Goal: Task Accomplishment & Management: Manage account settings

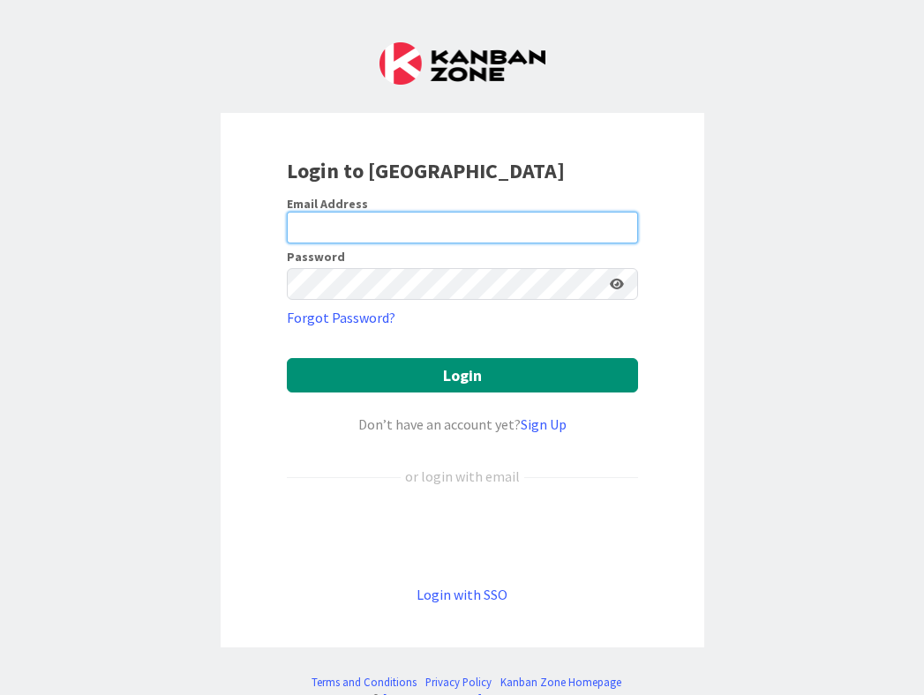
click at [412, 219] on input "email" at bounding box center [462, 228] width 351 height 32
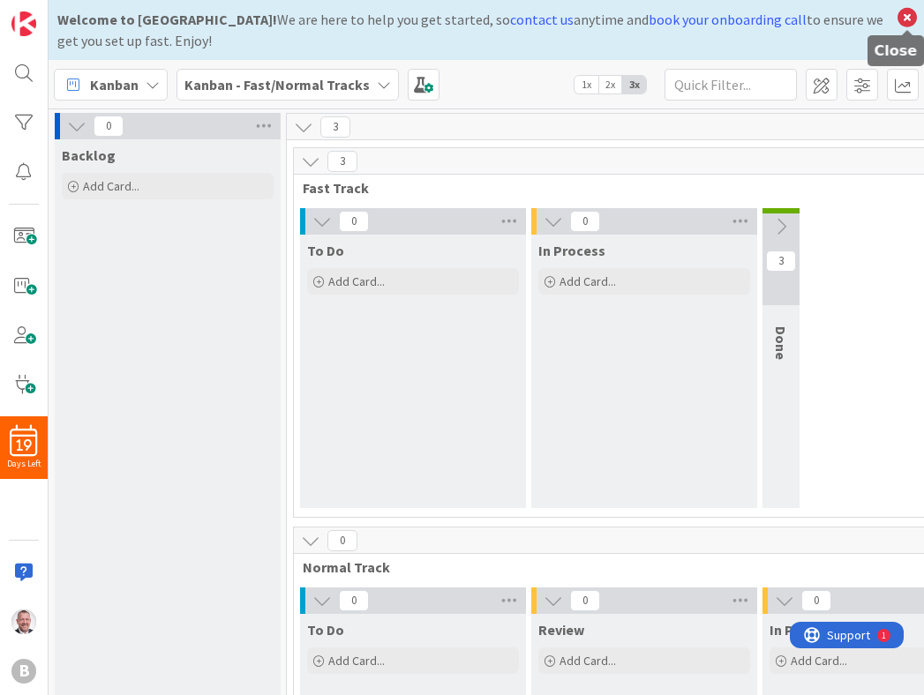
click at [914, 15] on icon at bounding box center [906, 17] width 23 height 25
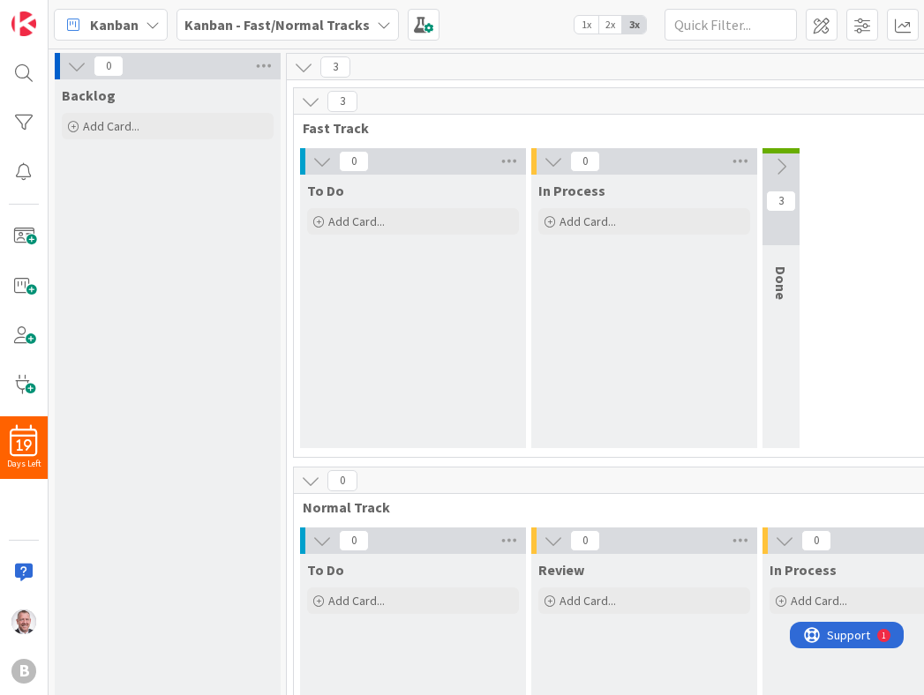
click at [236, 359] on div "Backlog Add Card..." at bounding box center [168, 445] width 226 height 732
click at [31, 239] on span at bounding box center [23, 236] width 35 height 35
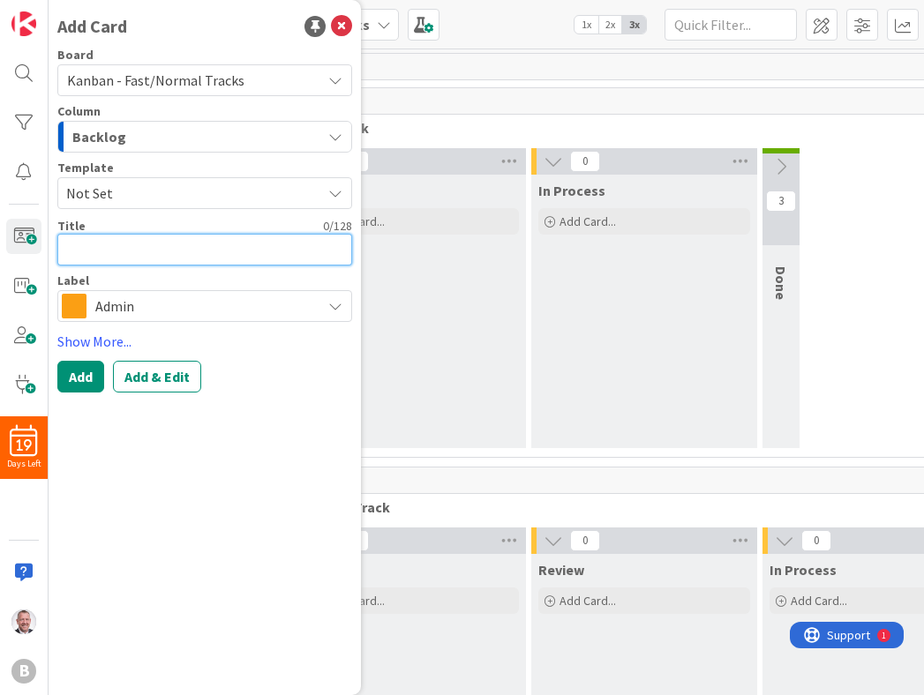
paste textarea "Determine Proper Classification (Pre-Hiring Check)"
type textarea "x"
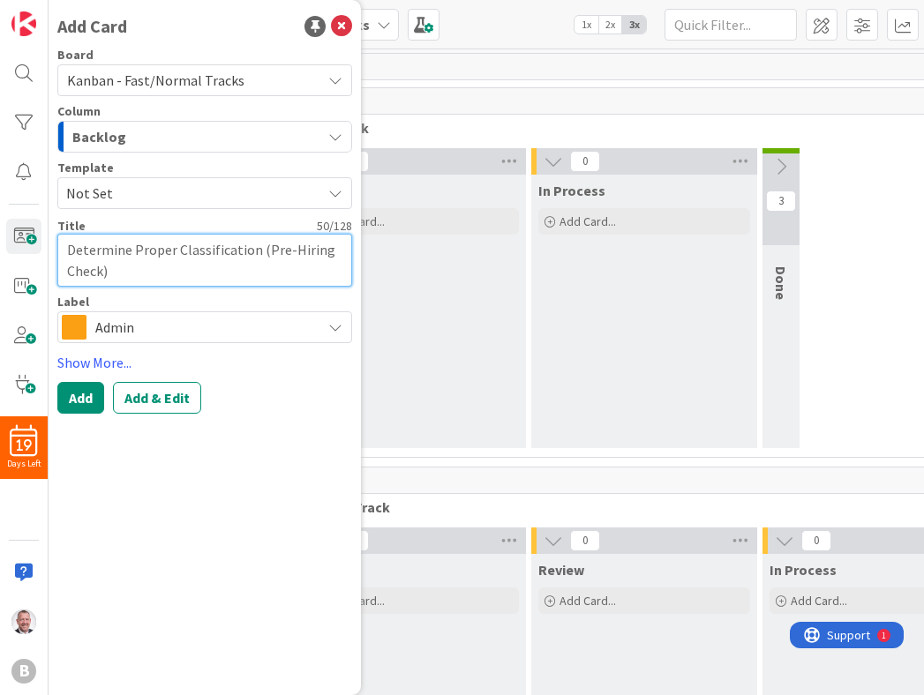
type textarea "Determine Proper Classification (Pre-Hiring Check)"
click at [179, 317] on span "Admin" at bounding box center [203, 327] width 217 height 25
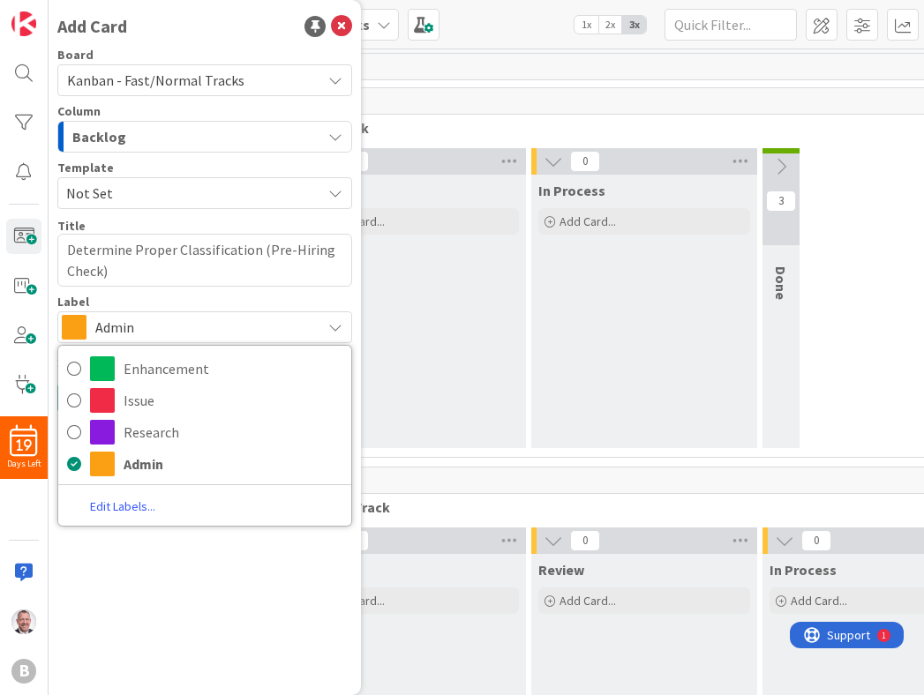
click at [119, 509] on link "Edit Labels..." at bounding box center [122, 507] width 129 height 24
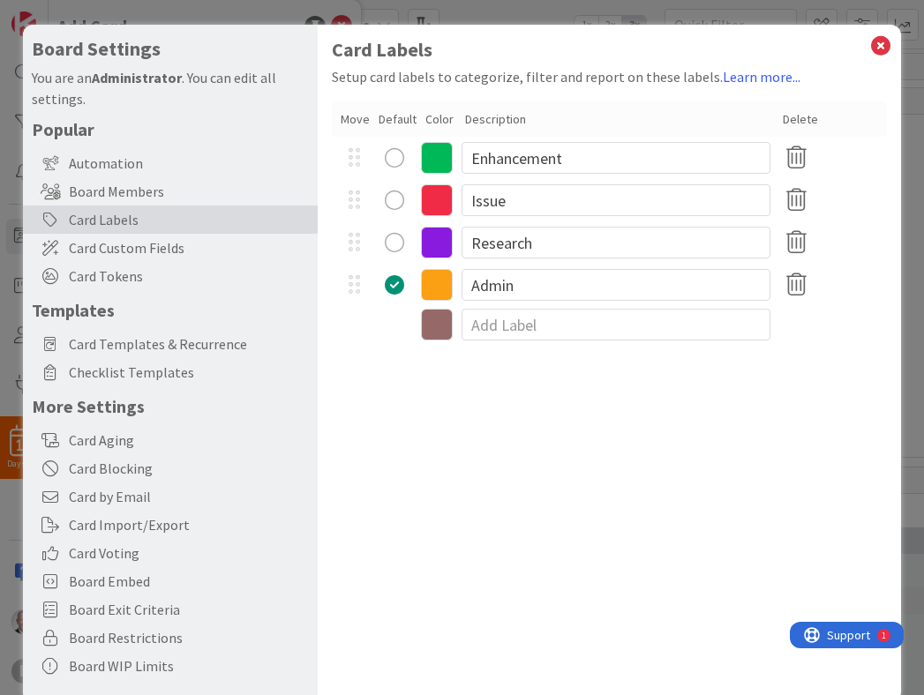
type textarea "x"
click at [534, 314] on input at bounding box center [615, 325] width 309 height 32
type input "H"
type input "HR Onboard - 1099"
click at [549, 374] on div "Card Labels Setup card labels to categorize, filter and report on these labels.…" at bounding box center [609, 363] width 583 height 677
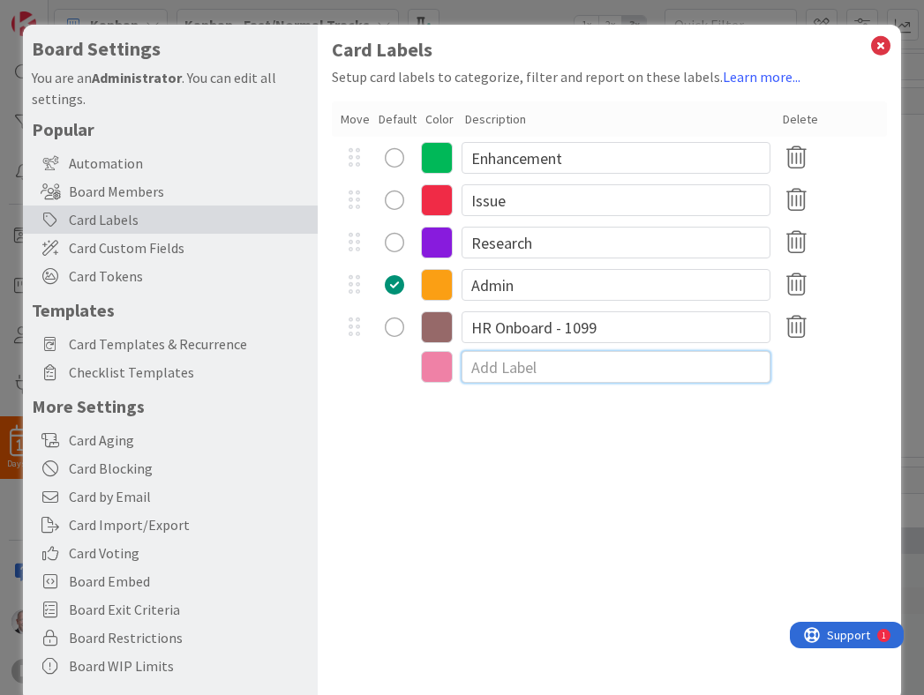
click at [549, 374] on input at bounding box center [615, 367] width 309 height 32
click at [636, 333] on input "HR Onboard - 1099" at bounding box center [615, 327] width 309 height 32
click at [433, 325] on icon at bounding box center [437, 327] width 32 height 32
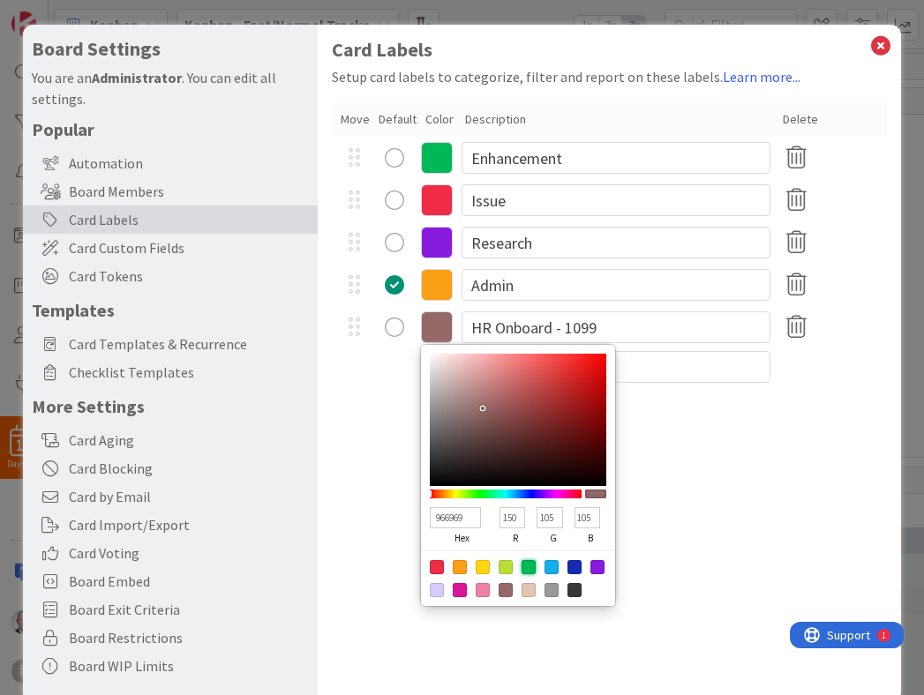
click at [529, 565] on div at bounding box center [528, 567] width 14 height 14
type input "00B858"
type input "0"
type input "184"
type input "88"
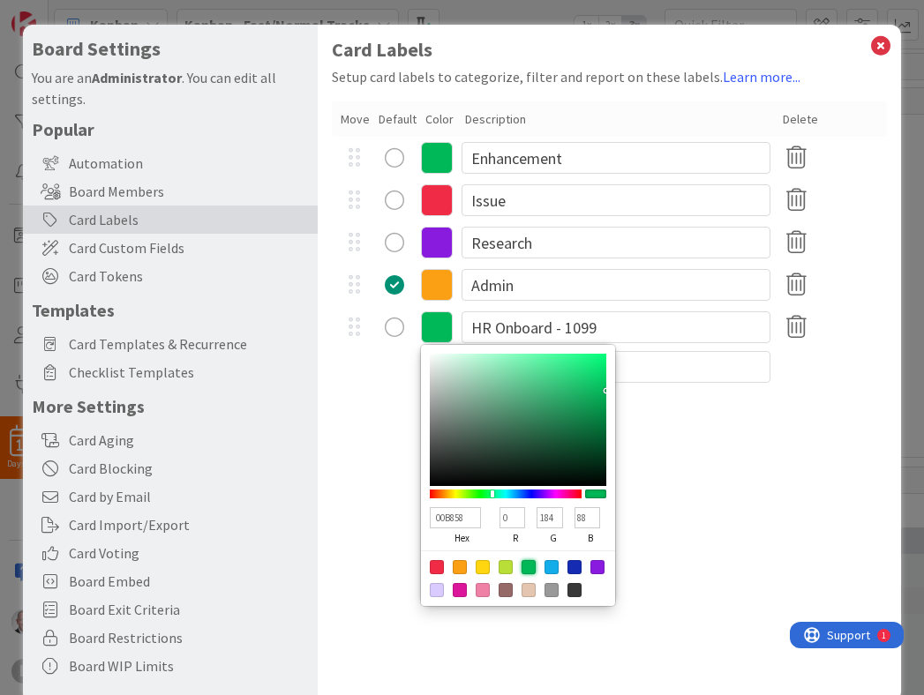
click at [804, 489] on div "Card Labels Setup card labels to categorize, filter and report on these labels.…" at bounding box center [609, 363] width 583 height 677
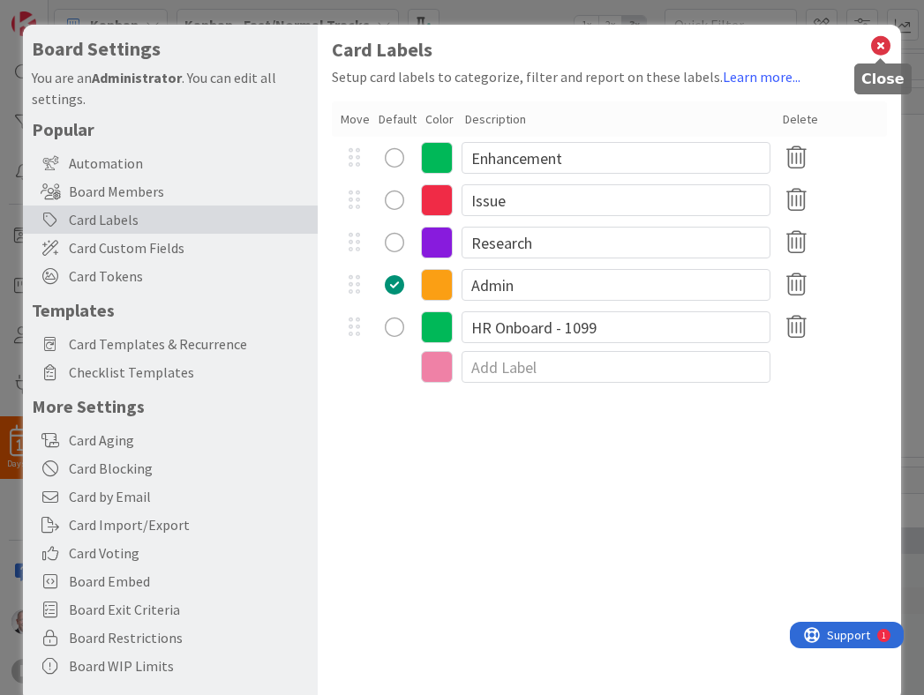
click at [886, 50] on icon at bounding box center [880, 46] width 23 height 25
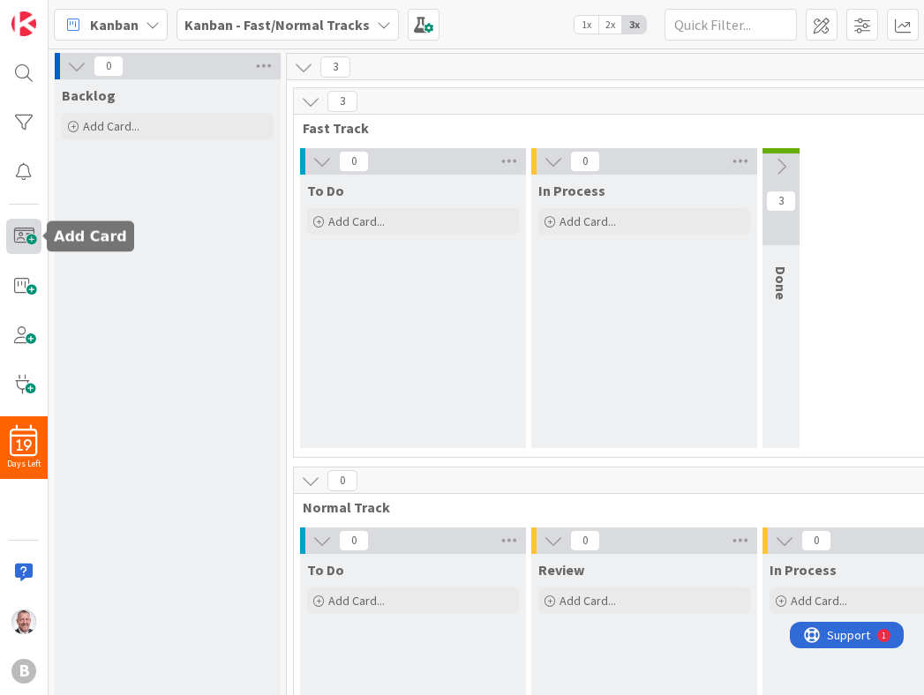
click at [26, 229] on span at bounding box center [23, 236] width 35 height 35
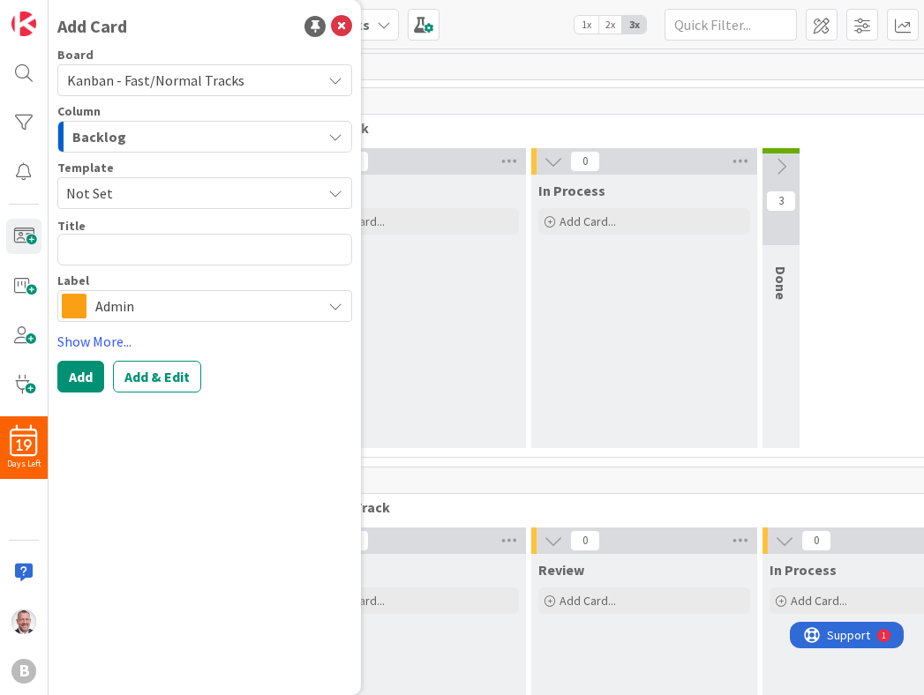
click at [106, 315] on span "Admin" at bounding box center [203, 306] width 217 height 25
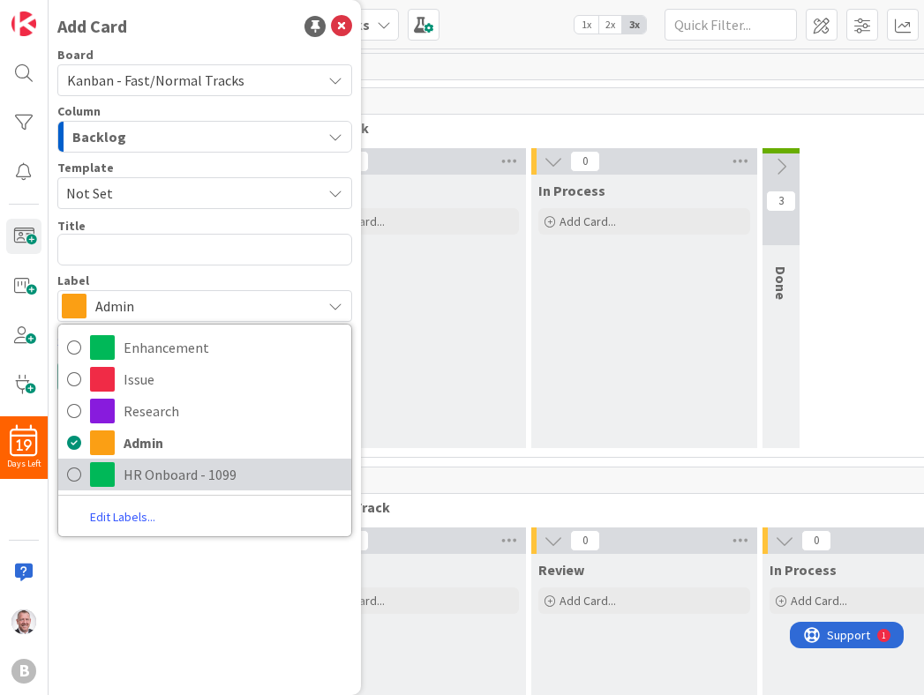
click at [74, 478] on icon at bounding box center [74, 474] width 14 height 26
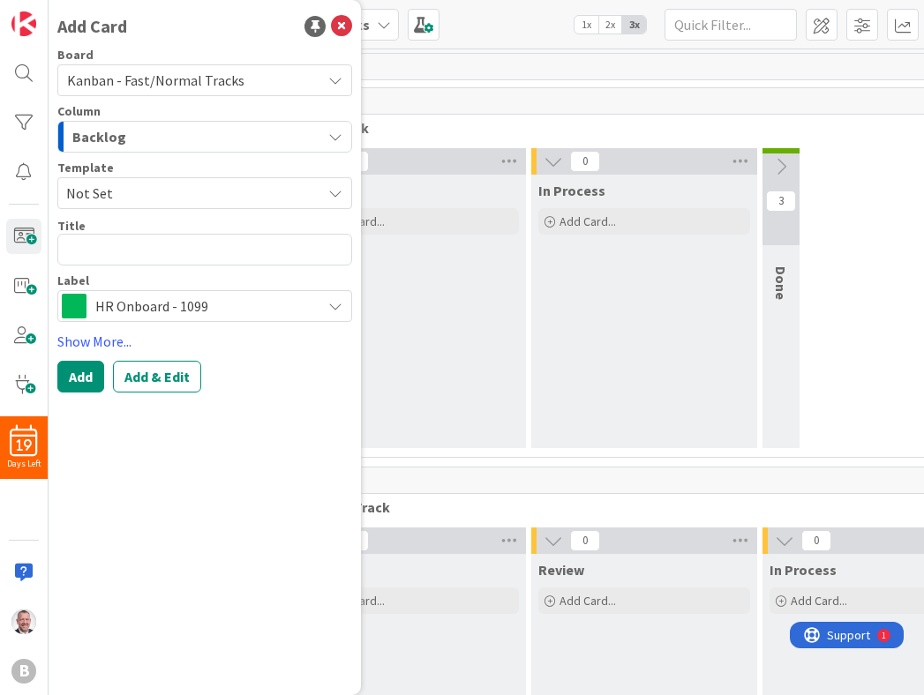
click at [137, 188] on span "Not Set" at bounding box center [187, 193] width 242 height 23
click at [127, 271] on link "Add Card Templates" at bounding box center [120, 274] width 124 height 32
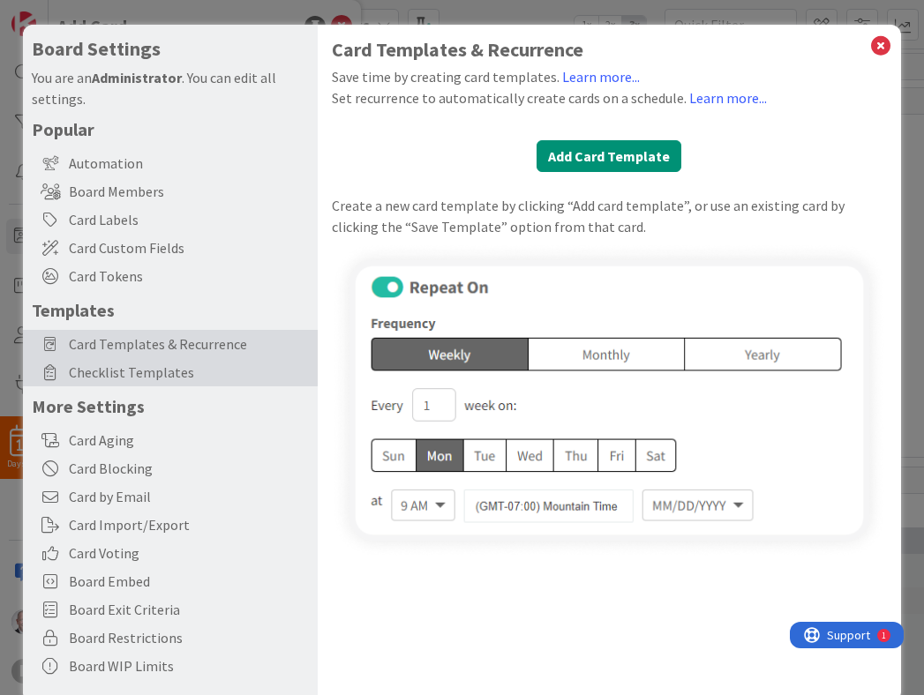
click at [132, 372] on span "Checklist Templates" at bounding box center [189, 372] width 240 height 21
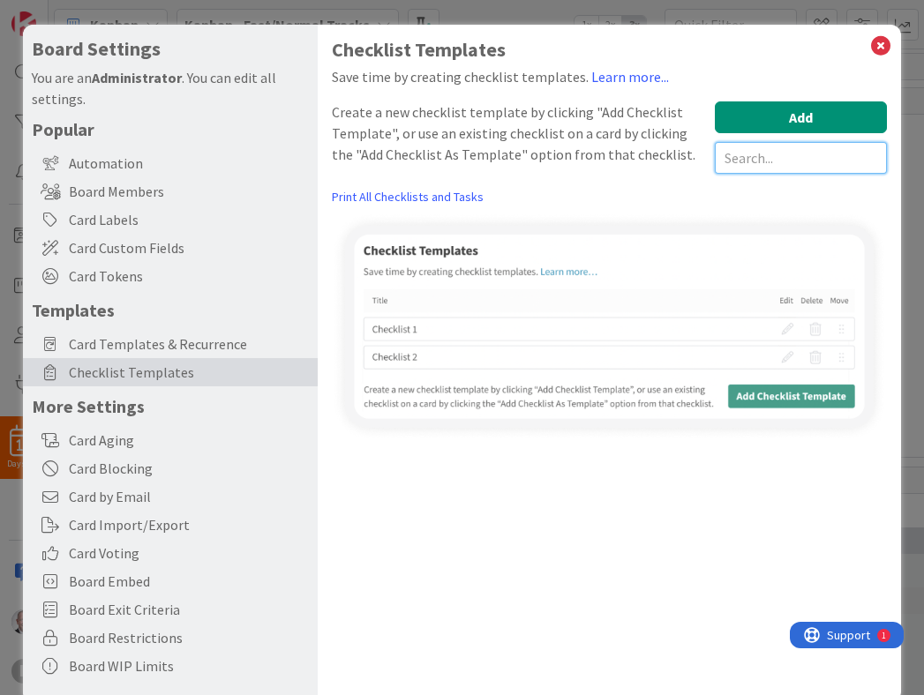
click at [751, 155] on input "text" at bounding box center [800, 158] width 172 height 32
type input "H"
click at [766, 160] on input "text" at bounding box center [800, 158] width 172 height 32
type input "O"
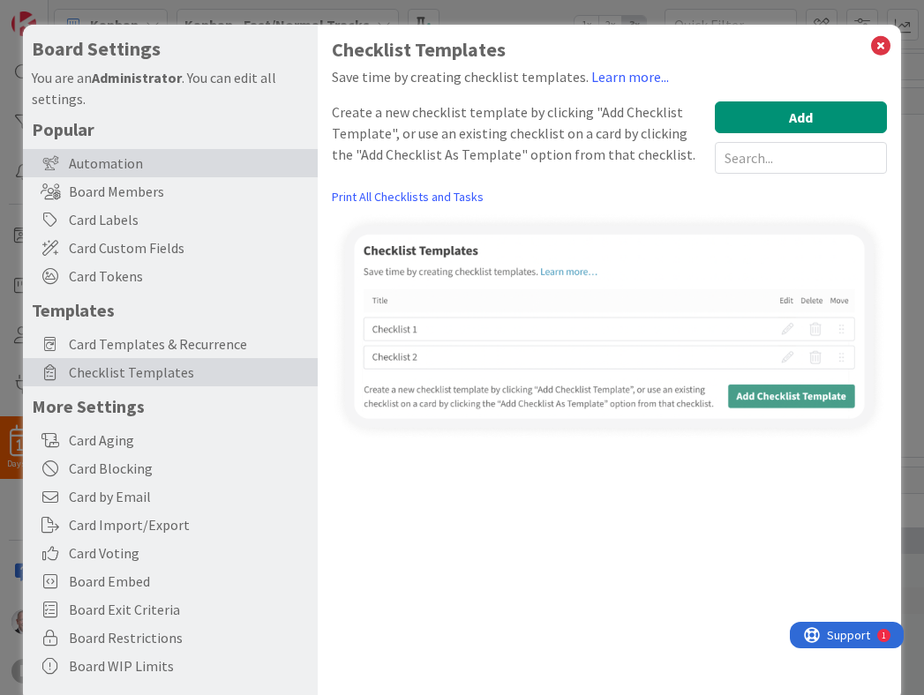
click at [86, 155] on div "Automation" at bounding box center [170, 163] width 295 height 28
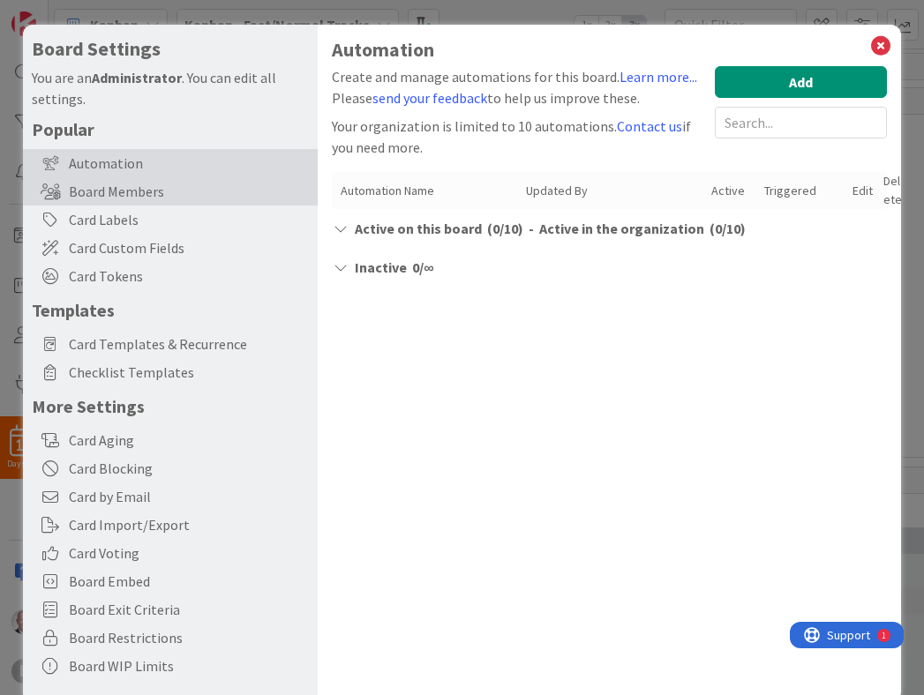
click at [112, 196] on div "Board Members" at bounding box center [170, 191] width 295 height 28
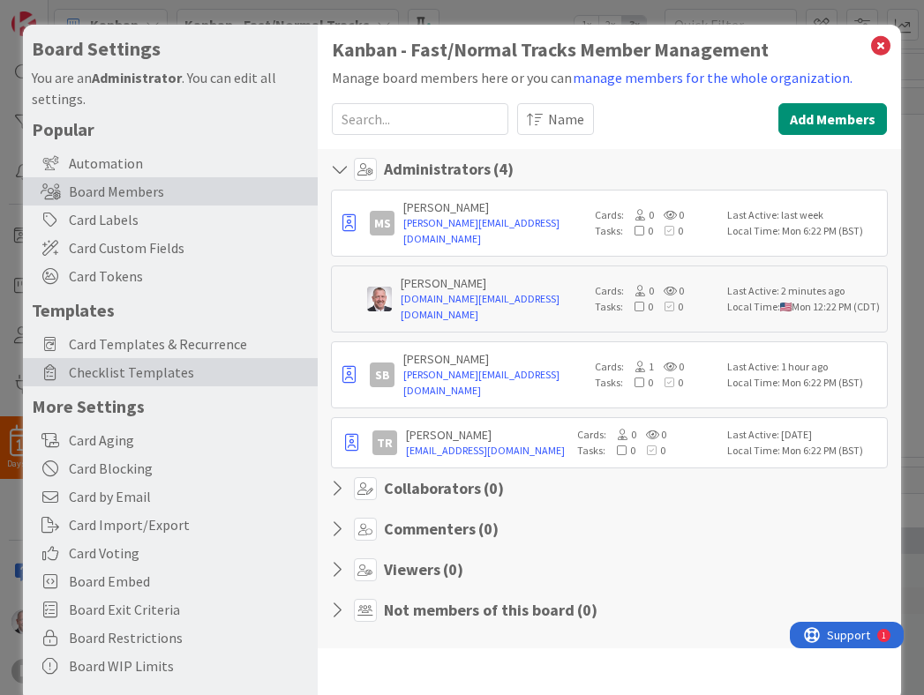
click at [178, 377] on span "Checklist Templates" at bounding box center [189, 372] width 240 height 21
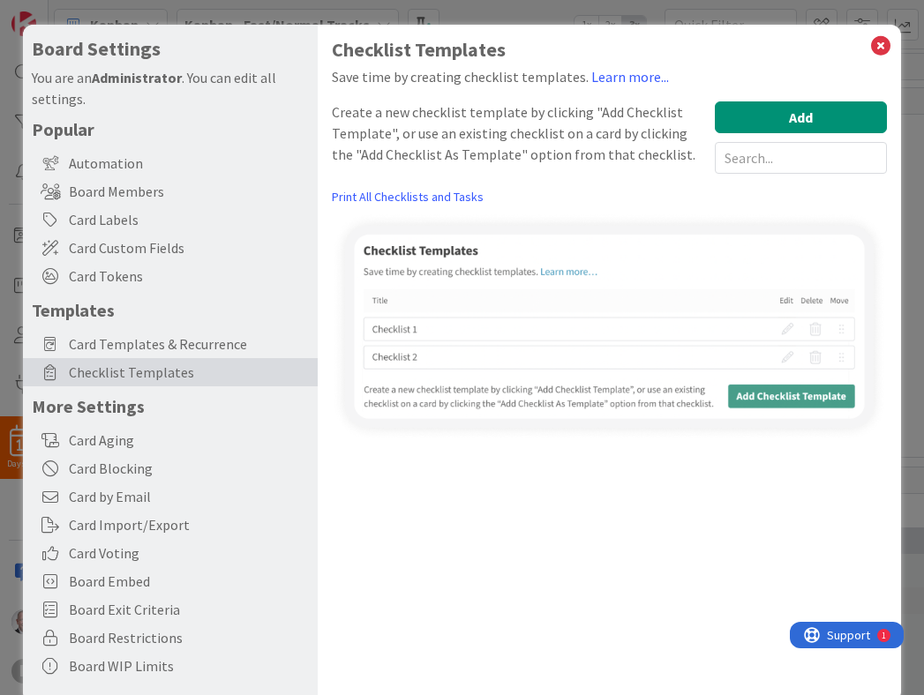
click at [453, 147] on div "Create a new checklist template by clicking "Add Checklist Template", or use an…" at bounding box center [519, 137] width 374 height 72
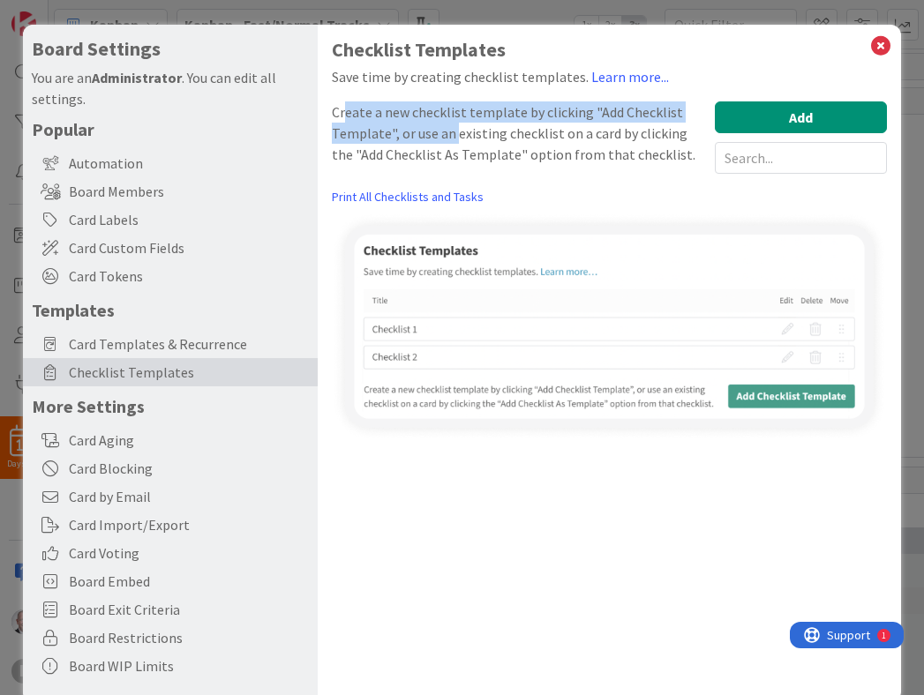
drag, startPoint x: 345, startPoint y: 110, endPoint x: 453, endPoint y: 123, distance: 109.3
click at [453, 123] on div "Create a new checklist template by clicking "Add Checklist Template", or use an…" at bounding box center [519, 137] width 374 height 72
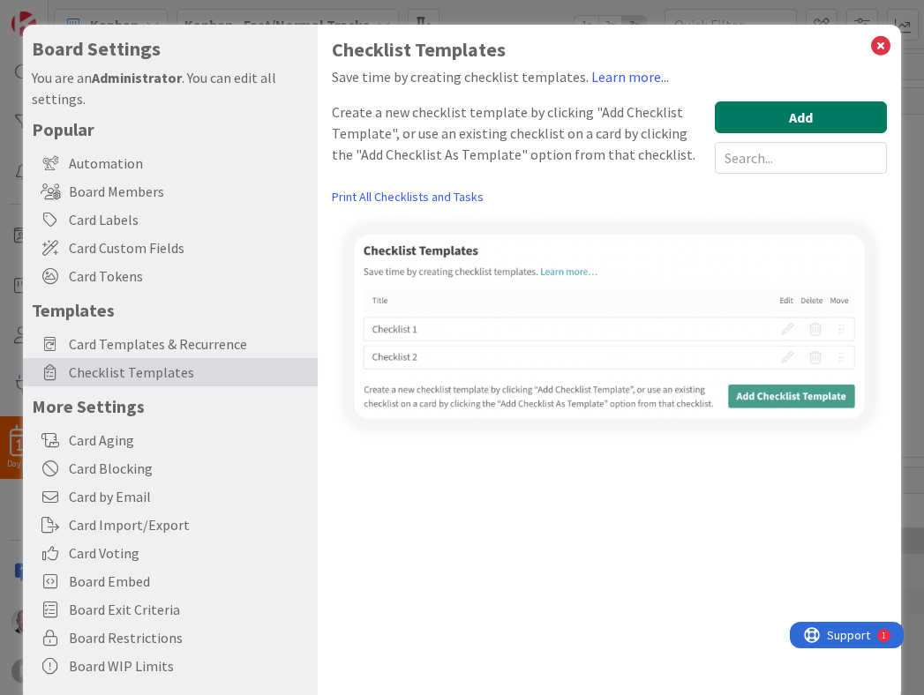
click at [778, 121] on button "Add" at bounding box center [800, 117] width 172 height 32
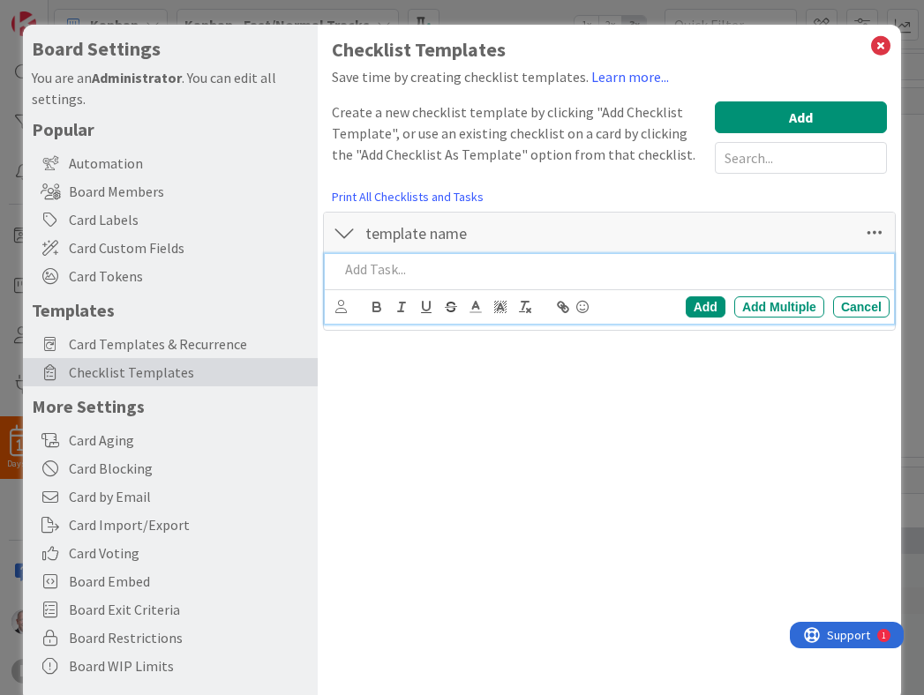
click at [434, 266] on p at bounding box center [610, 269] width 543 height 20
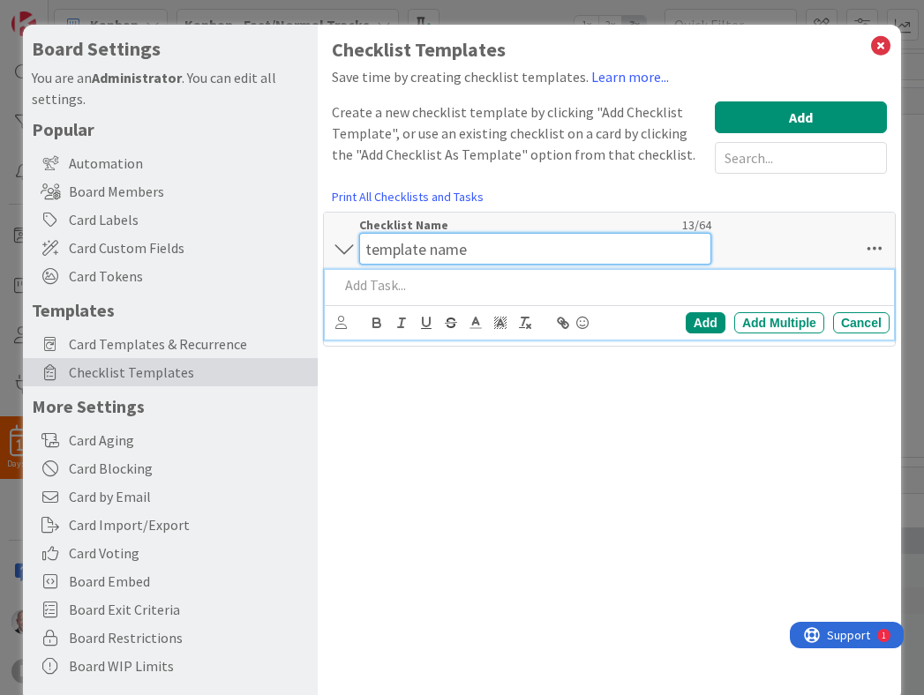
click at [459, 235] on input "template name" at bounding box center [535, 249] width 352 height 32
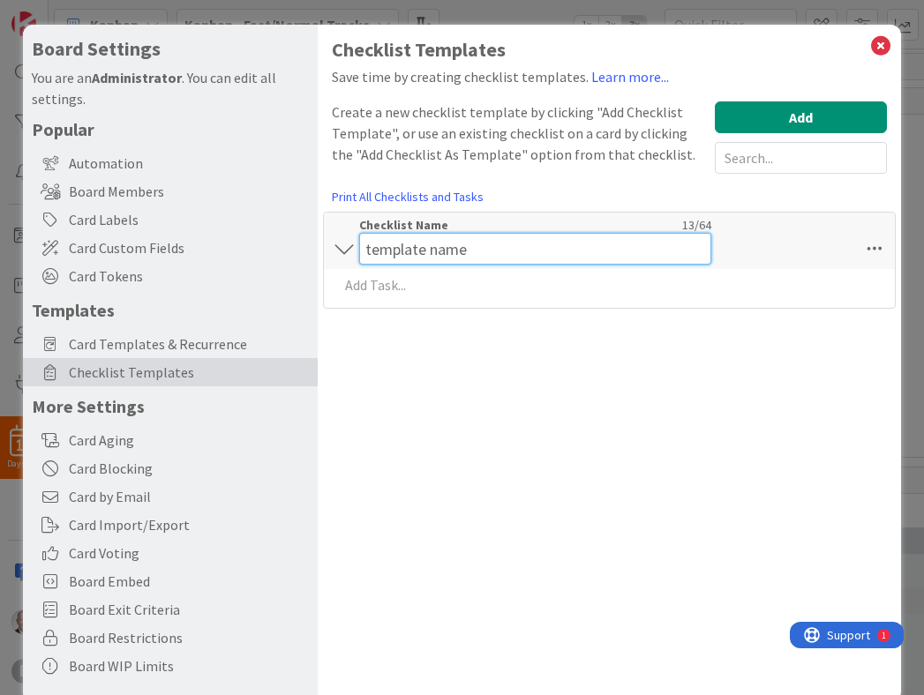
paste input "Determine Proper Classification (Pre-Hiring Check)"
drag, startPoint x: 509, startPoint y: 261, endPoint x: 272, endPoint y: 221, distance: 240.7
click at [272, 221] on div "Board Settings You are an Administrator . You can edit all settings. Popular Au…" at bounding box center [462, 363] width 878 height 677
type input "HR Onboarding - 1099"
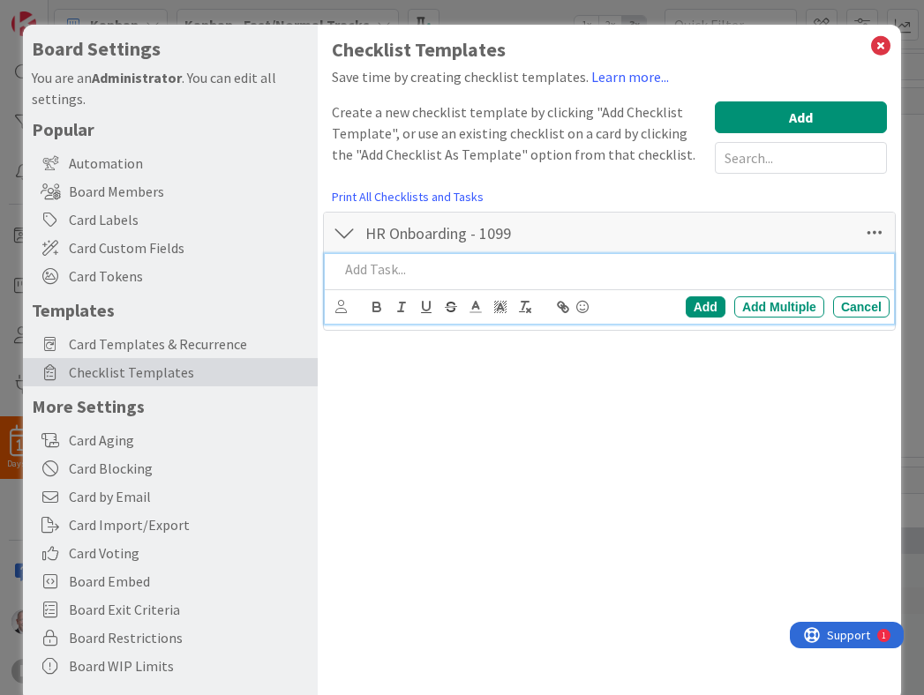
click at [363, 282] on div at bounding box center [610, 269] width 557 height 31
click at [763, 307] on div "Add Multiple" at bounding box center [779, 306] width 90 height 21
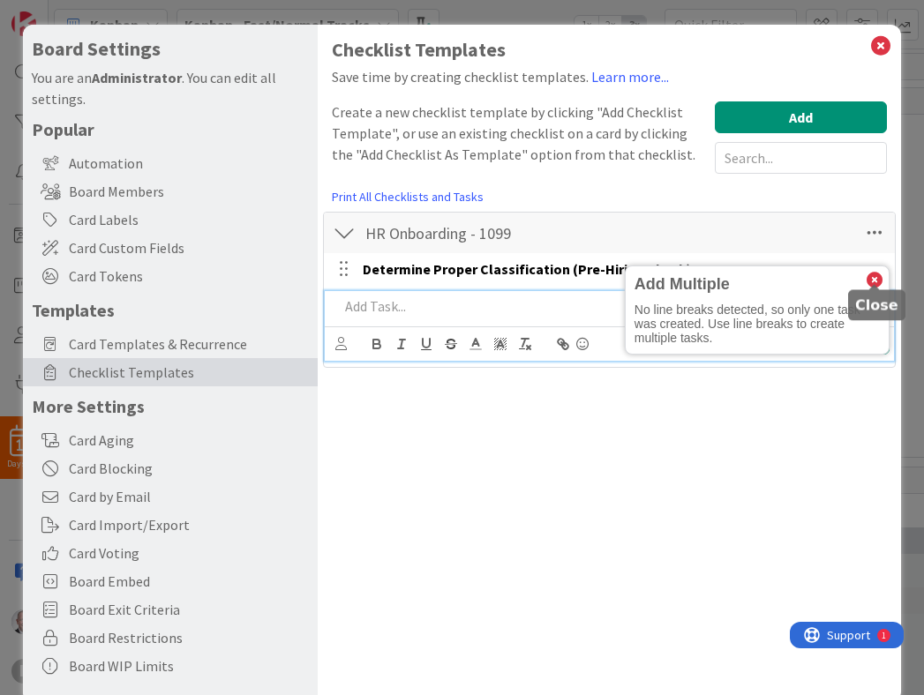
click at [878, 275] on icon at bounding box center [874, 281] width 16 height 16
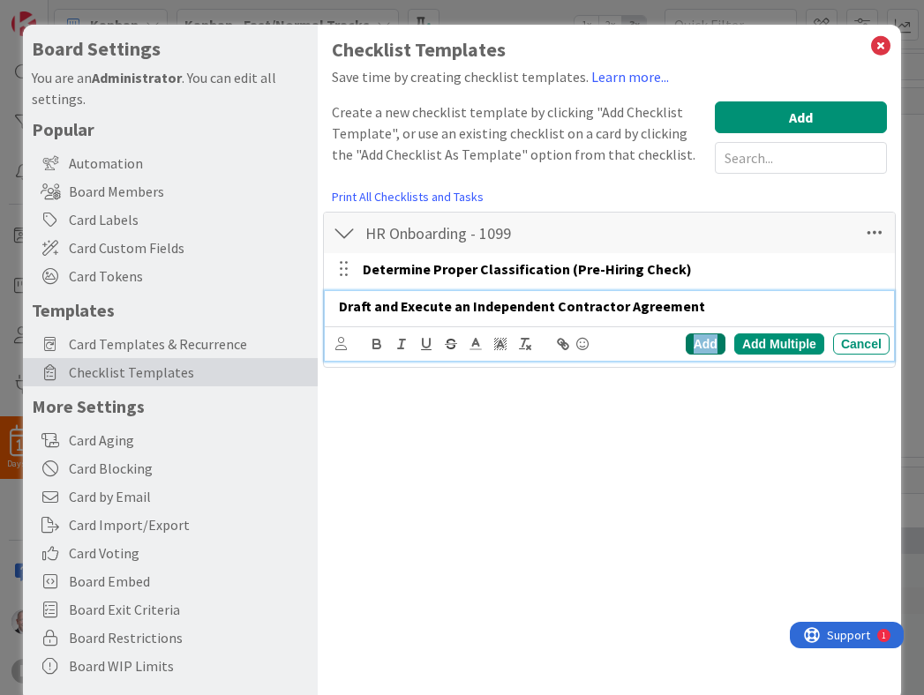
click at [719, 343] on div "Add" at bounding box center [705, 343] width 40 height 21
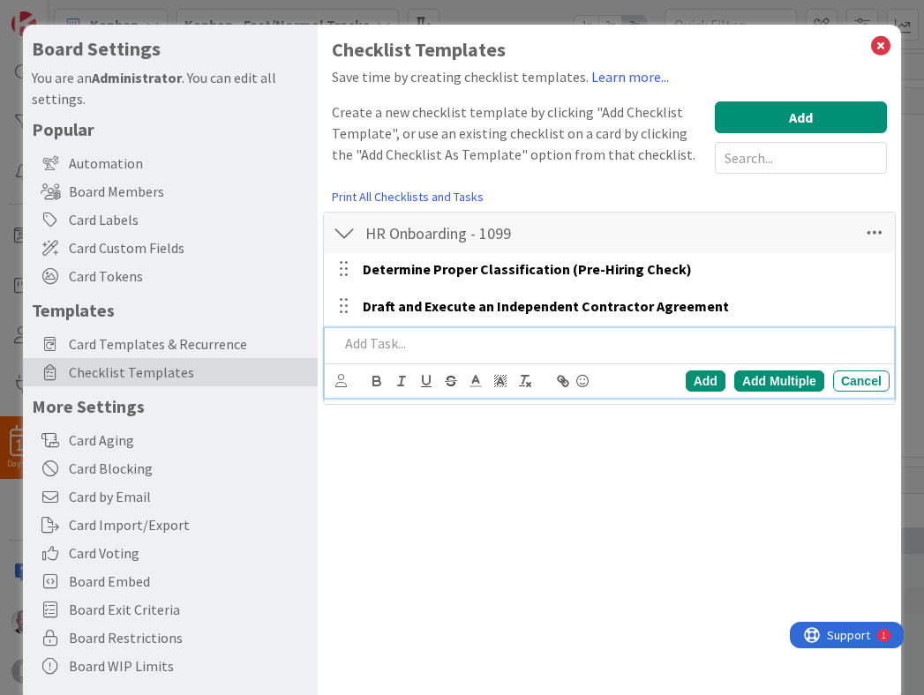
click at [370, 347] on p at bounding box center [610, 343] width 543 height 20
click at [481, 511] on div "Checklist Templates Save time by creating checklist templates. Learn more... Cr…" at bounding box center [609, 363] width 583 height 677
click at [444, 348] on strong "Collect Tax and Identification Information (Form W-9)" at bounding box center [512, 343] width 347 height 18
click at [707, 381] on div "Add" at bounding box center [705, 380] width 40 height 21
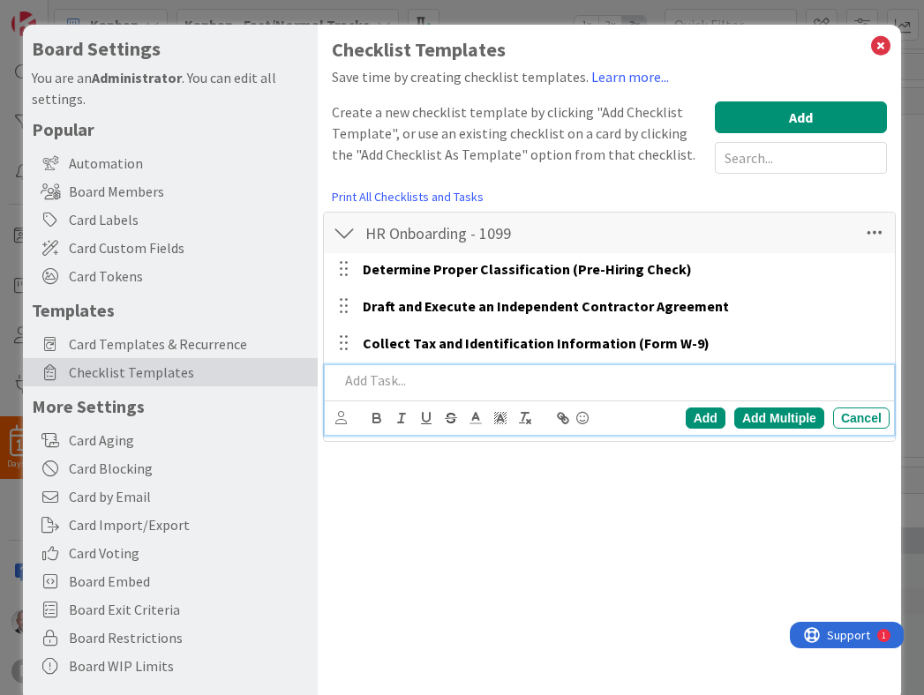
click at [402, 383] on p at bounding box center [610, 380] width 543 height 20
click at [688, 412] on div "Add" at bounding box center [705, 418] width 40 height 21
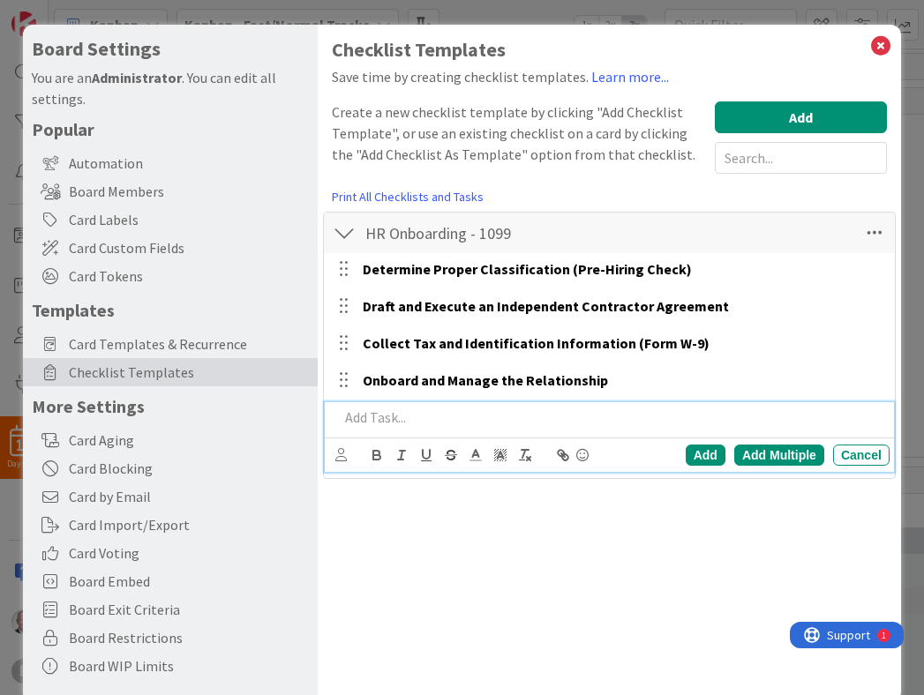
click at [377, 427] on p at bounding box center [610, 418] width 543 height 20
click at [467, 657] on div "Checklist Templates Save time by creating checklist templates. Learn more... Cr…" at bounding box center [609, 363] width 583 height 677
click at [561, 415] on strong "Make Payments and Track for Reporting" at bounding box center [468, 417] width 258 height 18
click at [699, 457] on div "Add" at bounding box center [705, 455] width 40 height 21
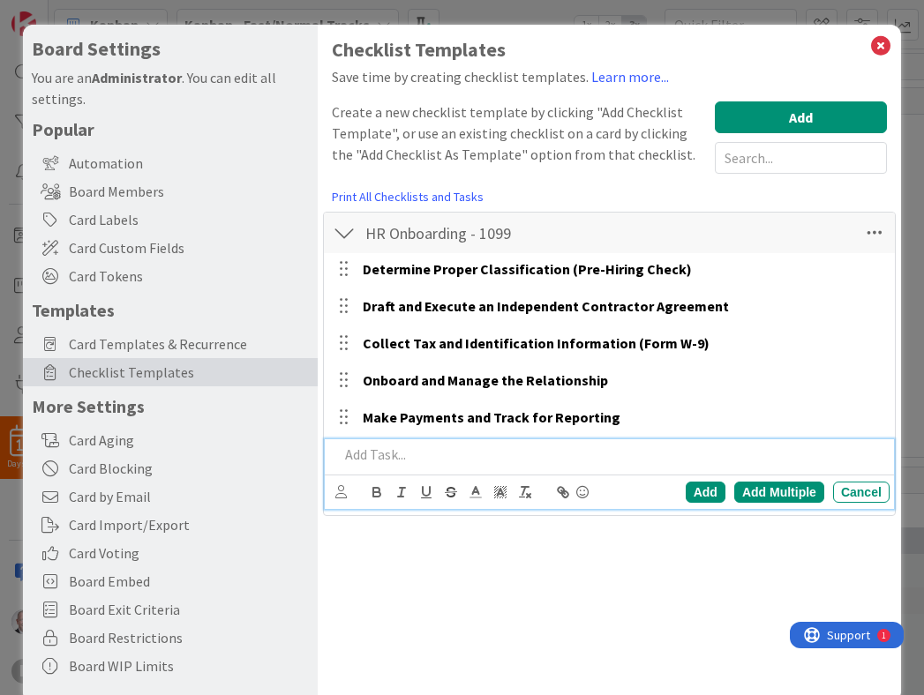
click at [397, 455] on p at bounding box center [610, 455] width 543 height 20
click at [711, 487] on div "Add" at bounding box center [705, 492] width 40 height 21
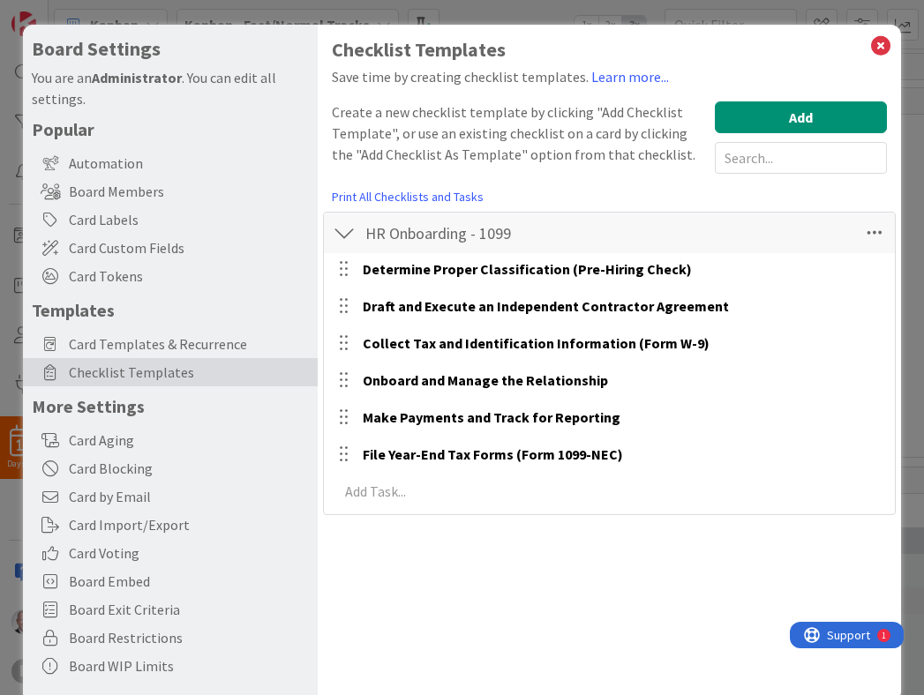
click at [345, 269] on div at bounding box center [343, 269] width 23 height 26
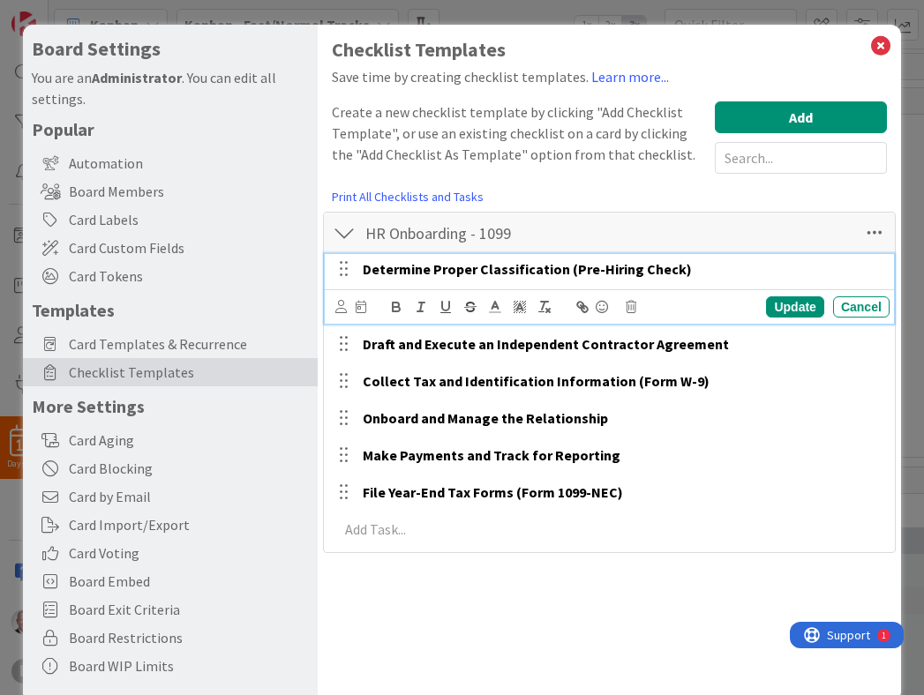
click at [646, 277] on strong "Determine Proper Classification (Pre-Hiring Check)" at bounding box center [527, 269] width 329 height 18
click at [671, 197] on div "Checklist Templates Save time by creating checklist templates. Learn more... Cr…" at bounding box center [609, 296] width 555 height 514
click at [438, 270] on strong "Determine Proper Classification (Pre-Hiring Check)" at bounding box center [527, 269] width 329 height 18
click at [364, 309] on icon at bounding box center [360, 307] width 11 height 12
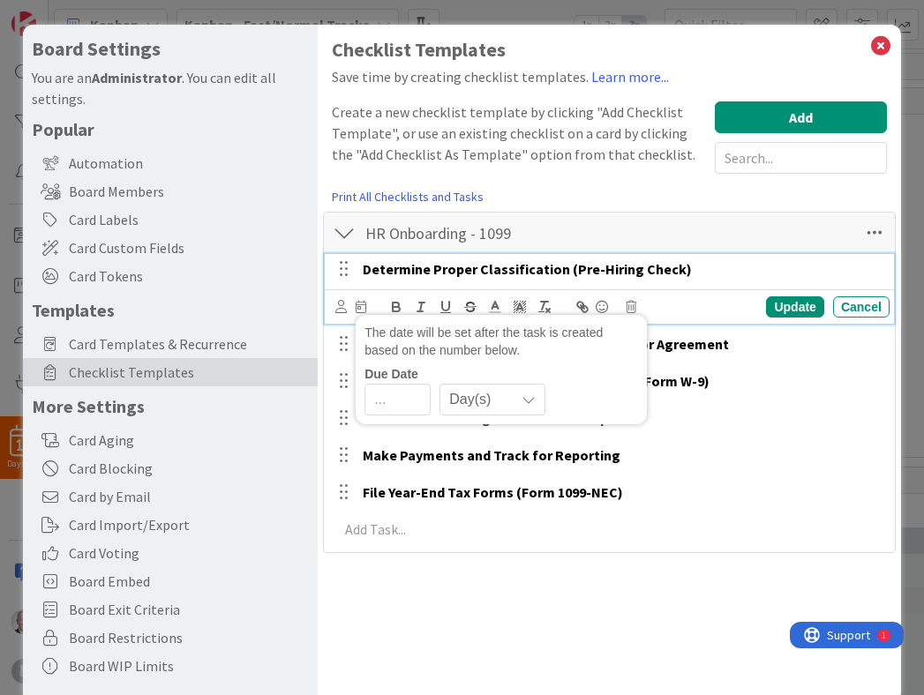
click at [364, 309] on icon at bounding box center [360, 307] width 11 height 12
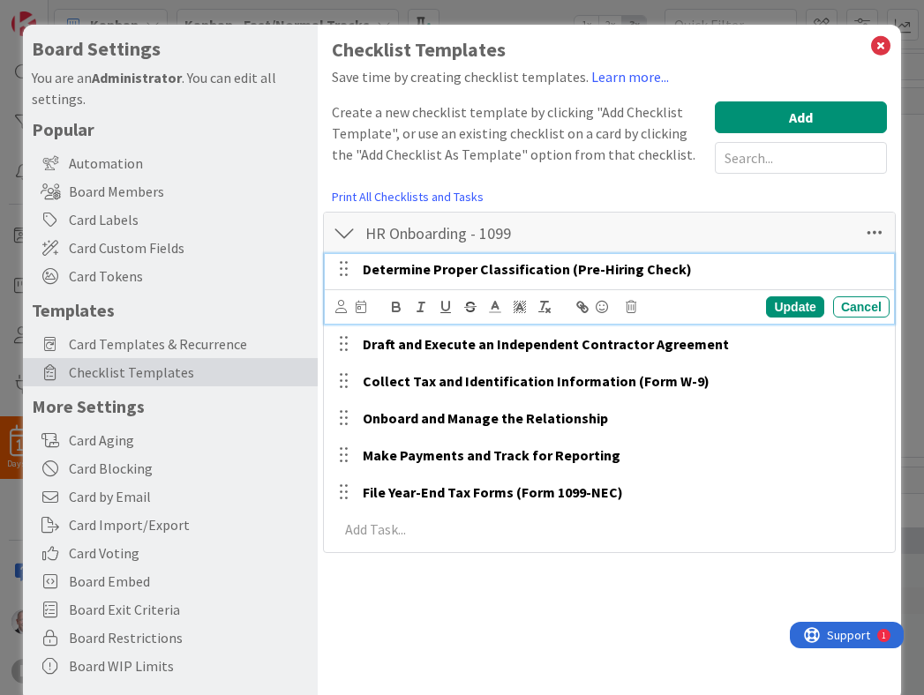
click at [627, 180] on div "Checklist Templates Save time by creating checklist templates. Learn more... Cr…" at bounding box center [609, 296] width 555 height 514
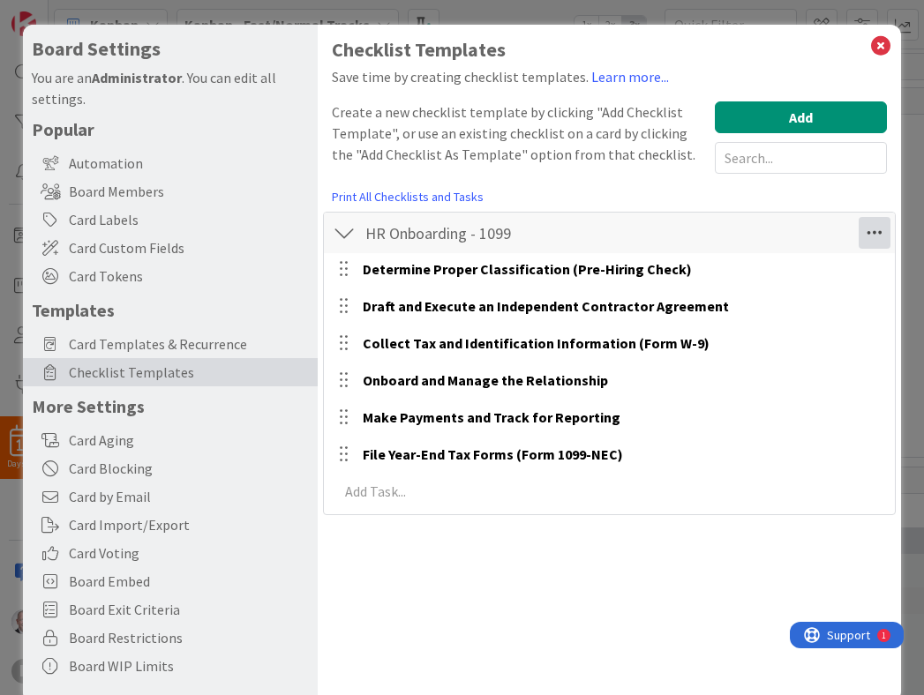
click at [870, 229] on icon at bounding box center [874, 233] width 32 height 32
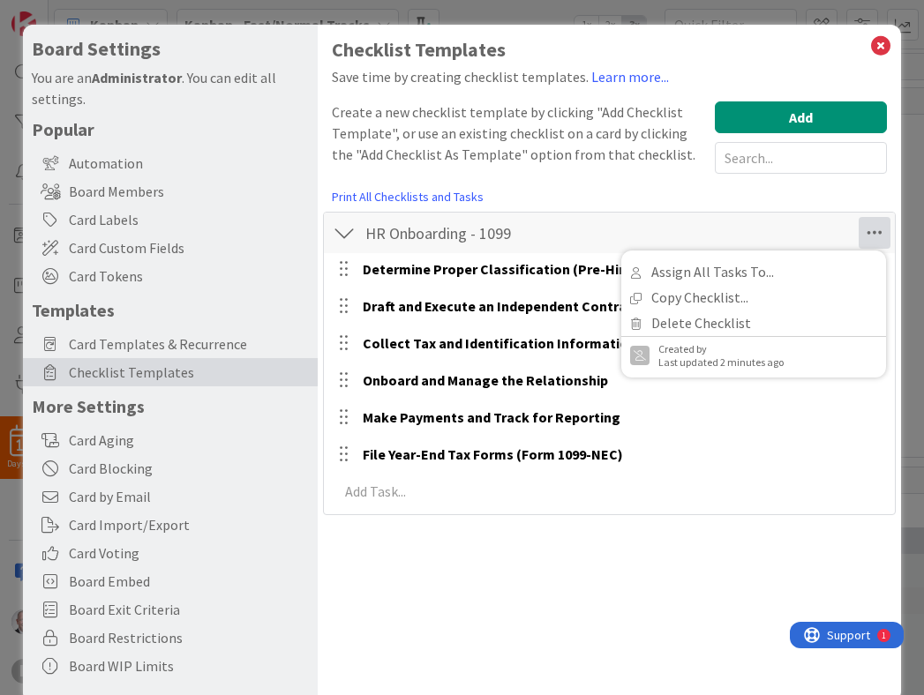
click at [572, 159] on div "Create a new checklist template by clicking "Add Checklist Template", or use an…" at bounding box center [519, 137] width 374 height 72
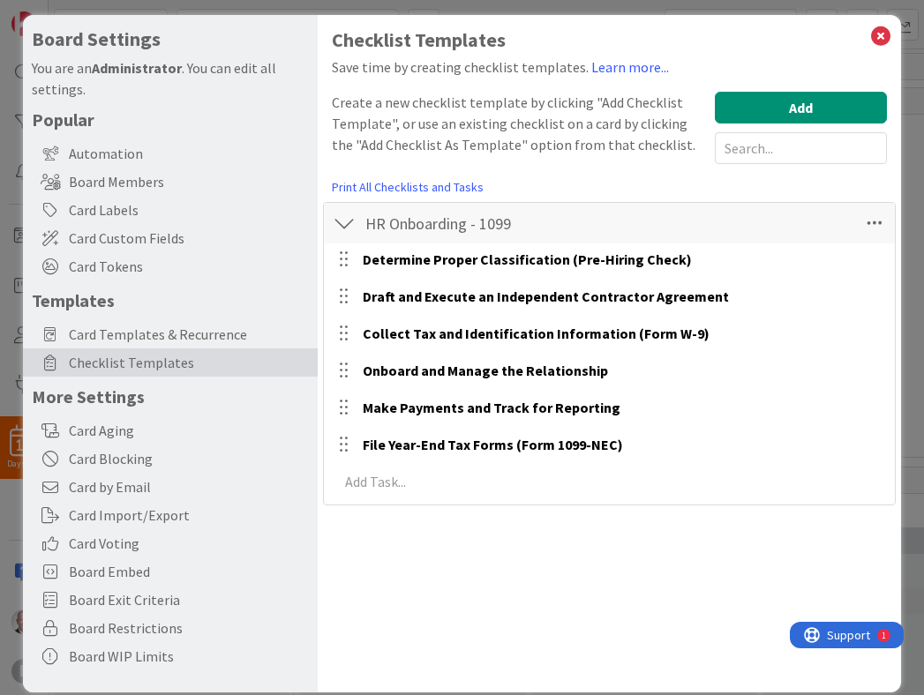
scroll to position [16, 0]
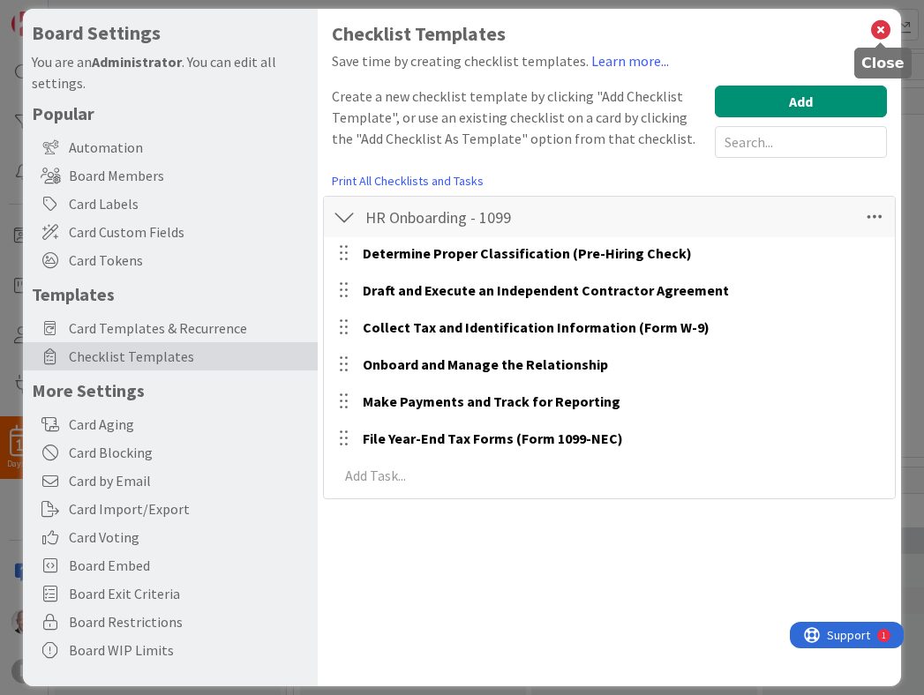
click at [882, 28] on icon at bounding box center [880, 30] width 23 height 25
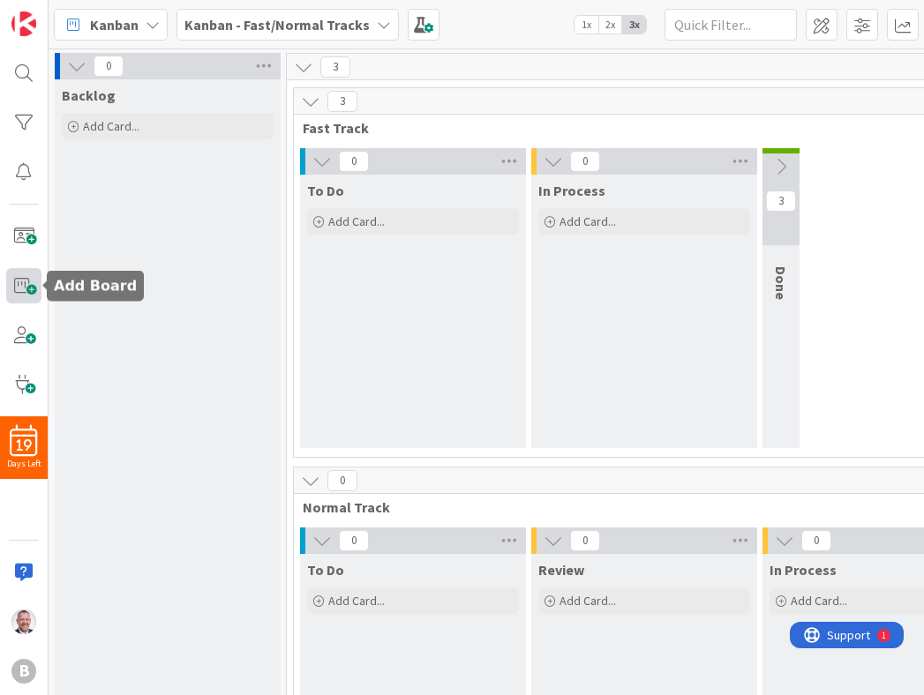
click at [23, 282] on span at bounding box center [23, 285] width 35 height 35
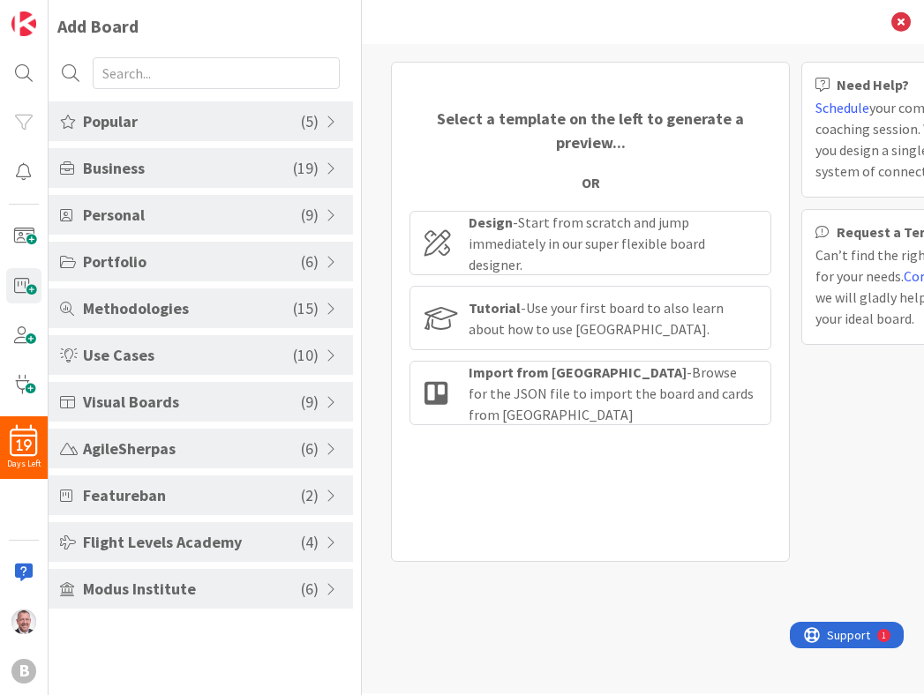
click at [150, 116] on span "Popular" at bounding box center [192, 121] width 218 height 24
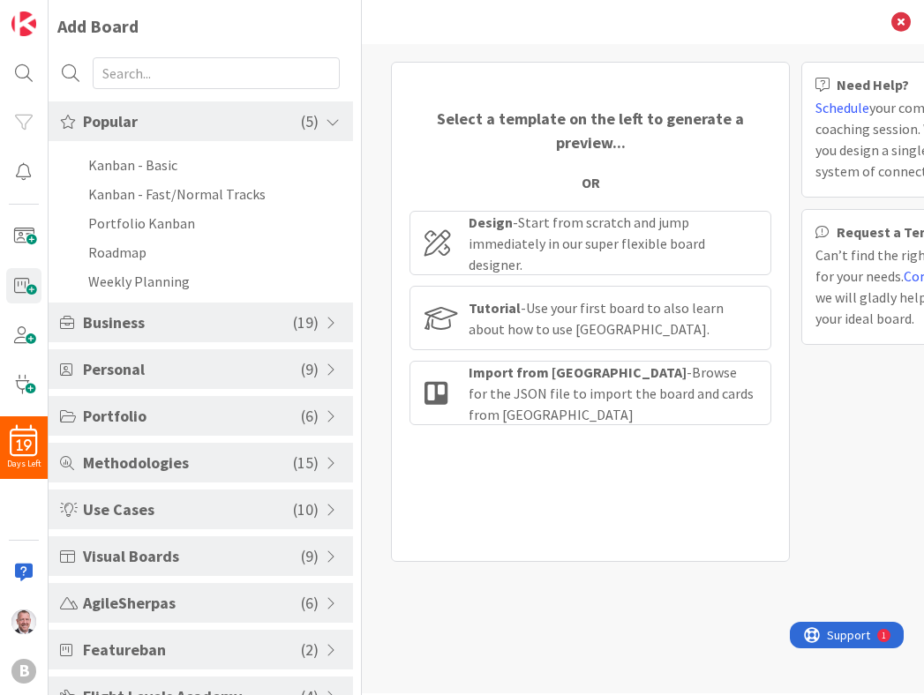
click at [150, 116] on span "Popular" at bounding box center [192, 121] width 218 height 24
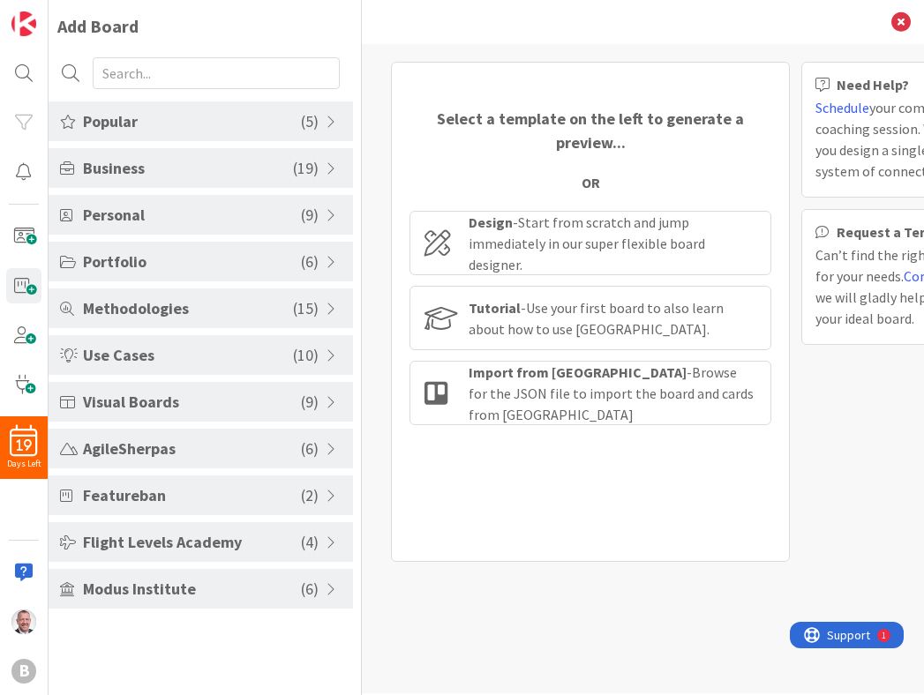
click at [139, 349] on span "Use Cases" at bounding box center [188, 355] width 210 height 24
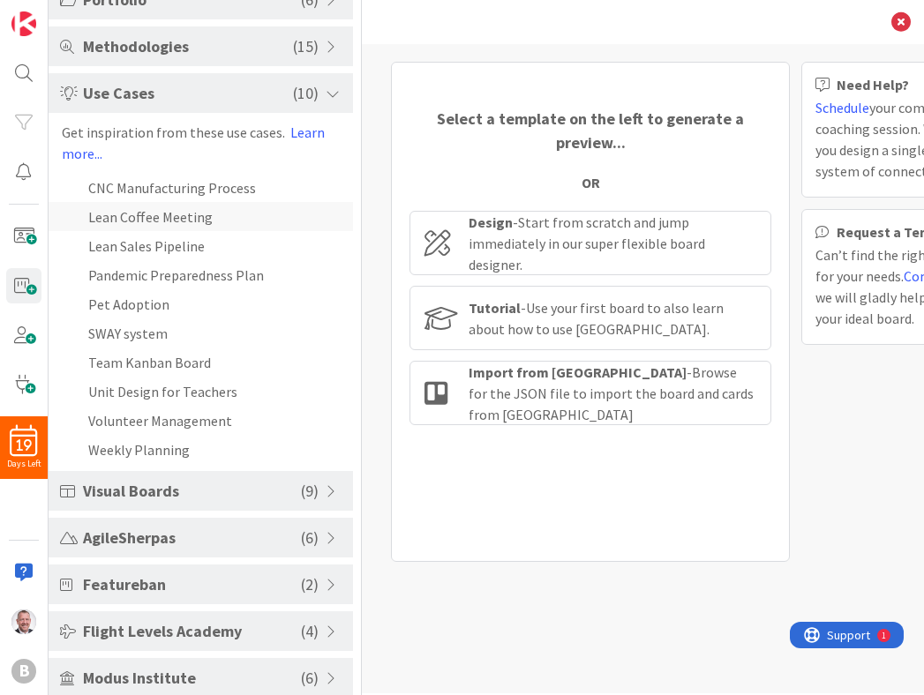
scroll to position [278, 0]
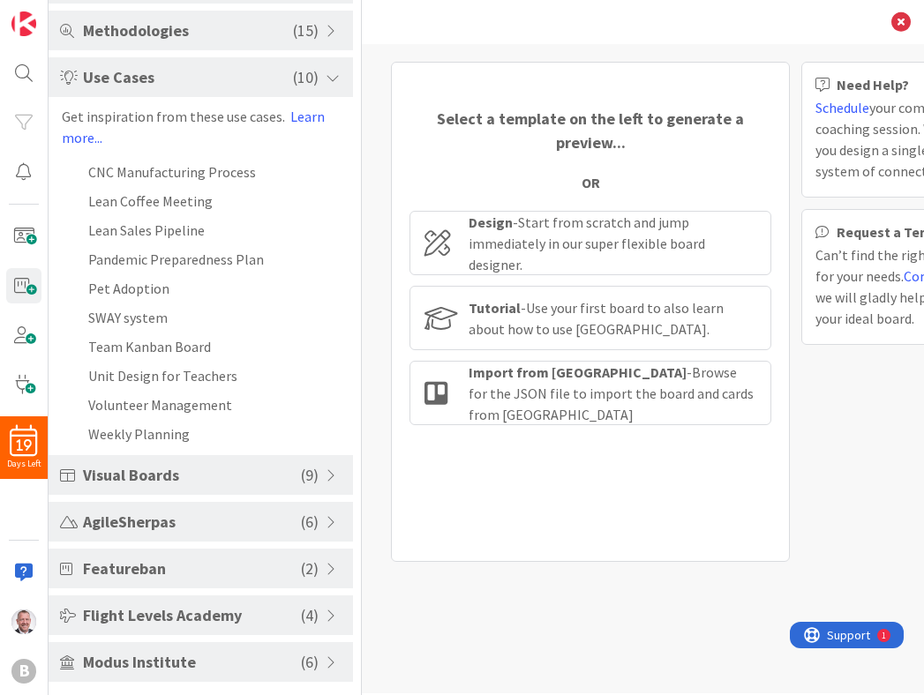
click at [149, 479] on span "Visual Boards" at bounding box center [192, 475] width 218 height 24
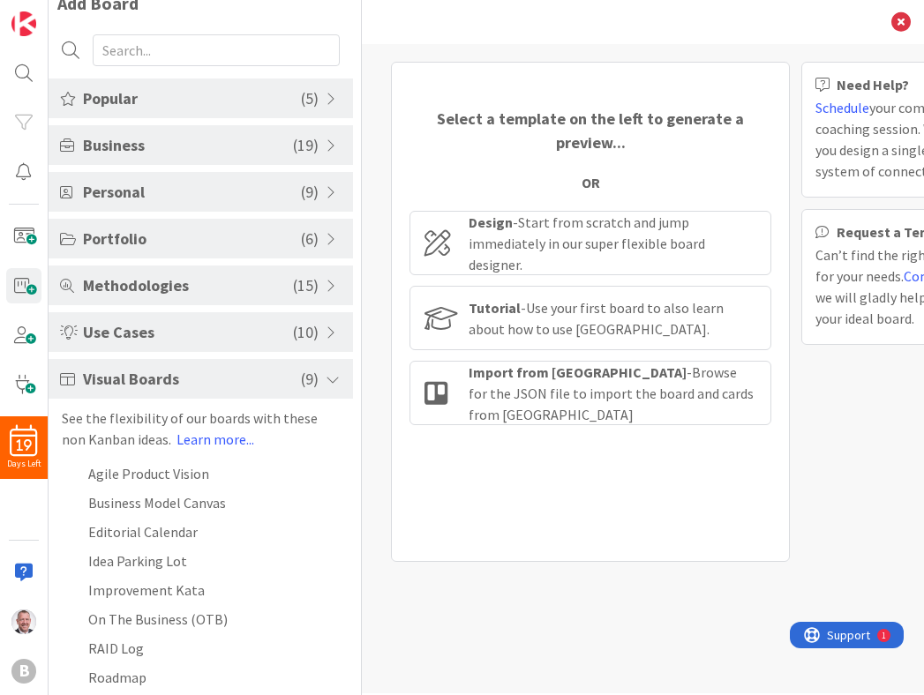
scroll to position [0, 0]
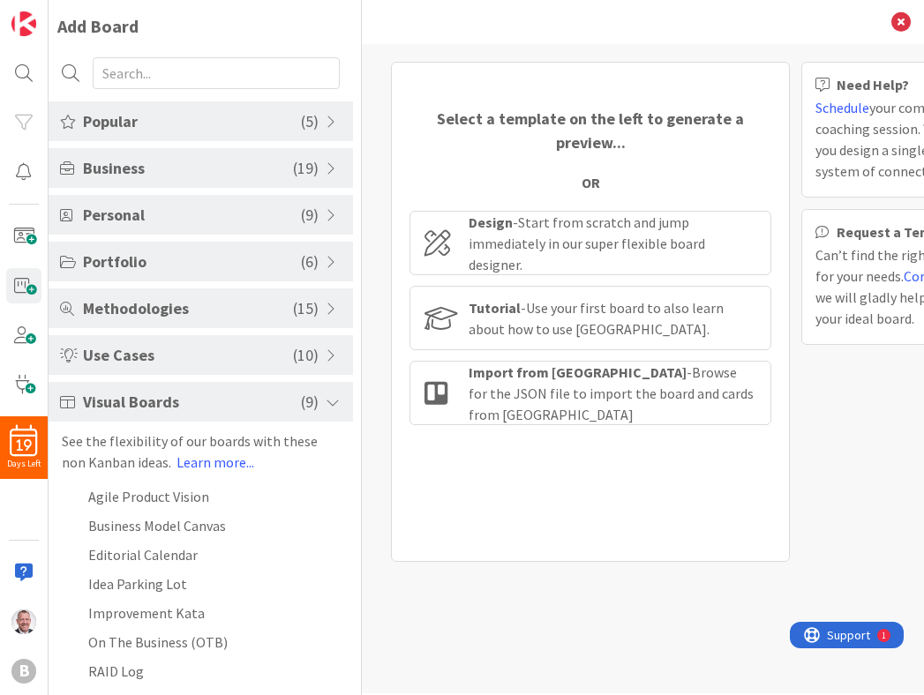
click at [119, 168] on span "Business" at bounding box center [188, 168] width 210 height 24
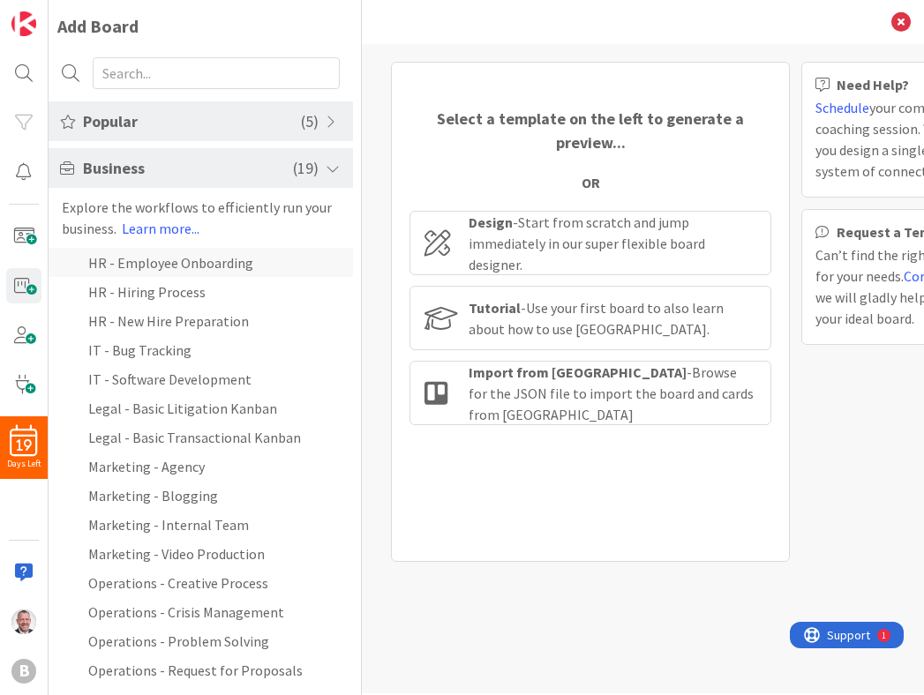
click at [177, 263] on li "HR - Employee Onboarding" at bounding box center [201, 262] width 304 height 29
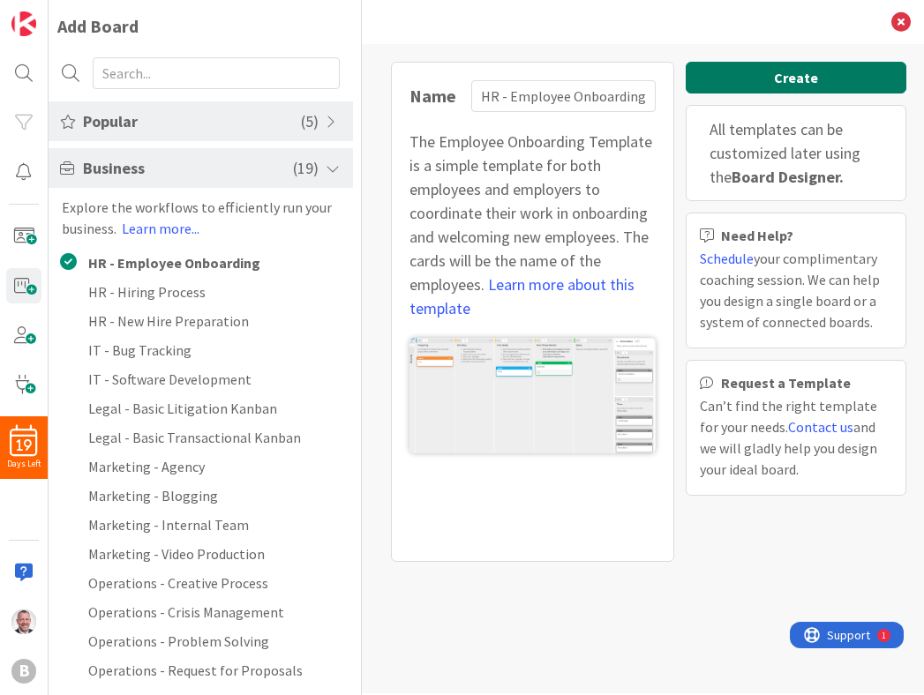
click at [781, 79] on button "Create" at bounding box center [795, 78] width 221 height 32
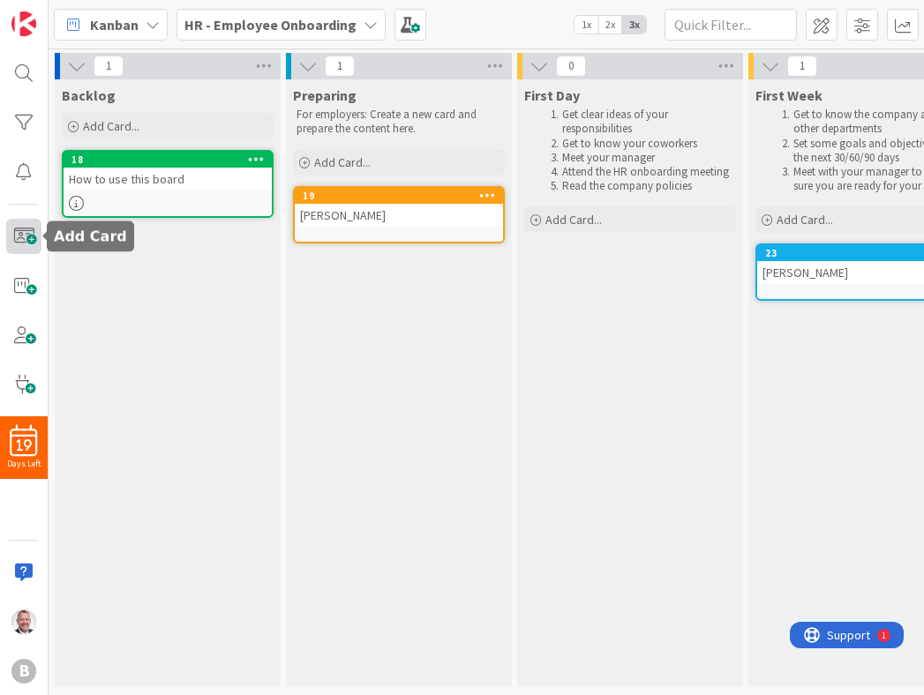
click at [28, 234] on span at bounding box center [23, 236] width 35 height 35
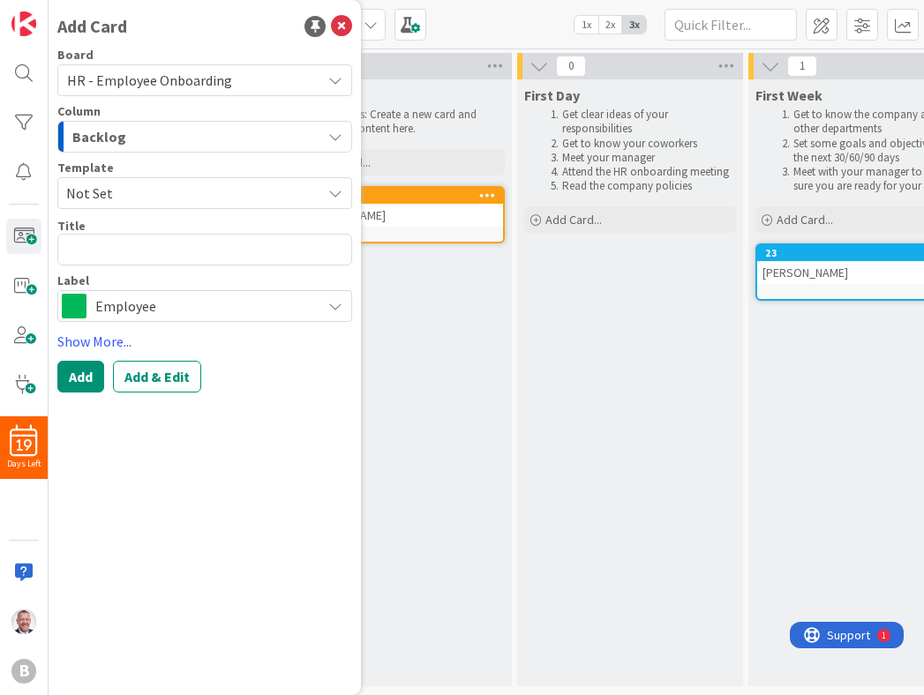
click at [331, 194] on icon at bounding box center [335, 193] width 14 height 14
click at [132, 275] on link "Add Card Templates" at bounding box center [120, 274] width 124 height 32
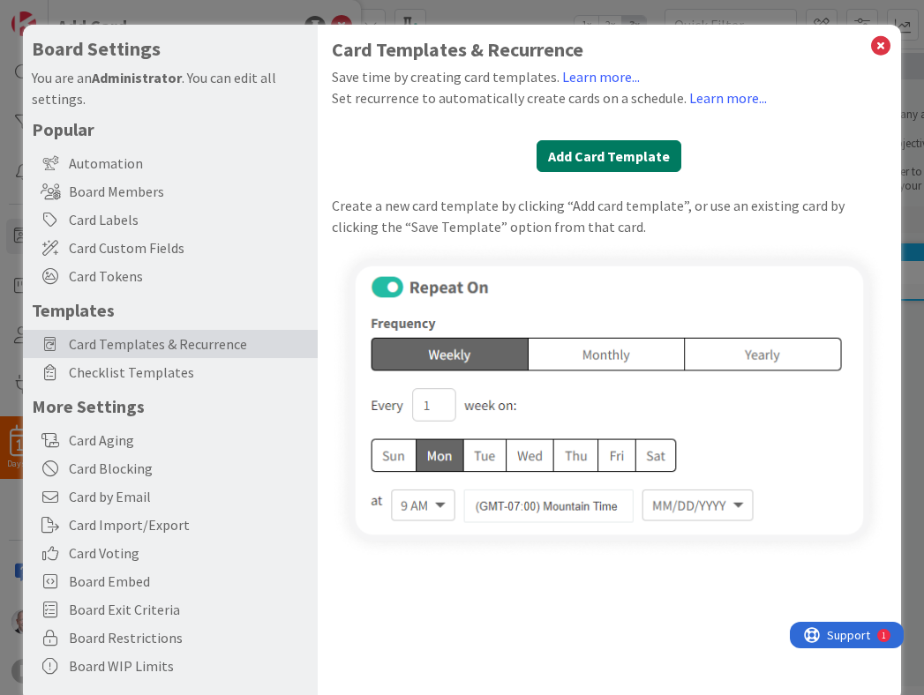
click at [588, 156] on button "Add Card Template" at bounding box center [608, 156] width 145 height 32
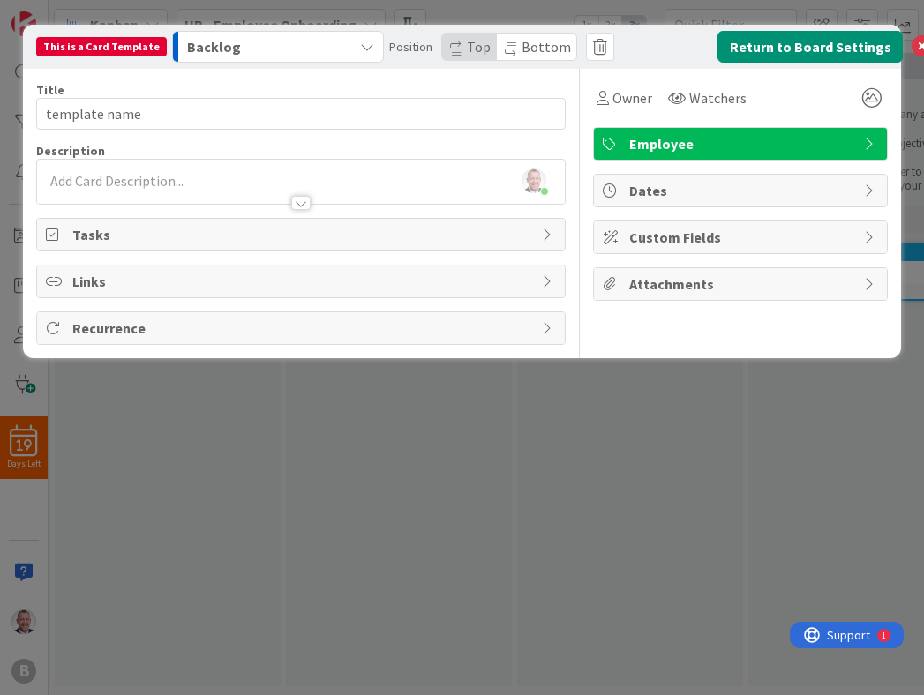
click at [243, 51] on div "Backlog" at bounding box center [268, 47] width 170 height 28
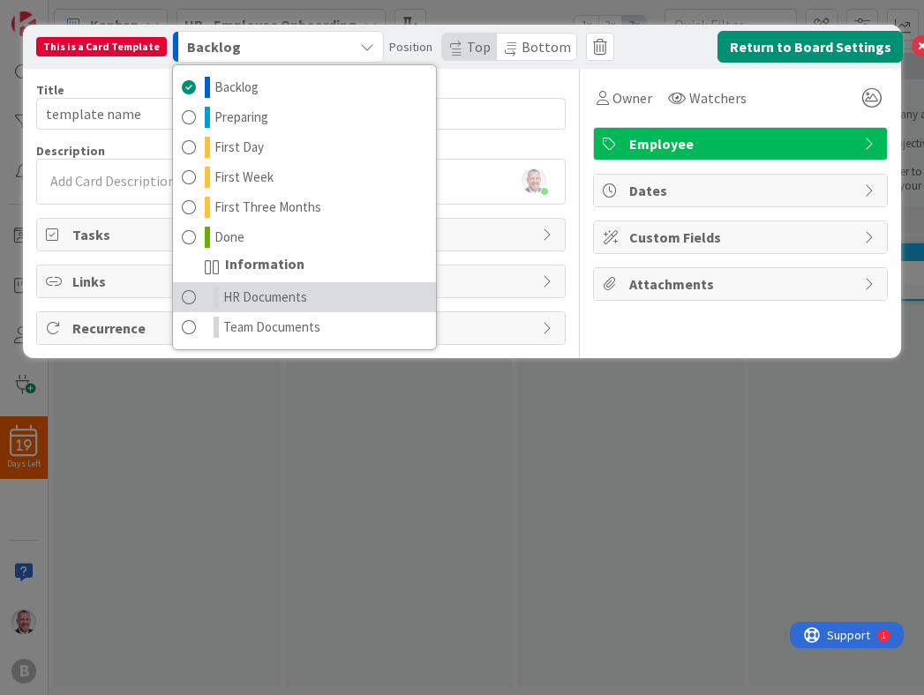
click at [253, 295] on span "HR Documents" at bounding box center [265, 297] width 84 height 21
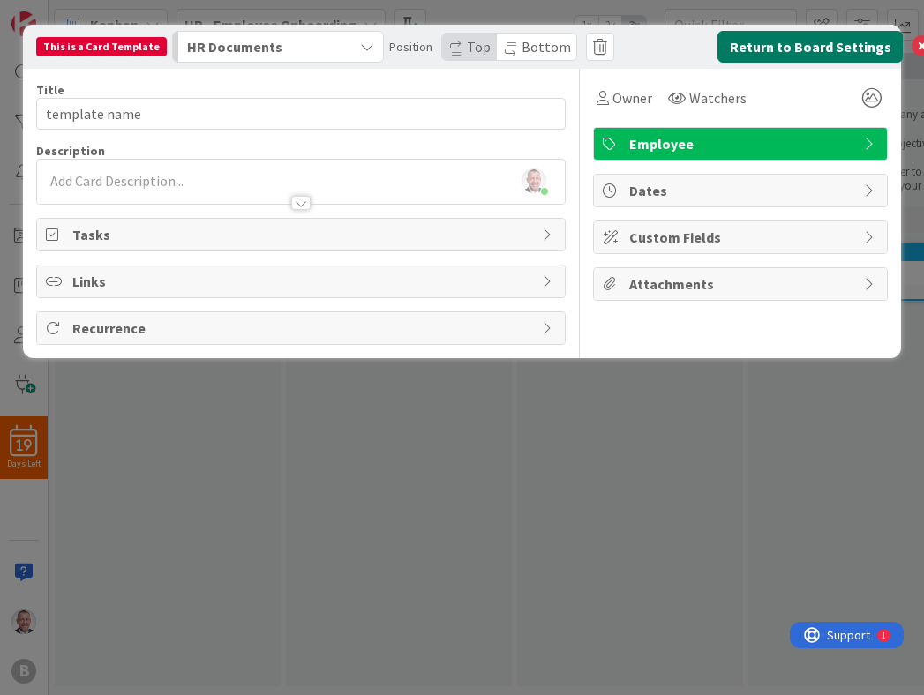
click at [804, 39] on button "Return to Board Settings" at bounding box center [809, 47] width 185 height 32
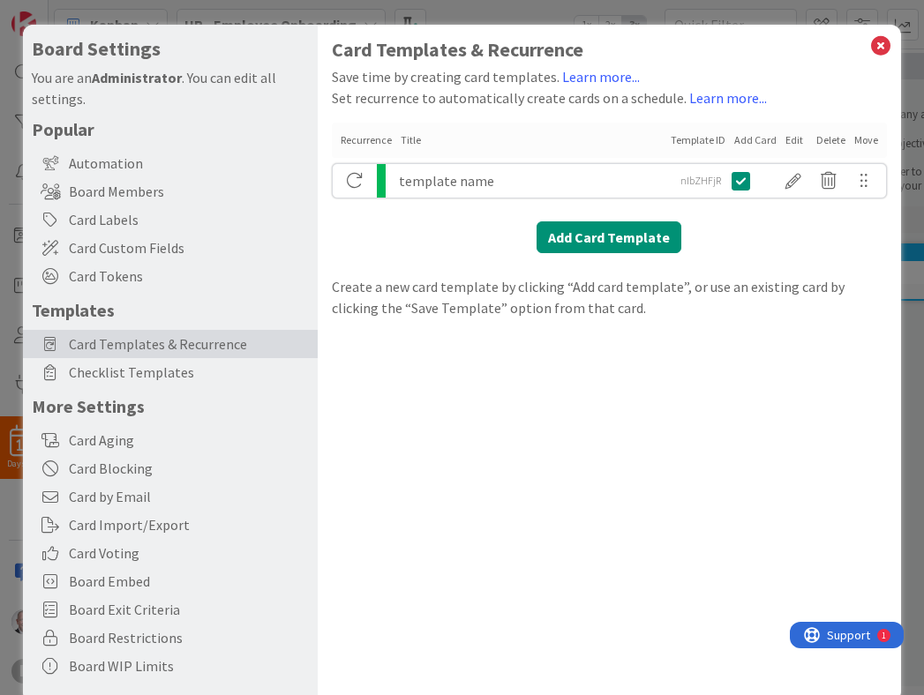
click at [512, 183] on div "template name" at bounding box center [532, 181] width 266 height 34
click at [790, 178] on div at bounding box center [792, 181] width 35 height 30
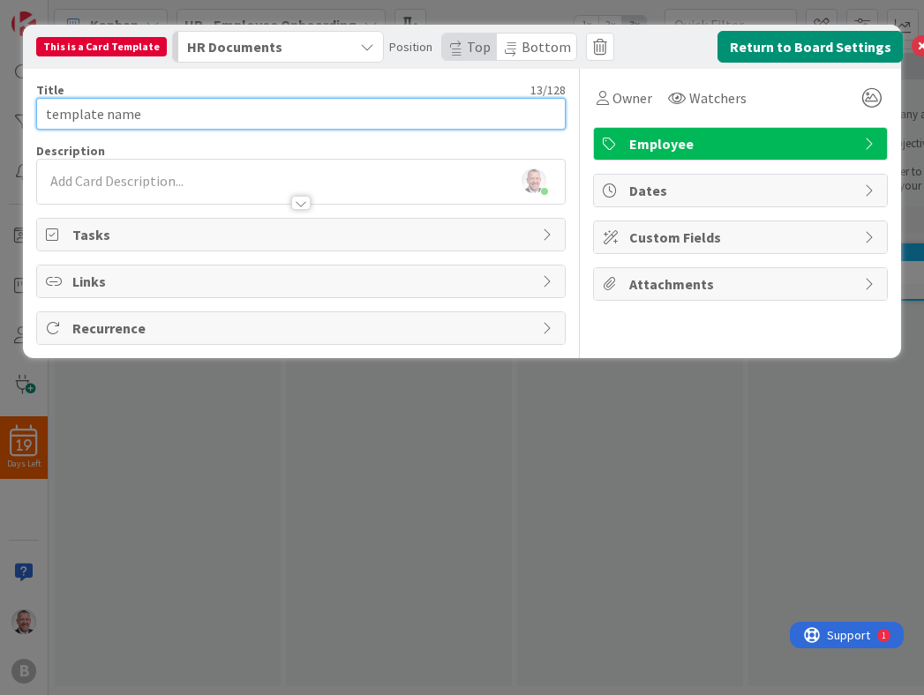
click at [232, 120] on input "template name" at bounding box center [300, 114] width 529 height 32
drag, startPoint x: 232, startPoint y: 120, endPoint x: -71, endPoint y: 105, distance: 303.8
click at [0, 105] on html "19 Days Left B Kanban HR - Employee Onboarding 1x 2x 3x 1 Backlog Add Card... 1…" at bounding box center [462, 347] width 924 height 695
click at [77, 115] on input "HR Oboarding -" at bounding box center [300, 114] width 529 height 32
click at [234, 119] on input "HR Onboarding -" at bounding box center [300, 114] width 529 height 32
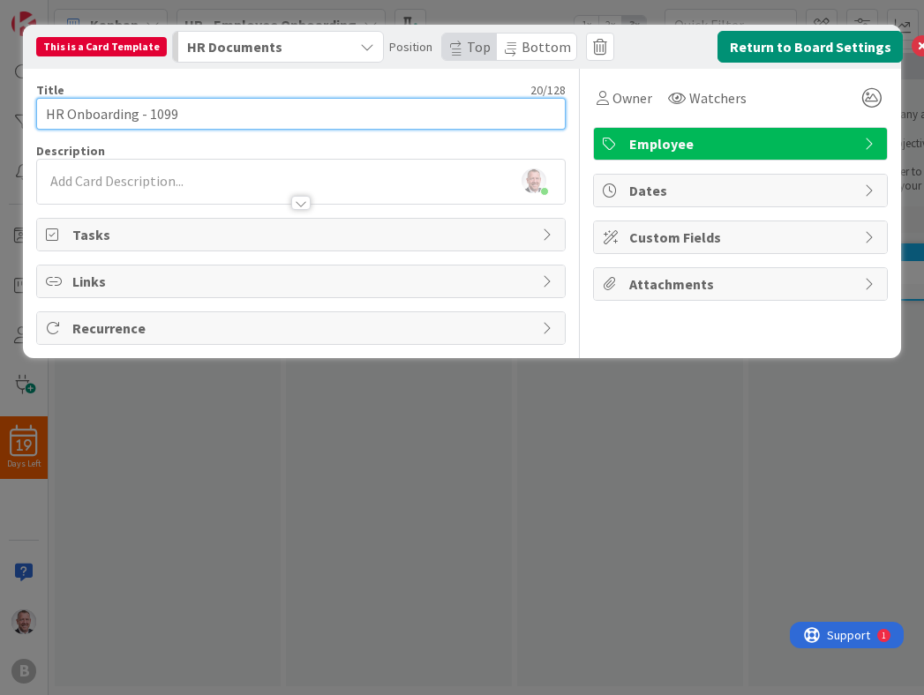
type input "HR Onboarding - 1099"
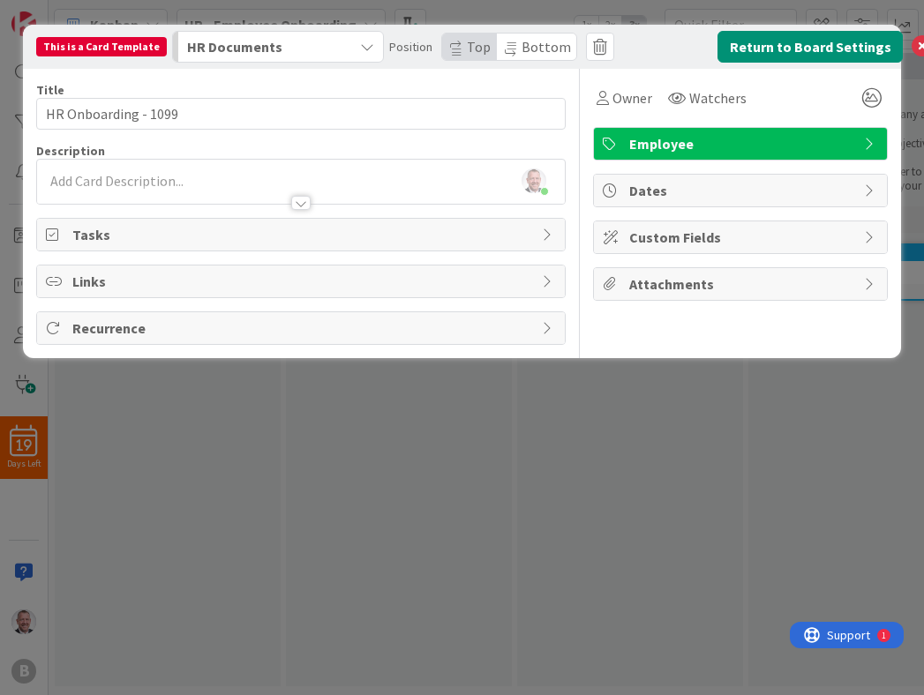
click at [200, 189] on div at bounding box center [300, 194] width 527 height 19
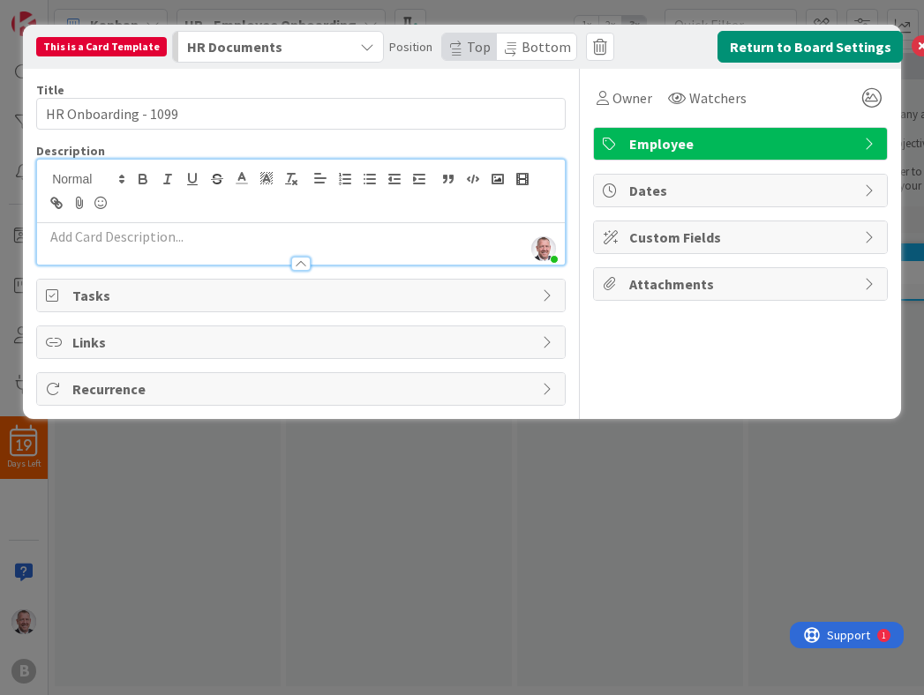
click at [133, 288] on span "Tasks" at bounding box center [302, 295] width 460 height 21
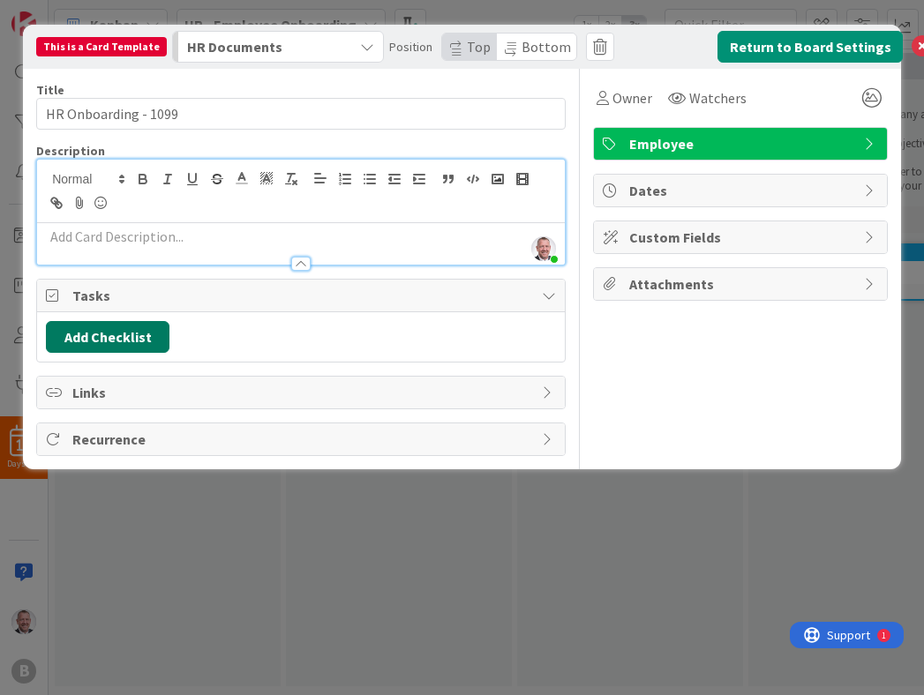
click at [134, 333] on button "Add Checklist" at bounding box center [107, 337] width 123 height 32
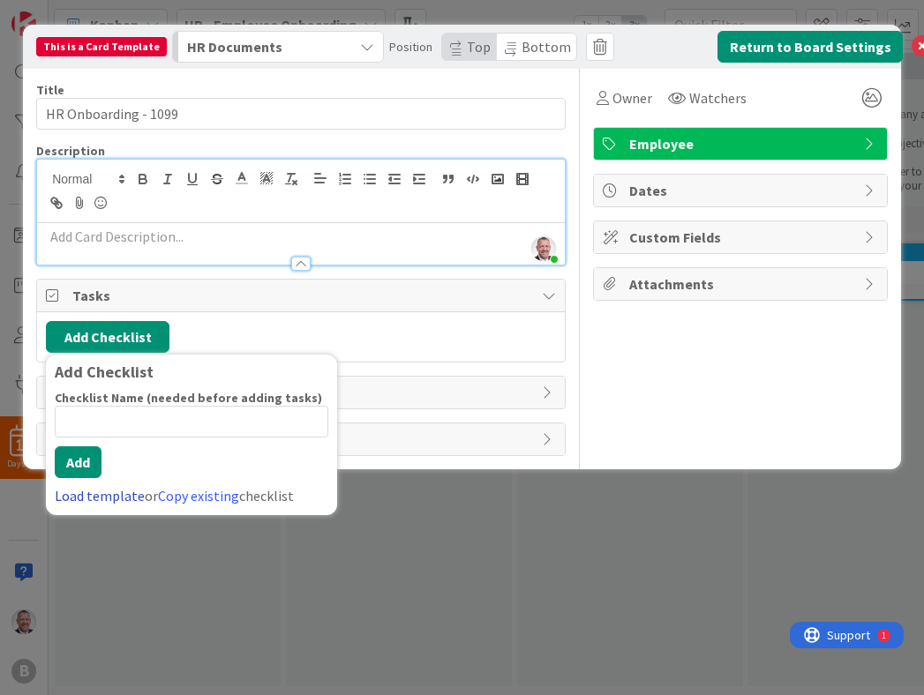
click at [108, 495] on link "Load template" at bounding box center [100, 496] width 90 height 18
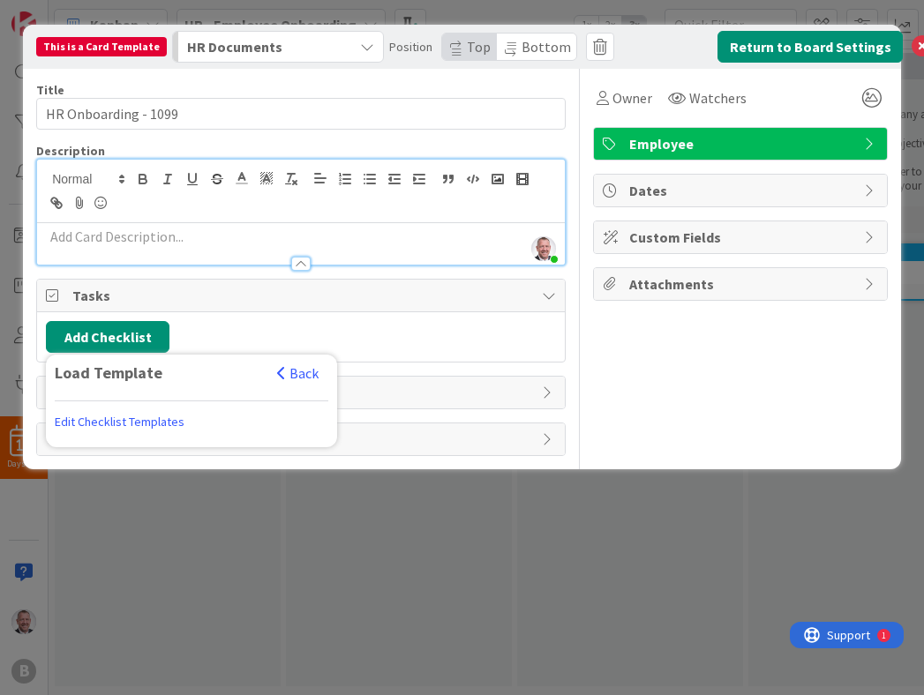
click at [101, 378] on div "Load Template" at bounding box center [161, 372] width 213 height 19
click at [117, 423] on link "Edit Checklist Templates" at bounding box center [120, 423] width 130 height 32
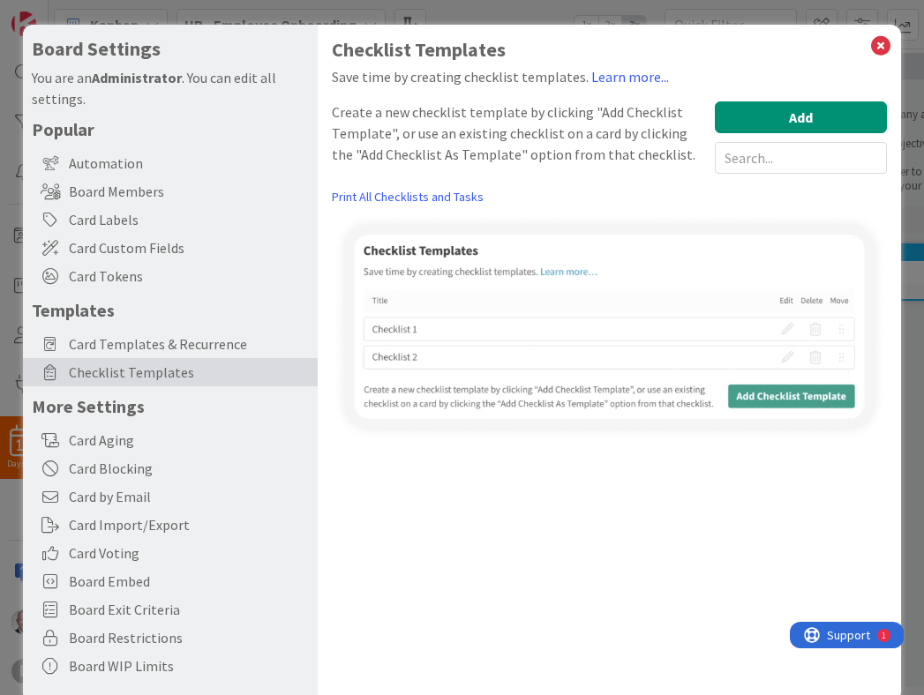
click at [190, 372] on span "Checklist Templates" at bounding box center [189, 372] width 240 height 21
click at [178, 341] on span "Card Templates & Recurrence" at bounding box center [189, 343] width 240 height 21
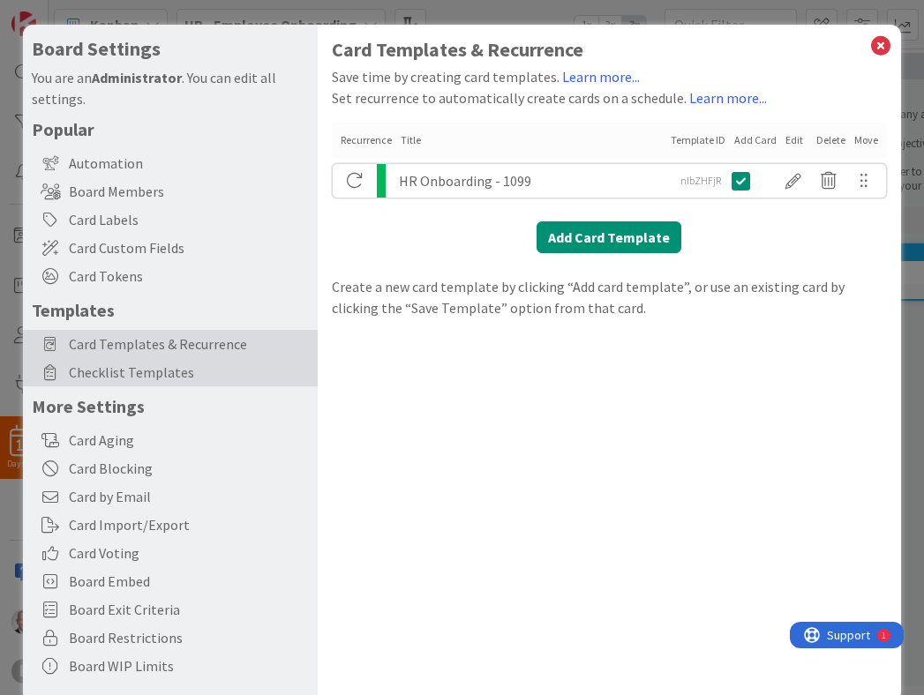
click at [210, 370] on span "Checklist Templates" at bounding box center [189, 372] width 240 height 21
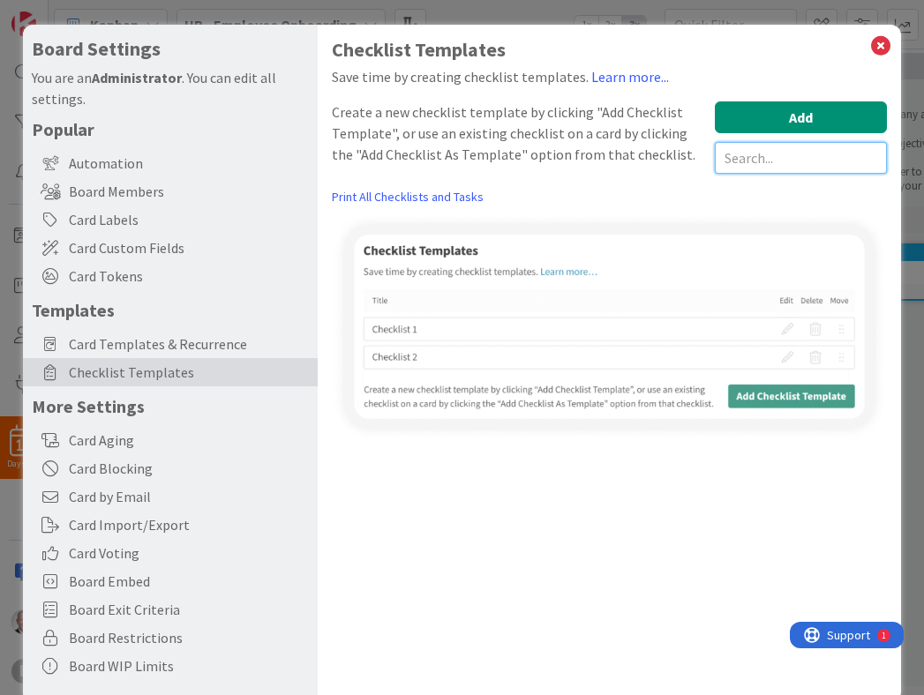
click at [796, 155] on input "text" at bounding box center [800, 158] width 172 height 32
click at [772, 163] on input "HR" at bounding box center [800, 158] width 172 height 32
drag, startPoint x: 769, startPoint y: 163, endPoint x: 591, endPoint y: 116, distance: 184.4
click at [591, 116] on div "Create a new checklist template by clicking "Add Checklist Template", or use an…" at bounding box center [609, 137] width 555 height 72
type input "O"
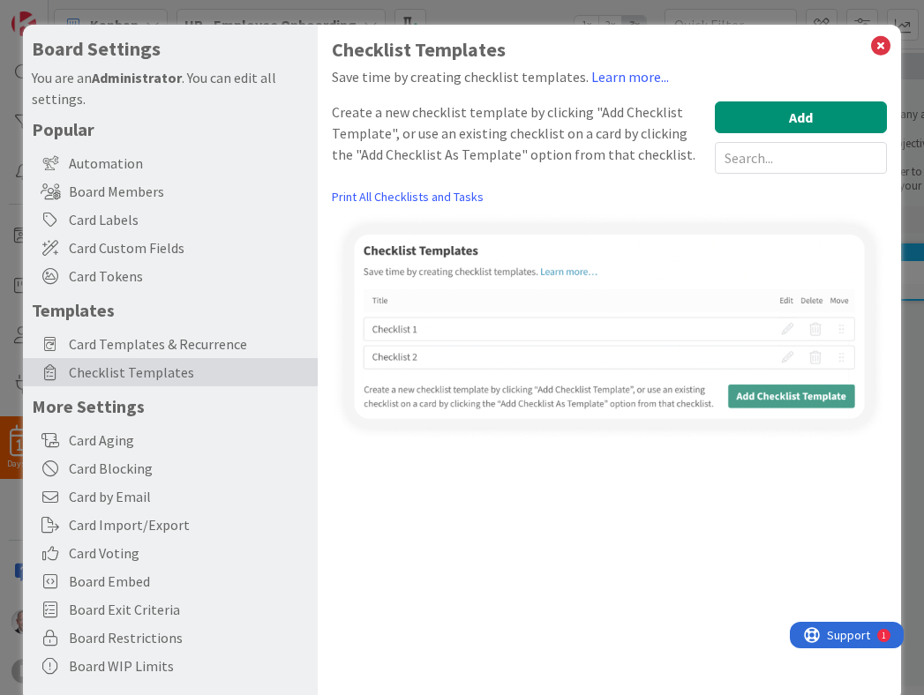
click at [647, 453] on div "Checklist Templates Save time by creating checklist templates. Learn more... Cr…" at bounding box center [609, 363] width 583 height 677
click at [748, 401] on img at bounding box center [609, 326] width 555 height 229
click at [573, 287] on img at bounding box center [609, 326] width 555 height 229
click at [789, 123] on button "Add" at bounding box center [800, 117] width 172 height 32
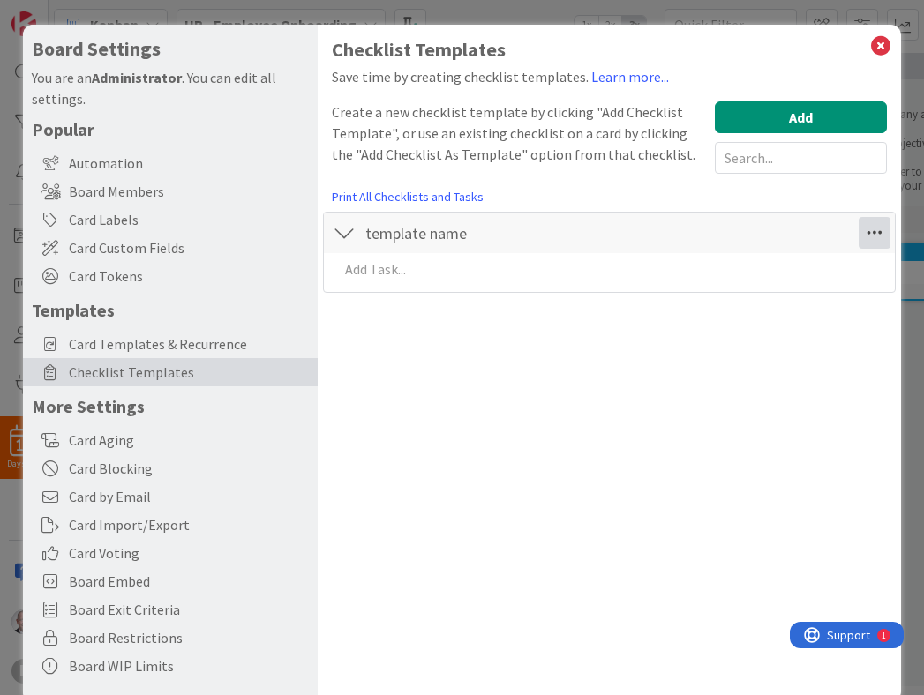
click at [874, 235] on icon at bounding box center [874, 233] width 32 height 32
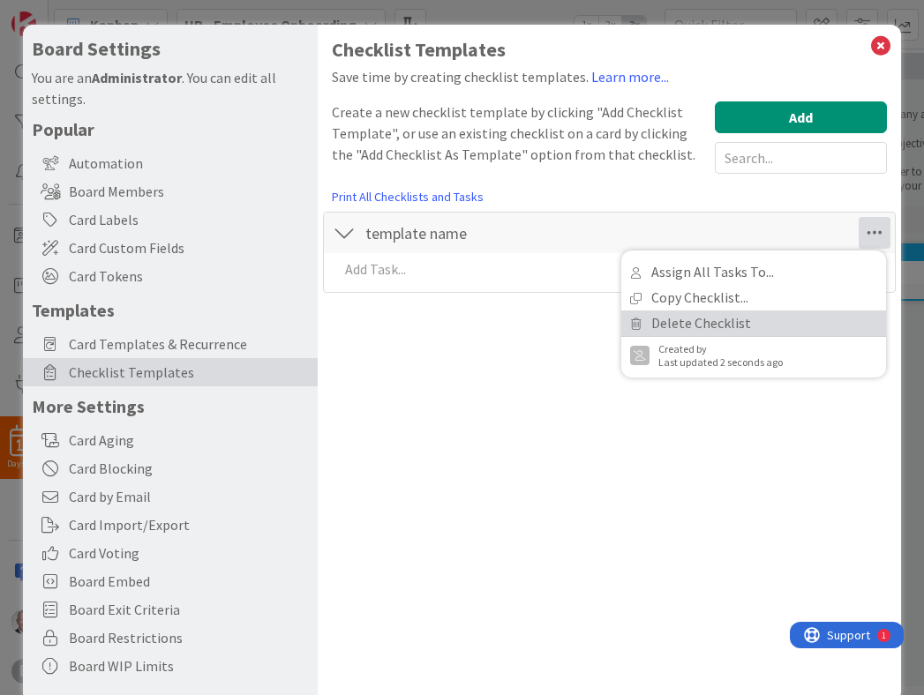
click at [759, 328] on link "Delete Checklist" at bounding box center [753, 323] width 265 height 26
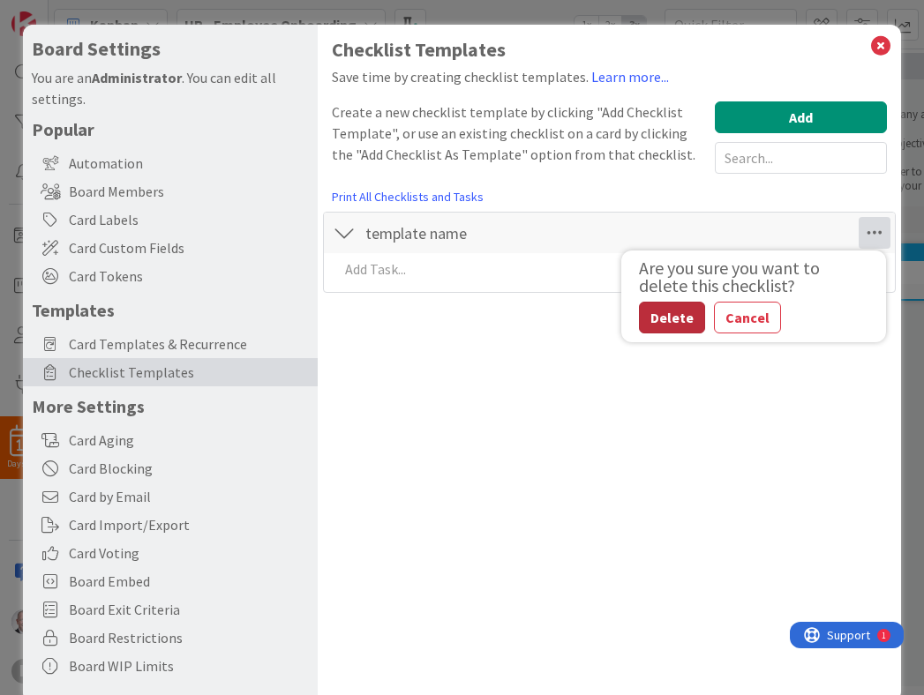
click at [686, 312] on button "Delete" at bounding box center [672, 318] width 66 height 32
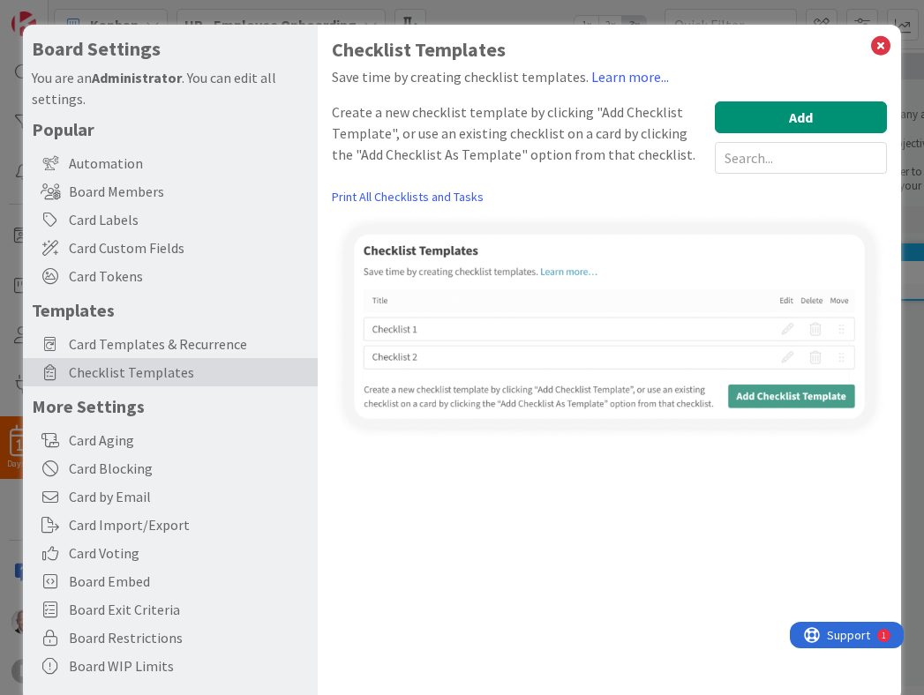
click at [853, 87] on div "Checklist Templates Save time by creating checklist templates. Learn more... Cr…" at bounding box center [609, 240] width 555 height 402
click at [879, 50] on icon at bounding box center [880, 46] width 23 height 25
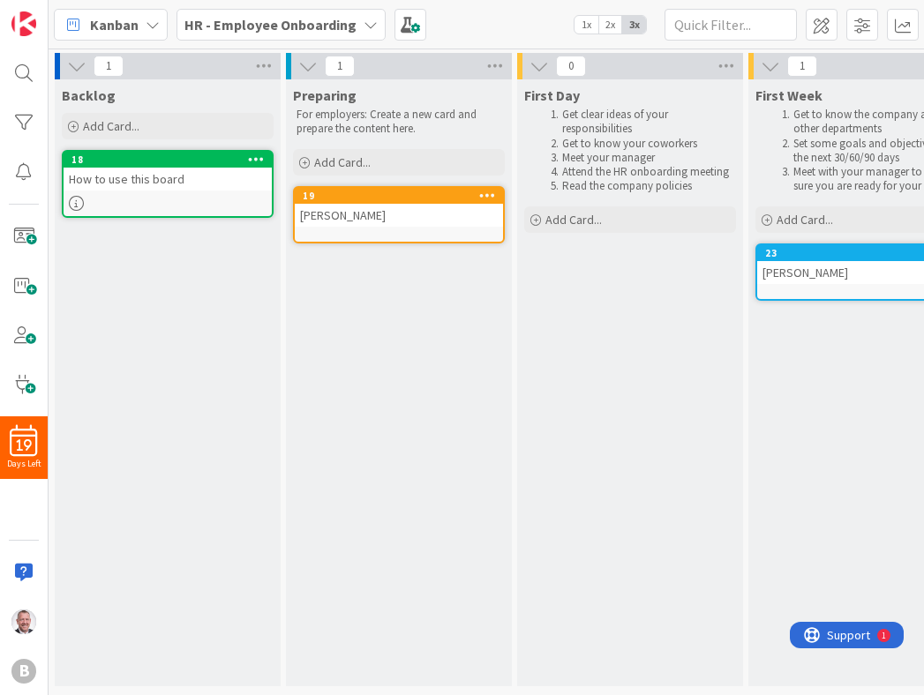
click at [298, 19] on b "HR - Employee Onboarding" at bounding box center [270, 25] width 172 height 18
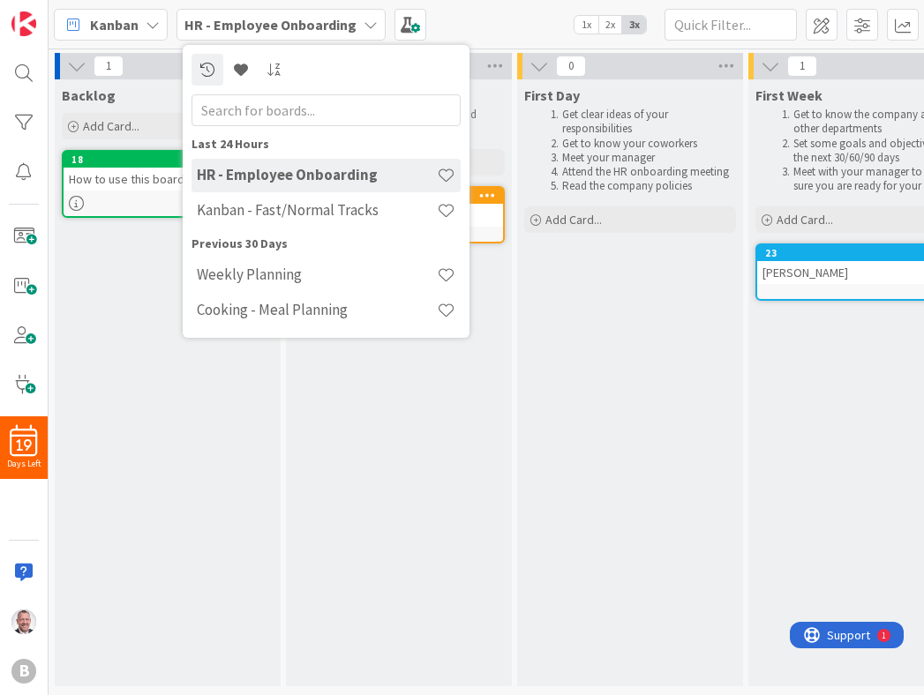
click at [298, 19] on b "HR - Employee Onboarding" at bounding box center [270, 25] width 172 height 18
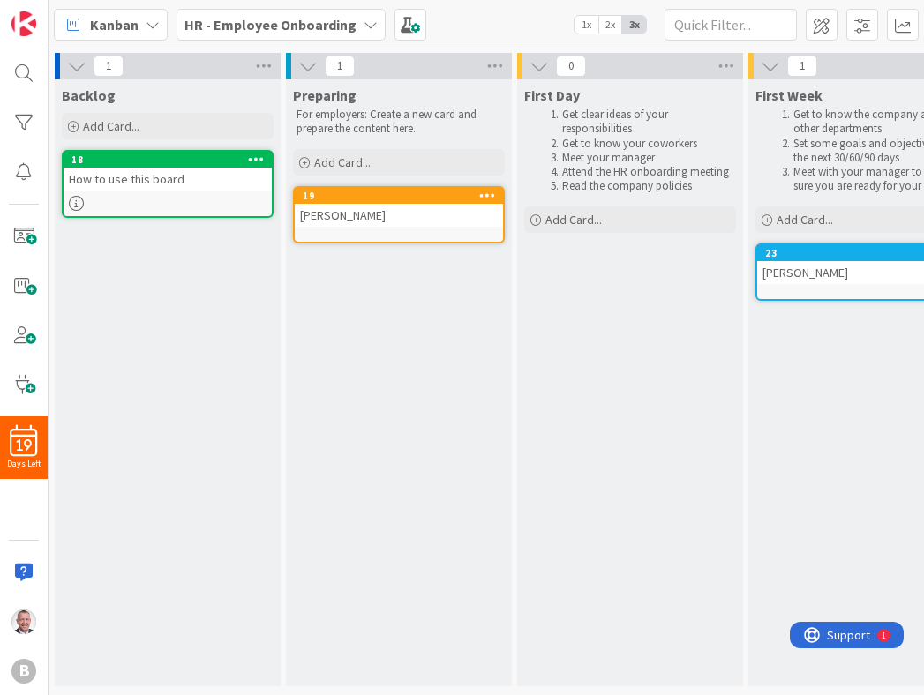
click at [514, 30] on div "Kanban HR - Employee Onboarding 1x 2x 3x" at bounding box center [486, 24] width 875 height 49
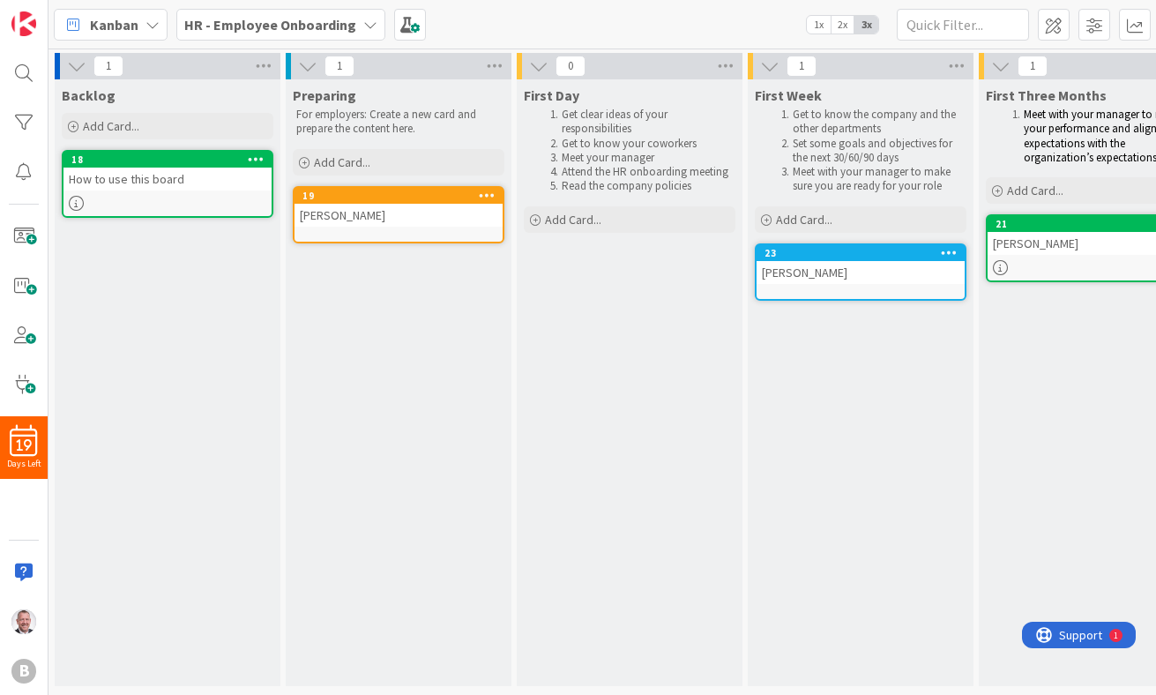
click at [142, 25] on div "Kanban" at bounding box center [111, 25] width 114 height 32
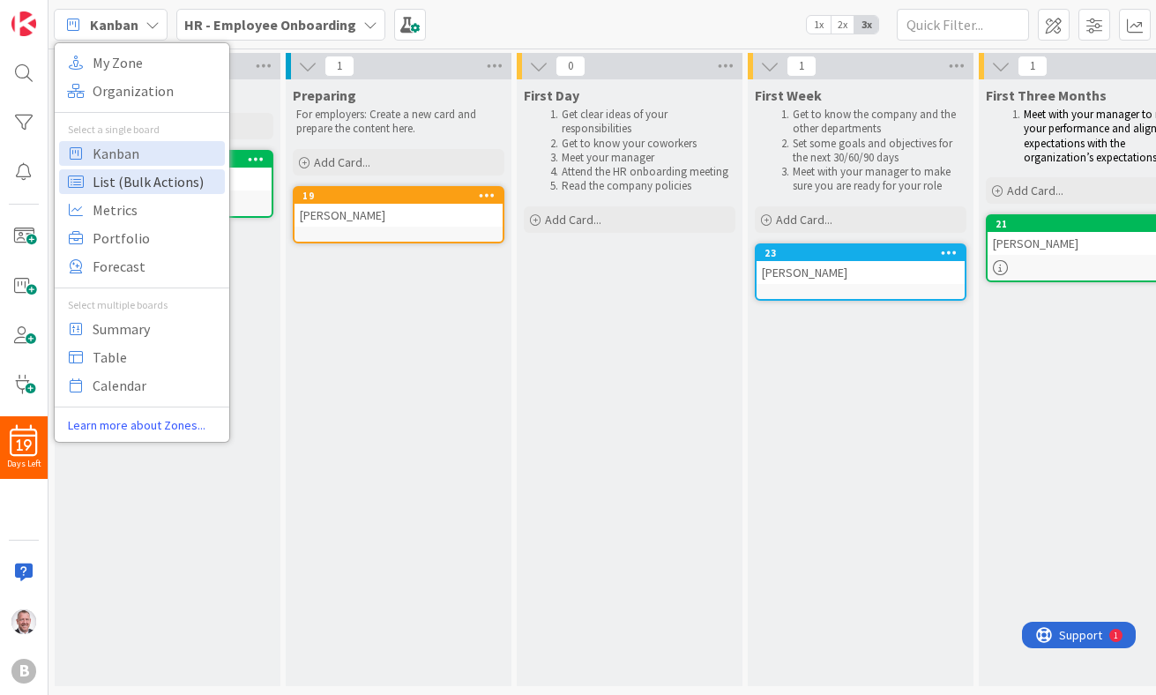
click at [139, 172] on span "List (Bulk Actions)" at bounding box center [156, 181] width 127 height 26
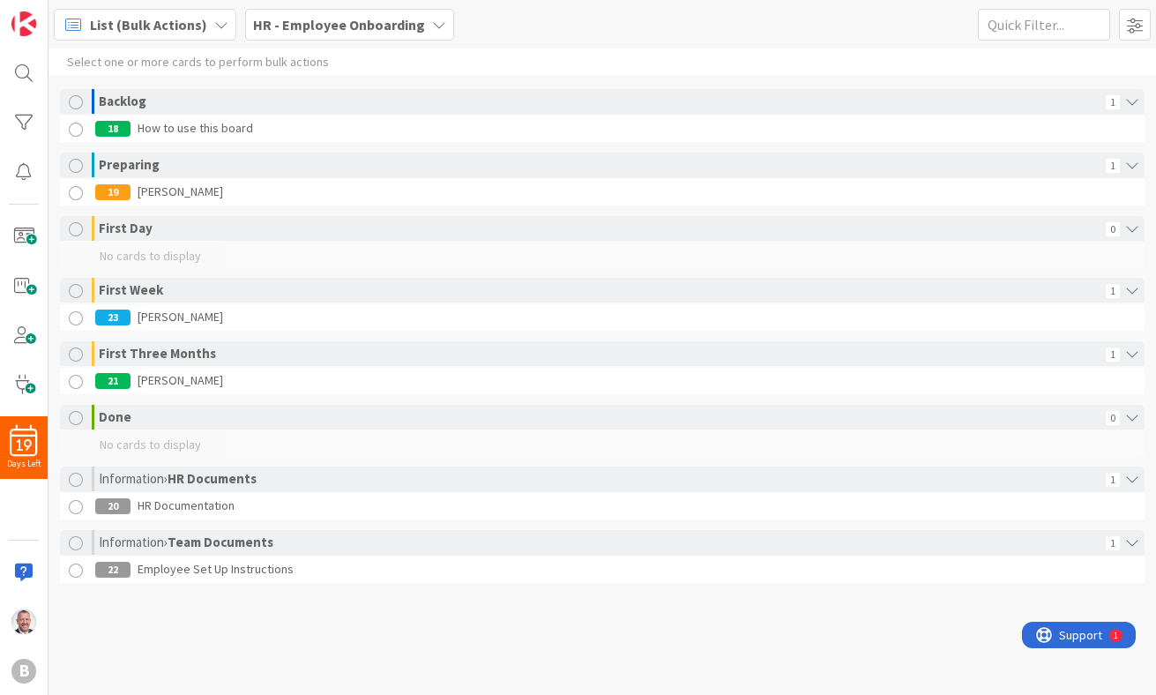
click at [163, 14] on span "List (Bulk Actions)" at bounding box center [148, 24] width 117 height 21
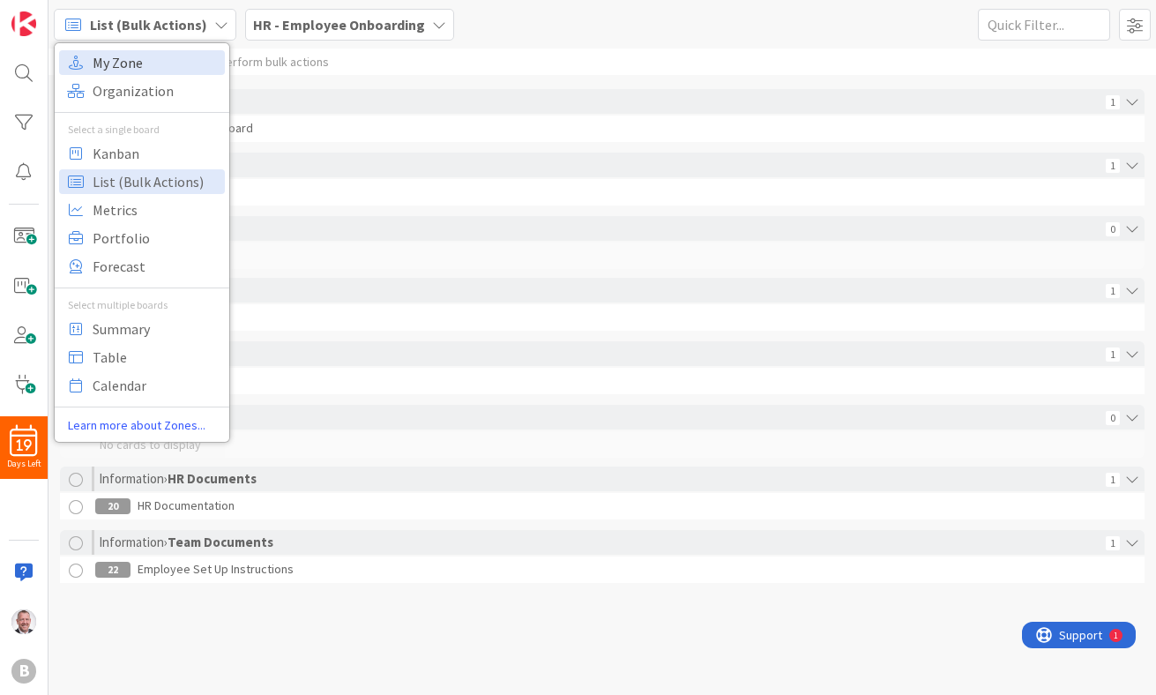
click at [148, 66] on span "My Zone" at bounding box center [156, 62] width 127 height 26
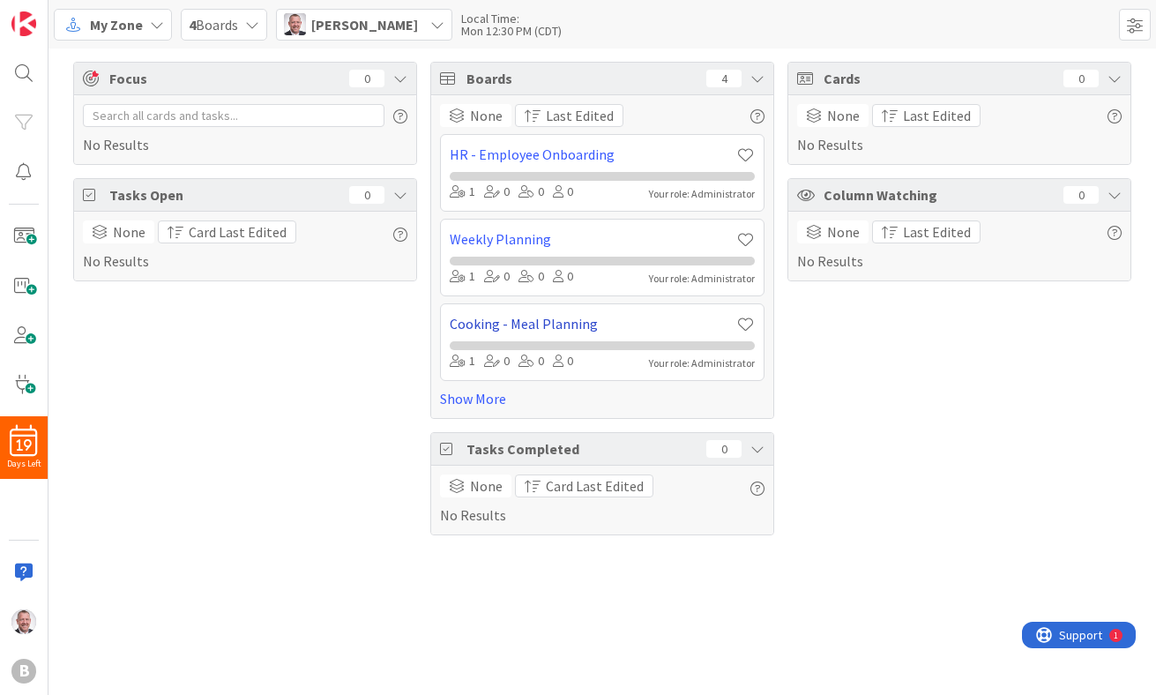
click at [529, 317] on link "Cooking - Meal Planning" at bounding box center [593, 323] width 287 height 21
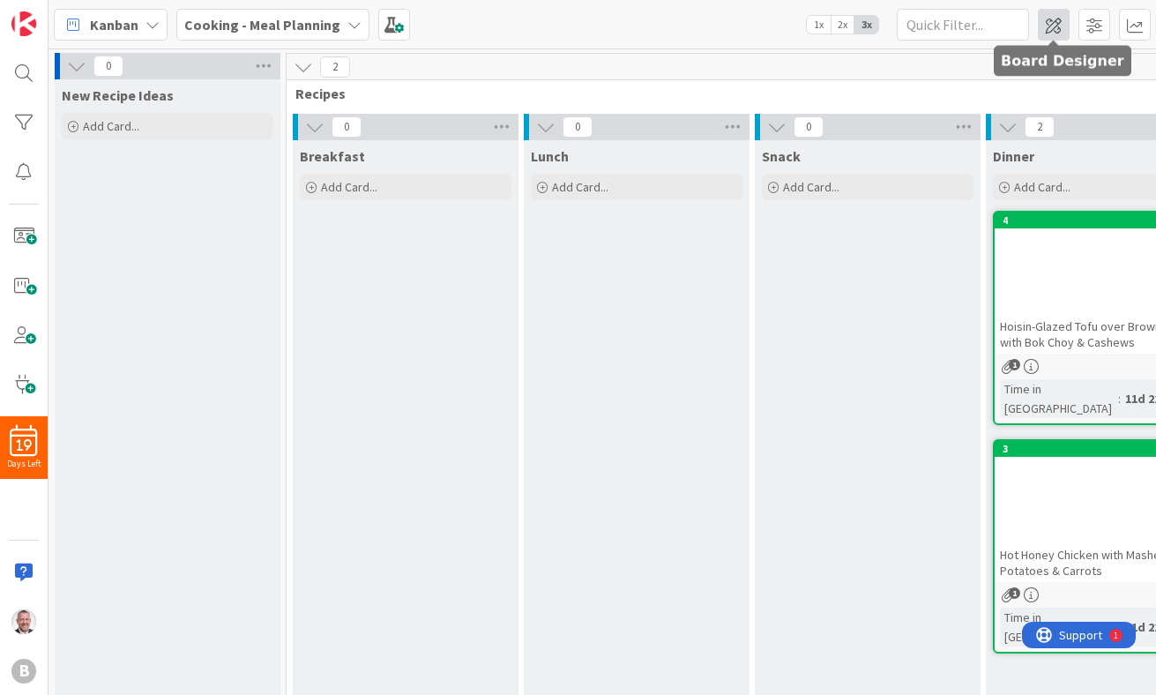
click at [923, 20] on span at bounding box center [1054, 25] width 32 height 32
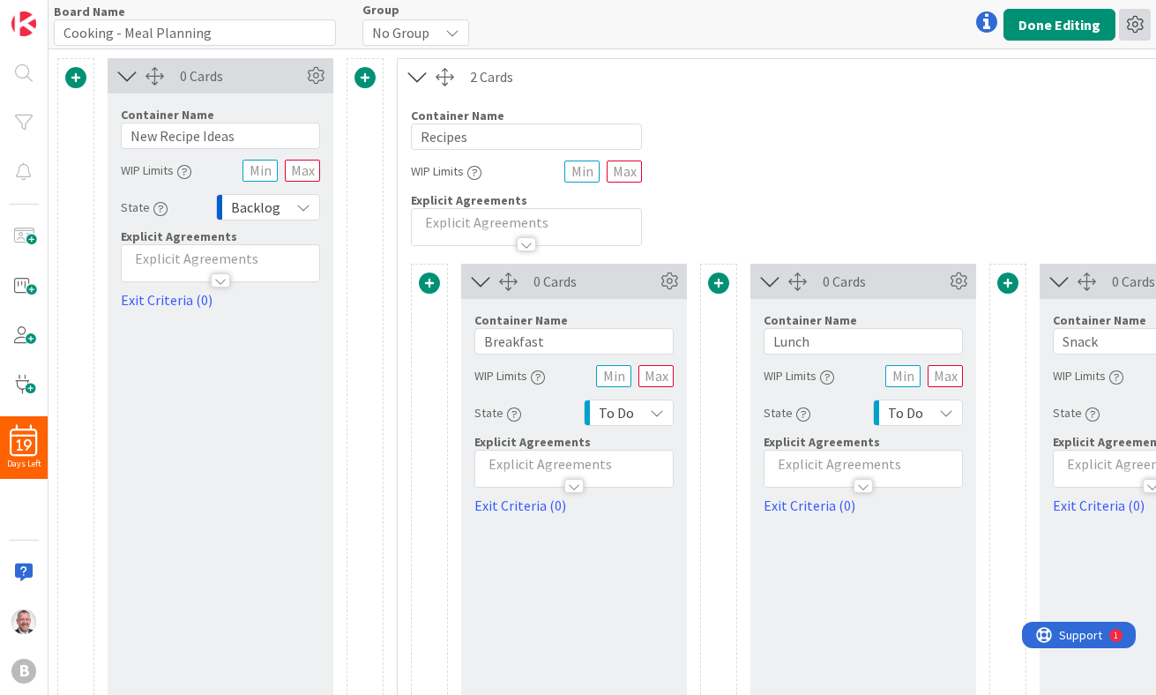
click at [923, 20] on icon at bounding box center [1135, 25] width 32 height 32
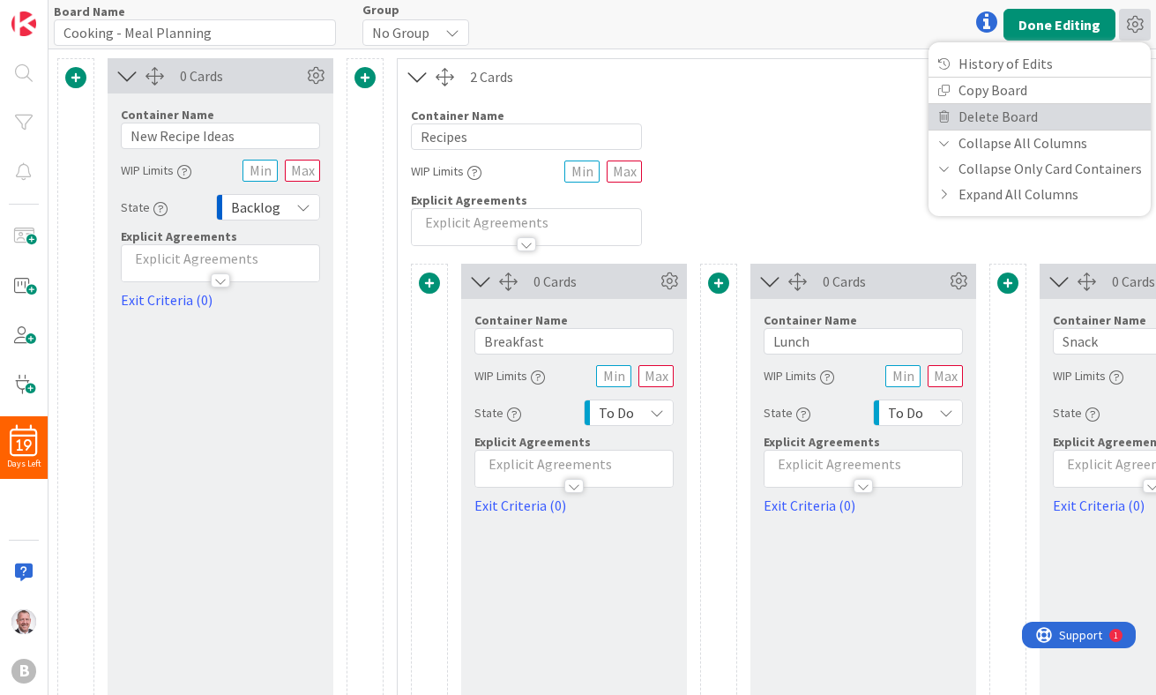
click at [923, 115] on link "Delete Board" at bounding box center [1040, 117] width 222 height 26
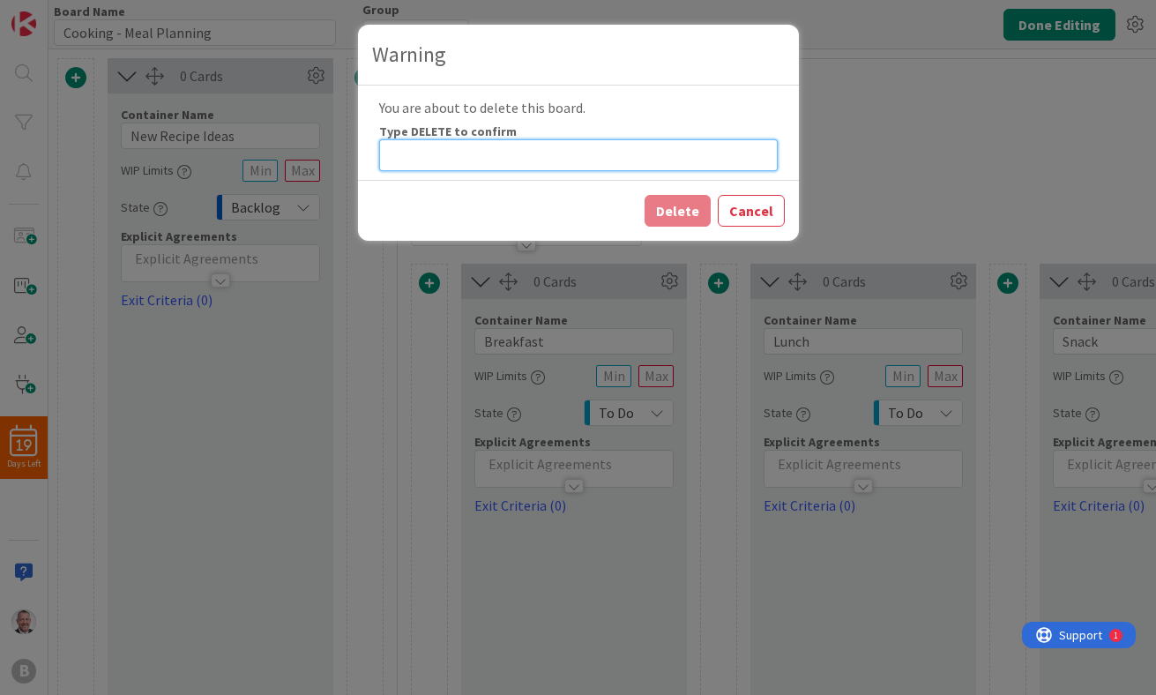
click at [557, 161] on input at bounding box center [578, 155] width 399 height 32
type input "DELETE"
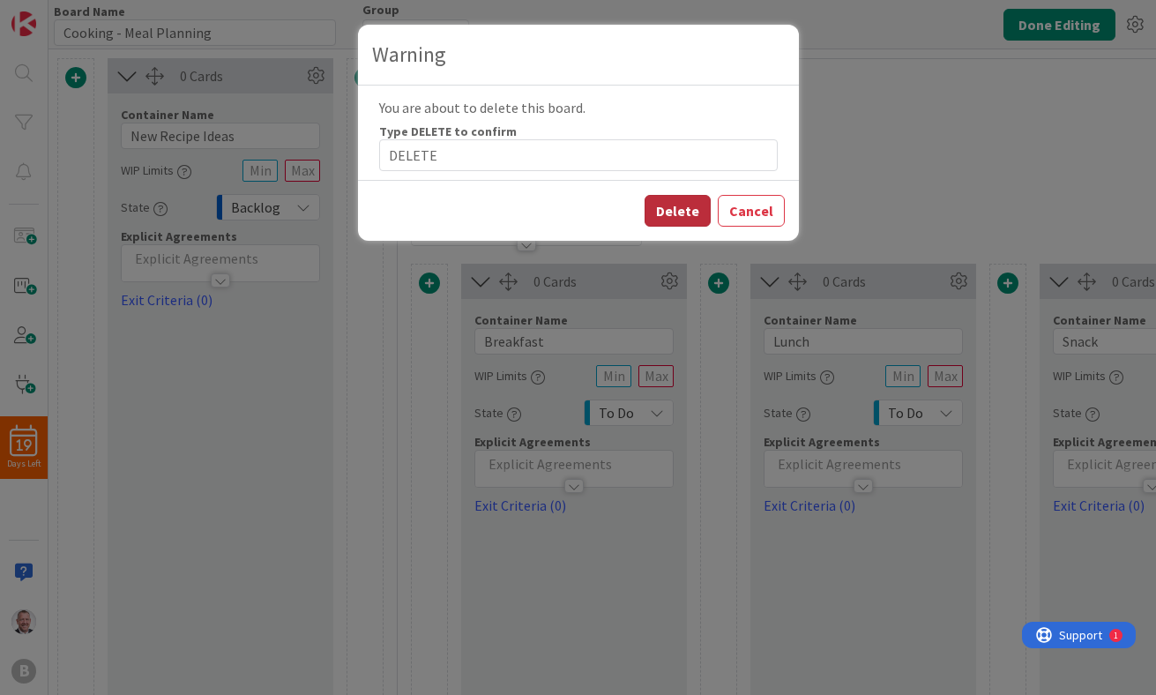
click at [664, 208] on button "Delete" at bounding box center [678, 211] width 66 height 32
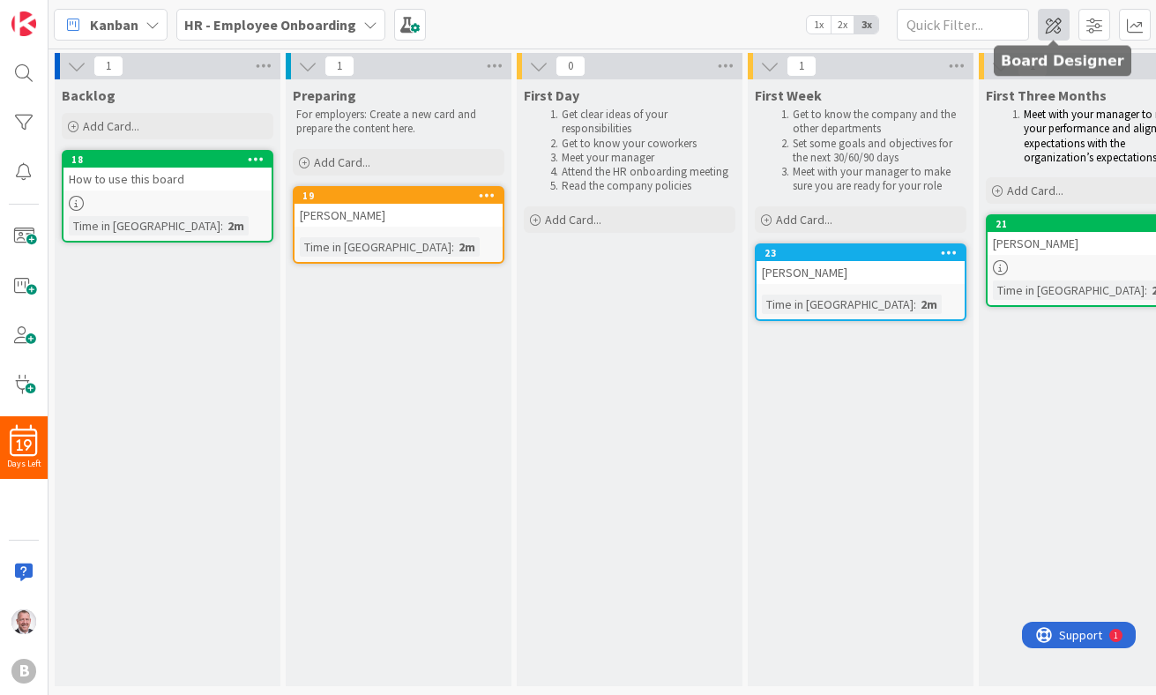
click at [923, 27] on span at bounding box center [1054, 25] width 32 height 32
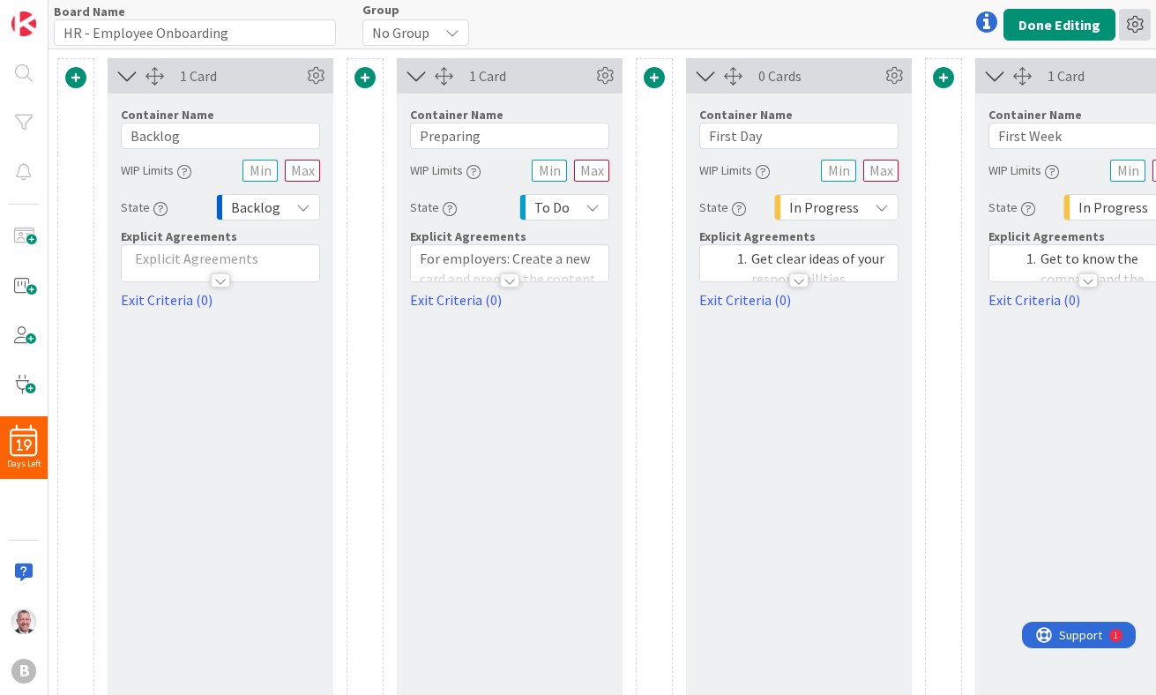
click at [923, 23] on icon at bounding box center [1135, 25] width 32 height 32
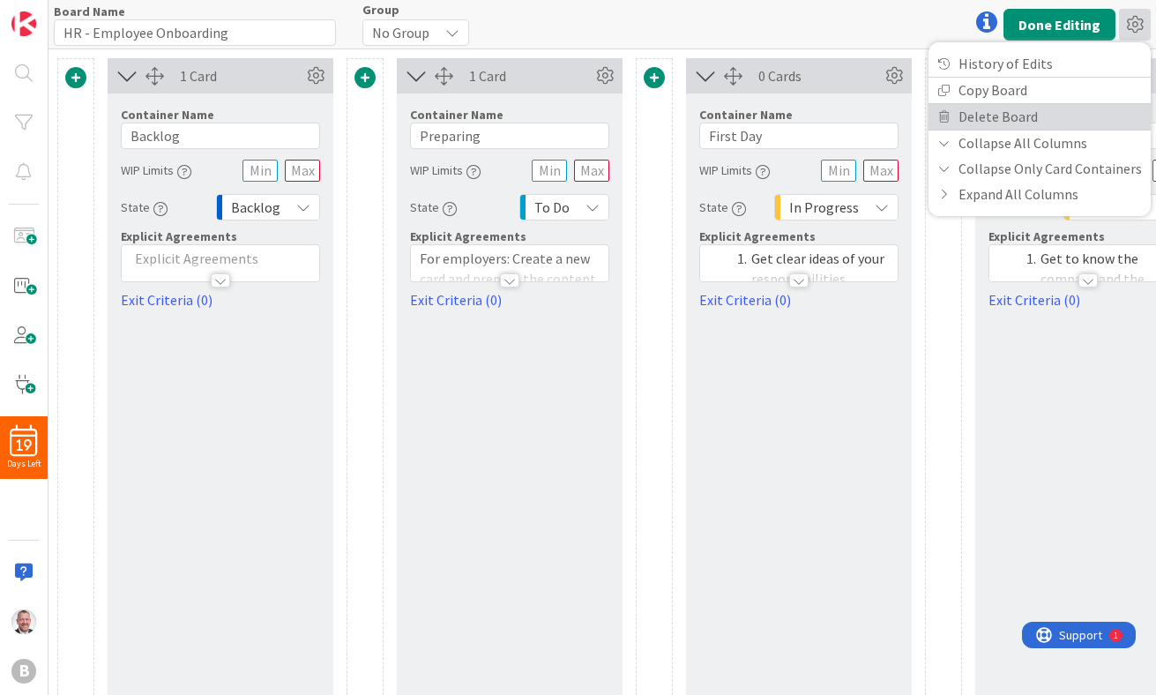
click at [923, 116] on link "Delete Board" at bounding box center [1040, 117] width 222 height 26
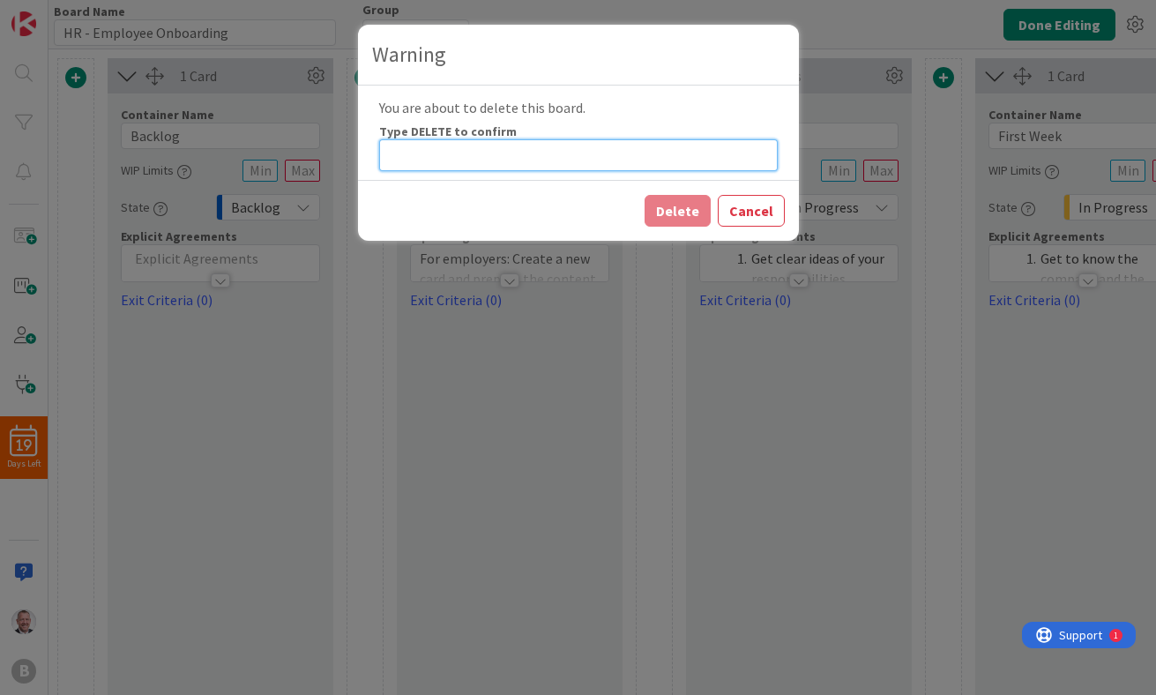
click at [499, 147] on input at bounding box center [578, 155] width 399 height 32
type input "DELETE"
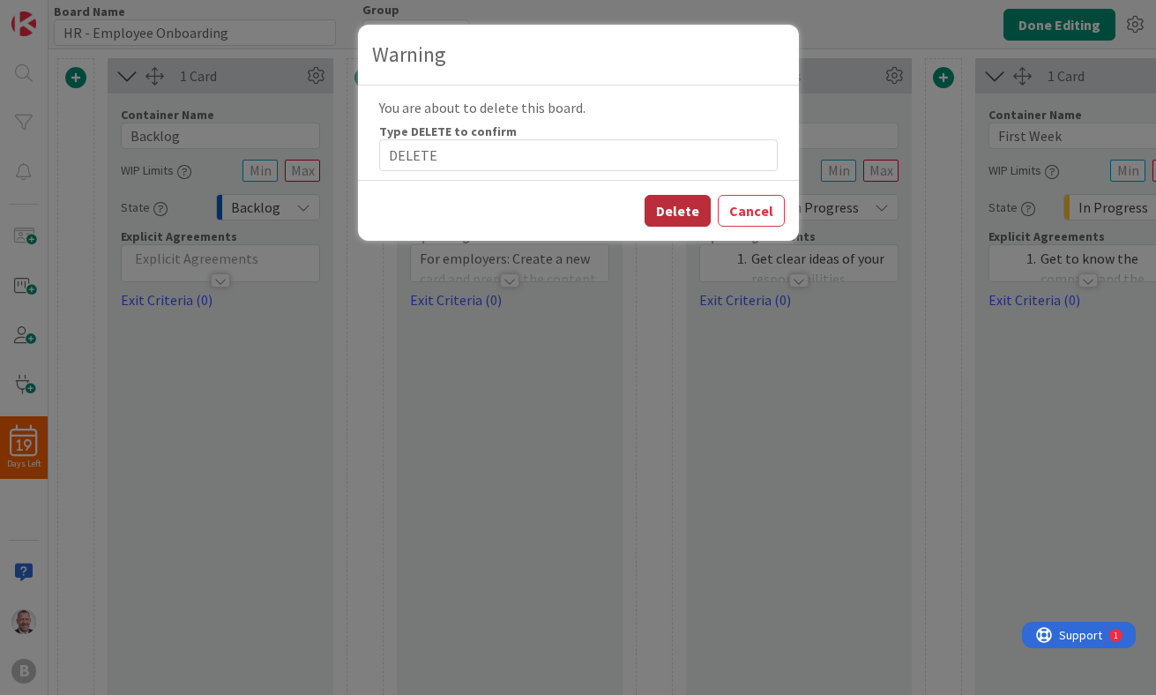
click at [674, 210] on button "Delete" at bounding box center [678, 211] width 66 height 32
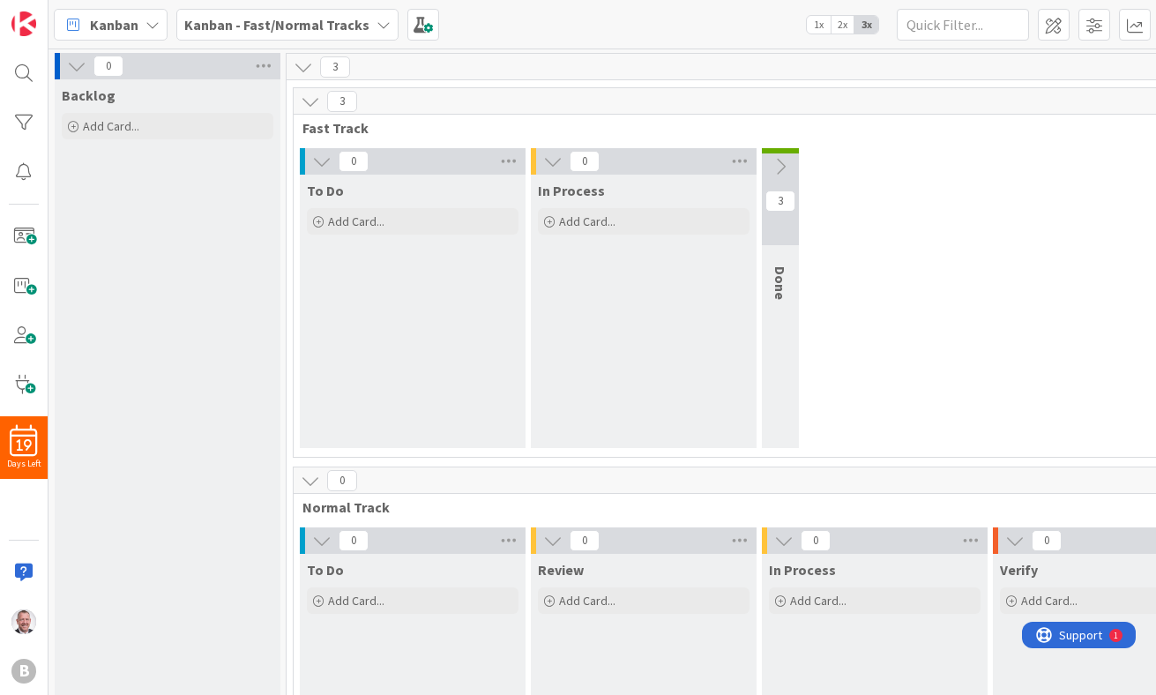
click at [332, 25] on b "Kanban - Fast/Normal Tracks" at bounding box center [276, 25] width 185 height 18
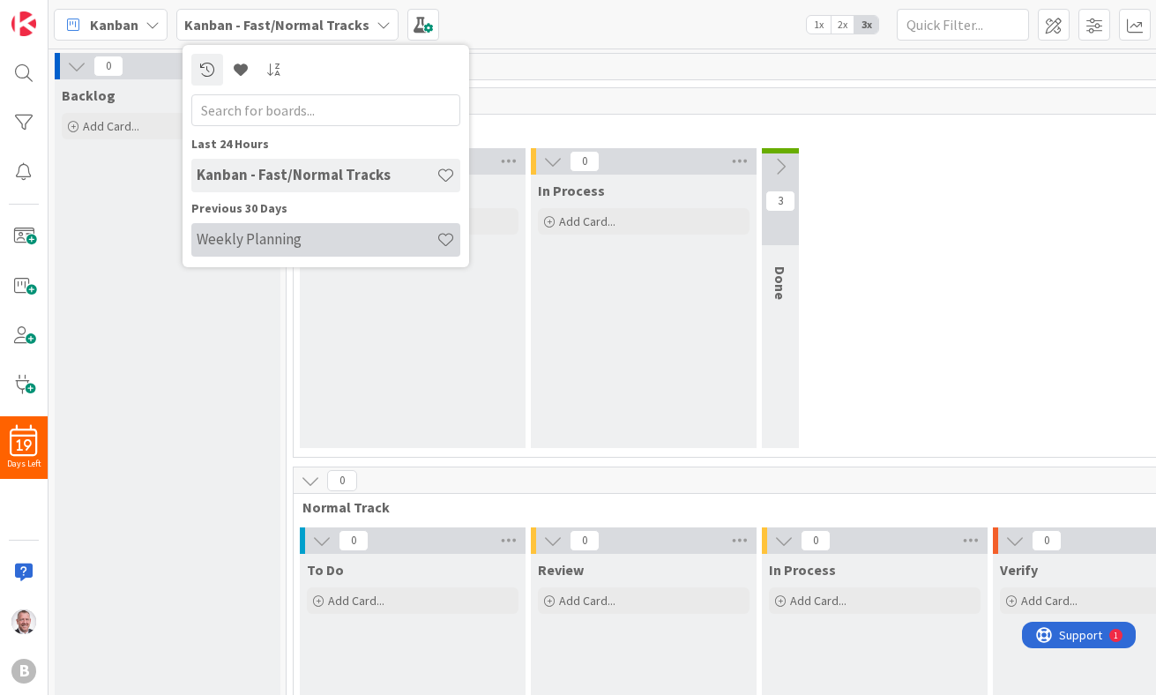
click at [338, 236] on h4 "Weekly Planning" at bounding box center [317, 239] width 240 height 18
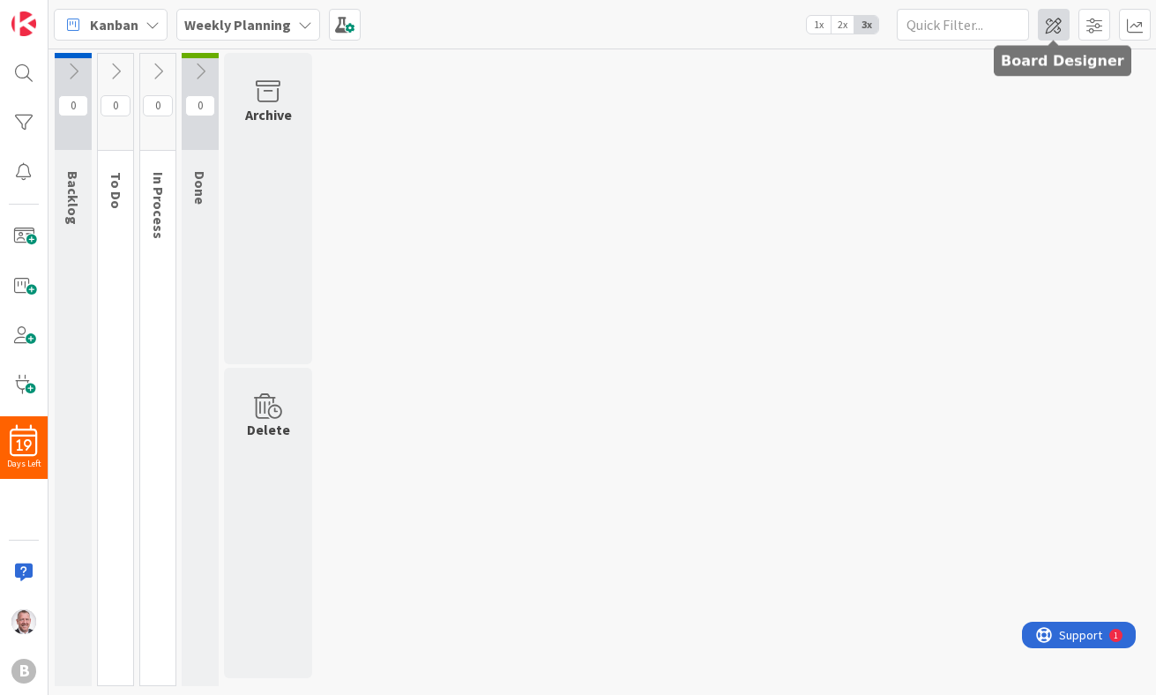
click at [923, 28] on span at bounding box center [1054, 25] width 32 height 32
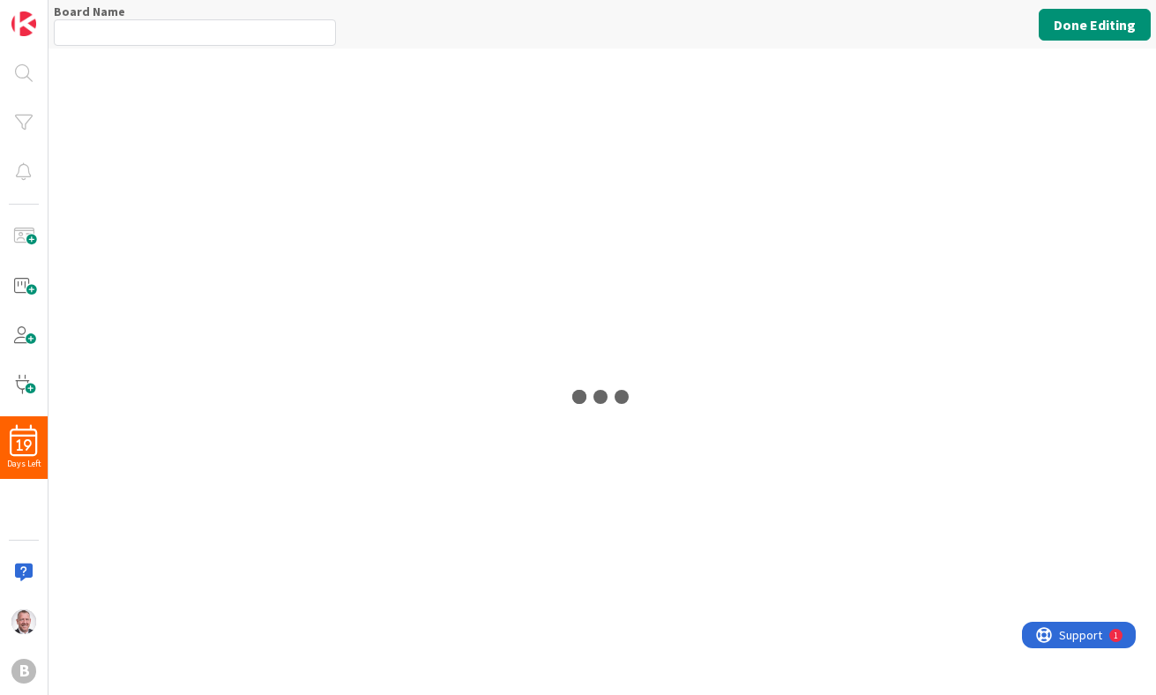
type input "Weekly Planning"
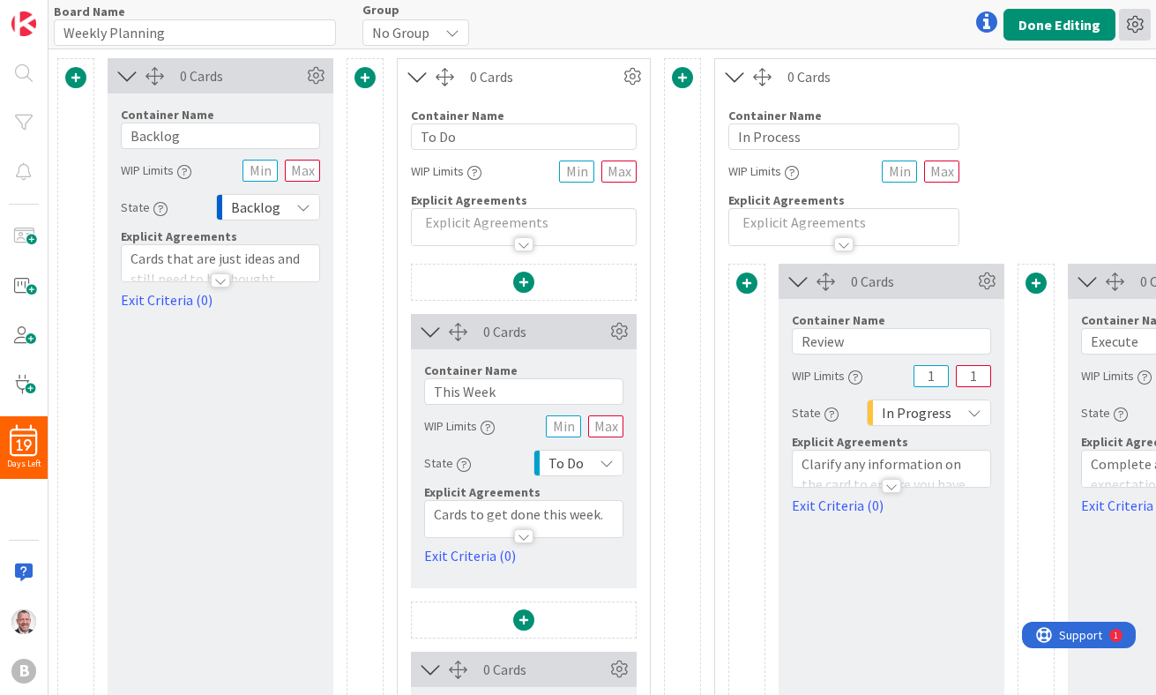
click at [923, 24] on icon at bounding box center [1135, 25] width 32 height 32
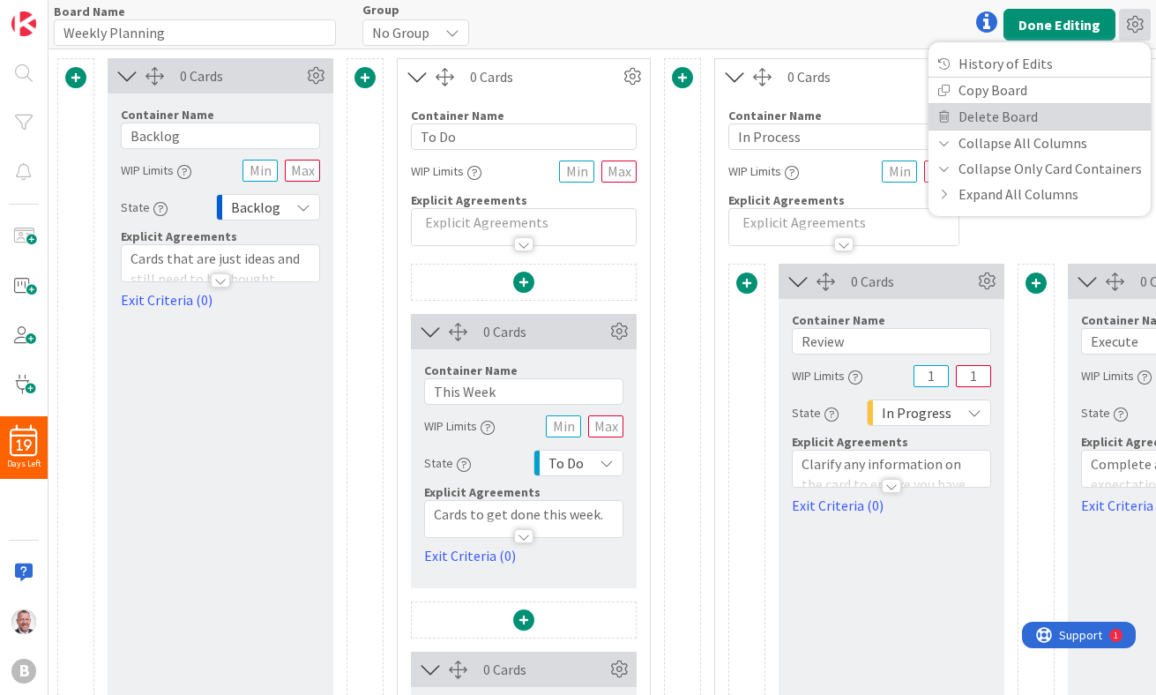
click at [923, 119] on link "Delete Board" at bounding box center [1040, 117] width 222 height 26
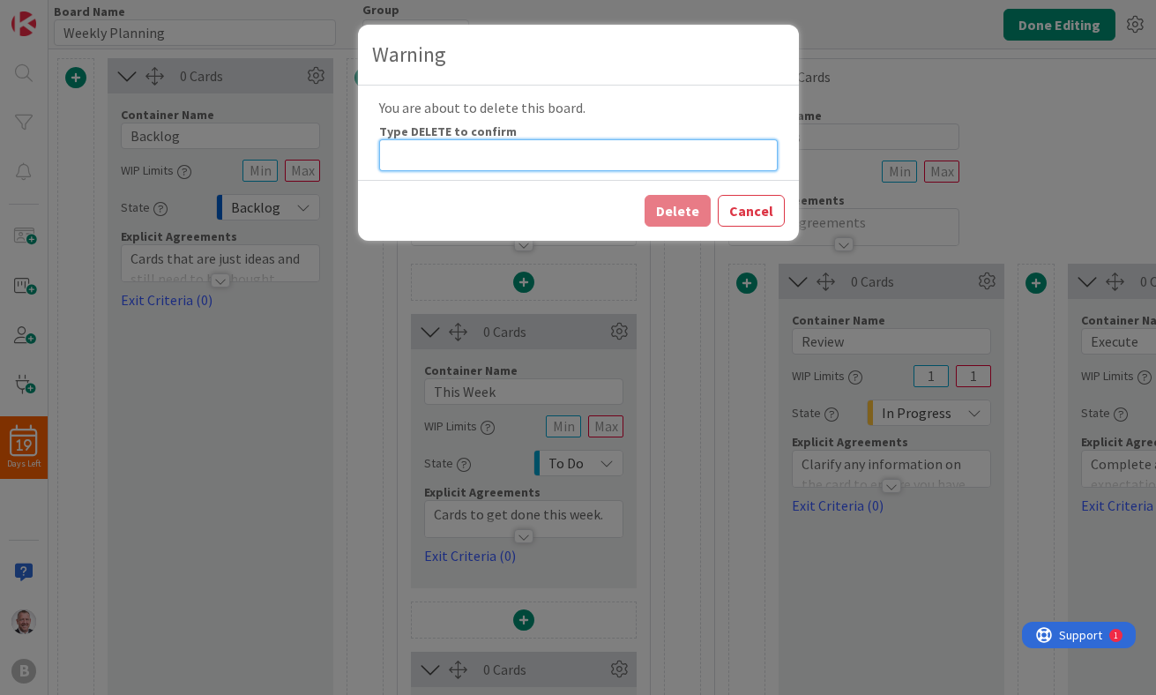
click at [492, 147] on input at bounding box center [578, 155] width 399 height 32
type input "DELETE"
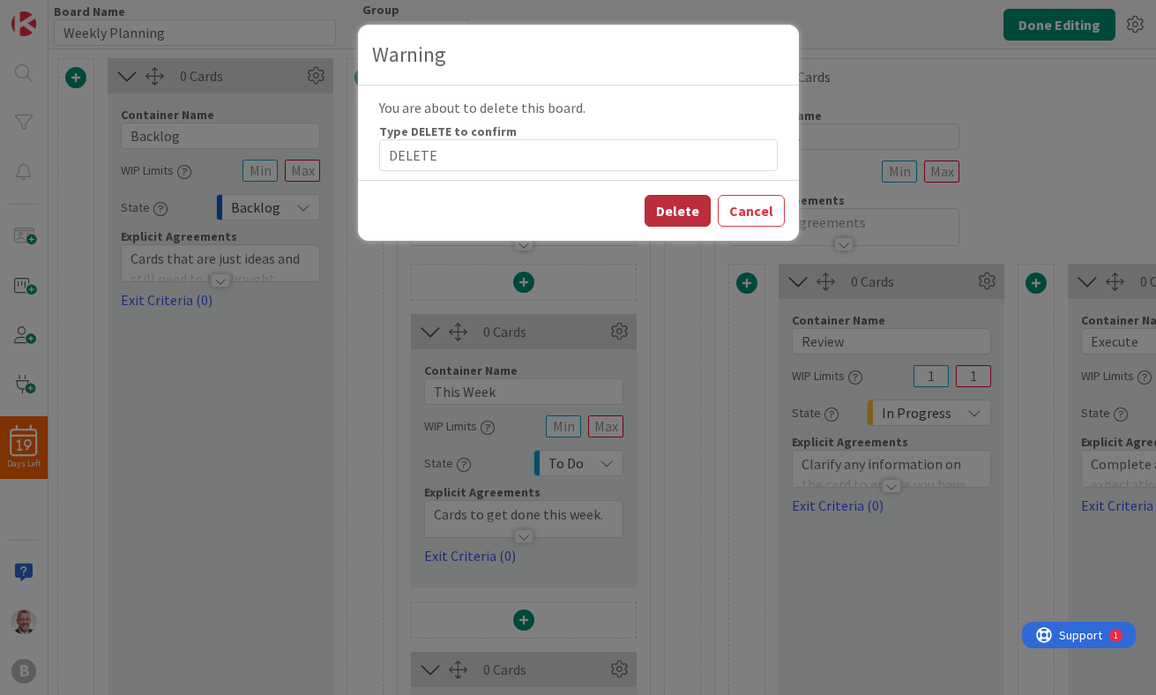
click at [682, 206] on button "Delete" at bounding box center [678, 211] width 66 height 32
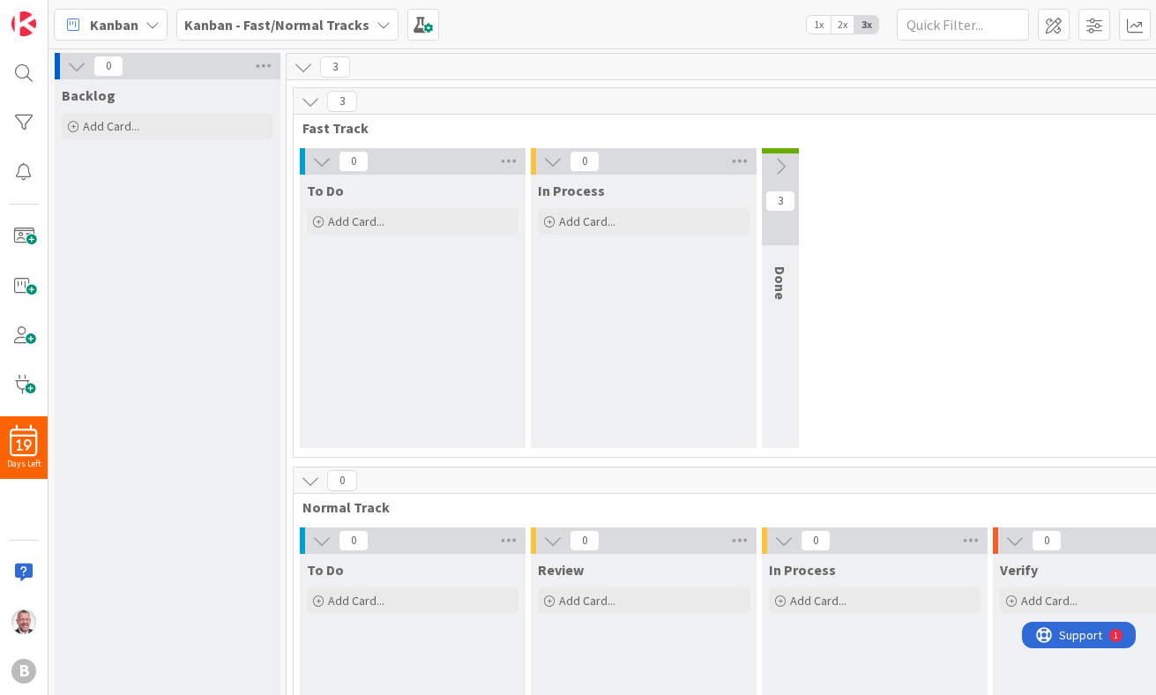
click at [621, 26] on div "[PERSON_NAME] - Fast/Normal Tracks 1x 2x 3x" at bounding box center [603, 24] width 1108 height 49
click at [408, 18] on span at bounding box center [424, 25] width 32 height 32
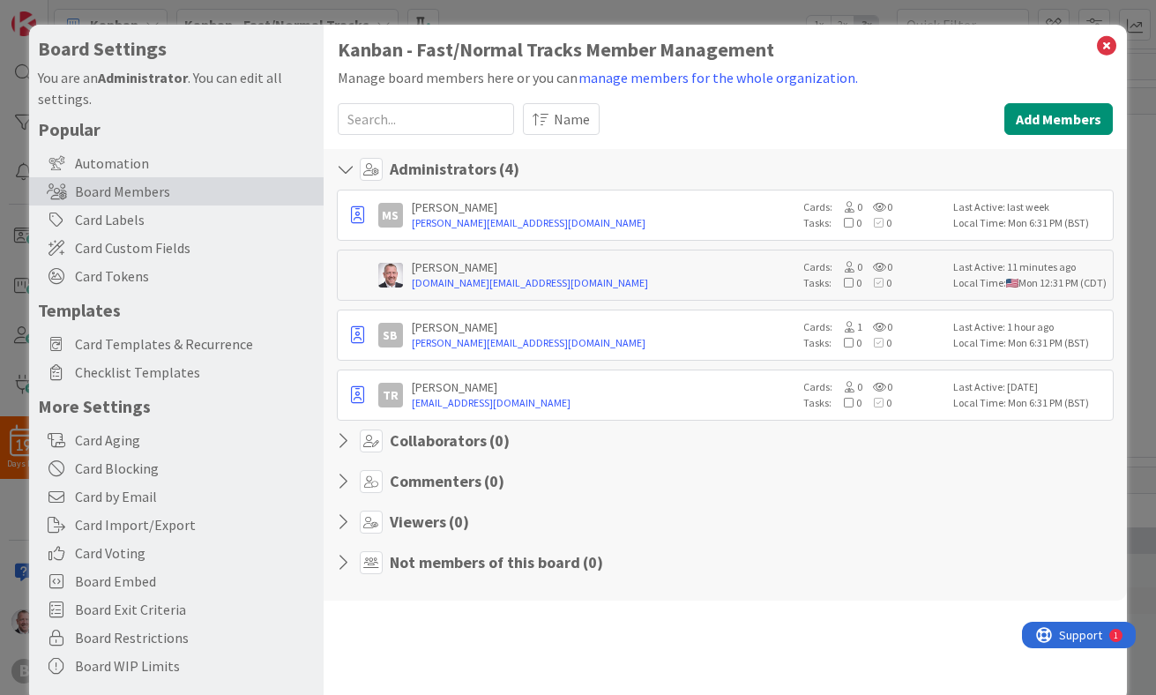
click at [923, 28] on div "Kanban - Fast/Normal Tracks Member Management Manage board members here or you …" at bounding box center [726, 363] width 804 height 677
click at [923, 39] on icon at bounding box center [1107, 46] width 23 height 25
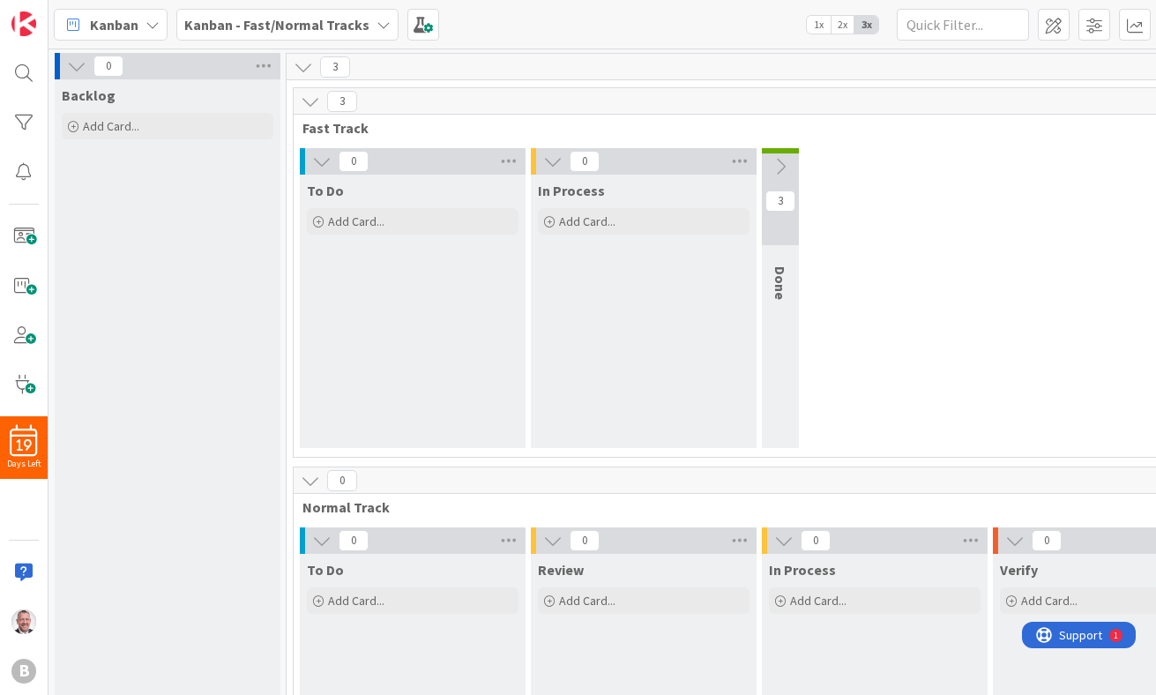
click at [78, 64] on icon at bounding box center [76, 65] width 19 height 19
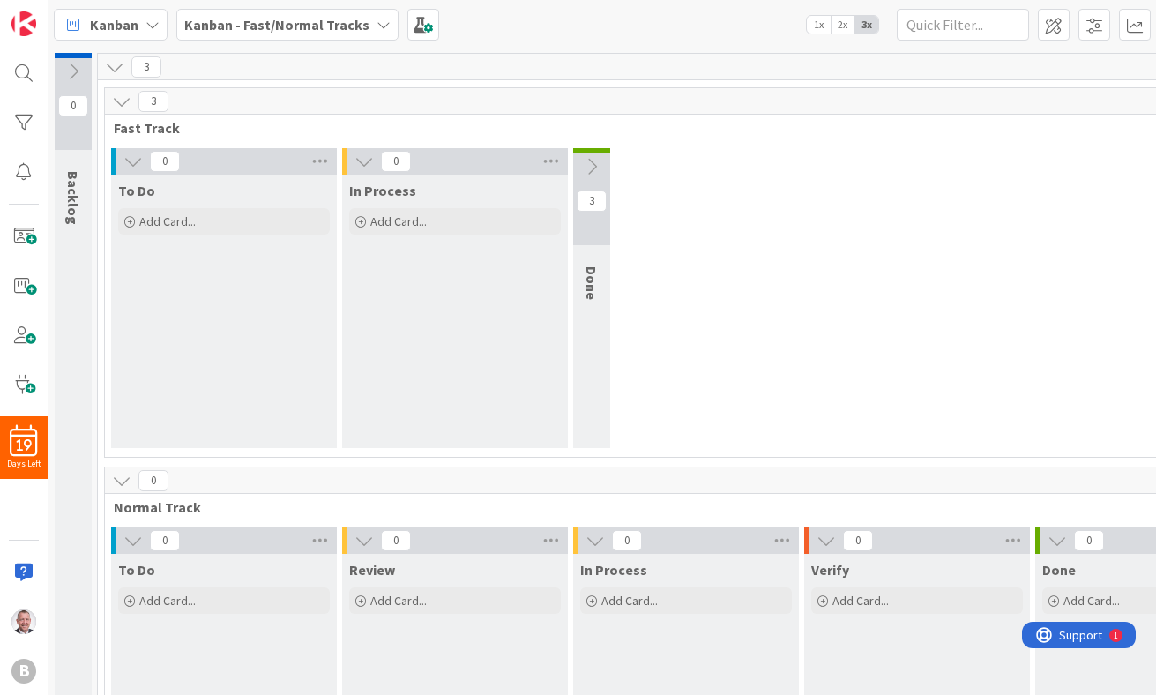
click at [116, 99] on icon at bounding box center [121, 101] width 19 height 19
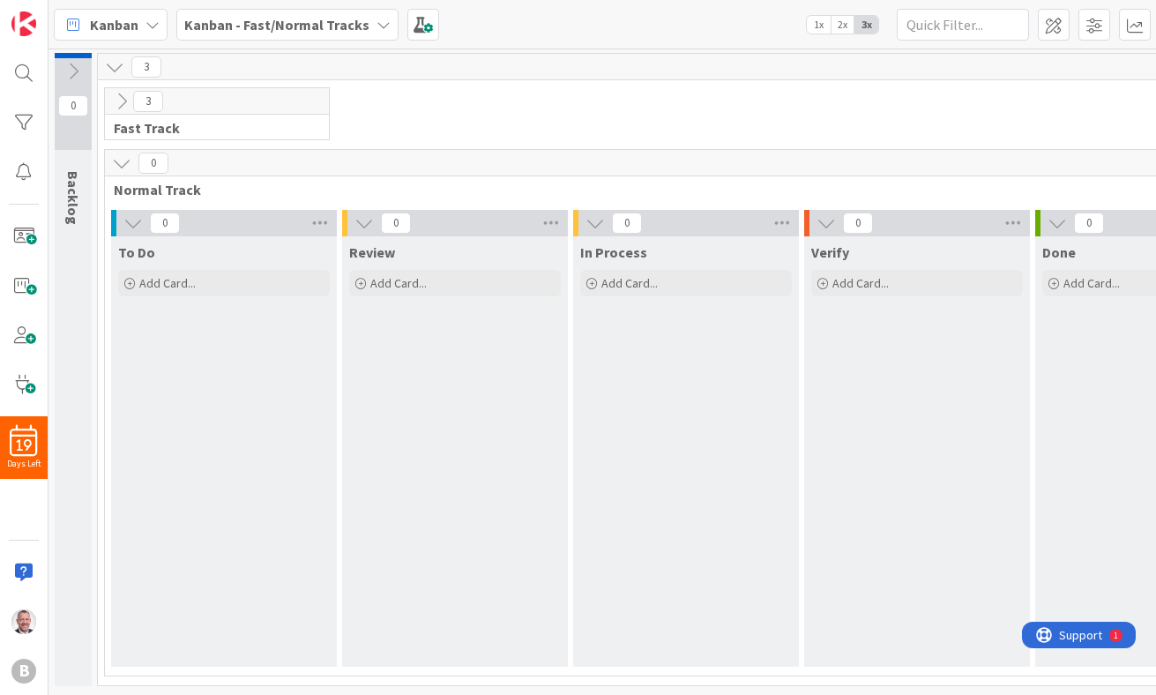
click at [114, 60] on icon at bounding box center [114, 66] width 19 height 19
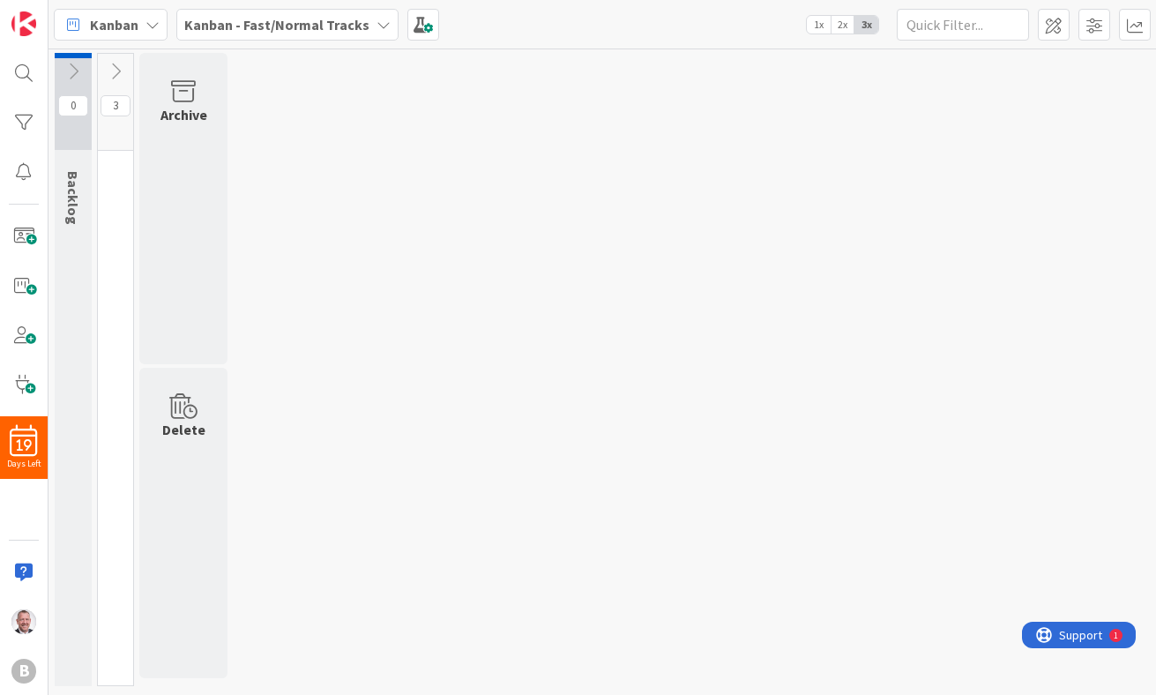
click at [479, 227] on div "0 Backlog 3 Archive Delete" at bounding box center [602, 374] width 1101 height 642
click at [108, 14] on span "Kanban" at bounding box center [114, 24] width 49 height 21
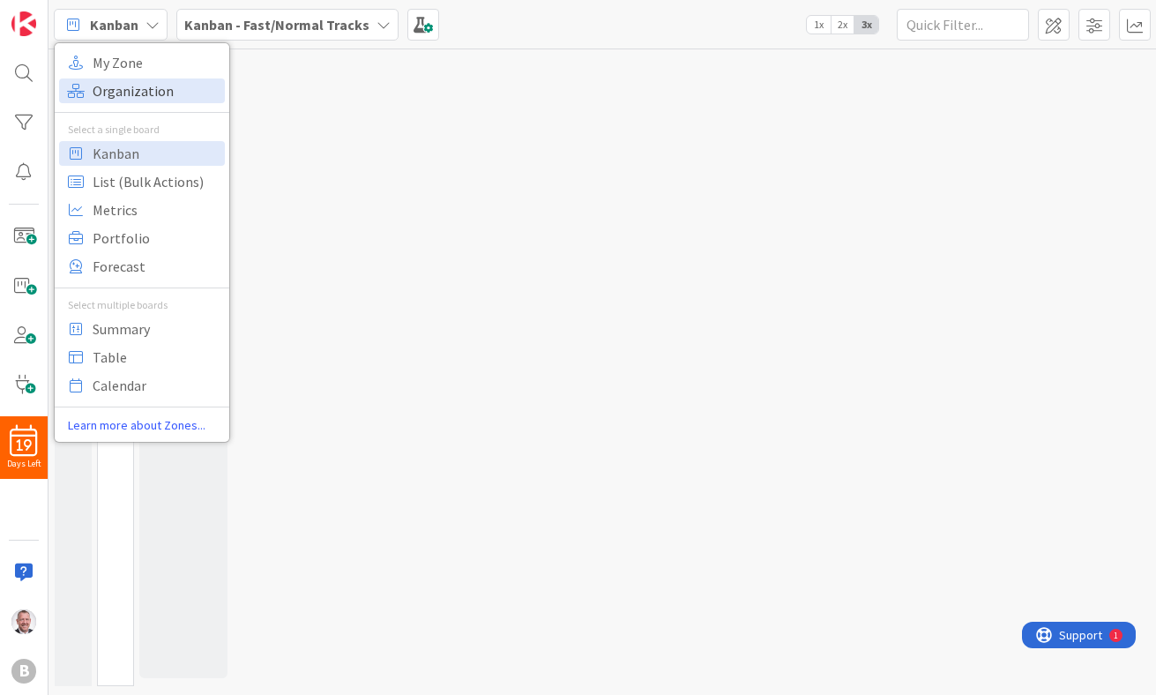
click at [122, 87] on span "Organization" at bounding box center [156, 91] width 127 height 26
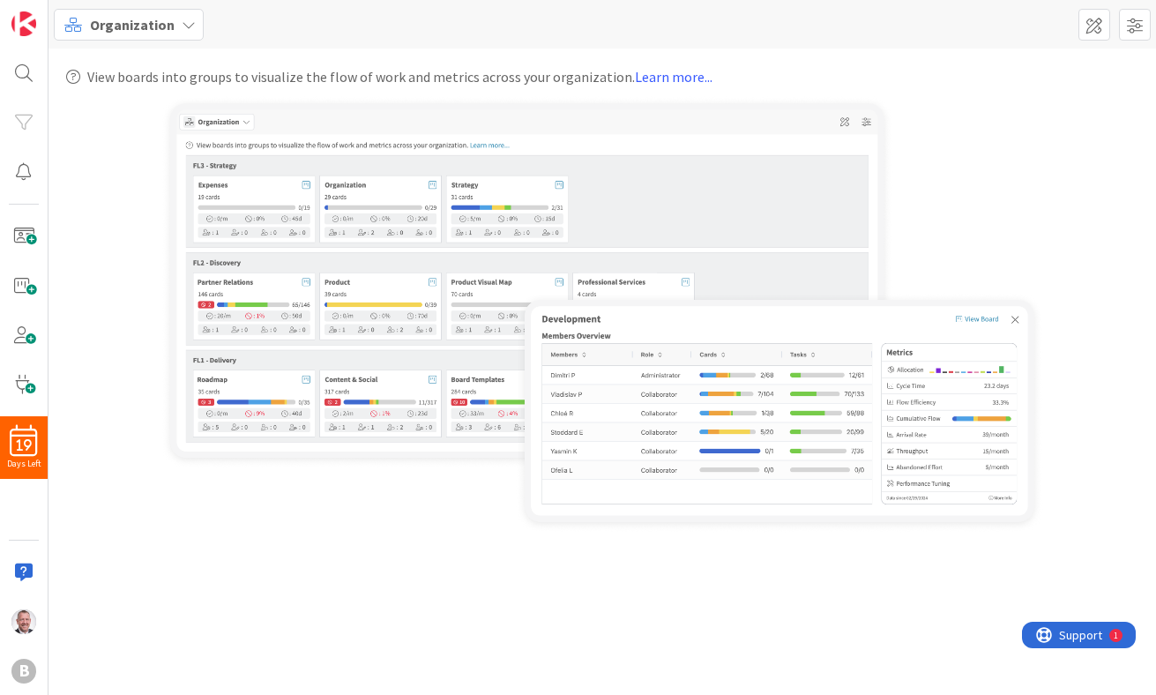
click at [130, 25] on span "Organization" at bounding box center [132, 24] width 85 height 21
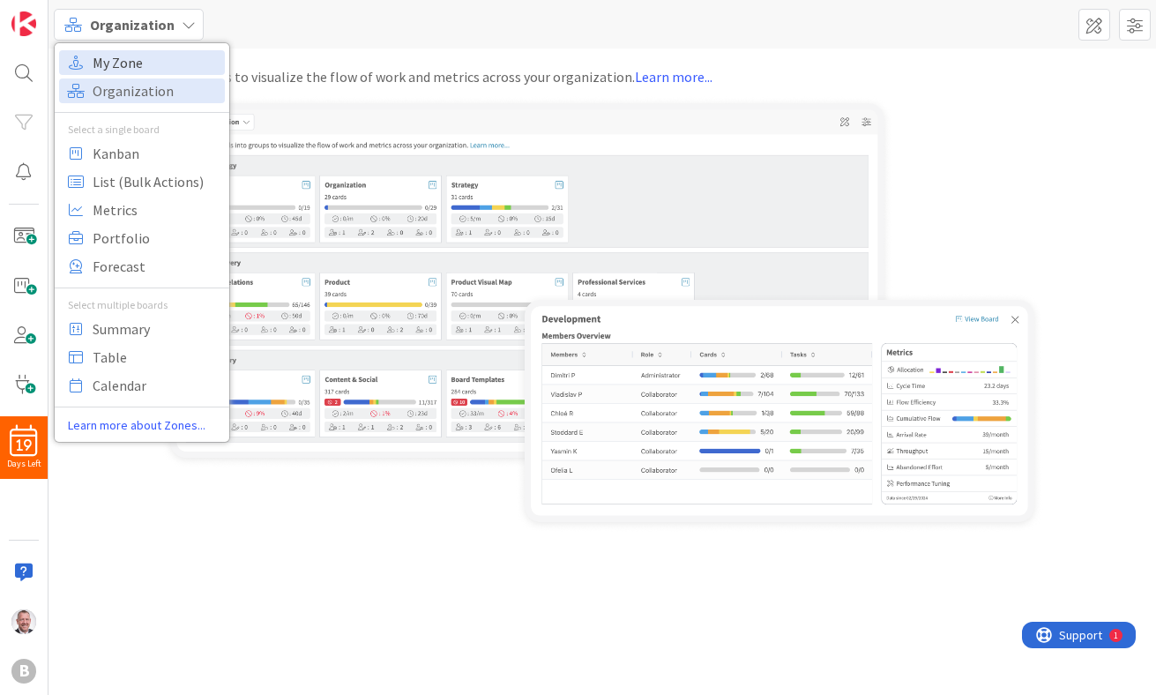
click at [123, 64] on span "My Zone" at bounding box center [156, 62] width 127 height 26
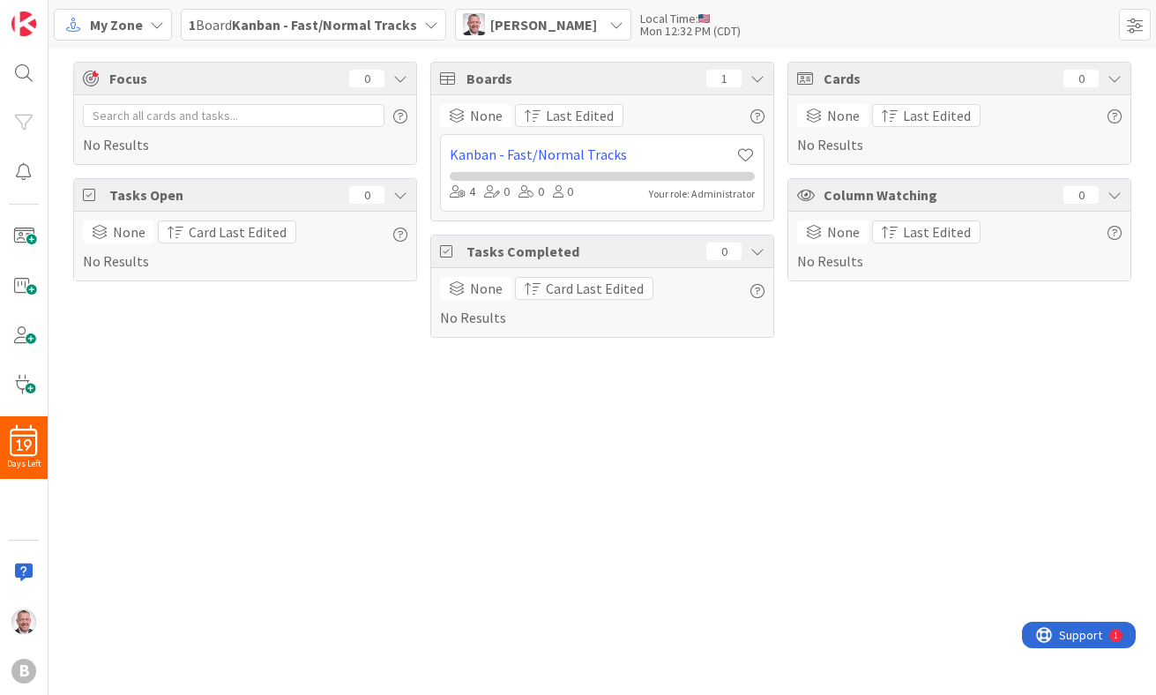
click at [321, 396] on div "Focus 0 No Results Tasks Open 0 None Card Last Edited No Results Boards 1 None …" at bounding box center [603, 372] width 1108 height 647
click at [32, 242] on span at bounding box center [23, 236] width 35 height 35
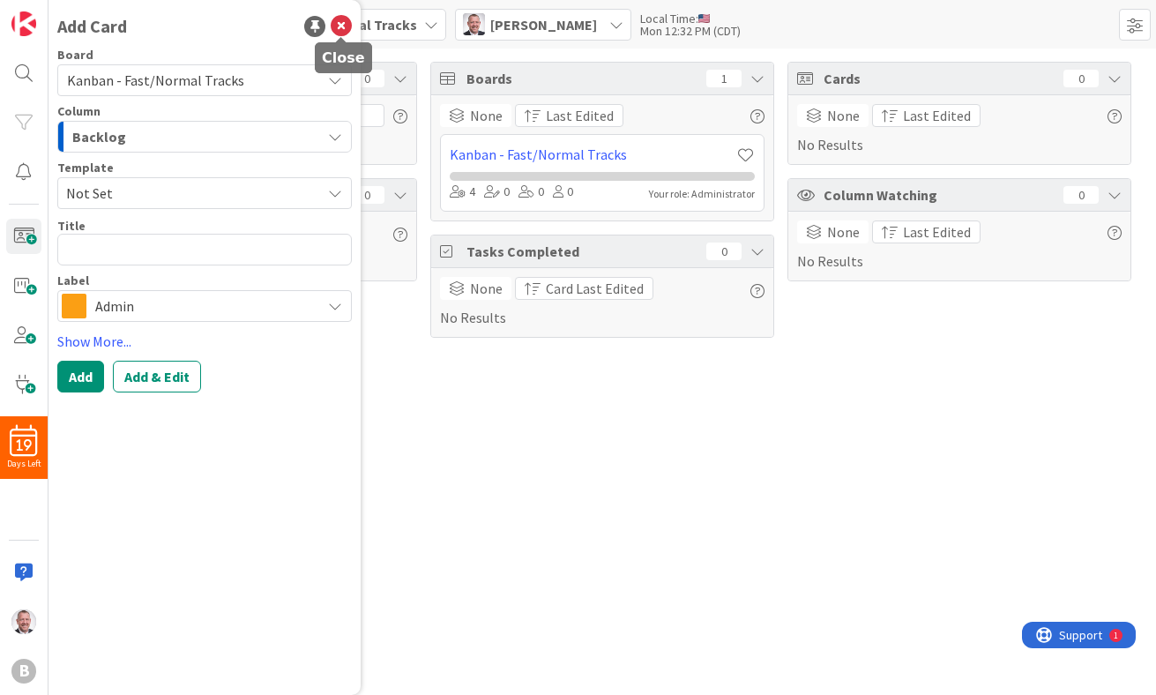
click at [342, 29] on icon at bounding box center [341, 26] width 21 height 21
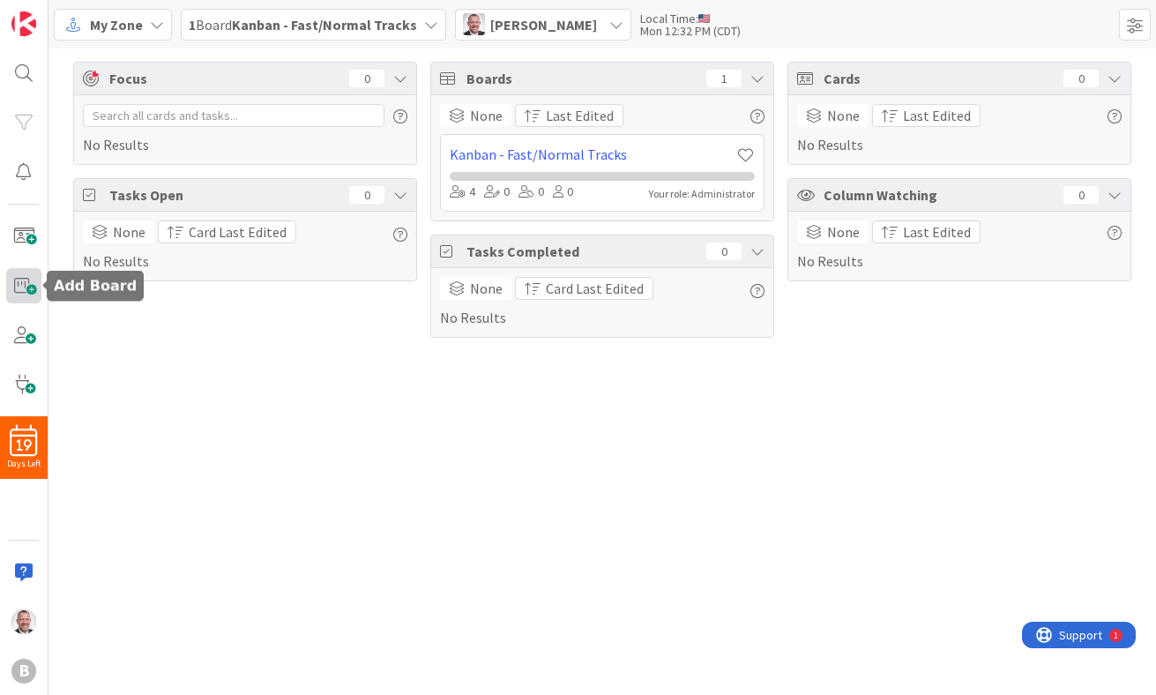
click at [23, 289] on span at bounding box center [23, 285] width 35 height 35
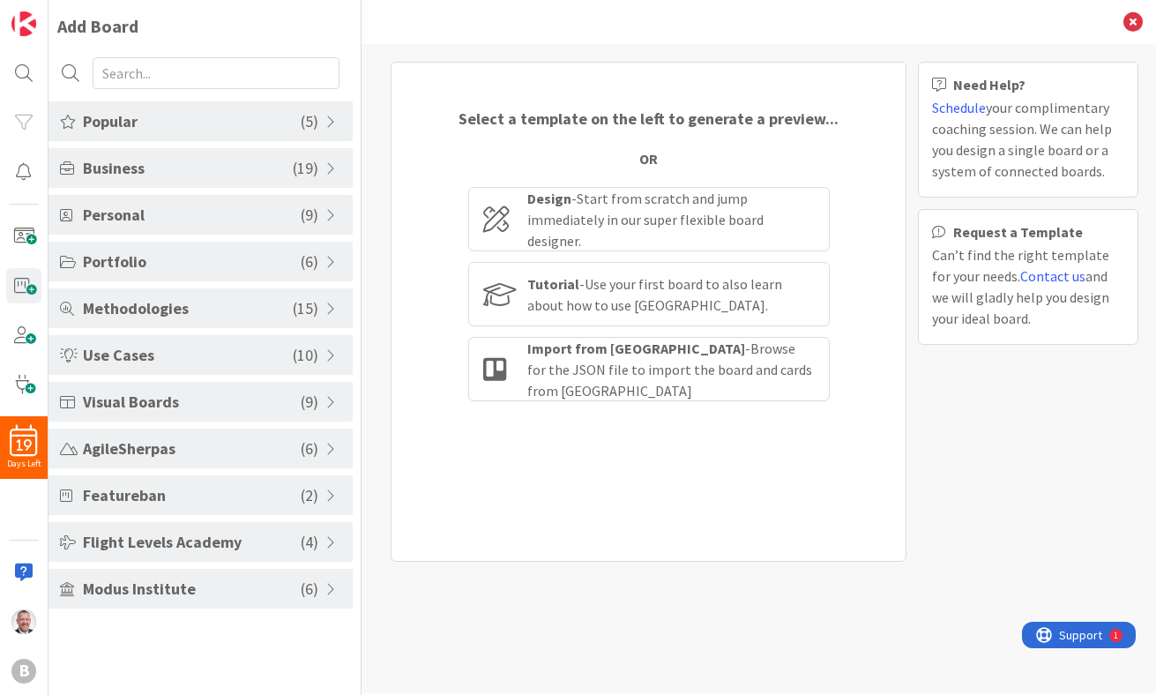
click at [203, 309] on span "Methodologies" at bounding box center [188, 308] width 210 height 24
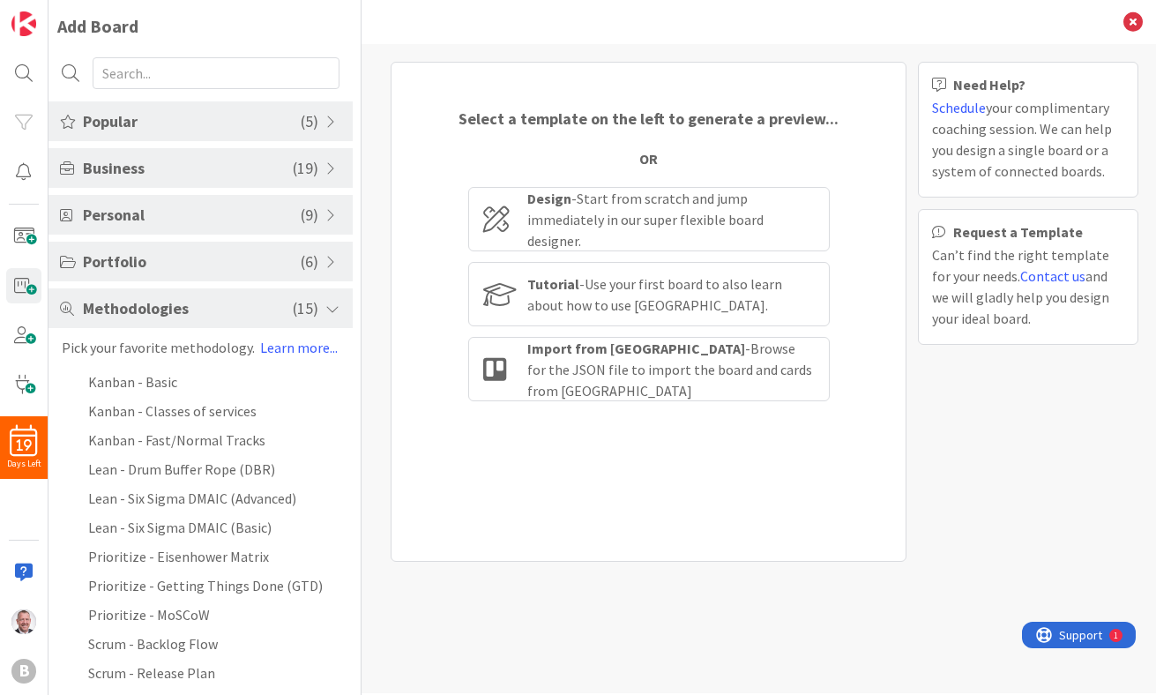
click at [202, 304] on span "Methodologies" at bounding box center [188, 308] width 210 height 24
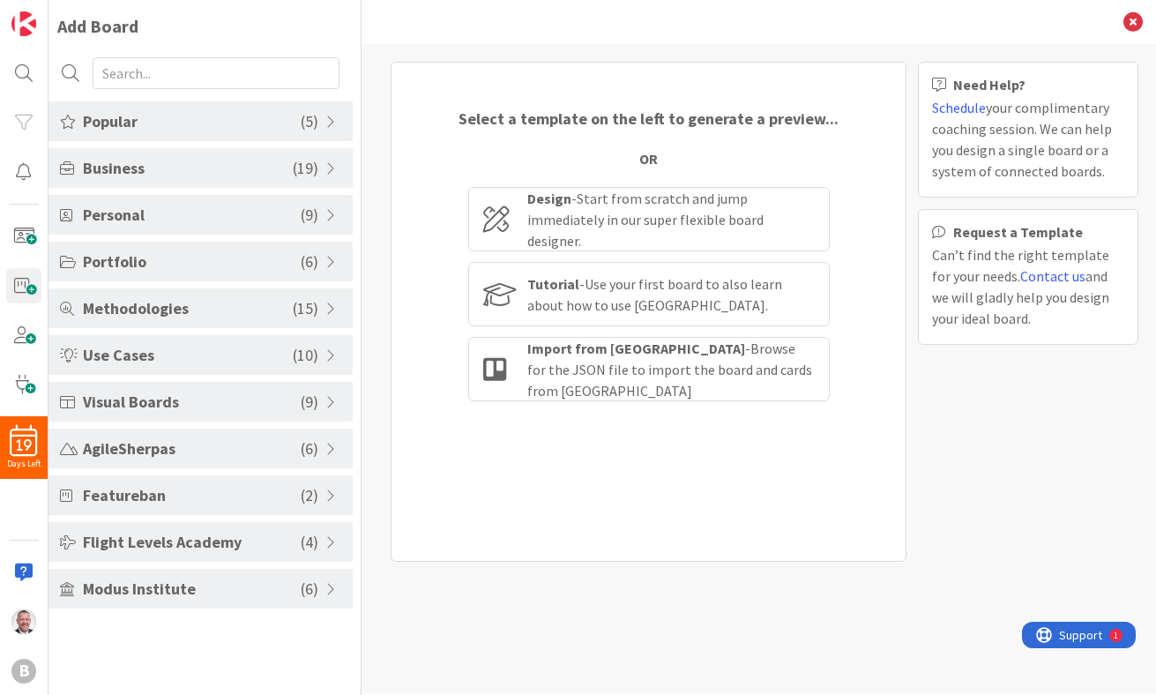
click at [164, 168] on span "Business" at bounding box center [188, 168] width 210 height 24
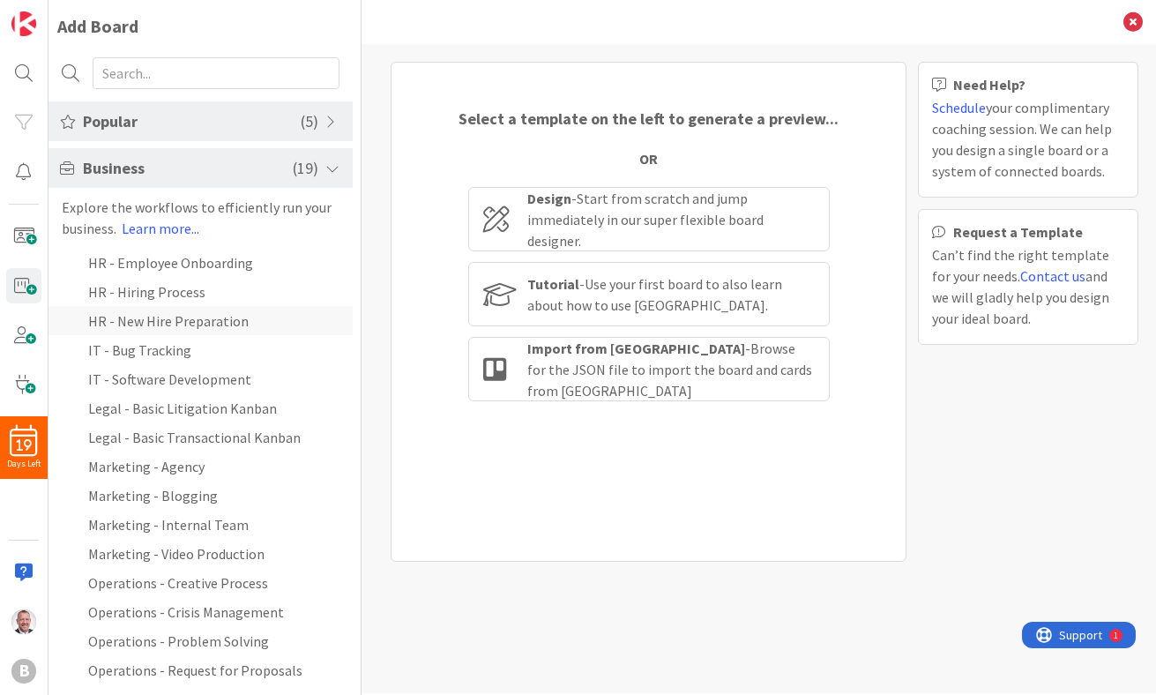
click at [153, 322] on li "HR - New Hire Preparation" at bounding box center [201, 320] width 304 height 29
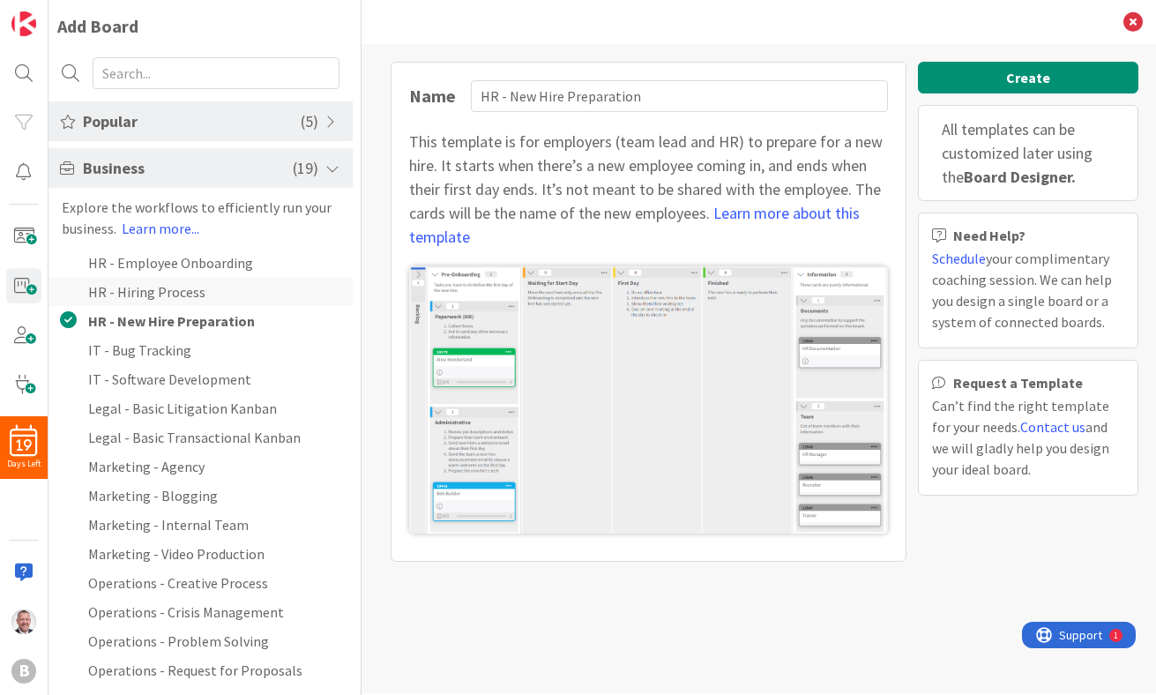
click at [148, 293] on li "HR - Hiring Process" at bounding box center [201, 291] width 304 height 29
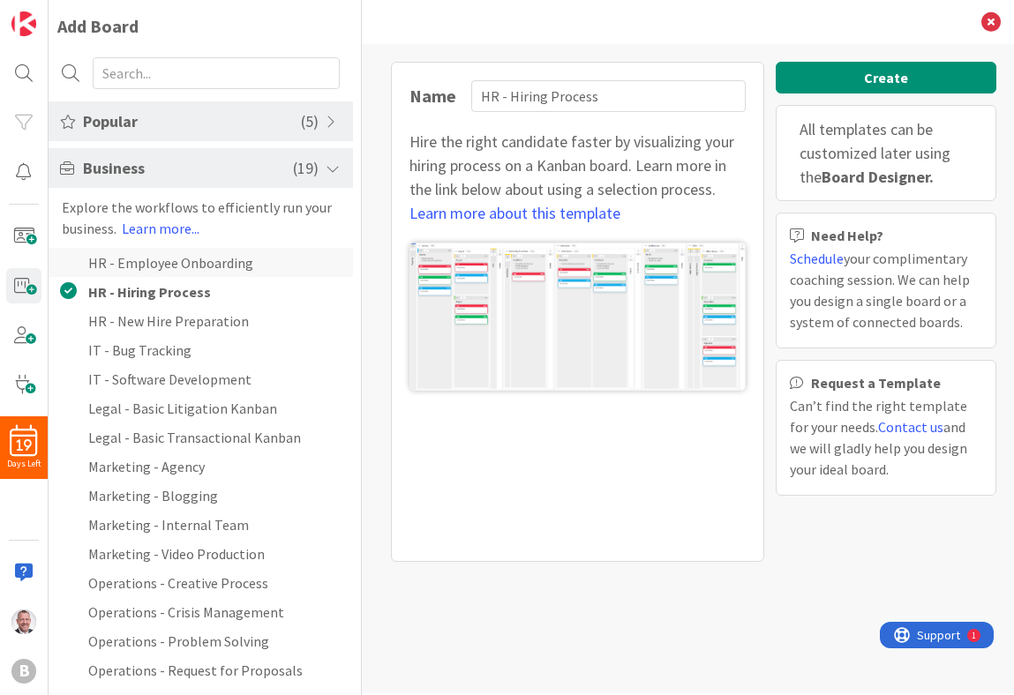
click at [154, 267] on li "HR - Employee Onboarding" at bounding box center [201, 262] width 304 height 29
type input "HR - Employee Onboarding"
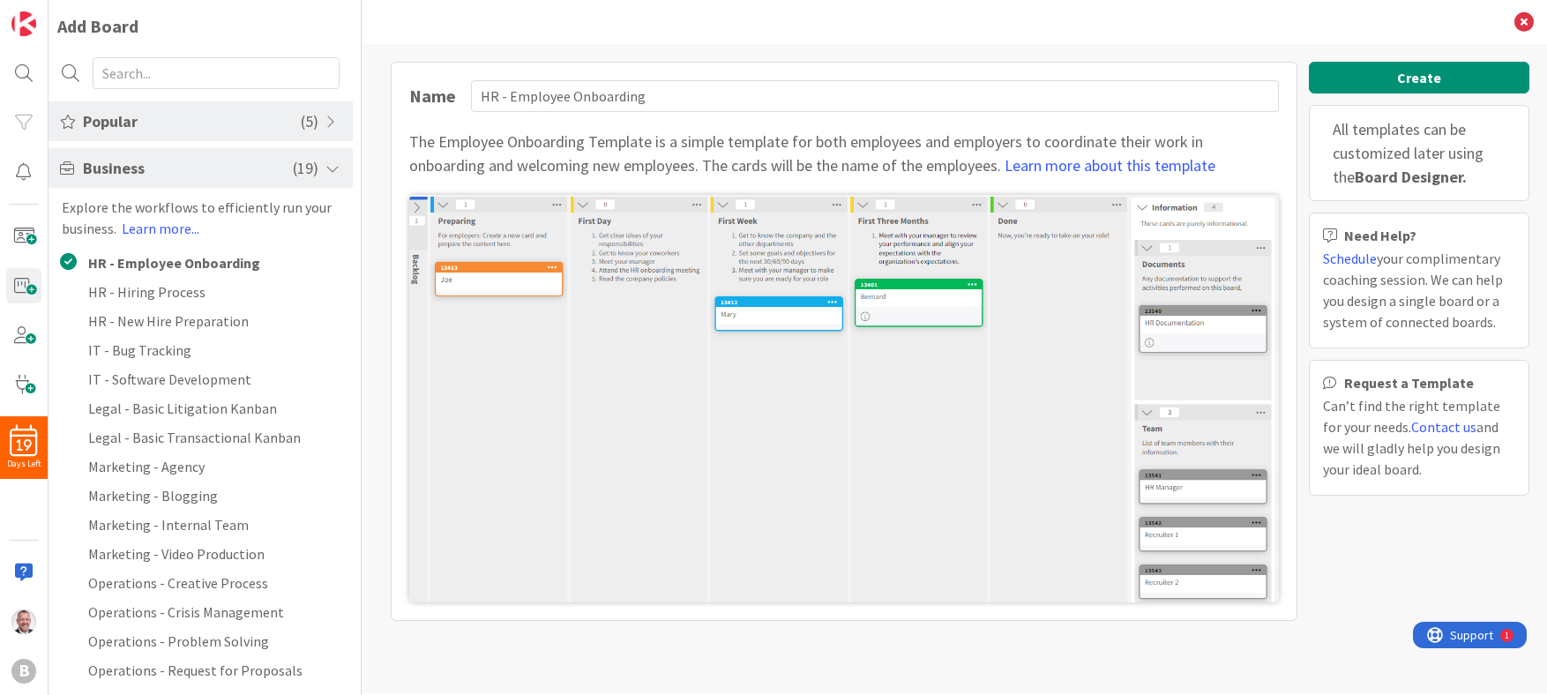
click at [175, 119] on span "Popular" at bounding box center [192, 121] width 218 height 24
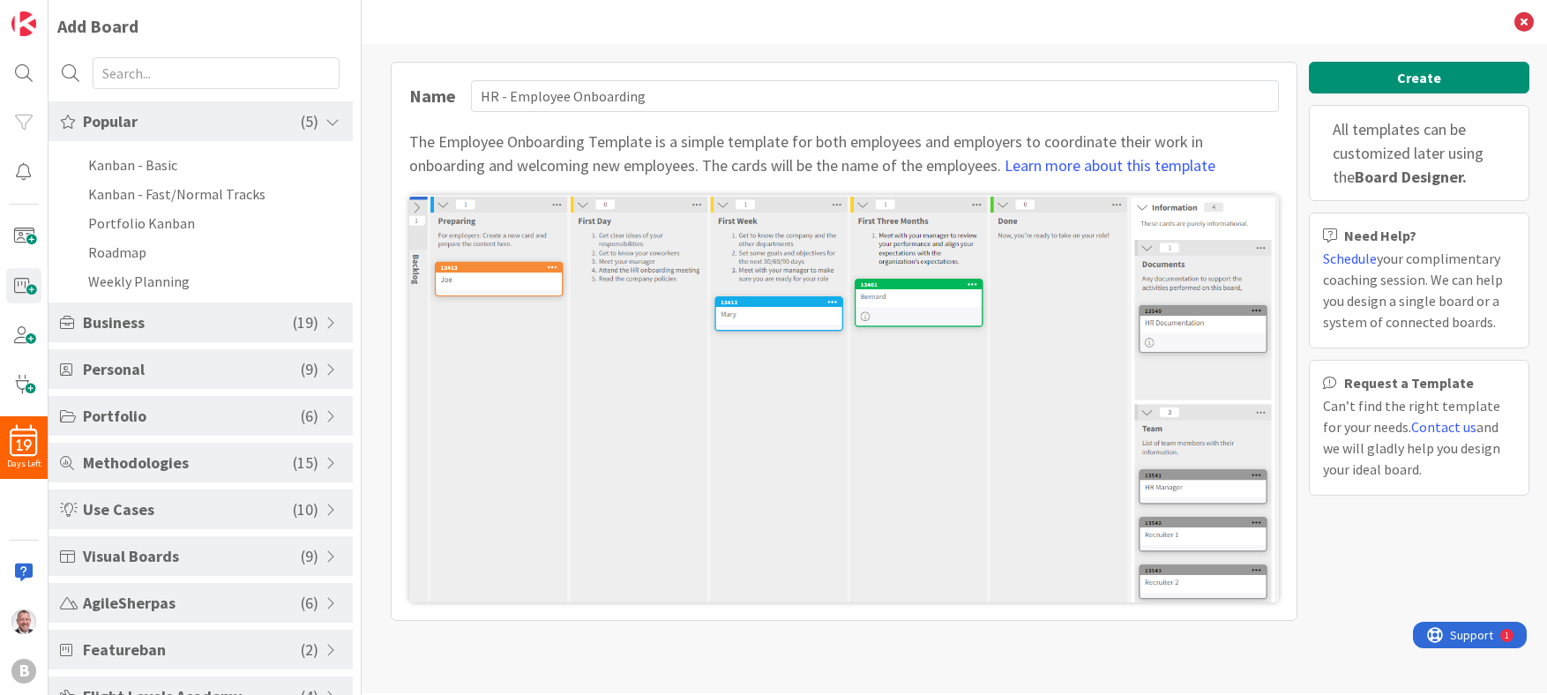
click at [175, 119] on span "Popular" at bounding box center [192, 121] width 218 height 24
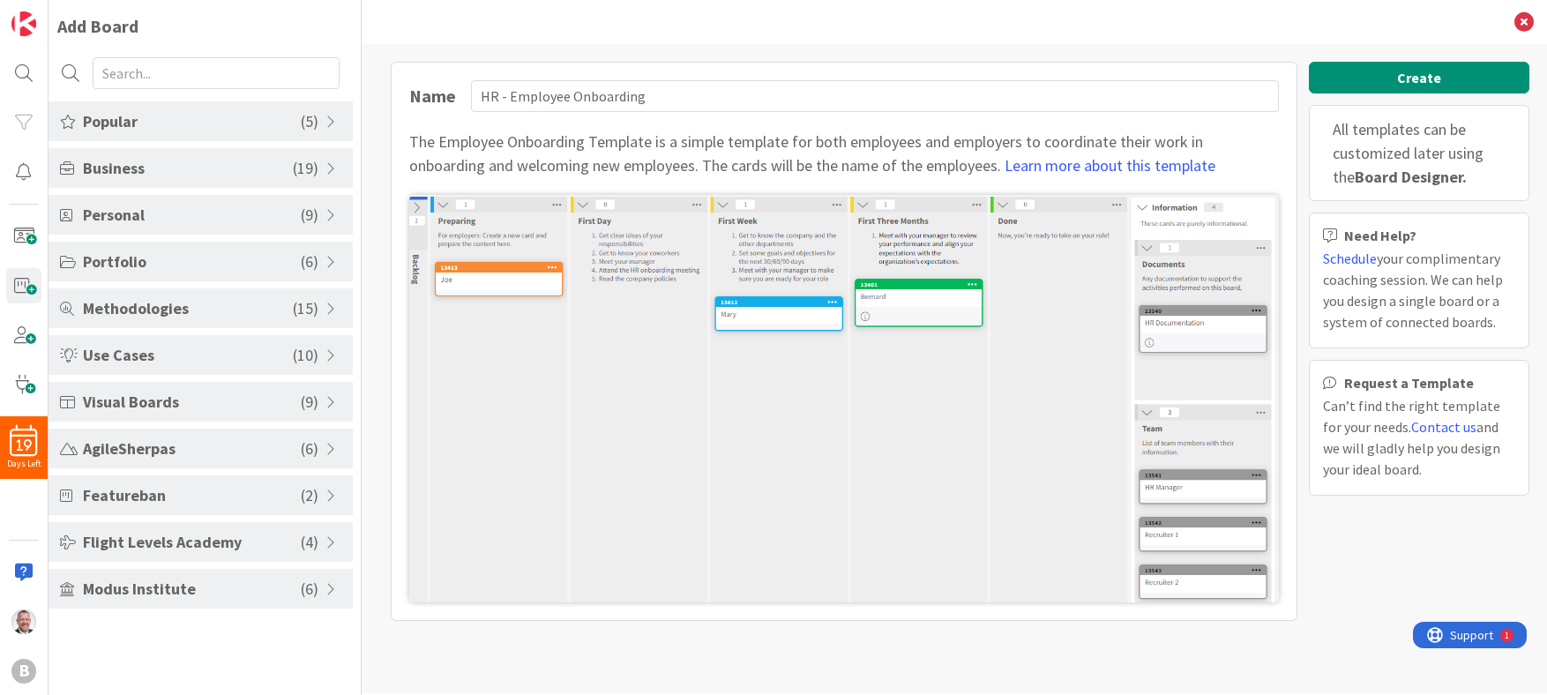
click at [178, 157] on span "Business" at bounding box center [188, 168] width 210 height 24
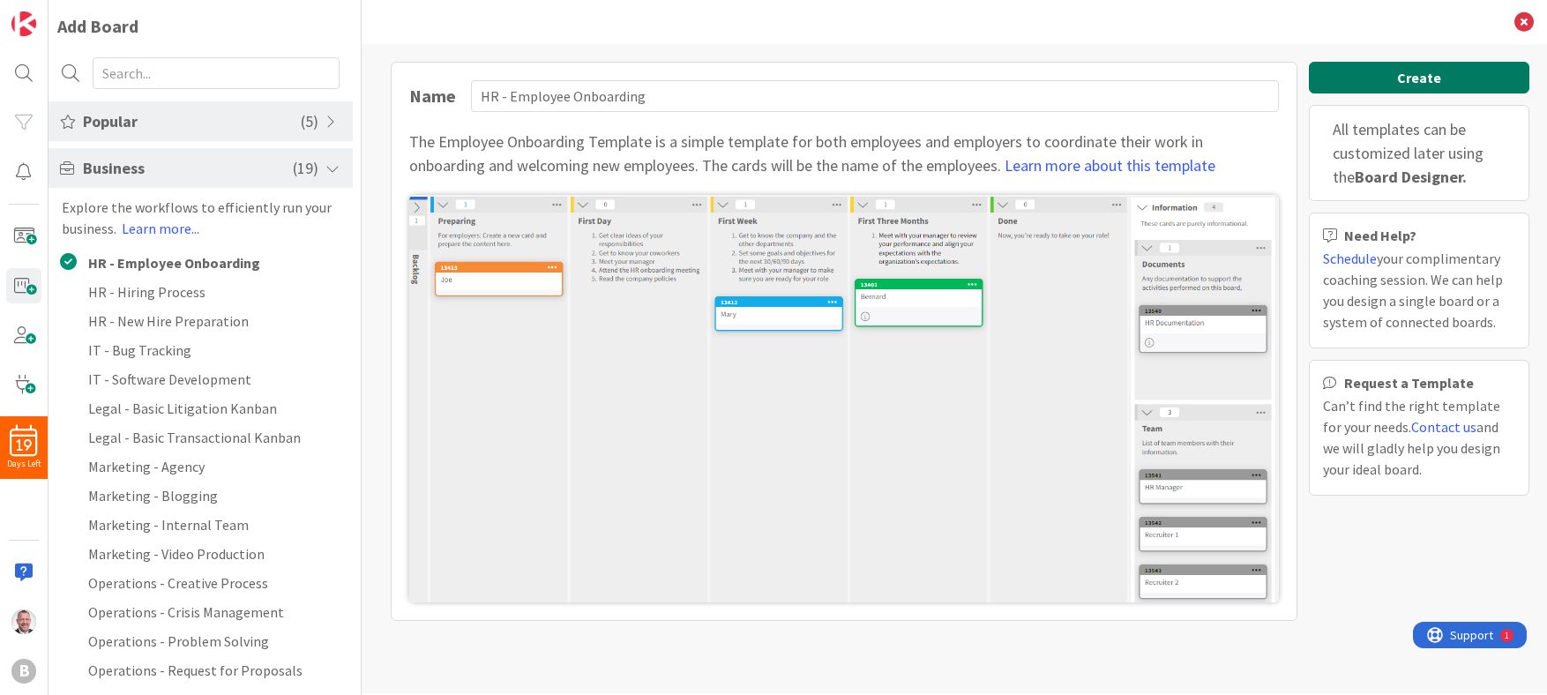
click at [923, 76] on button "Create" at bounding box center [1419, 78] width 221 height 32
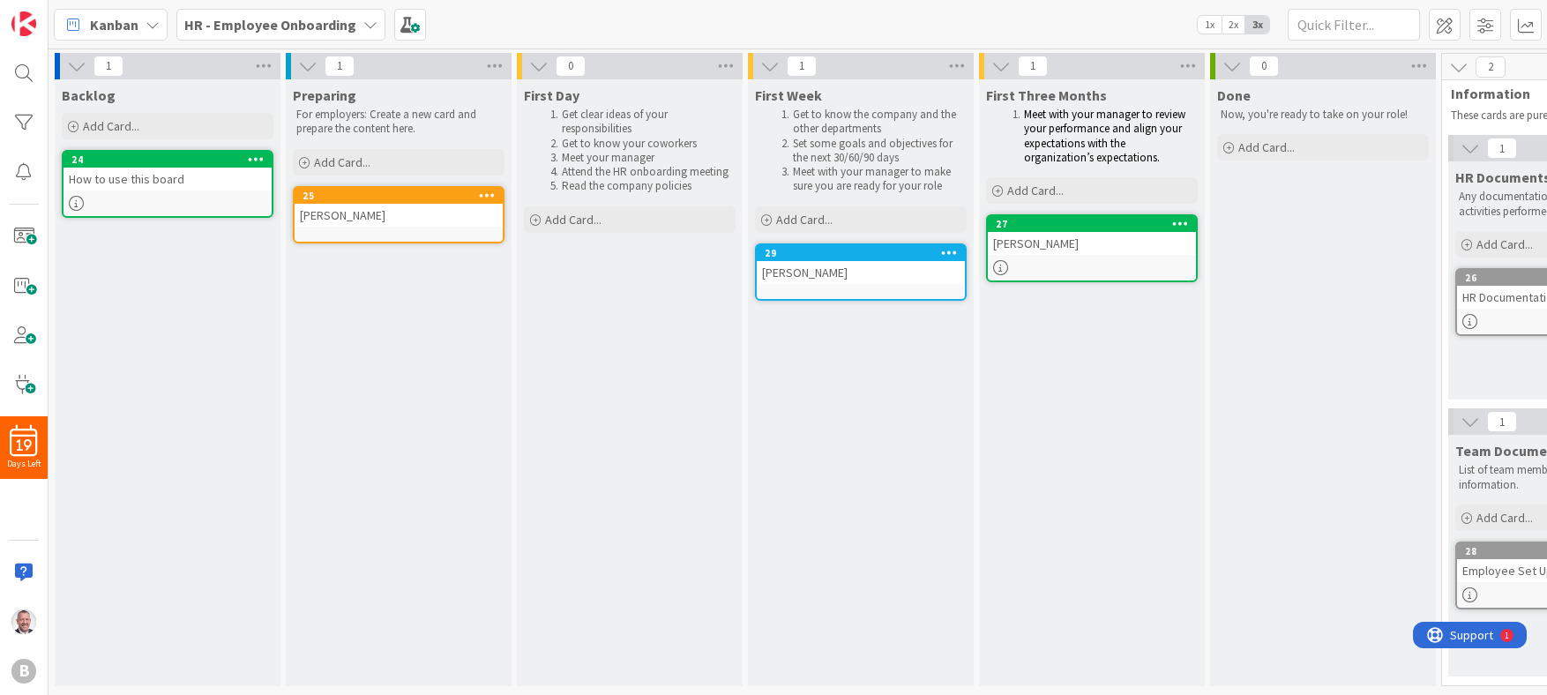
click at [245, 296] on div "Backlog Add Card... 24 How to use this board" at bounding box center [168, 382] width 226 height 607
click at [269, 61] on icon at bounding box center [263, 66] width 23 height 26
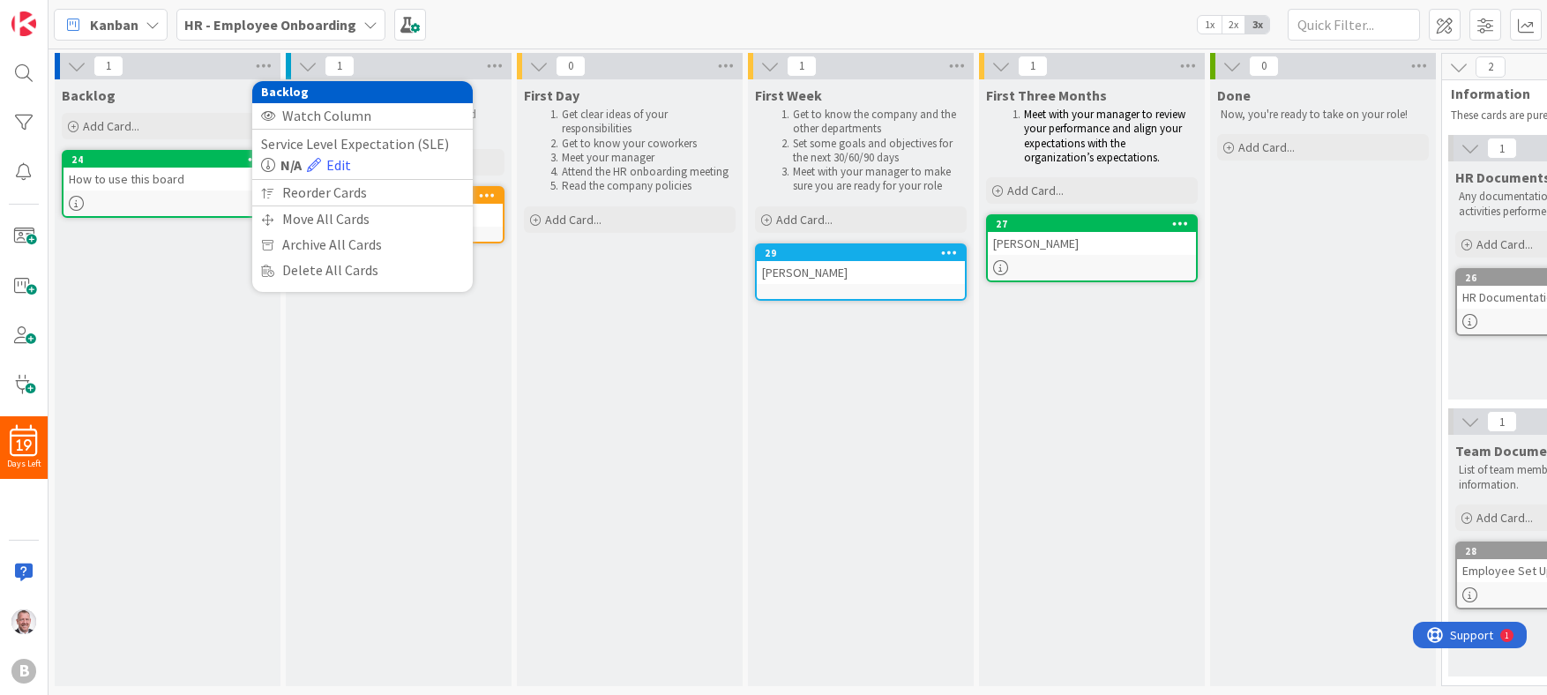
click at [213, 267] on div "Backlog Add Card... 24 How to use this board" at bounding box center [168, 382] width 226 height 607
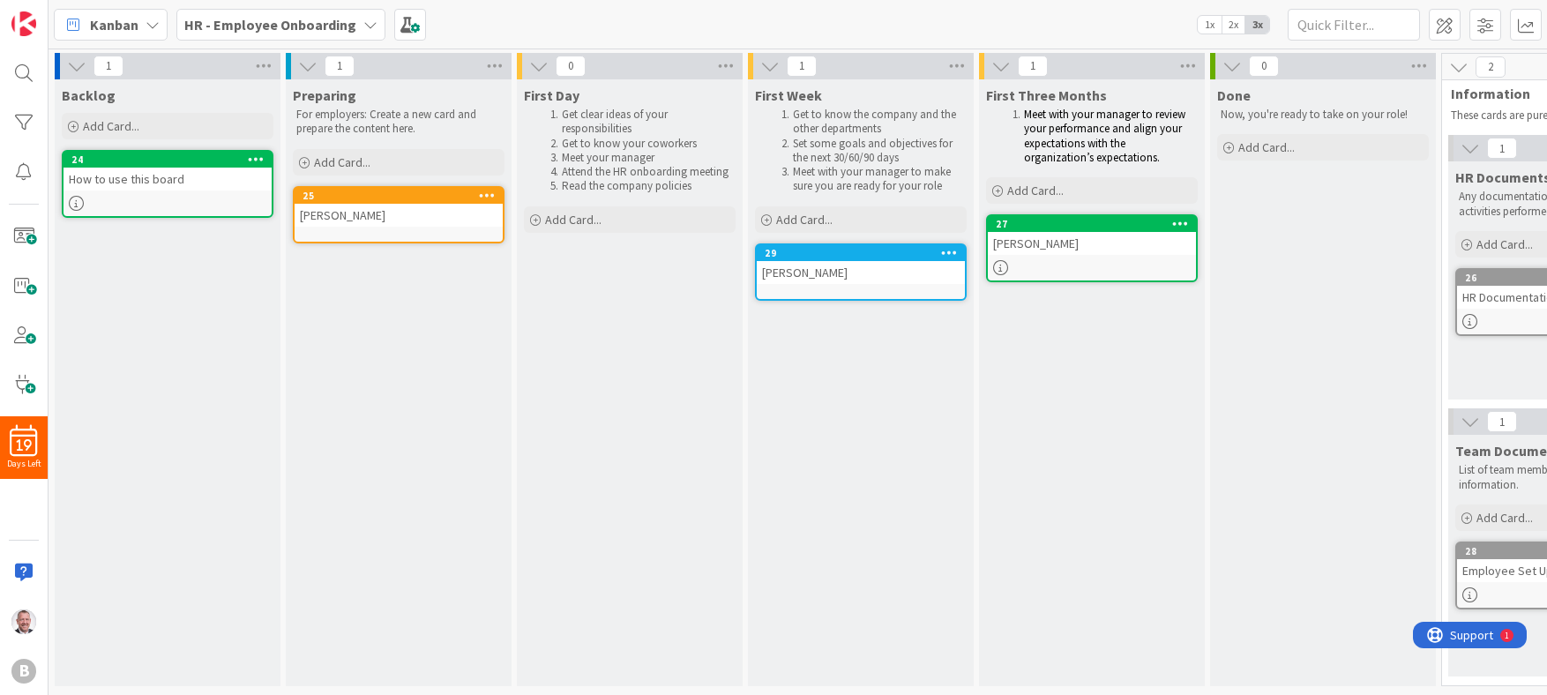
click at [213, 269] on div "Backlog Add Card... 24 How to use this board" at bounding box center [168, 382] width 226 height 607
click at [344, 72] on span "1" at bounding box center [340, 66] width 30 height 21
click at [342, 66] on span "1" at bounding box center [340, 66] width 30 height 21
click at [176, 183] on div "How to use this board" at bounding box center [168, 179] width 208 height 23
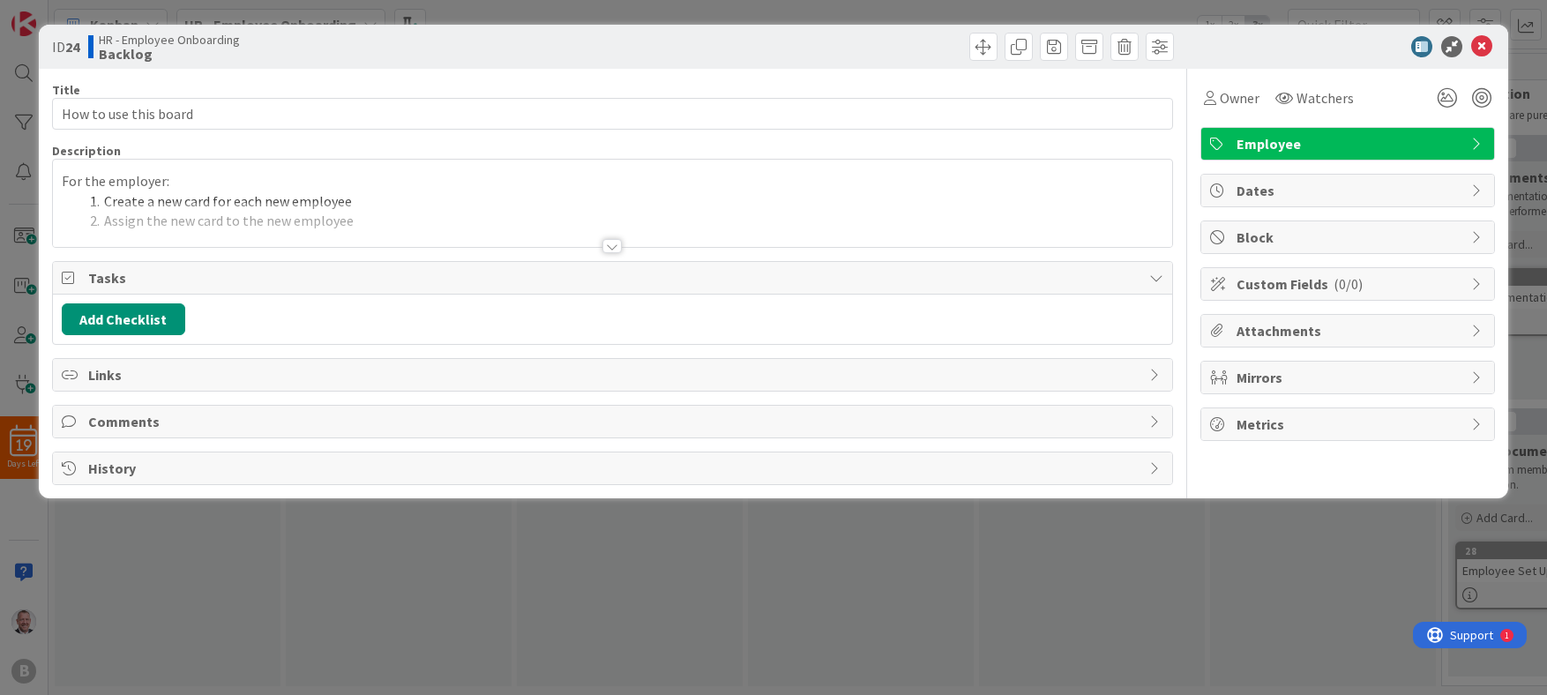
click at [314, 220] on div at bounding box center [612, 224] width 1119 height 45
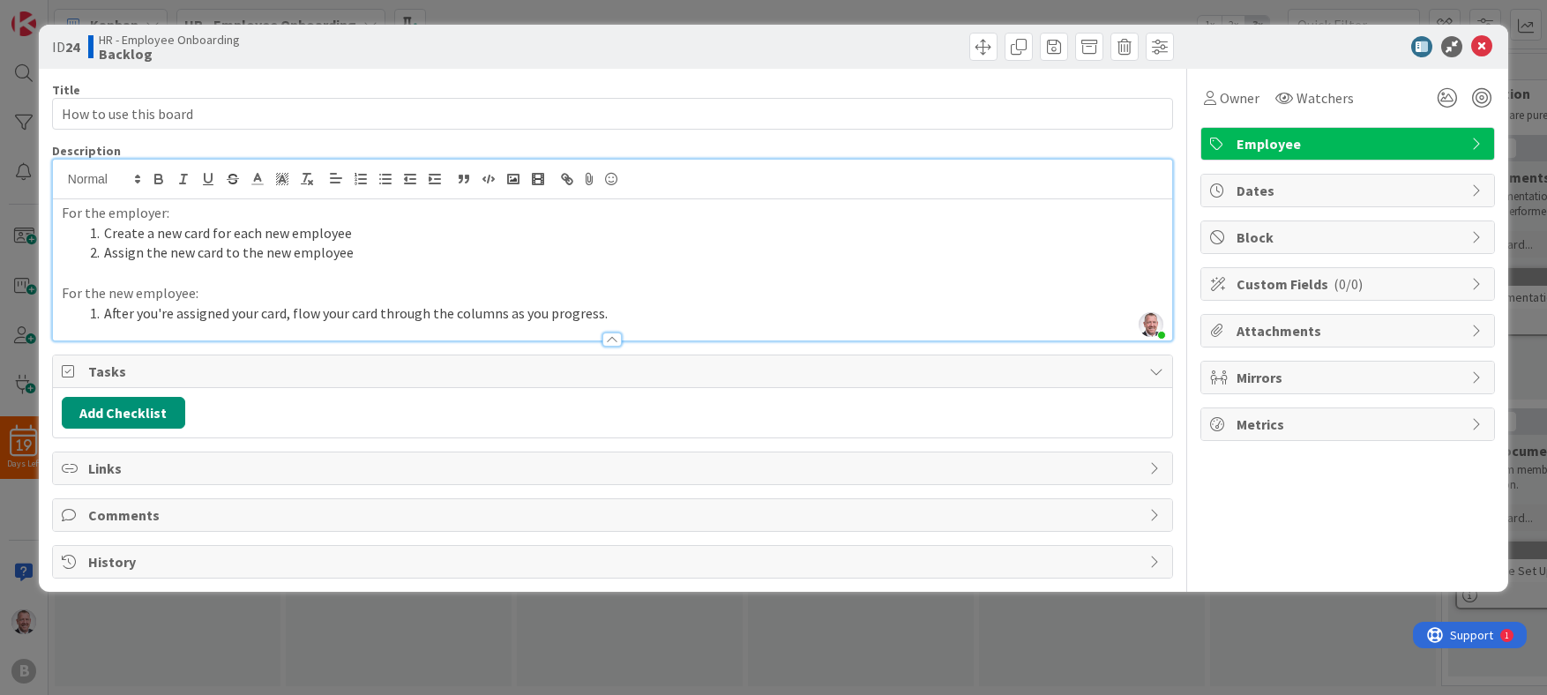
click at [380, 258] on li "Assign the new card to the new employee" at bounding box center [623, 253] width 1081 height 20
click at [124, 412] on button "Add Checklist" at bounding box center [123, 413] width 123 height 32
click at [221, 574] on link "Copy existing" at bounding box center [214, 572] width 81 height 18
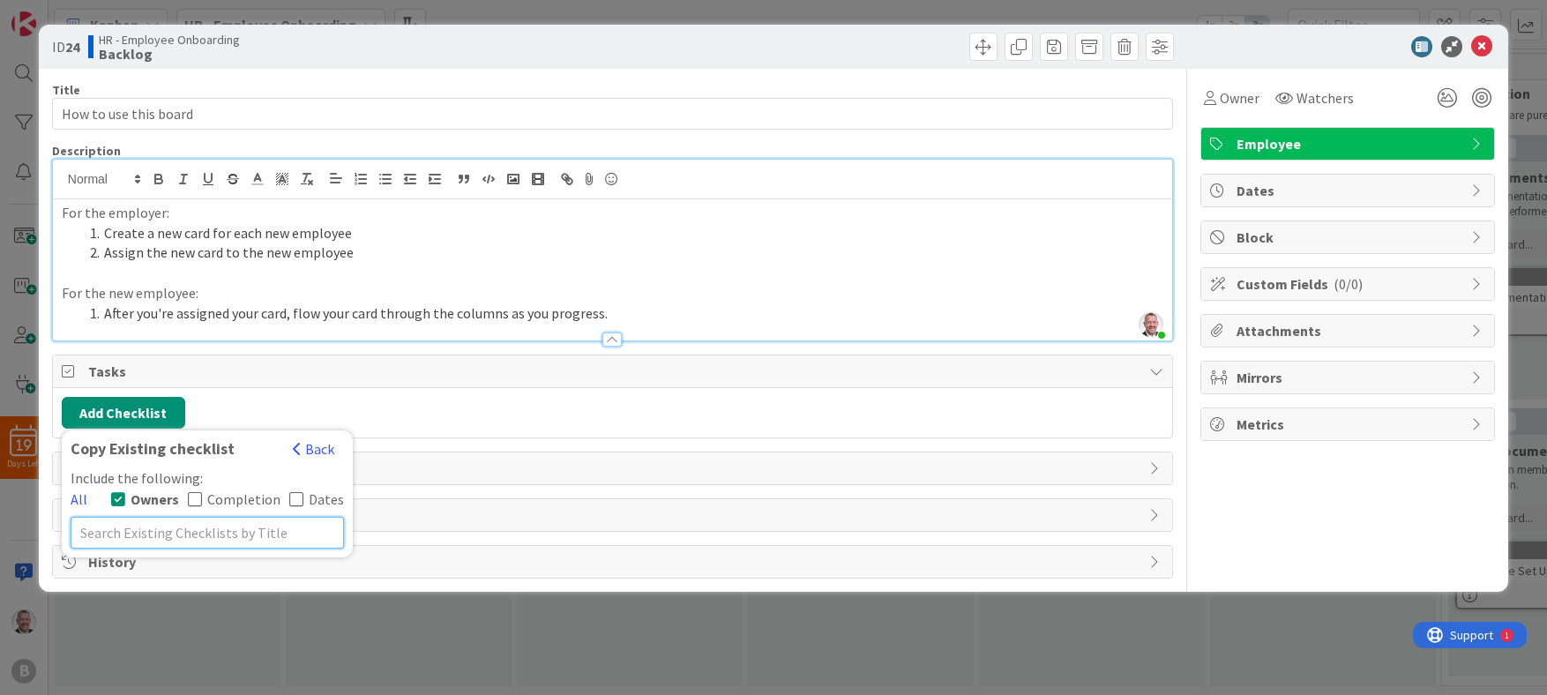
click at [215, 527] on input "text" at bounding box center [207, 533] width 273 height 32
type input "HR"
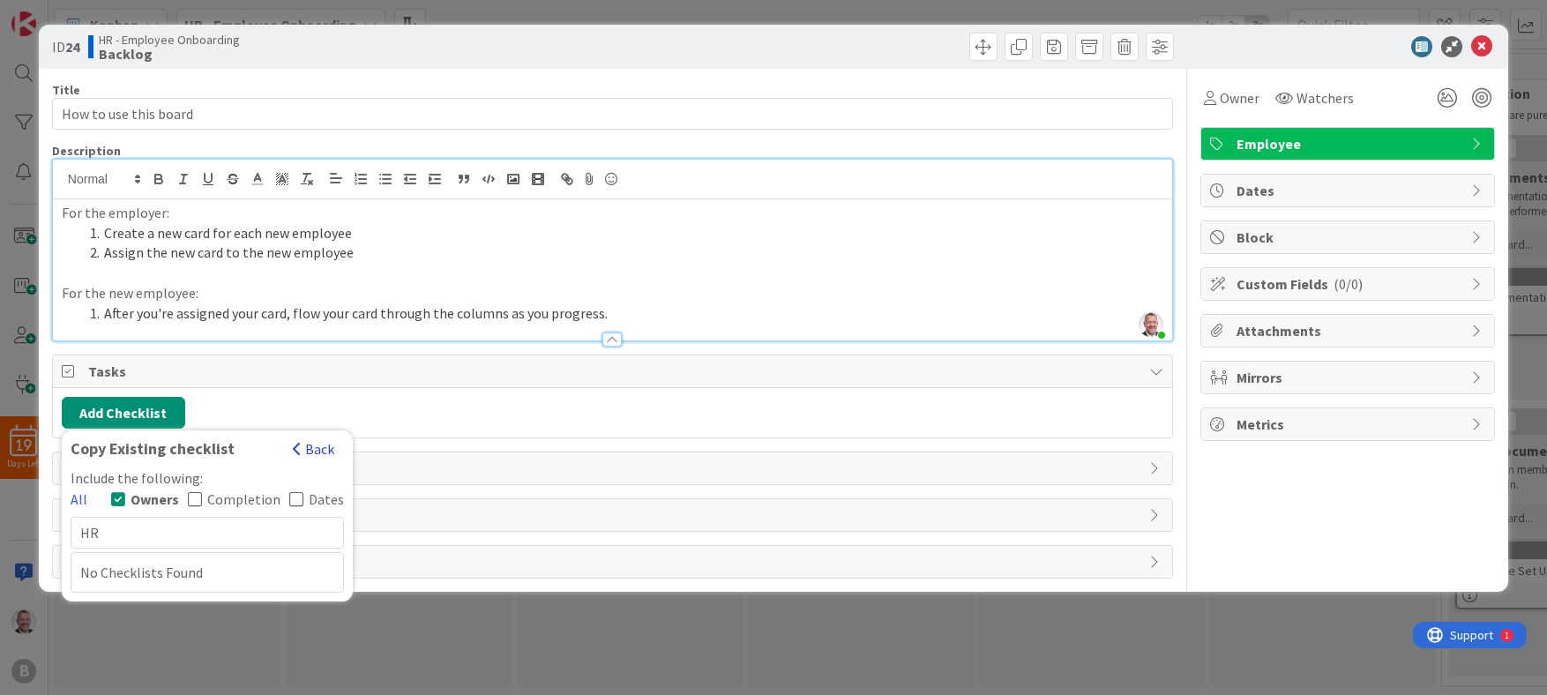
click at [312, 445] on button "Back" at bounding box center [313, 448] width 43 height 19
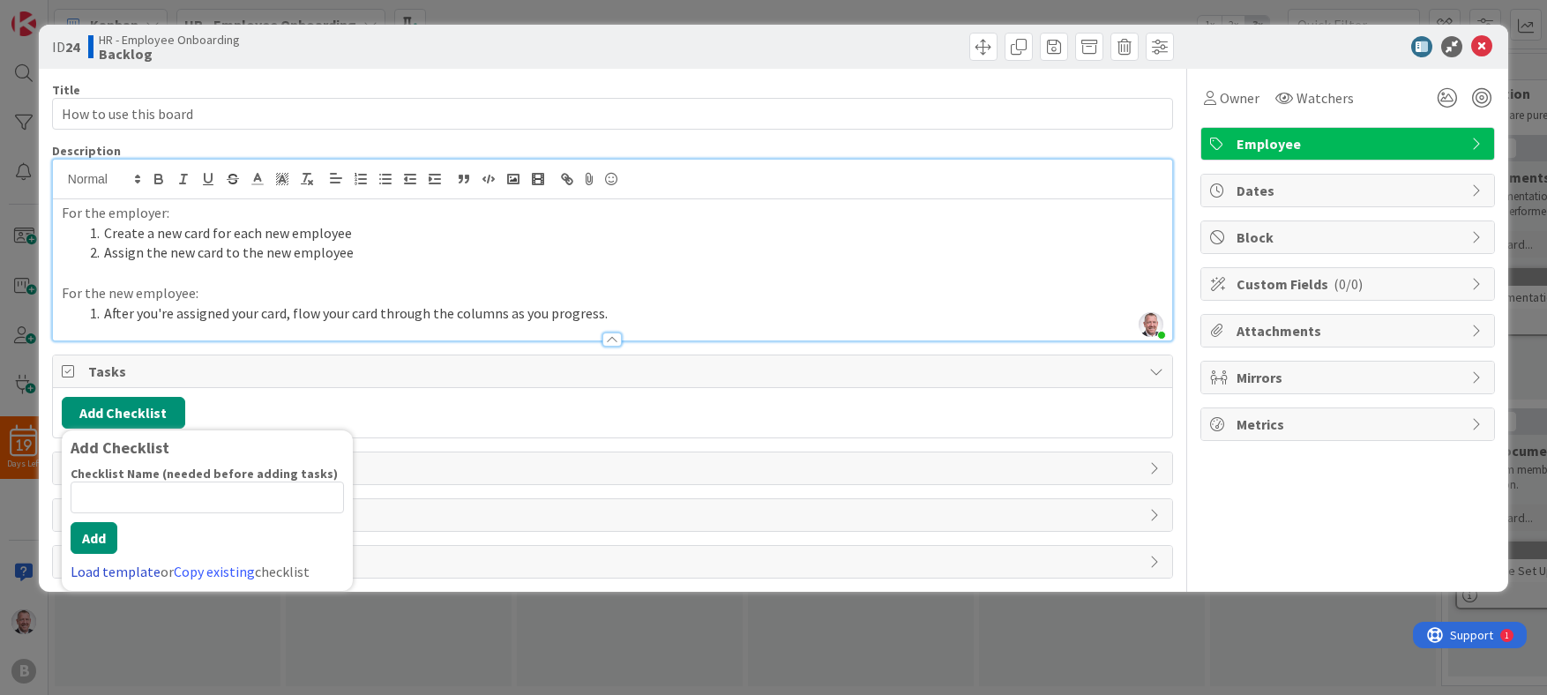
click at [122, 576] on link "Load template" at bounding box center [116, 572] width 90 height 18
click at [123, 464] on div "Load Template Back" at bounding box center [207, 453] width 273 height 28
click at [123, 495] on link "Edit Checklist Templates" at bounding box center [136, 498] width 130 height 32
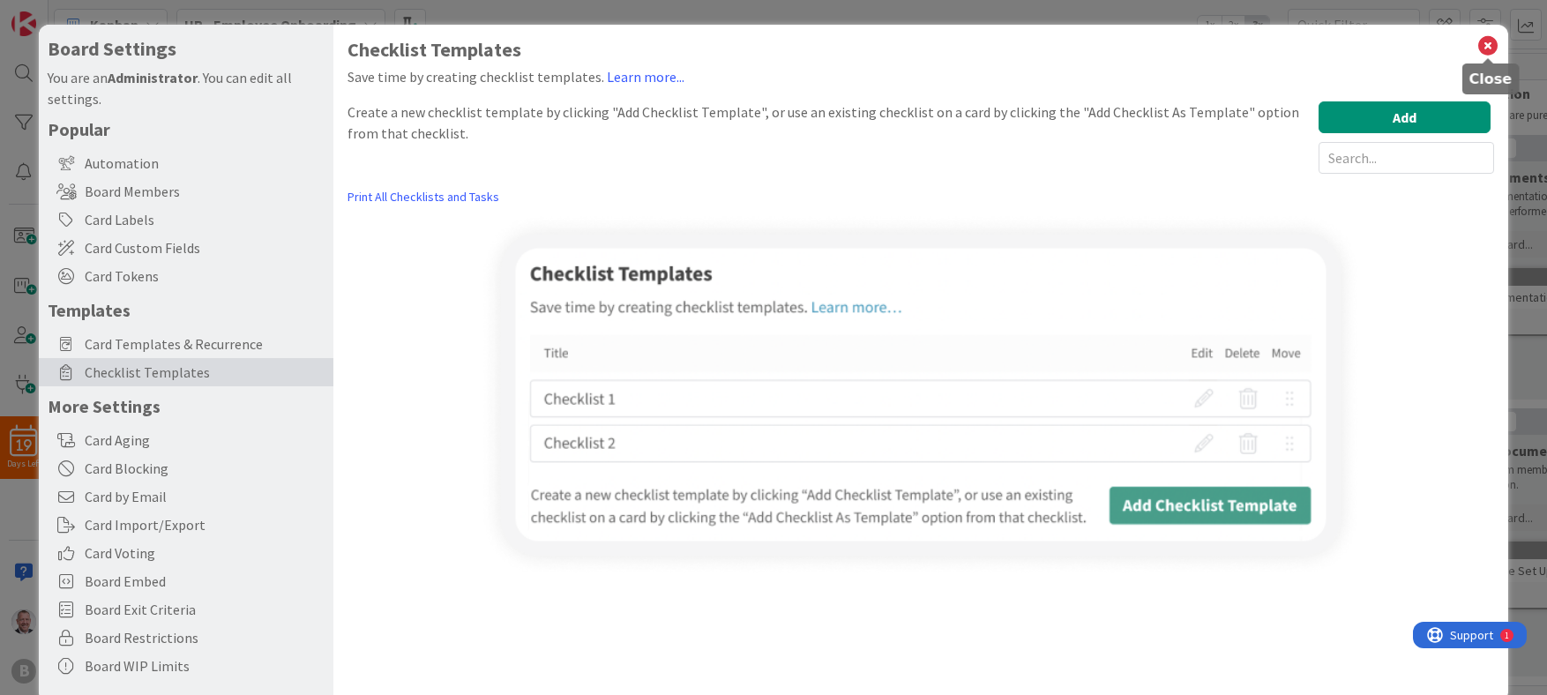
click at [923, 41] on icon at bounding box center [1488, 46] width 23 height 25
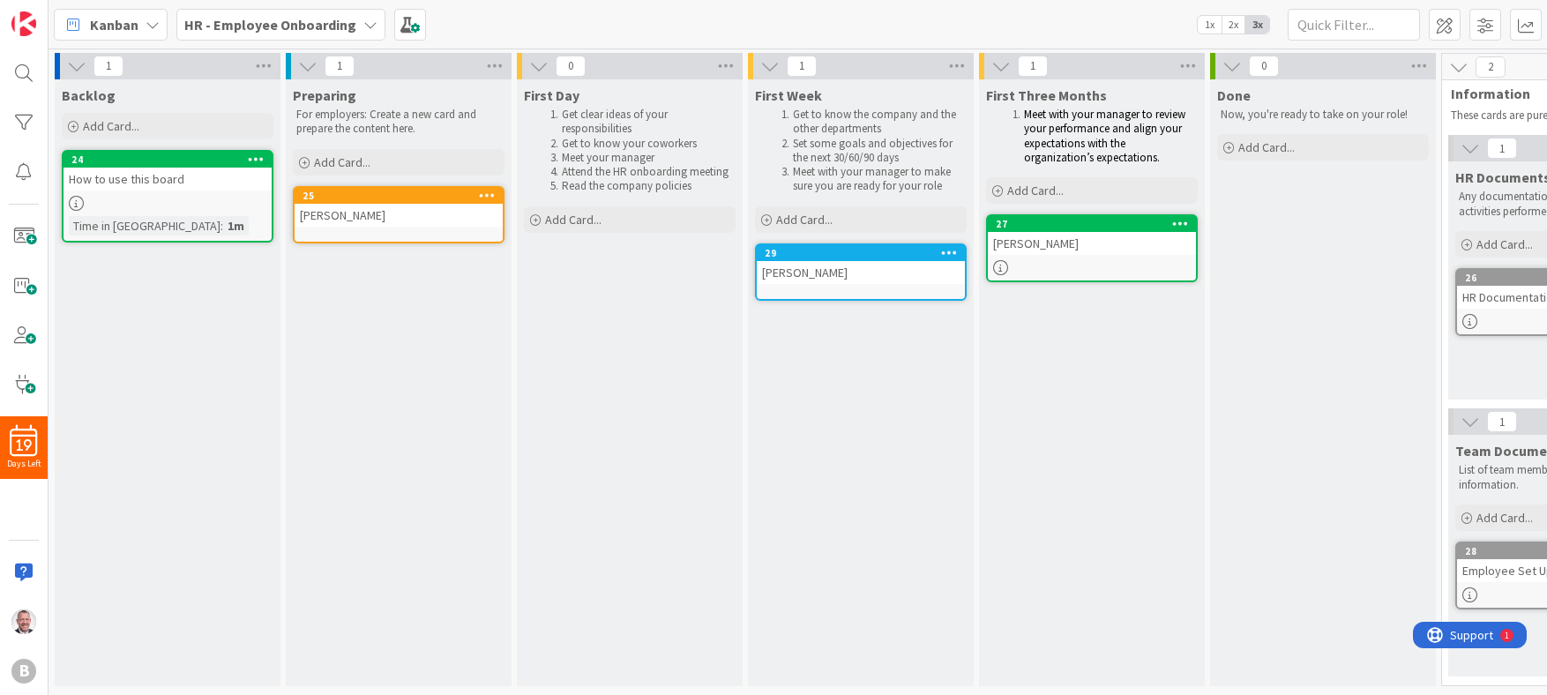
click at [183, 475] on div "Backlog Add Card... 24 How to use this board Time in [GEOGRAPHIC_DATA] : 1m" at bounding box center [168, 382] width 226 height 607
click at [202, 194] on div "24 How to use this board Time in [GEOGRAPHIC_DATA] : 1m" at bounding box center [168, 196] width 212 height 93
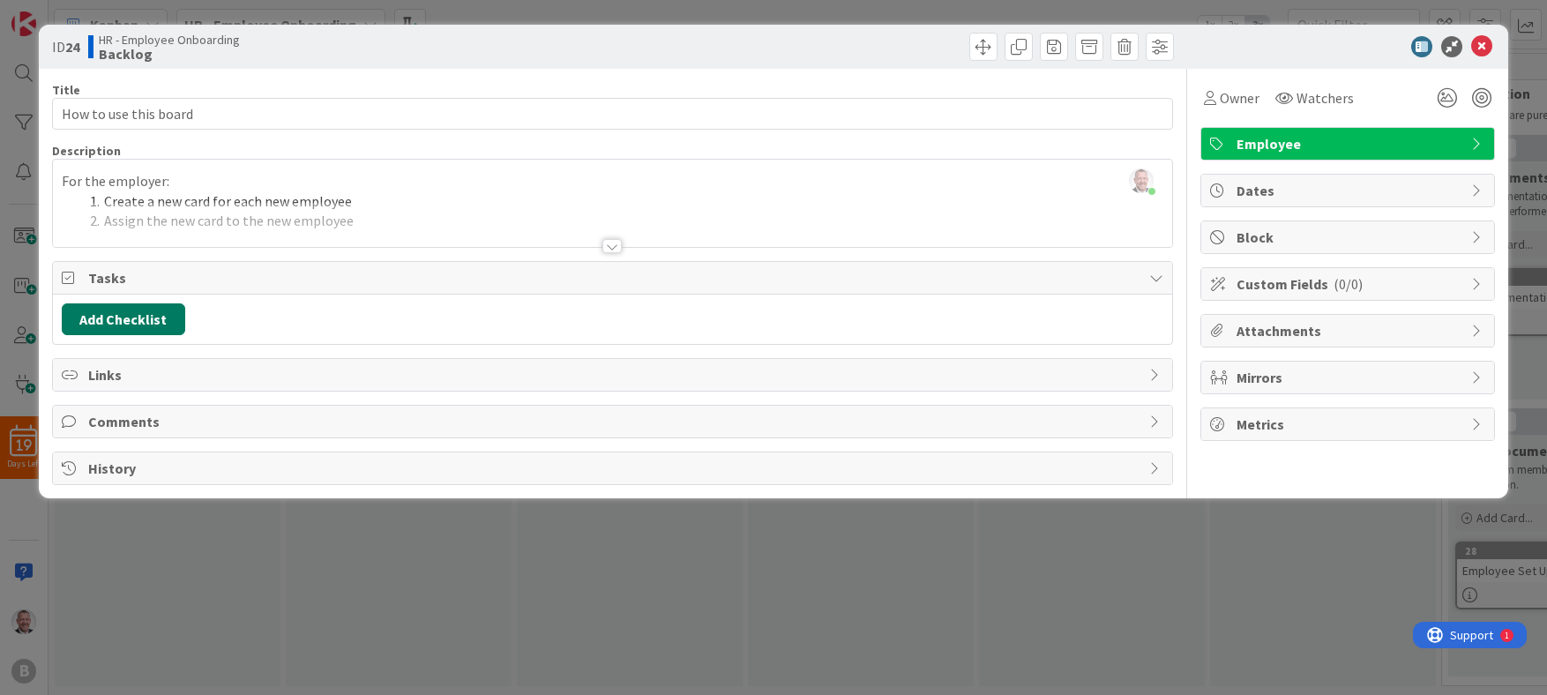
click at [146, 324] on button "Add Checklist" at bounding box center [123, 319] width 123 height 32
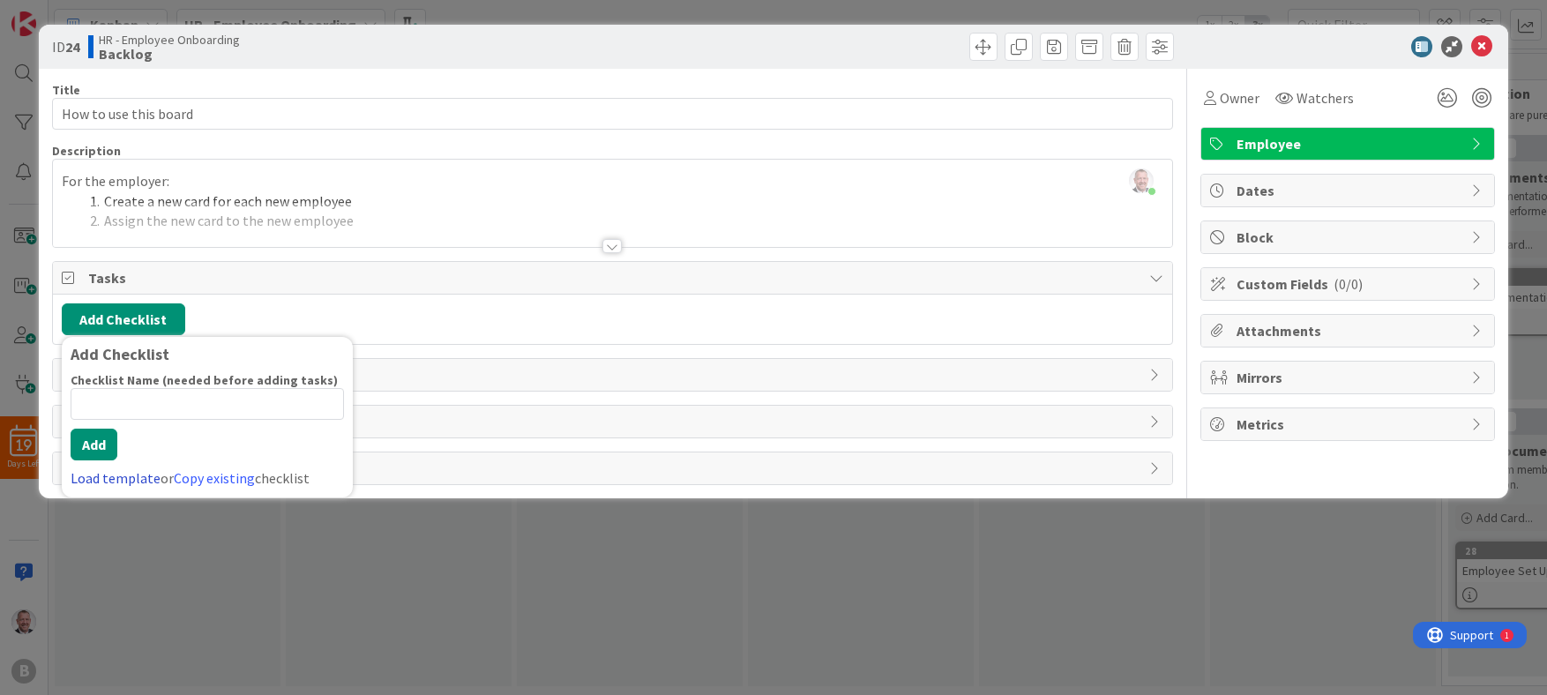
click at [130, 479] on link "Load template" at bounding box center [116, 478] width 90 height 18
click at [119, 403] on link "Edit Checklist Templates" at bounding box center [136, 405] width 130 height 32
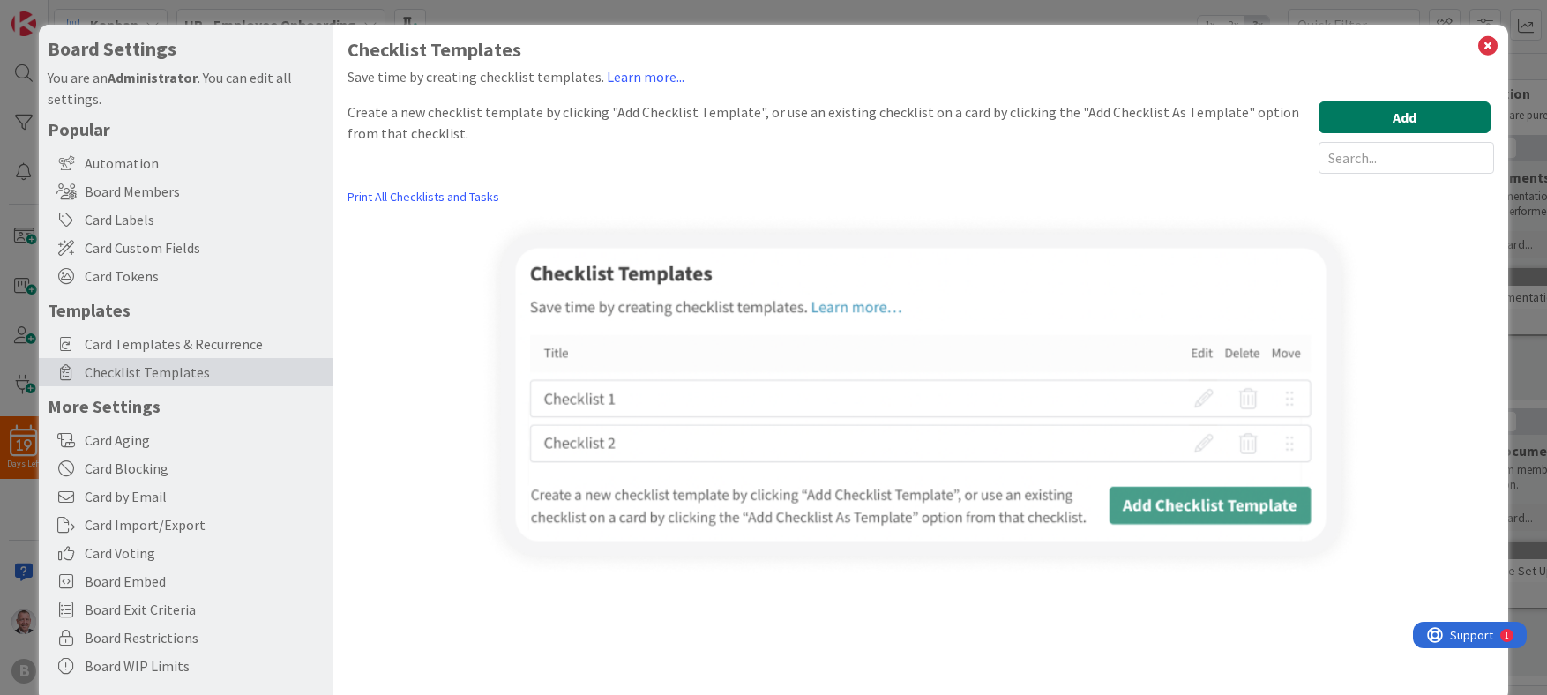
click at [923, 114] on button "Add" at bounding box center [1405, 117] width 172 height 32
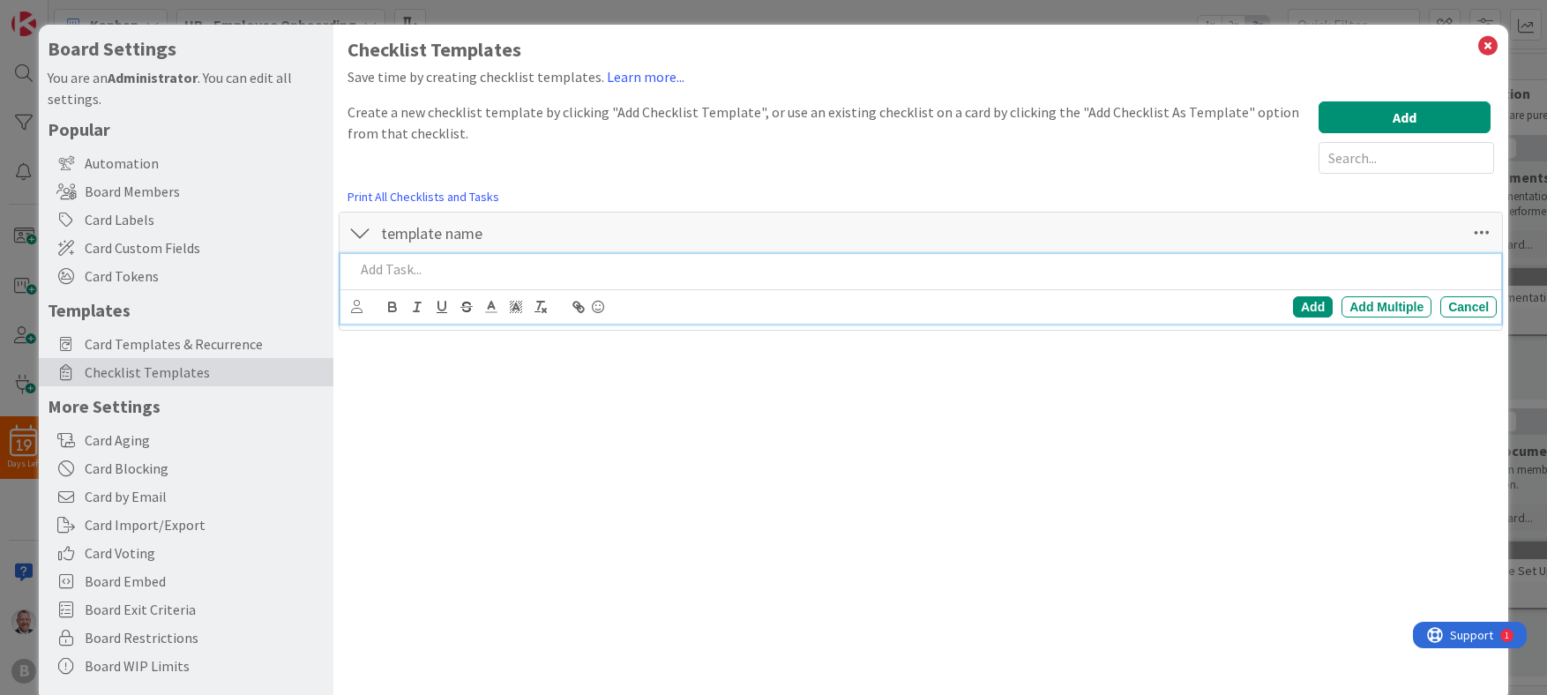
click at [423, 263] on p at bounding box center [922, 269] width 1135 height 20
click at [451, 269] on p at bounding box center [922, 269] width 1135 height 20
click at [923, 307] on div "Add" at bounding box center [1313, 306] width 40 height 21
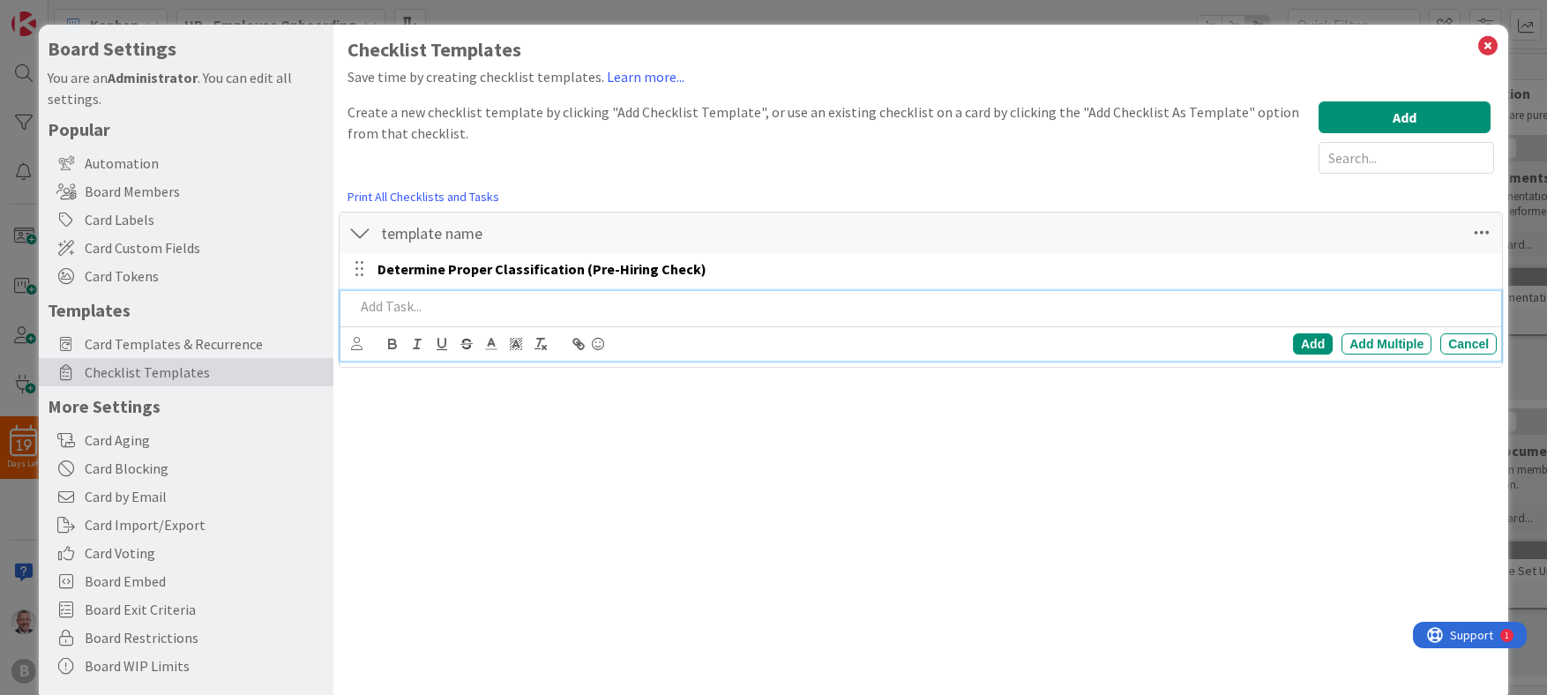
click at [410, 294] on div at bounding box center [922, 306] width 1149 height 31
click at [923, 337] on div "Add" at bounding box center [1313, 343] width 40 height 21
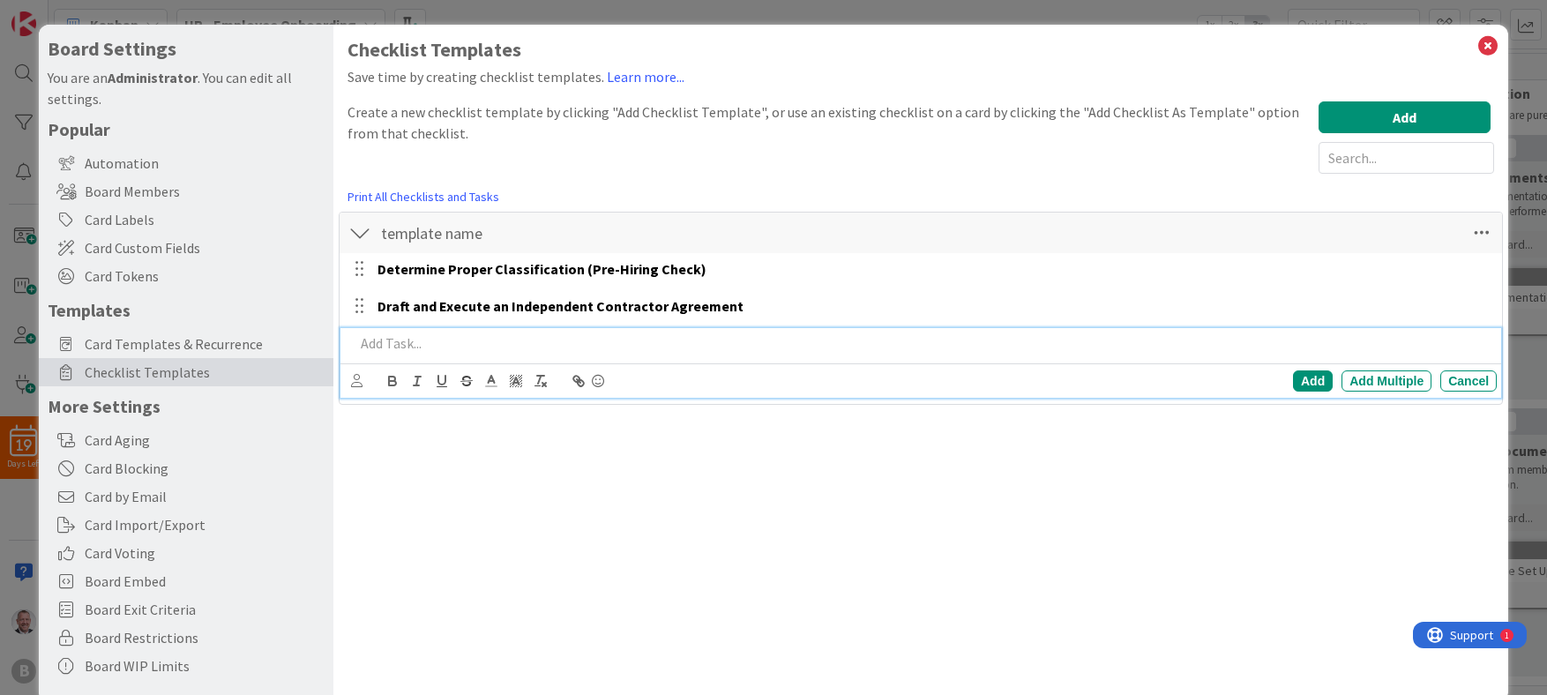
click at [383, 336] on p at bounding box center [922, 343] width 1135 height 20
click at [923, 379] on div "Add" at bounding box center [1313, 380] width 40 height 21
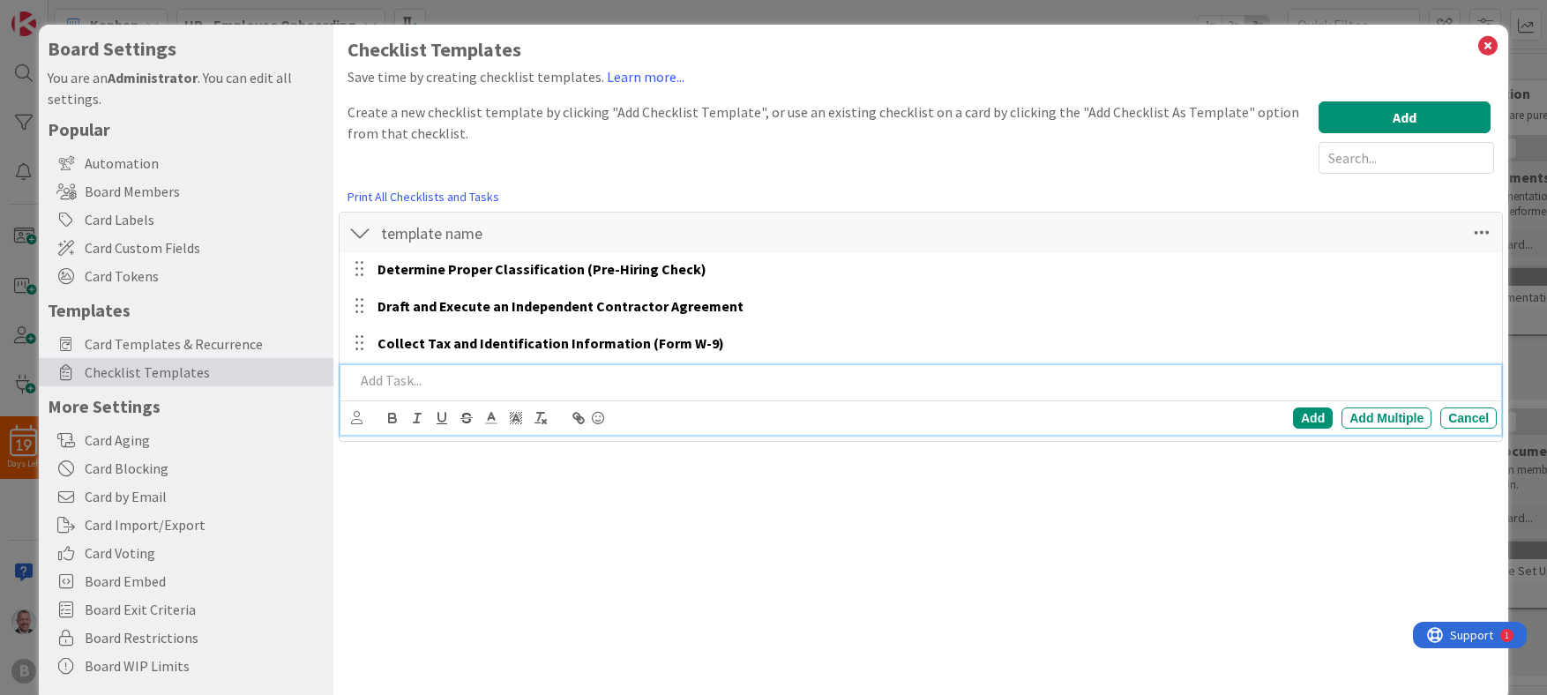
click at [390, 380] on p at bounding box center [922, 380] width 1135 height 20
click at [923, 426] on div "Add" at bounding box center [1313, 418] width 40 height 21
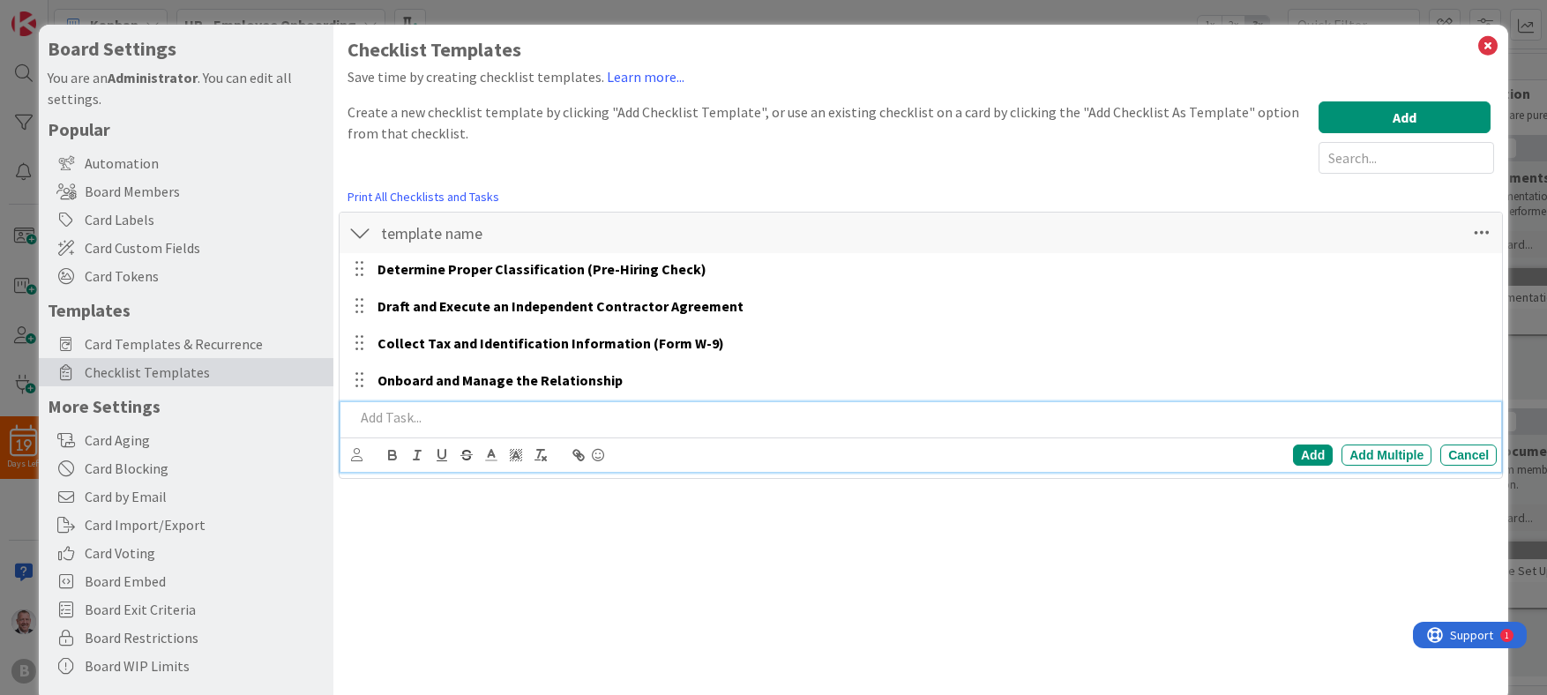
click at [477, 420] on p at bounding box center [922, 418] width 1135 height 20
click at [923, 456] on div "Add" at bounding box center [1313, 455] width 40 height 21
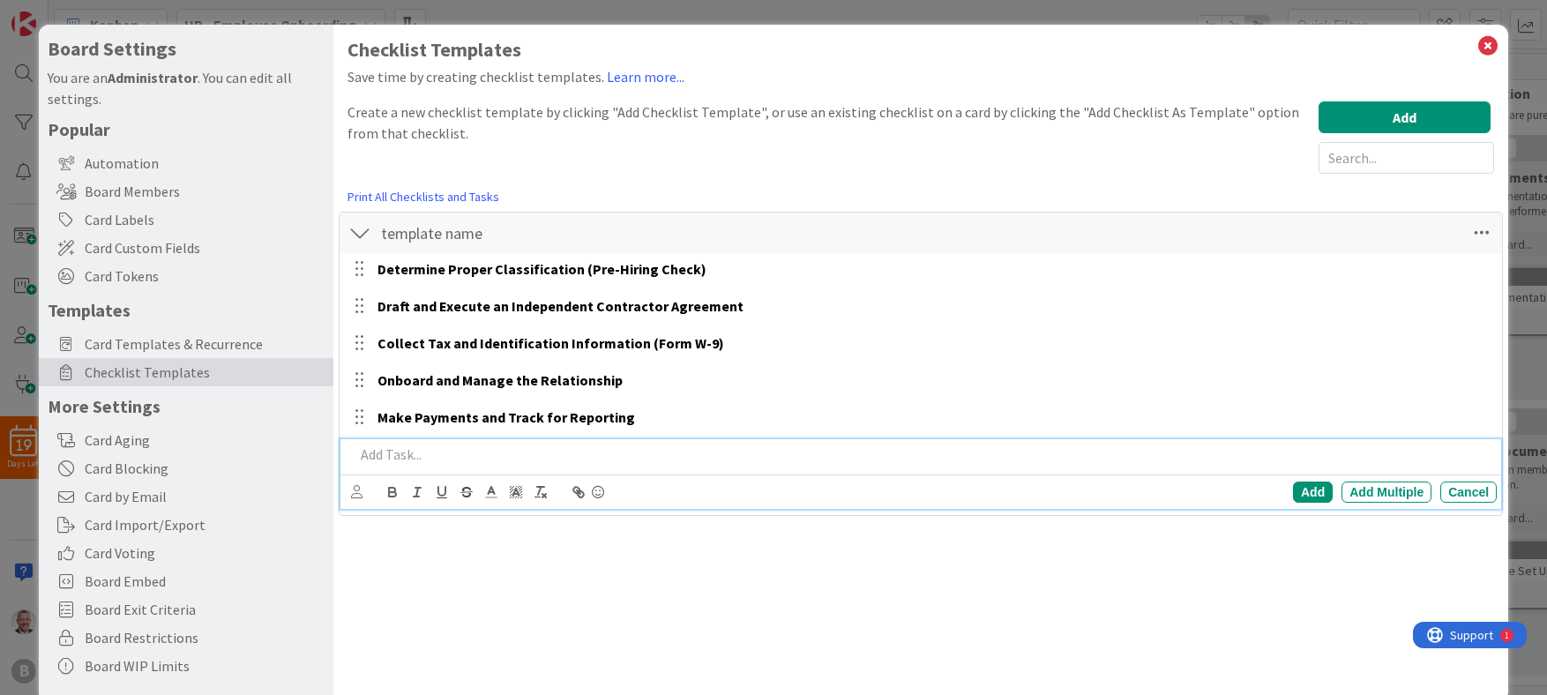
click at [401, 453] on p at bounding box center [922, 455] width 1135 height 20
click at [923, 489] on div "Add" at bounding box center [1313, 492] width 40 height 21
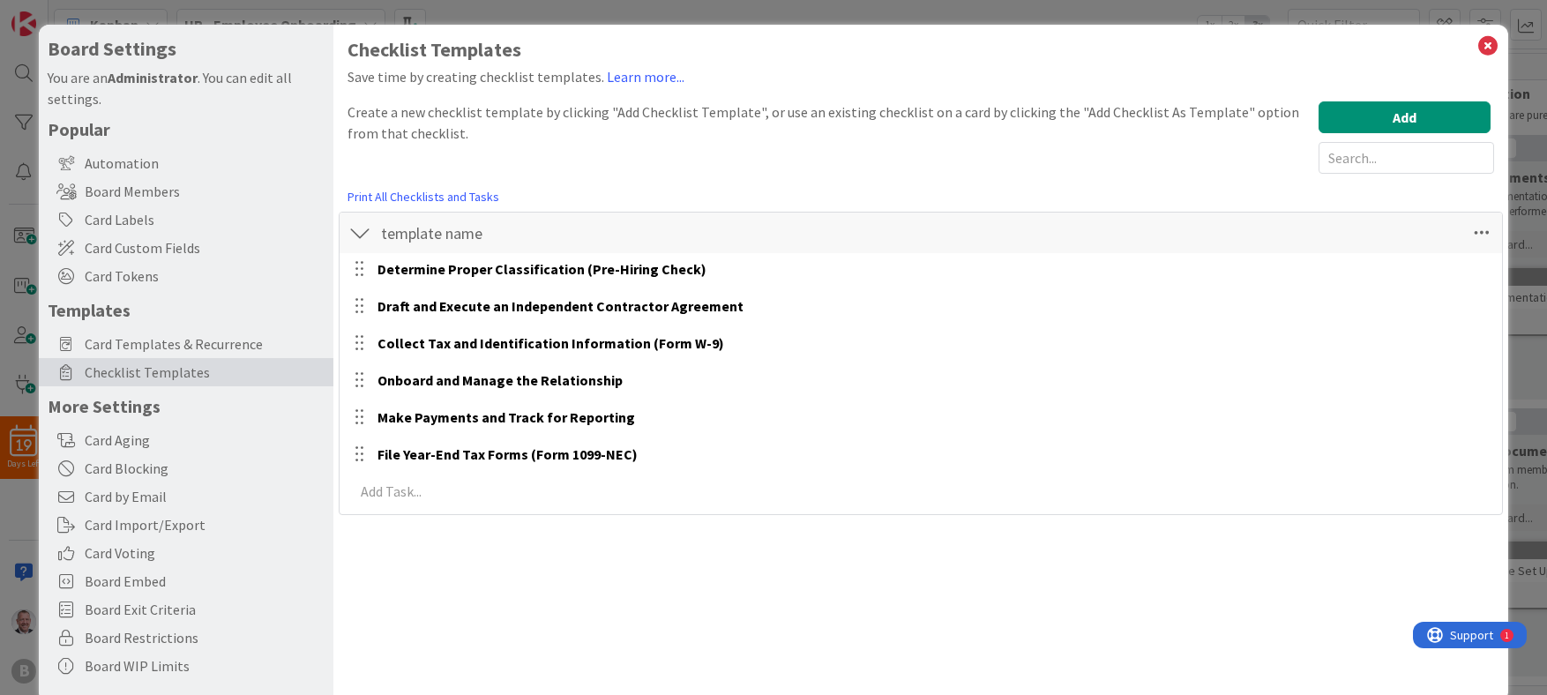
scroll to position [32, 0]
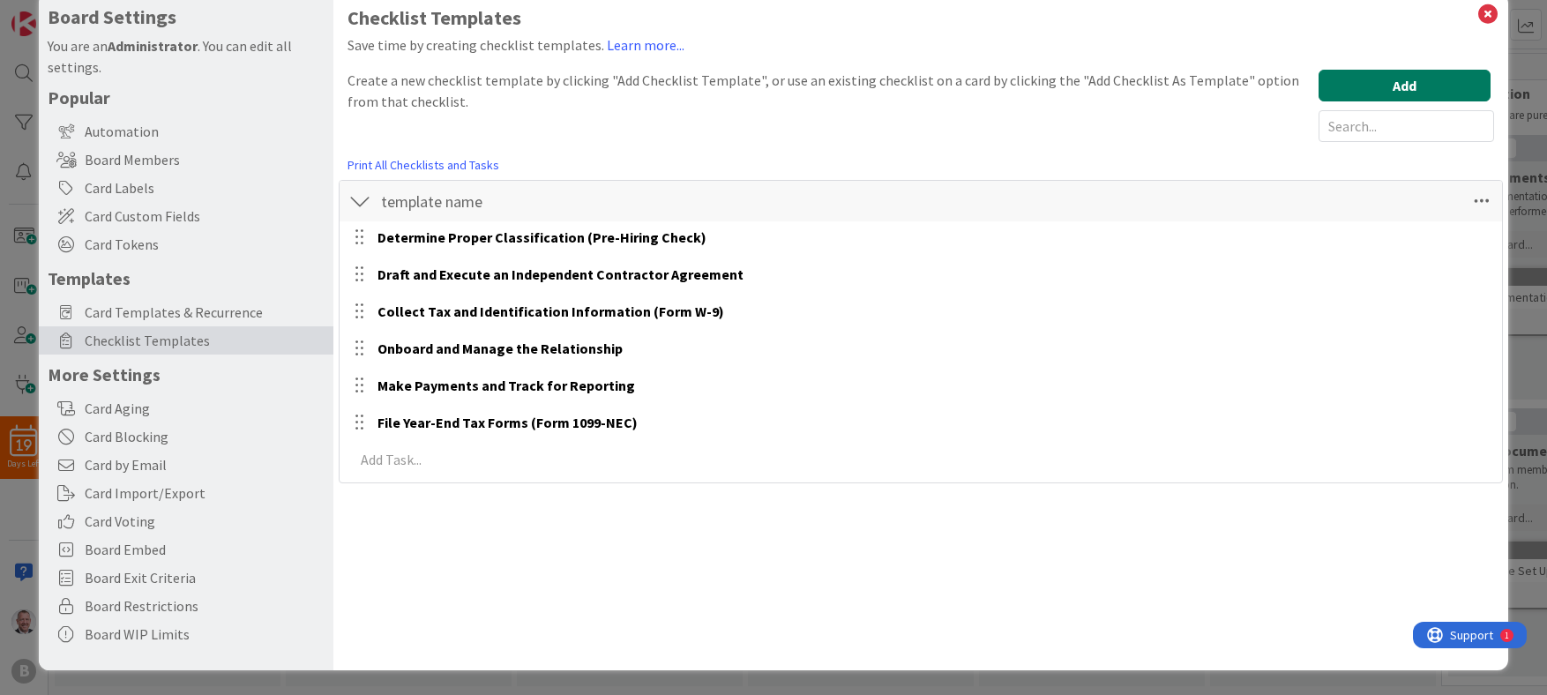
click at [923, 91] on button "Add" at bounding box center [1405, 86] width 172 height 32
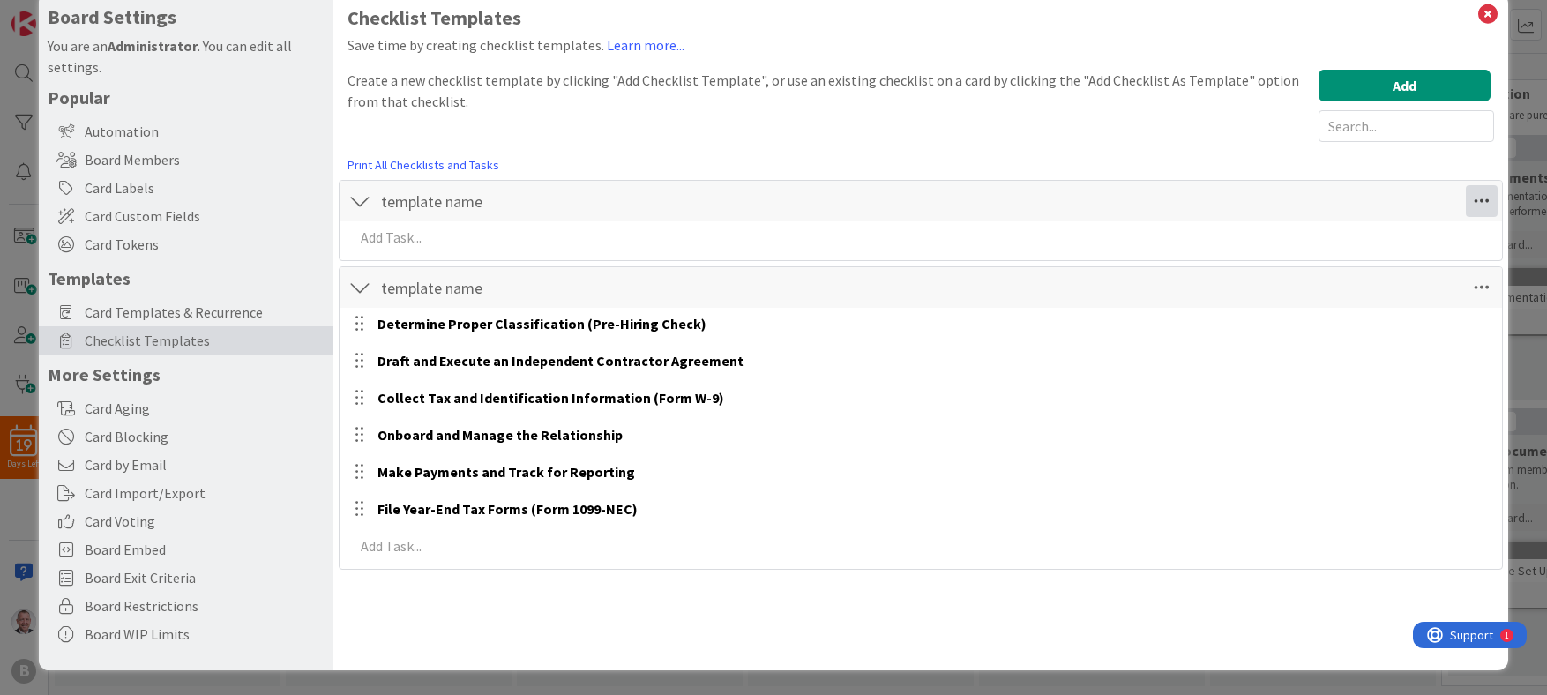
click at [923, 199] on icon at bounding box center [1482, 201] width 32 height 32
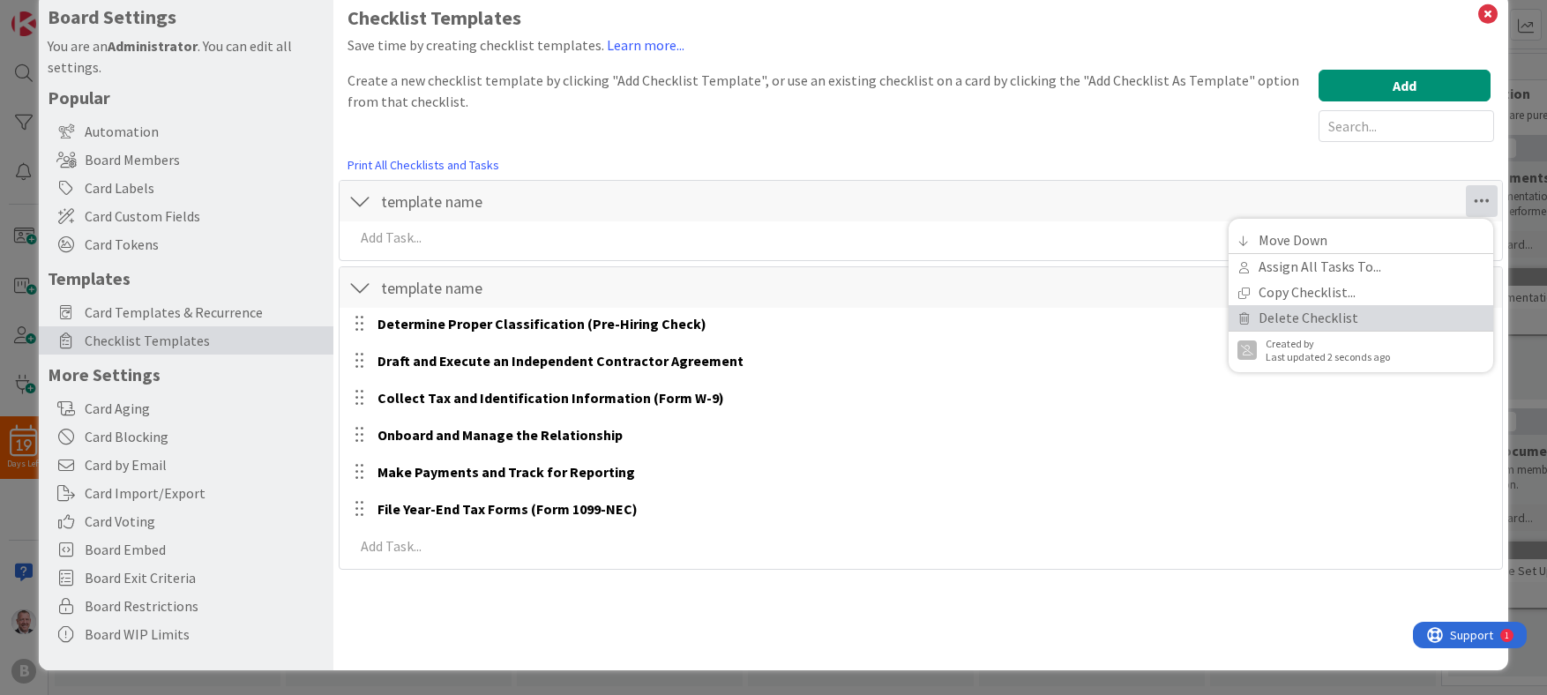
click at [923, 319] on link "Delete Checklist" at bounding box center [1361, 318] width 265 height 26
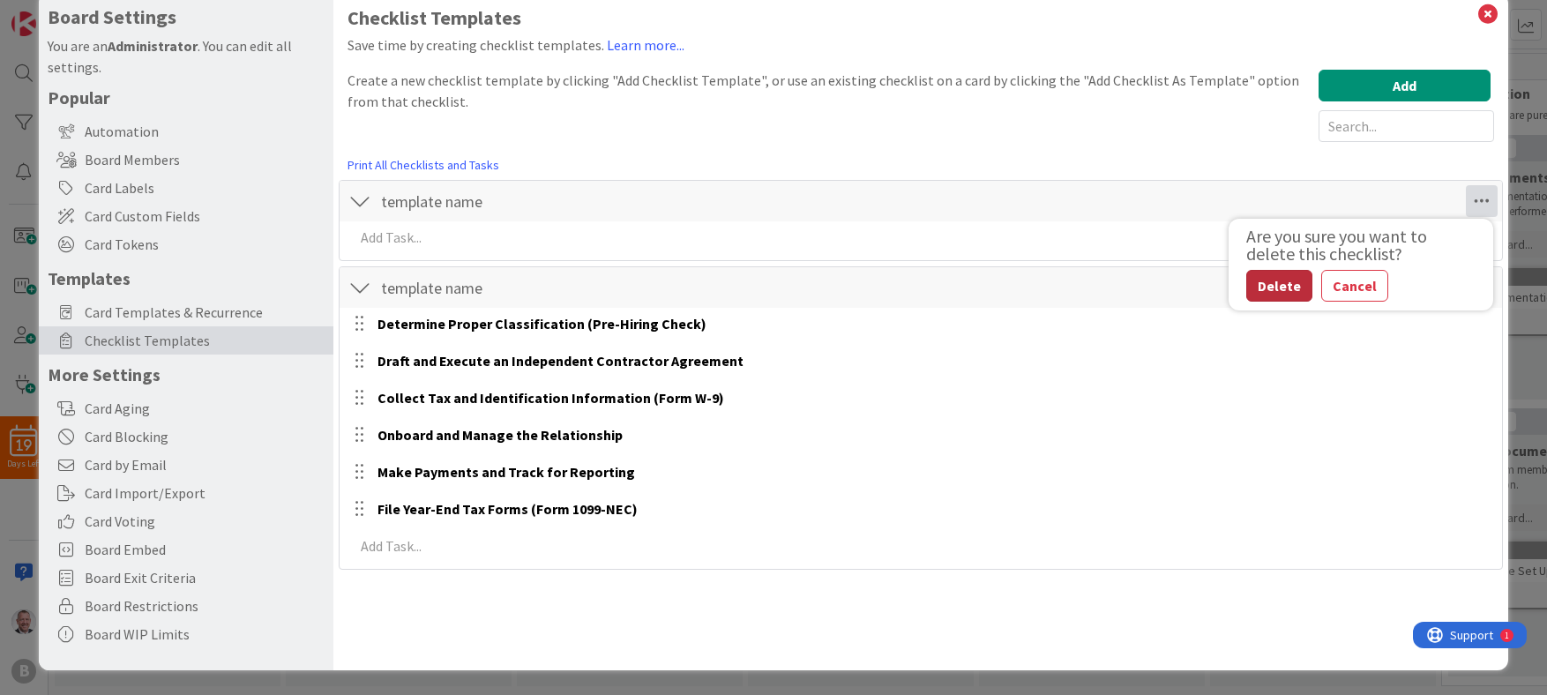
click at [923, 285] on button "Delete" at bounding box center [1279, 286] width 66 height 32
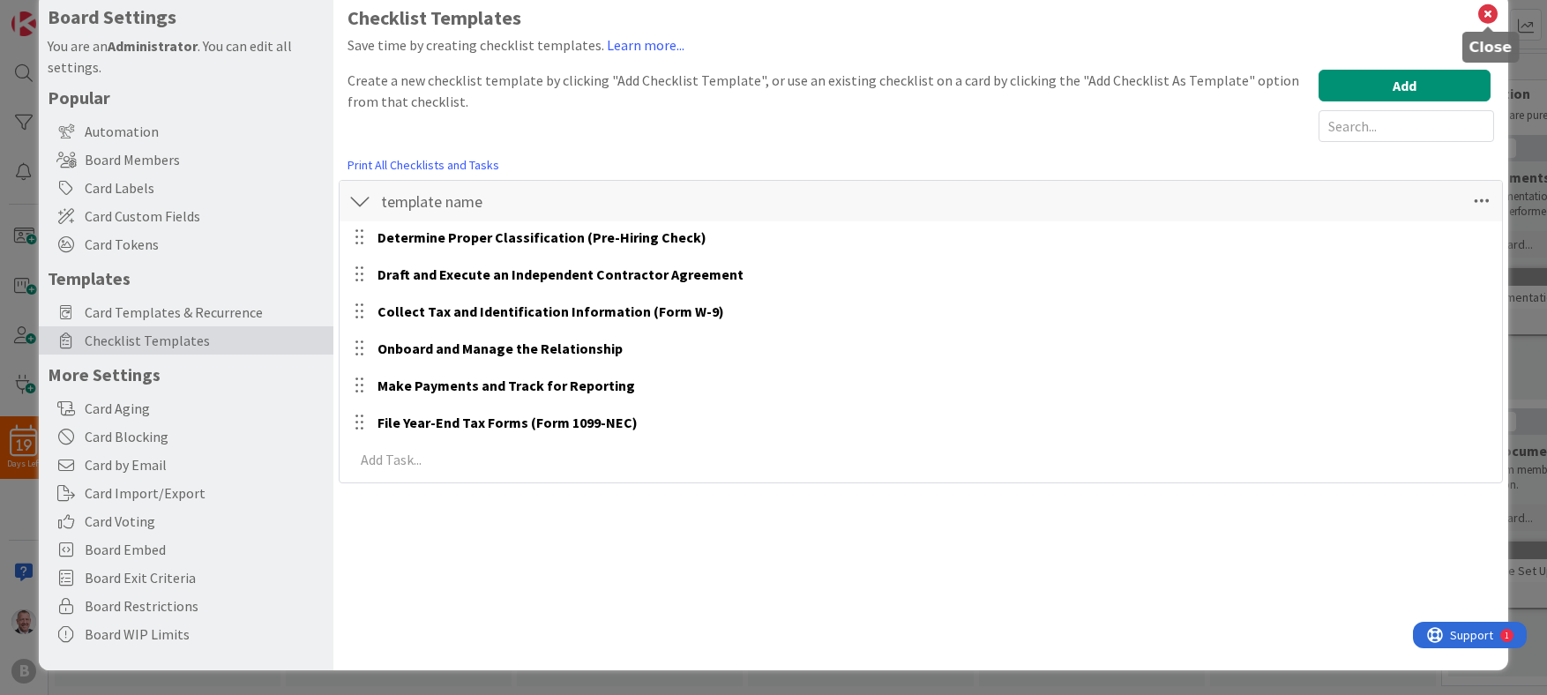
click at [923, 17] on icon at bounding box center [1488, 14] width 23 height 25
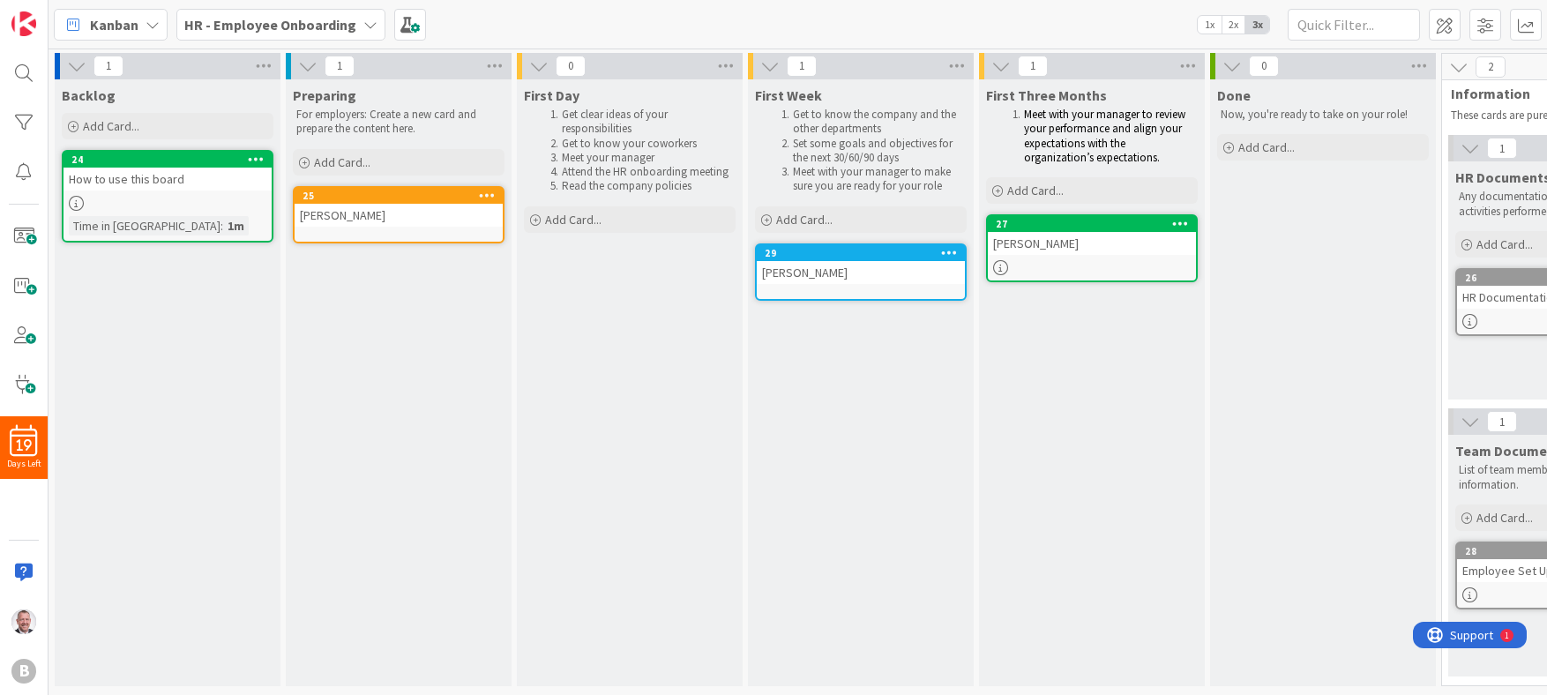
click at [215, 191] on div "24 How to use this board Time in [GEOGRAPHIC_DATA] : 1m" at bounding box center [168, 196] width 212 height 93
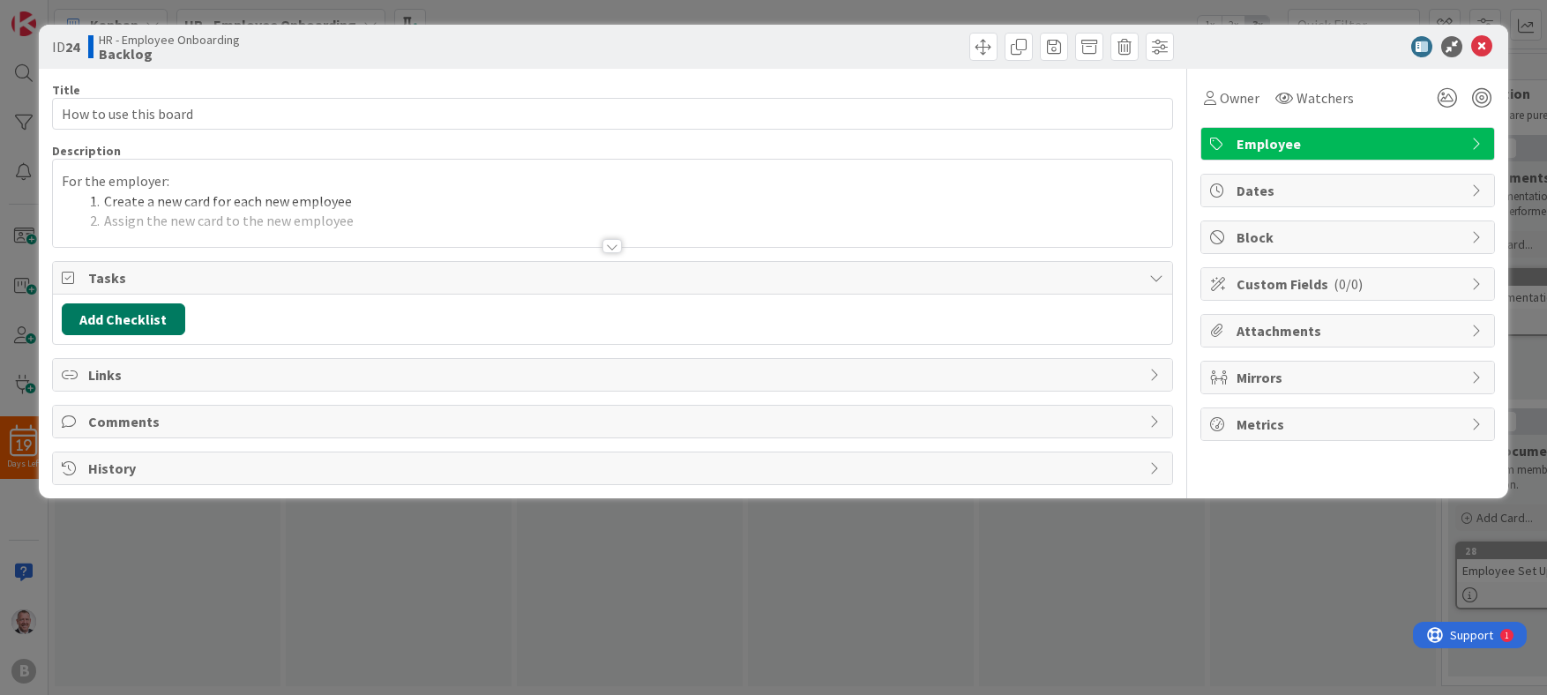
click at [130, 324] on button "Add Checklist" at bounding box center [123, 319] width 123 height 32
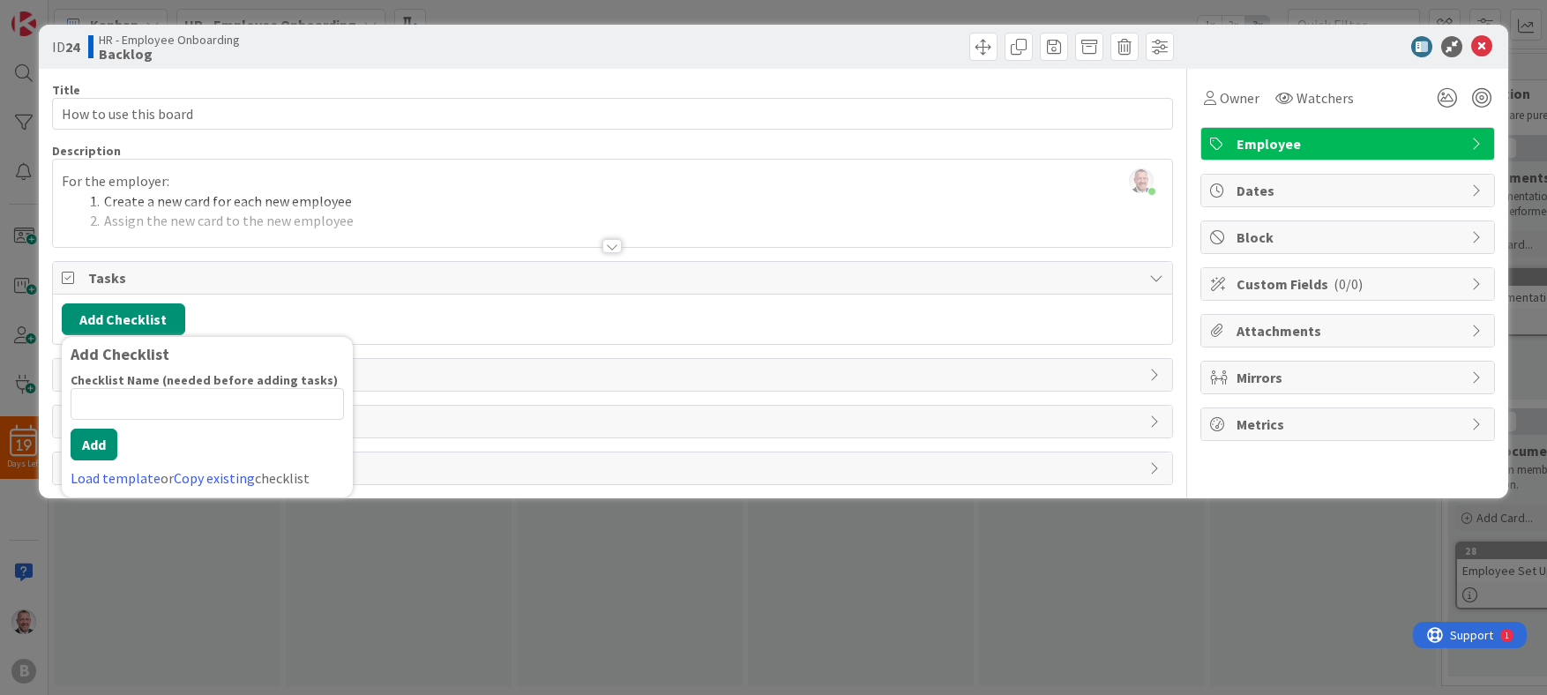
click at [134, 403] on input at bounding box center [207, 404] width 273 height 32
type input "H"
click at [103, 475] on link "Load template" at bounding box center [116, 478] width 90 height 18
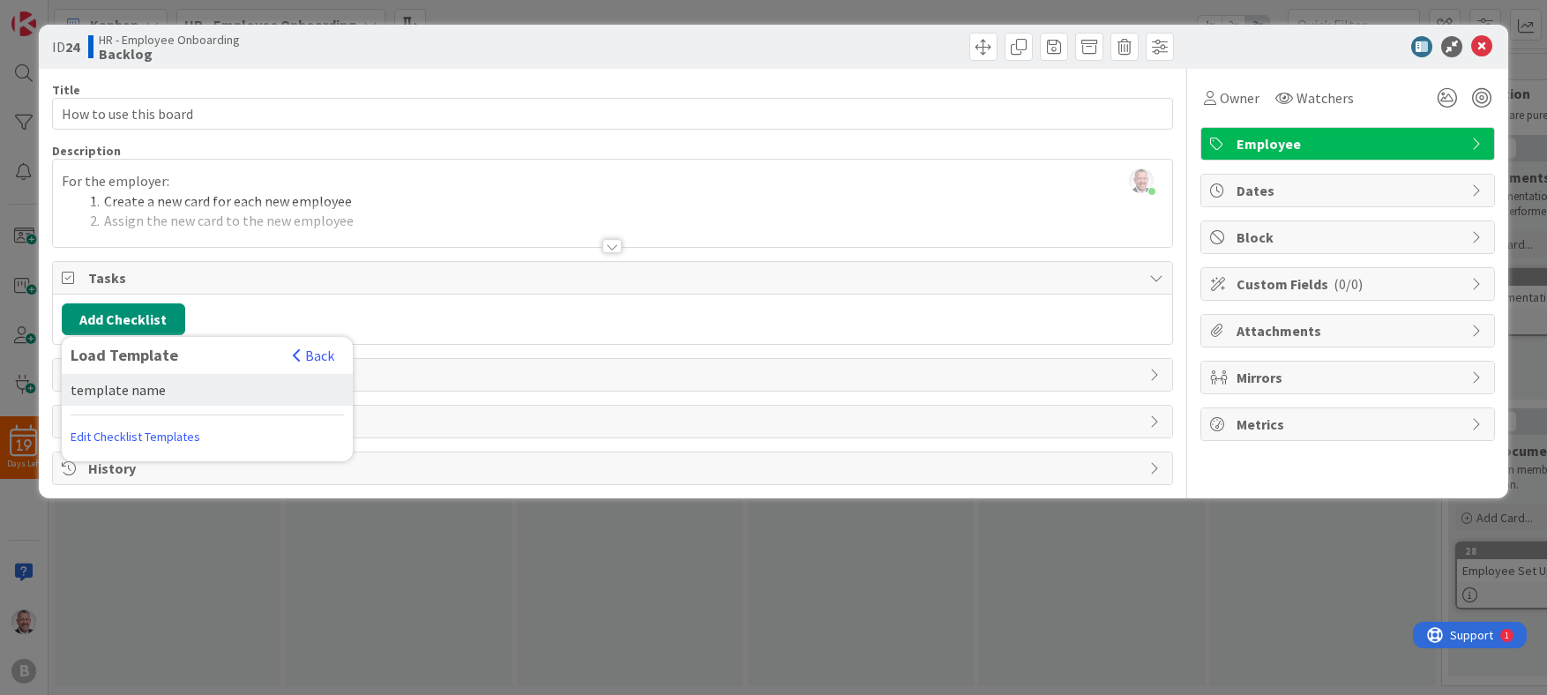
click at [107, 394] on div "template name" at bounding box center [207, 390] width 291 height 32
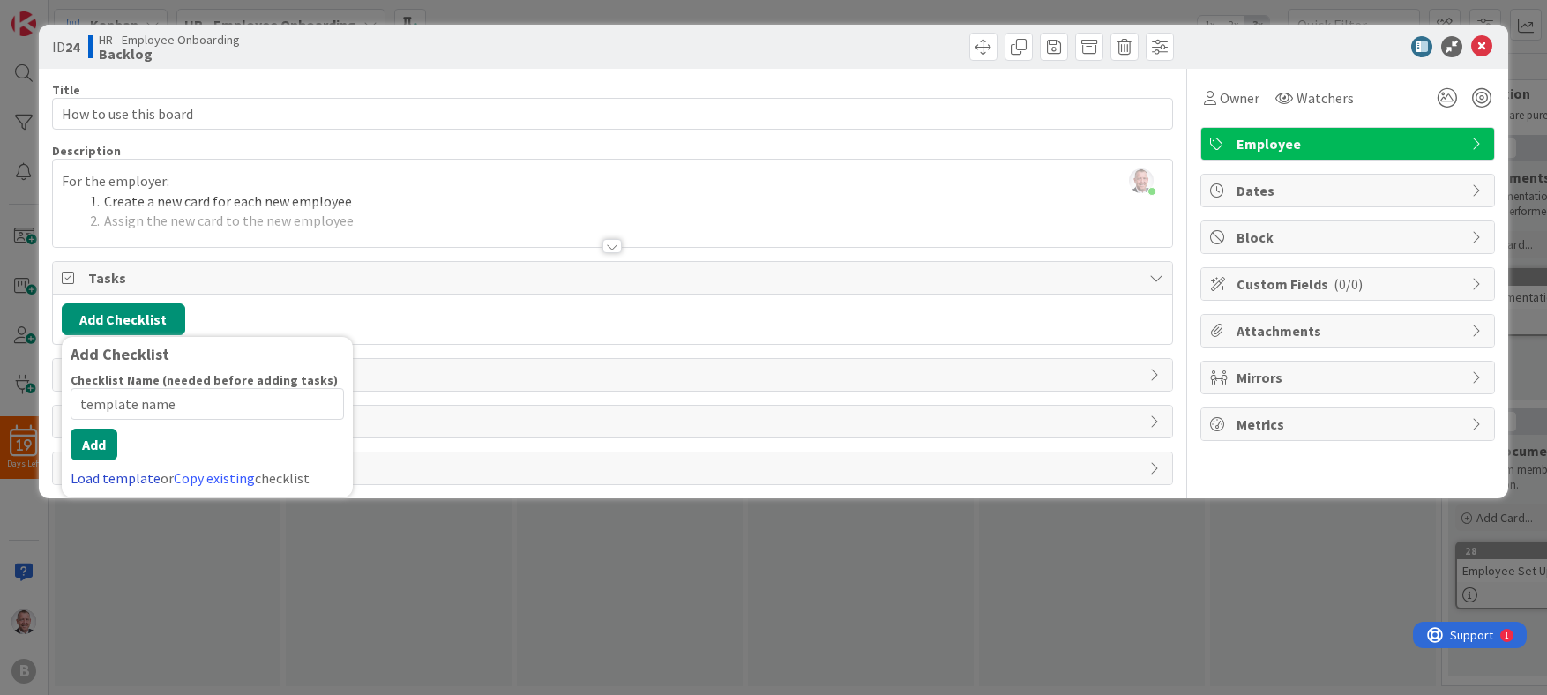
click at [126, 491] on div "Add Checklist Checklist Name (needed before adding tasks) 13 / 64 template name…" at bounding box center [207, 417] width 291 height 161
click at [111, 477] on link "Load template" at bounding box center [116, 478] width 90 height 18
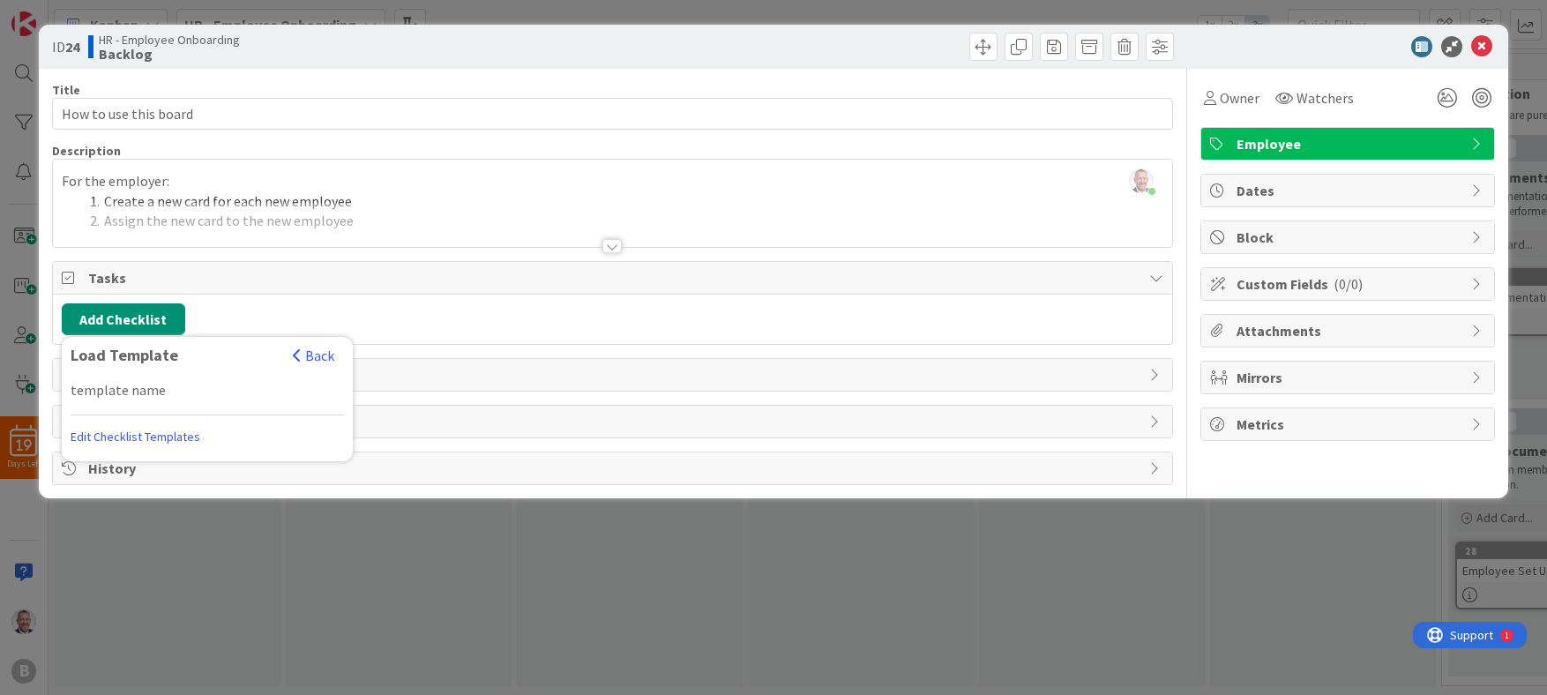
click at [116, 435] on link "Edit Checklist Templates" at bounding box center [136, 437] width 130 height 32
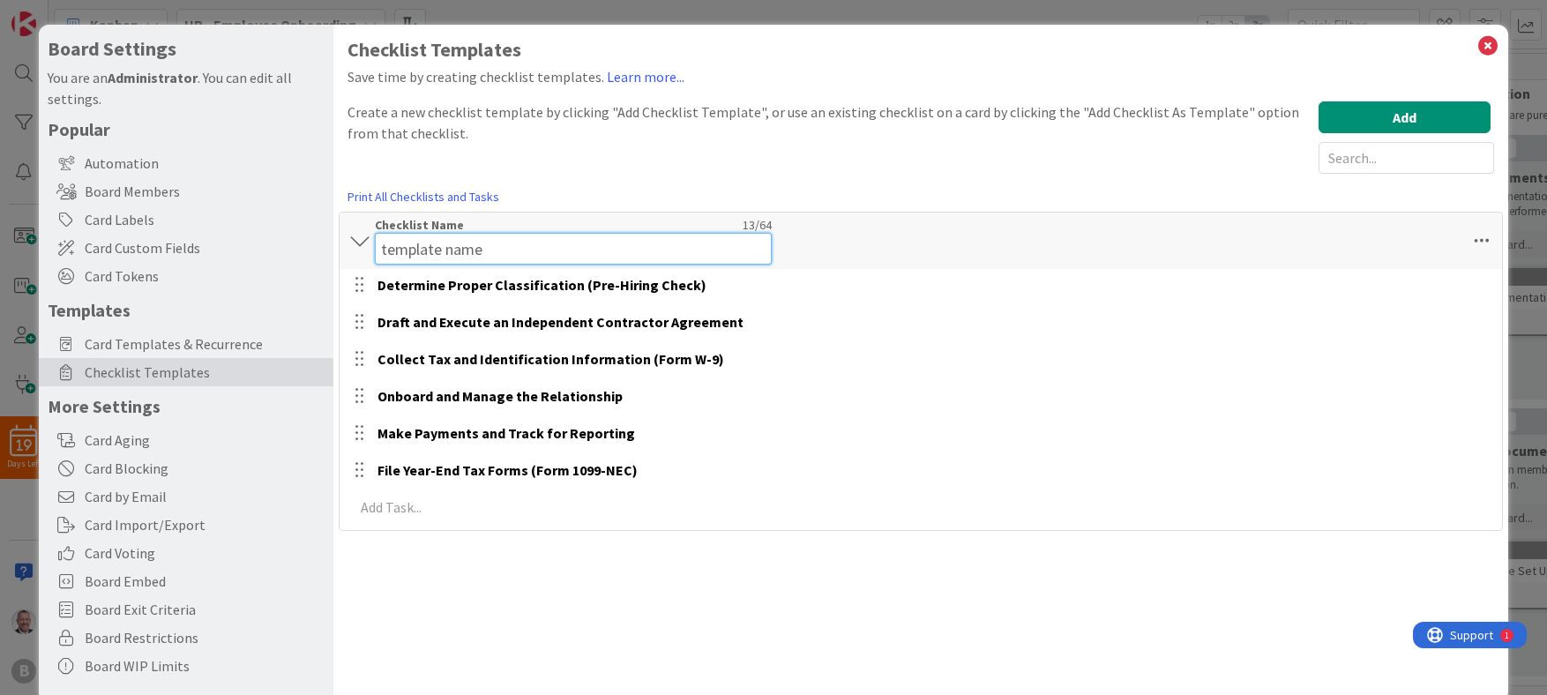
click at [478, 221] on div "Checklist Name 13 / 64 template name" at bounding box center [573, 241] width 397 height 48
click at [486, 250] on input "template name" at bounding box center [573, 249] width 397 height 32
drag, startPoint x: 550, startPoint y: 249, endPoint x: 296, endPoint y: 181, distance: 263.0
click at [296, 181] on div "Board Settings You are an Administrator . You can edit all settings. Popular Au…" at bounding box center [774, 363] width 1470 height 677
type input "HR"
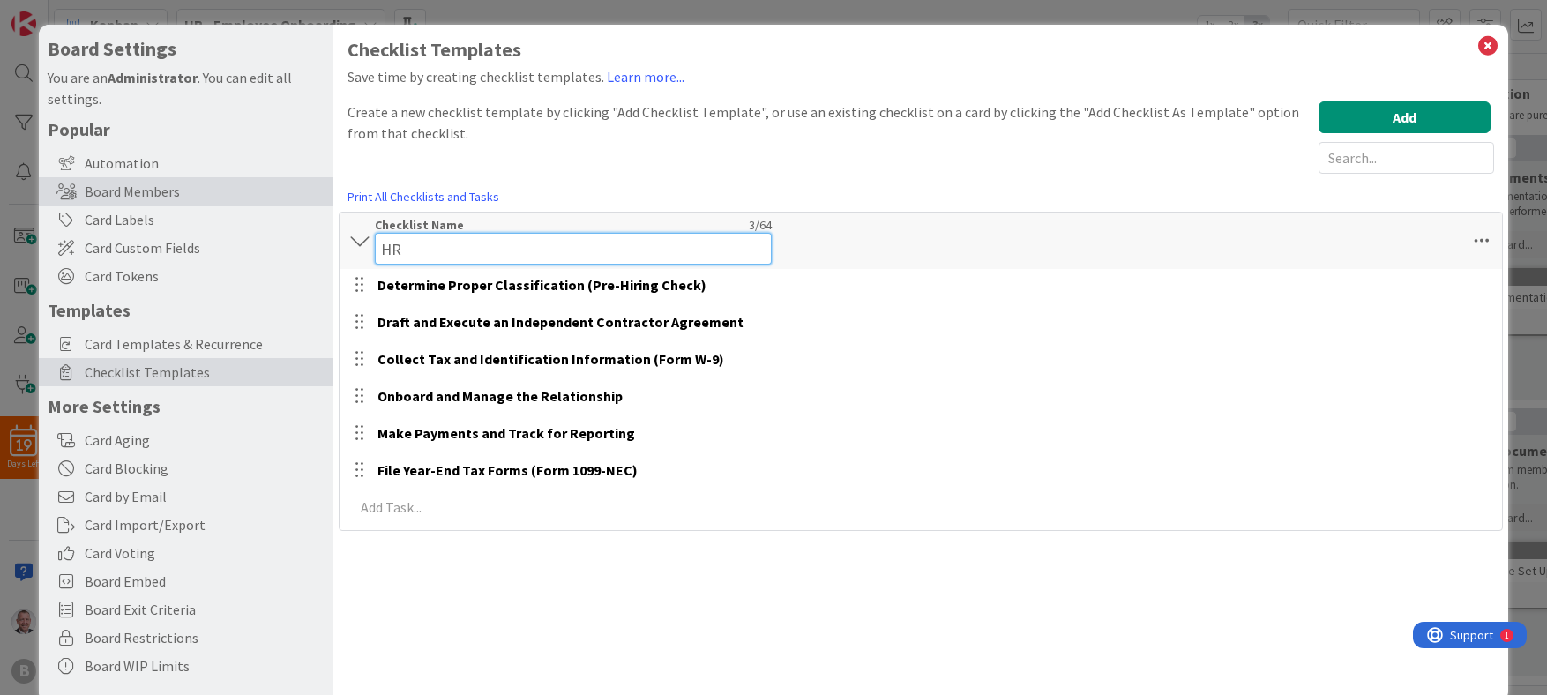
click at [296, 181] on div "Board Members" at bounding box center [186, 191] width 295 height 28
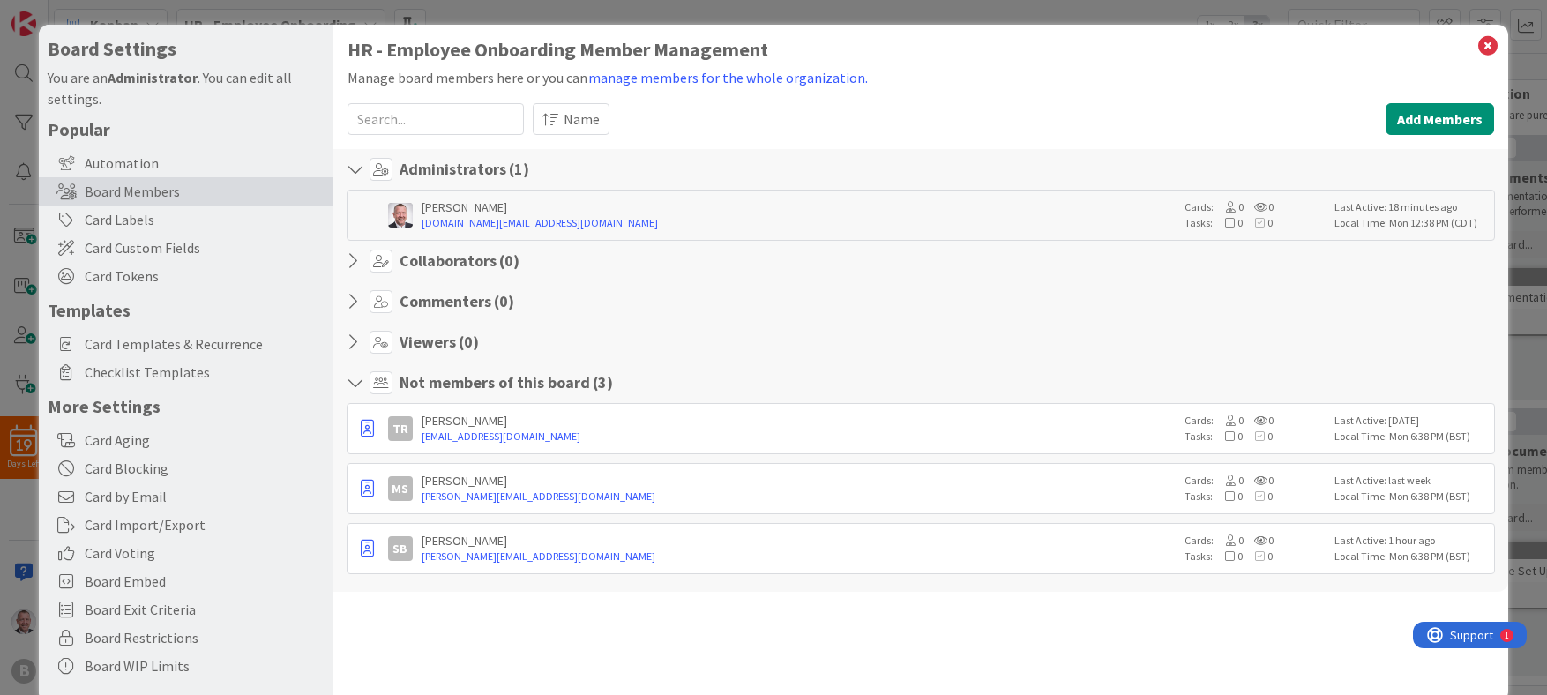
type input "D"
click at [871, 72] on div "Manage board members here or you can manage members for the whole organization." at bounding box center [921, 77] width 1147 height 23
click at [187, 369] on span "Checklist Templates" at bounding box center [205, 372] width 240 height 21
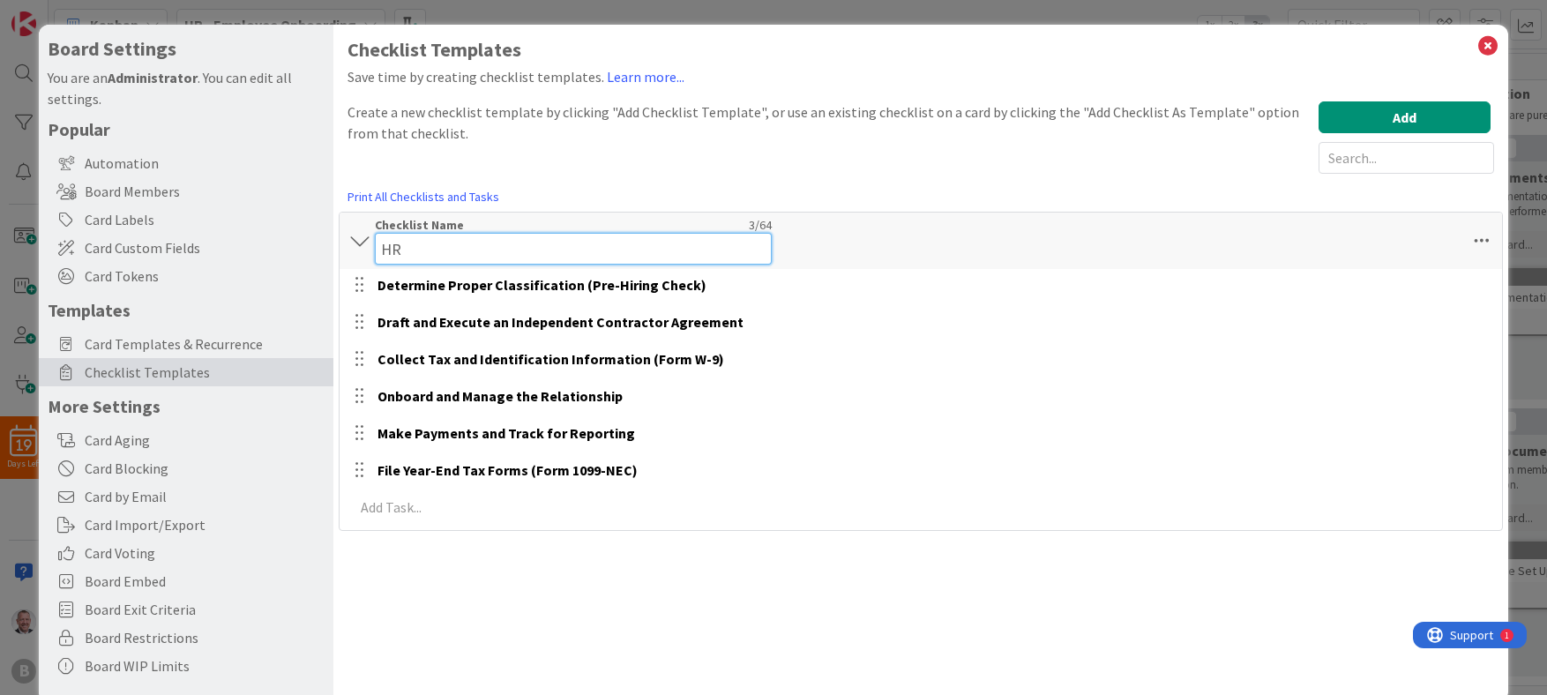
click at [417, 236] on input "HR" at bounding box center [573, 249] width 397 height 32
type input "HR Documentation"
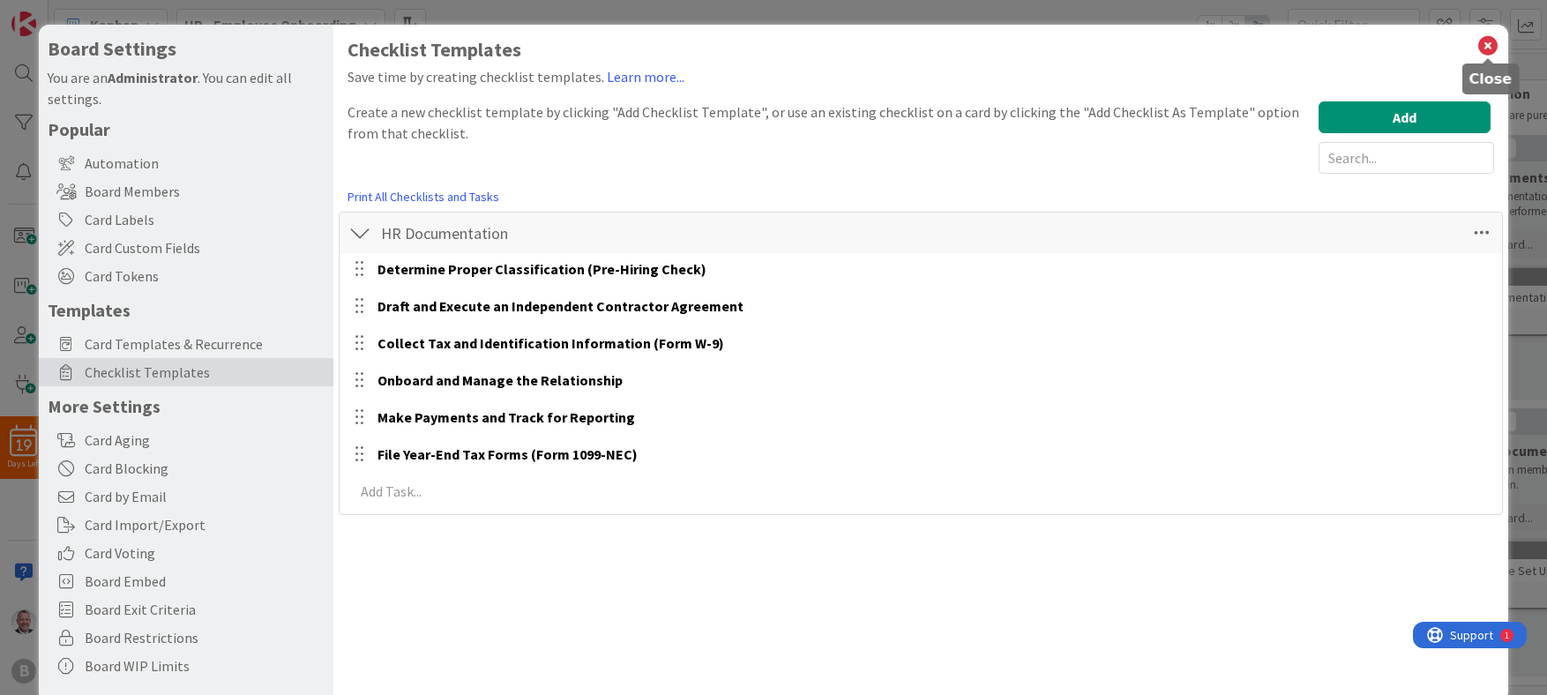
click at [923, 44] on icon at bounding box center [1488, 46] width 23 height 25
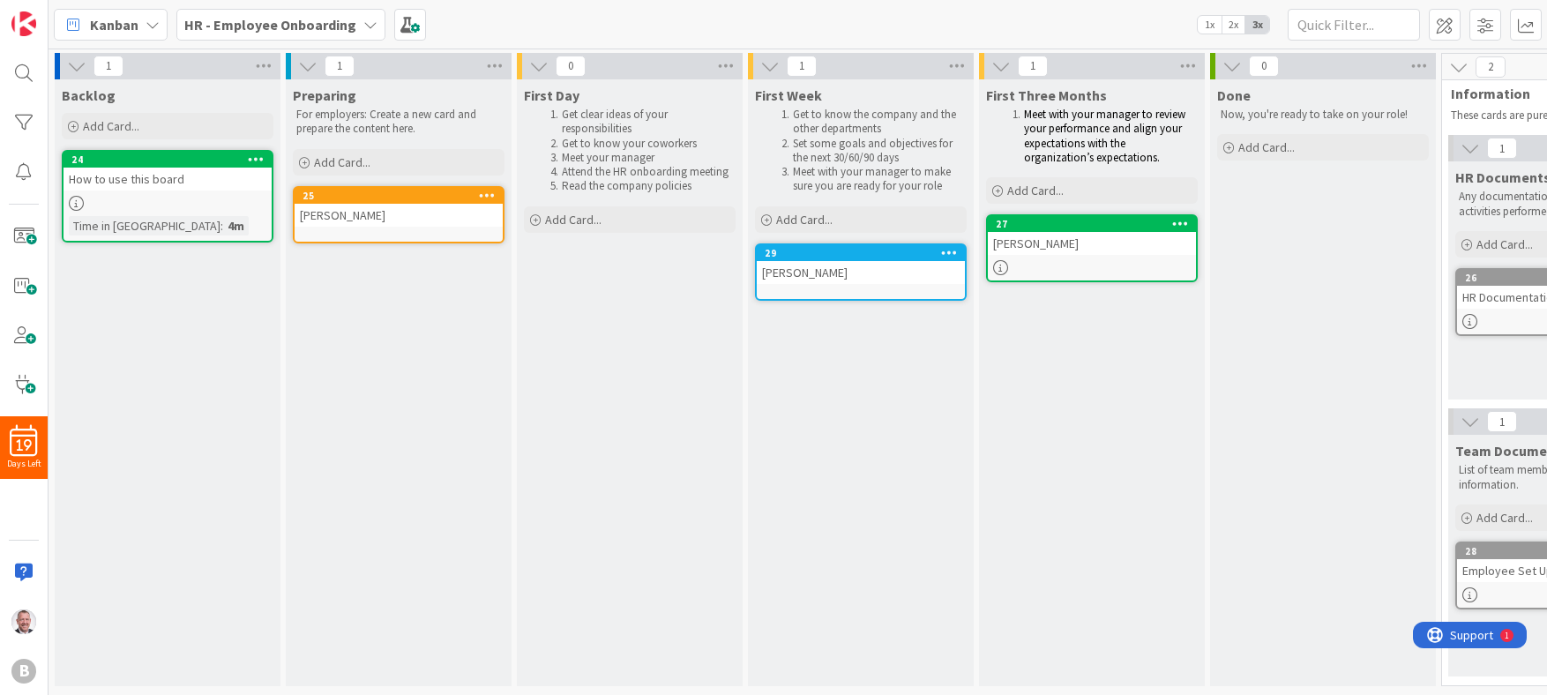
click at [189, 172] on div "How to use this board" at bounding box center [168, 179] width 208 height 23
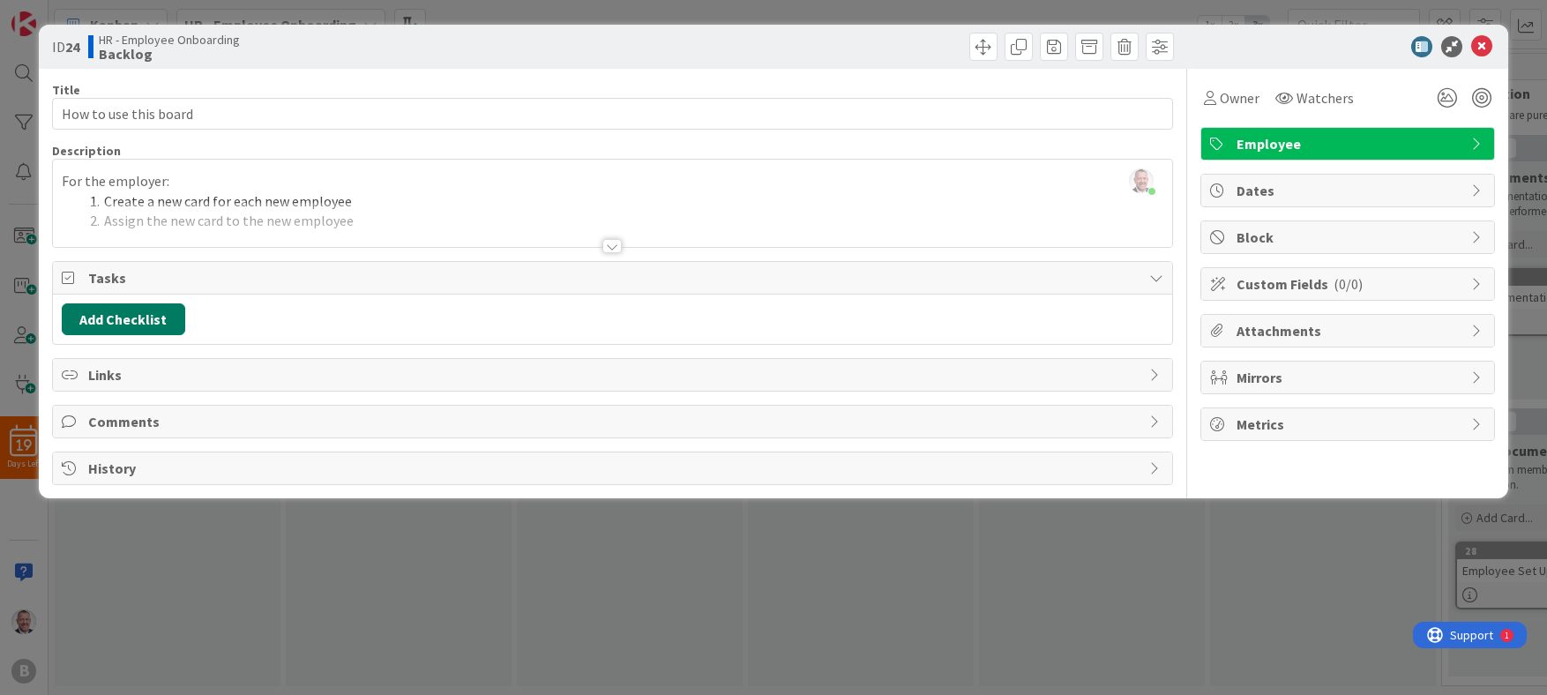
click at [130, 318] on button "Add Checklist" at bounding box center [123, 319] width 123 height 32
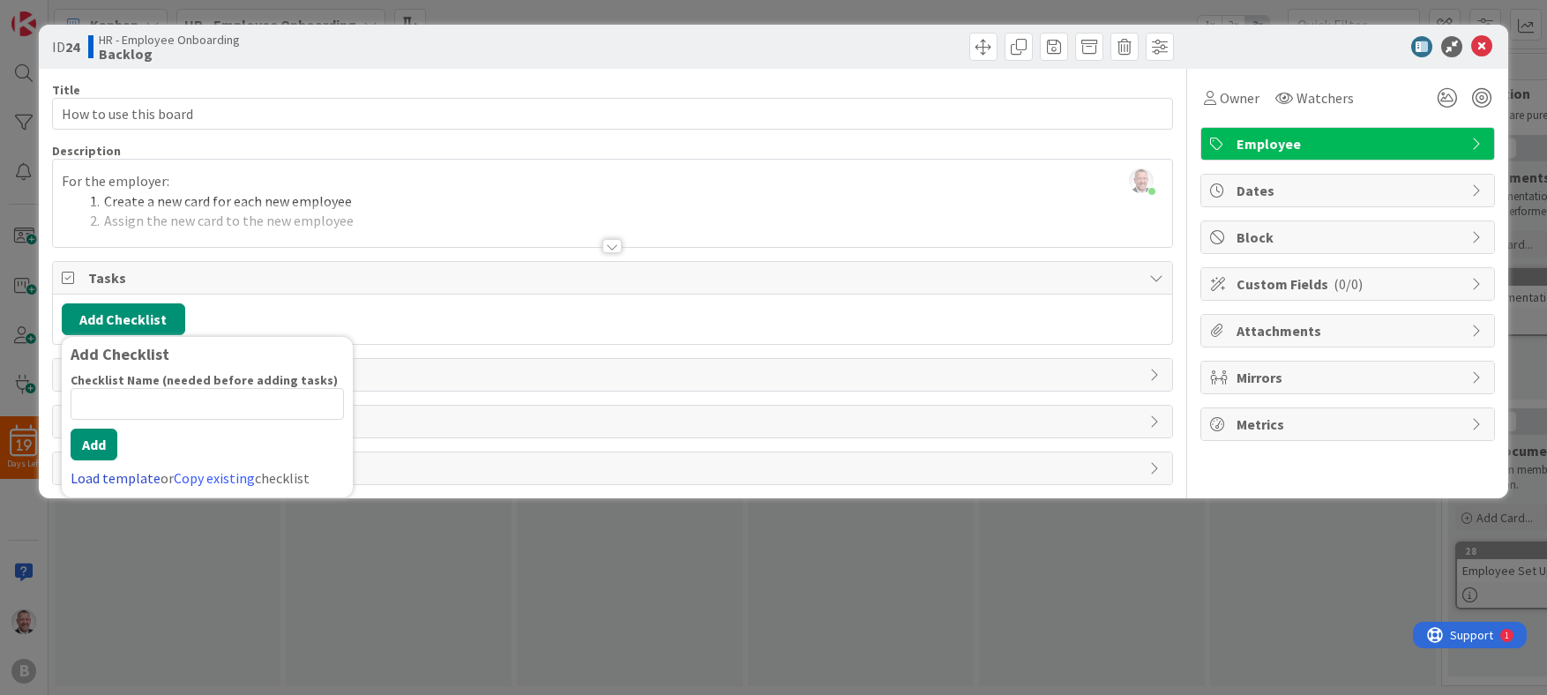
click at [115, 475] on link "Load template" at bounding box center [116, 478] width 90 height 18
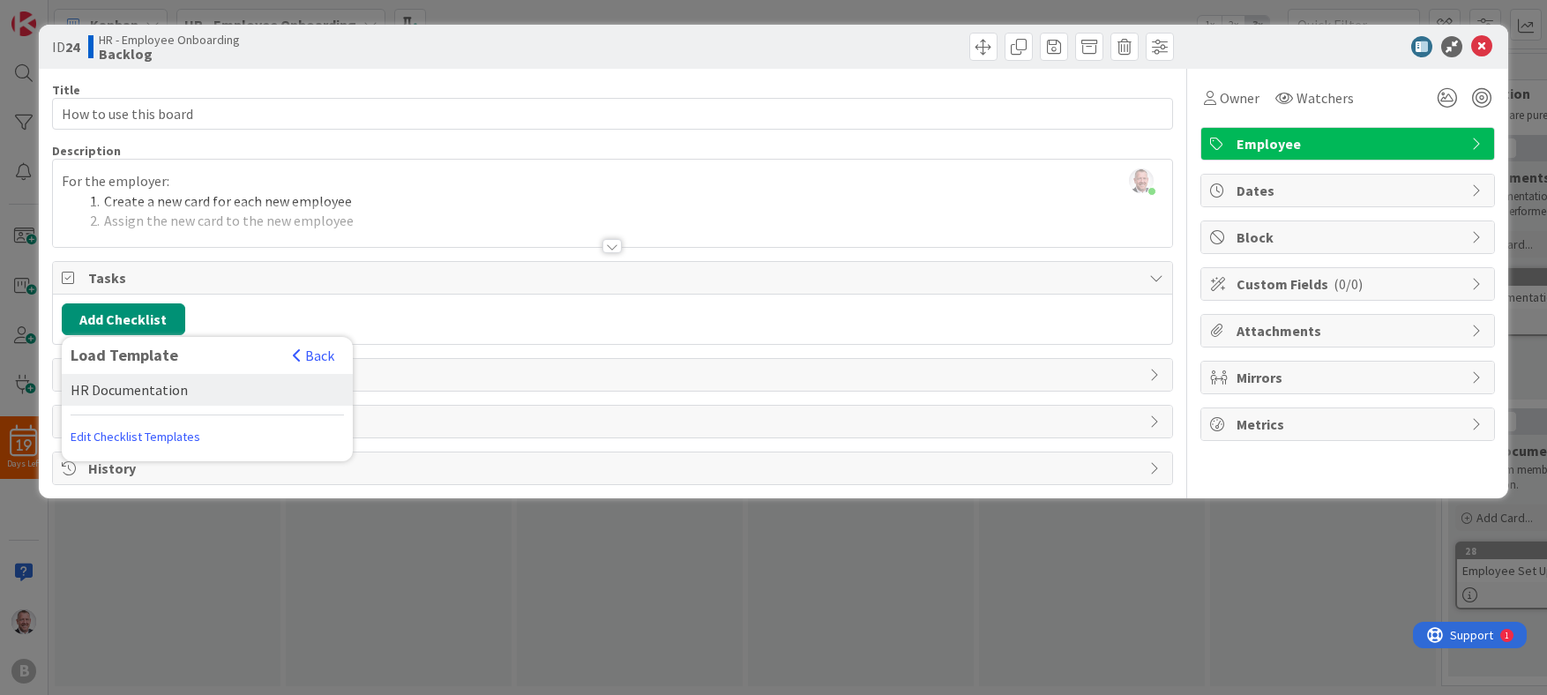
click at [123, 390] on div "HR Documentation" at bounding box center [207, 390] width 291 height 32
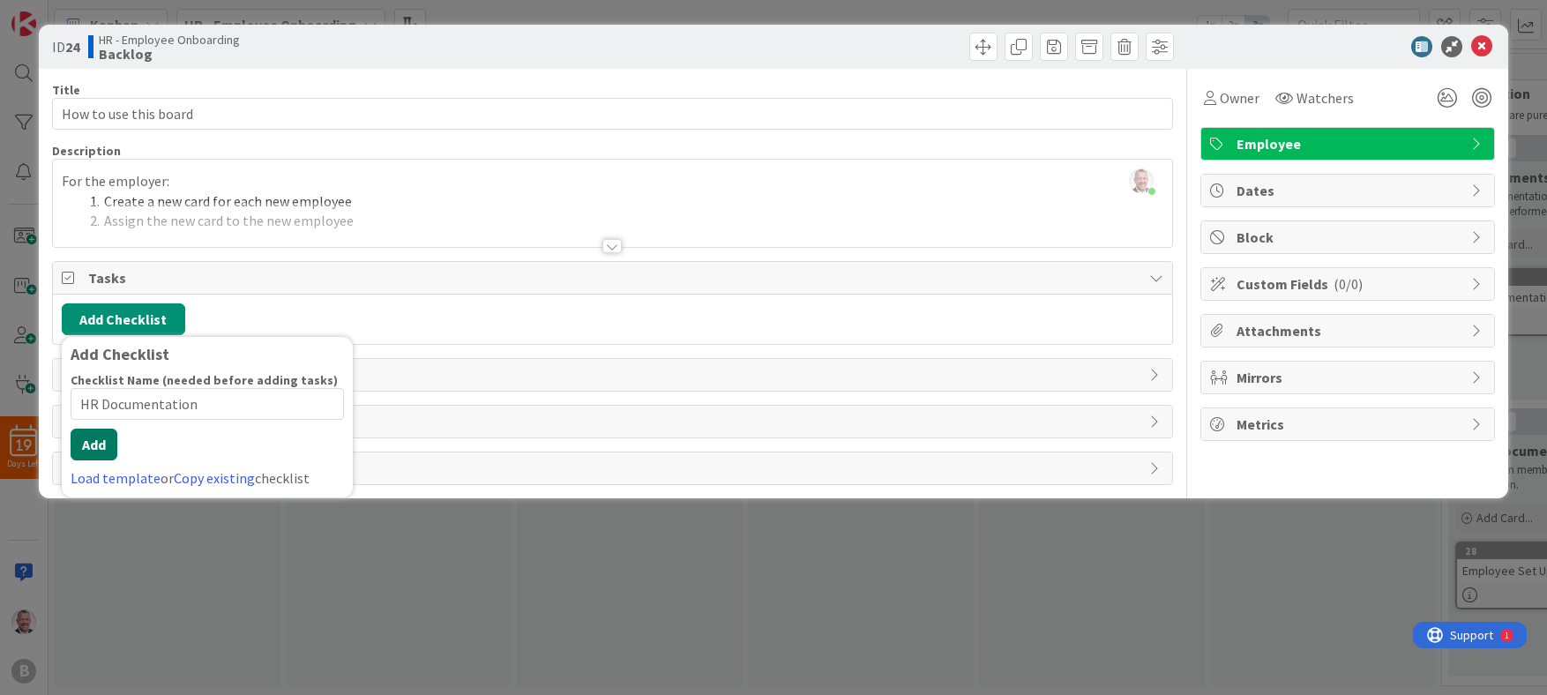
click at [96, 457] on button "Add" at bounding box center [94, 445] width 47 height 32
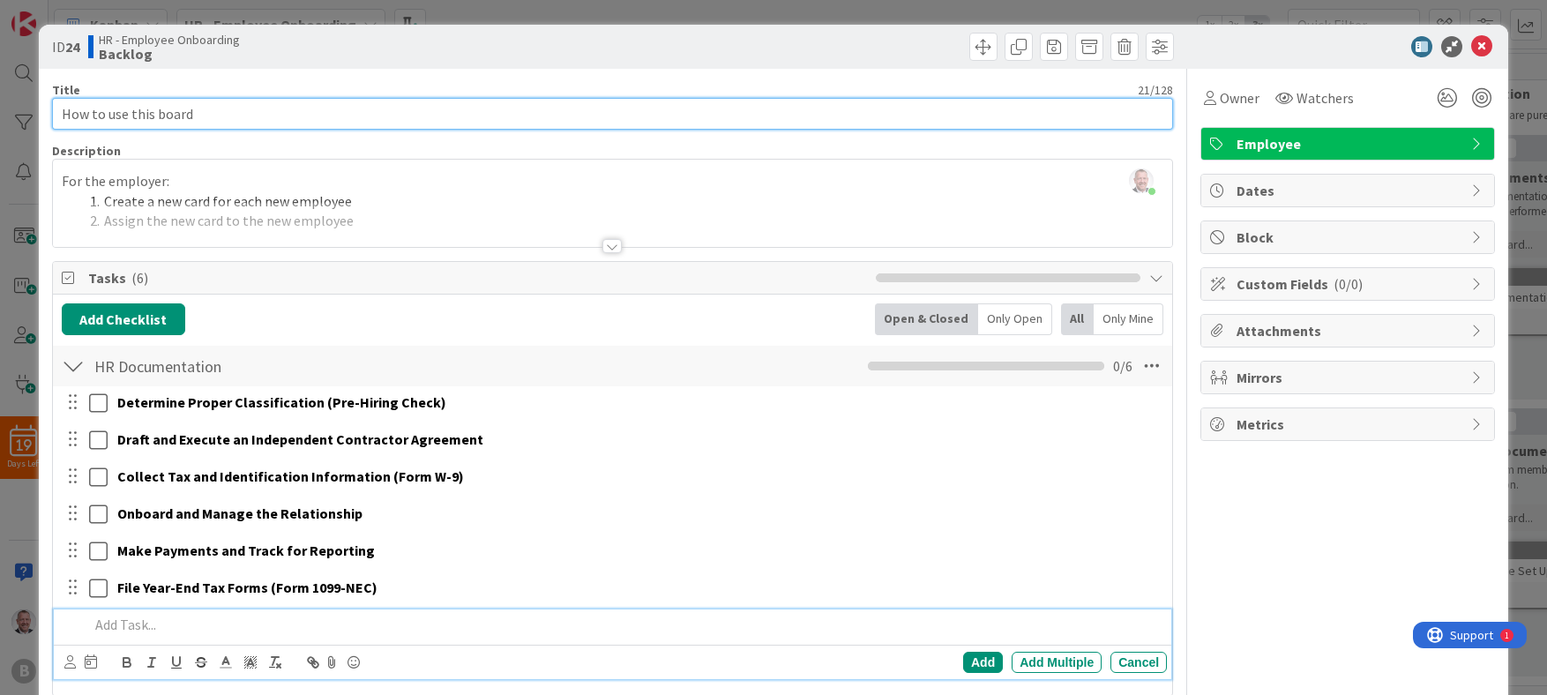
click at [179, 118] on input "How to use this board" at bounding box center [612, 114] width 1121 height 32
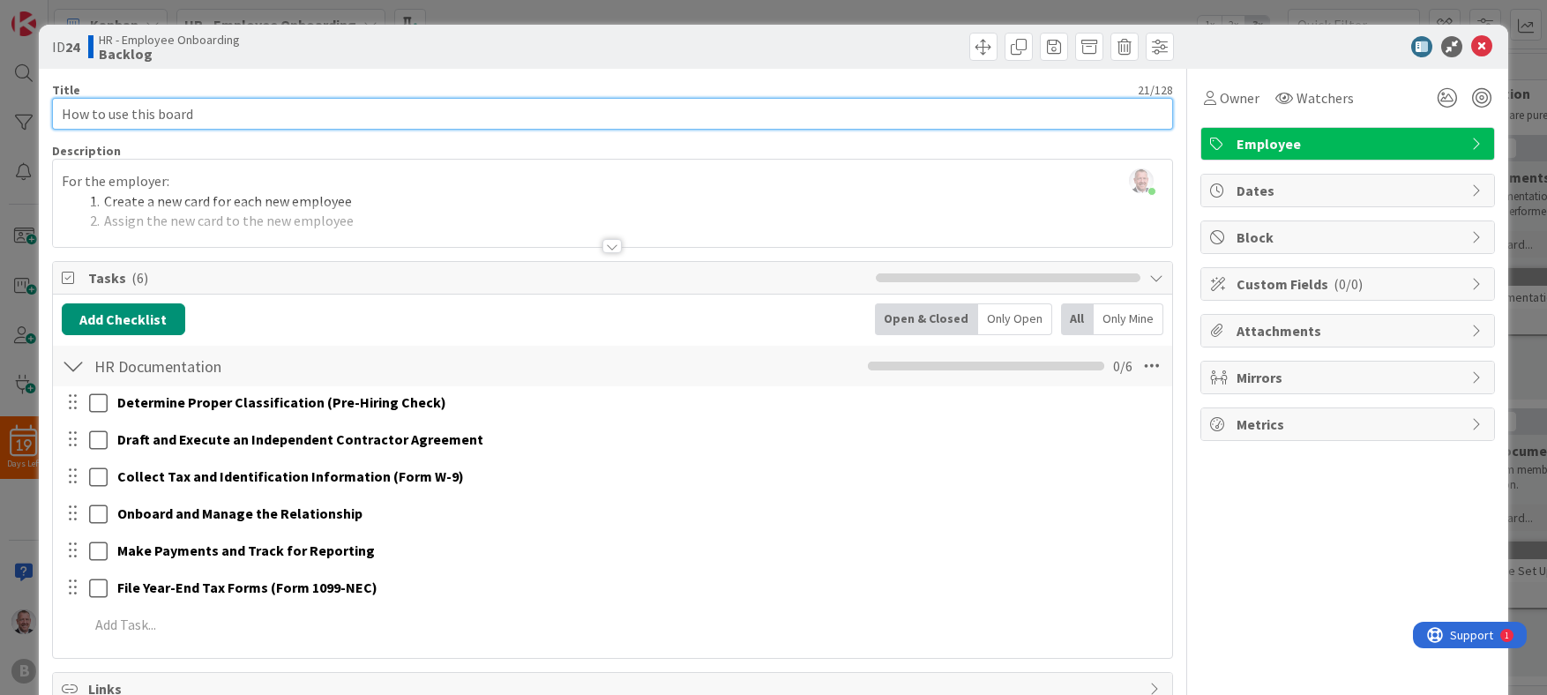
drag, startPoint x: 243, startPoint y: 121, endPoint x: -37, endPoint y: 55, distance: 287.3
click at [0, 55] on html "19 Days Left B Kanban HR - Employee Onboarding 1x 2x 3x 1 Backlog Add Card... 2…" at bounding box center [773, 347] width 1547 height 695
paste input "[PERSON_NAME]"
type input "[PERSON_NAME]"
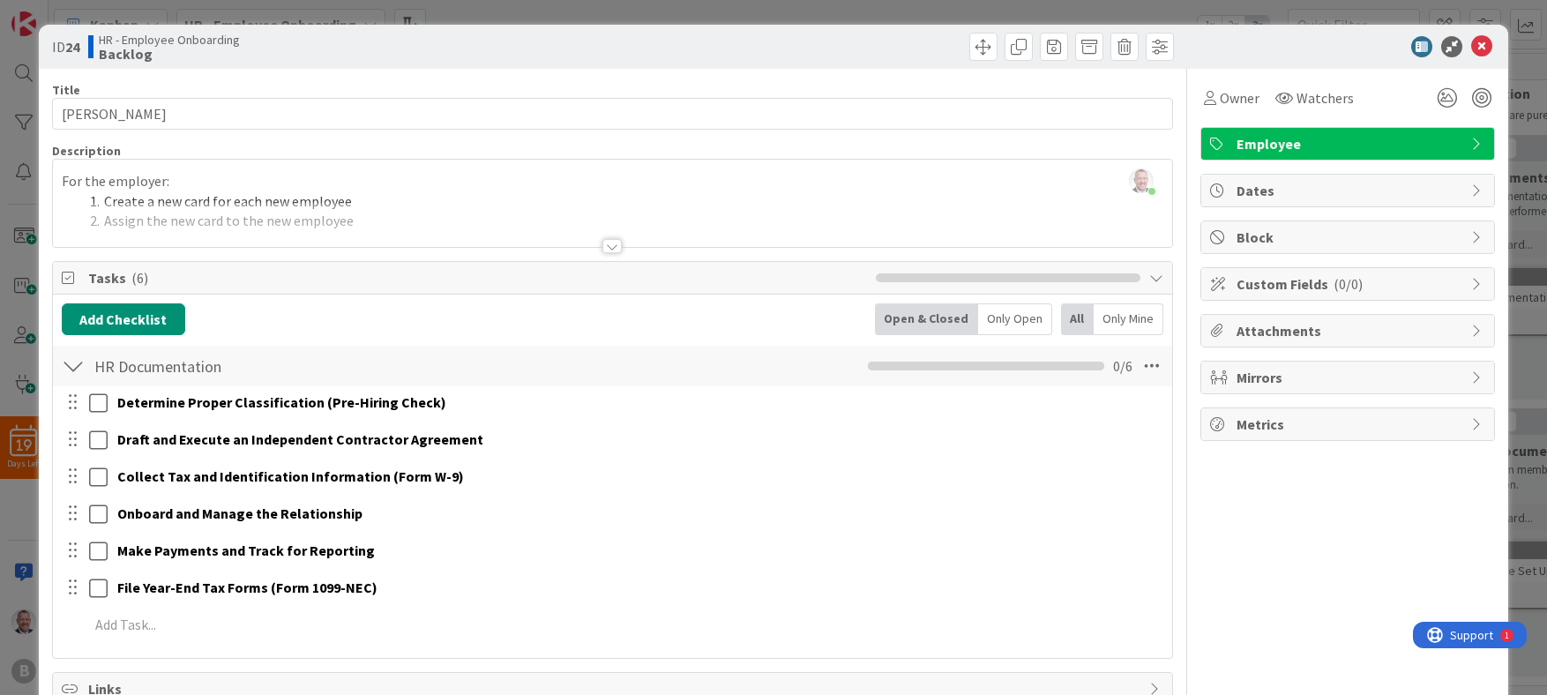
click at [239, 200] on div "For the employer: Create a new card for each new employee Assign the new card t…" at bounding box center [612, 207] width 1119 height 79
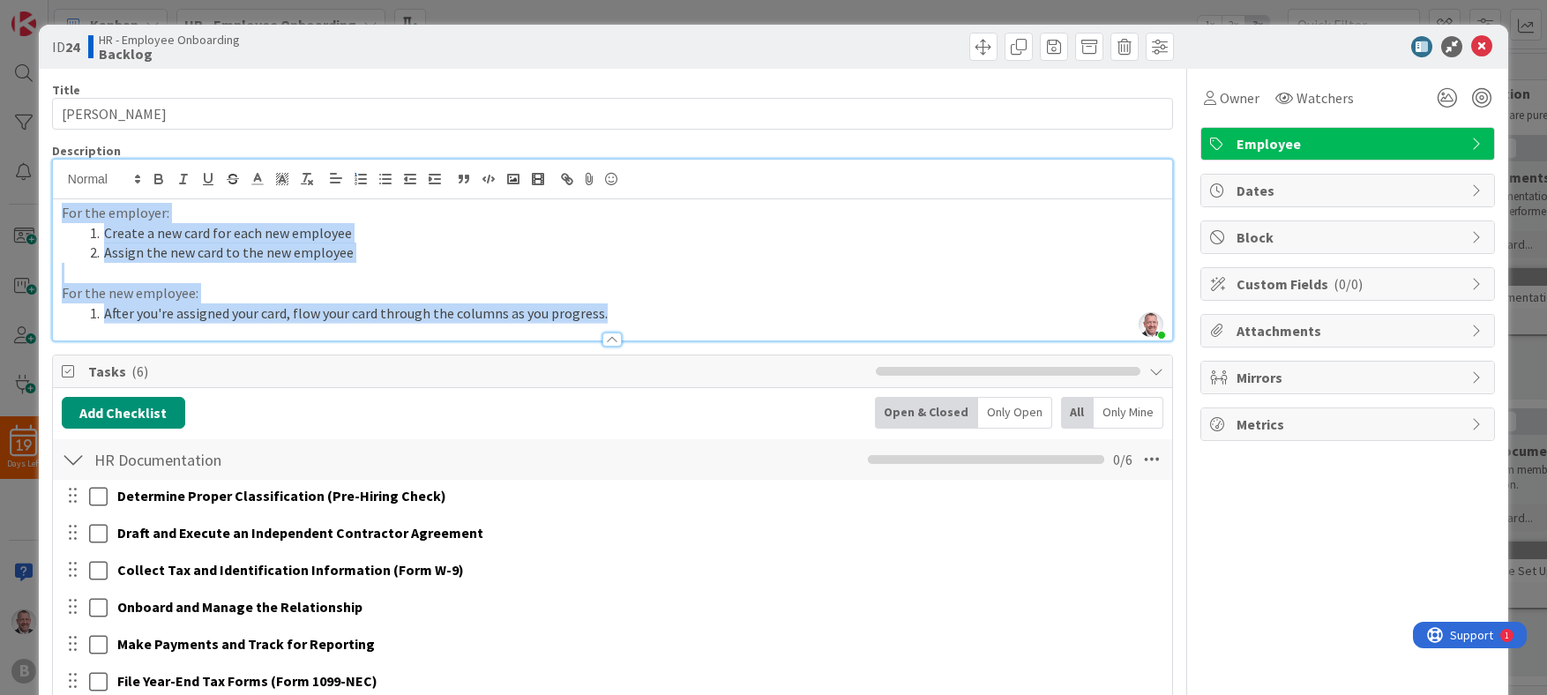
drag, startPoint x: 658, startPoint y: 317, endPoint x: -57, endPoint y: 81, distance: 753.1
click at [0, 81] on html "19 Days Left B Kanban HR - Employee Onboarding 1x 2x 3x 1 Backlog Add Card... 2…" at bounding box center [773, 347] width 1547 height 695
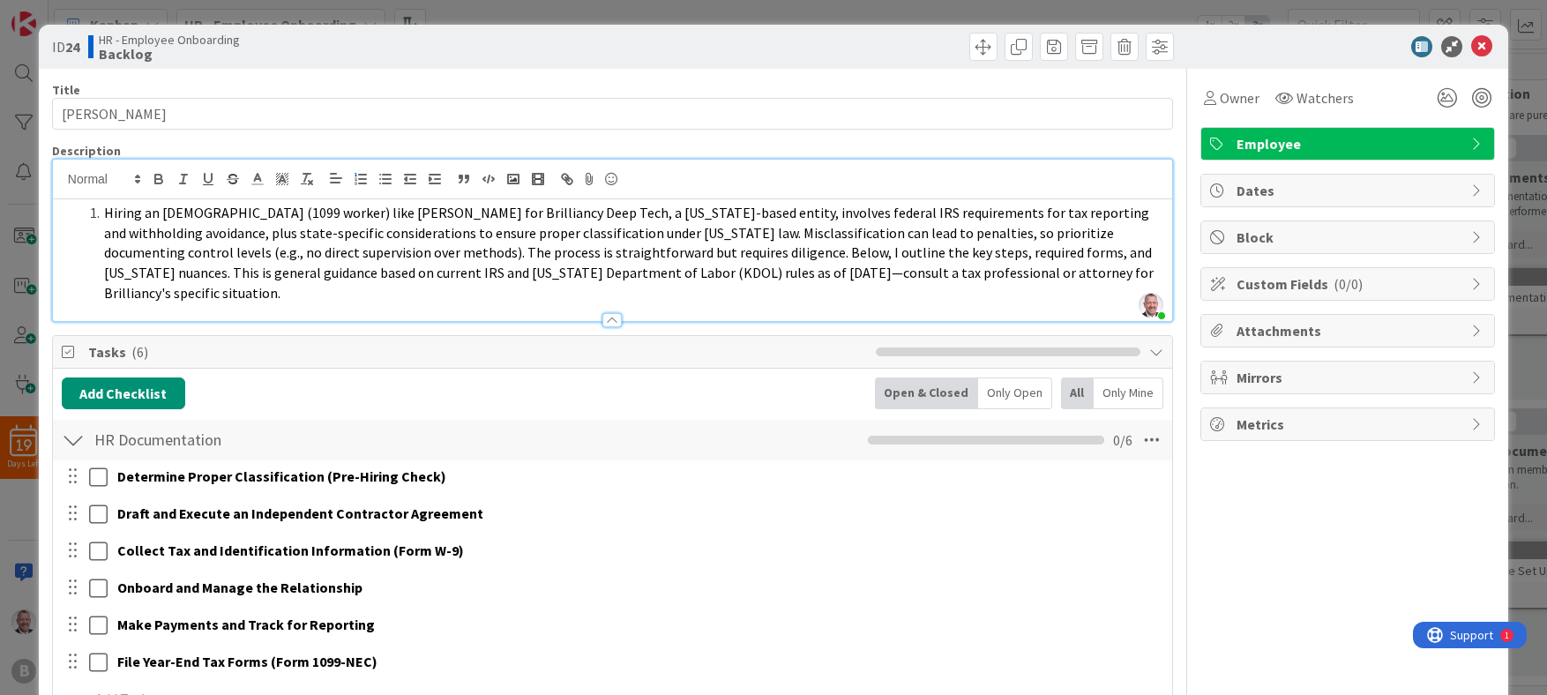
drag, startPoint x: 104, startPoint y: 209, endPoint x: -19, endPoint y: 178, distance: 126.4
click at [0, 178] on html "19 Days Left B Kanban HR - Employee Onboarding 1x 2x 3x 1 Backlog Add Card... 2…" at bounding box center [773, 347] width 1547 height 695
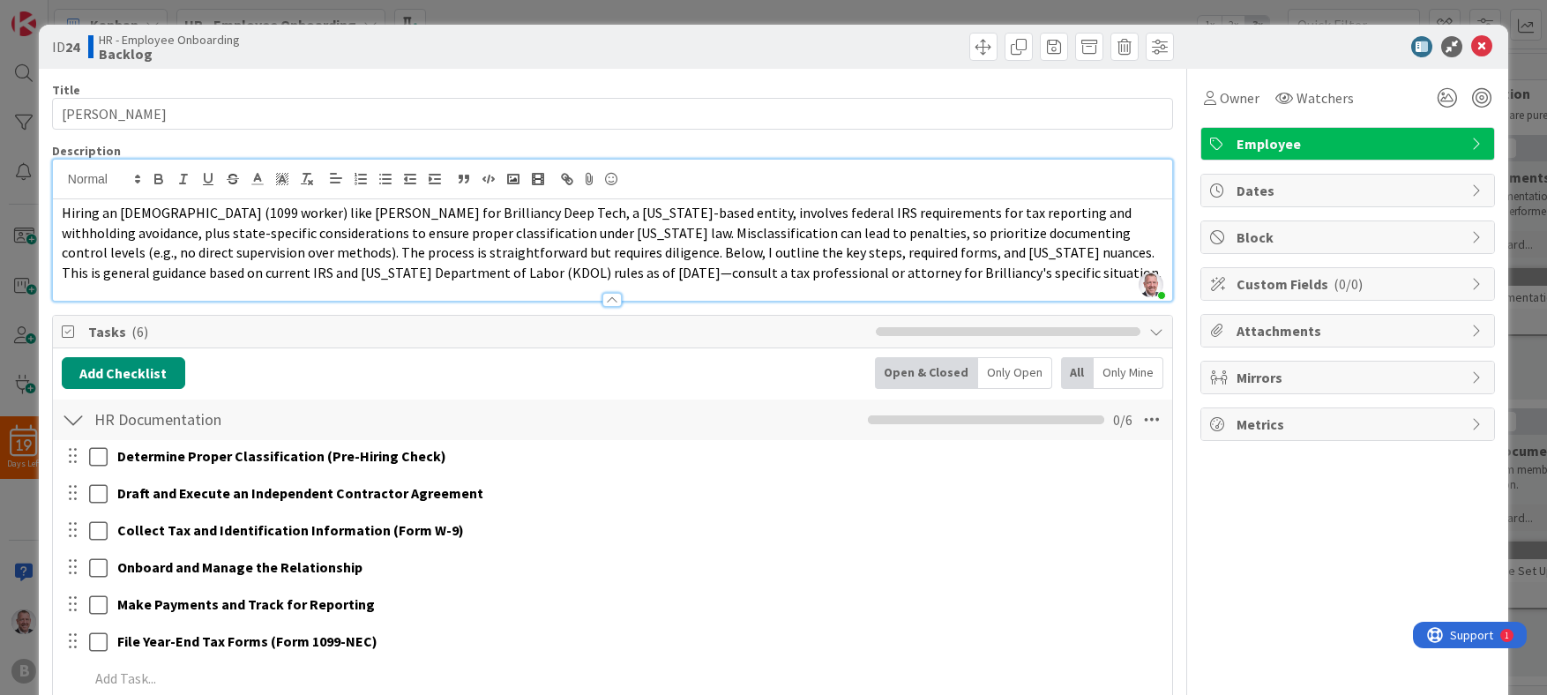
click at [451, 229] on span "Hiring an [DEMOGRAPHIC_DATA] (1099 worker) like [PERSON_NAME] for Brilliancy De…" at bounding box center [612, 243] width 1100 height 78
click at [362, 205] on span "Hiring an [DEMOGRAPHIC_DATA] (1099 worker) like [PERSON_NAME] for Brilliancy De…" at bounding box center [612, 243] width 1100 height 78
drag, startPoint x: 345, startPoint y: 211, endPoint x: 432, endPoint y: 214, distance: 87.4
click at [432, 214] on span "Hiring an [DEMOGRAPHIC_DATA] (1099 worker) like [PERSON_NAME] for Brilliancy De…" at bounding box center [612, 243] width 1100 height 78
click at [210, 252] on span "Hiring an [DEMOGRAPHIC_DATA] (1099 worker) for Brilliancy Deep Tech, a [US_STAT…" at bounding box center [613, 243] width 1103 height 78
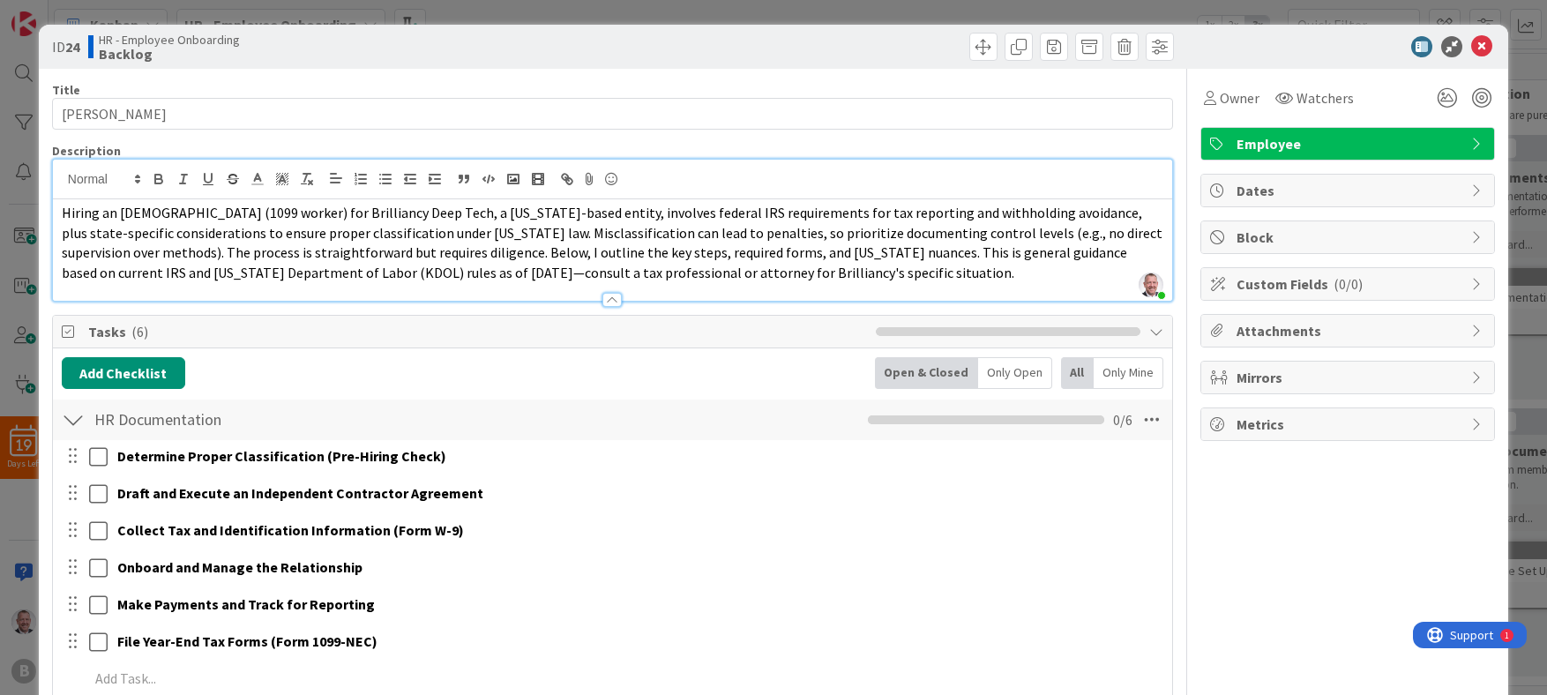
click at [465, 248] on span "Hiring an [DEMOGRAPHIC_DATA] (1099 worker) for Brilliancy Deep Tech, a [US_STAT…" at bounding box center [613, 243] width 1103 height 78
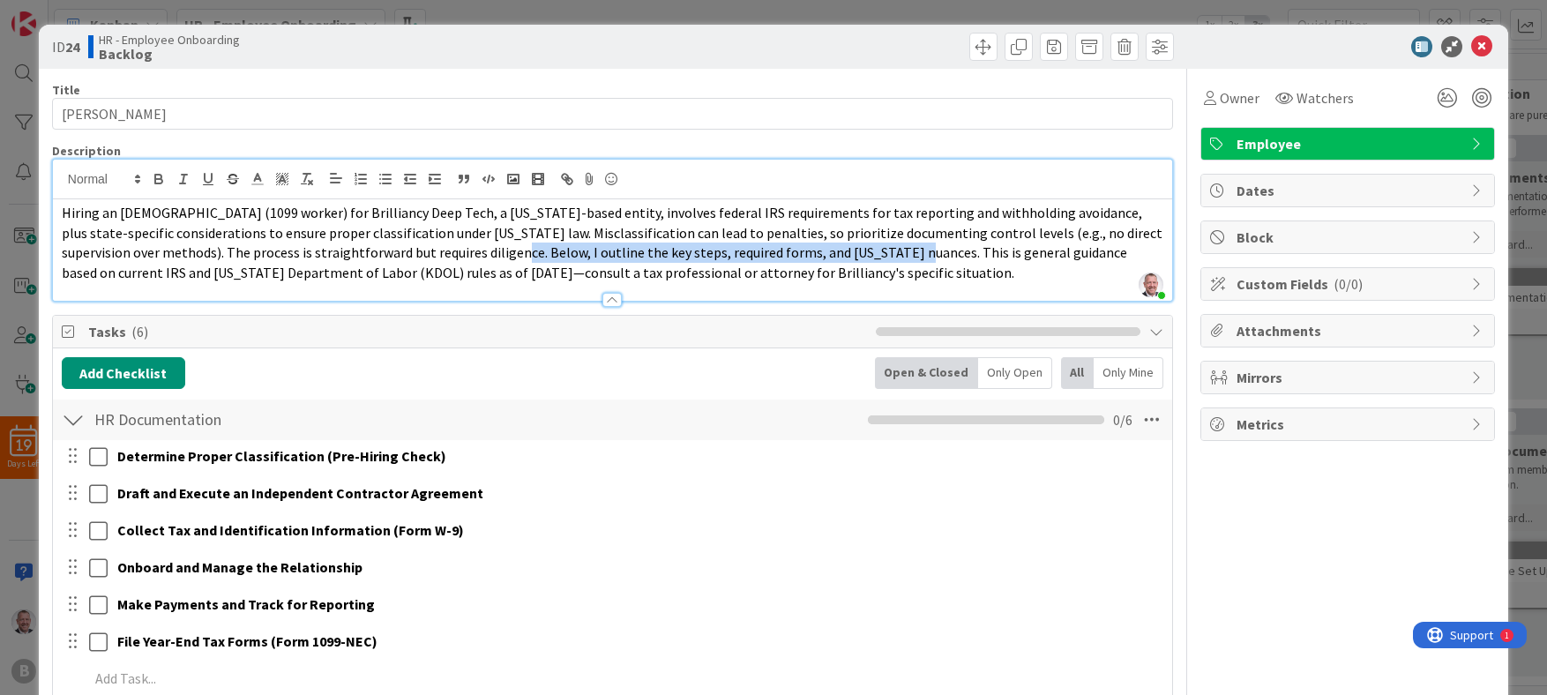
drag, startPoint x: 438, startPoint y: 251, endPoint x: 836, endPoint y: 251, distance: 397.8
click at [836, 251] on span "Hiring an [DEMOGRAPHIC_DATA] (1099 worker) for Brilliancy Deep Tech, a [US_STAT…" at bounding box center [613, 243] width 1103 height 78
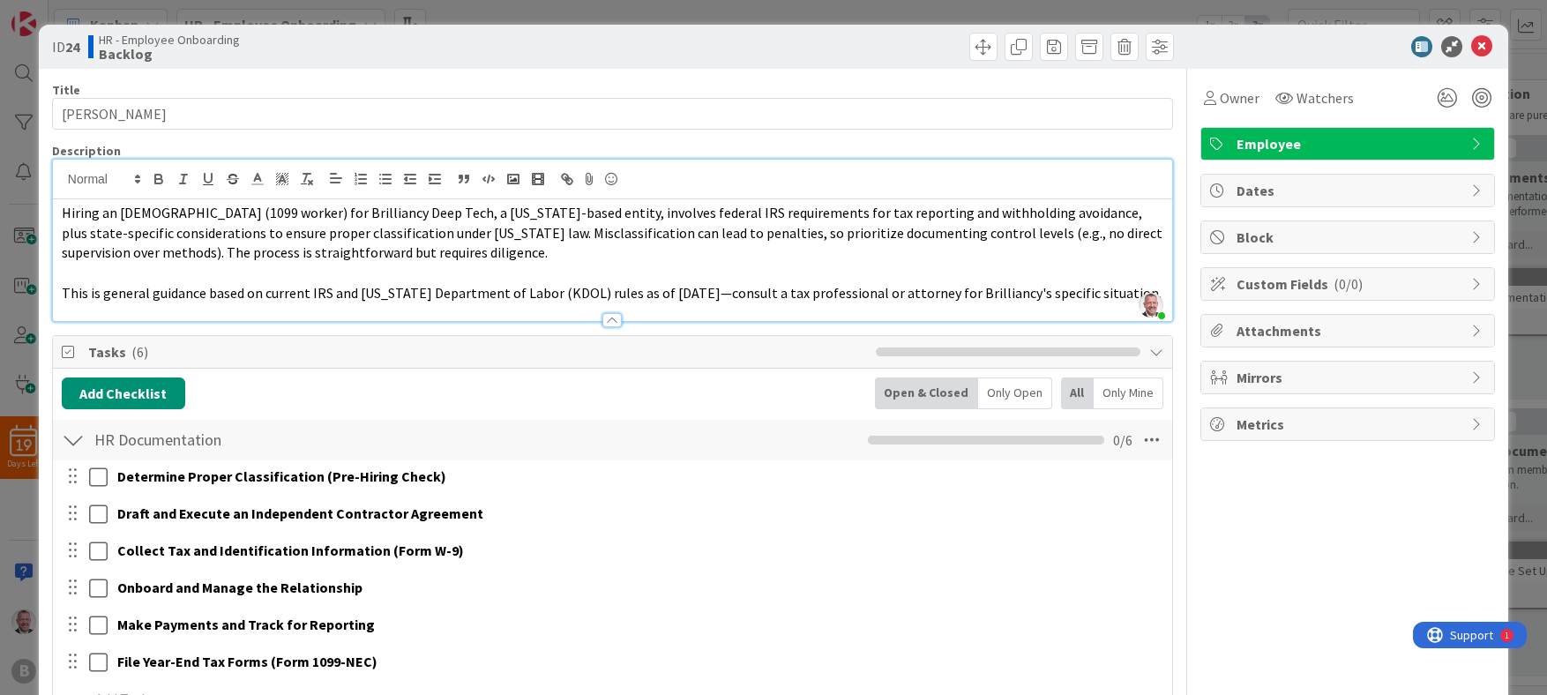
click at [481, 278] on p at bounding box center [613, 273] width 1102 height 20
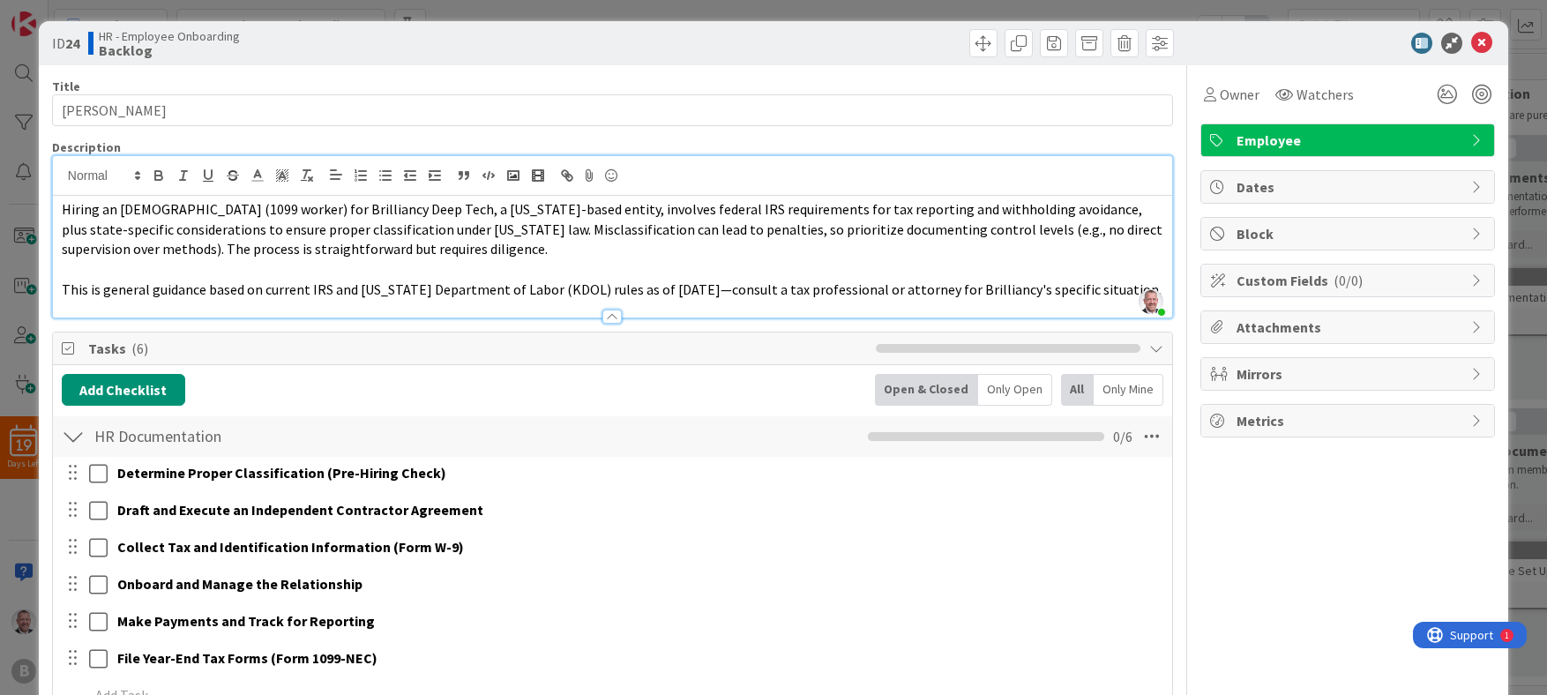
click at [923, 139] on span "Employee" at bounding box center [1350, 140] width 226 height 21
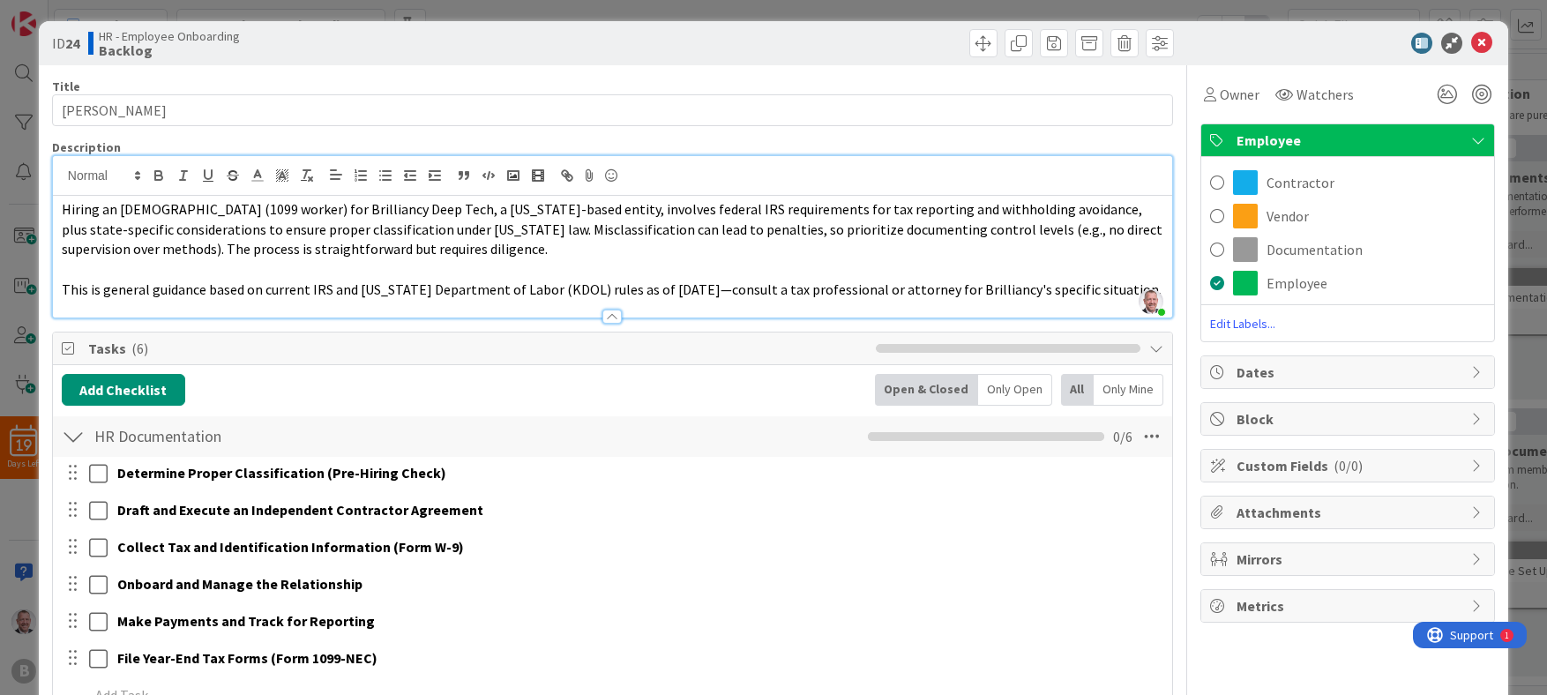
click at [923, 139] on span "Employee" at bounding box center [1350, 140] width 226 height 21
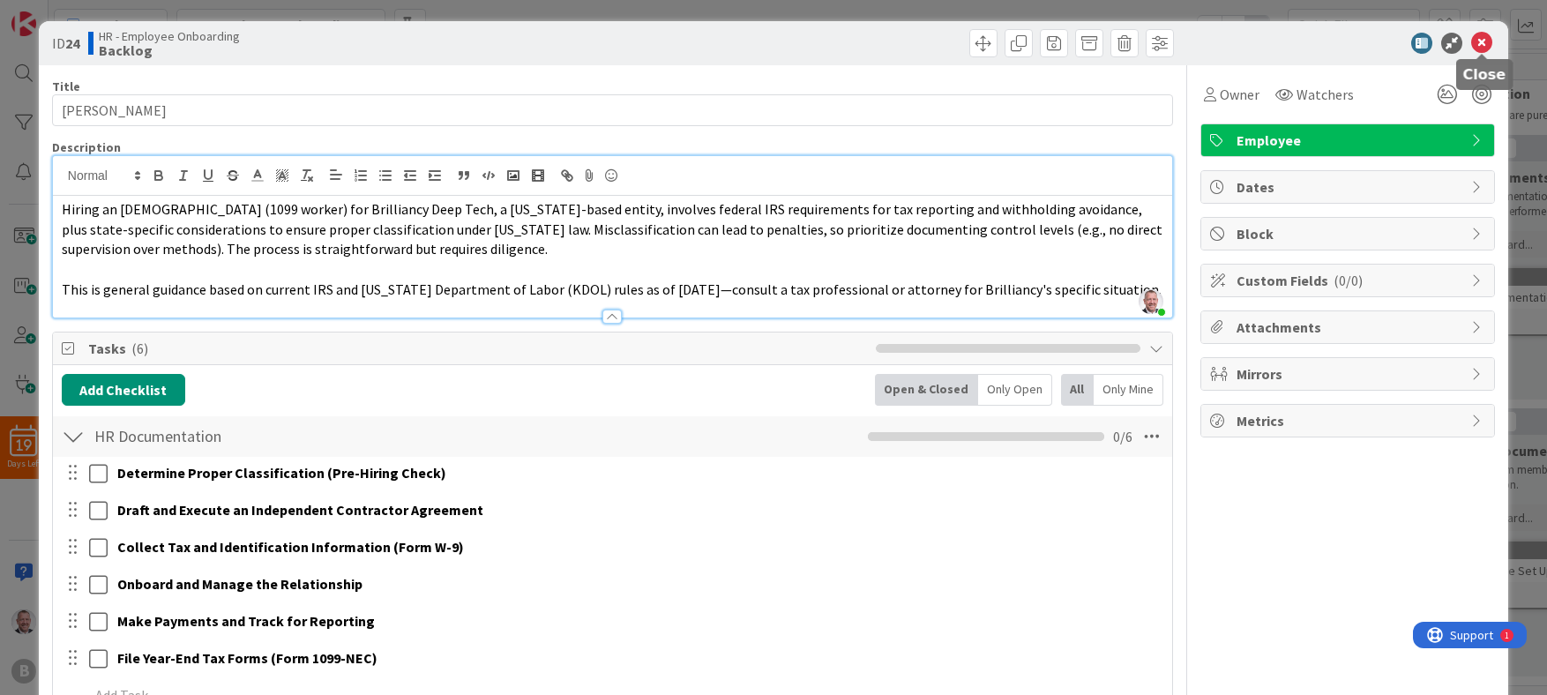
click at [923, 43] on icon at bounding box center [1481, 43] width 21 height 21
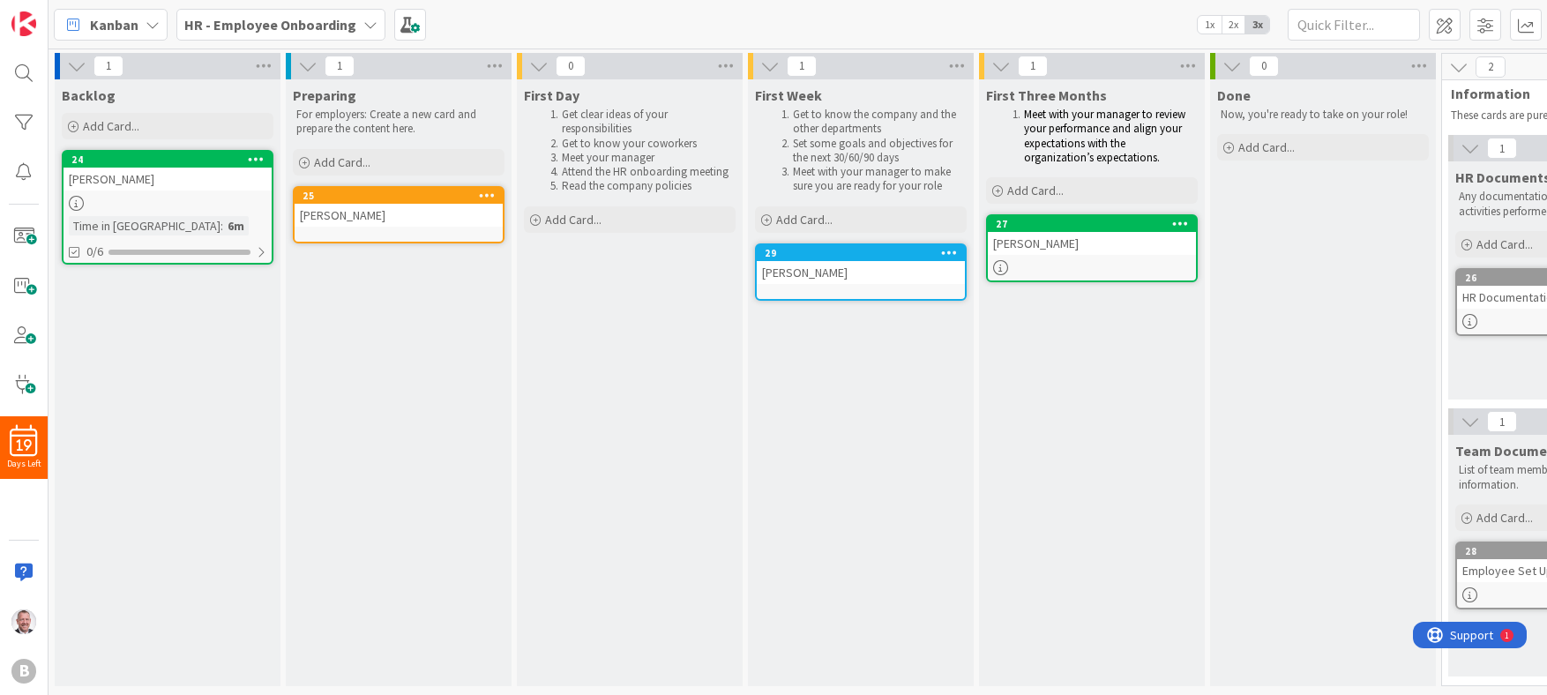
click at [149, 387] on div "Backlog Add Card... 24 [PERSON_NAME] Time in [GEOGRAPHIC_DATA] : 6m 0/6" at bounding box center [168, 382] width 226 height 607
click at [203, 229] on div "Time in Column : 6m" at bounding box center [168, 225] width 198 height 19
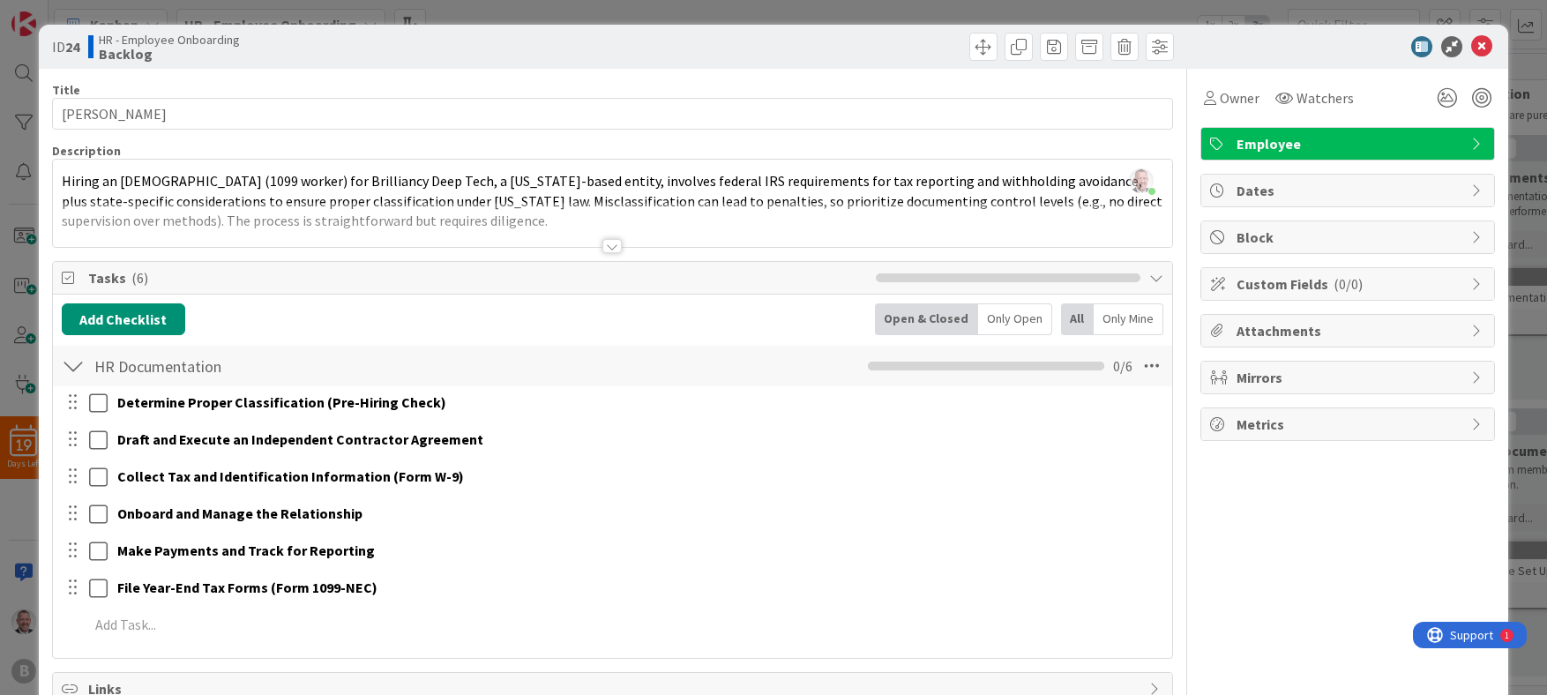
click at [923, 50] on div at bounding box center [1339, 46] width 312 height 21
click at [923, 43] on icon at bounding box center [1481, 46] width 21 height 21
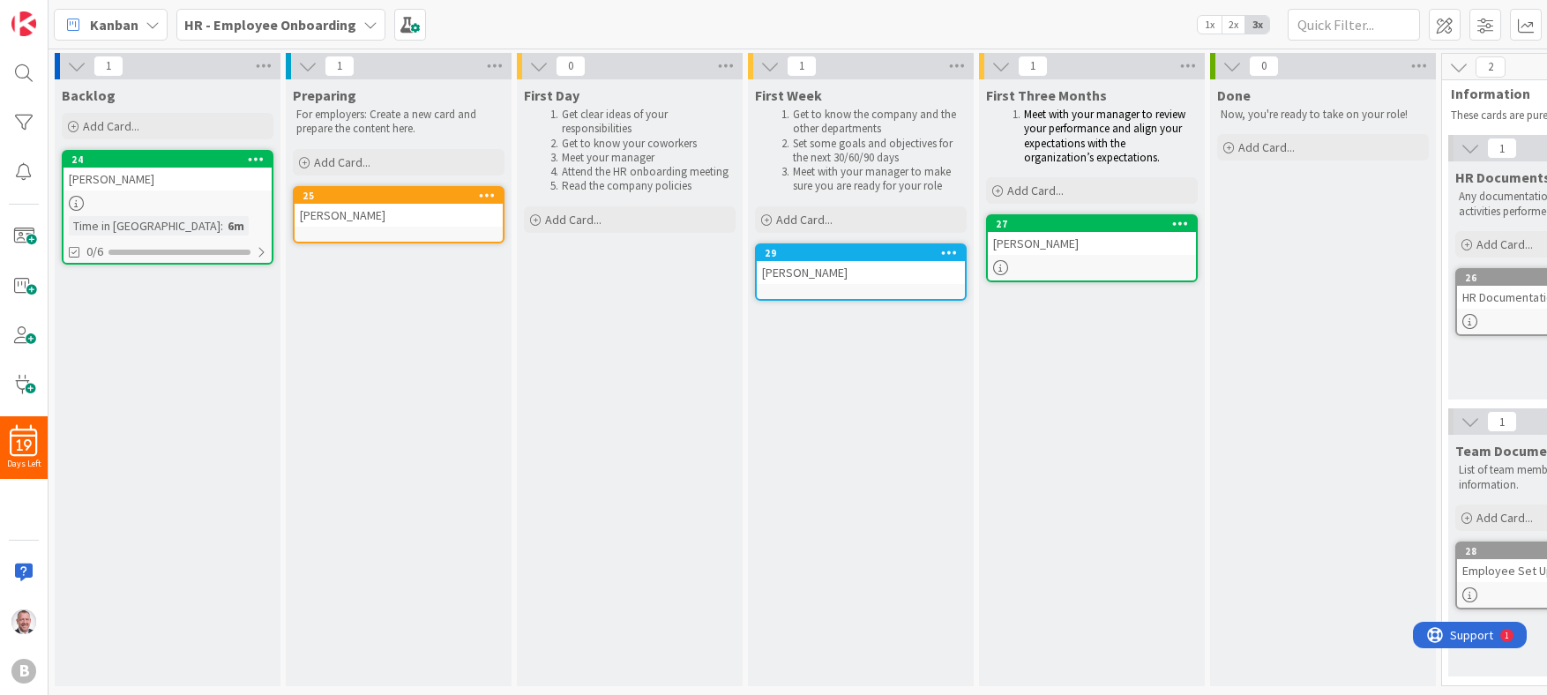
click at [84, 106] on div "Backlog Add Card..." at bounding box center [168, 111] width 226 height 64
click at [84, 104] on div "Backlog Add Card..." at bounding box center [168, 111] width 226 height 64
click at [81, 93] on span "Backlog" at bounding box center [89, 95] width 54 height 18
click at [273, 64] on icon at bounding box center [263, 66] width 23 height 26
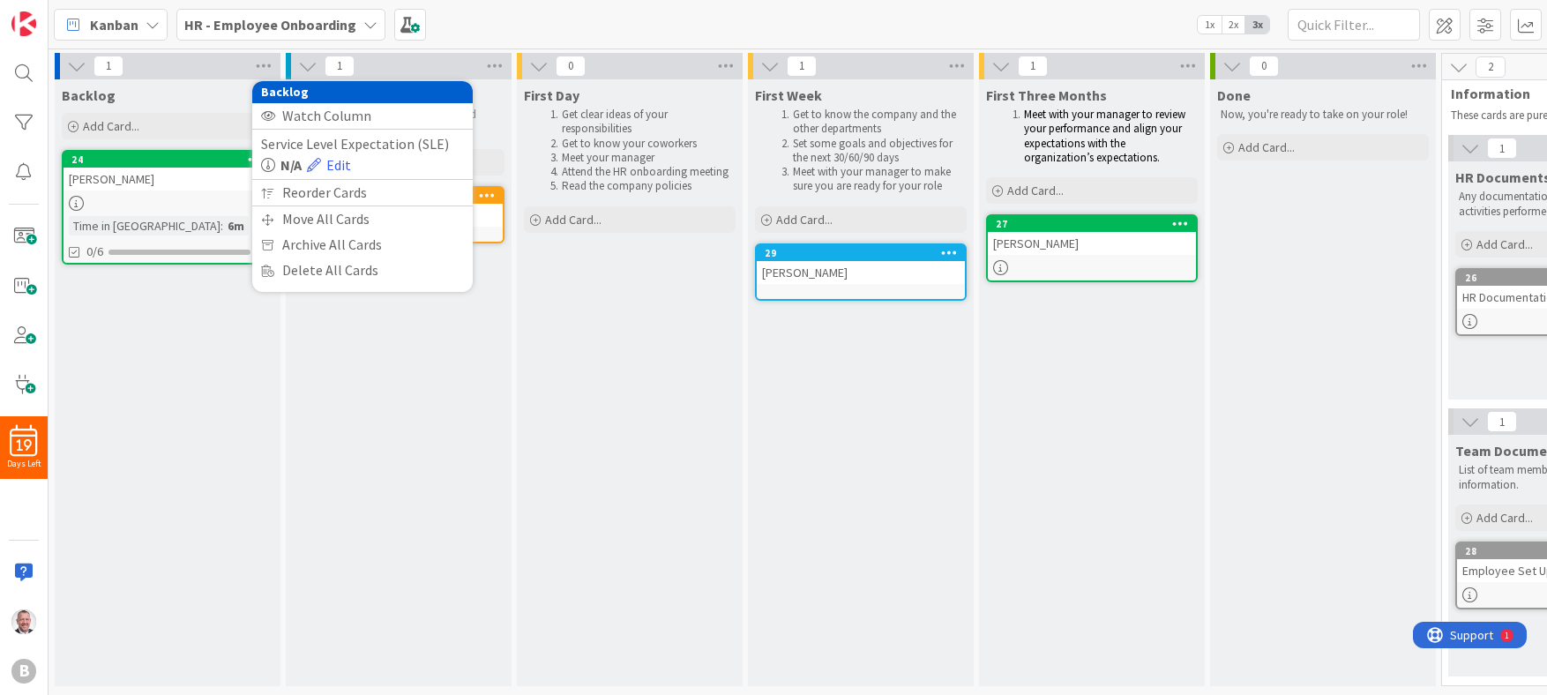
click at [407, 400] on div "Preparing For employers: Create a new card and prepare the content here. Add Ca…" at bounding box center [399, 382] width 226 height 607
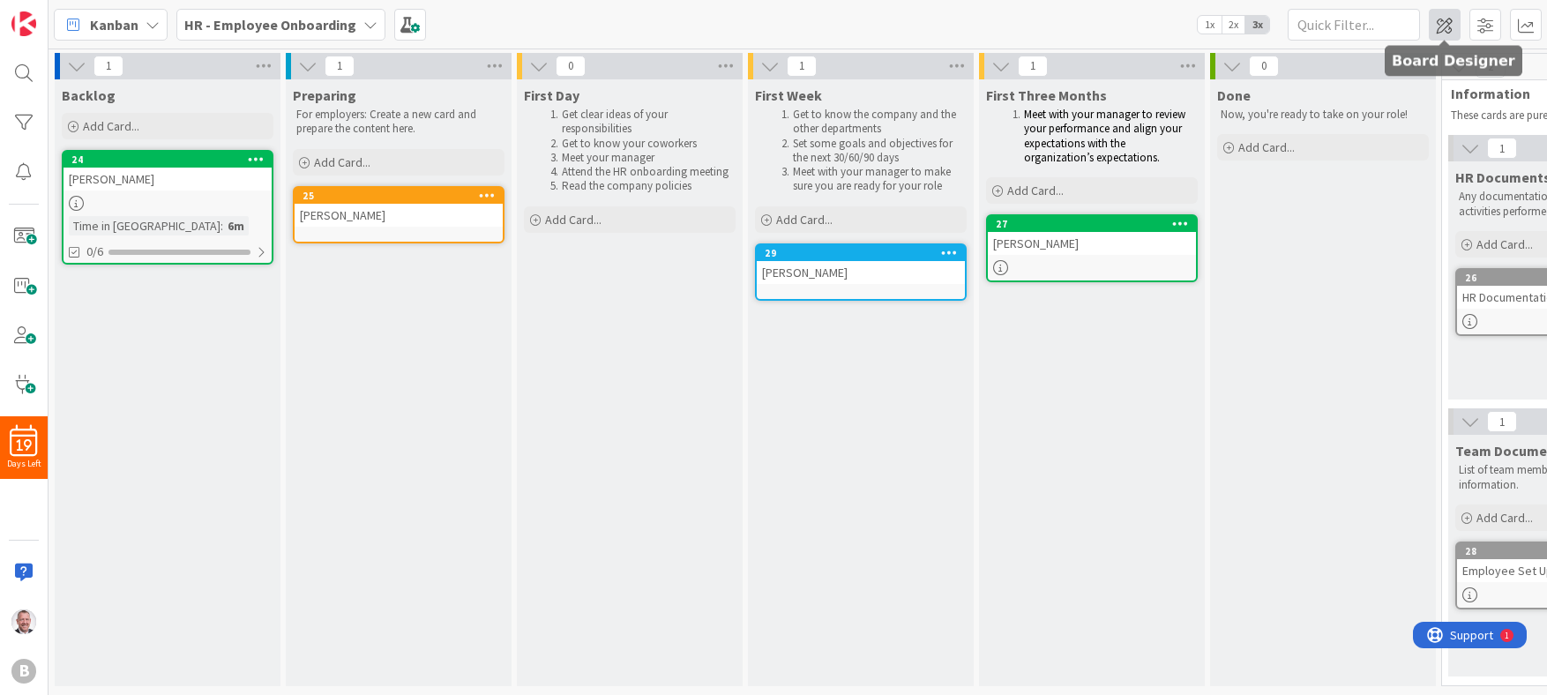
click at [923, 28] on span at bounding box center [1445, 25] width 32 height 32
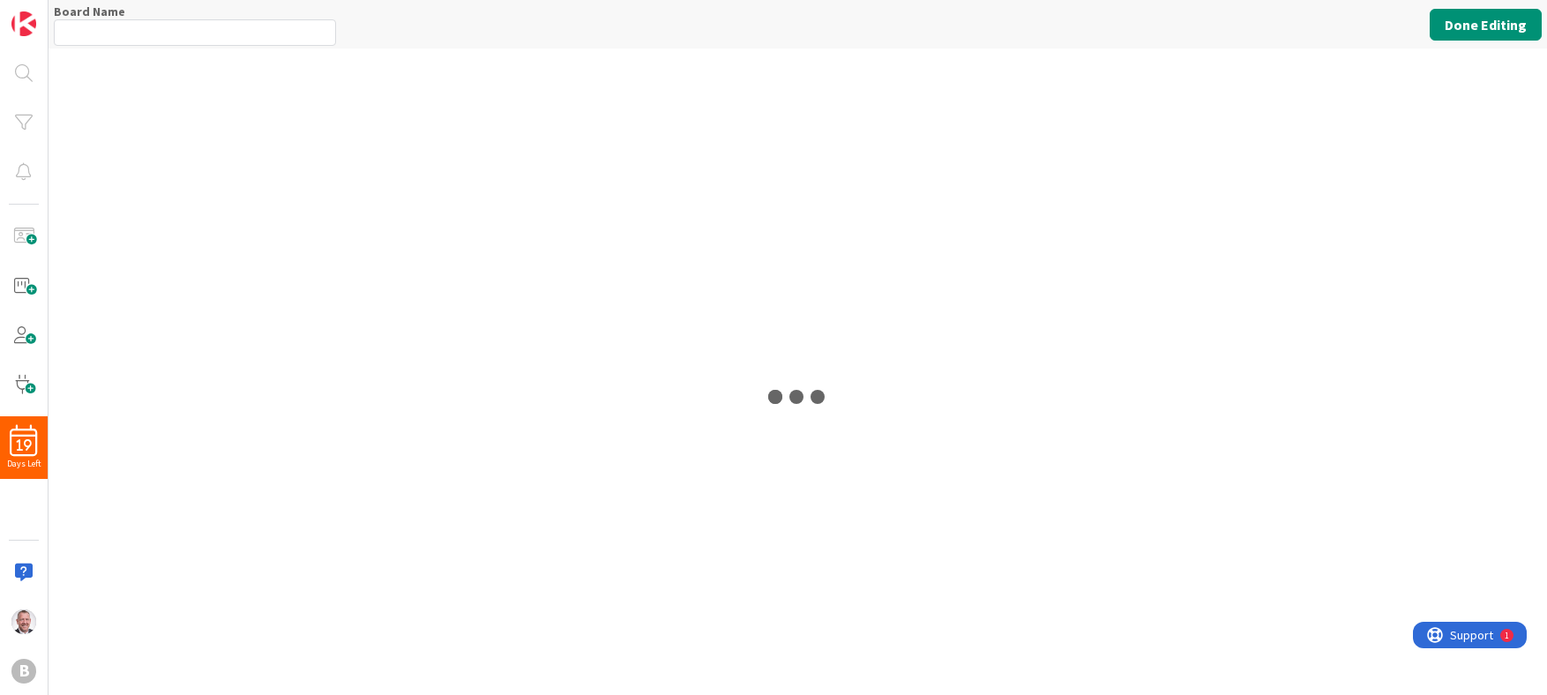
type input "HR - Employee Onboarding"
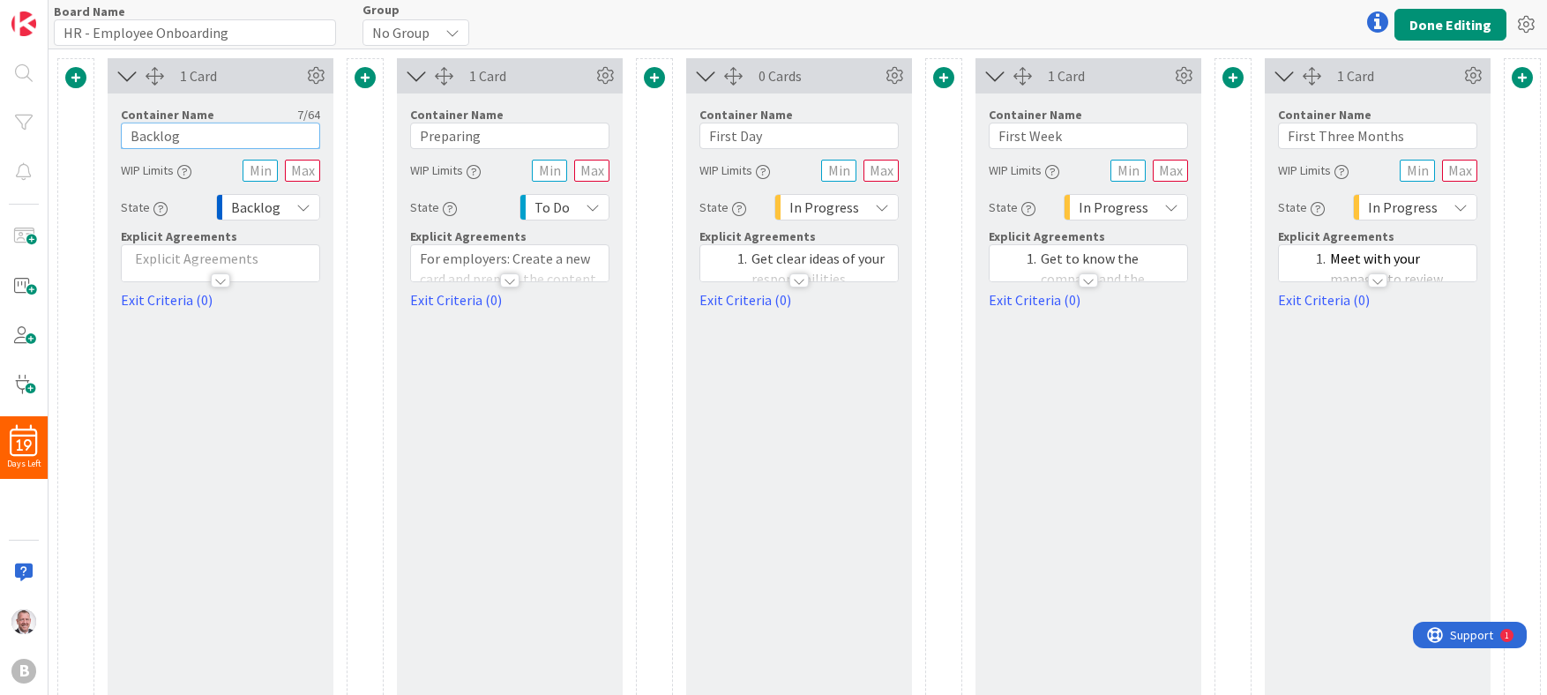
drag, startPoint x: 193, startPoint y: 142, endPoint x: 90, endPoint y: 96, distance: 112.9
click at [90, 96] on div "1 Card Container Name 7 / 64 Backlog WIP Limits State Backlog Explicit Agreemen…" at bounding box center [1102, 517] width 2091 height 919
type input "Initiation"
click at [225, 363] on div "1 Card Container Name 10 / 64 Initiation WIP Limits State Backlog Explicit Agre…" at bounding box center [221, 517] width 226 height 919
click at [923, 32] on button "Done Editing" at bounding box center [1451, 25] width 112 height 32
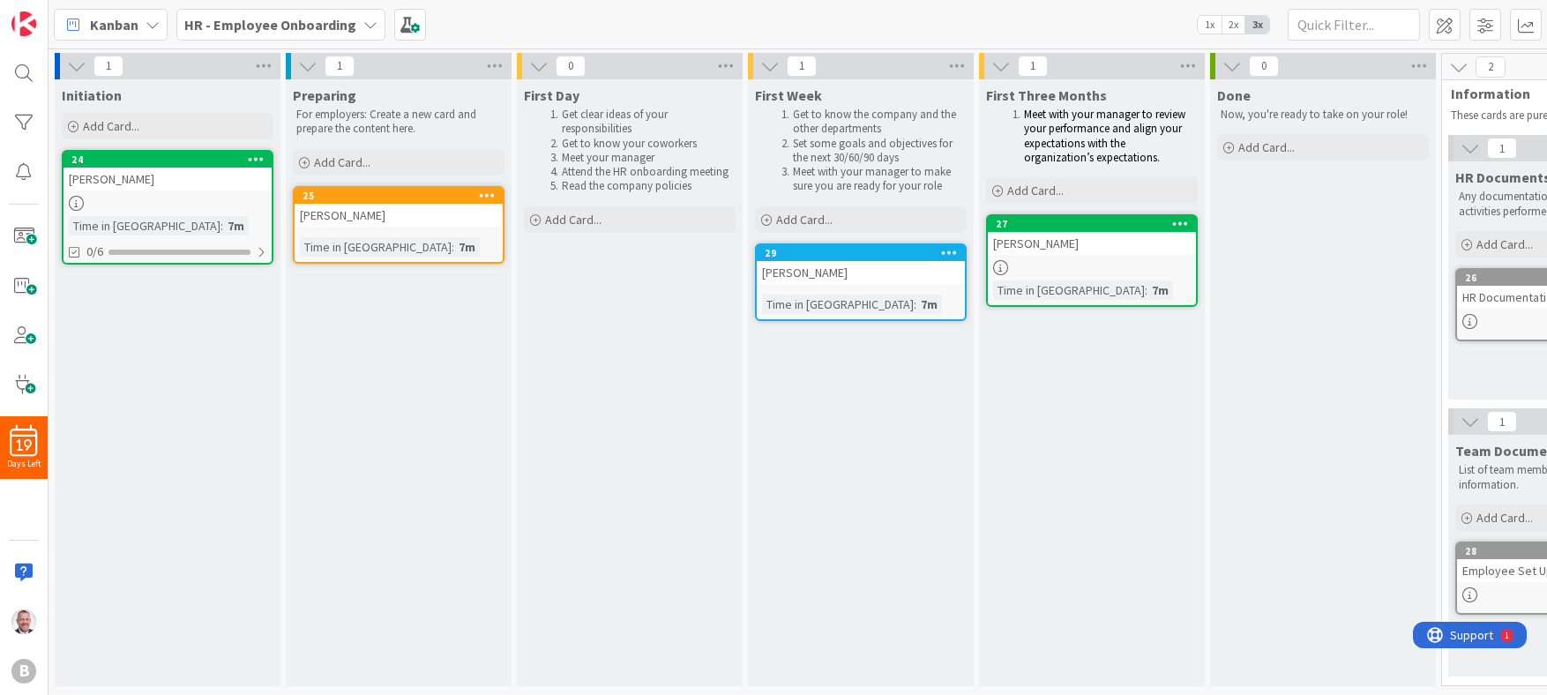
click at [420, 221] on div "[PERSON_NAME]" at bounding box center [399, 215] width 208 height 23
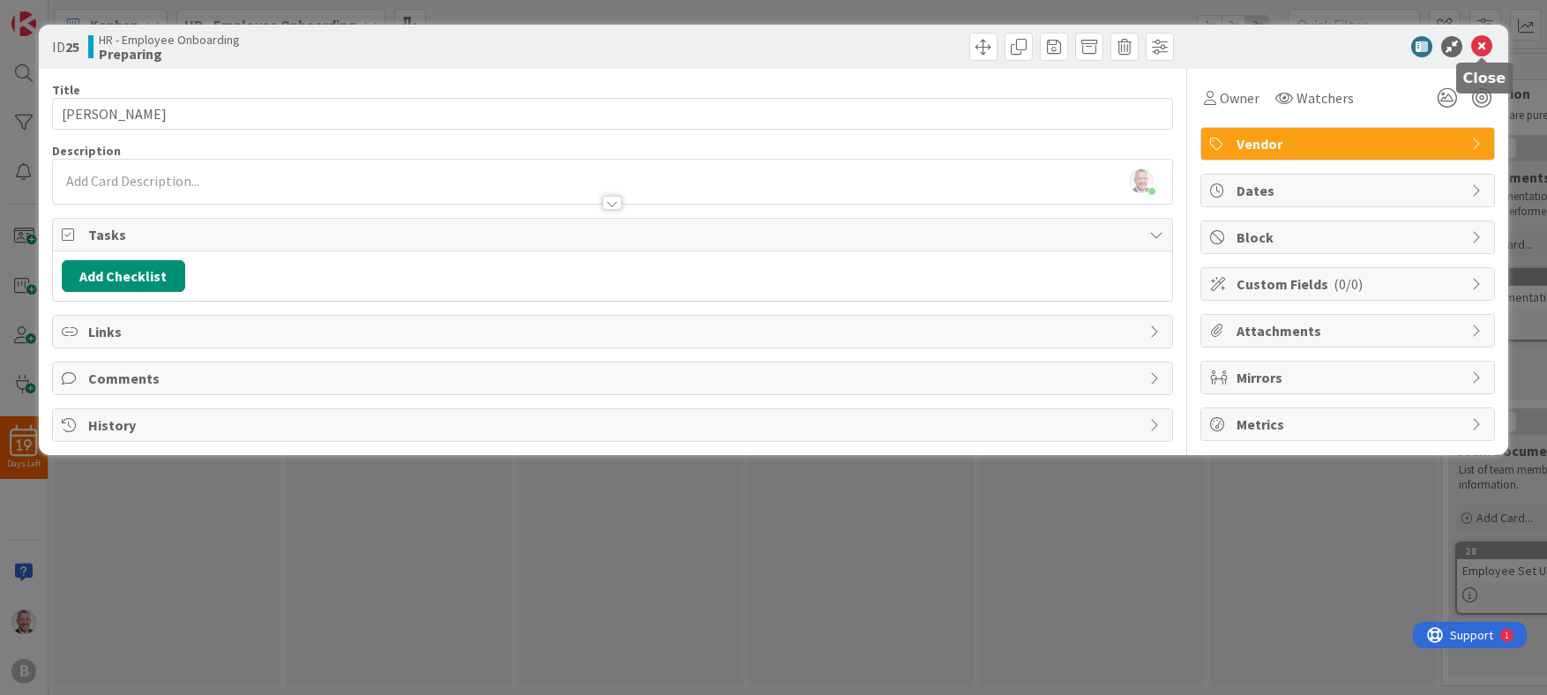
click at [923, 41] on icon at bounding box center [1481, 46] width 21 height 21
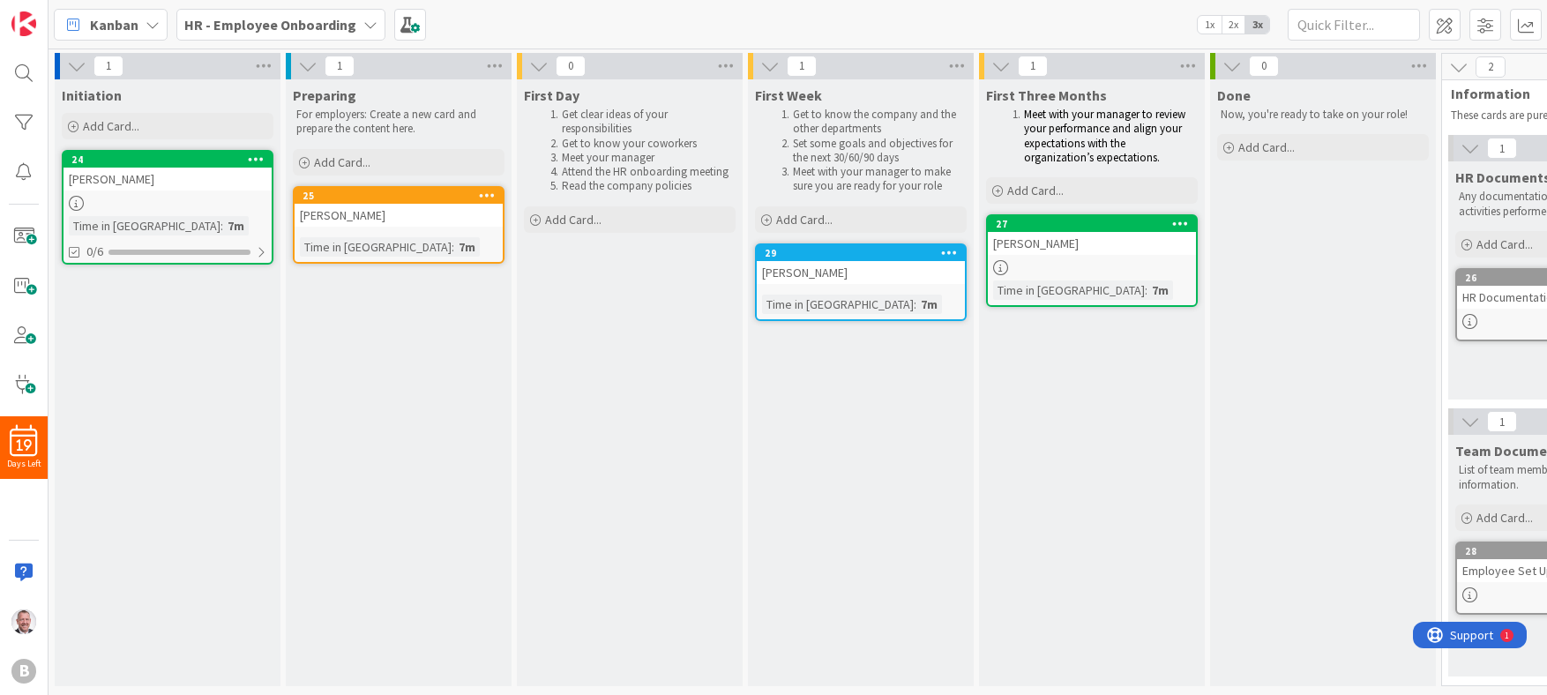
click at [442, 326] on div "Preparing For employers: Create a new card and prepare the content here. Add Ca…" at bounding box center [399, 382] width 226 height 607
click at [442, 325] on div "Preparing For employers: Create a new card and prepare the content here. Add Ca…" at bounding box center [399, 382] width 226 height 607
click at [442, 327] on div "Preparing For employers: Create a new card and prepare the content here. Add Ca…" at bounding box center [399, 382] width 226 height 607
click at [130, 92] on div "Initiation" at bounding box center [168, 95] width 212 height 18
click at [208, 226] on div "Time in Column : 7m" at bounding box center [168, 225] width 198 height 19
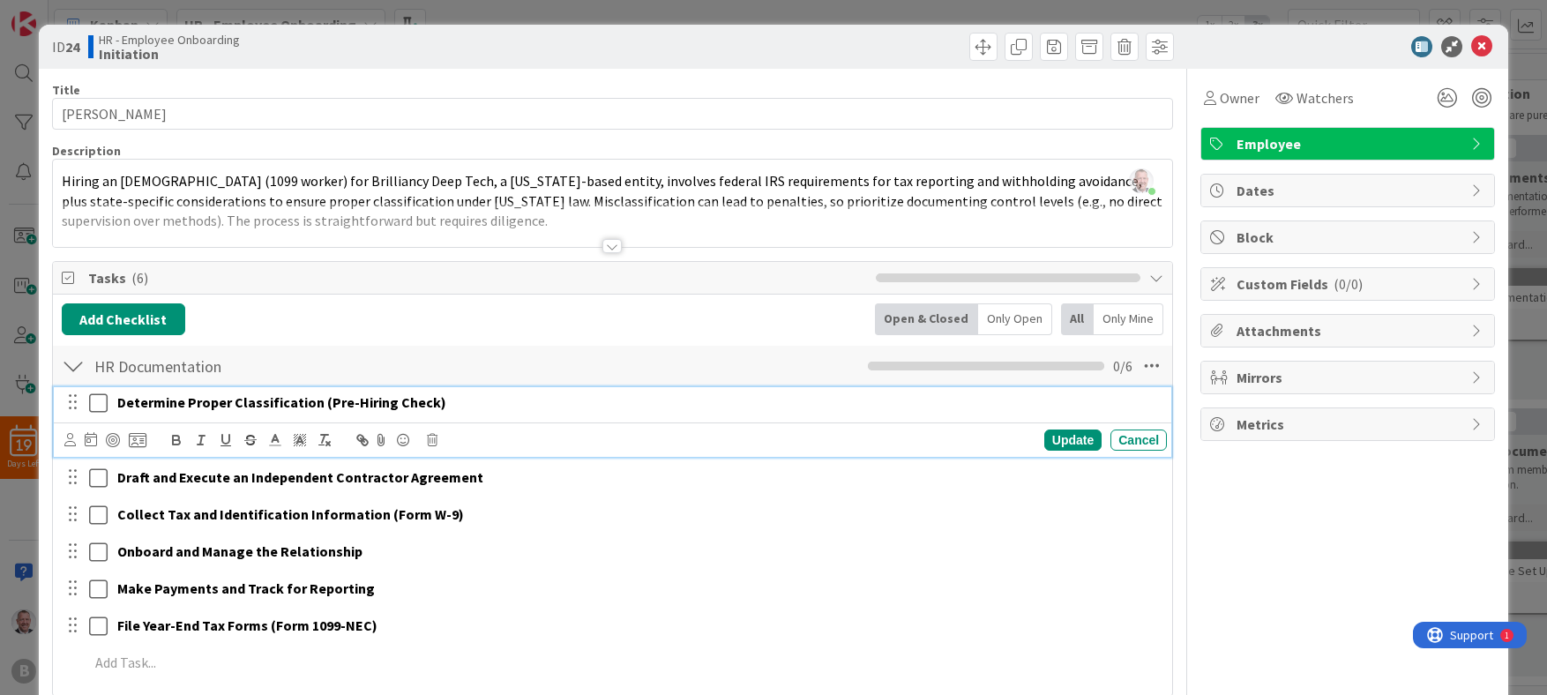
click at [377, 410] on strong "Determine Proper Classification (Pre-Hiring Check)" at bounding box center [281, 402] width 329 height 18
click at [365, 395] on strong "Determine Proper Classification (Pre-Hiring Check)" at bounding box center [281, 402] width 329 height 18
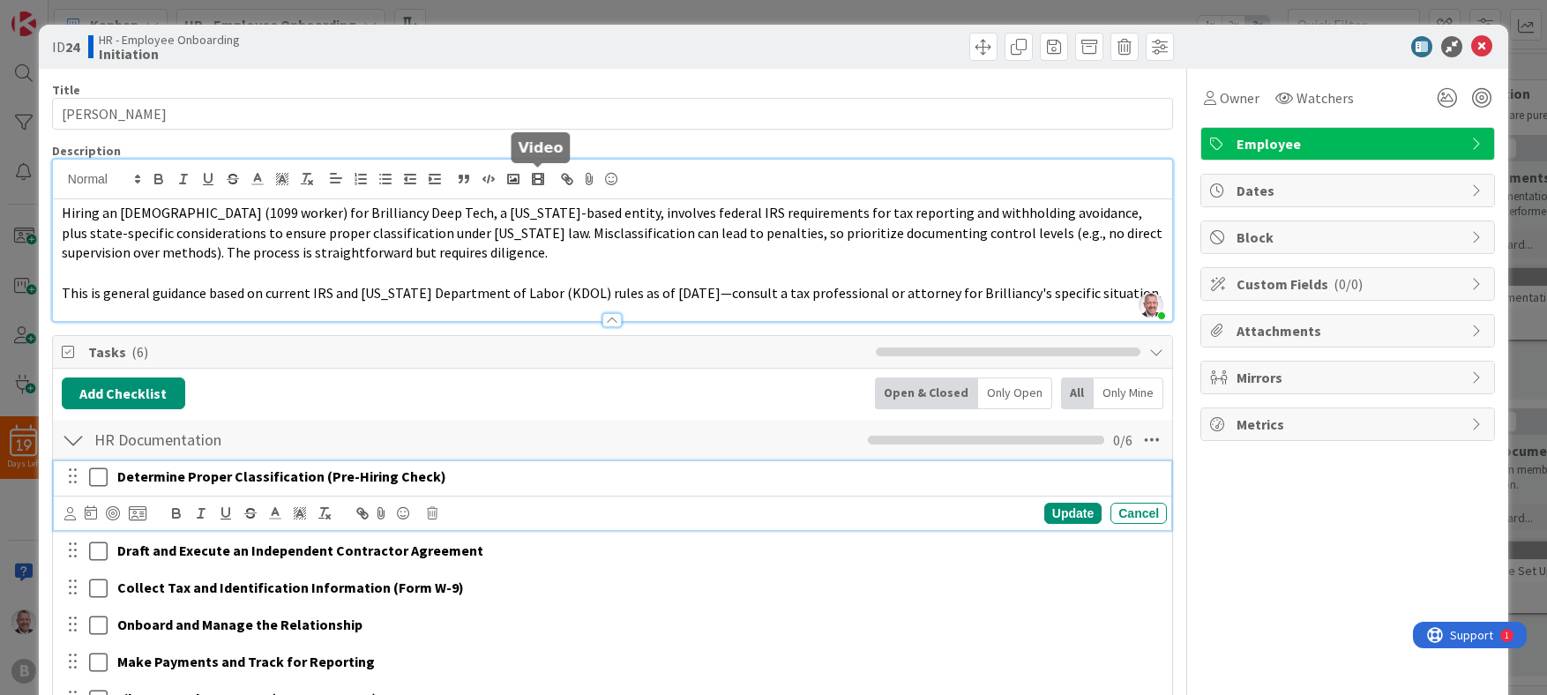
click at [547, 188] on div "[PERSON_NAME] just joined Hiring an [DEMOGRAPHIC_DATA] (1099 worker) for Brilli…" at bounding box center [612, 240] width 1119 height 161
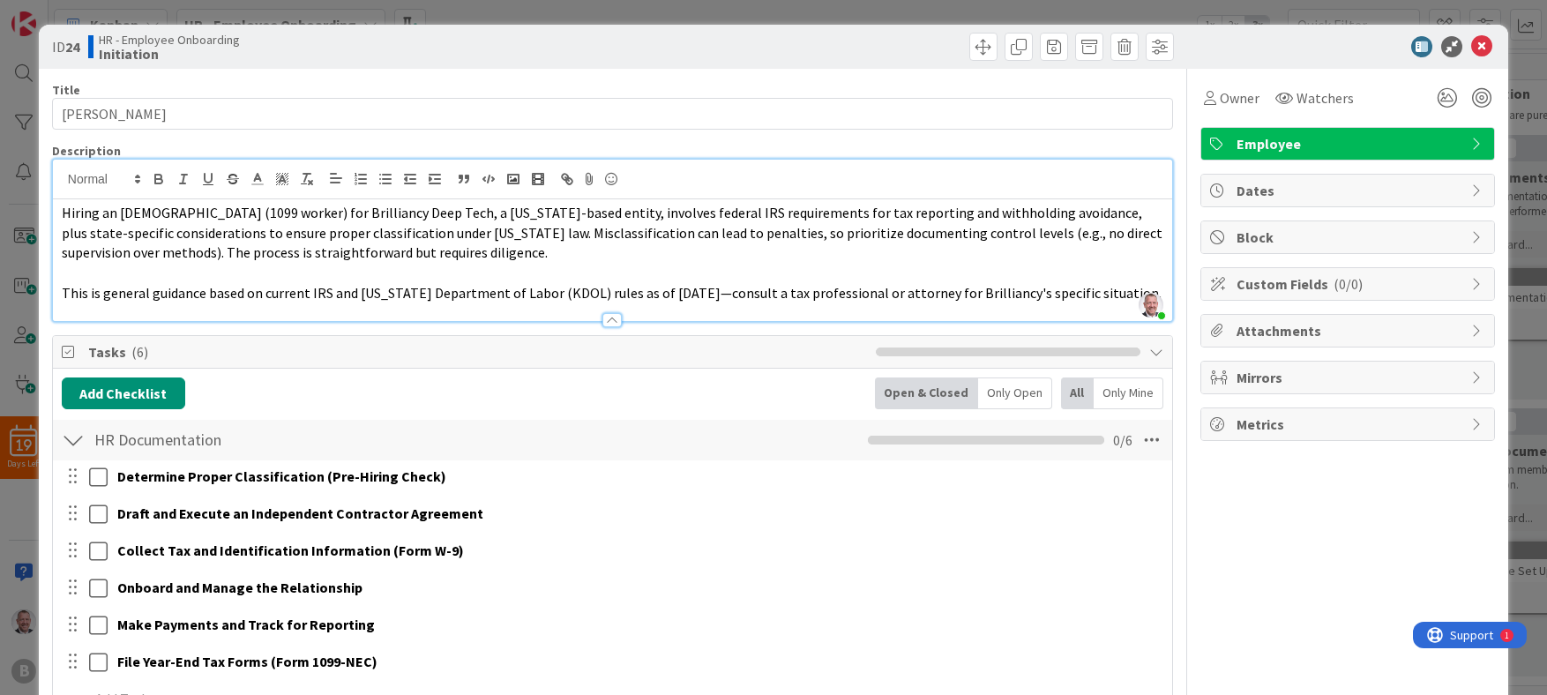
click at [749, 225] on span "Hiring an [DEMOGRAPHIC_DATA] (1099 worker) for Brilliancy Deep Tech, a [US_STAT…" at bounding box center [613, 232] width 1103 height 57
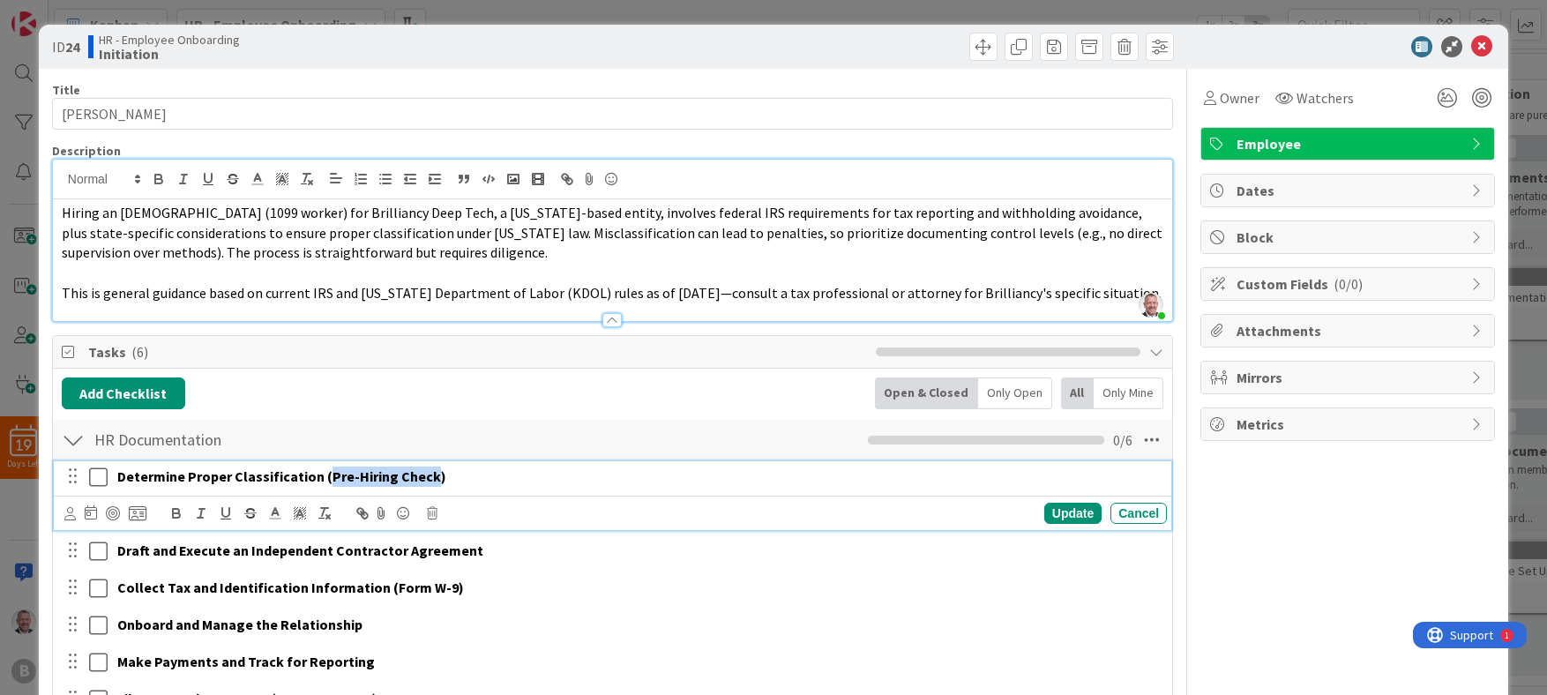
drag, startPoint x: 429, startPoint y: 498, endPoint x: 326, endPoint y: 501, distance: 102.4
click at [326, 485] on strong "Determine Proper Classification (Pre-Hiring Check)" at bounding box center [281, 476] width 329 height 18
click at [415, 485] on strong "Determine Proper Classification (Pre-Hiring Check)" at bounding box center [281, 476] width 329 height 18
drag, startPoint x: 447, startPoint y: 496, endPoint x: 118, endPoint y: 493, distance: 329.0
click at [118, 487] on p "Determine Proper Classification (Pre-Hiring Check)" at bounding box center [638, 477] width 1043 height 20
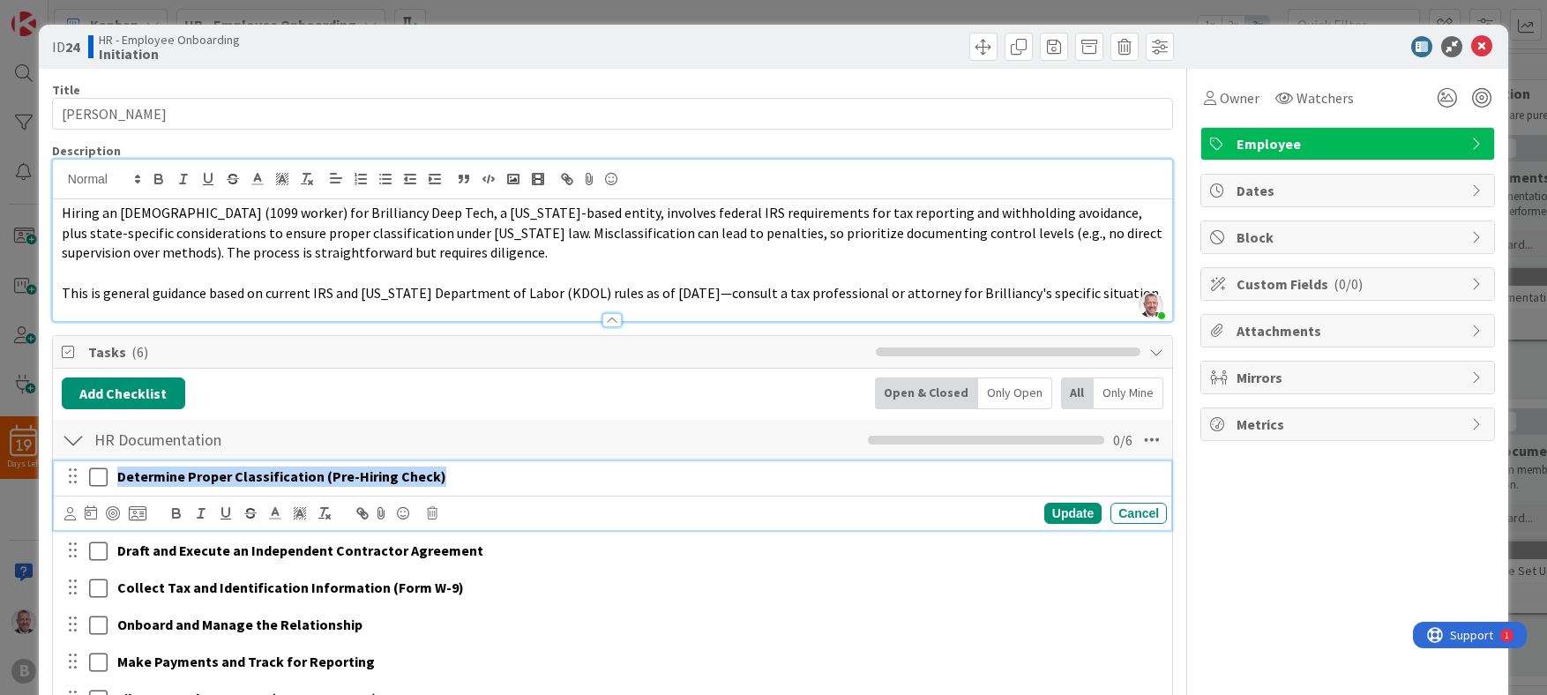
copy strong "Determine Proper Classification (Pre-Hiring Check)"
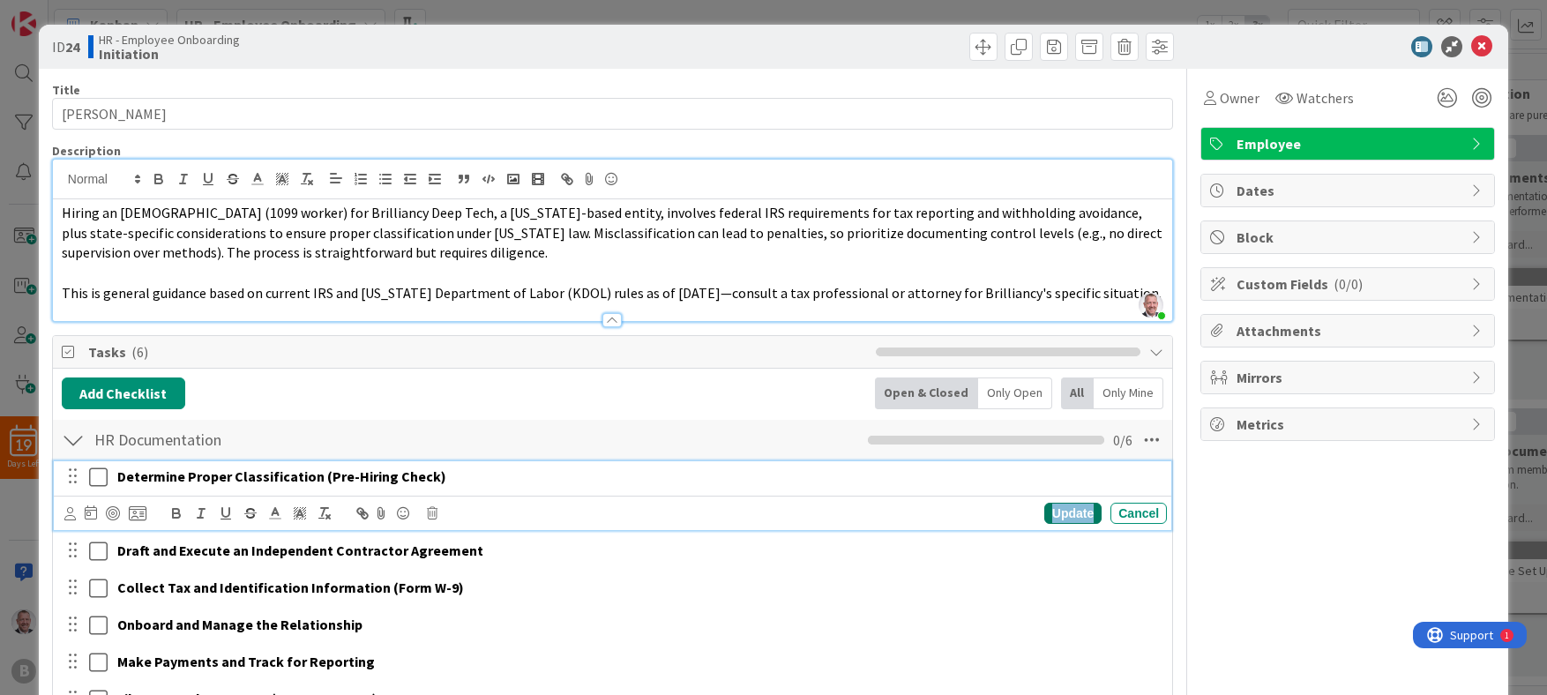
click at [923, 524] on div "Update" at bounding box center [1072, 513] width 57 height 21
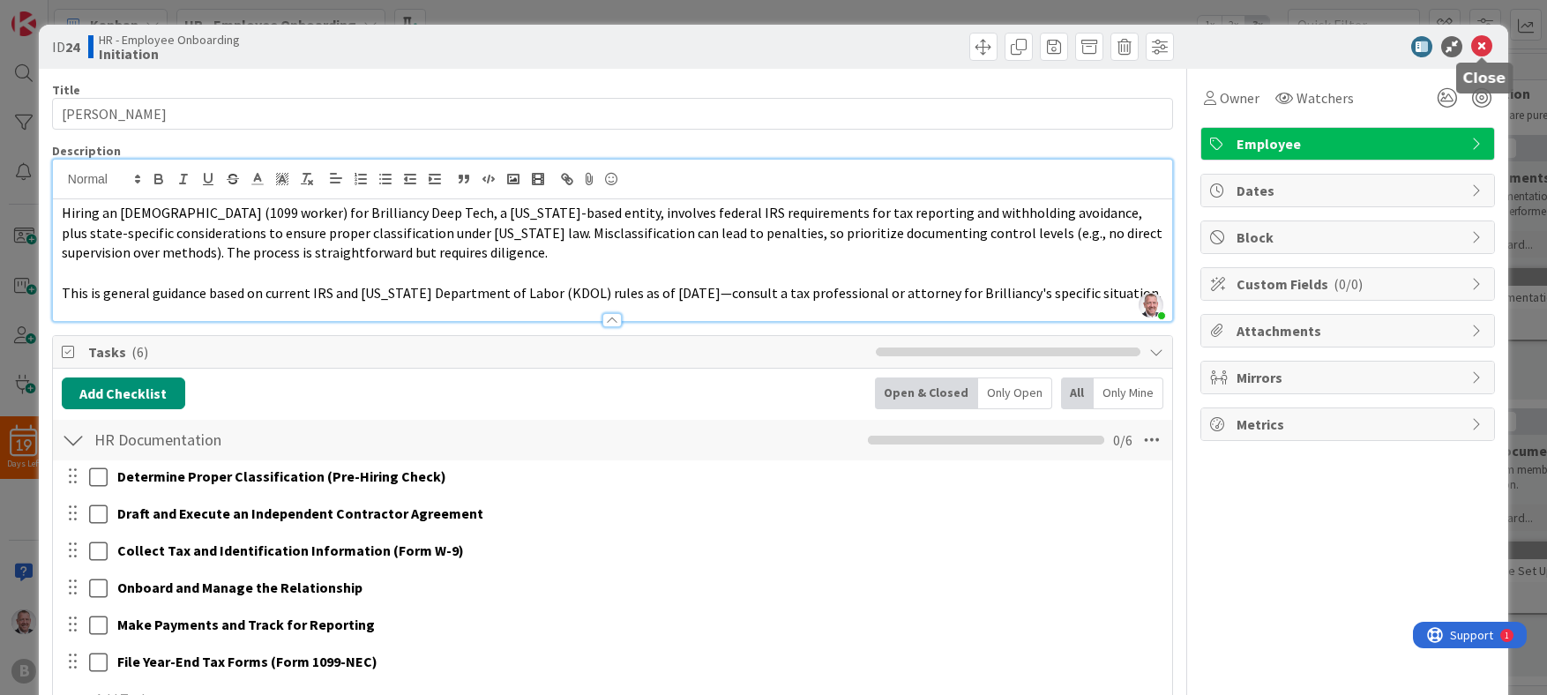
click at [923, 52] on icon at bounding box center [1481, 46] width 21 height 21
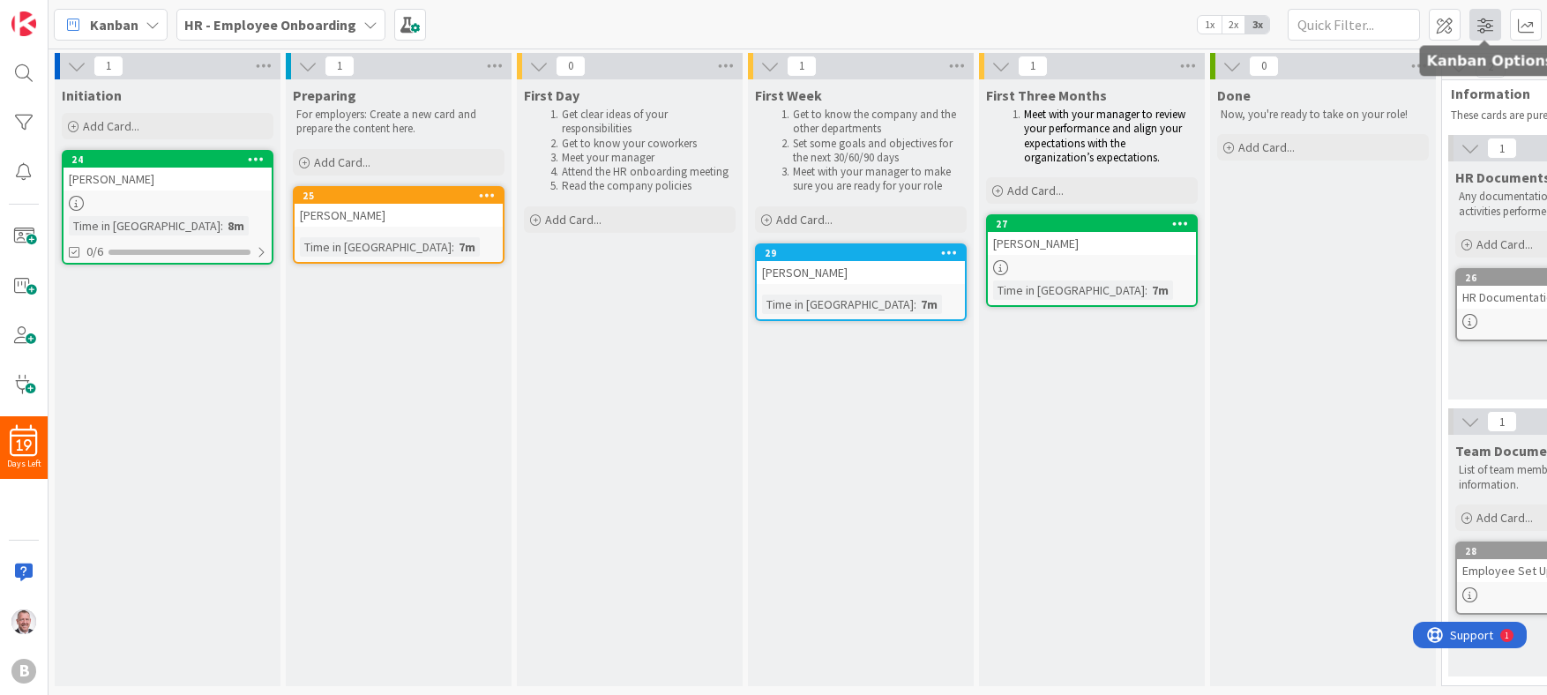
click at [923, 26] on span at bounding box center [1486, 25] width 32 height 32
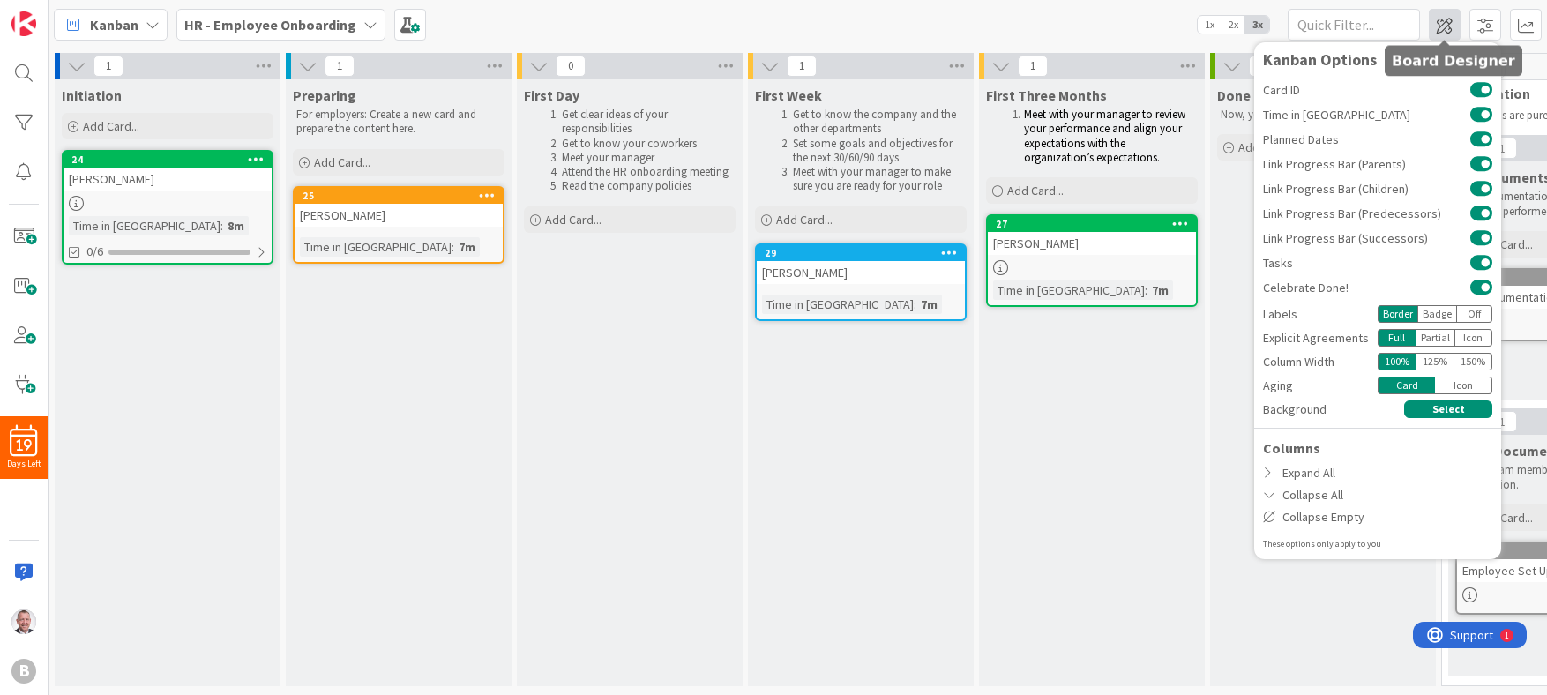
click at [923, 24] on span at bounding box center [1445, 25] width 32 height 32
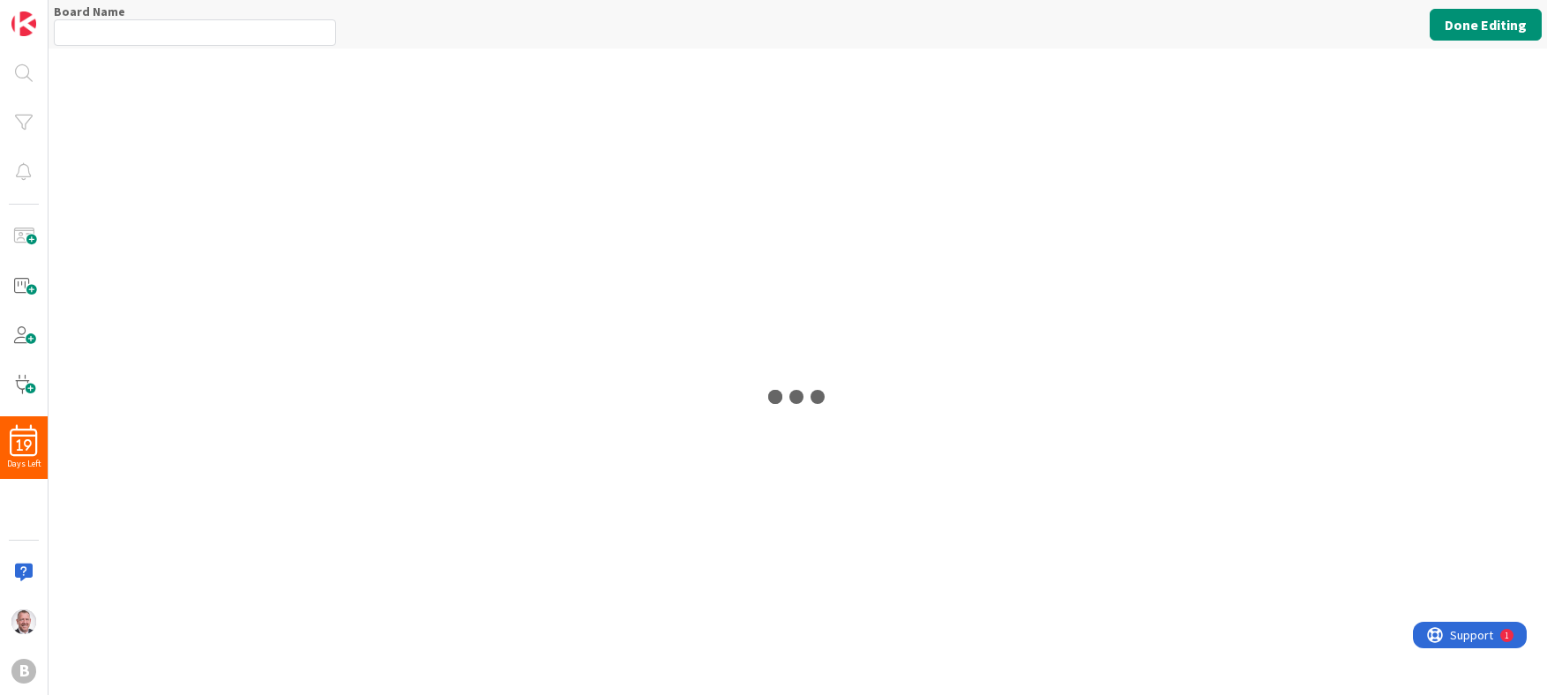
type input "HR - Employee Onboarding"
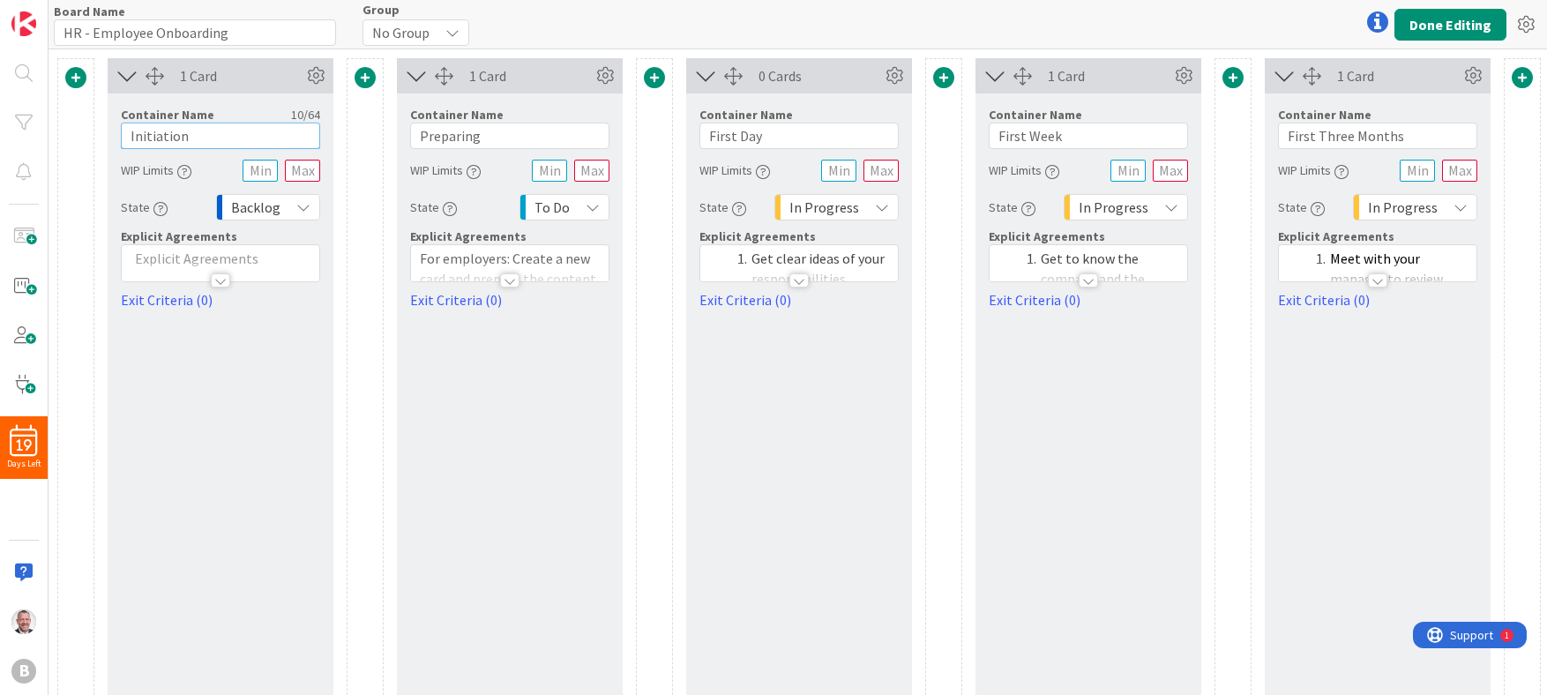
click at [192, 136] on input "Initiation" at bounding box center [220, 136] width 199 height 26
drag, startPoint x: 192, startPoint y: 136, endPoint x: 63, endPoint y: 114, distance: 131.5
click at [63, 114] on div "1 Card Container Name 10 / 64 Initiation WIP Limits State Backlog Explicit Agre…" at bounding box center [1102, 517] width 2091 height 919
paste input "Determine Proper Classification (Pre-Hiring Check)"
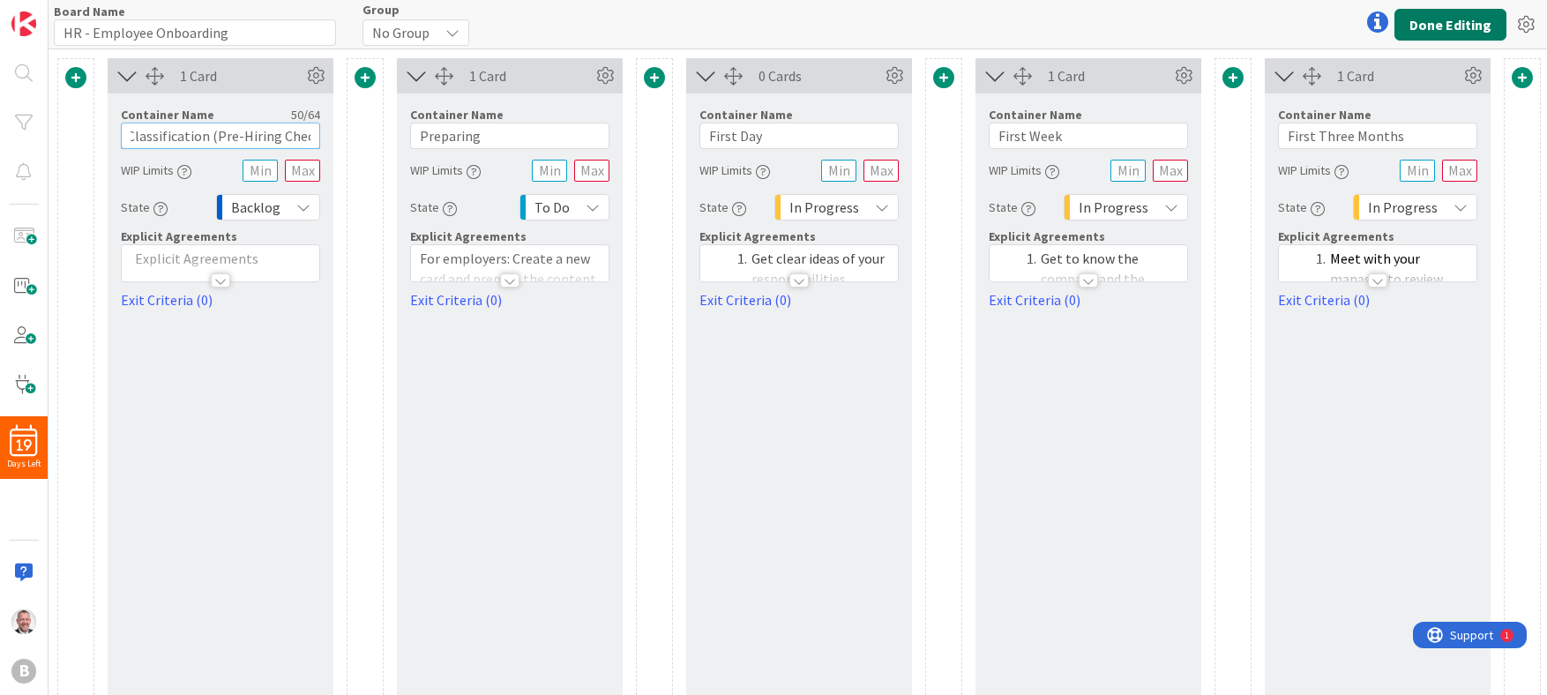
type input "Determine Proper Classification (Pre-Hiring Check)"
click at [923, 21] on button "Done Editing" at bounding box center [1451, 25] width 112 height 32
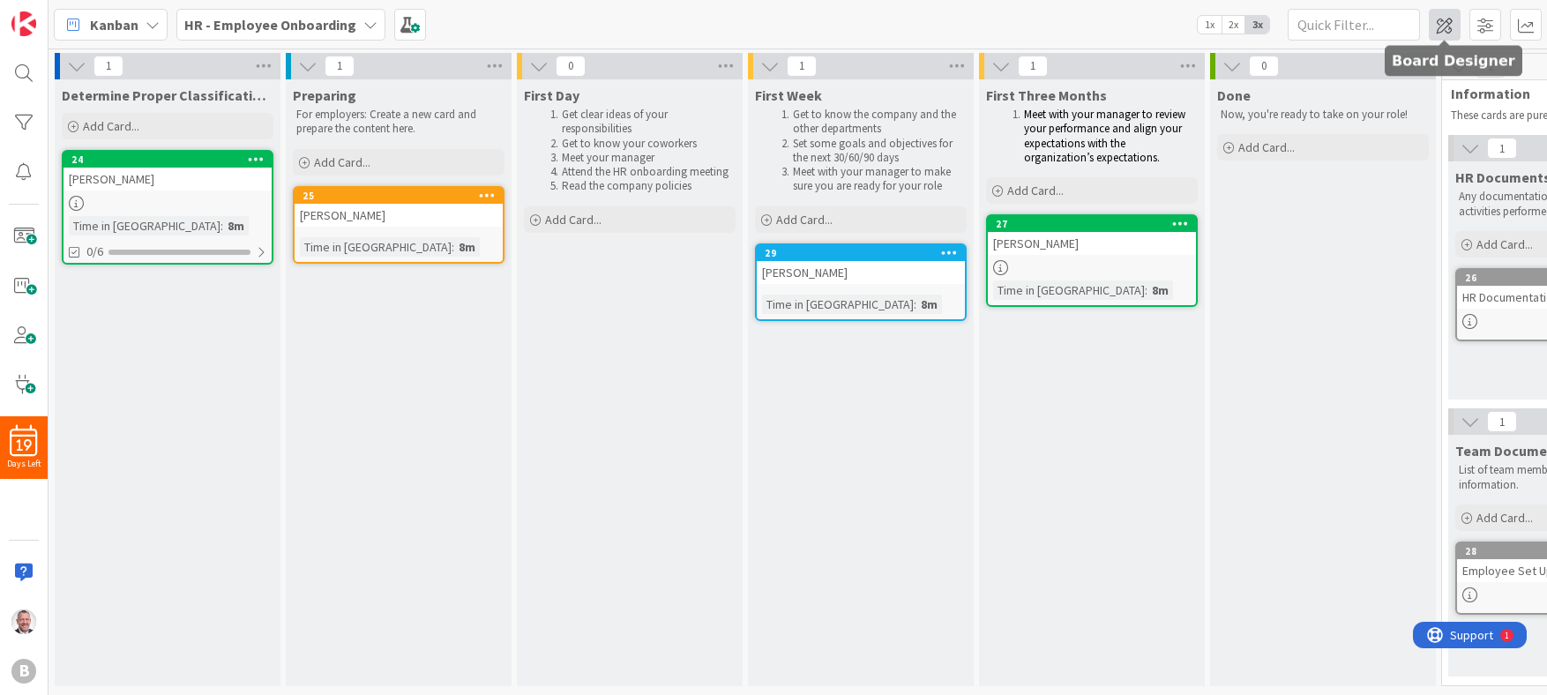
click at [923, 27] on span at bounding box center [1445, 25] width 32 height 32
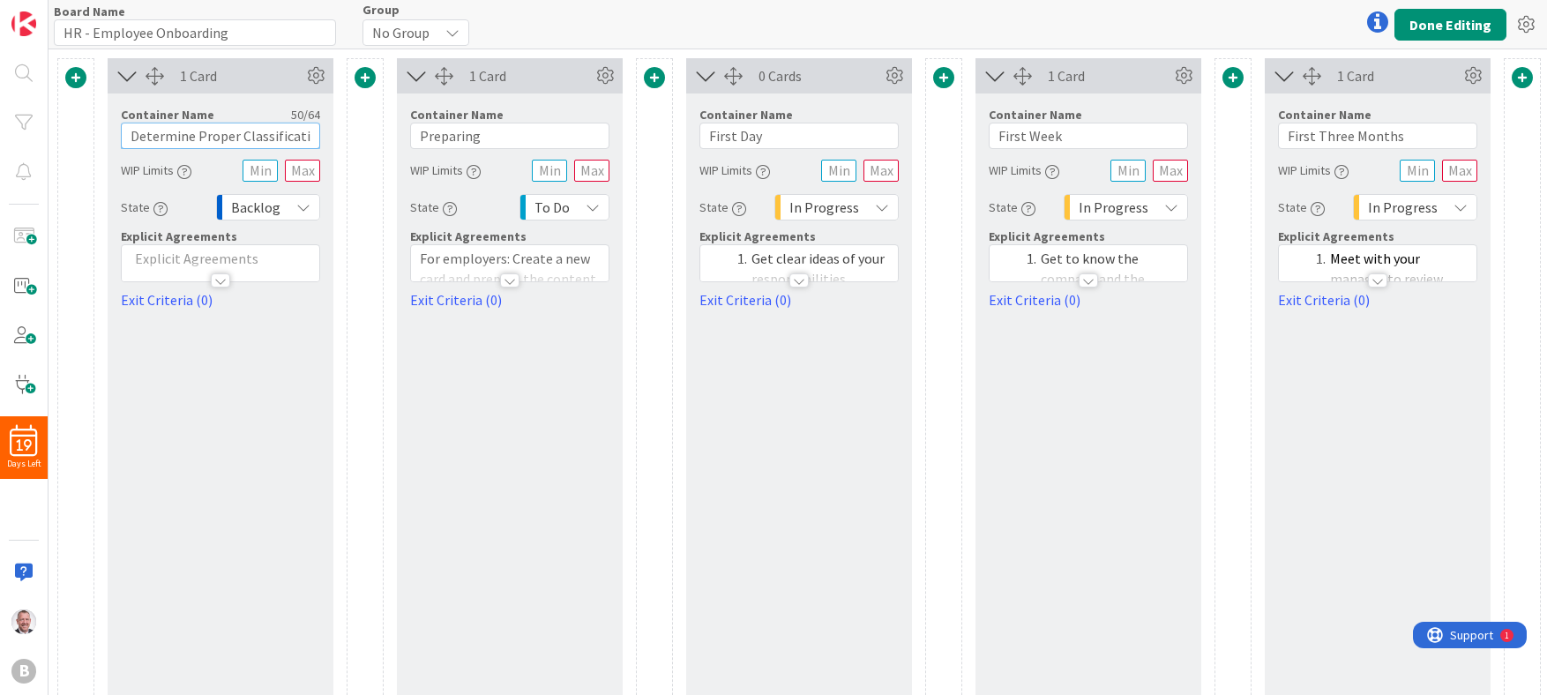
click at [226, 123] on input "Determine Proper Classification (Pre-Hiring Check)" at bounding box center [220, 136] width 199 height 26
drag, startPoint x: 238, startPoint y: 129, endPoint x: 56, endPoint y: 134, distance: 181.8
click at [57, 134] on div "1 Card Container Name 50 / 64 Determine Proper Classification (Pre-Hiring Check…" at bounding box center [1102, 517] width 2091 height 919
drag, startPoint x: 277, startPoint y: 135, endPoint x: 257, endPoint y: 137, distance: 20.4
click at [257, 137] on input "Classification (Pre-Hiring Check)" at bounding box center [220, 136] width 199 height 26
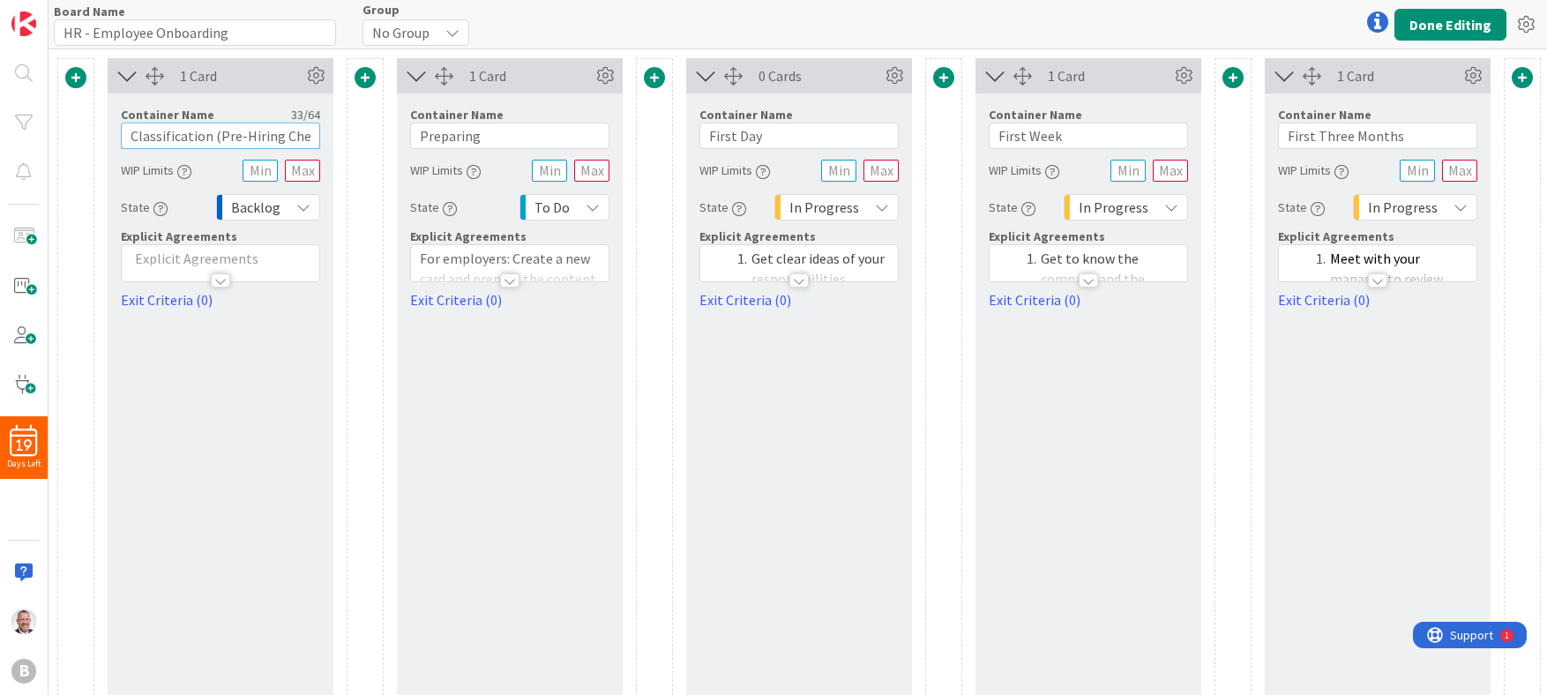
scroll to position [0, 9]
drag, startPoint x: 208, startPoint y: 137, endPoint x: 495, endPoint y: 144, distance: 286.8
click at [495, 144] on div "1 Card Container Name 33 / 64 Classification (Pre-Hiring Check) WIP Limits Stat…" at bounding box center [1102, 517] width 2091 height 919
type input "Classification (Pre-Hiring Check)"
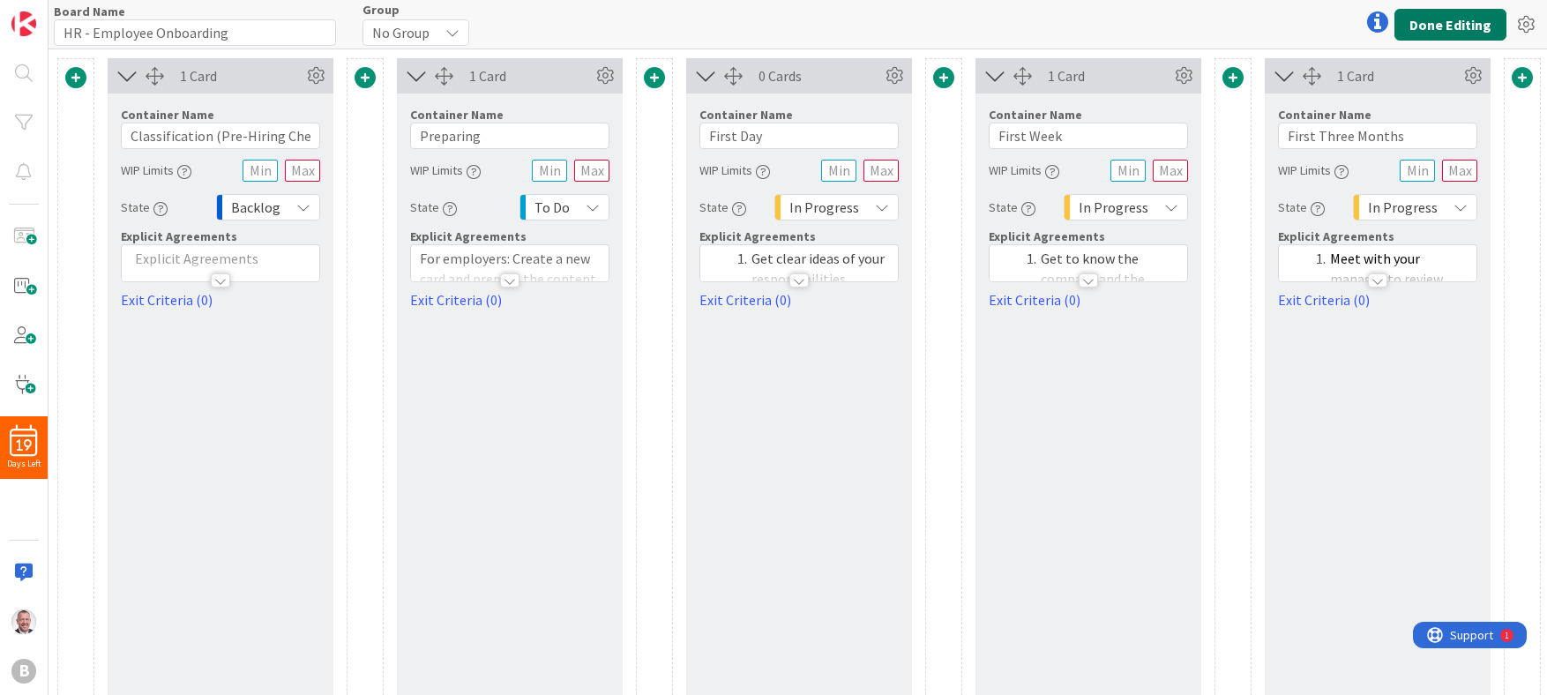
click at [923, 26] on button "Done Editing" at bounding box center [1451, 25] width 112 height 32
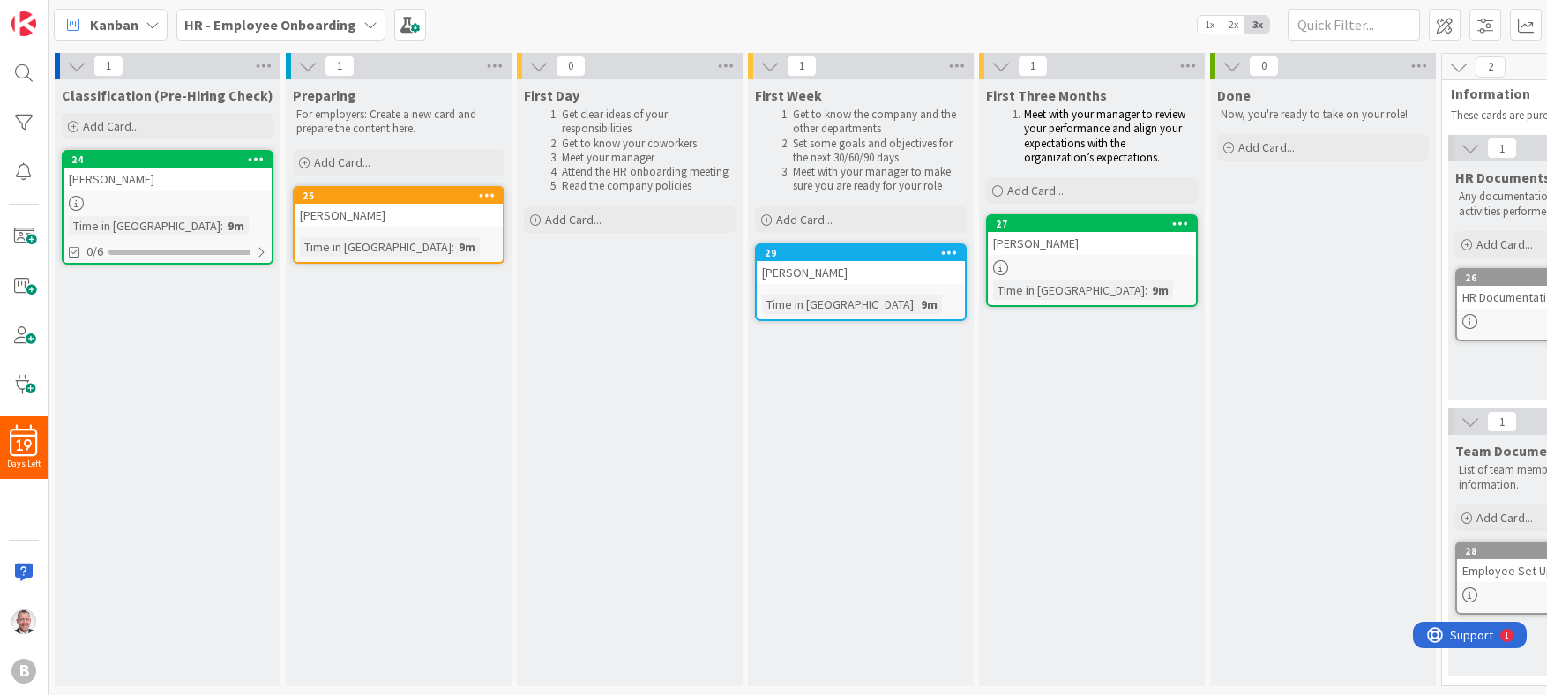
click at [161, 196] on div at bounding box center [168, 203] width 208 height 15
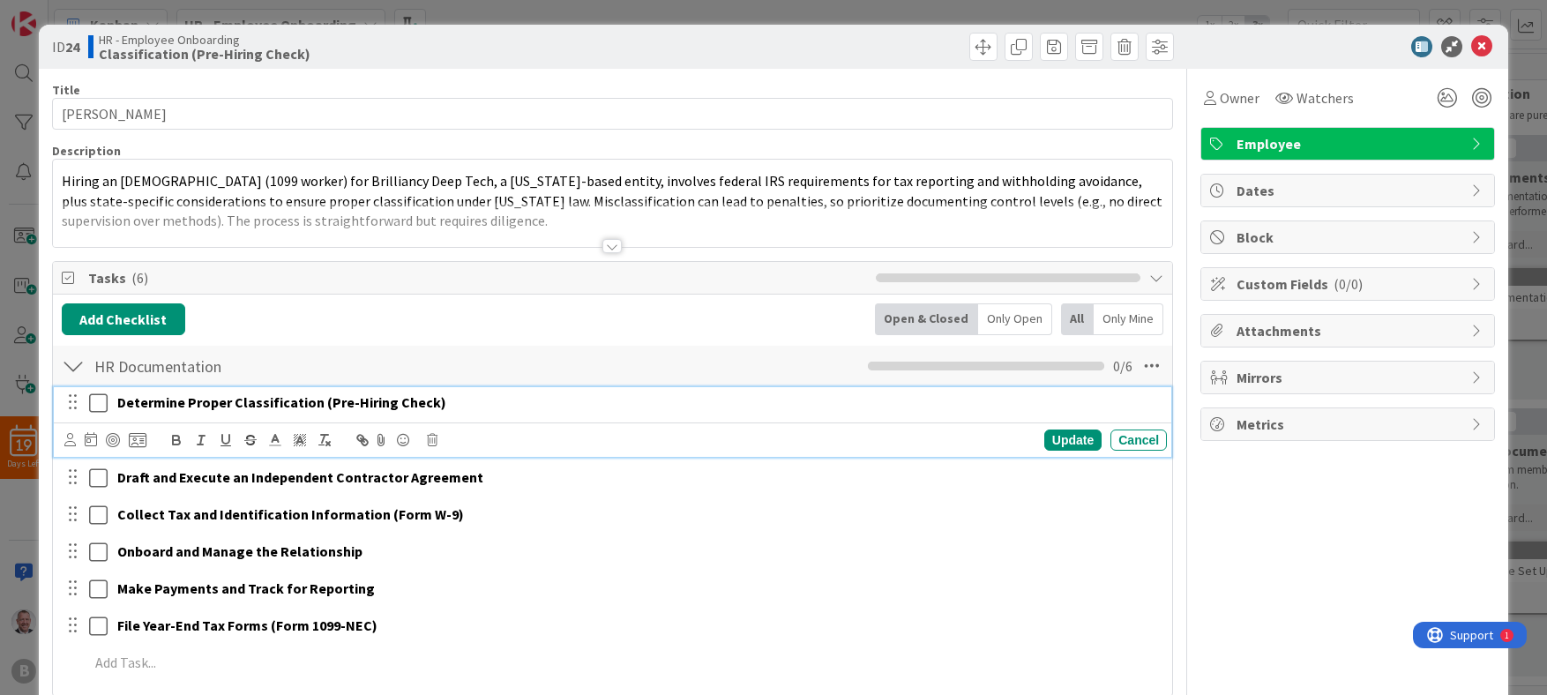
click at [102, 407] on icon at bounding box center [98, 403] width 19 height 21
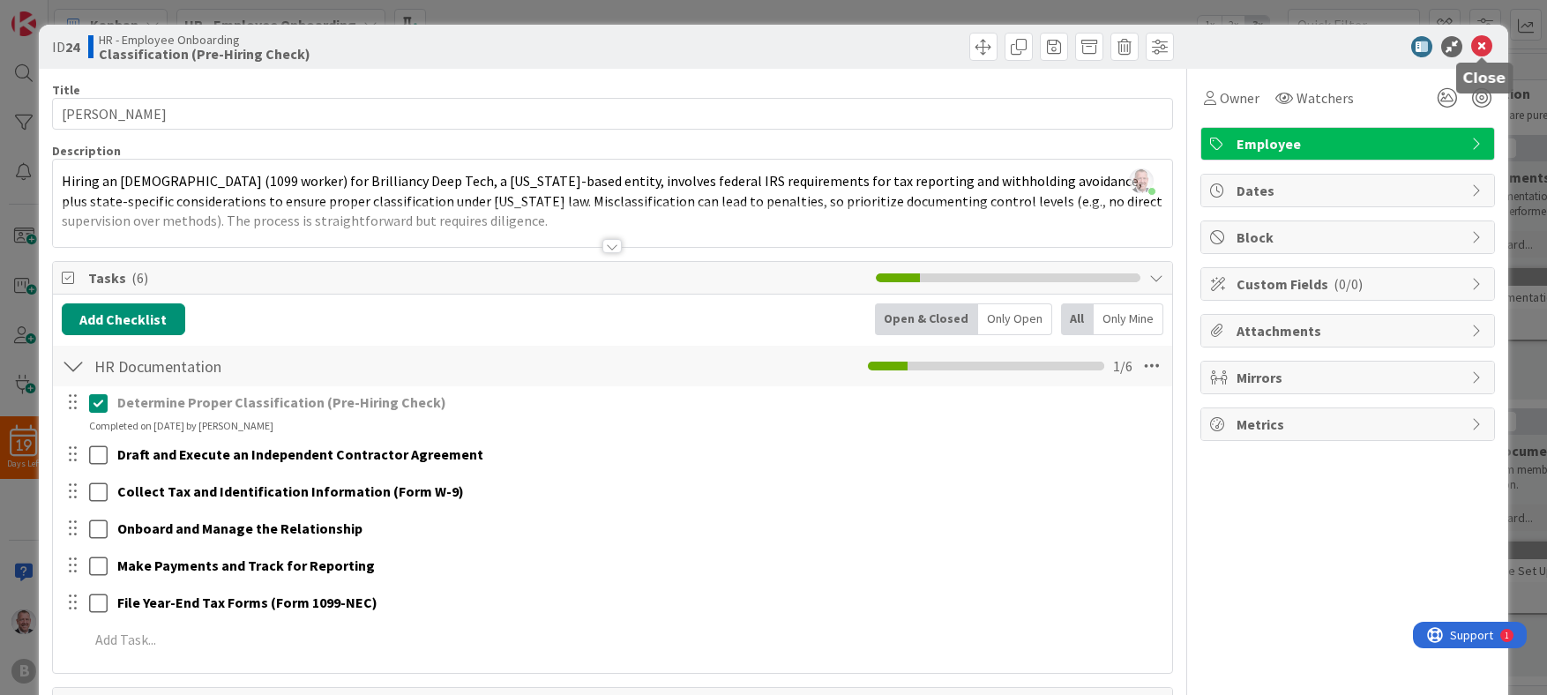
click at [923, 44] on icon at bounding box center [1481, 46] width 21 height 21
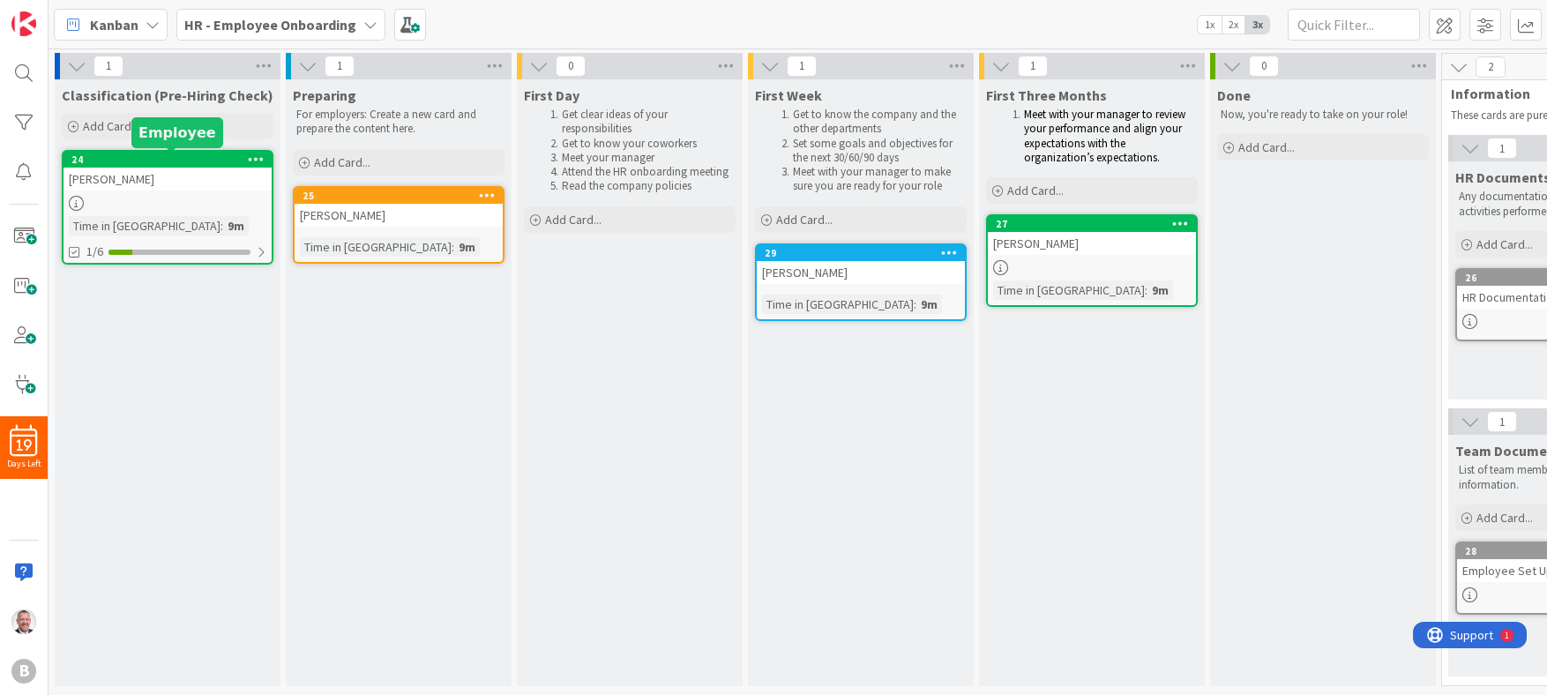
click at [138, 160] on div "24" at bounding box center [171, 159] width 200 height 12
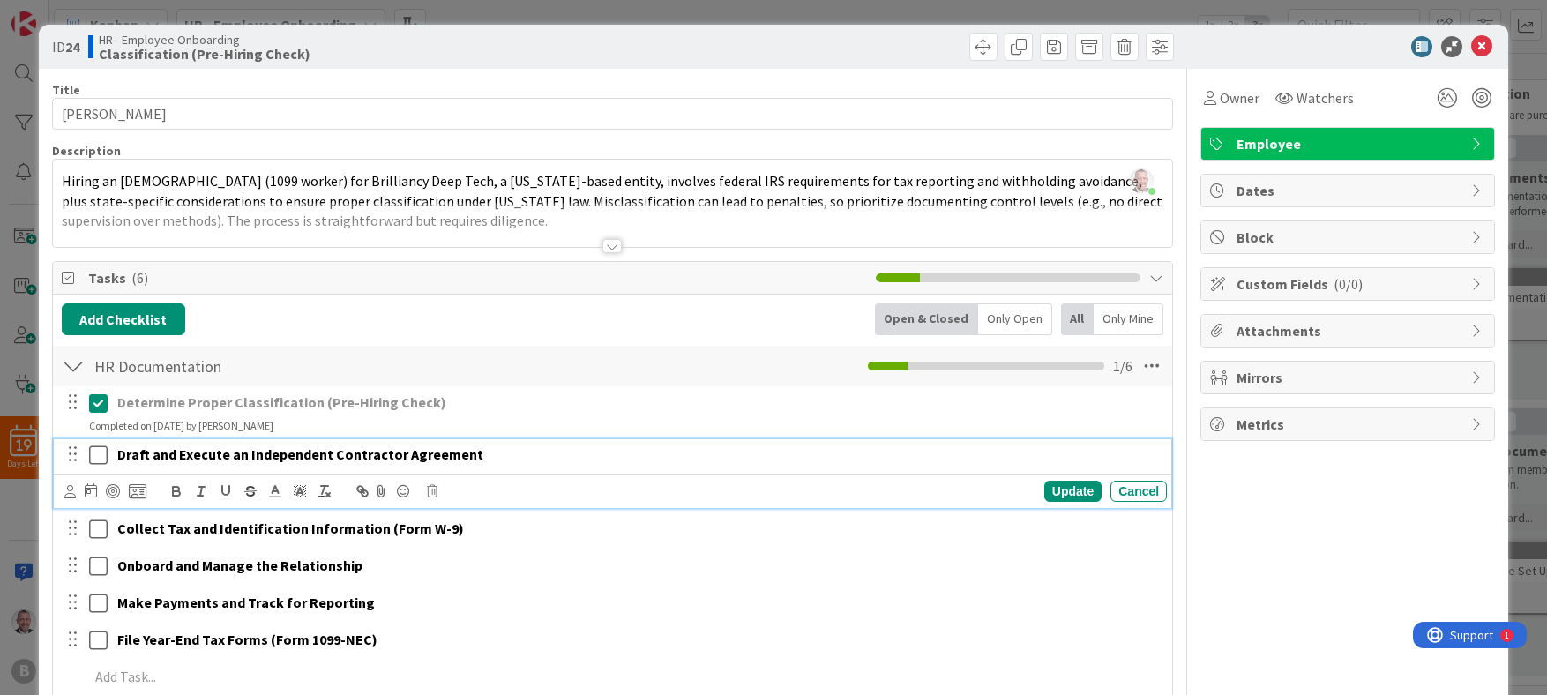
click at [600, 455] on p "Draft and Execute an Independent Contractor Agreement" at bounding box center [638, 455] width 1043 height 20
click at [923, 50] on icon at bounding box center [1481, 46] width 21 height 21
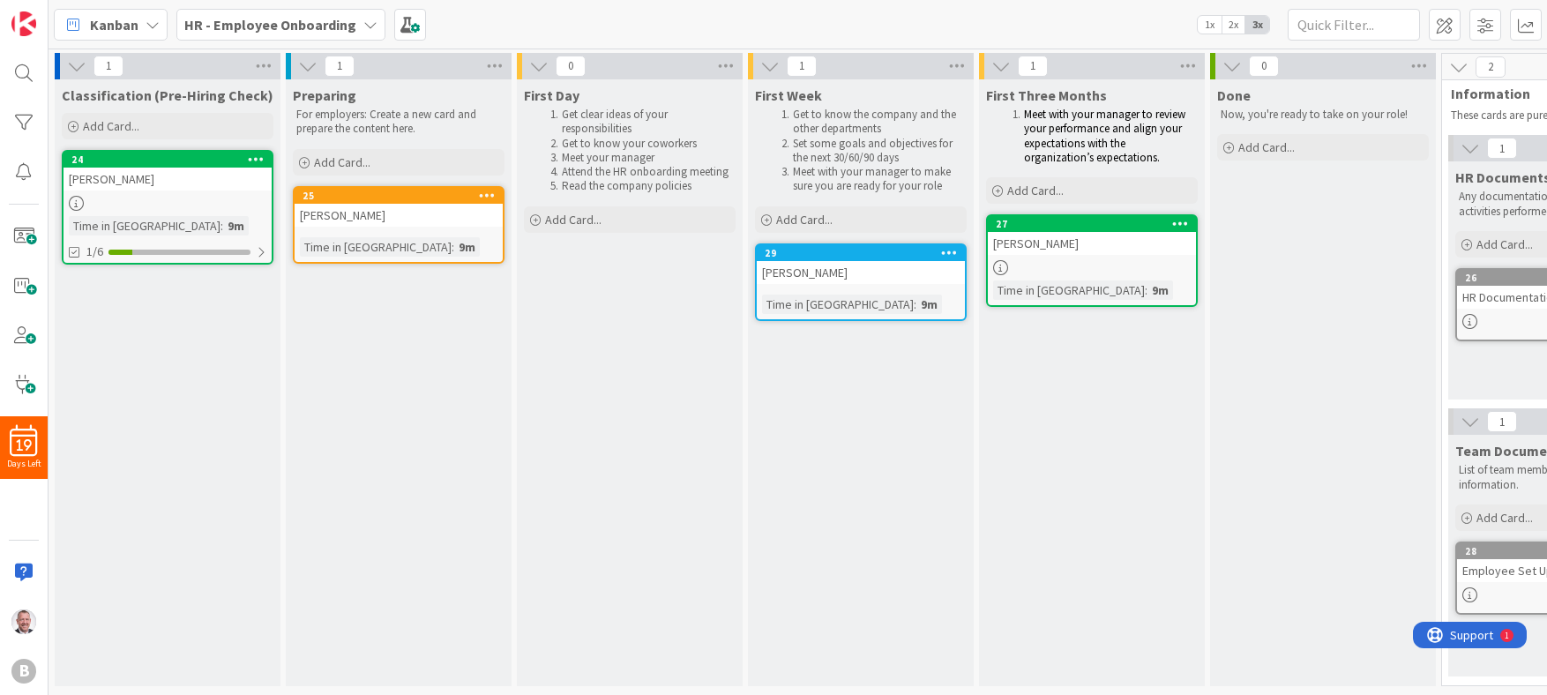
click at [452, 378] on div "Preparing For employers: Create a new card and prepare the content here. Add Ca…" at bounding box center [399, 382] width 226 height 607
click at [352, 95] on span "Preparing" at bounding box center [325, 95] width 64 height 18
click at [403, 104] on div "For employers: Create a new card and prepare the content here." at bounding box center [399, 122] width 212 height 36
click at [187, 161] on div "24" at bounding box center [171, 159] width 200 height 12
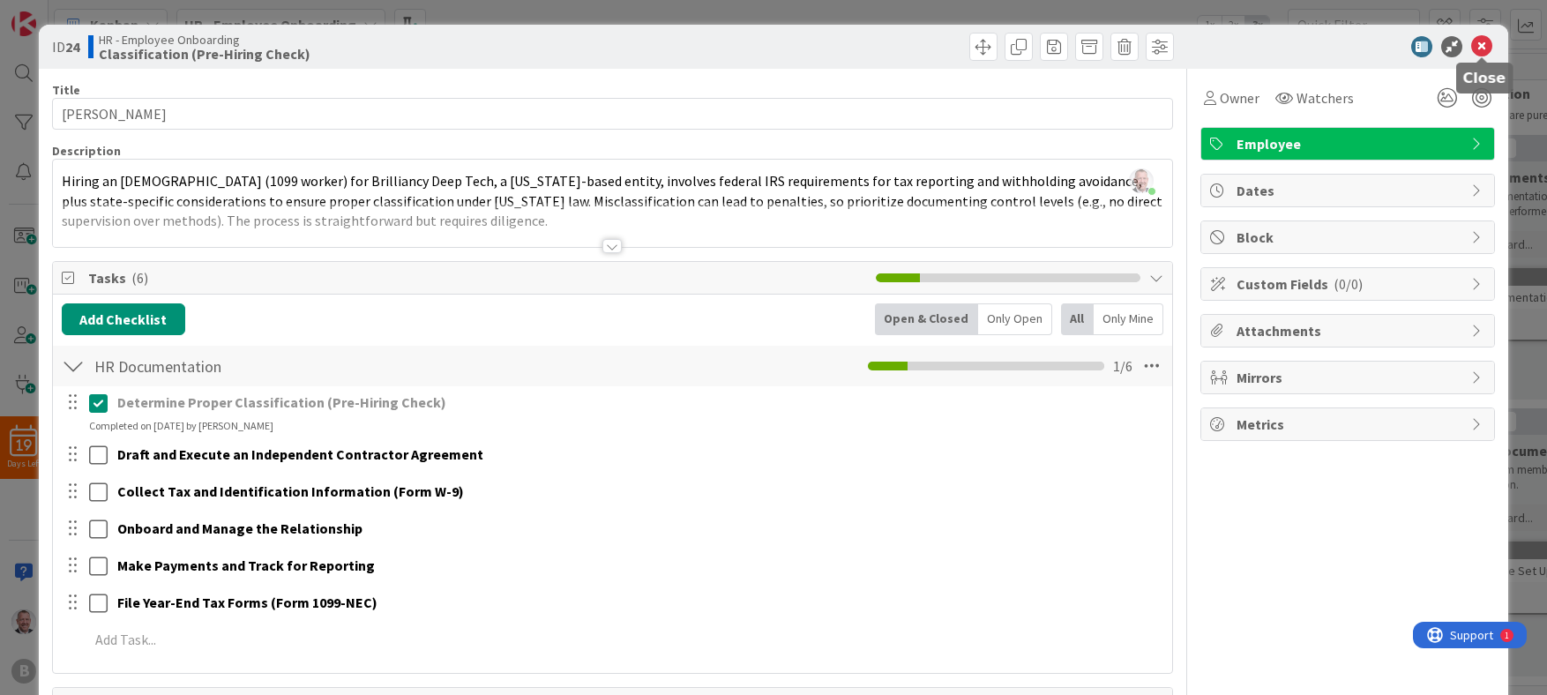
click at [923, 46] on icon at bounding box center [1481, 46] width 21 height 21
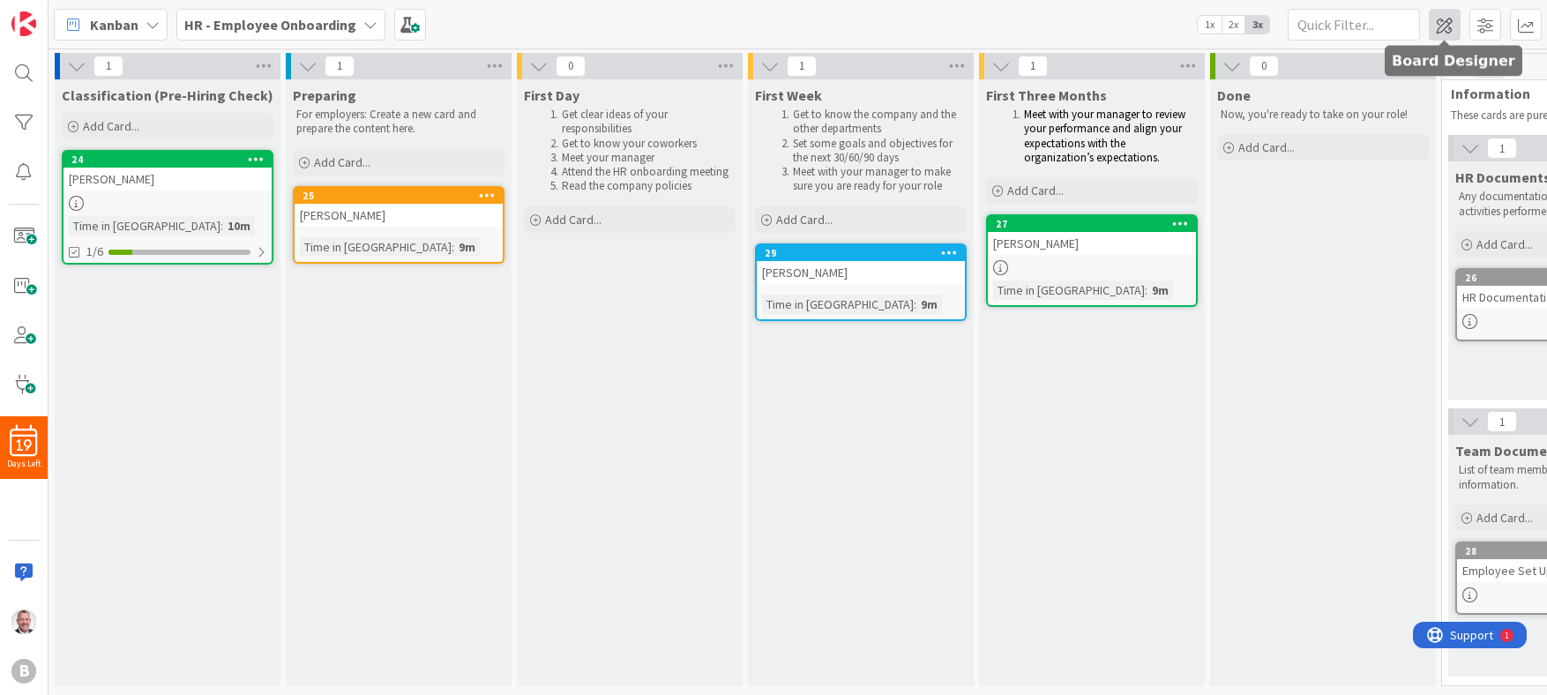
click at [923, 24] on span at bounding box center [1445, 25] width 32 height 32
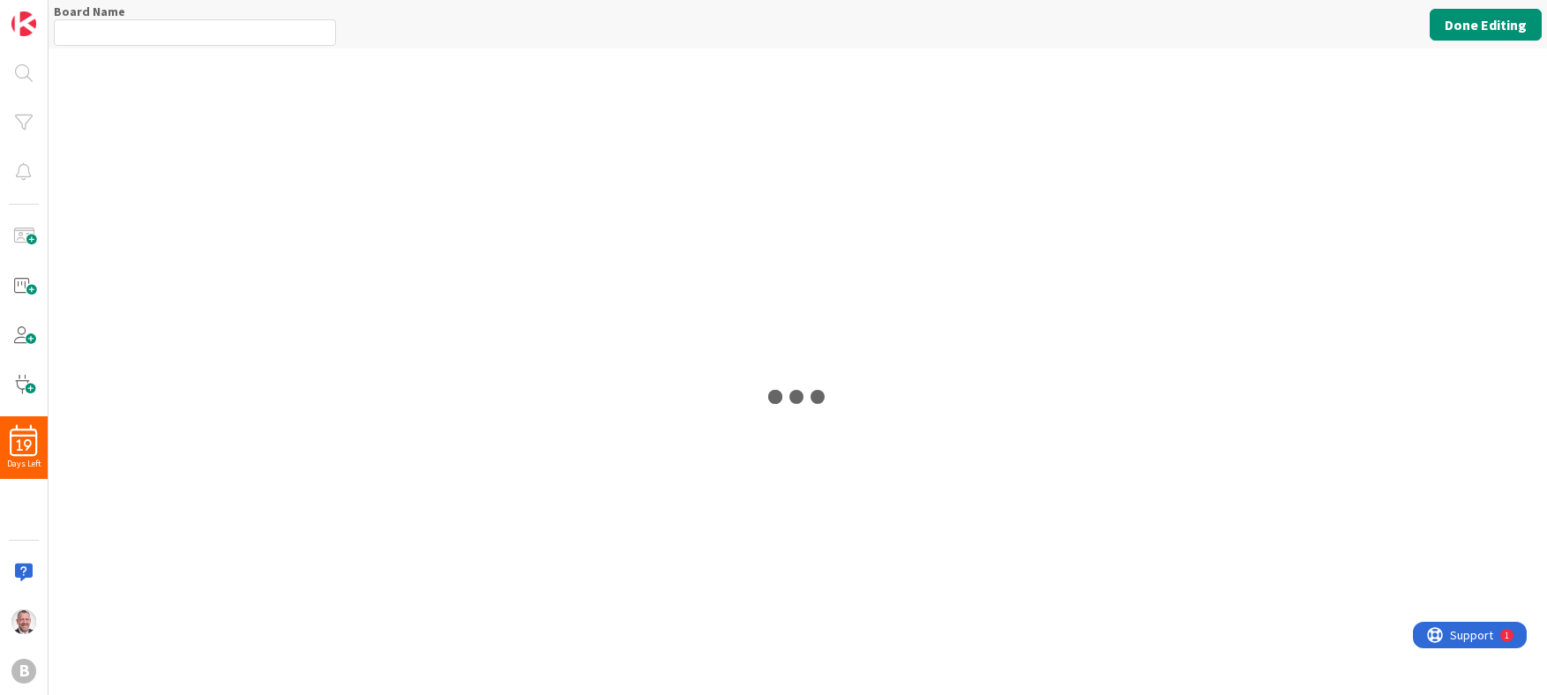
type input "HR - Employee Onboarding"
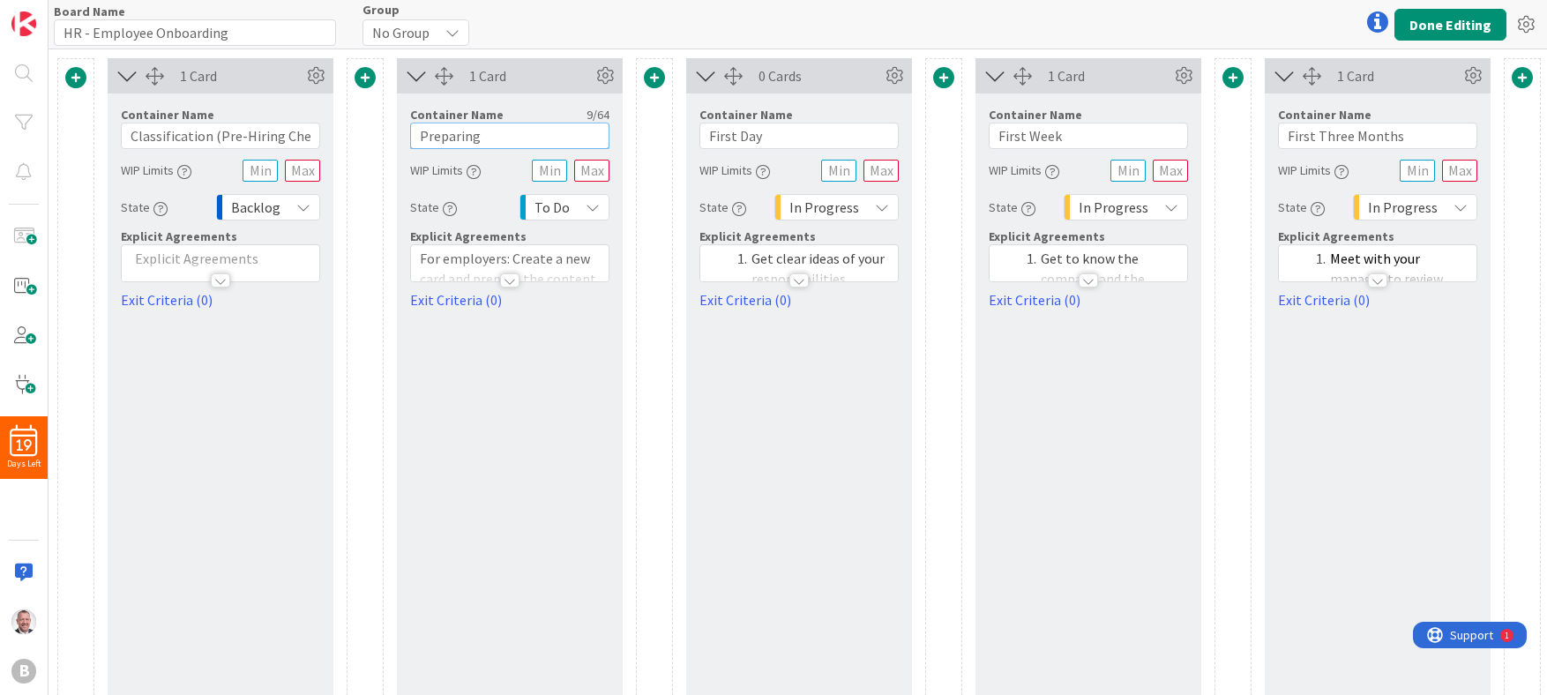
click at [495, 131] on input "Preparing" at bounding box center [509, 136] width 199 height 26
drag, startPoint x: 500, startPoint y: 132, endPoint x: 391, endPoint y: 134, distance: 109.4
click at [391, 134] on div "1 Card Container Name 33 / 64 Classification (Pre-Hiring Check) WIP Limits Stat…" at bounding box center [1102, 517] width 2091 height 919
click at [419, 138] on input "Documents" at bounding box center [509, 136] width 199 height 26
type input "Documents"
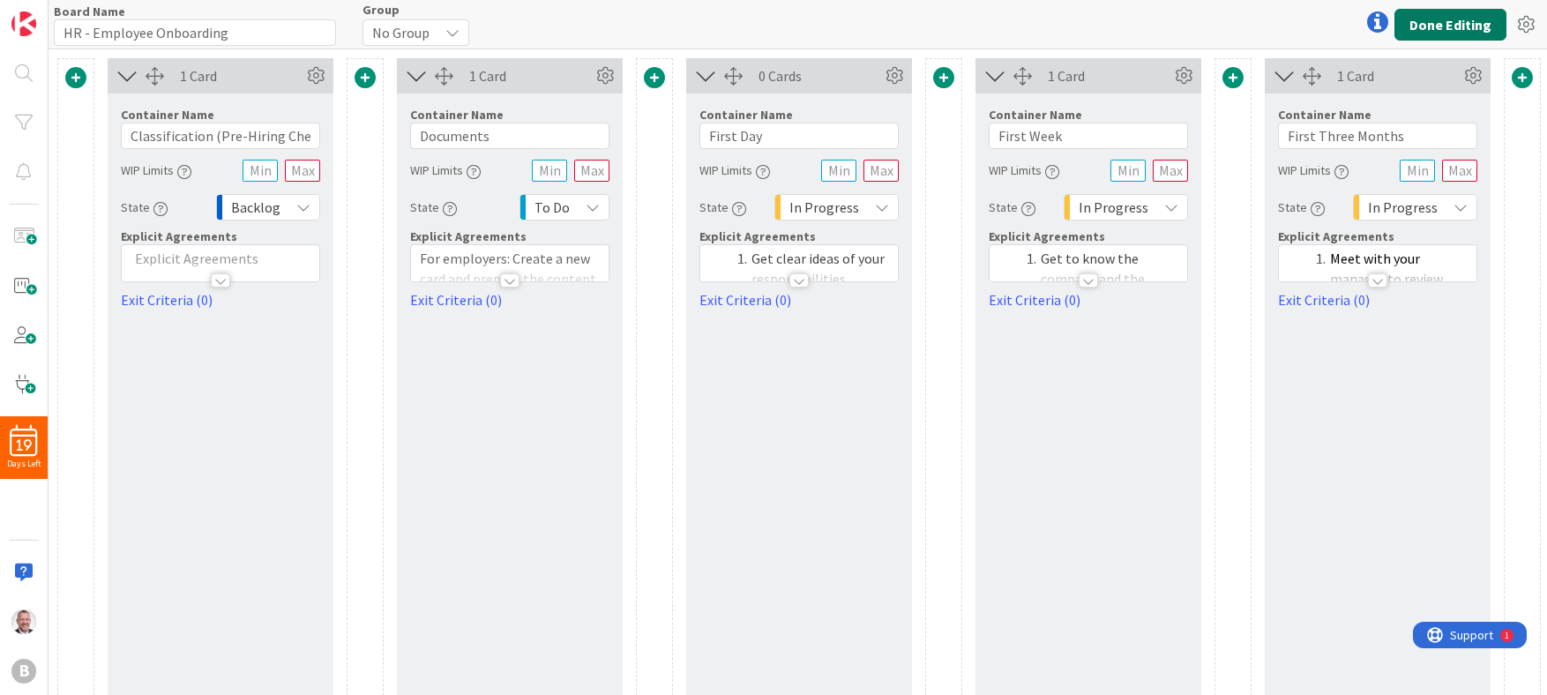
click at [923, 19] on button "Done Editing" at bounding box center [1451, 25] width 112 height 32
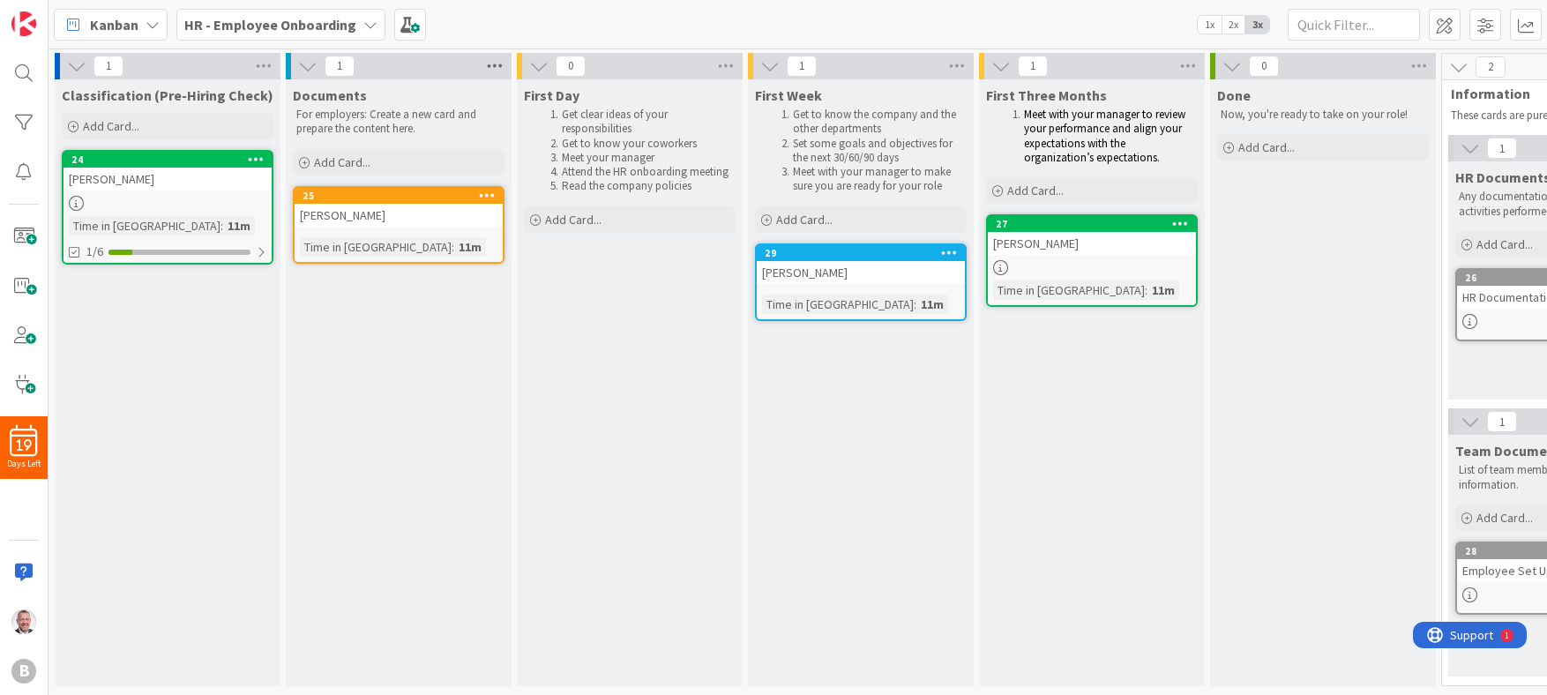
click at [489, 64] on icon at bounding box center [494, 66] width 23 height 26
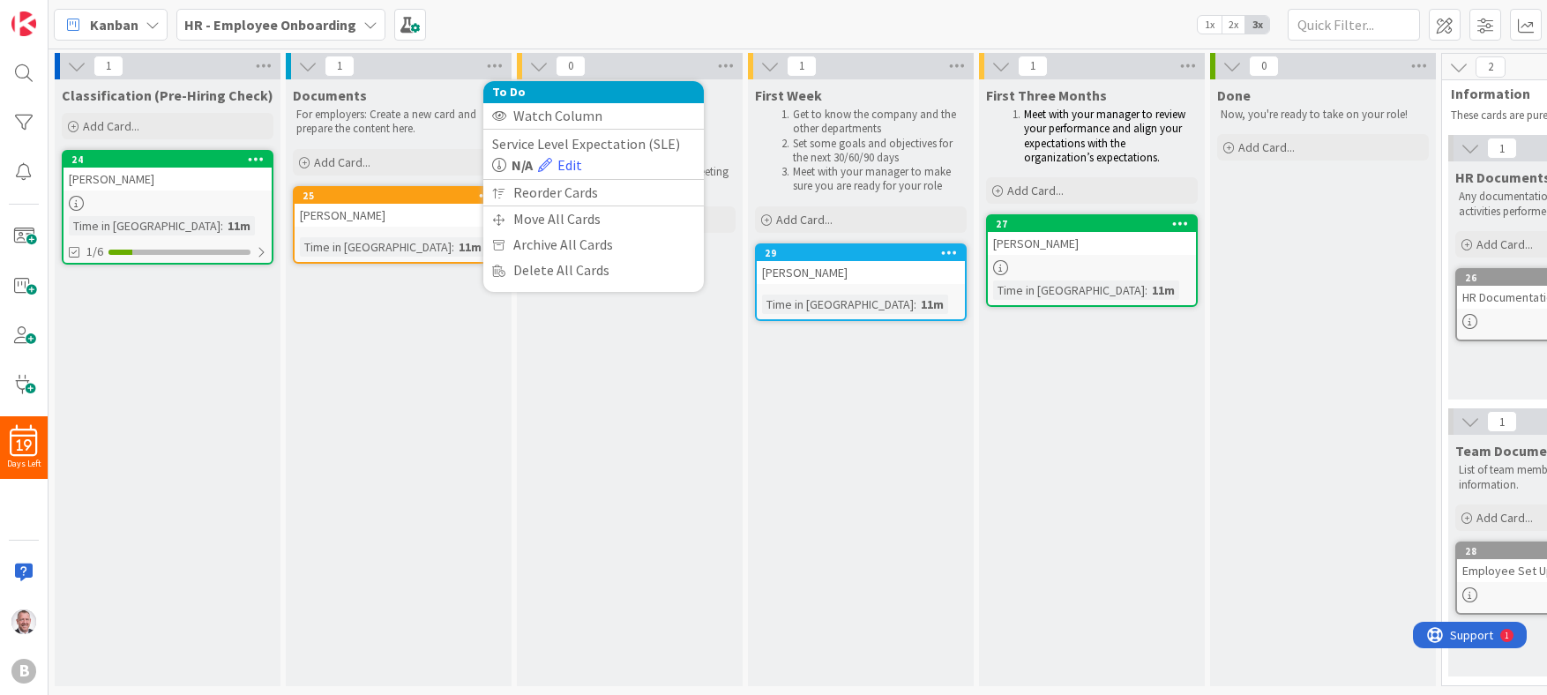
click at [417, 102] on div "Documents" at bounding box center [399, 95] width 212 height 18
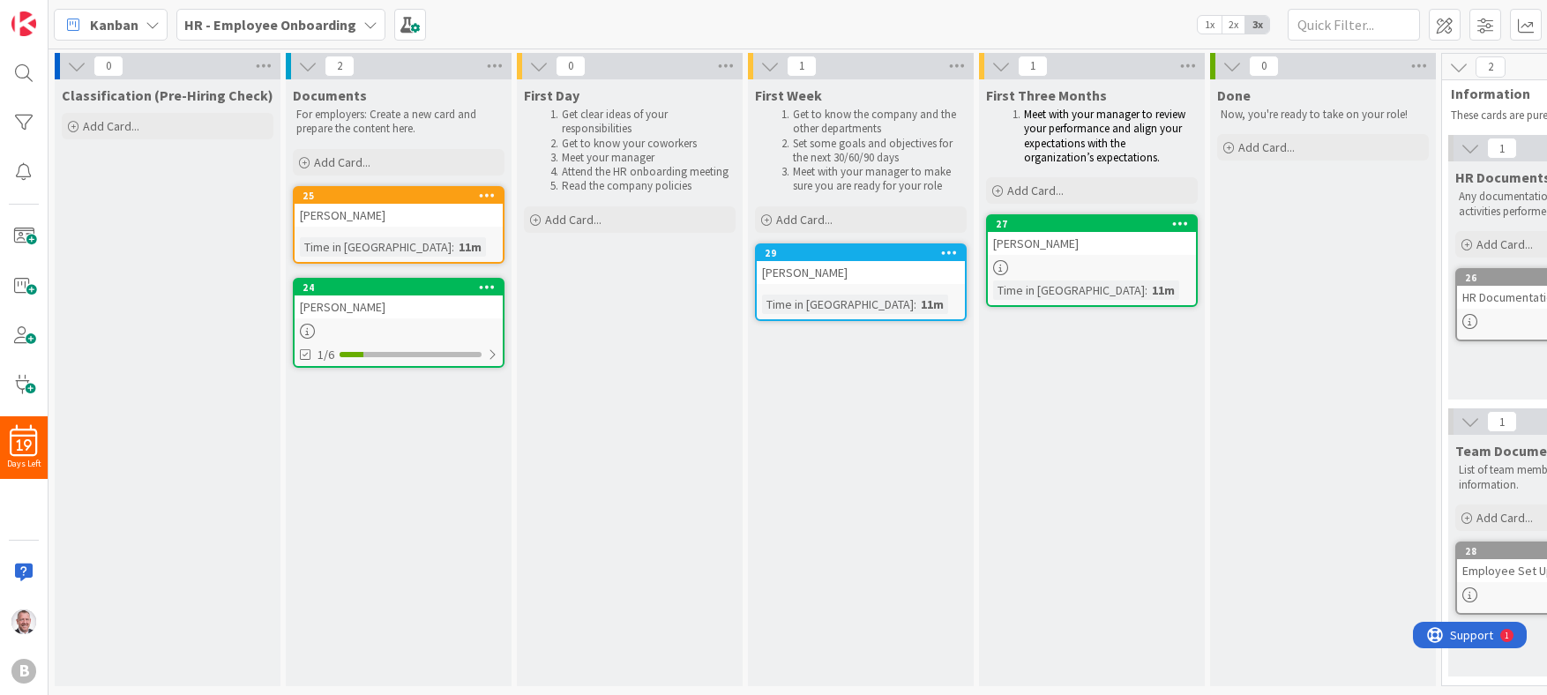
click at [488, 192] on icon at bounding box center [487, 195] width 17 height 12
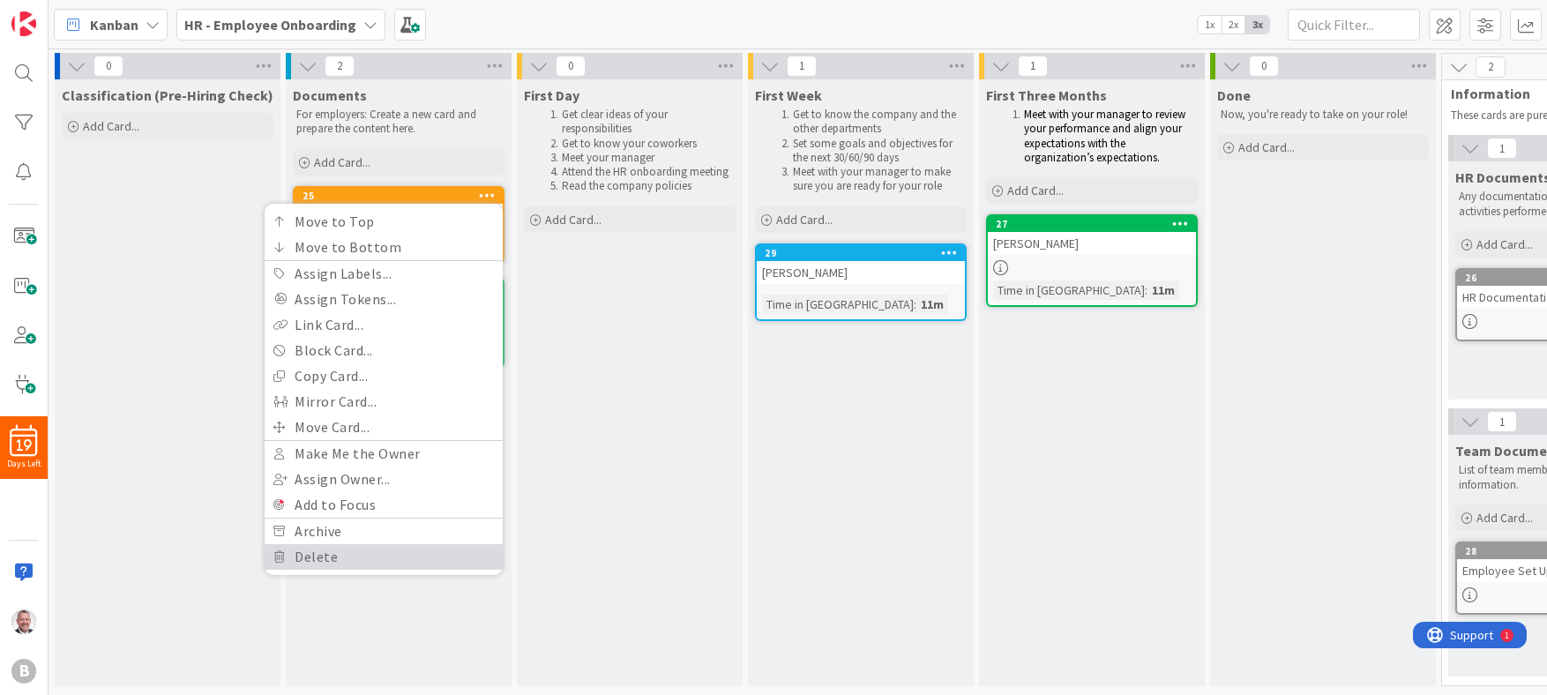
click at [417, 551] on link "Delete" at bounding box center [384, 557] width 238 height 26
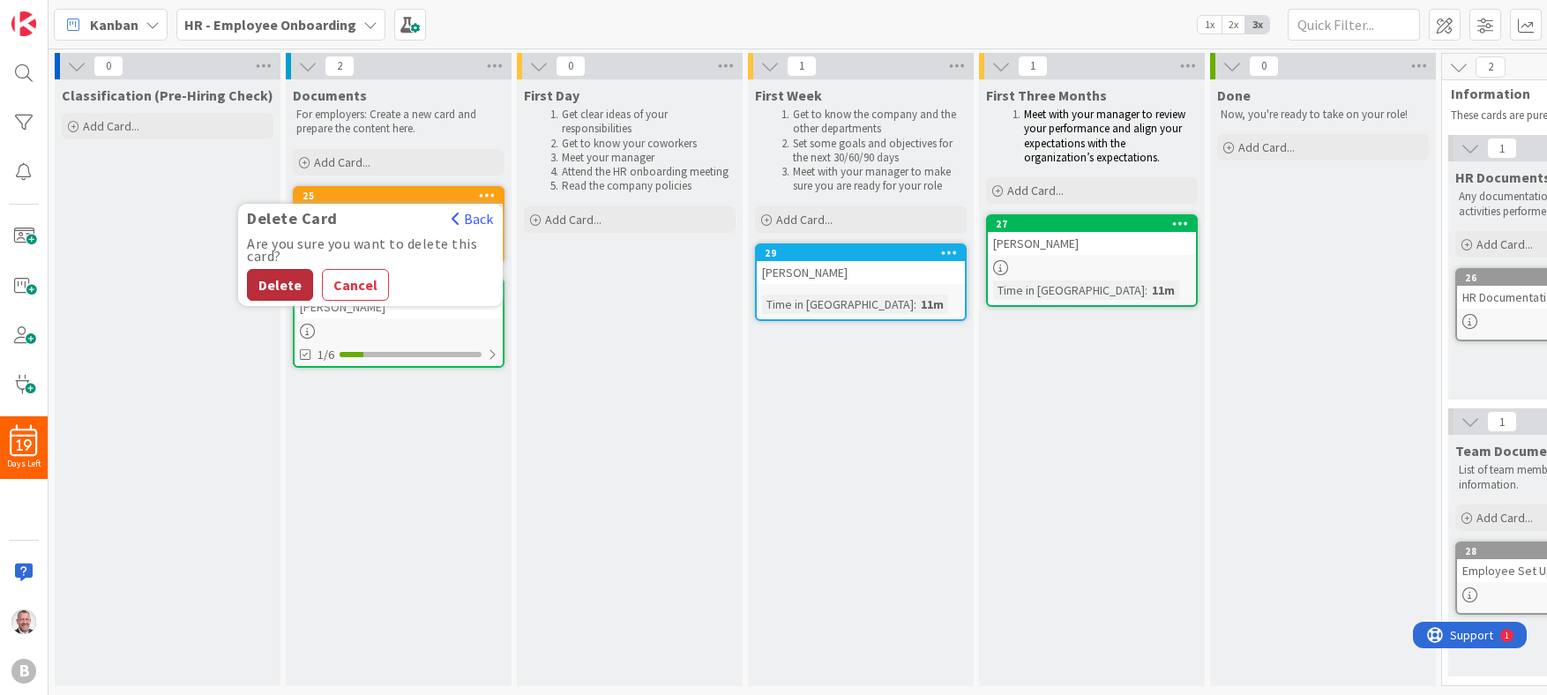
click at [276, 273] on button "Delete" at bounding box center [280, 285] width 66 height 32
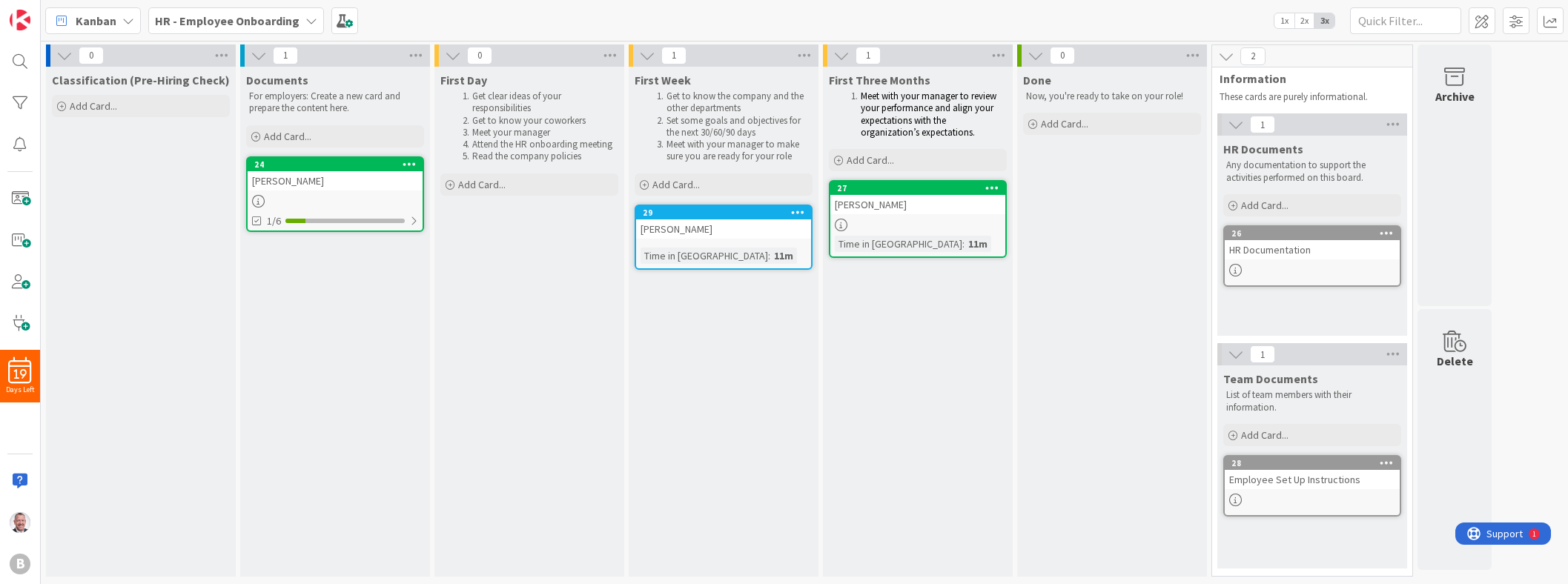
click at [356, 311] on div "Documents For employers: Create a new card and prepare the content here. Add Ca…" at bounding box center [335, 321] width 190 height 510
click at [331, 184] on div "[PERSON_NAME]" at bounding box center [335, 181] width 175 height 19
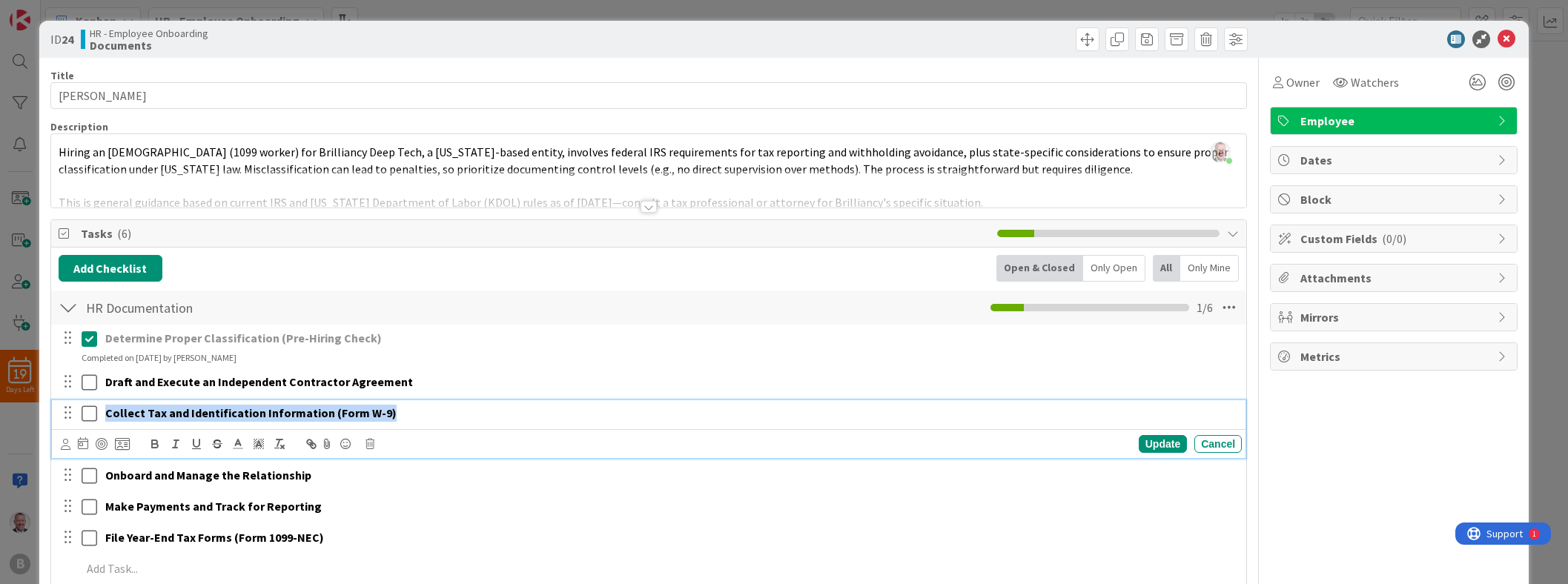
drag, startPoint x: 419, startPoint y: 413, endPoint x: 105, endPoint y: 415, distance: 314.0
click at [105, 415] on p "Collect Tax and Identification Information (Form W-9)" at bounding box center [670, 413] width 1130 height 17
click at [776, 37] on icon at bounding box center [1506, 39] width 18 height 18
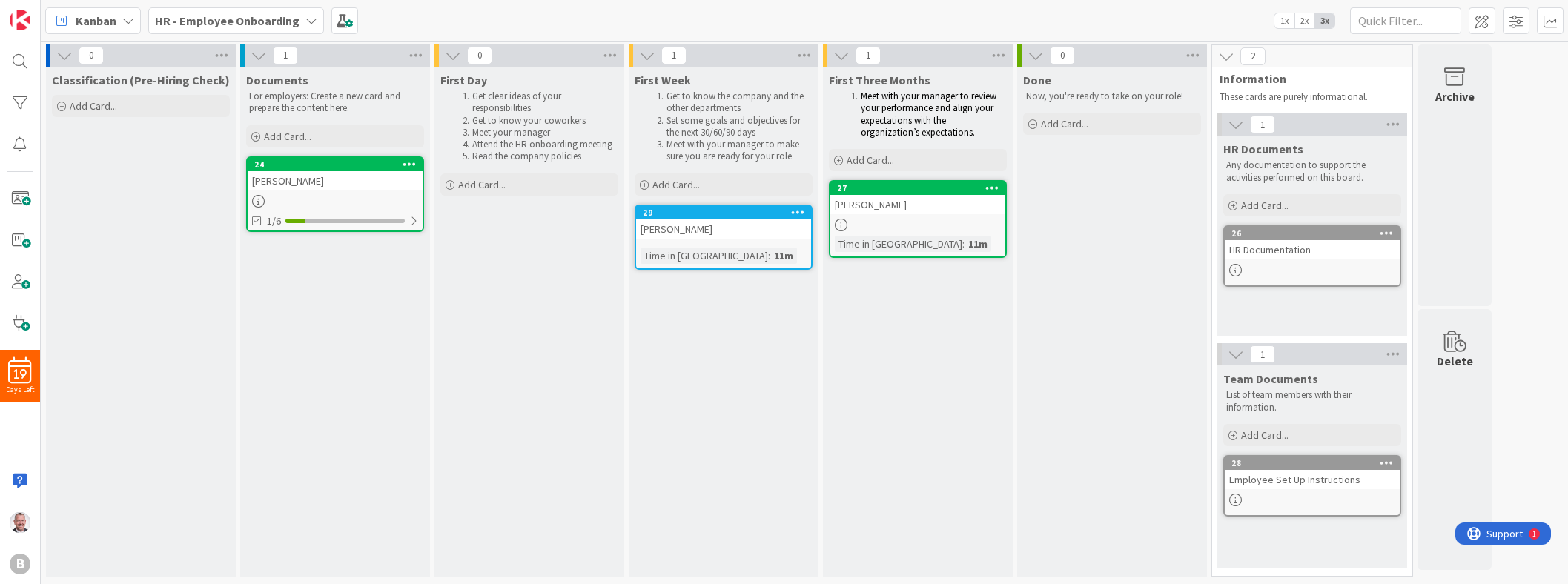
click at [776, 37] on div "Kanban HR - Employee Onboarding 1x 2x 3x" at bounding box center [804, 20] width 1527 height 41
click at [311, 96] on p "For employers: Create a new card and prepare the content here." at bounding box center [334, 103] width 172 height 24
click at [776, 14] on span at bounding box center [1481, 21] width 27 height 27
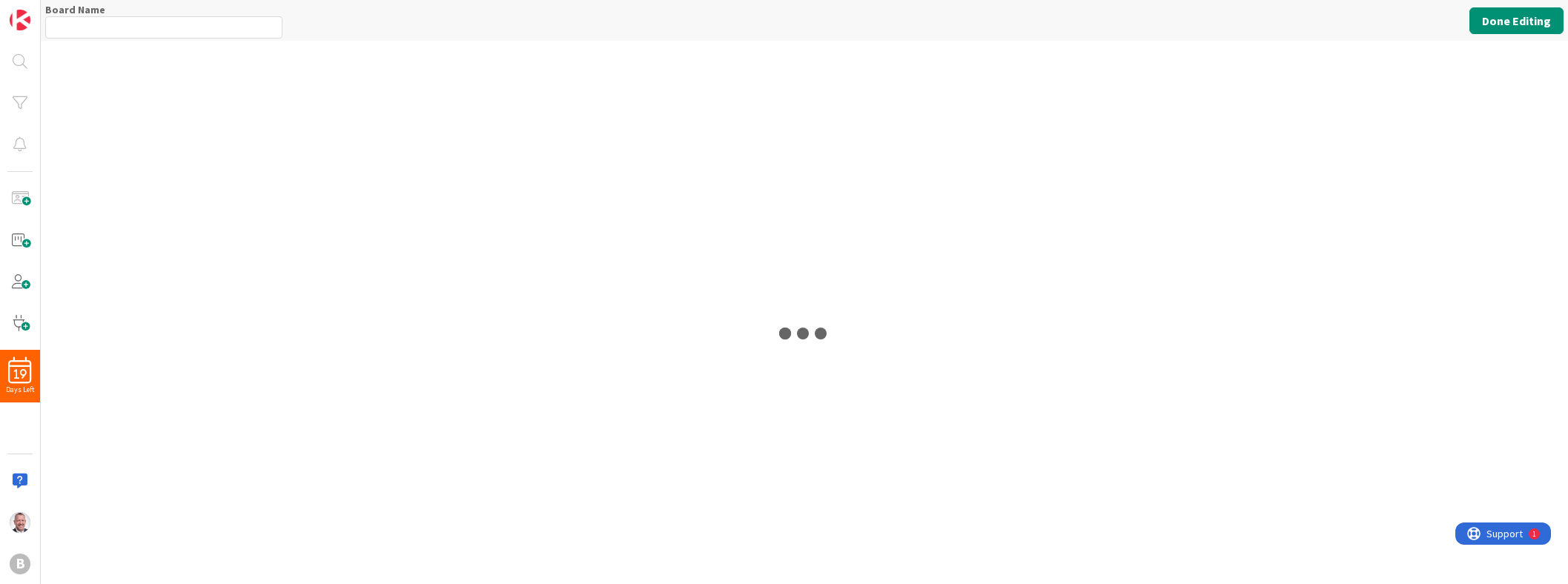
type input "HR - Employee Onboarding"
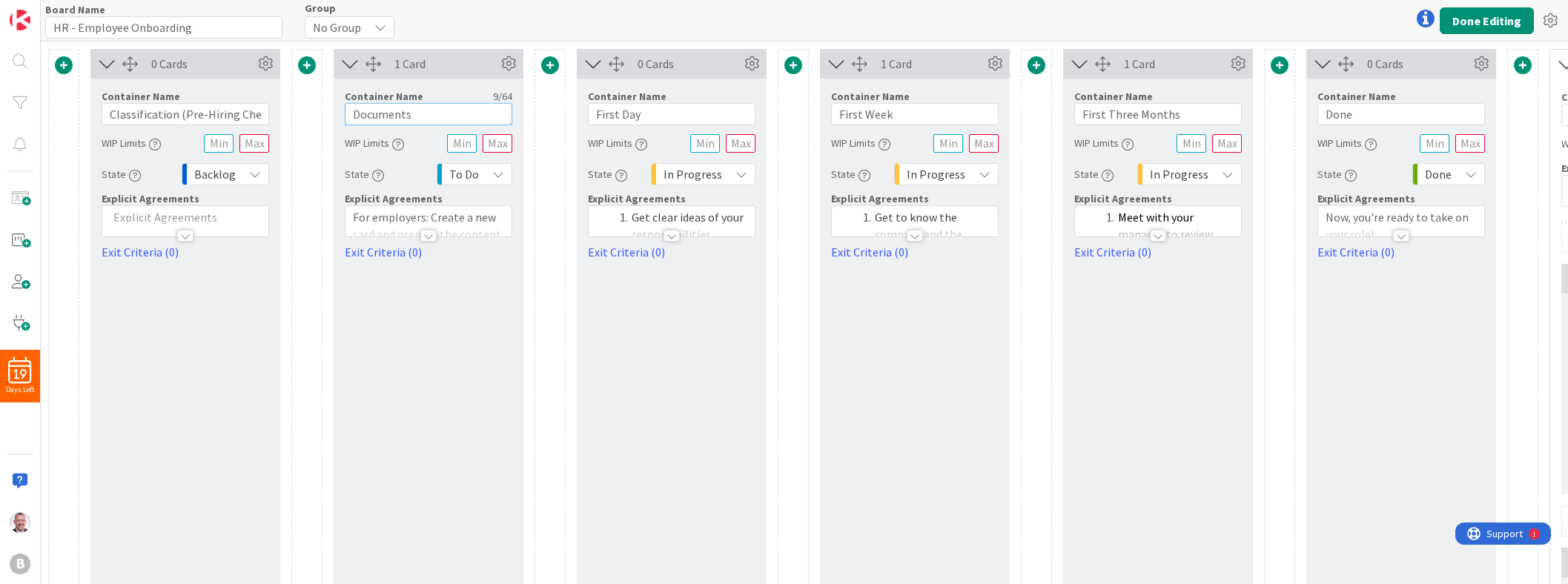
click at [388, 117] on input "Documents" at bounding box center [428, 114] width 167 height 22
click at [427, 234] on div at bounding box center [428, 235] width 16 height 12
click at [458, 279] on p "For employers: Create a new card and prepare the content here." at bounding box center [429, 280] width 151 height 50
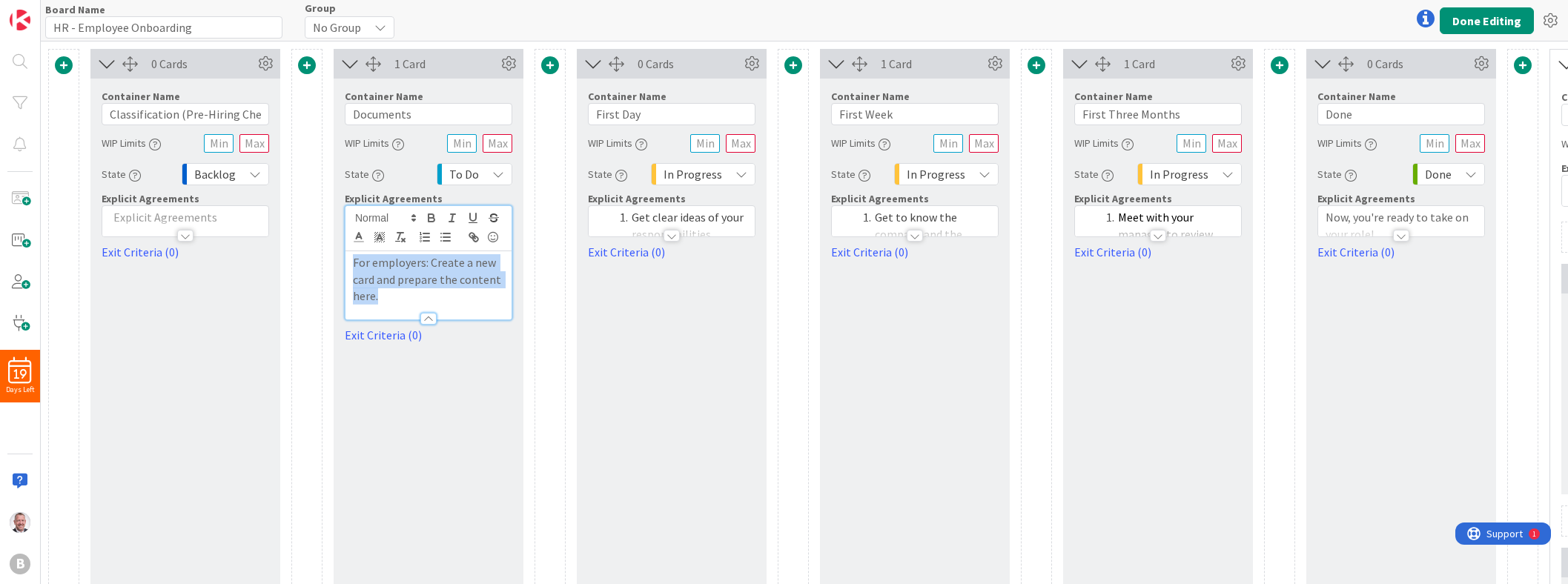
drag, startPoint x: 381, startPoint y: 294, endPoint x: 327, endPoint y: 230, distance: 83.7
click at [327, 230] on div "0 Cards Container Name 33 / 64 Classification (Pre-Hiring Check) WIP Limits Sta…" at bounding box center [926, 434] width 1757 height 772
drag, startPoint x: 395, startPoint y: 266, endPoint x: 359, endPoint y: 266, distance: 36.0
click at [359, 266] on p "Collect contractor Agreement" at bounding box center [429, 271] width 151 height 34
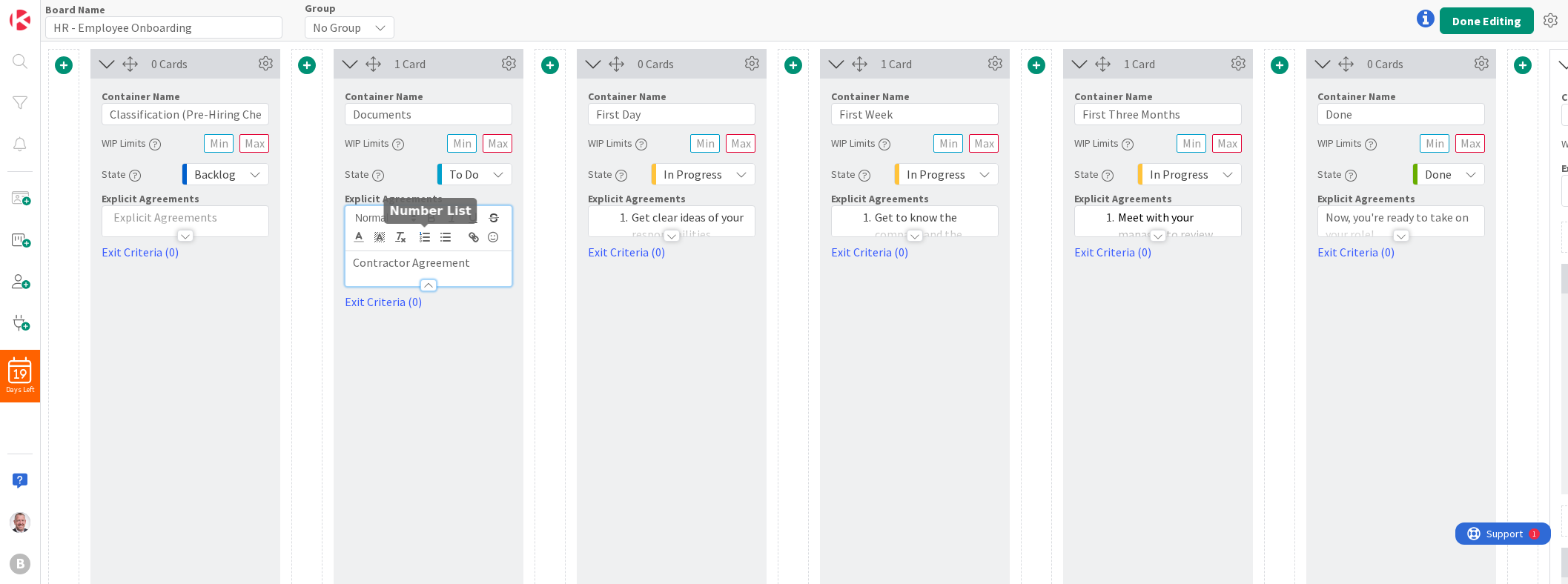
click at [424, 239] on icon "button" at bounding box center [424, 237] width 13 height 13
click at [499, 262] on li "Contractor Agreement" at bounding box center [437, 271] width 134 height 34
click at [410, 385] on div "1 Card Container Name 9 / 64 Documents WIP Limits State To Do Explicit Agreemen…" at bounding box center [429, 434] width 190 height 772
click at [381, 326] on link "Exit Criteria (0)" at bounding box center [428, 334] width 167 height 18
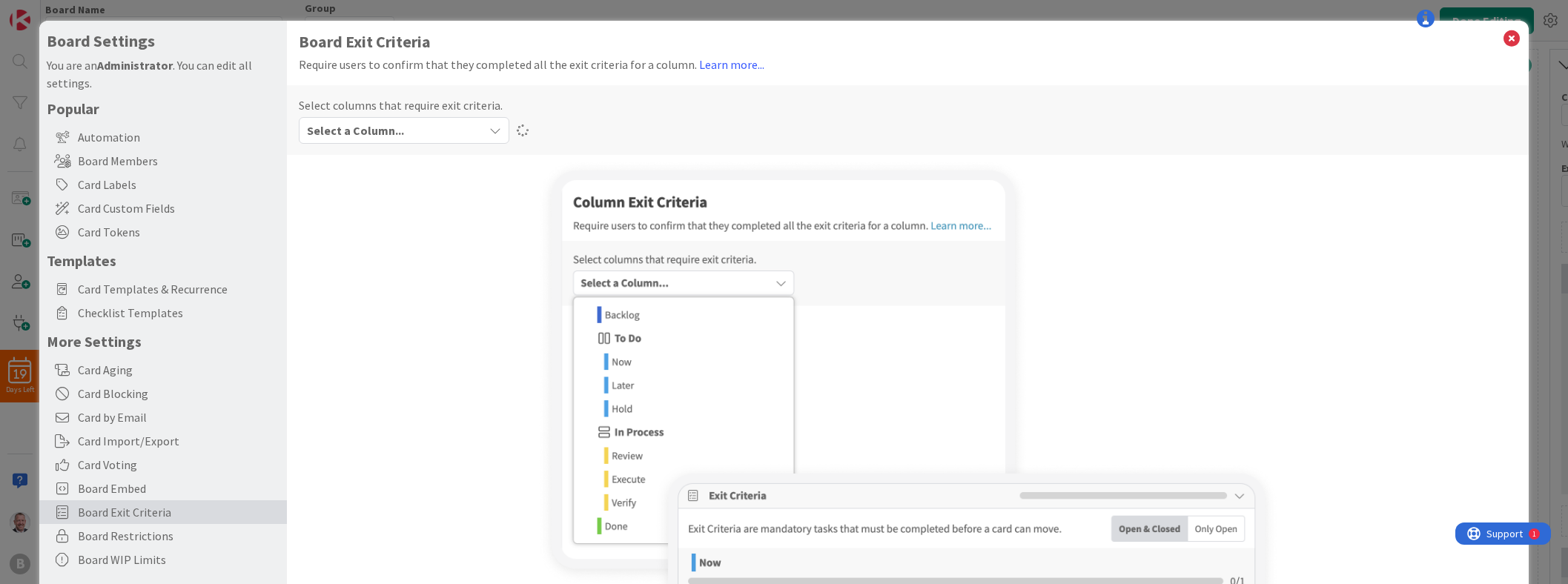
type textarea "x"
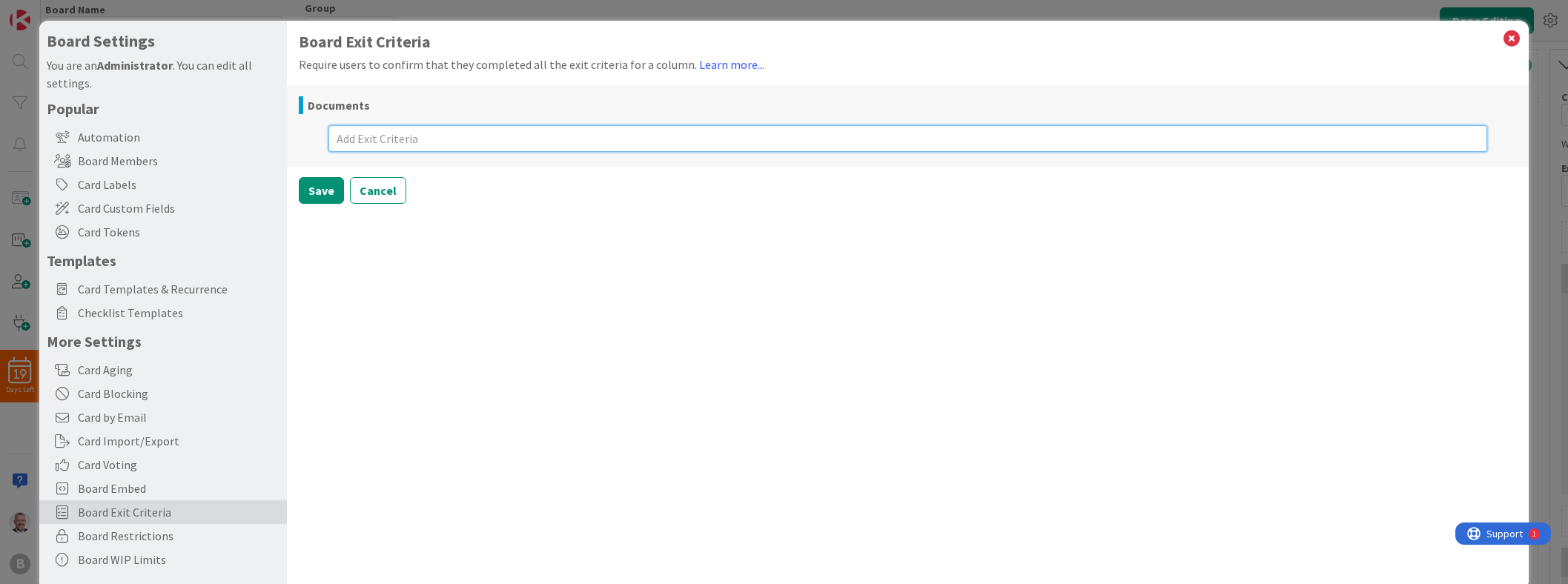
click at [405, 141] on textarea at bounding box center [908, 139] width 1159 height 27
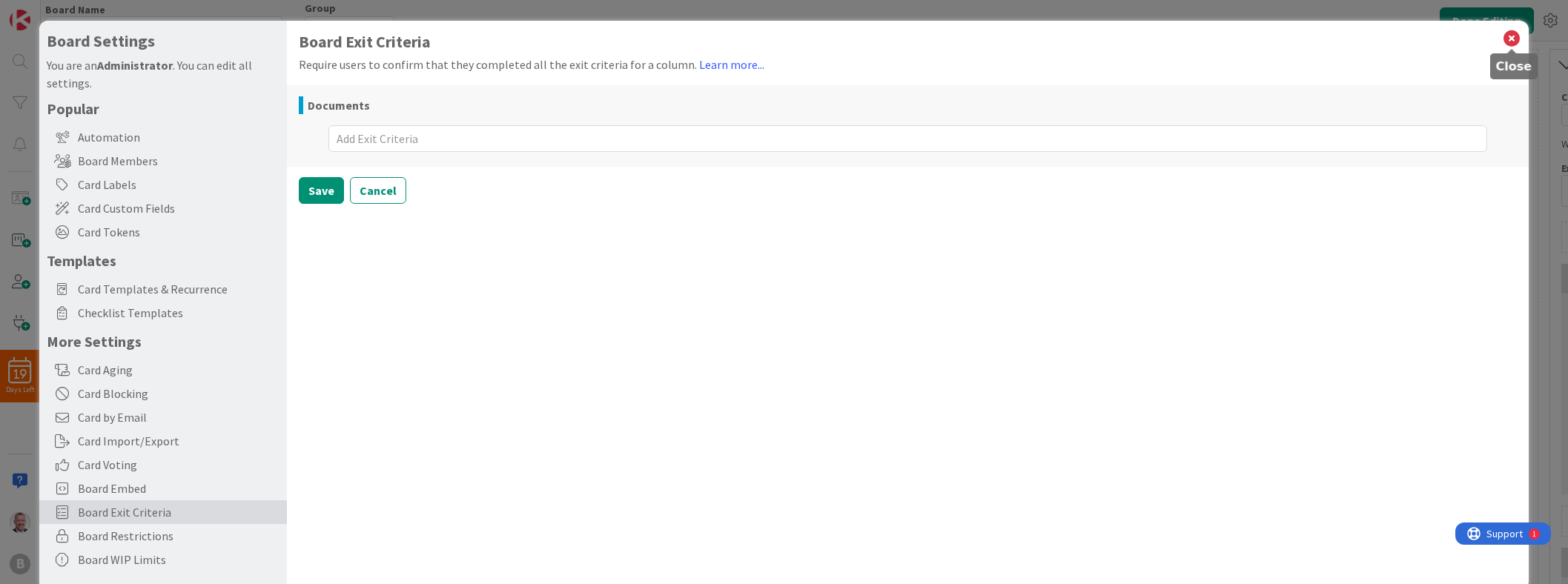
click at [776, 44] on icon at bounding box center [1511, 39] width 19 height 21
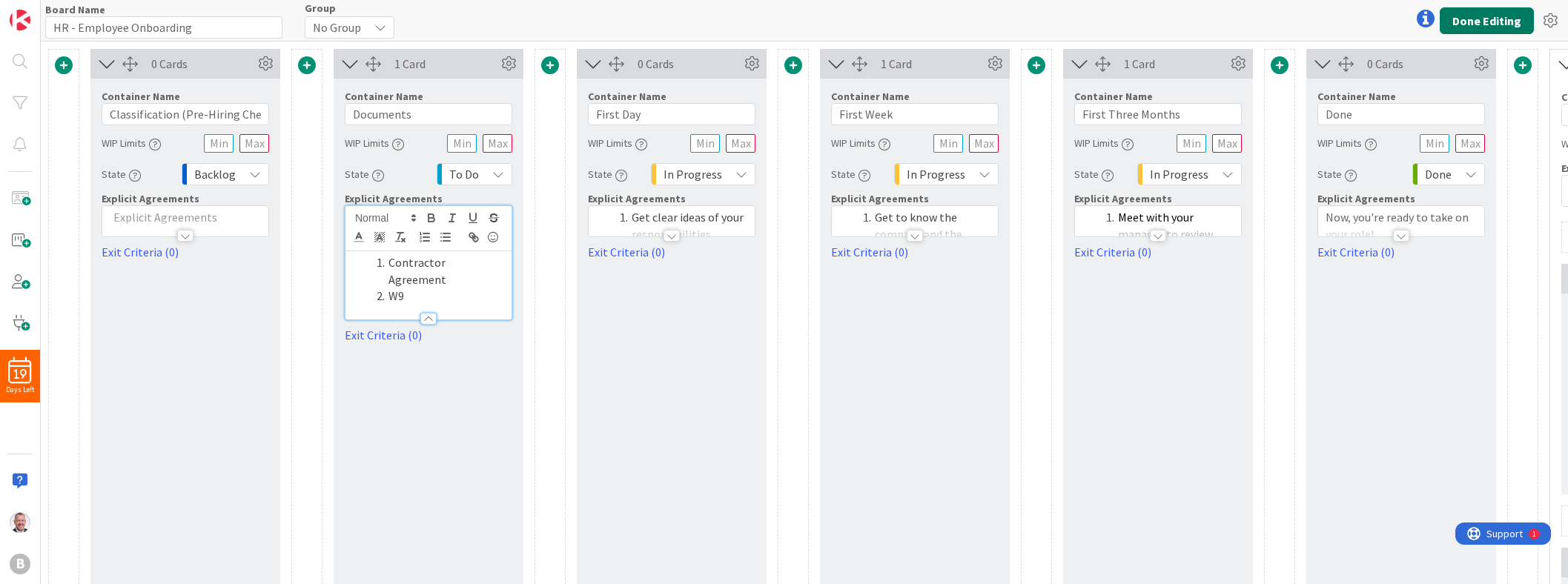
click at [776, 22] on button "Done Editing" at bounding box center [1486, 21] width 94 height 27
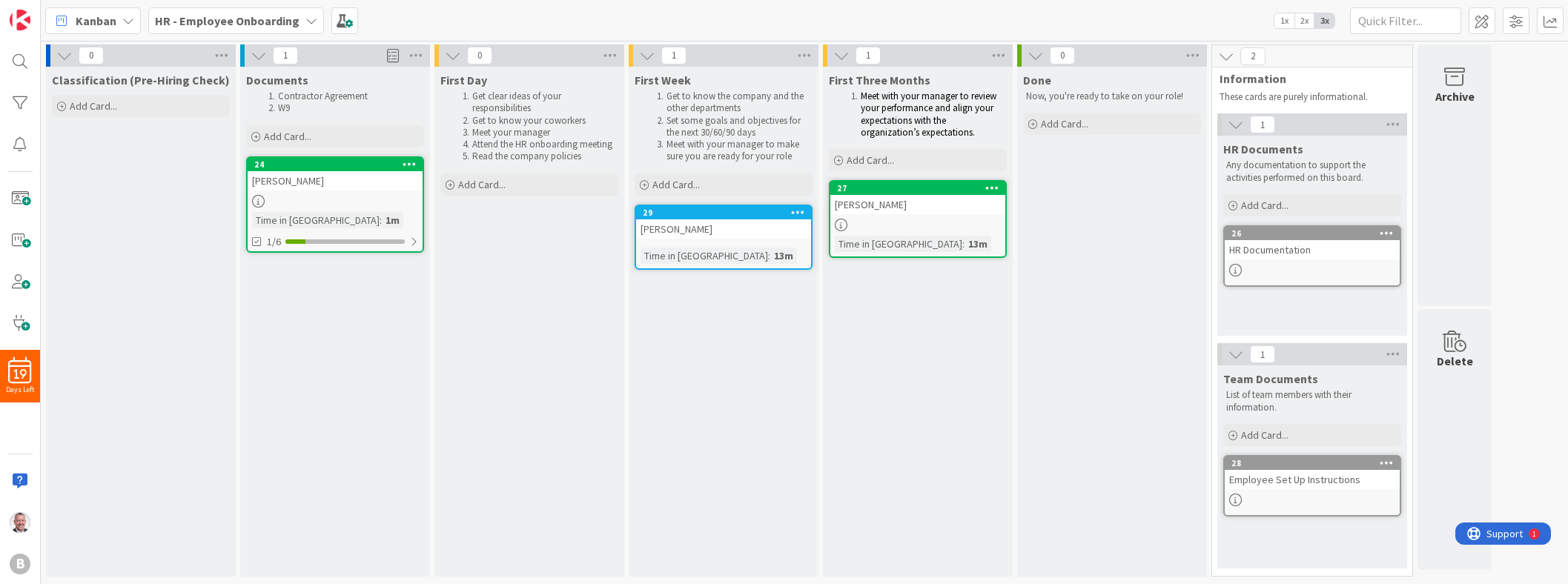
click at [379, 313] on div "Documents Contractor Agreement W9 Add Card... 24 [PERSON_NAME] Time in [GEOGRAP…" at bounding box center [335, 321] width 190 height 510
click at [776, 259] on div "HR Documentation" at bounding box center [1312, 250] width 175 height 19
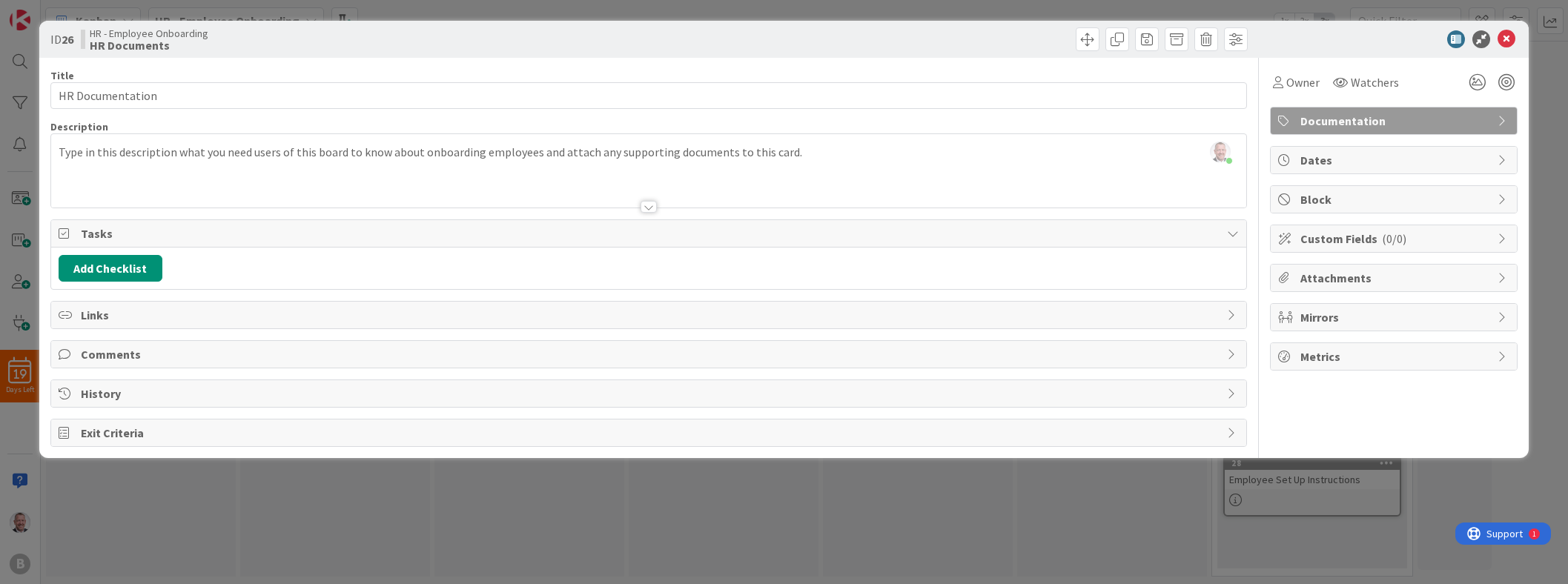
click at [87, 313] on span "Links" at bounding box center [650, 314] width 1139 height 18
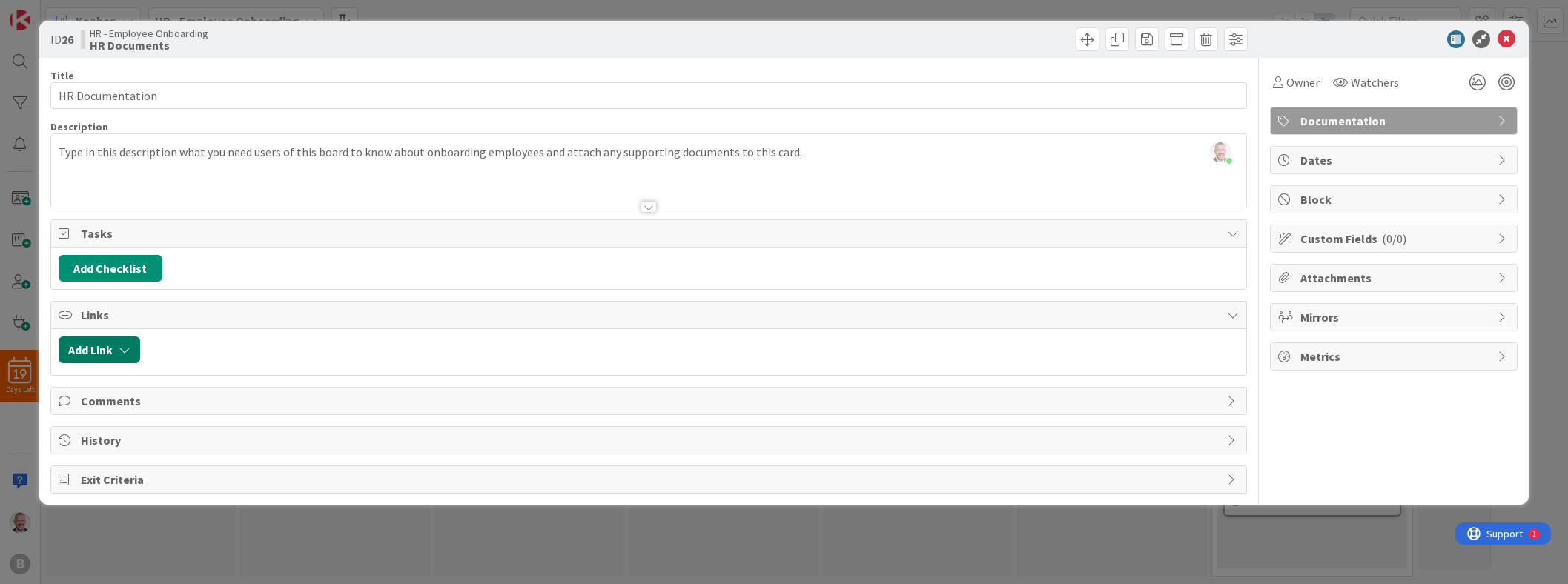
click at [104, 360] on button "Add Link" at bounding box center [99, 350] width 82 height 27
click at [145, 405] on div "New" at bounding box center [118, 408] width 103 height 25
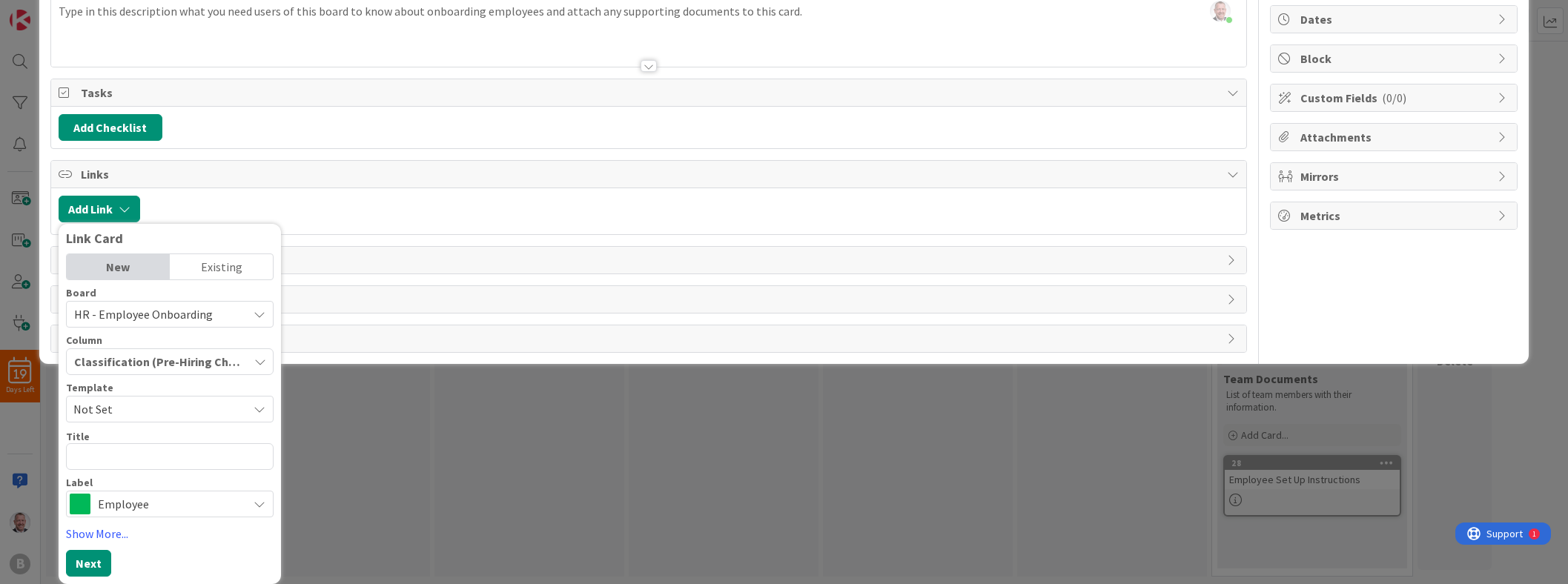
click at [466, 210] on div at bounding box center [693, 209] width 1091 height 27
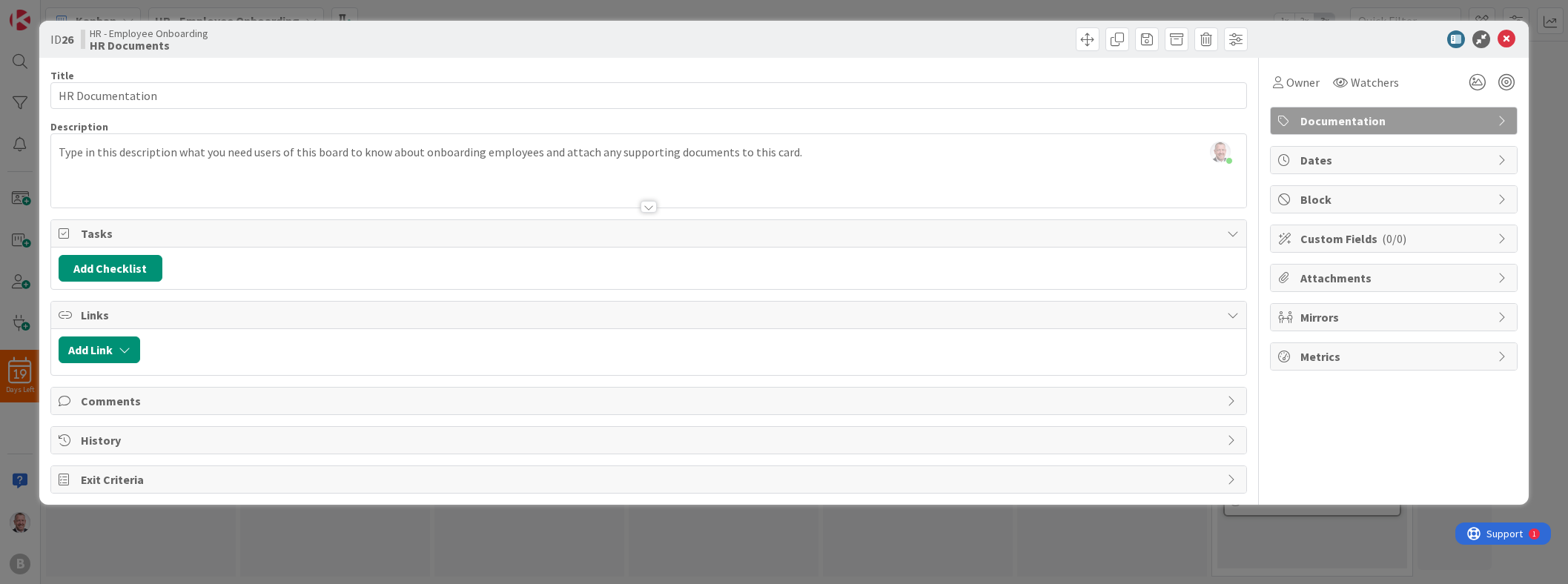
scroll to position [0, 0]
click at [123, 344] on icon "button" at bounding box center [124, 350] width 12 height 12
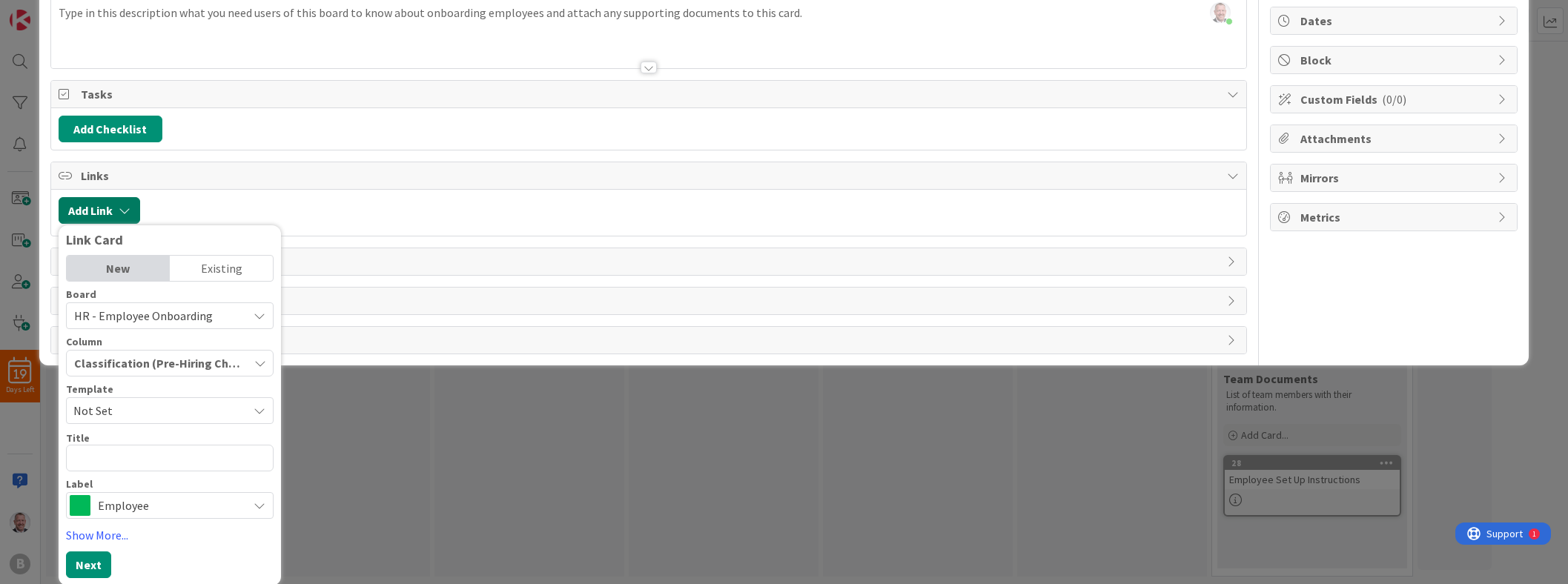
scroll to position [141, 0]
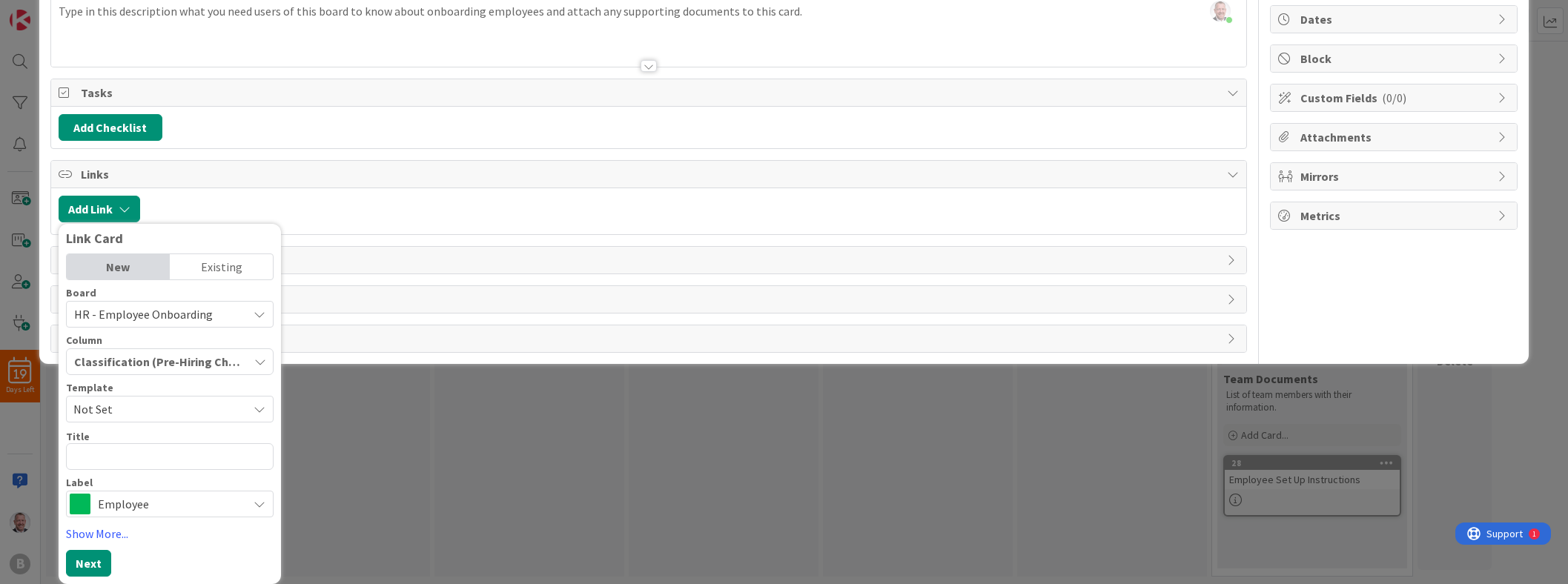
click at [229, 271] on div "Existing" at bounding box center [221, 267] width 103 height 25
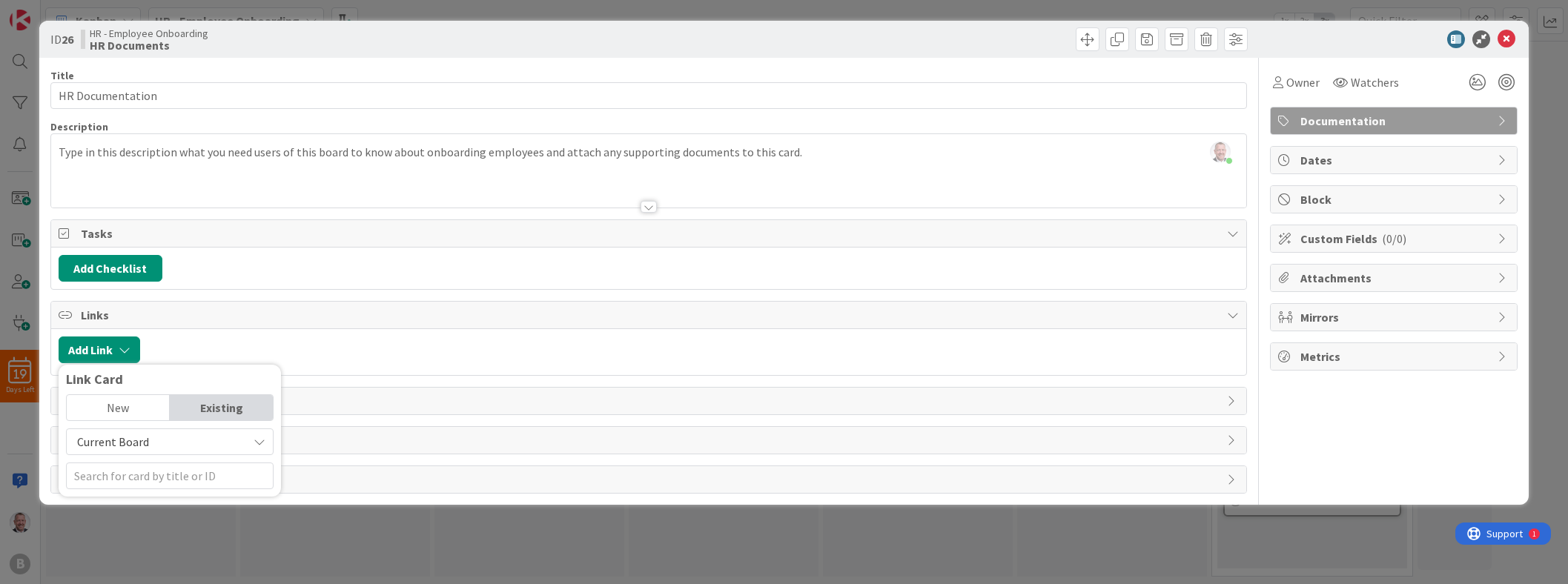
click at [218, 446] on span "Current Board" at bounding box center [157, 441] width 166 height 21
drag, startPoint x: 218, startPoint y: 445, endPoint x: 229, endPoint y: 414, distance: 32.9
click at [229, 416] on div "New Existing Current Board Current Board All Boards" at bounding box center [170, 441] width 208 height 95
click at [327, 216] on div "Title 16 / 128 HR Documentation Description [PERSON_NAME] just joined Type in t…" at bounding box center [649, 276] width 1197 height 436
click at [776, 39] on icon at bounding box center [1506, 39] width 18 height 18
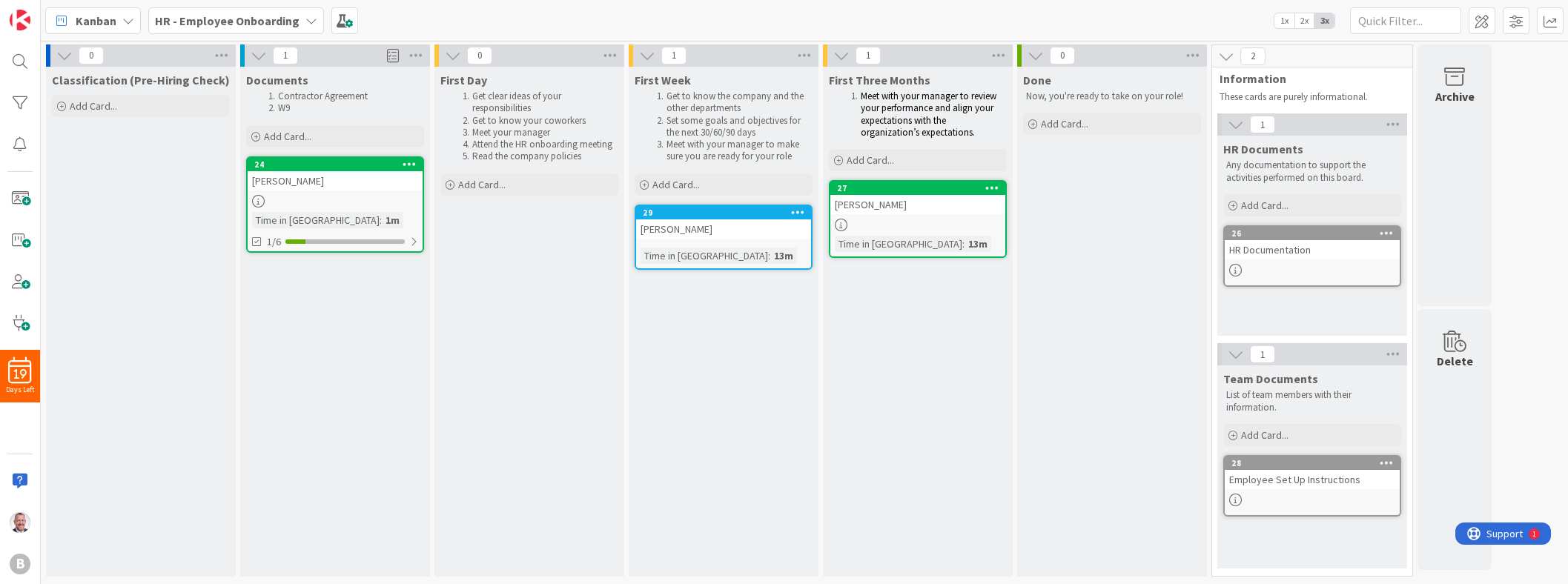
click at [776, 160] on p "Any documentation to support the activities performed on this board." at bounding box center [1312, 171] width 172 height 24
click at [776, 125] on icon at bounding box center [1392, 124] width 19 height 22
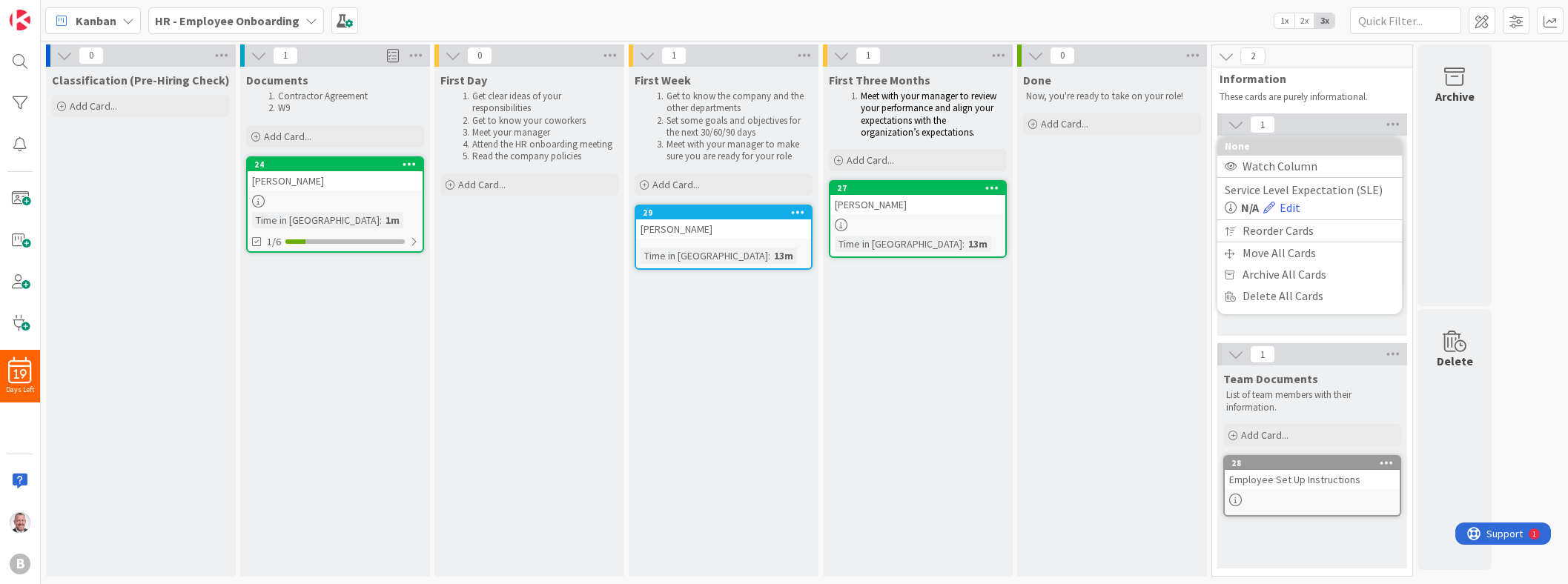
click at [776, 97] on p "These cards are purely informational." at bounding box center [1307, 97] width 175 height 12
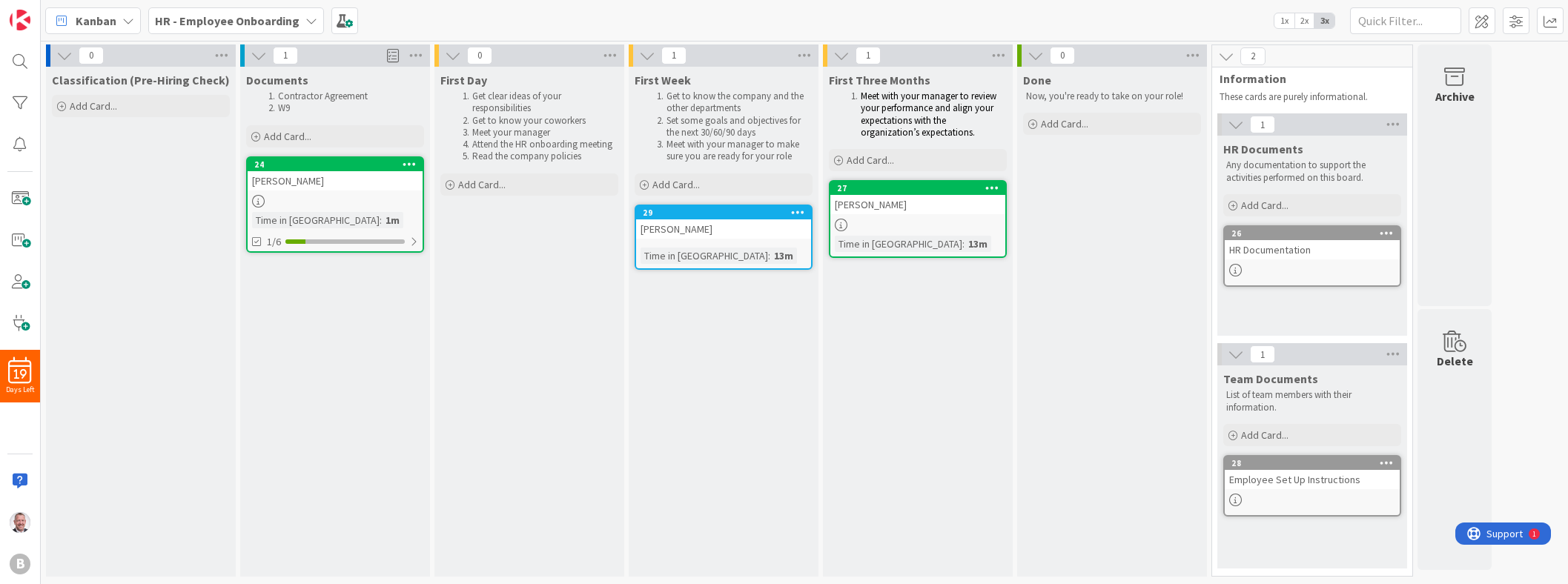
click at [776, 262] on div "26 HR Documentation" at bounding box center [1312, 255] width 178 height 61
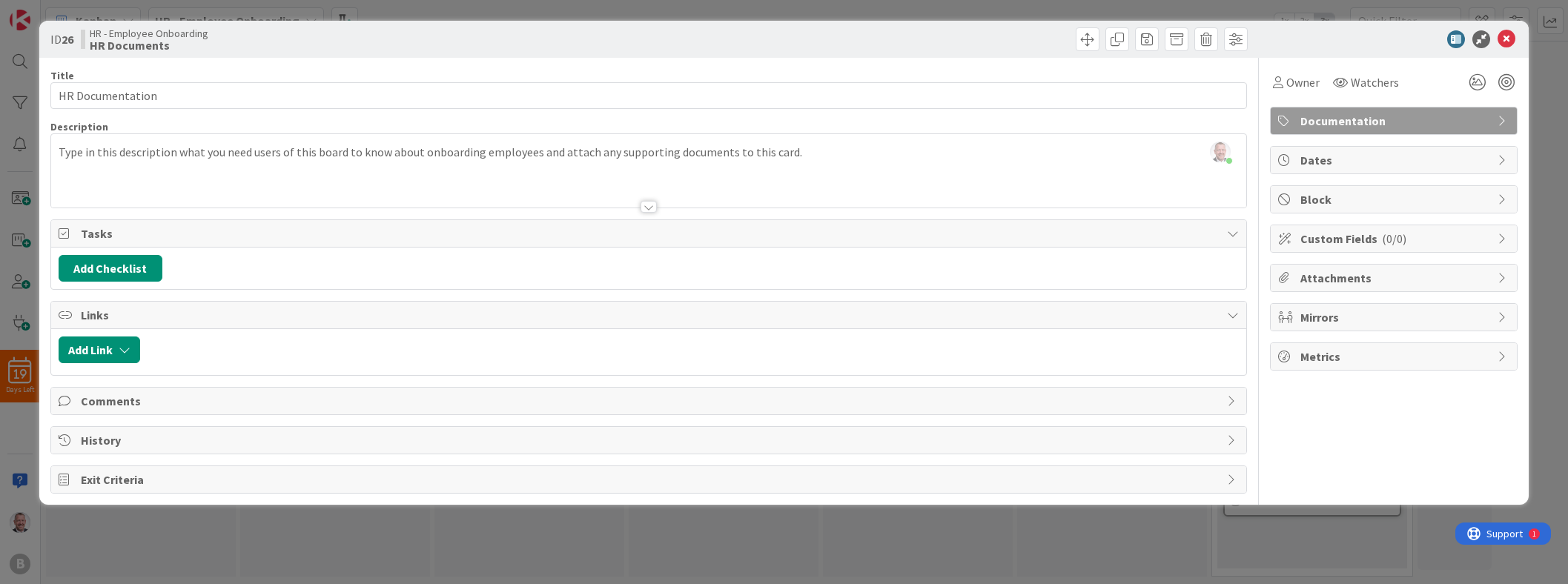
click at [776, 273] on span "Attachments" at bounding box center [1395, 277] width 190 height 18
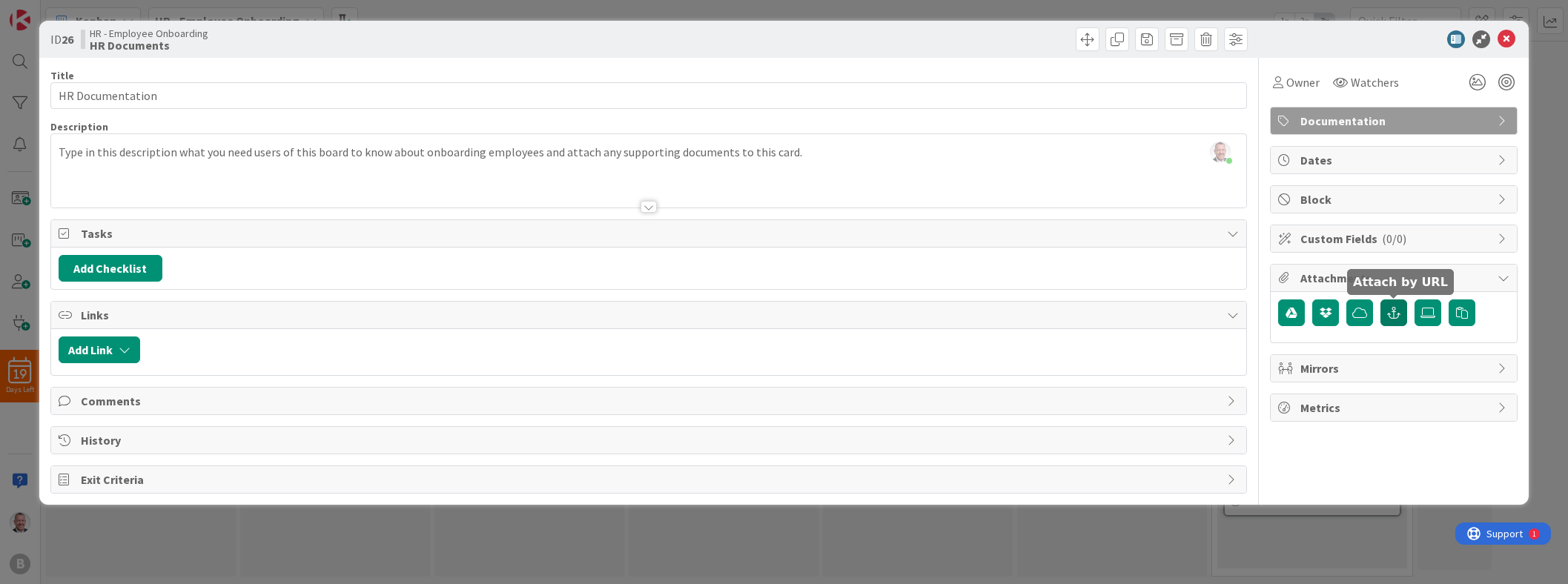
click at [776, 316] on icon "button" at bounding box center [1393, 313] width 13 height 12
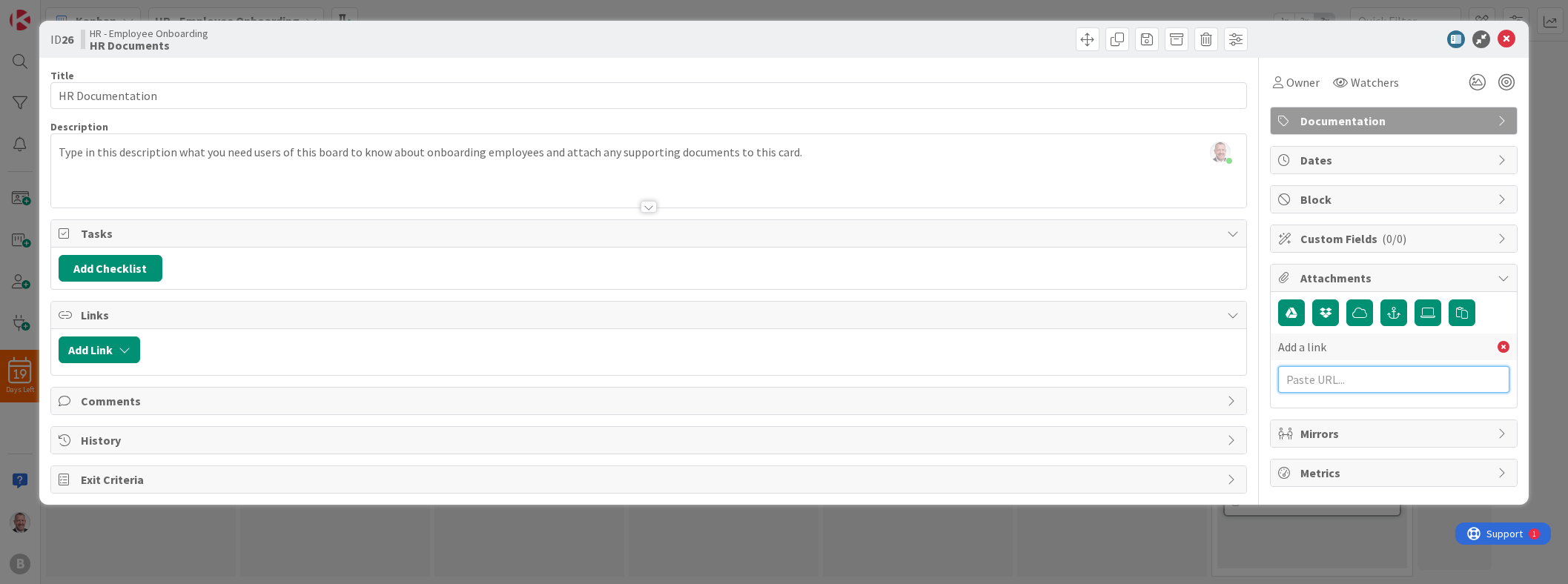
click at [776, 375] on input "text" at bounding box center [1393, 380] width 231 height 27
paste input "[URL][DOMAIN_NAME]"
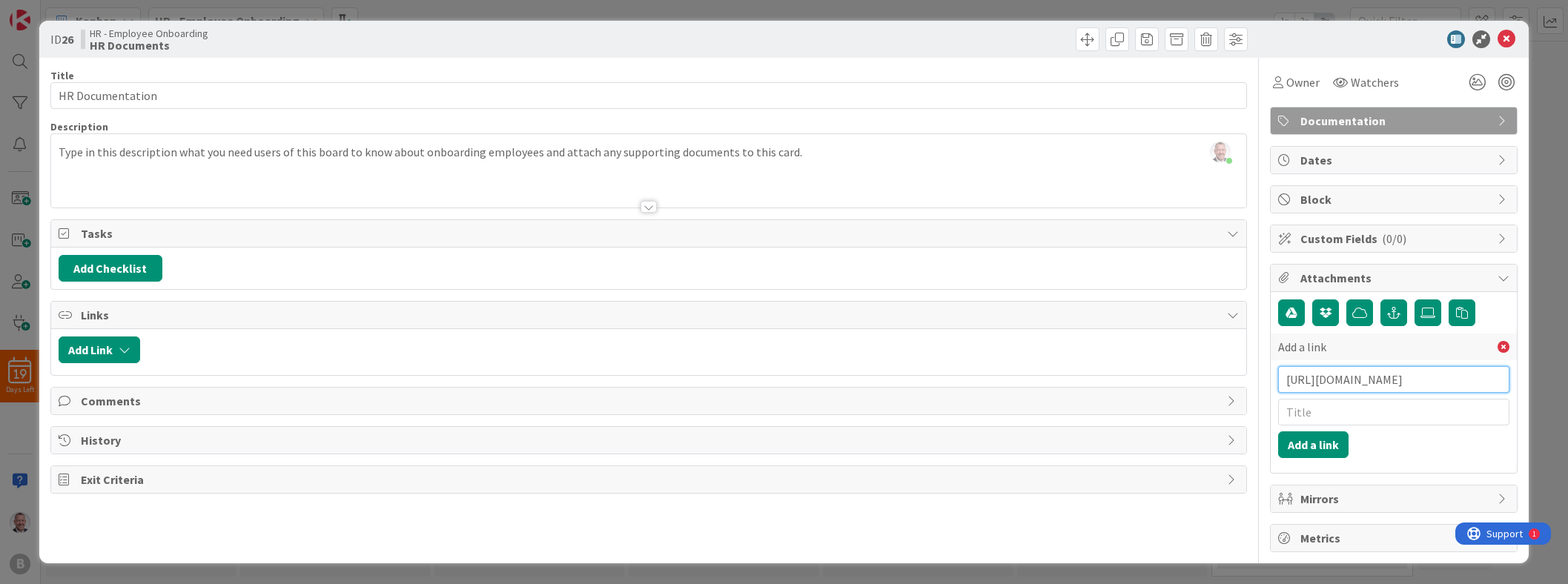
type input "[URL][DOMAIN_NAME]"
click at [776, 418] on input "text" at bounding box center [1393, 413] width 231 height 27
type input "Onboarding Policy"
click at [776, 437] on button "Add a link" at bounding box center [1313, 445] width 71 height 27
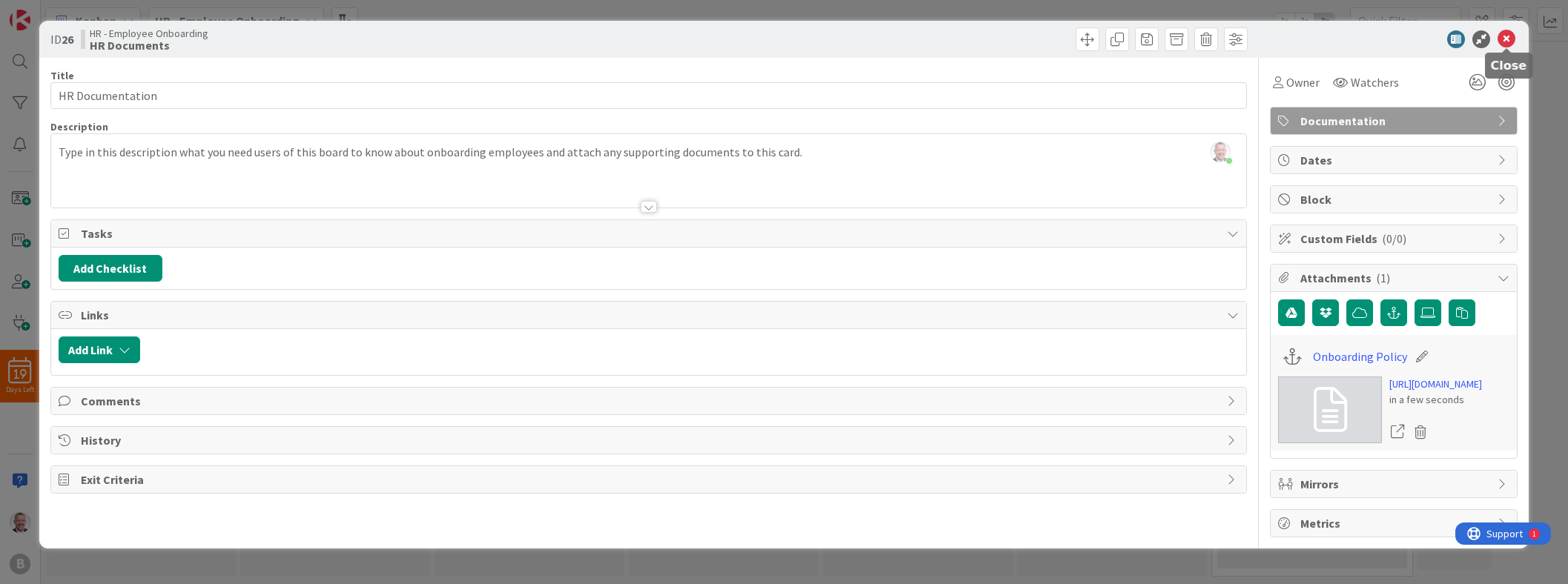
click at [776, 35] on icon at bounding box center [1506, 39] width 18 height 18
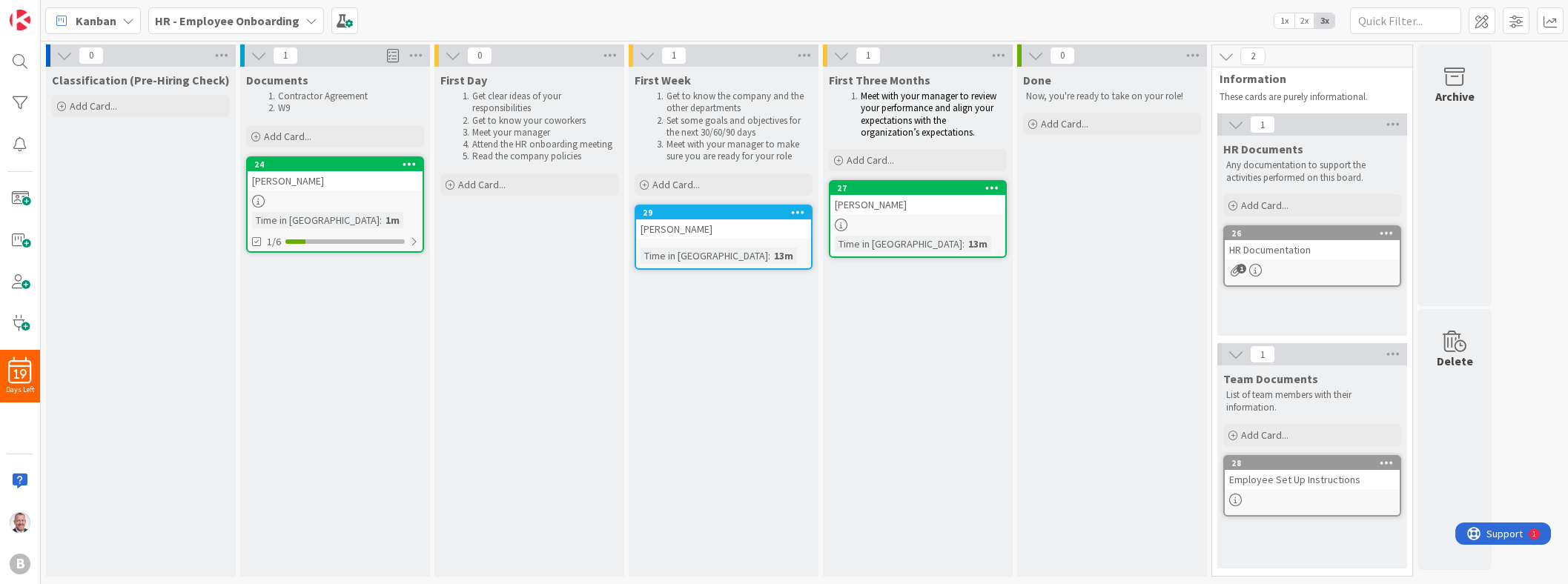
click at [776, 260] on div "26 HR Documentation 1" at bounding box center [1312, 255] width 178 height 61
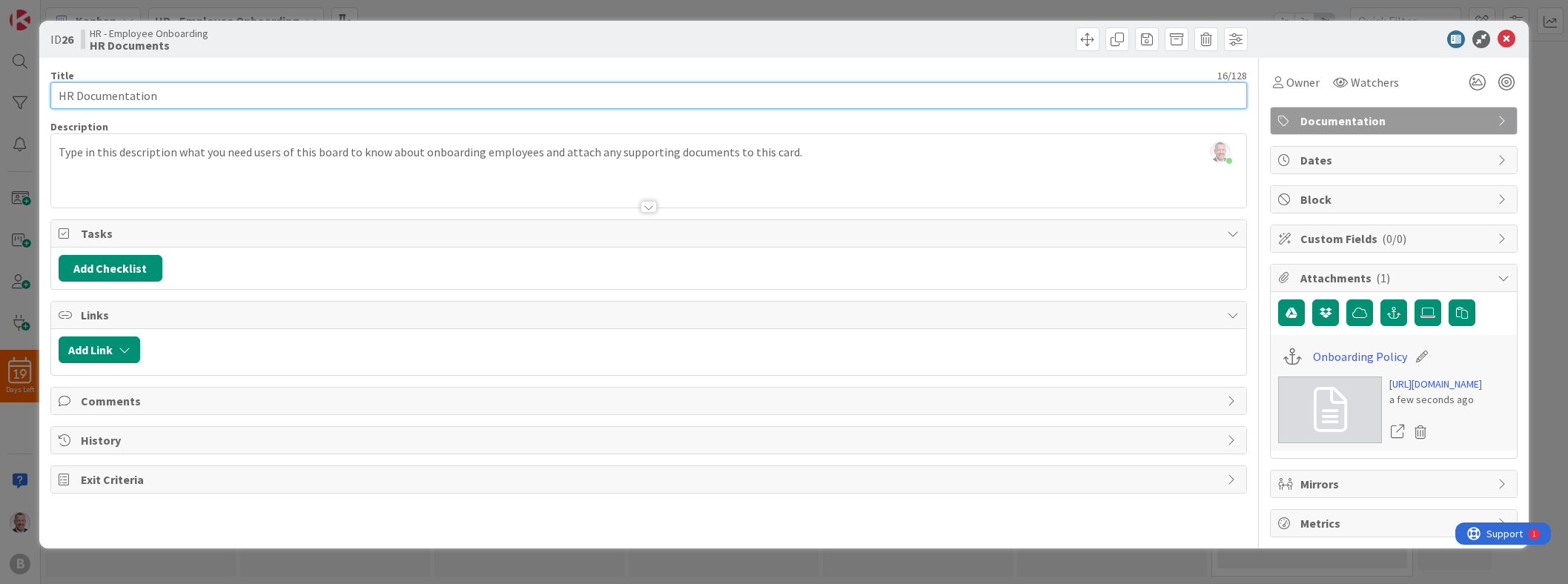
click at [167, 86] on input "HR Documentation" at bounding box center [649, 96] width 1197 height 27
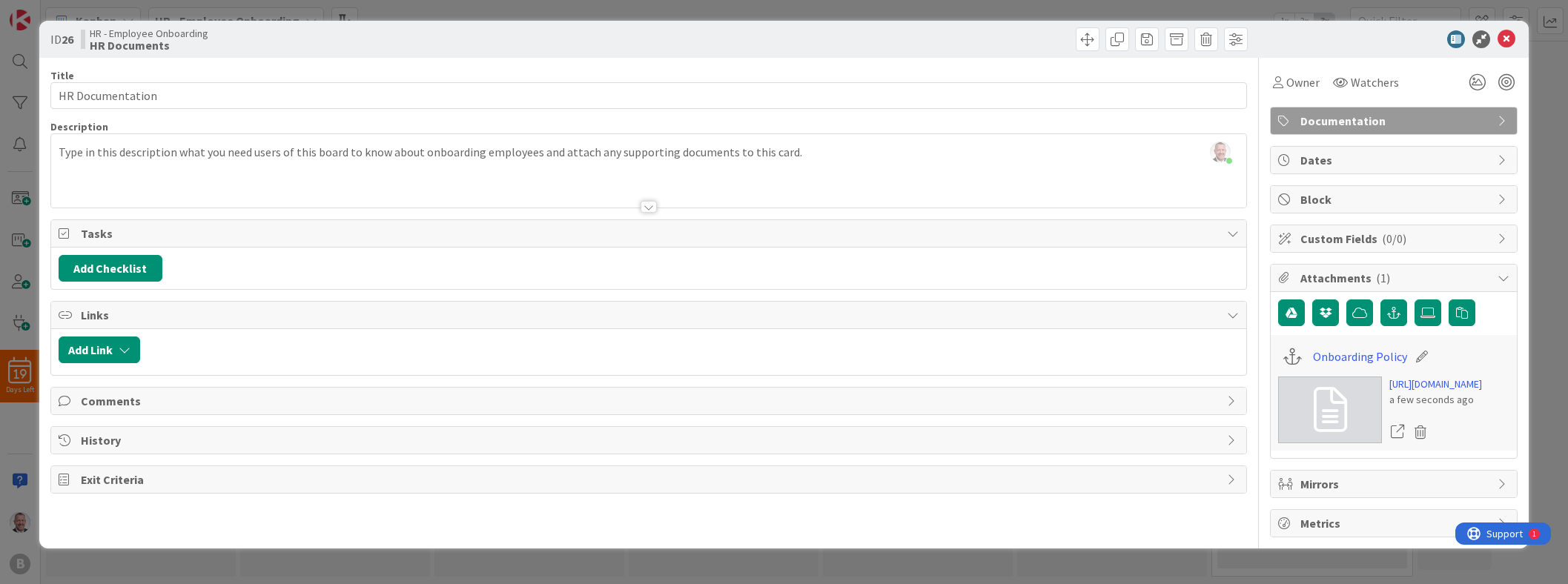
drag, startPoint x: 1304, startPoint y: 354, endPoint x: 1298, endPoint y: 339, distance: 16.2
click at [776, 349] on icon at bounding box center [1421, 356] width 21 height 15
drag, startPoint x: 1420, startPoint y: 355, endPoint x: 1228, endPoint y: 250, distance: 218.8
click at [776, 250] on div "Title 16 / 128 HR Documentation Description [PERSON_NAME] just joined Type in t…" at bounding box center [784, 297] width 1467 height 480
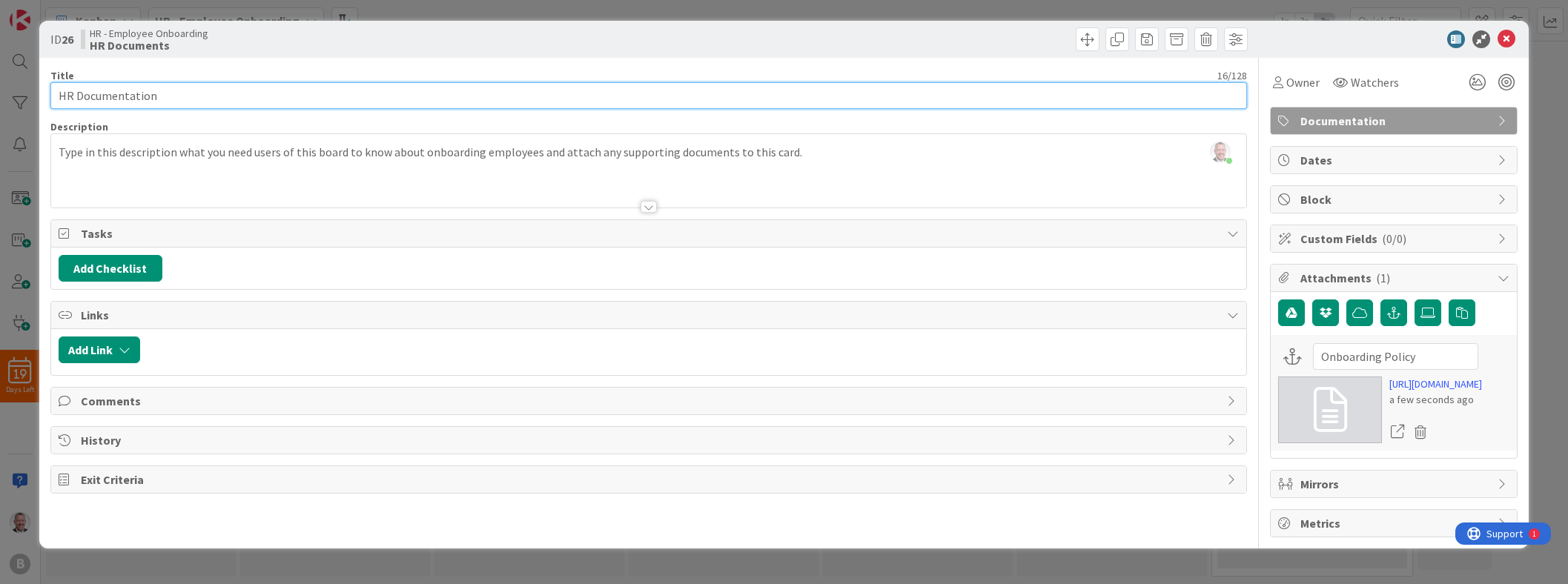
click at [265, 103] on input "HR Documentation" at bounding box center [649, 96] width 1197 height 27
drag, startPoint x: 265, startPoint y: 103, endPoint x: 14, endPoint y: 48, distance: 257.0
click at [14, 48] on div "ID 26 HR - Employee Onboarding HR Documents Title 16 / 128 HR Documentation Des…" at bounding box center [784, 292] width 1568 height 584
paste input "Onboarding Policy"
type input "Onboarding Policy"
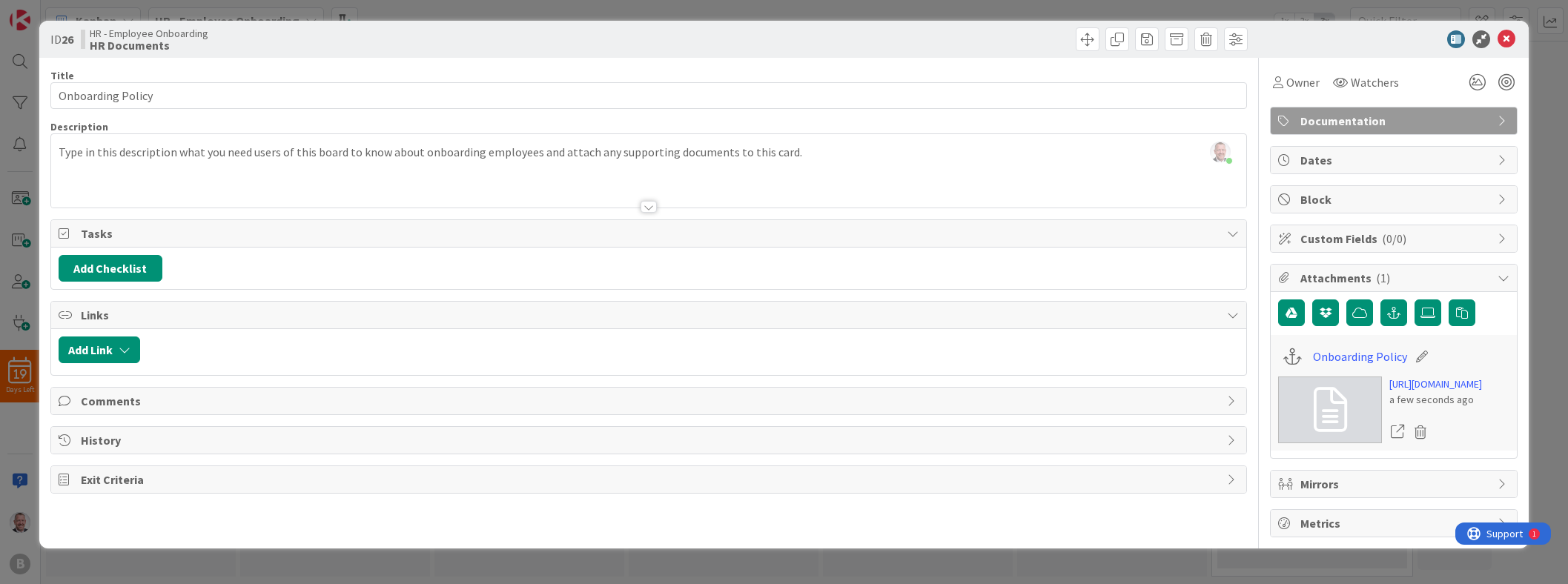
click at [776, 50] on div "ID 26 HR - Employee Onboarding HR Documents" at bounding box center [784, 39] width 1489 height 37
click at [776, 40] on icon at bounding box center [1506, 39] width 18 height 18
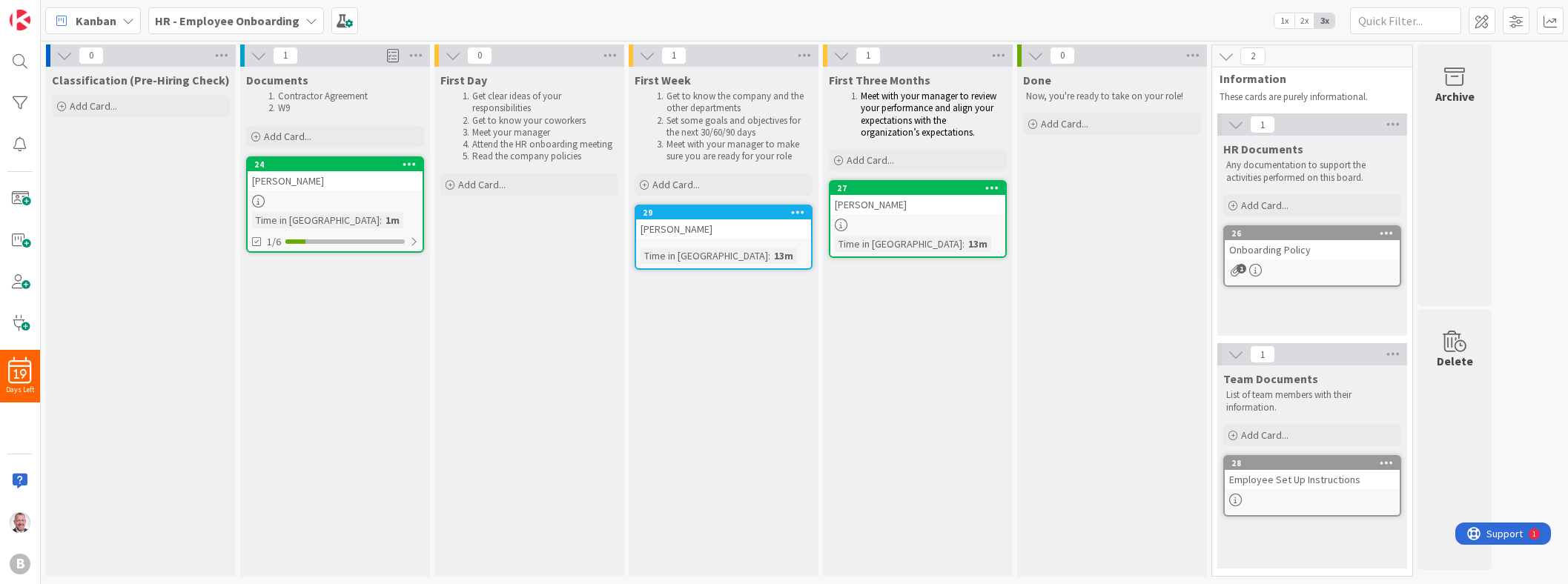
click at [776, 316] on div "HR Documents Any documentation to support the activities performed on this boar…" at bounding box center [1312, 235] width 190 height 200
click at [776, 84] on span "Information" at bounding box center [1306, 79] width 174 height 15
click at [26, 190] on span at bounding box center [19, 198] width 29 height 29
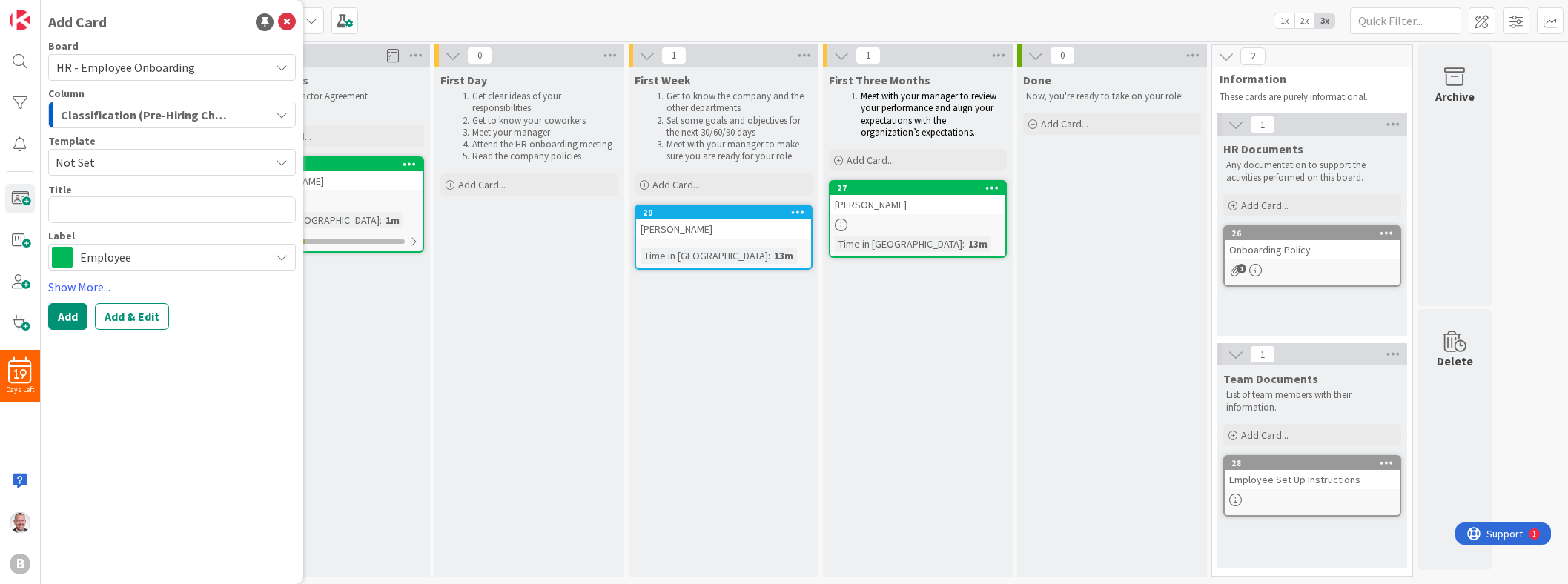
click at [149, 247] on span "Employee" at bounding box center [171, 257] width 182 height 21
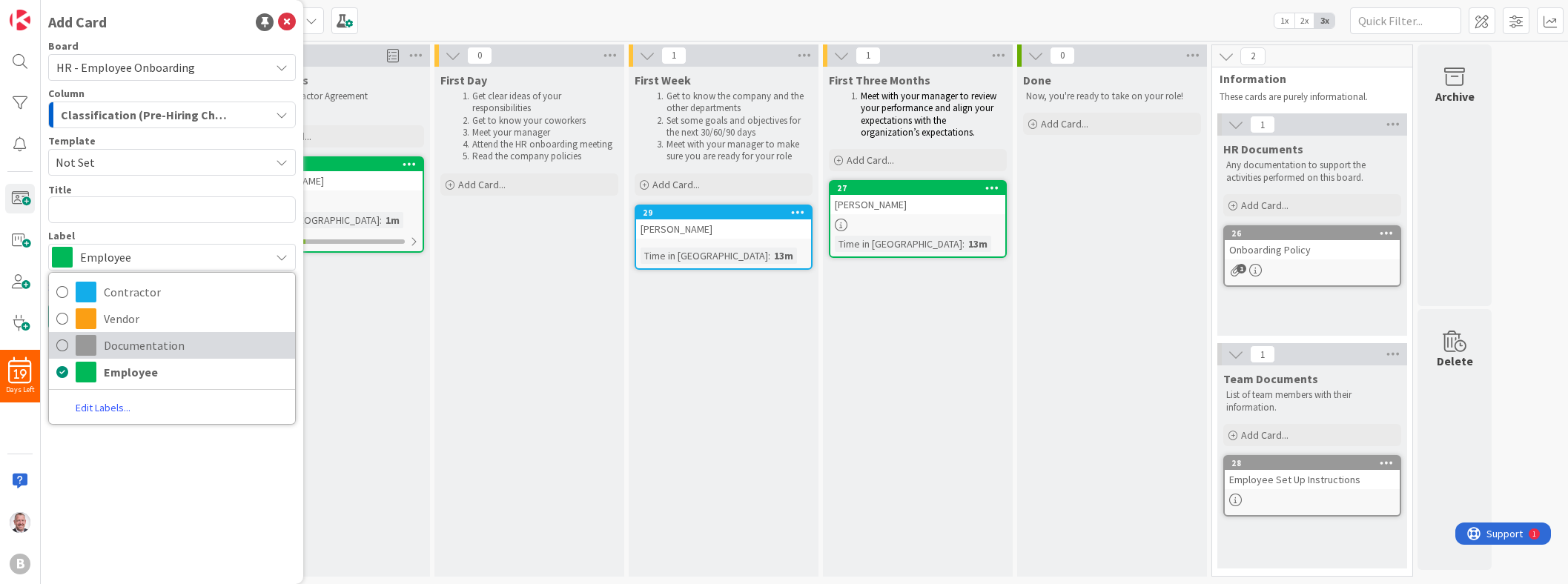
click at [61, 344] on icon at bounding box center [62, 345] width 12 height 22
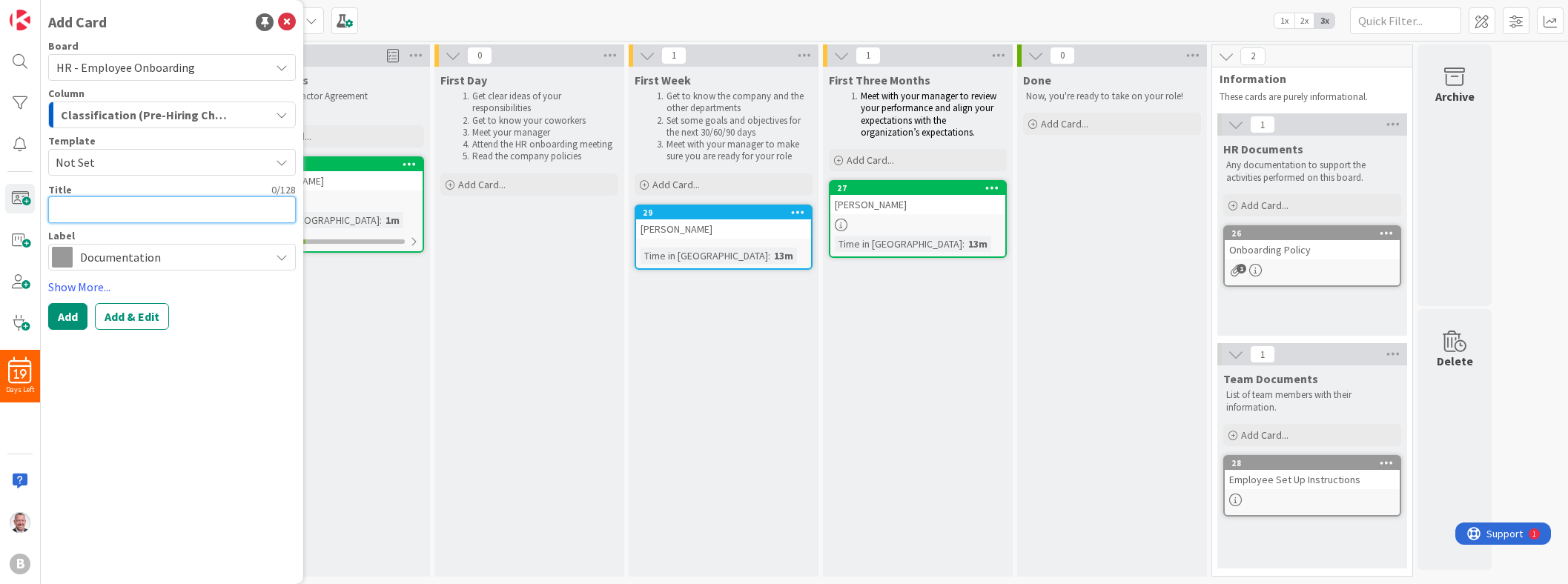
click at [180, 206] on textarea at bounding box center [171, 210] width 248 height 27
type textarea "x"
type textarea "w"
type textarea "x"
type textarea "W"
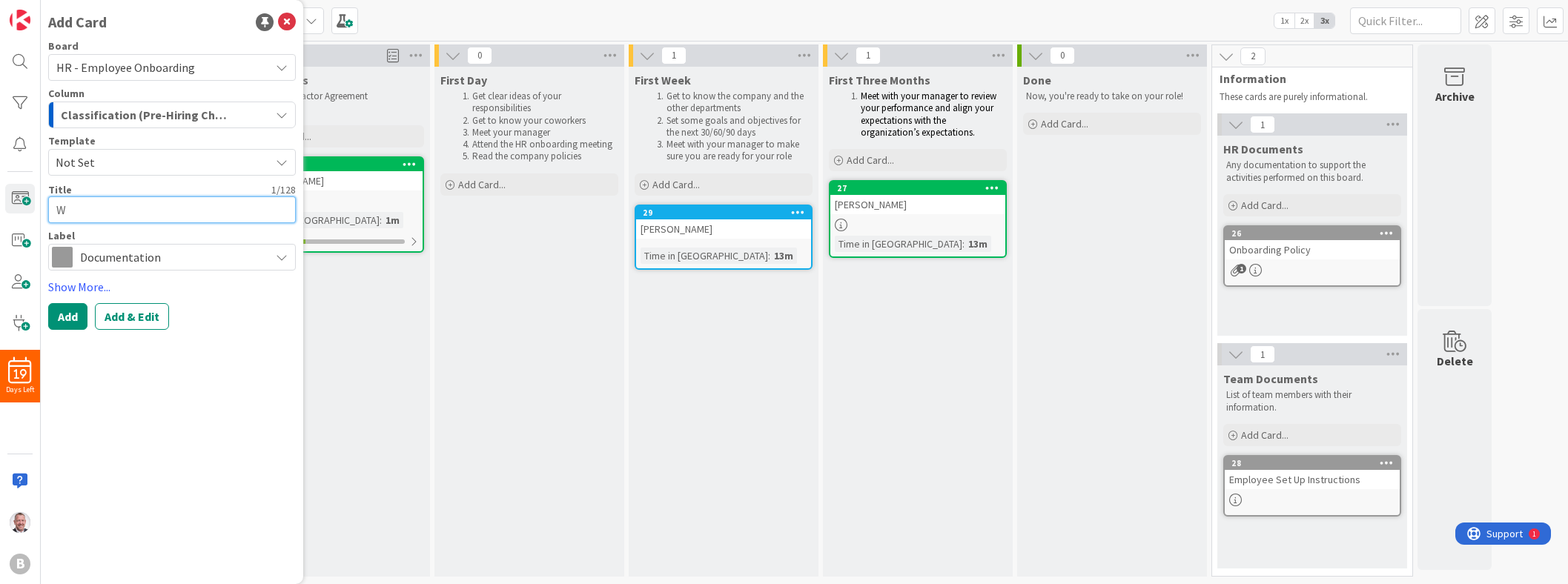
type textarea "x"
type textarea "W9"
type textarea "x"
type textarea "W9"
type textarea "x"
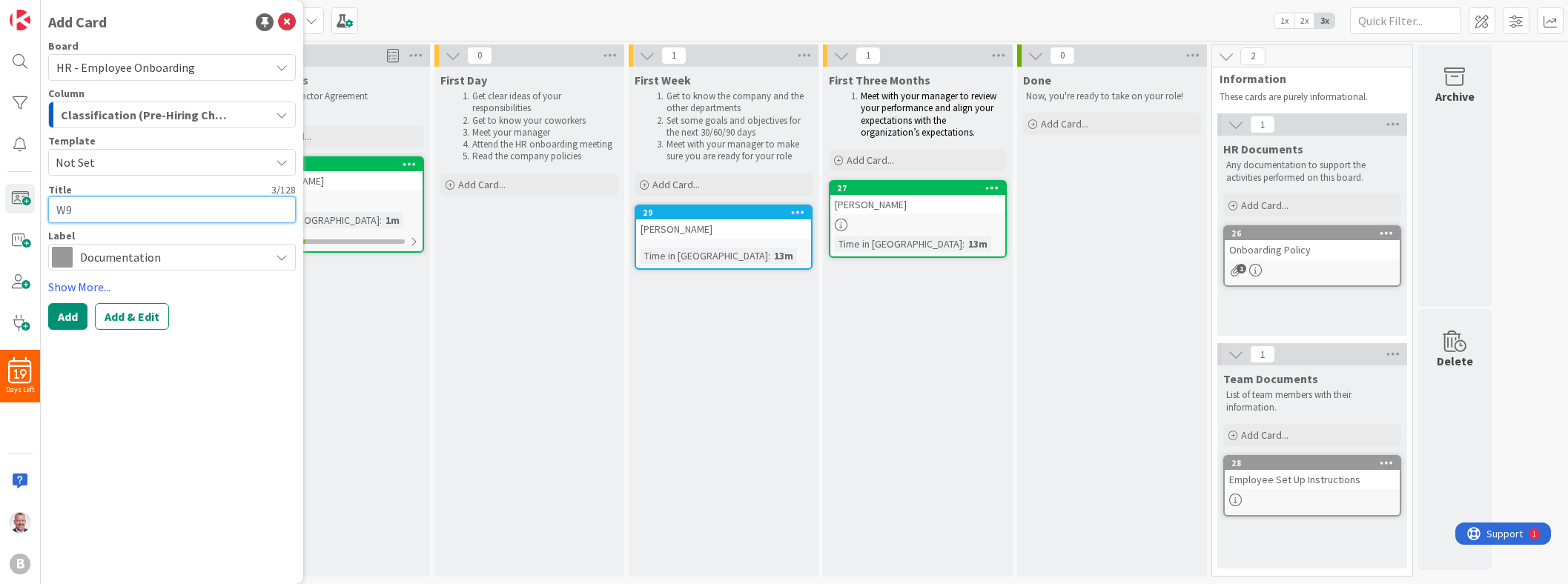
type textarea "W9 F"
type textarea "x"
type textarea "W9 Fo"
type textarea "x"
type textarea "W9 For"
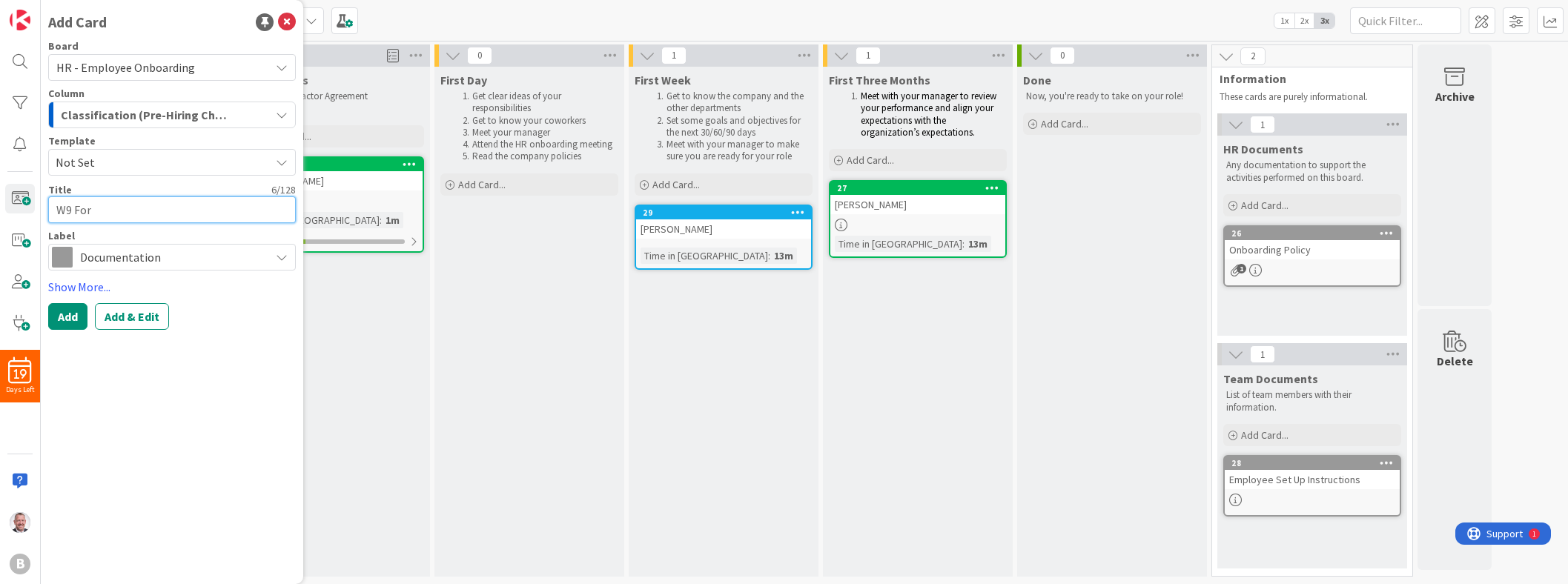
type textarea "x"
type textarea "W9 Form"
click at [157, 168] on span "Not Set" at bounding box center [157, 162] width 203 height 19
click at [134, 229] on link "Add Card Templates" at bounding box center [101, 230] width 104 height 27
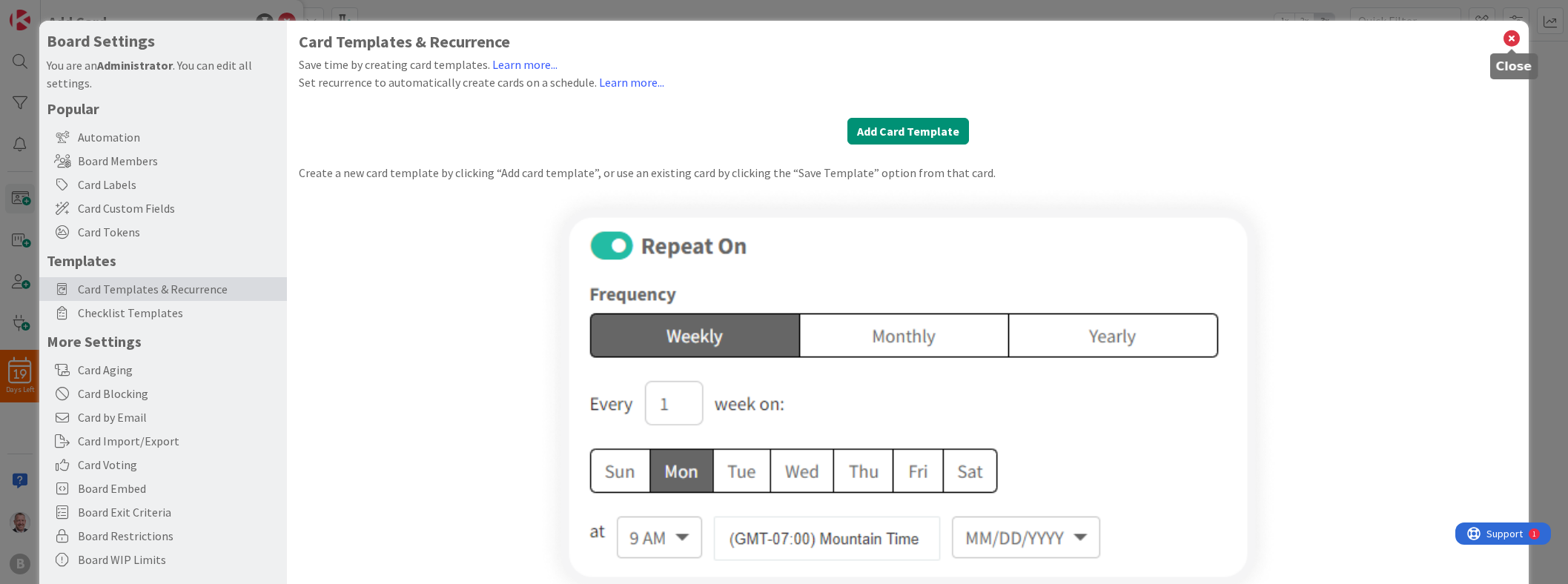
click at [776, 41] on icon at bounding box center [1511, 39] width 19 height 21
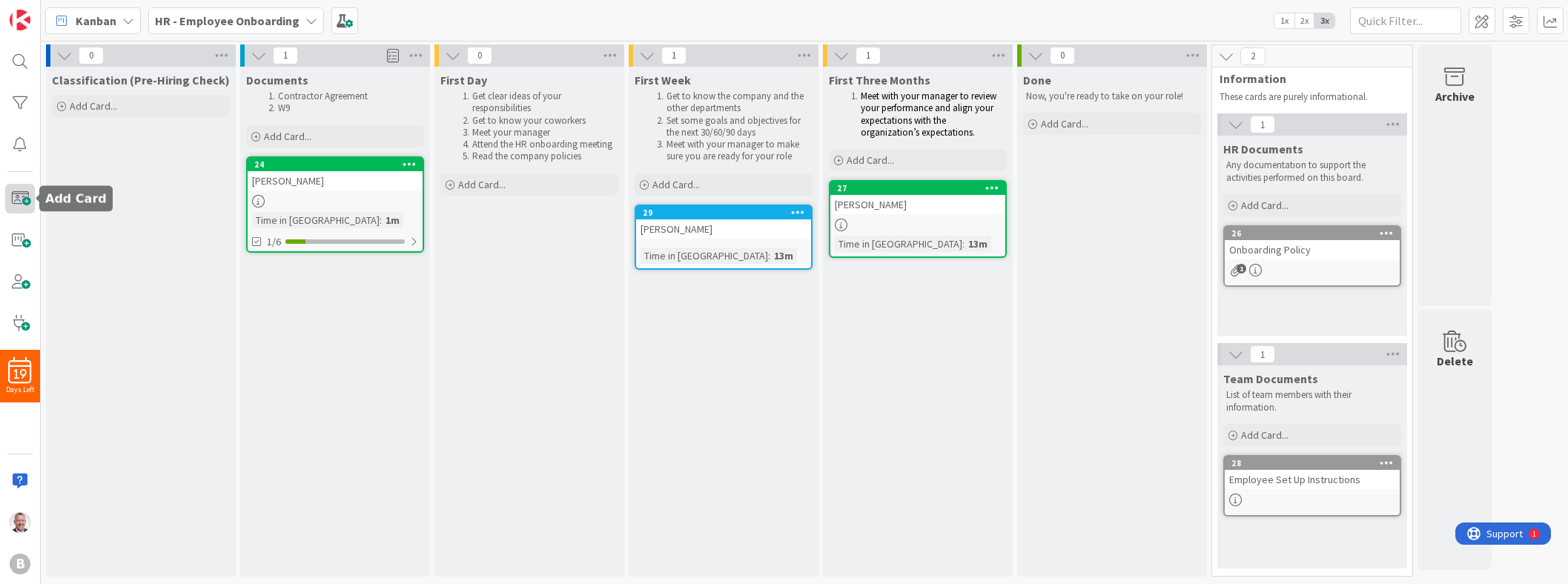
click at [25, 196] on span at bounding box center [19, 198] width 29 height 29
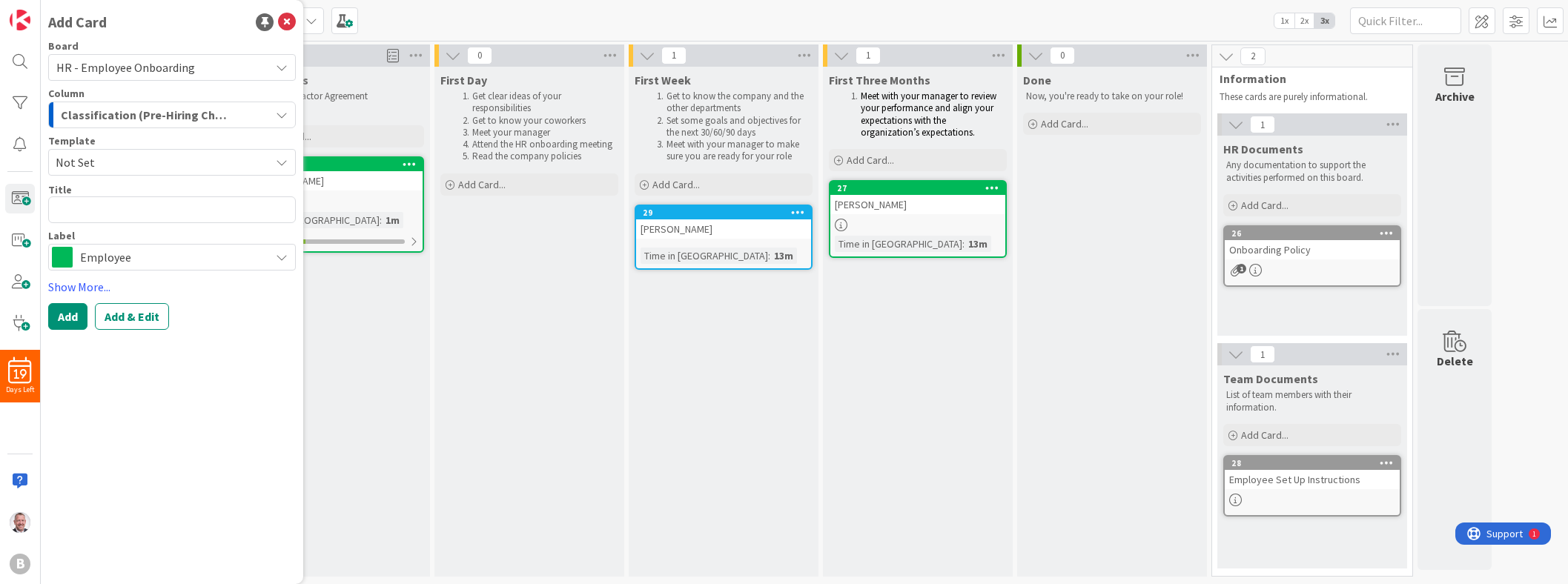
click at [184, 245] on div "Employee" at bounding box center [171, 257] width 248 height 27
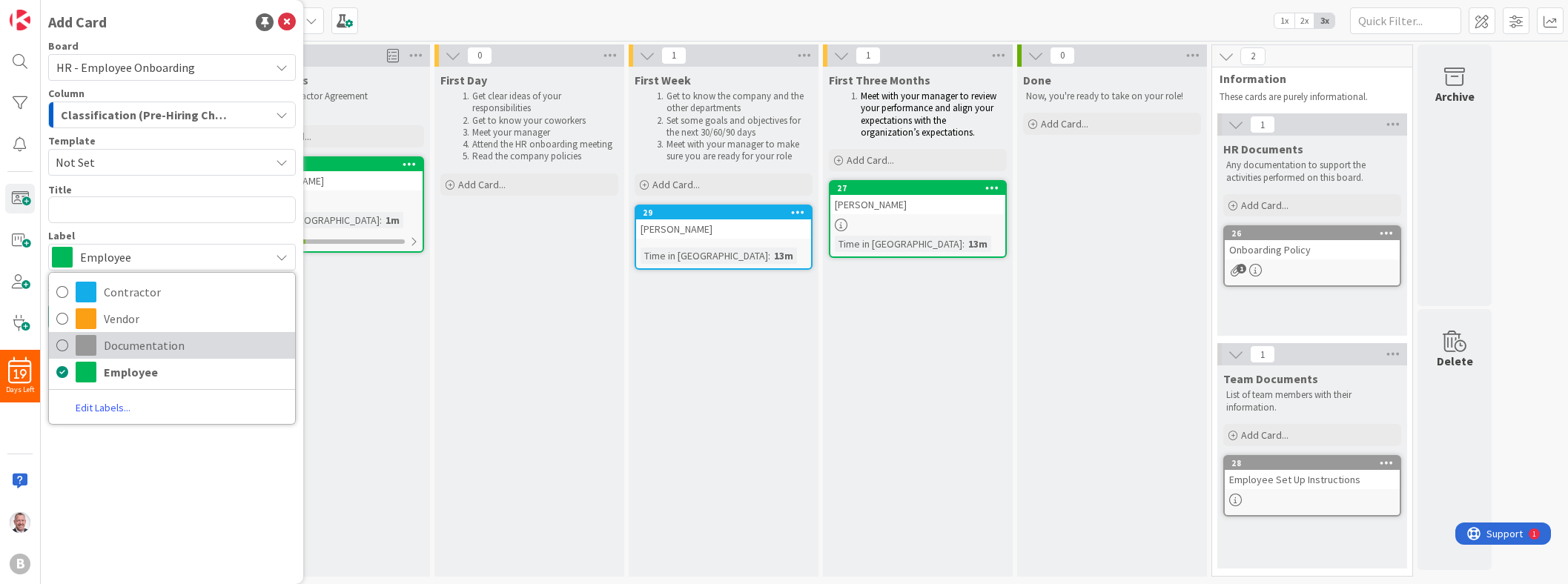
click at [160, 347] on span "Documentation" at bounding box center [195, 345] width 184 height 22
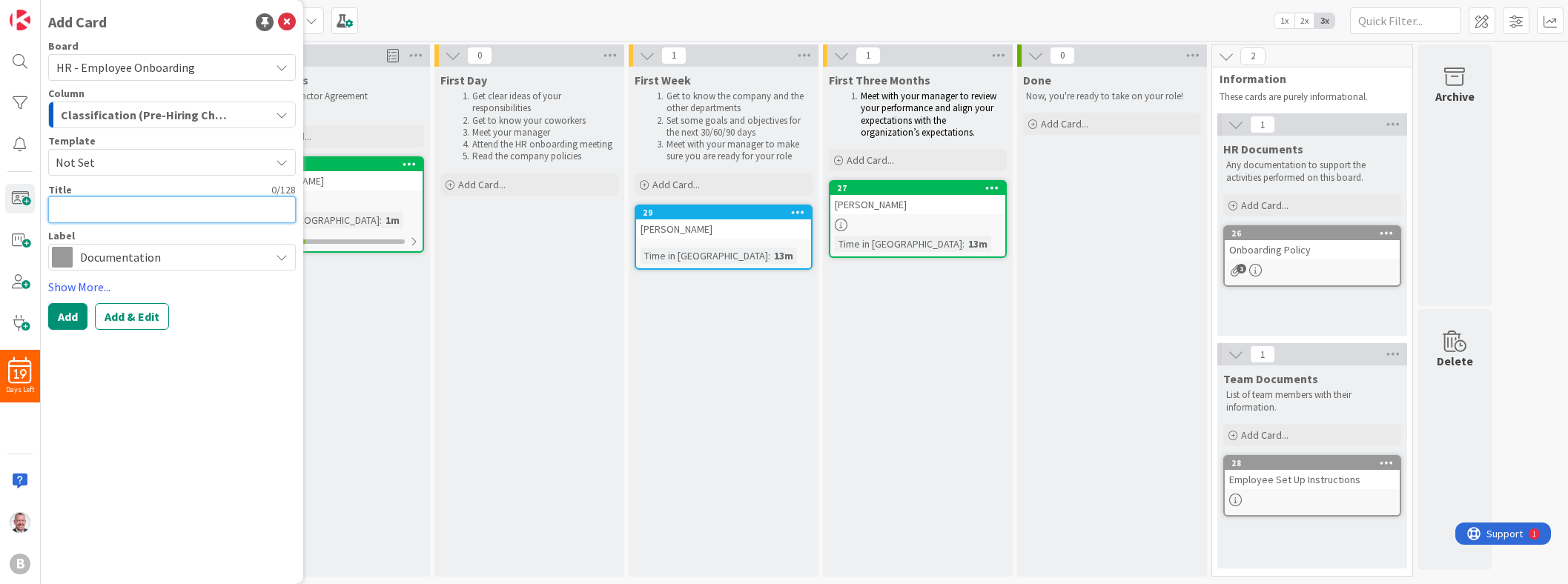
click at [128, 213] on textarea at bounding box center [171, 210] width 248 height 27
type textarea "x"
type textarea "W"
type textarea "x"
type textarea "W9"
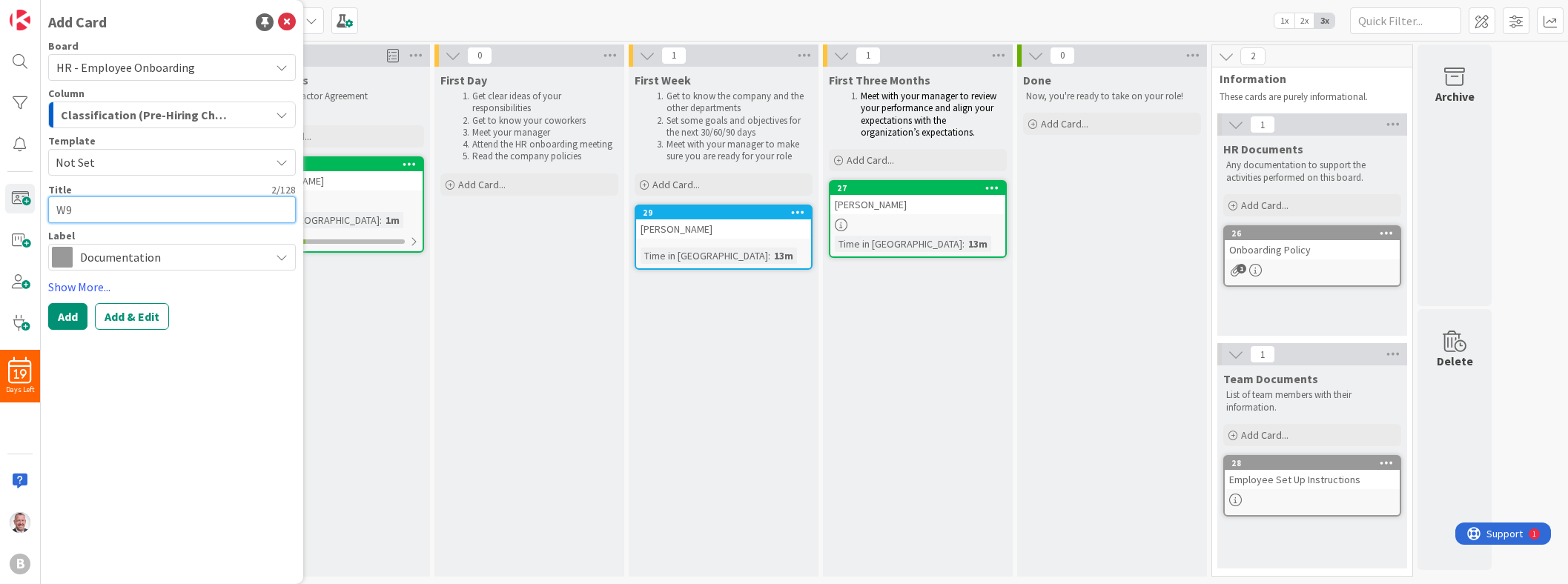
type textarea "x"
type textarea "W9"
type textarea "x"
type textarea "W9 F"
type textarea "x"
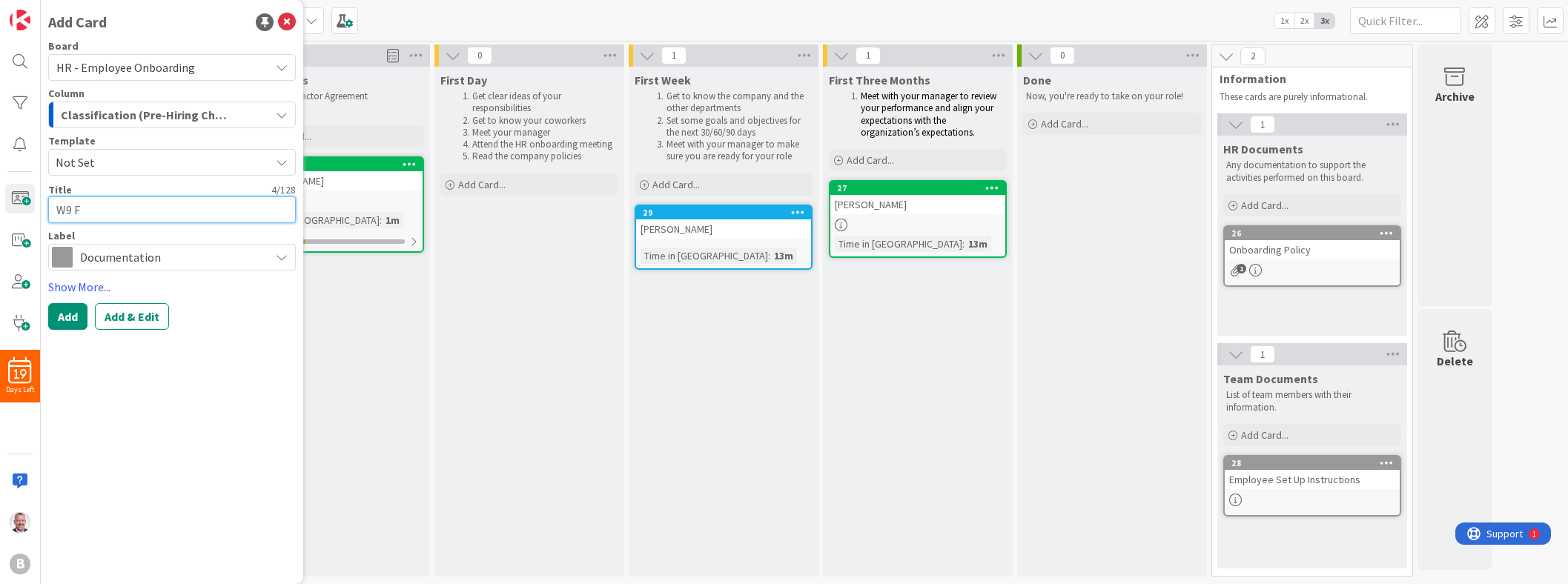
type textarea "W9 Fo"
type textarea "x"
type textarea "W9 For"
type textarea "x"
type textarea "W9 Form"
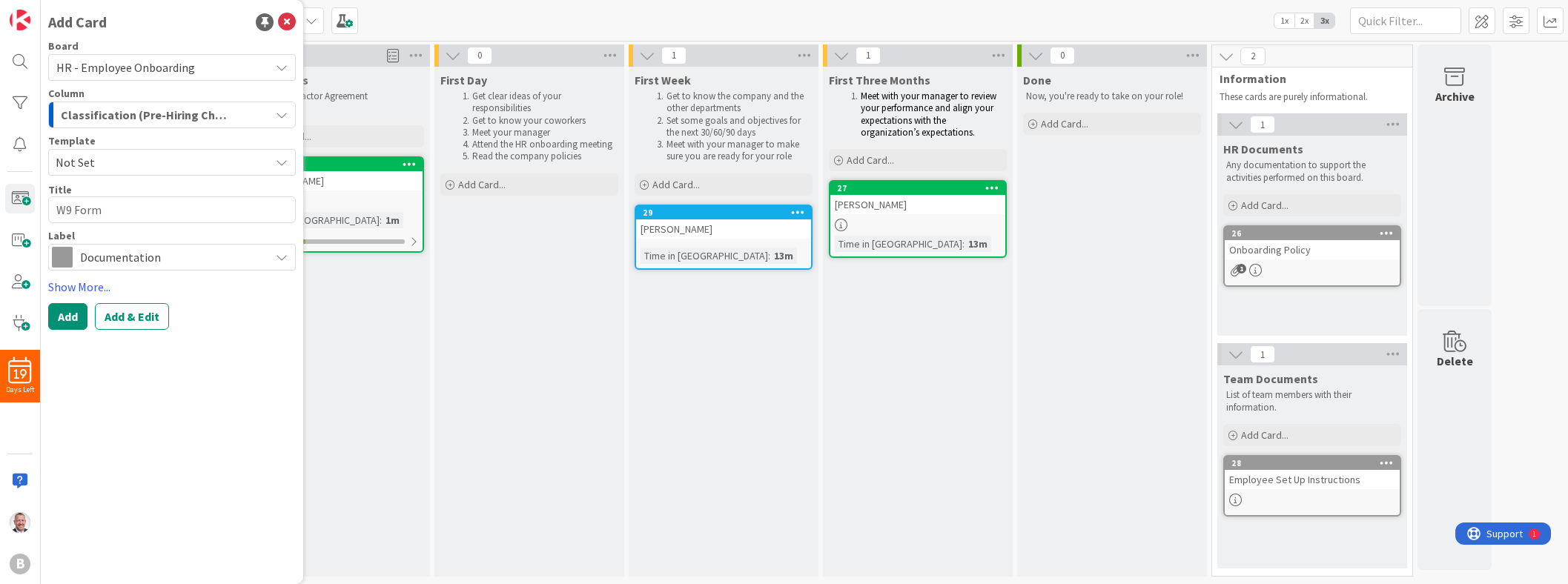
click at [165, 107] on span "Classification (Pre-Hiring Check)" at bounding box center [145, 114] width 171 height 19
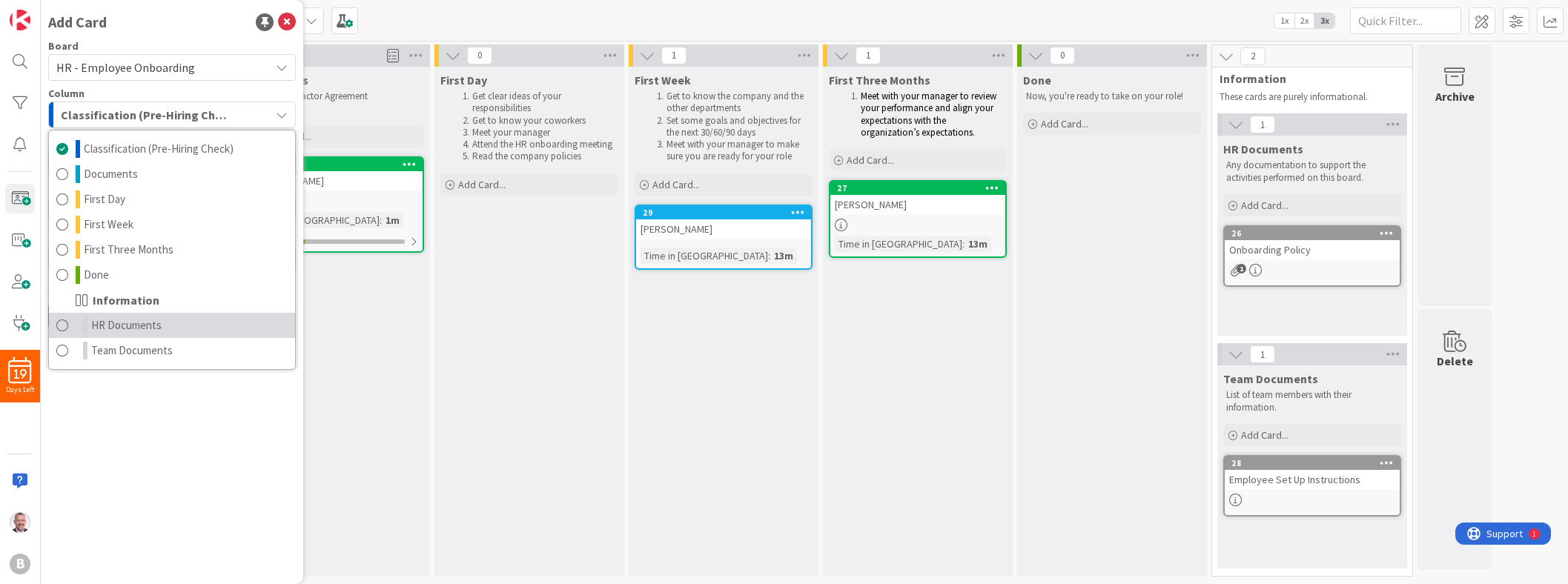
click at [145, 332] on span "HR Documents" at bounding box center [126, 325] width 71 height 18
type textarea "x"
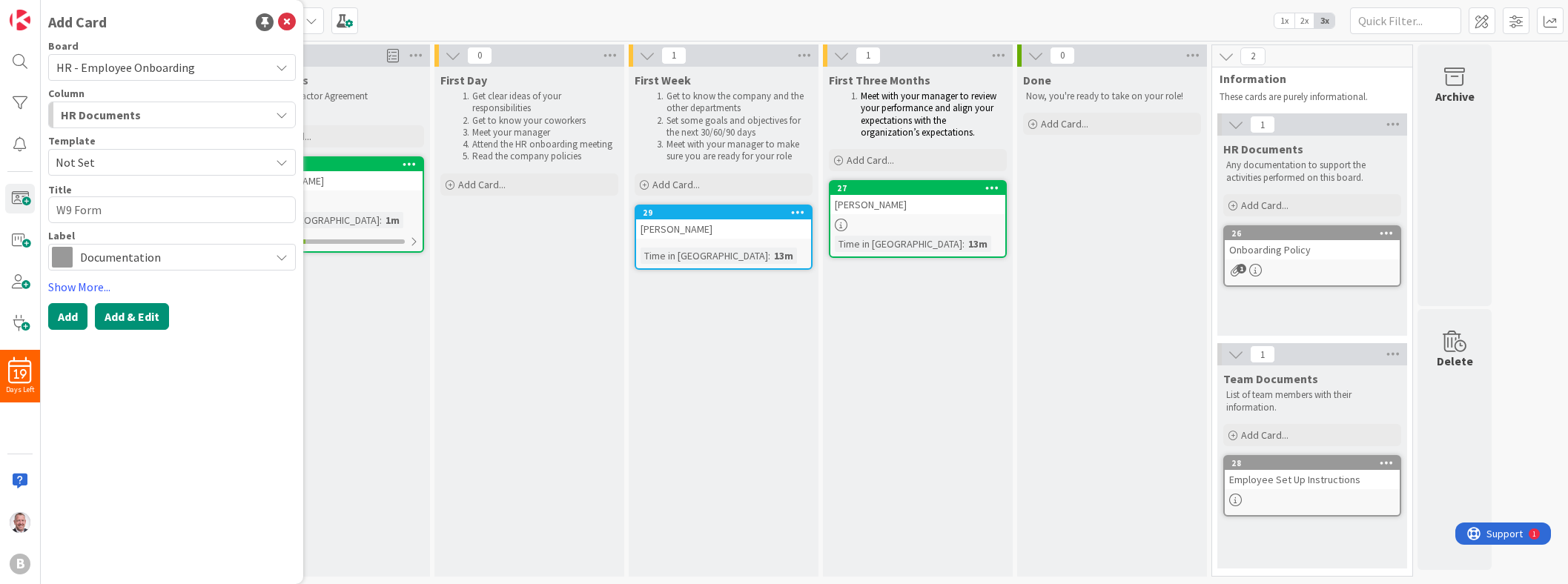
click at [130, 319] on button "Add & Edit" at bounding box center [132, 317] width 74 height 27
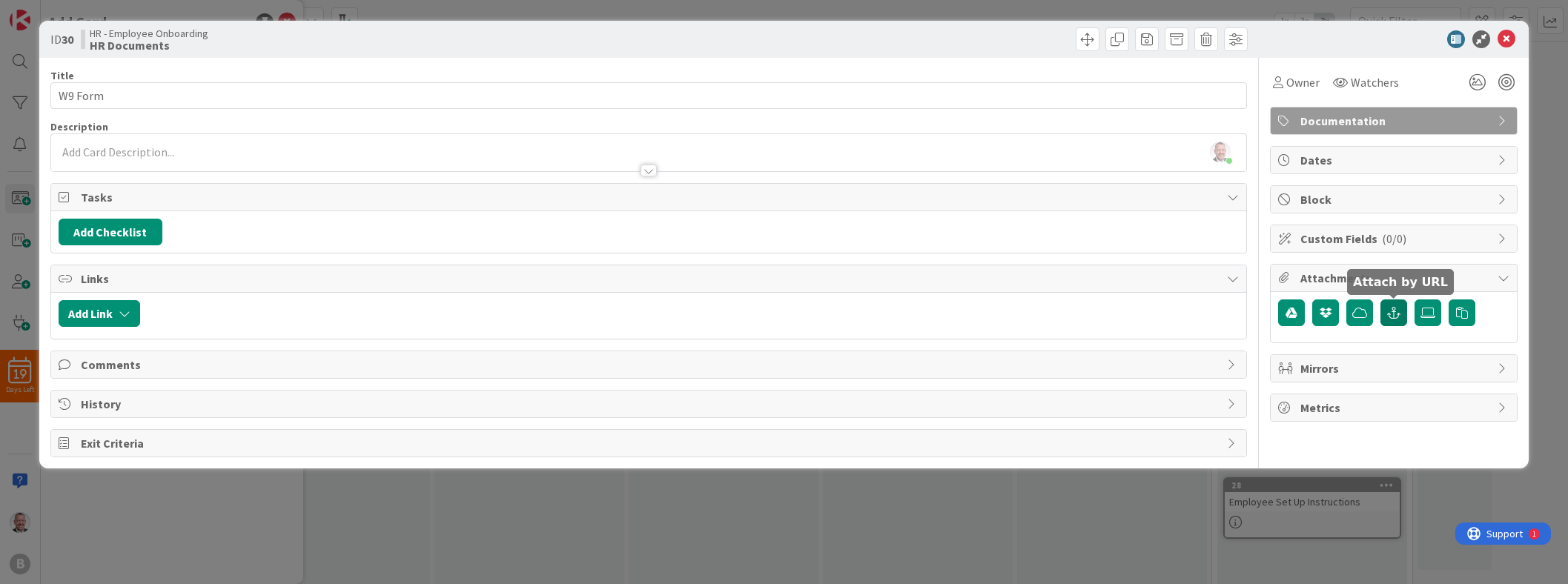
click at [776, 318] on icon "button" at bounding box center [1393, 313] width 13 height 12
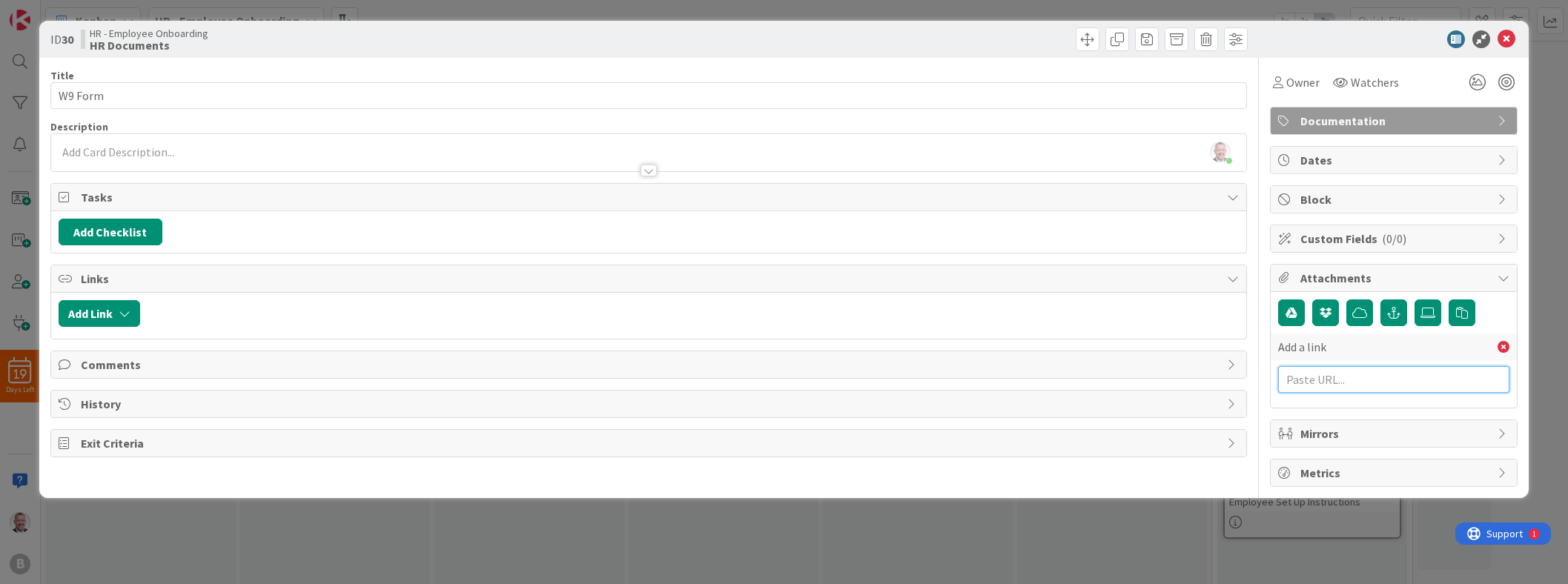
click at [776, 378] on input "text" at bounding box center [1393, 380] width 231 height 27
paste input "[URL][DOMAIN_NAME]"
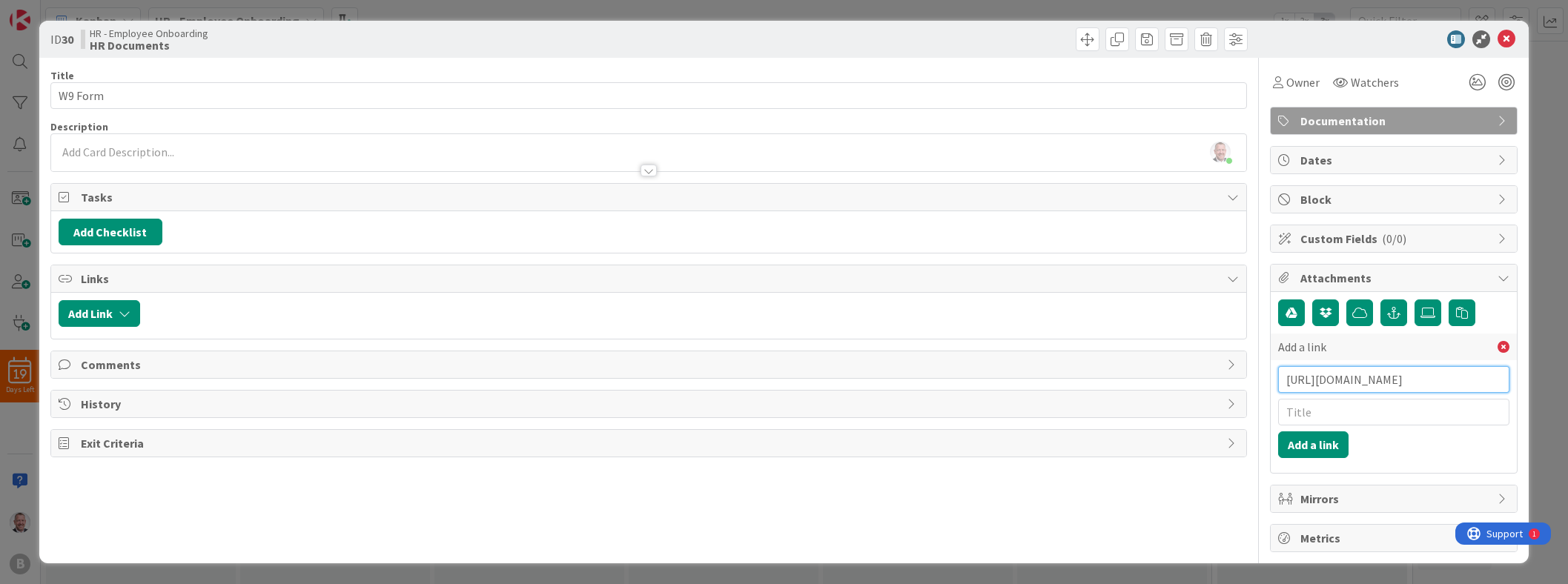
type input "[URL][DOMAIN_NAME]"
click at [776, 416] on input "text" at bounding box center [1393, 413] width 231 height 27
click at [776, 402] on input "text" at bounding box center [1393, 413] width 231 height 27
paste input "Request for Taxpayer Identification Number and Certification"
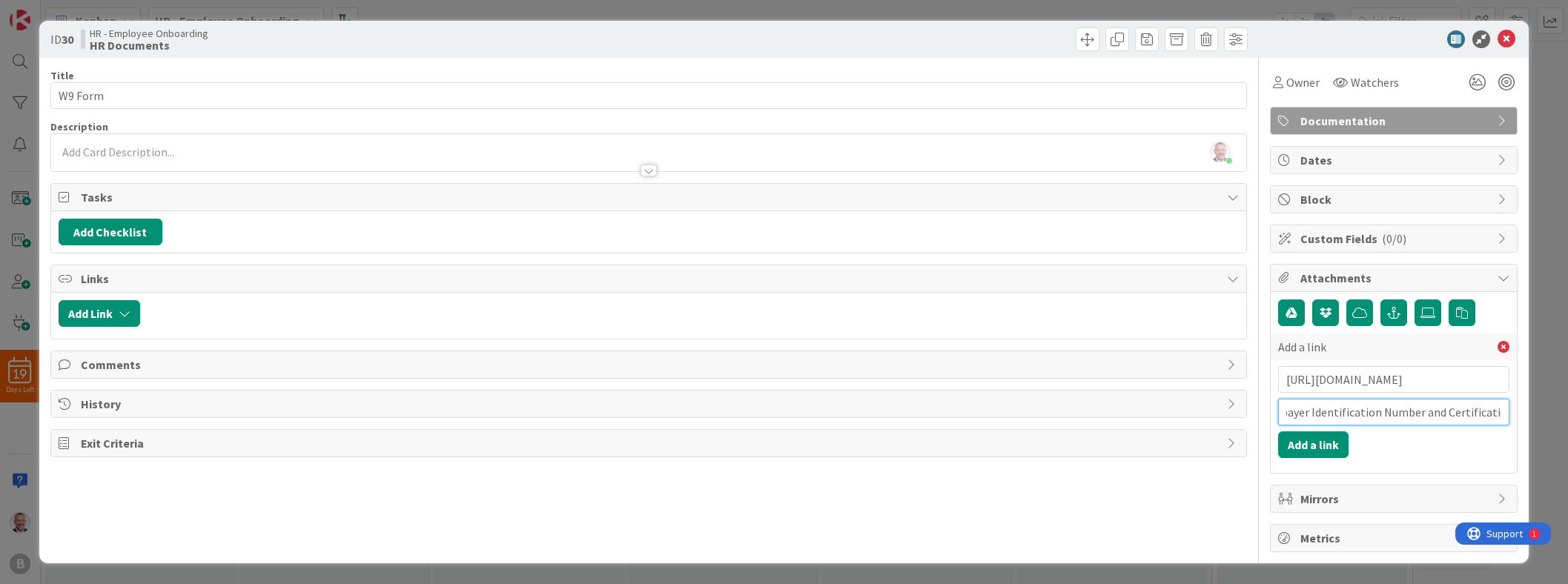
type input "Request for Taxpayer Identification Number and Certification"
click at [776, 459] on div "Add a link [URL][DOMAIN_NAME] Request for Taxpayer Identification Number and Ce…" at bounding box center [1393, 382] width 231 height 166
click at [776, 446] on button "Add a link" at bounding box center [1313, 445] width 71 height 27
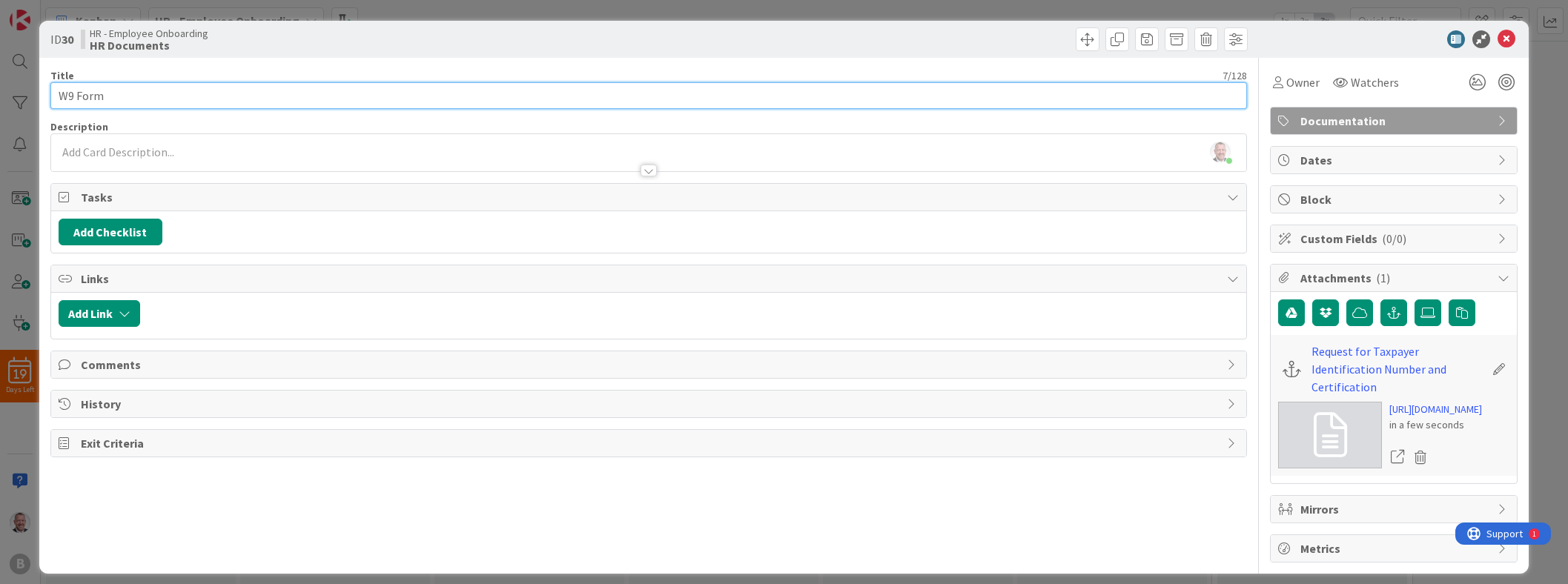
click at [150, 97] on input "W9 Form" at bounding box center [649, 96] width 1197 height 27
paste input "Request for Taxpayer Identification Number and Certification"
drag, startPoint x: 111, startPoint y: 93, endPoint x: 614, endPoint y: 101, distance: 503.1
click at [614, 101] on input "W9 Form - Request for Taxpayer Identification Number and Certification" at bounding box center [649, 96] width 1197 height 27
type input "W9 Form"
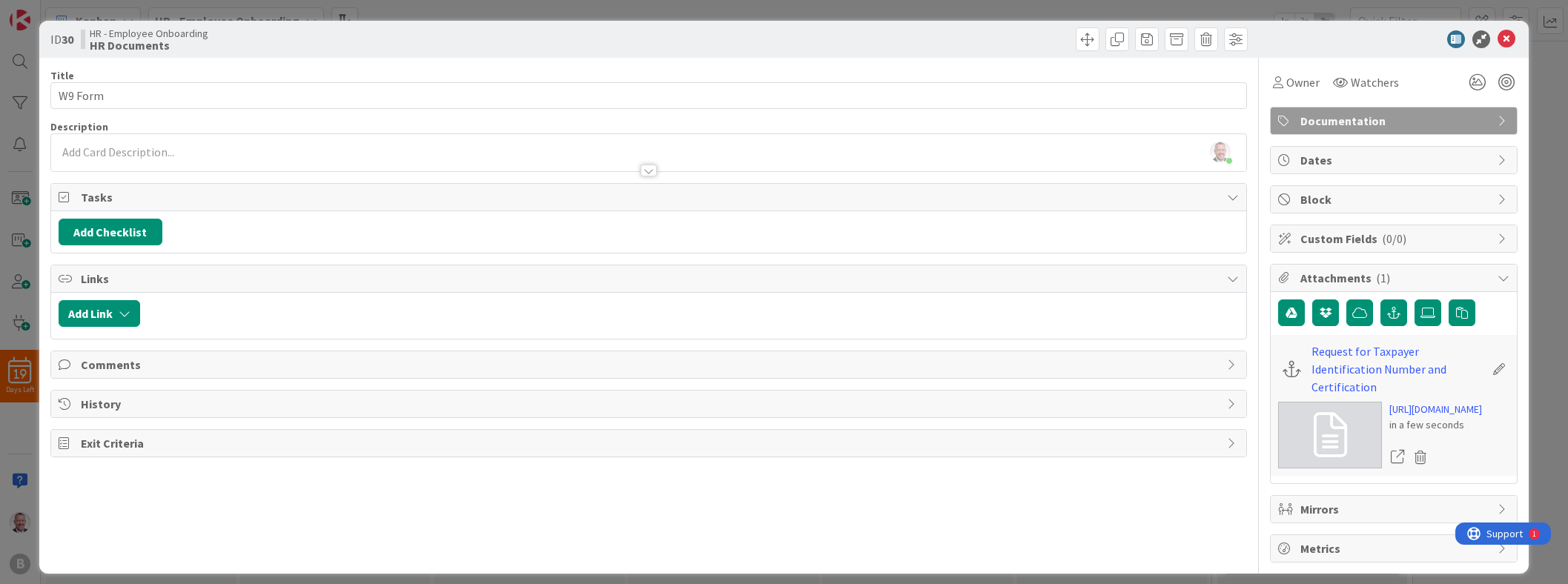
click at [402, 148] on div "[PERSON_NAME] just joined" at bounding box center [649, 153] width 1195 height 37
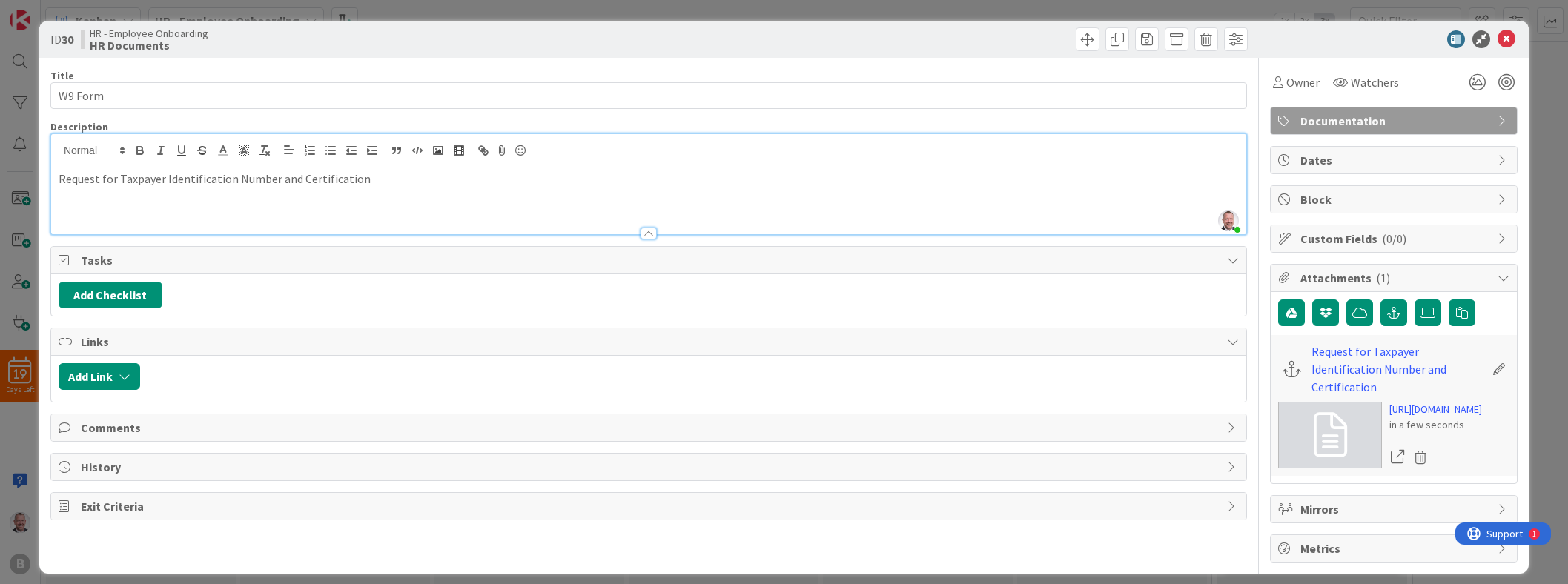
click at [671, 113] on div "Title 7 / 128 W9 Form Description [PERSON_NAME] just joined Request for Taxpaye…" at bounding box center [649, 310] width 1197 height 505
click at [541, 79] on div "Title 7 / 128" at bounding box center [649, 76] width 1197 height 13
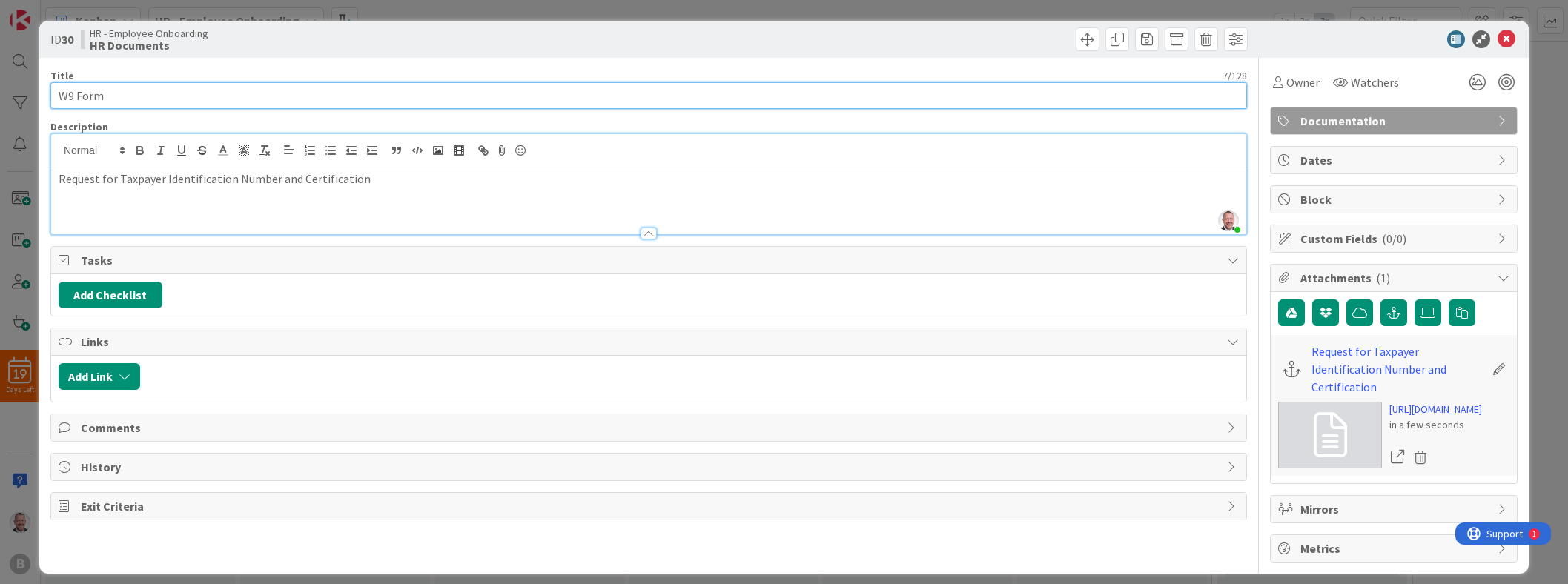
click at [422, 103] on input "W9 Form" at bounding box center [649, 96] width 1197 height 27
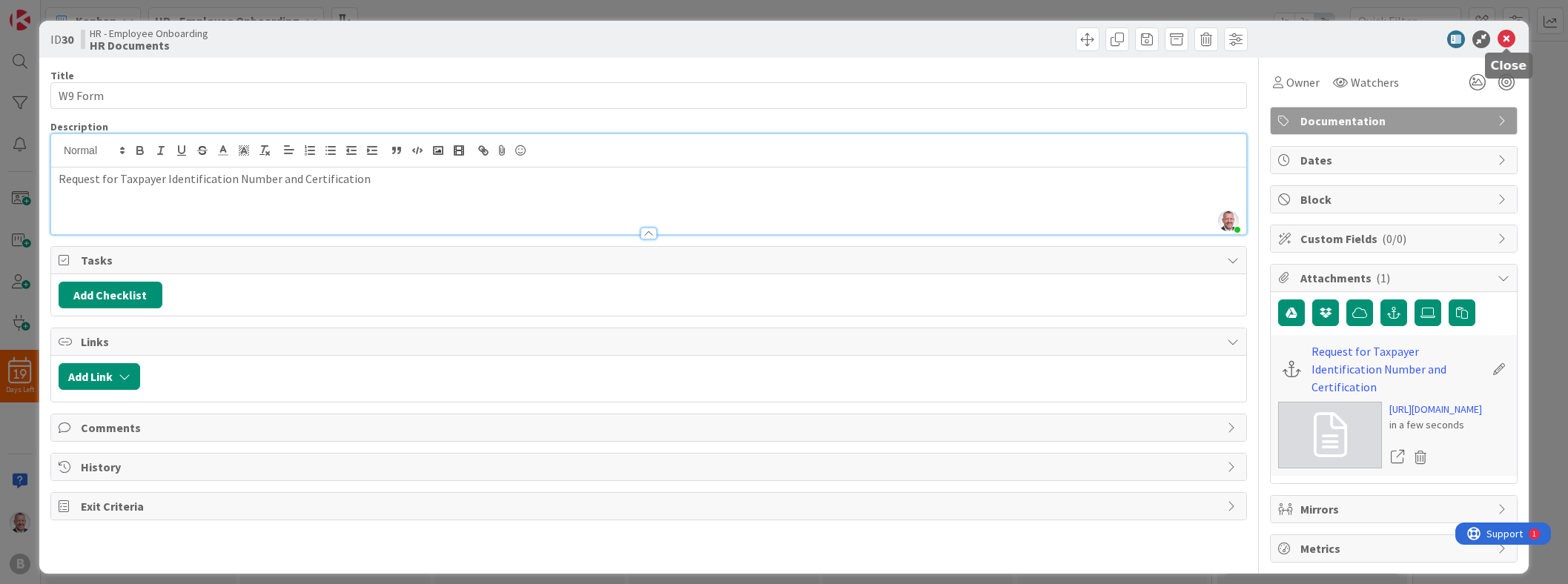
click at [776, 39] on icon at bounding box center [1506, 39] width 18 height 18
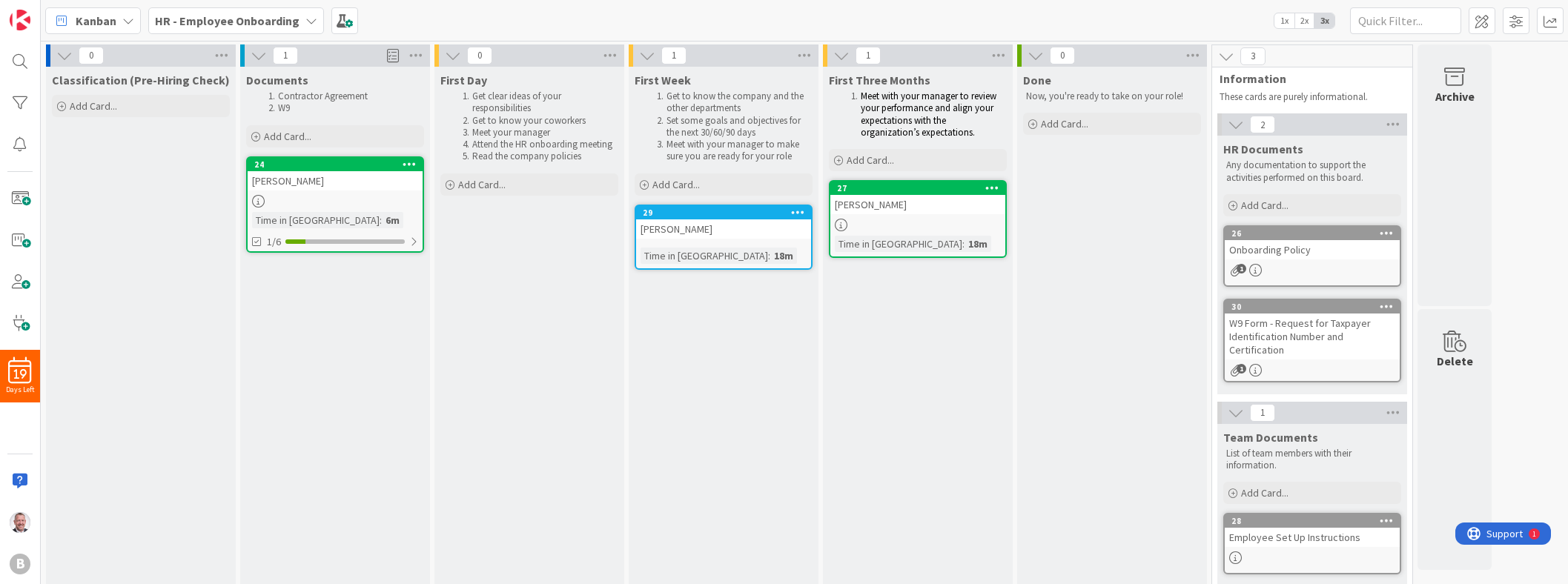
click at [776, 385] on div "First Three Months Meet with your manager to review your performance and align …" at bounding box center [918, 349] width 190 height 566
click at [334, 329] on div "Documents Contractor Agreement W9 Add Card... 24 [PERSON_NAME] Time in [GEOGRAP…" at bounding box center [335, 349] width 190 height 566
click at [776, 534] on div "Employee Set Up Instructions" at bounding box center [1312, 537] width 175 height 19
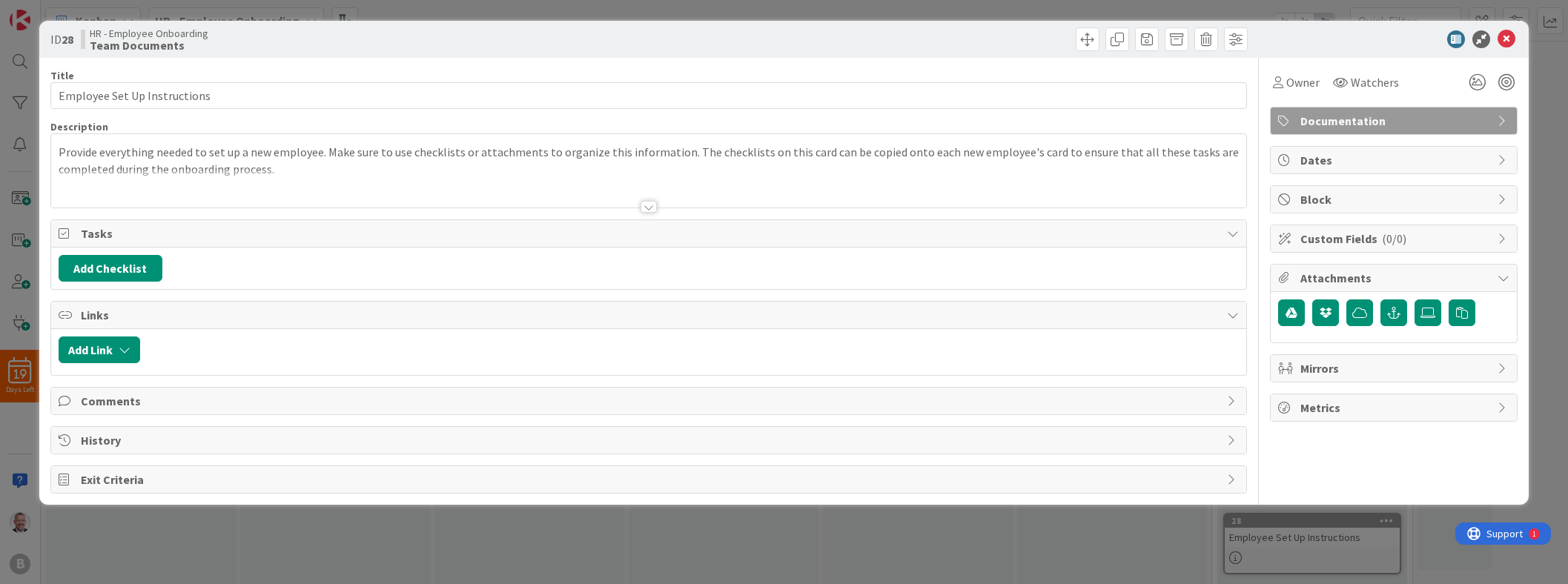
click at [412, 179] on div at bounding box center [649, 188] width 1195 height 38
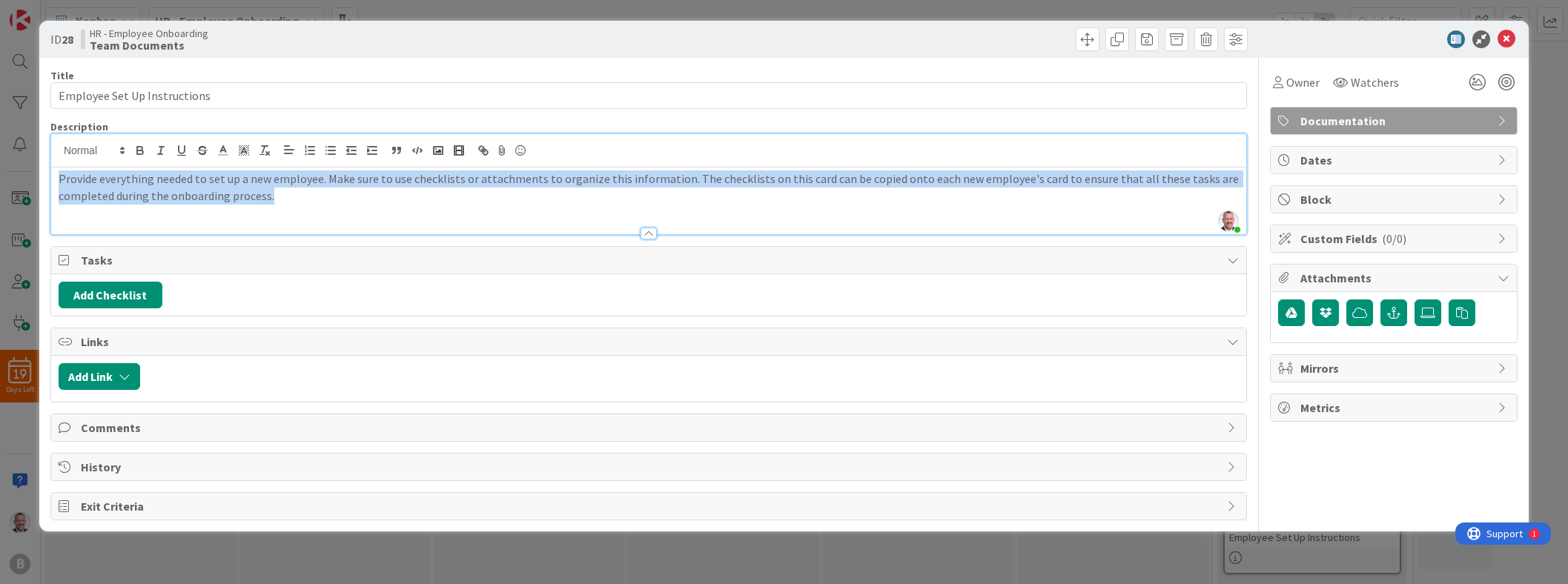
drag, startPoint x: 372, startPoint y: 203, endPoint x: -16, endPoint y: 38, distance: 421.6
click at [0, 38] on html "19 Days Left B Kanban HR - Employee Onboarding 1x 2x 3x 0 Classification (Pre-H…" at bounding box center [784, 292] width 1568 height 584
click at [776, 316] on icon "button" at bounding box center [1393, 313] width 13 height 12
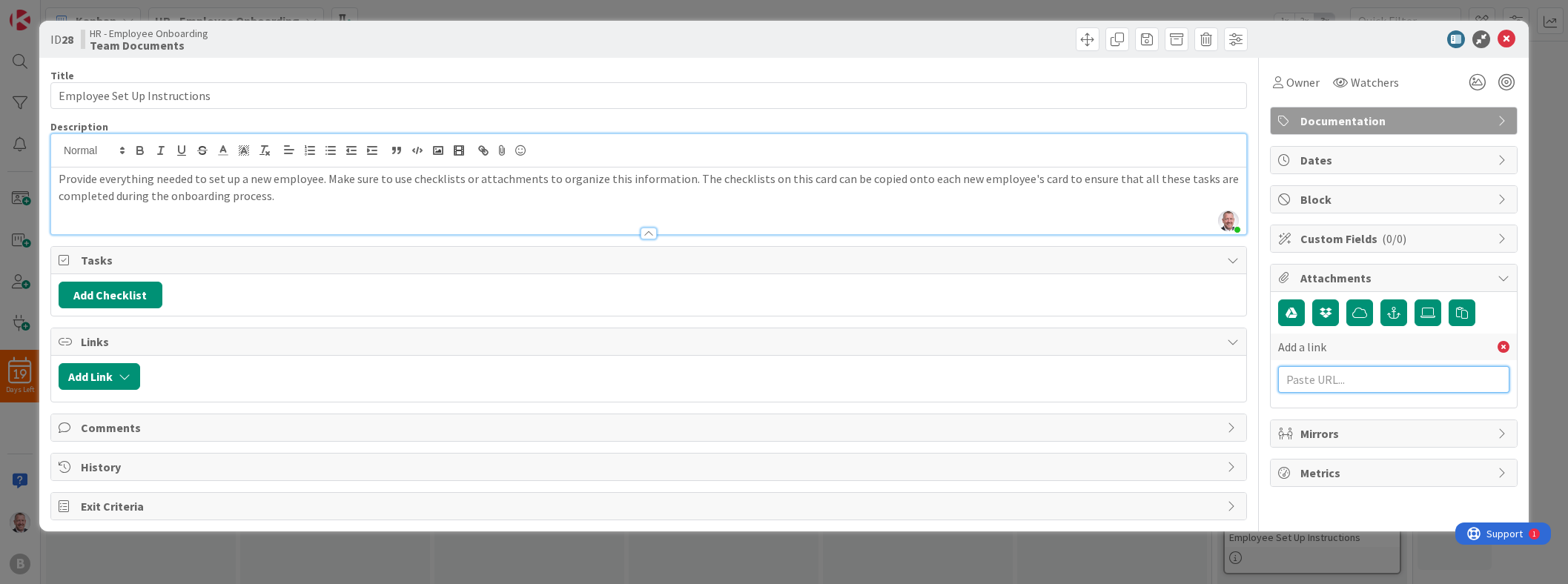
click at [776, 376] on input "text" at bounding box center [1393, 380] width 231 height 27
paste input "[URL][DOMAIN_NAME]"
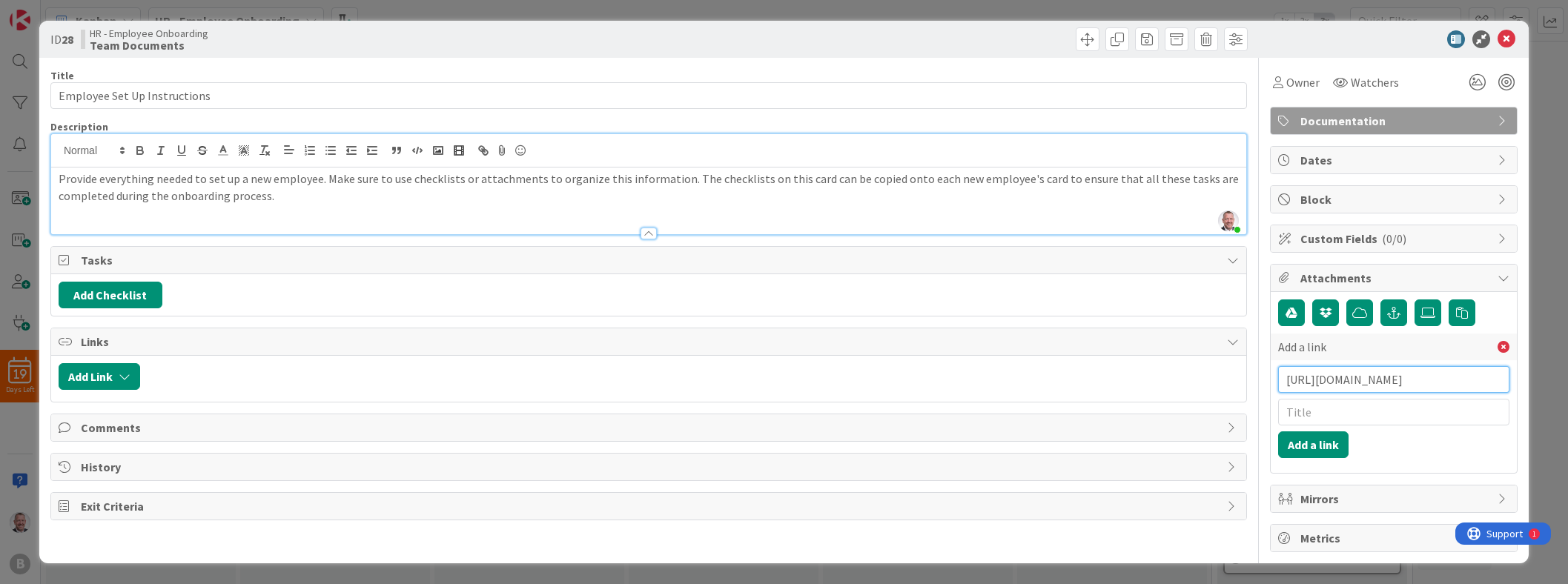
type input "[URL][DOMAIN_NAME]"
click at [776, 407] on input "text" at bounding box center [1393, 413] width 231 height 27
paste input "Steps and Forms to Onboard a 1099 Independent Contractor"
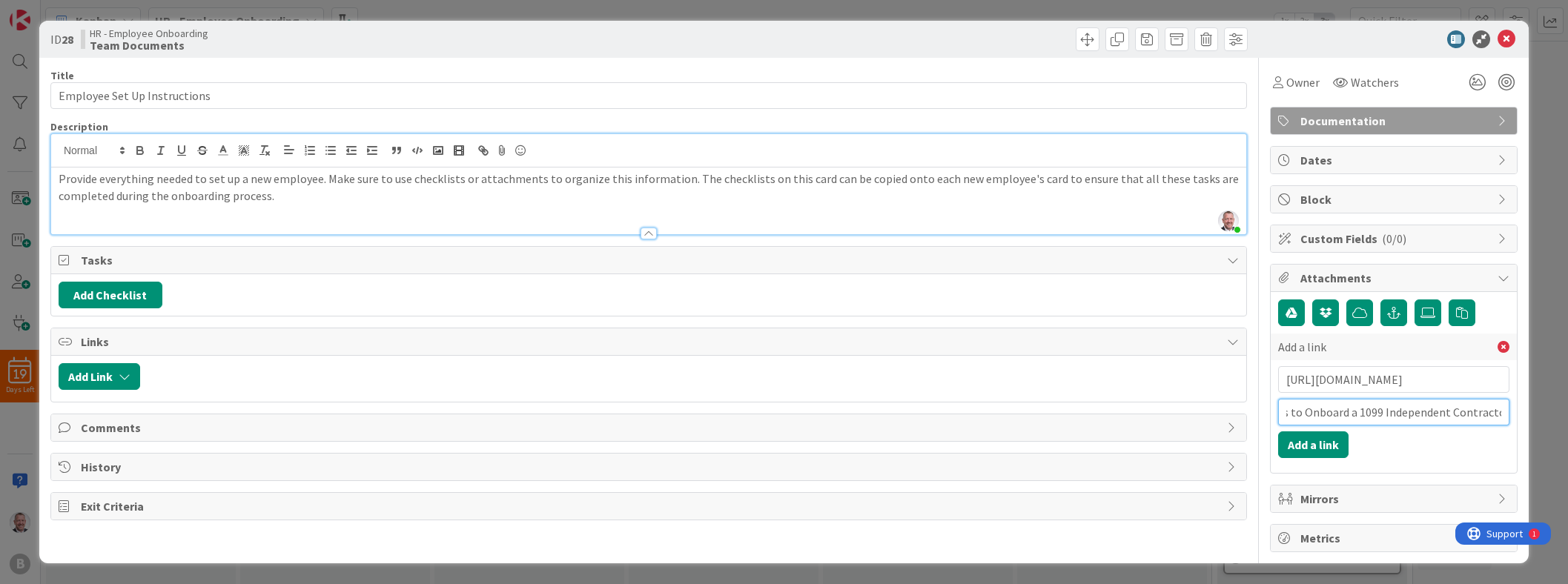
type input "Steps and Forms to Onboard a 1099 Independent Contractor"
click at [776, 459] on div "Add a link [URL][DOMAIN_NAME] Steps and Forms to Onboard a 1099 Independent Con…" at bounding box center [1393, 382] width 231 height 166
click at [491, 200] on p "Provide everything needed to set up a new employee. Make sure to use checklists…" at bounding box center [649, 187] width 1180 height 34
click at [776, 34] on icon at bounding box center [1506, 39] width 18 height 18
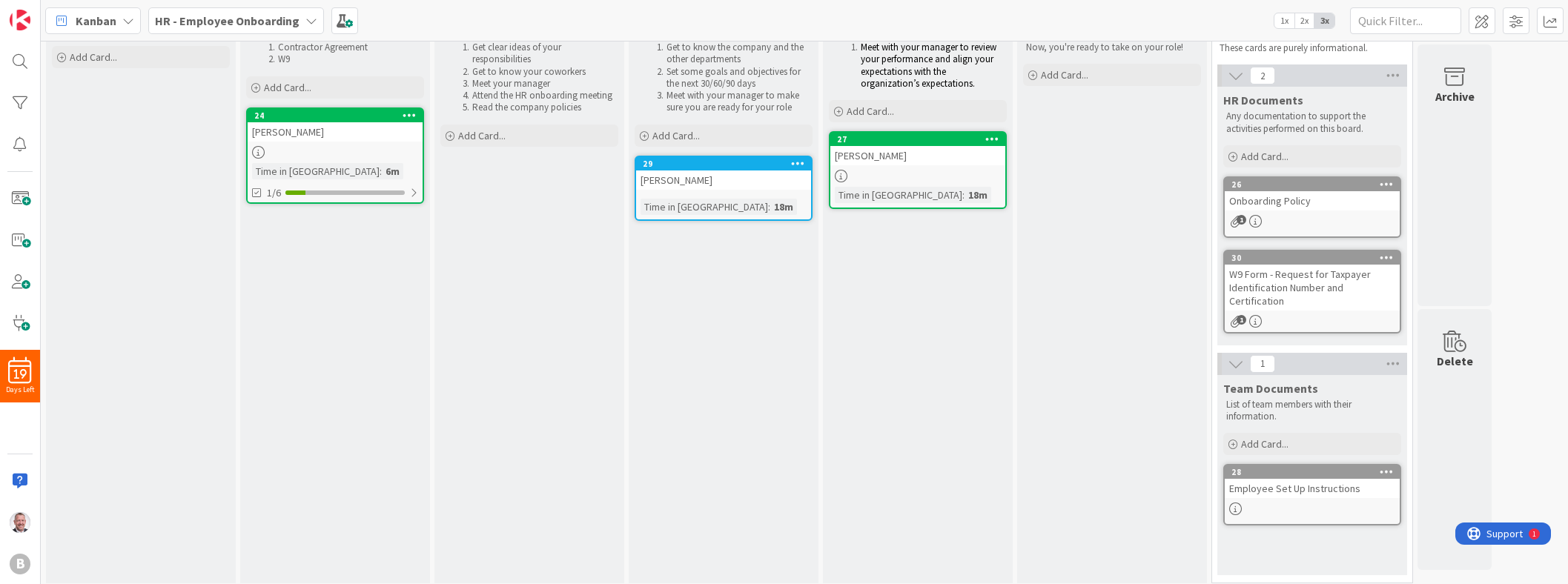
scroll to position [50, 0]
click at [776, 487] on div "Employee Set Up Instructions" at bounding box center [1312, 487] width 175 height 19
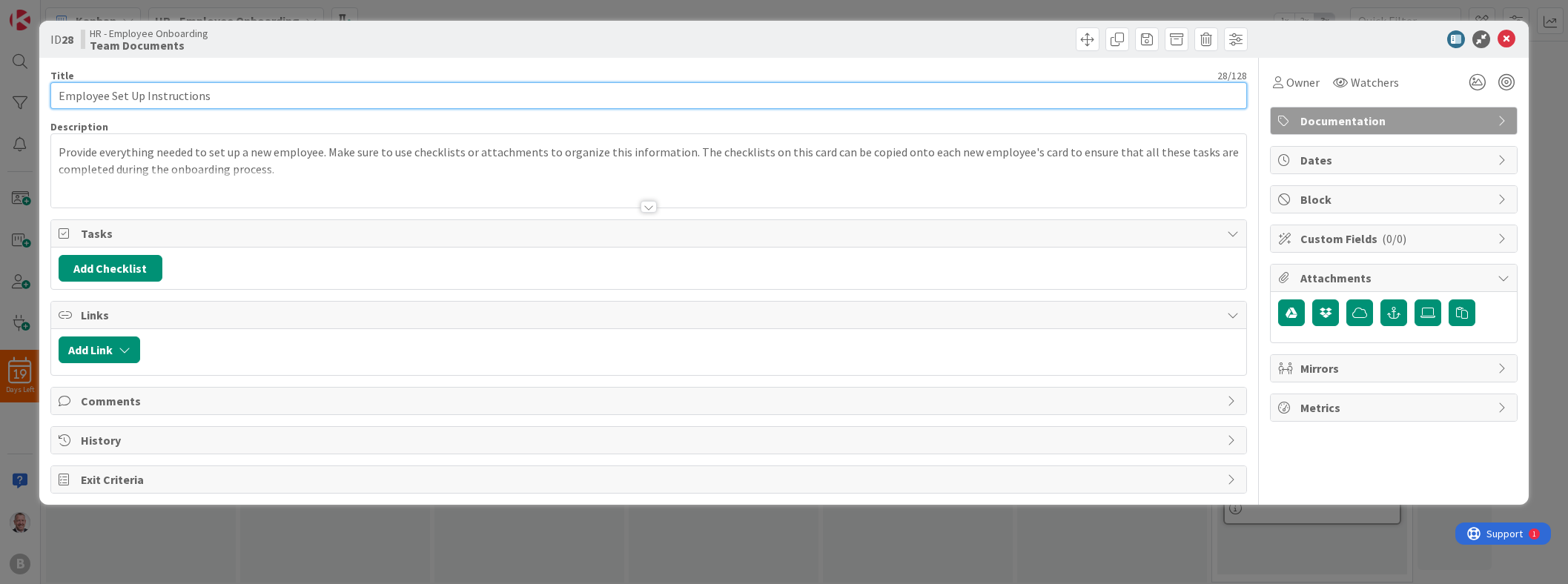
drag, startPoint x: 225, startPoint y: 92, endPoint x: -1, endPoint y: 16, distance: 238.4
click at [0, 16] on div "ID 28 HR - Employee Onboarding Team Documents Title 28 / 128 Employee Set Up In…" at bounding box center [784, 292] width 1568 height 584
paste input "Steps and Forms to Onboard a 1099 Independent Contractor"
type input "Steps and Forms to Onboard a 1099 Independent Contractor"
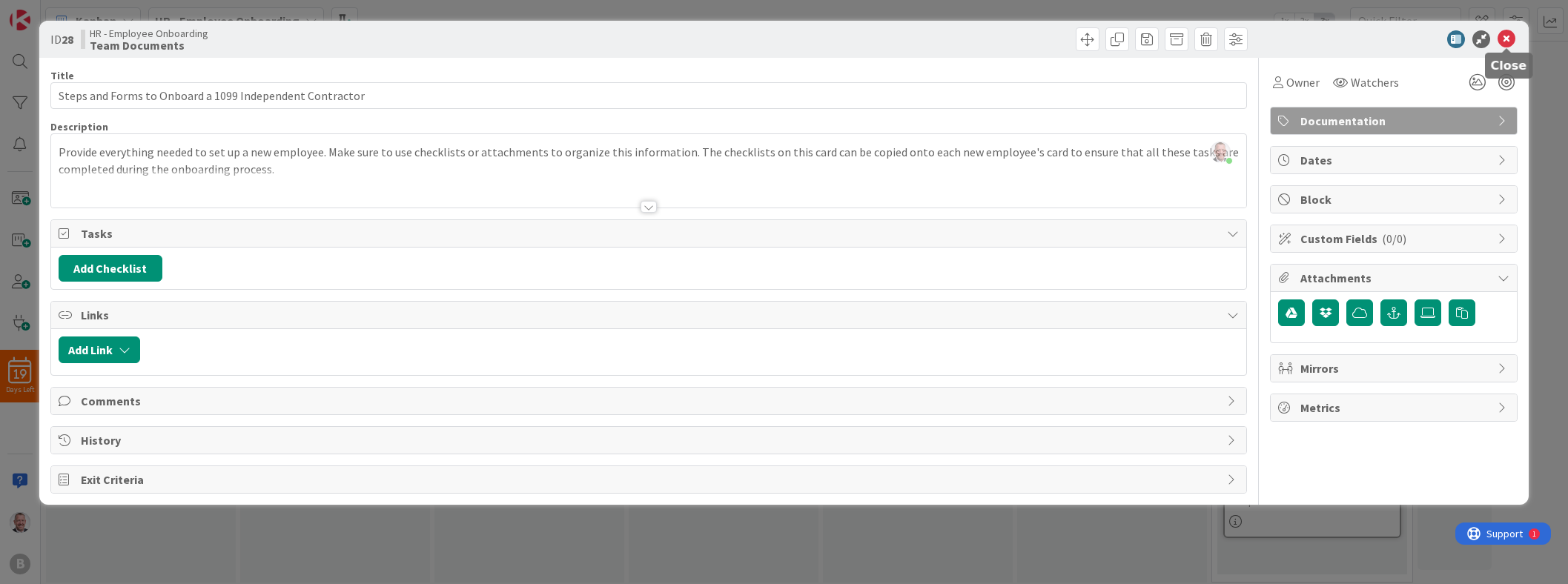
click at [776, 40] on icon at bounding box center [1506, 39] width 18 height 18
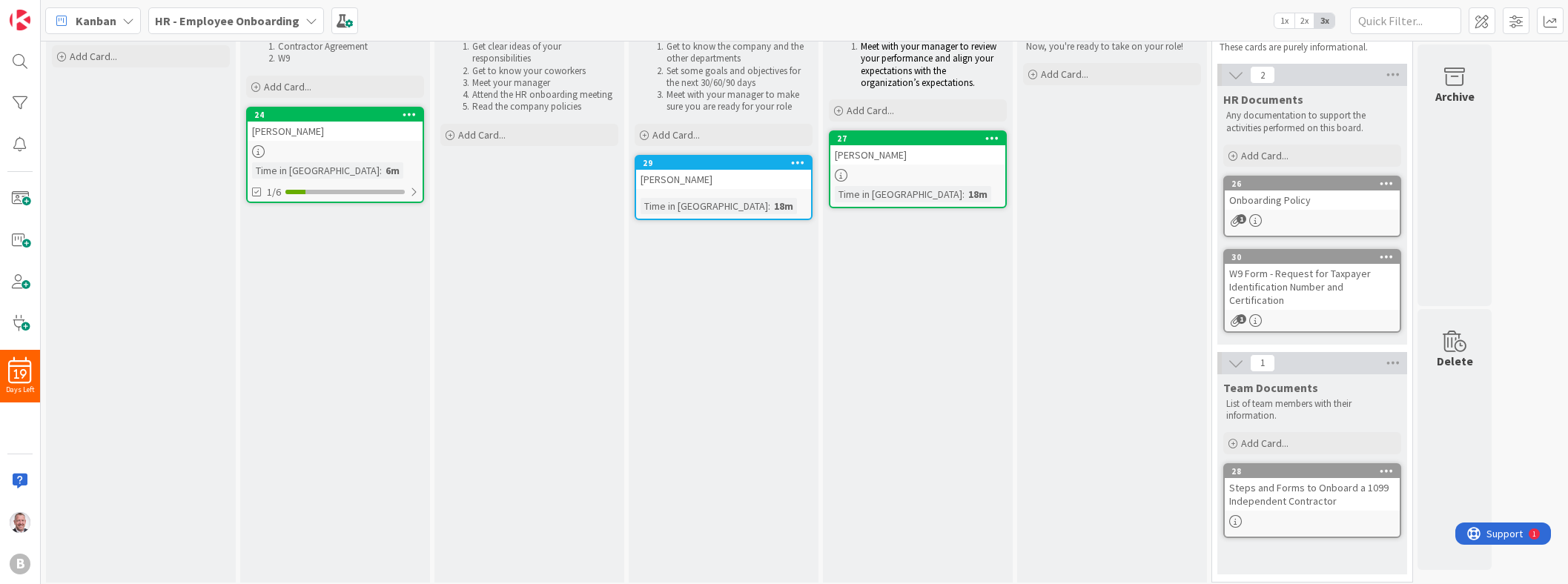
click at [776, 324] on div "Done Now, you're ready to take on your role! Add Card..." at bounding box center [1112, 299] width 190 height 566
click at [776, 471] on div "28" at bounding box center [1315, 471] width 168 height 10
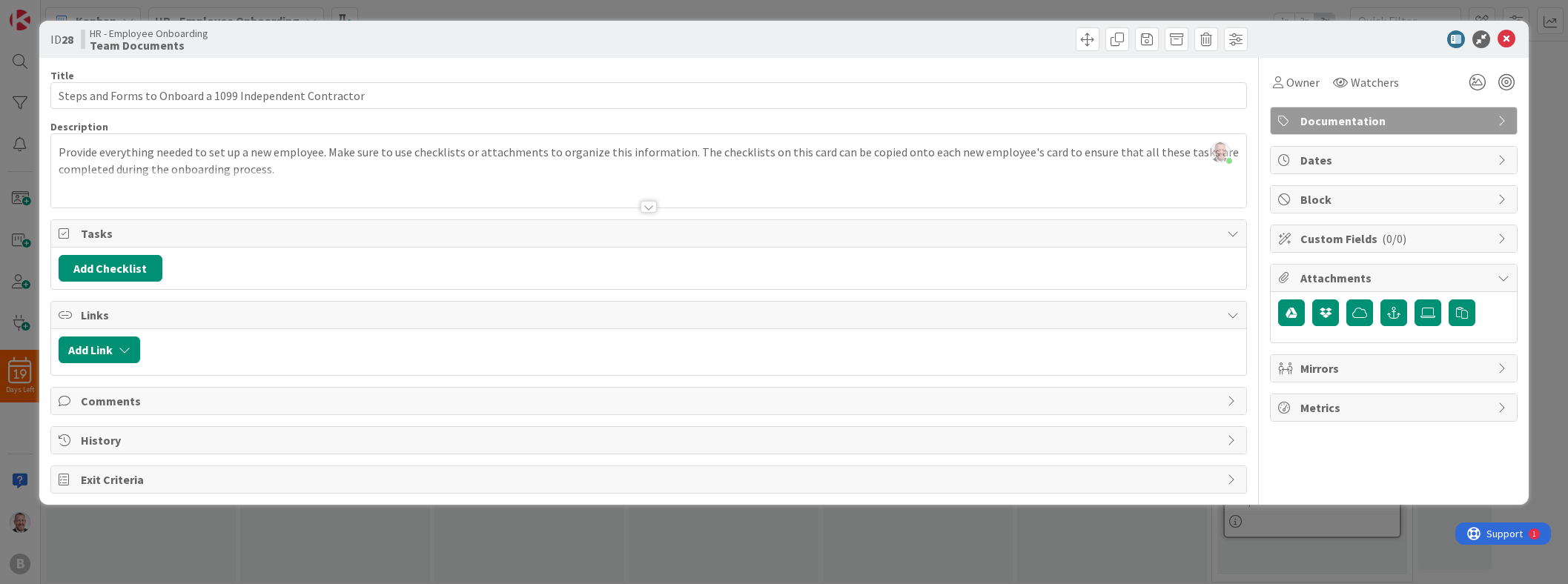
click at [776, 120] on icon at bounding box center [1503, 121] width 12 height 12
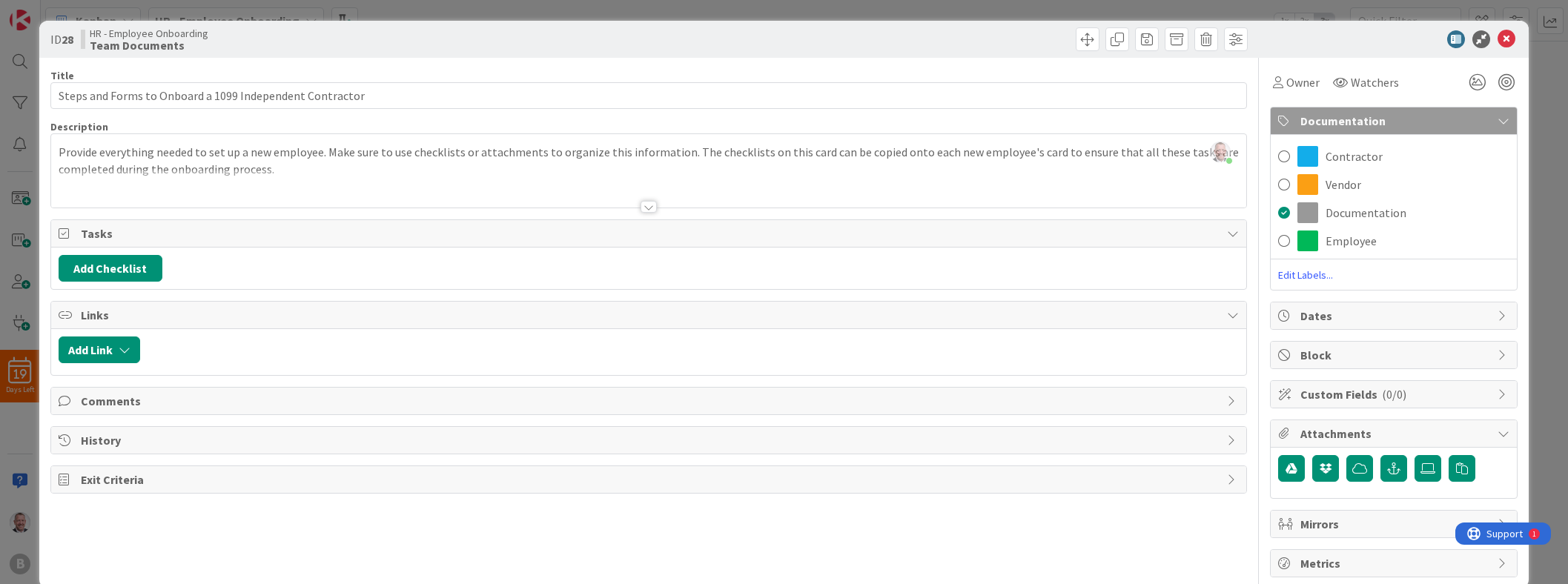
click at [776, 120] on icon at bounding box center [1503, 121] width 12 height 12
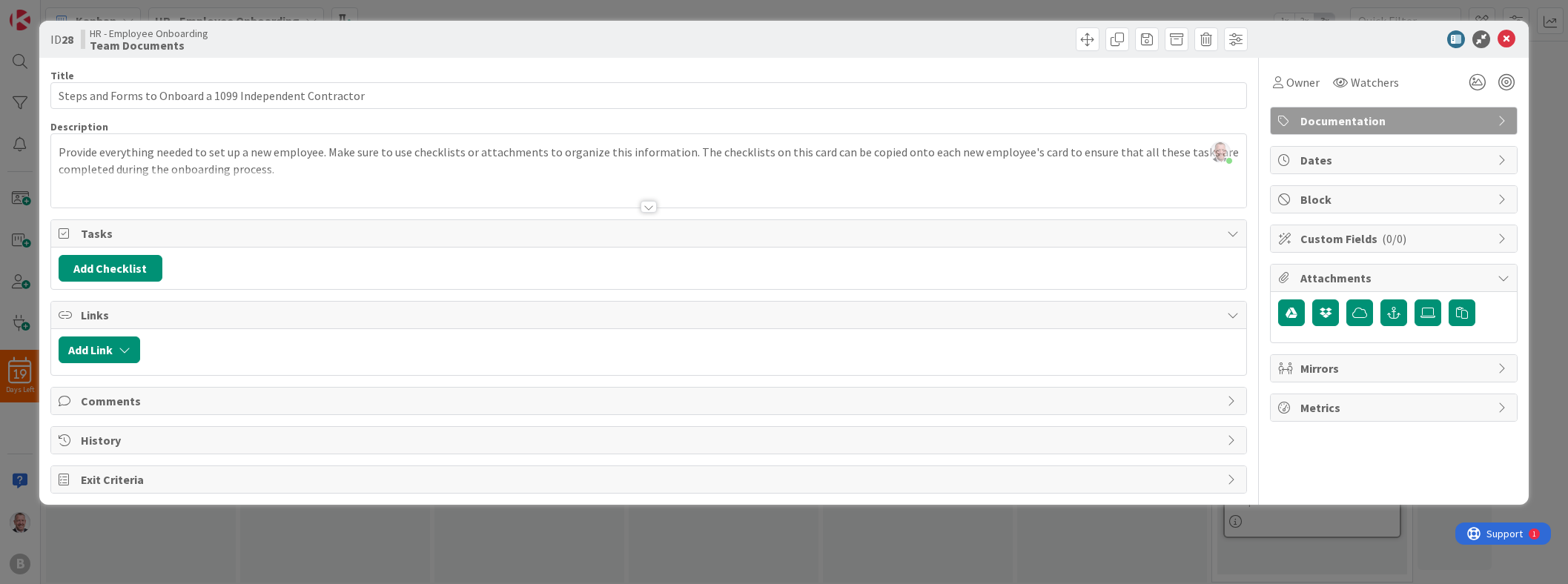
click at [166, 41] on b "Team Documents" at bounding box center [149, 45] width 118 height 12
click at [776, 35] on span at bounding box center [1235, 39] width 24 height 24
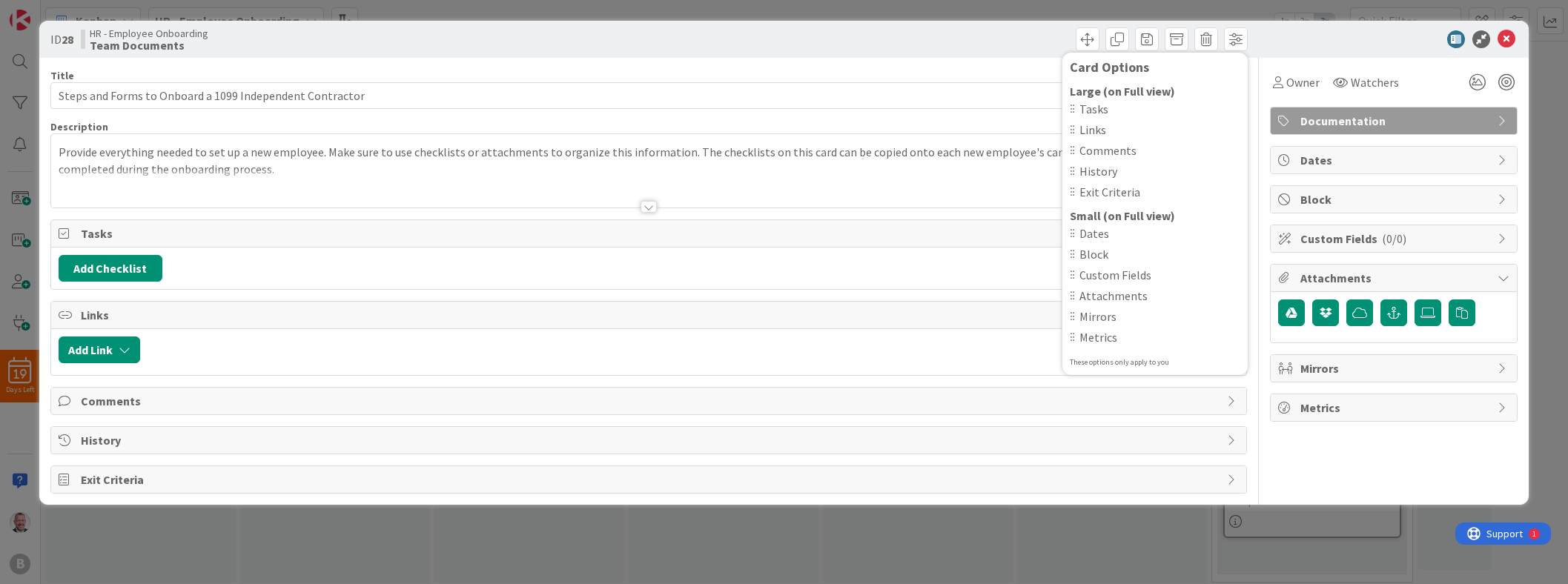
click at [776, 45] on div at bounding box center [1386, 39] width 262 height 18
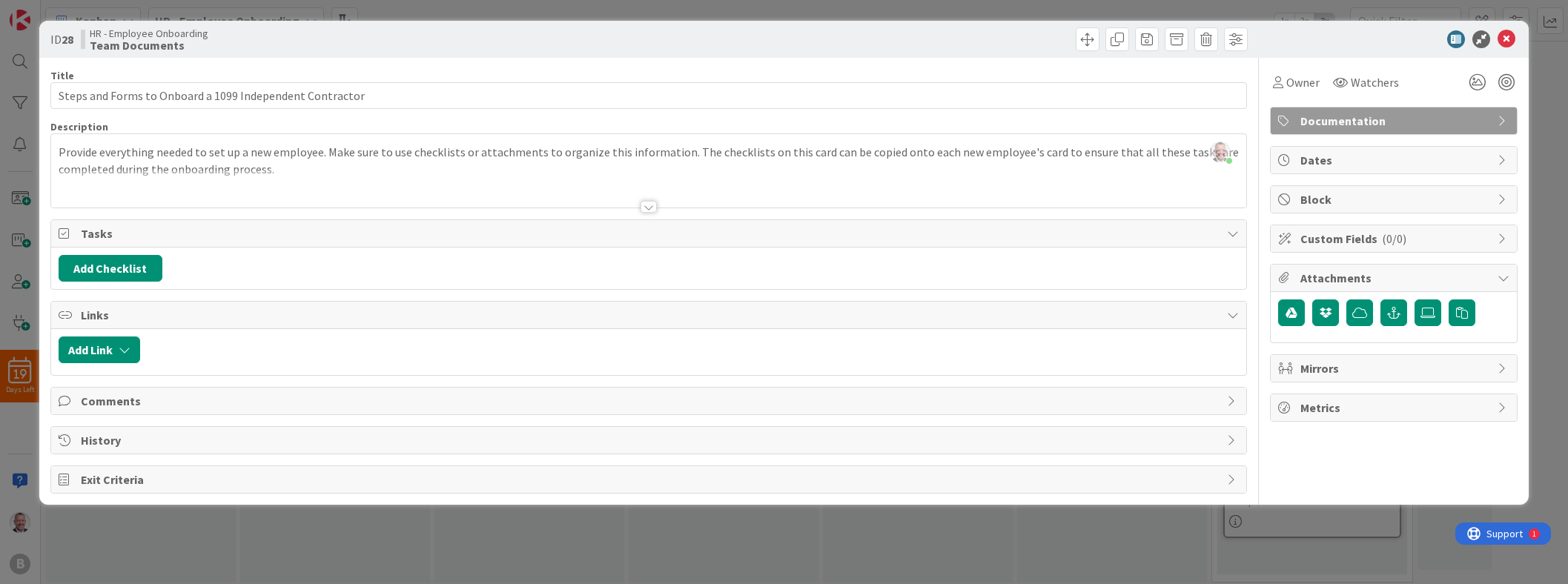
click at [776, 122] on icon at bounding box center [1503, 121] width 12 height 12
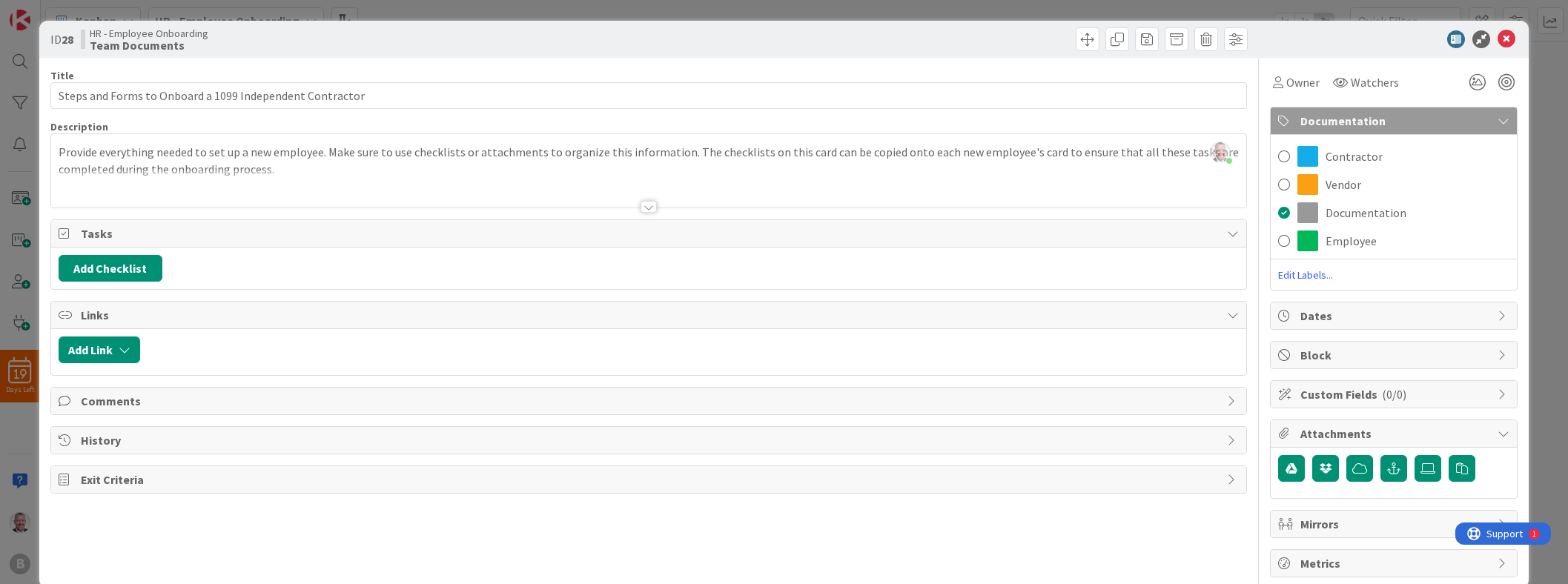
click at [776, 116] on icon at bounding box center [1503, 121] width 12 height 12
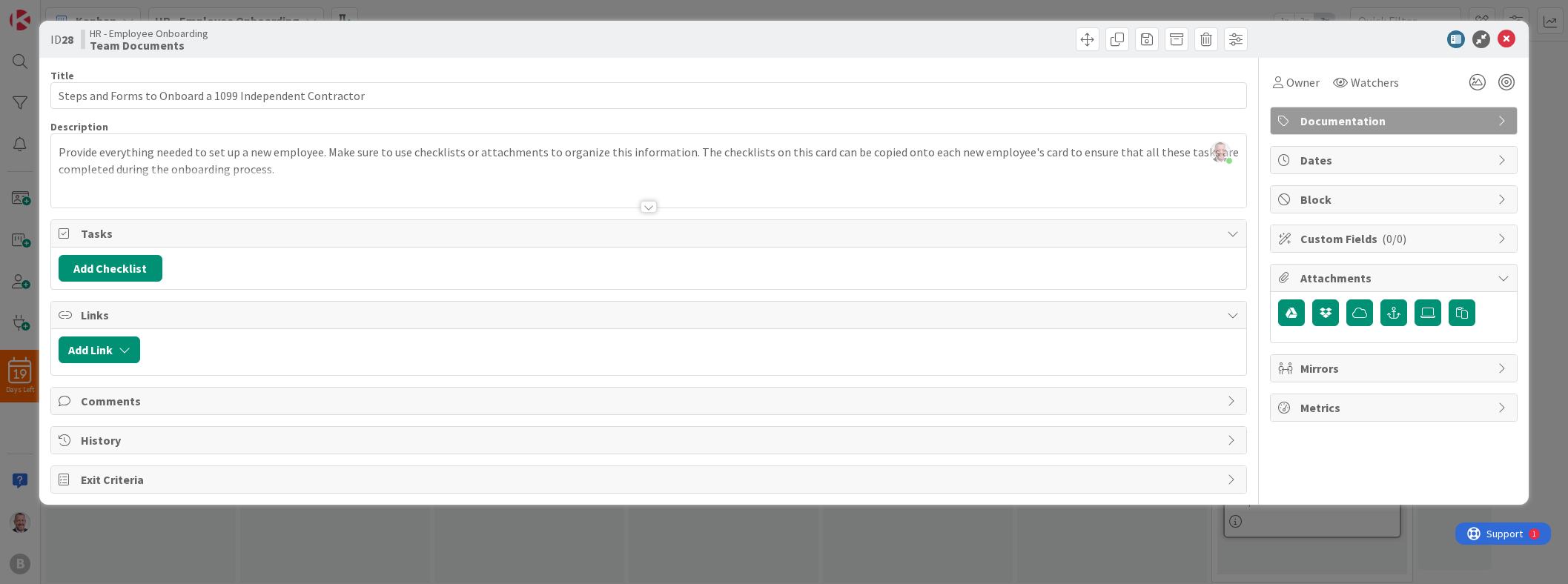
click at [776, 45] on div at bounding box center [1386, 39] width 262 height 18
click at [776, 39] on icon at bounding box center [1506, 39] width 18 height 18
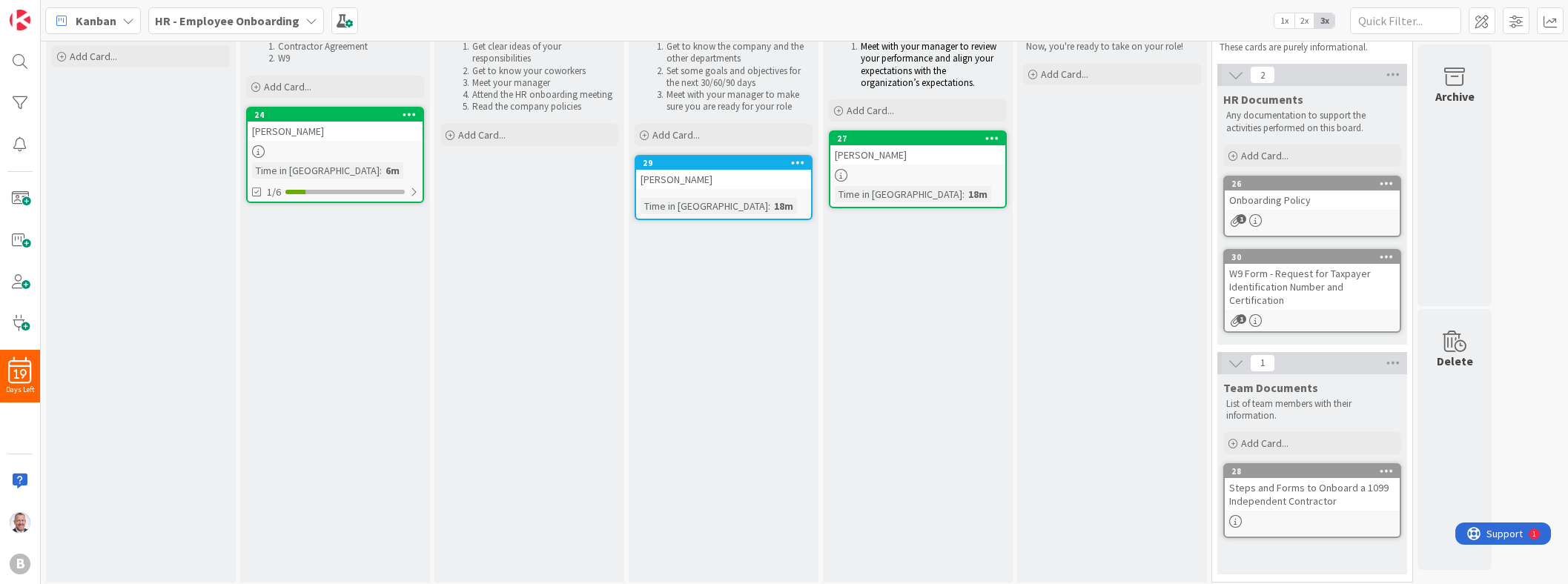
click at [776, 160] on div "0 Classification (Pre-Hiring Check) Add Card... 1 Documents Contractor Agreemen…" at bounding box center [804, 292] width 1521 height 595
click at [776, 146] on div "Add Card..." at bounding box center [1312, 155] width 178 height 22
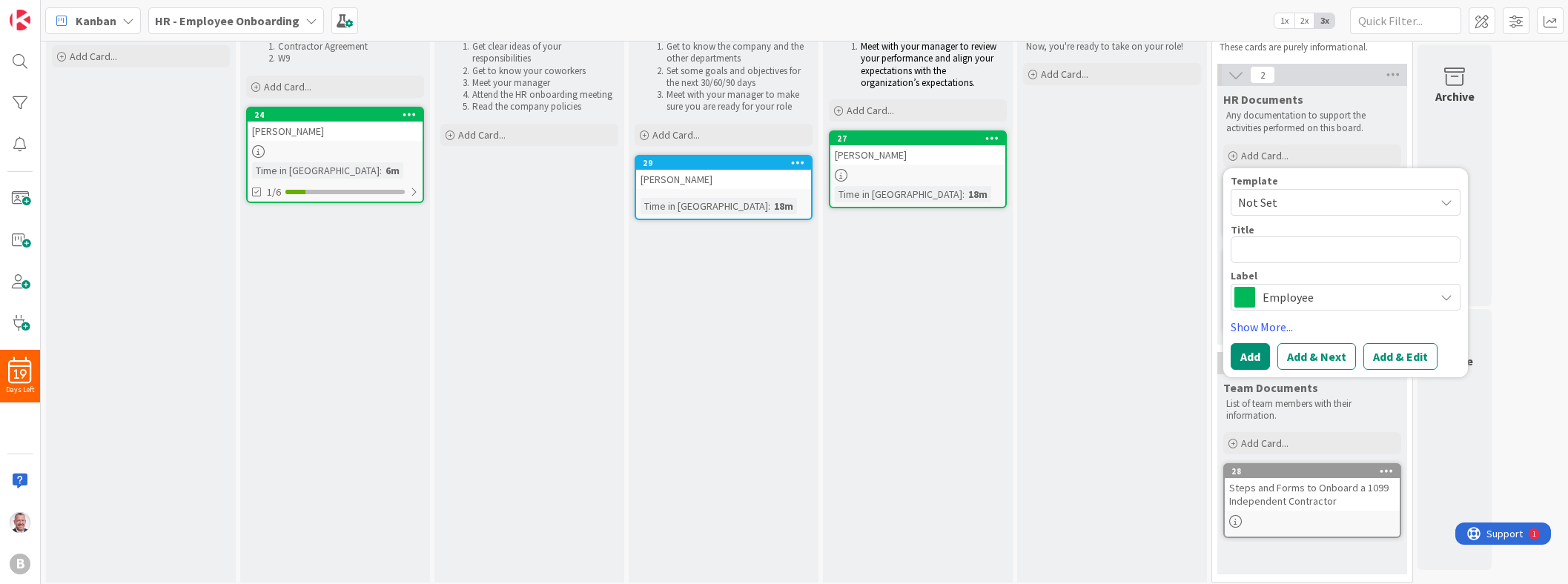
click at [776, 196] on span "Not Set" at bounding box center [1330, 202] width 186 height 19
click at [776, 238] on textarea at bounding box center [1344, 250] width 229 height 27
paste textarea "Steps and Forms to Onboard a 1099 Independent Contractor"
type textarea "x"
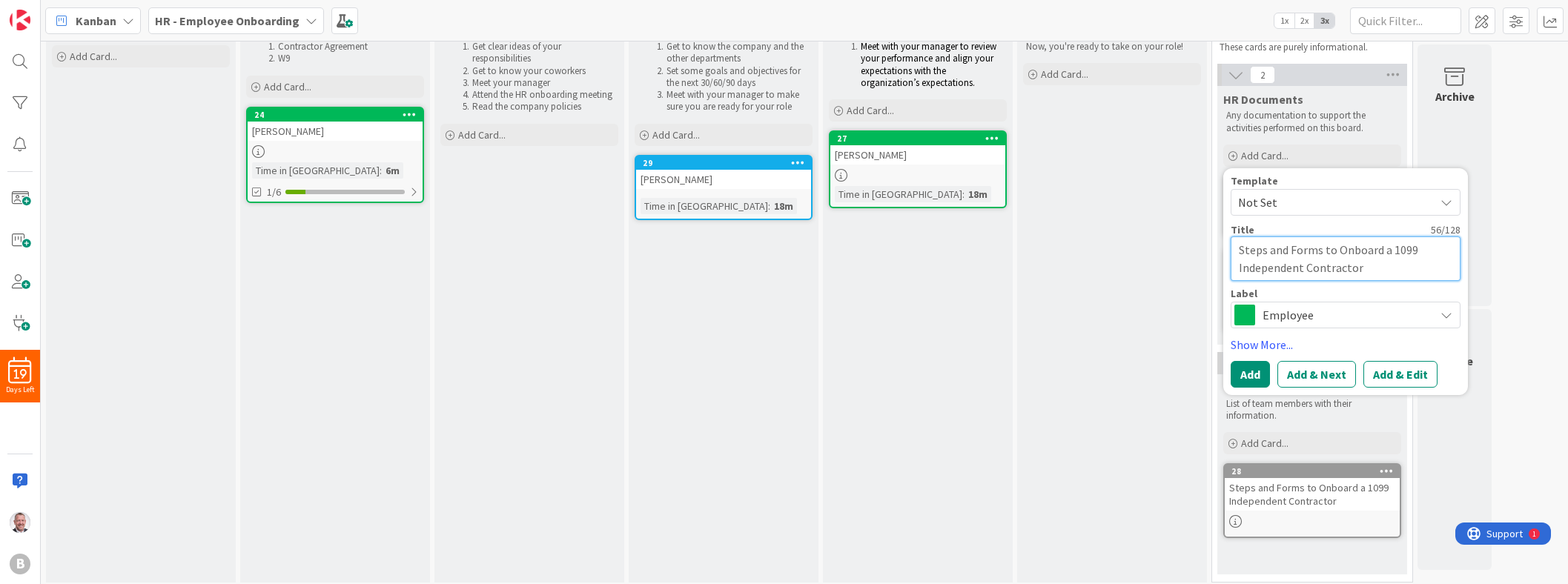
type textarea "Steps and Forms to Onboard a 1099 Independent Contractor"
click at [776, 320] on span "Employee" at bounding box center [1344, 315] width 165 height 21
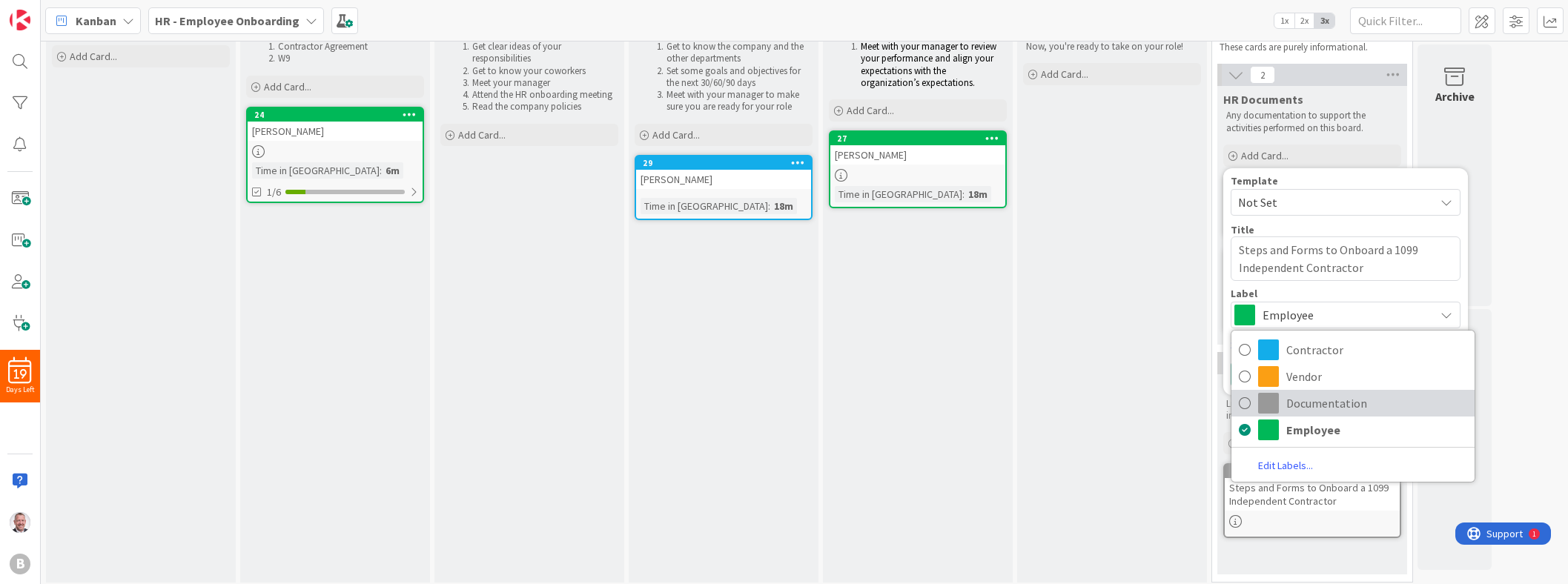
click at [776, 395] on span "Documentation" at bounding box center [1376, 403] width 181 height 22
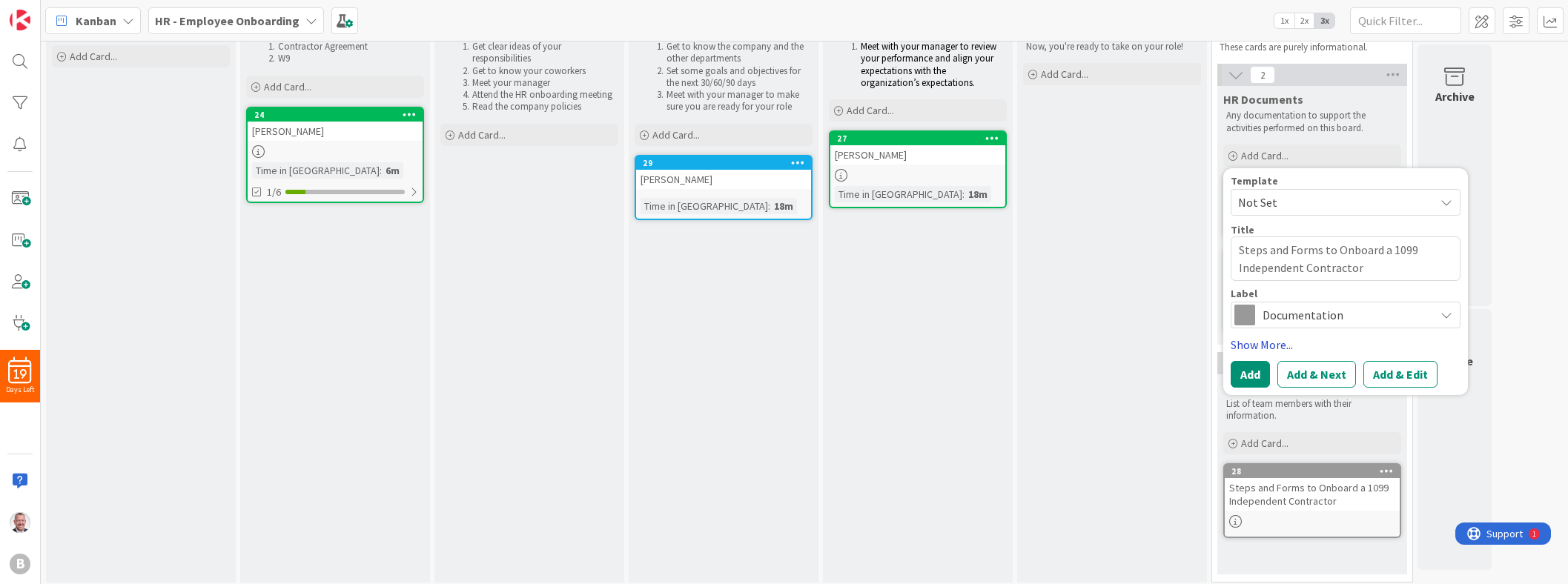
click at [776, 341] on link "Show More..." at bounding box center [1344, 345] width 229 height 18
type textarea "x"
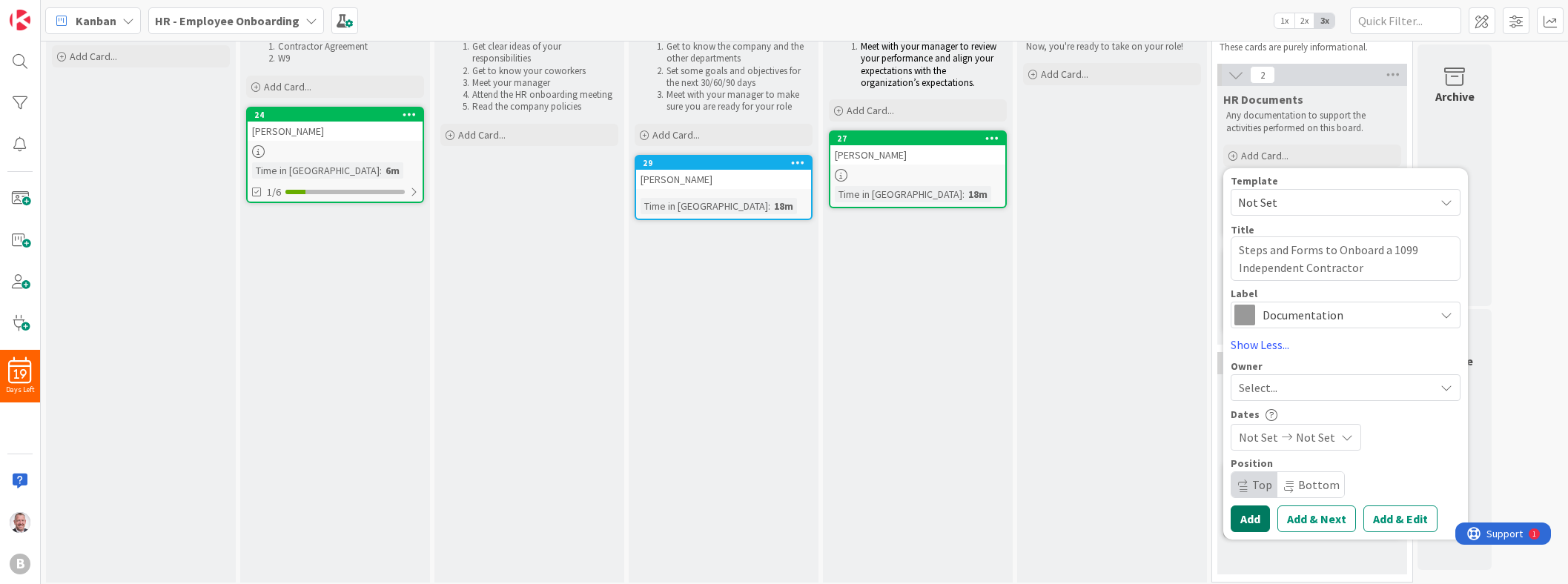
click at [776, 515] on button "Add" at bounding box center [1250, 519] width 39 height 27
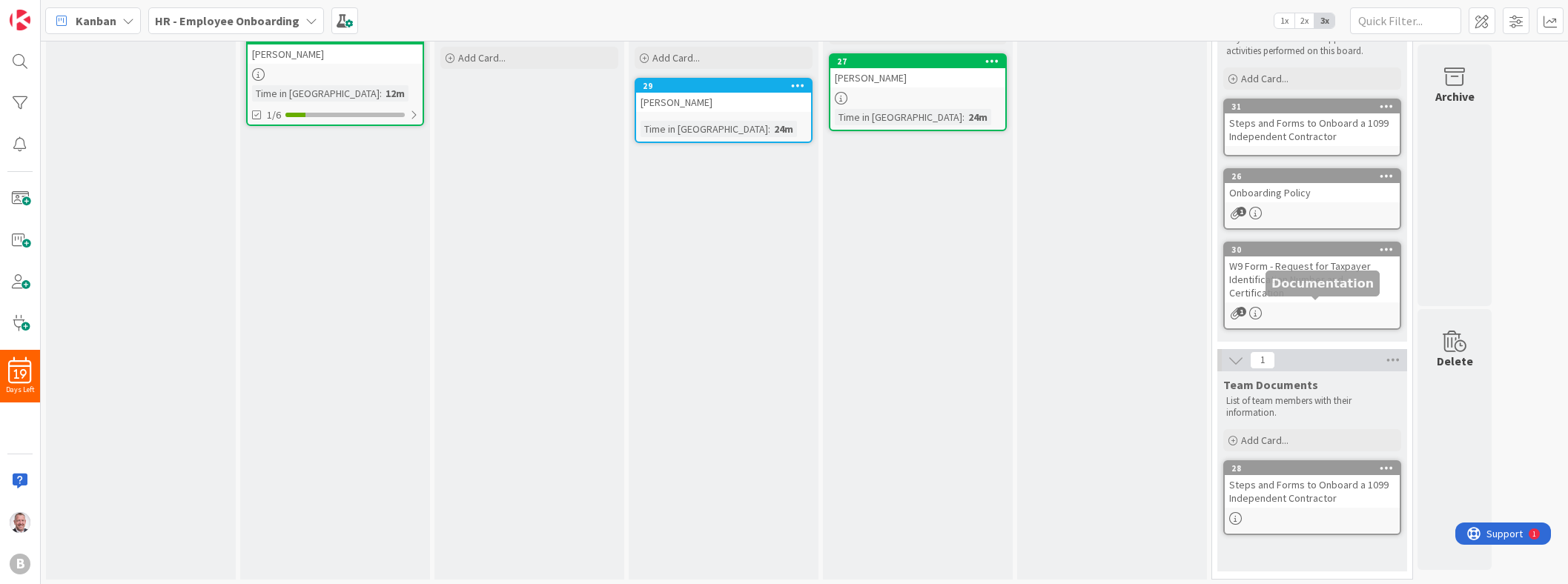
scroll to position [129, 0]
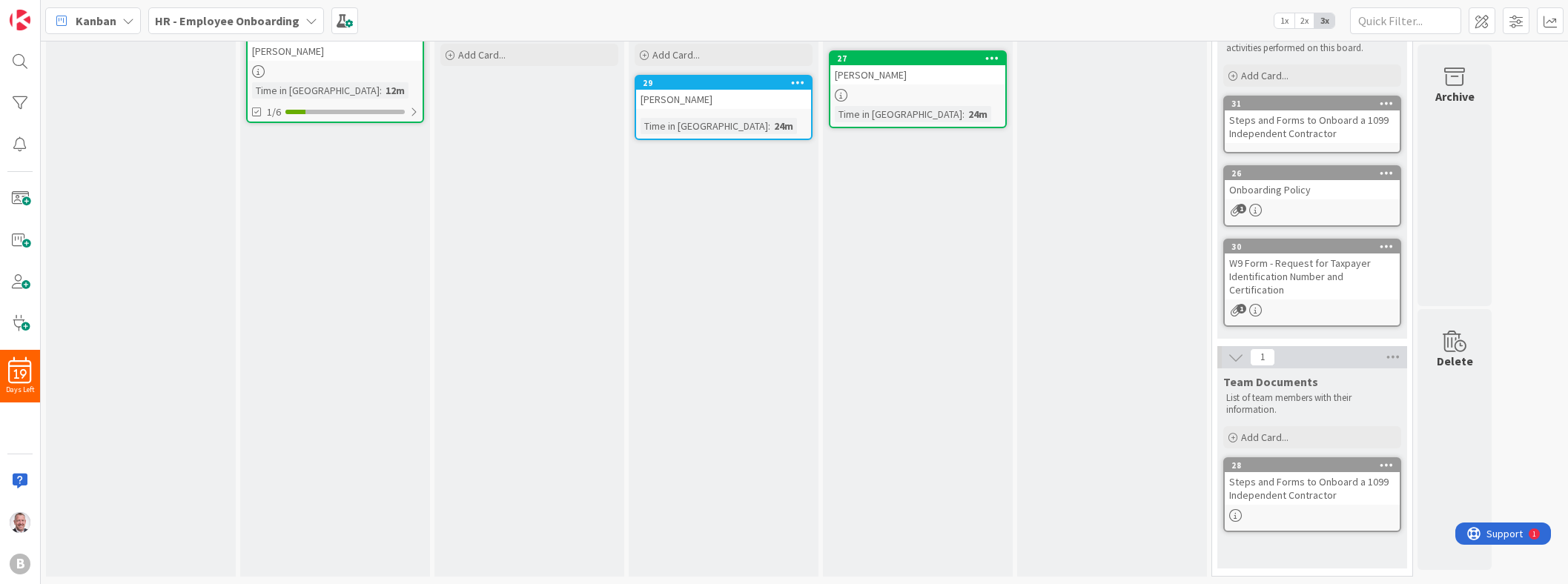
click at [776, 481] on div "Steps and Forms to Onboard a 1099 Independent Contractor" at bounding box center [1312, 488] width 175 height 33
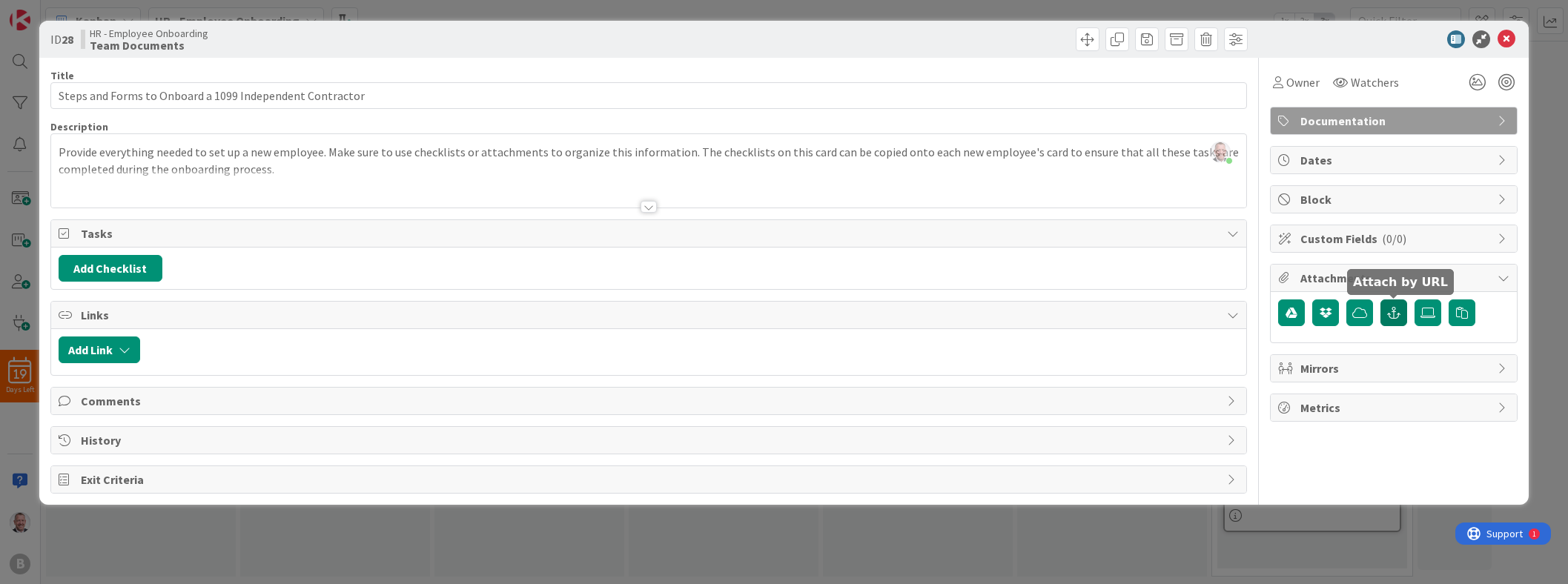
click at [776, 311] on icon "button" at bounding box center [1393, 313] width 13 height 12
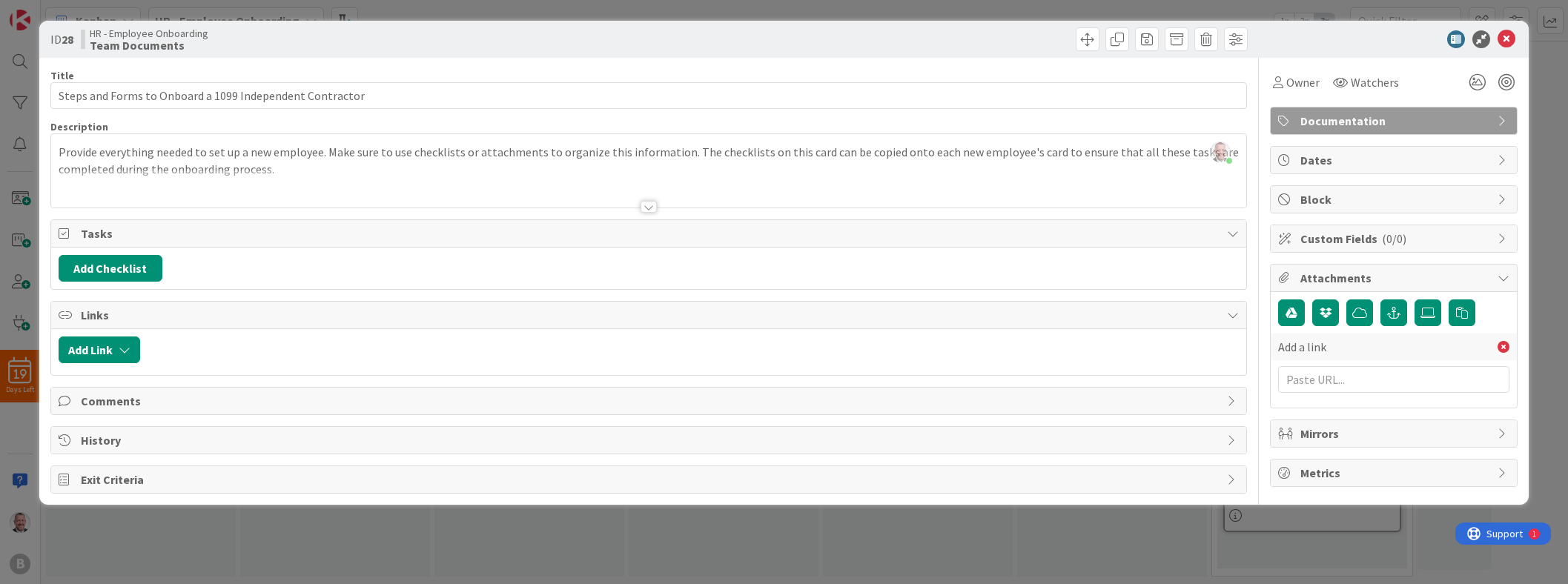
click at [625, 166] on div "[PERSON_NAME] just joined Provide everything needed to set up a new employee. M…" at bounding box center [649, 171] width 1195 height 73
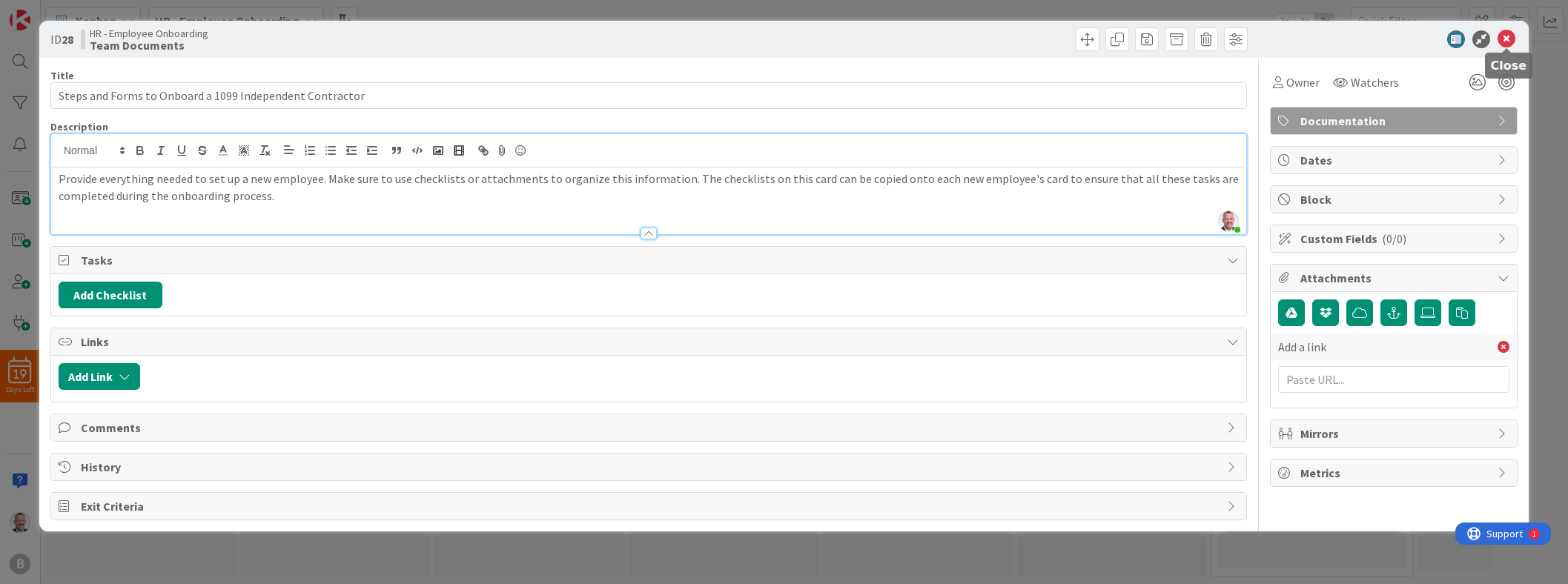
click at [776, 42] on icon at bounding box center [1506, 39] width 18 height 18
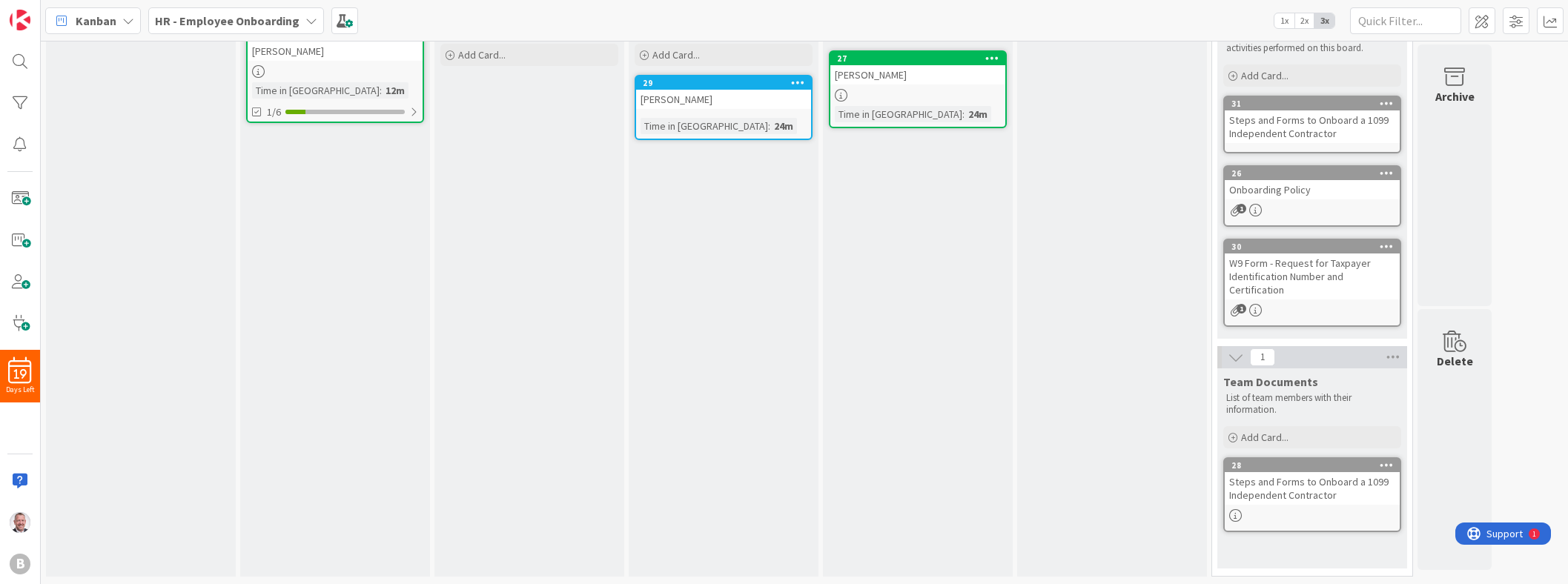
click at [776, 484] on div "Steps and Forms to Onboard a 1099 Independent Contractor" at bounding box center [1312, 488] width 175 height 33
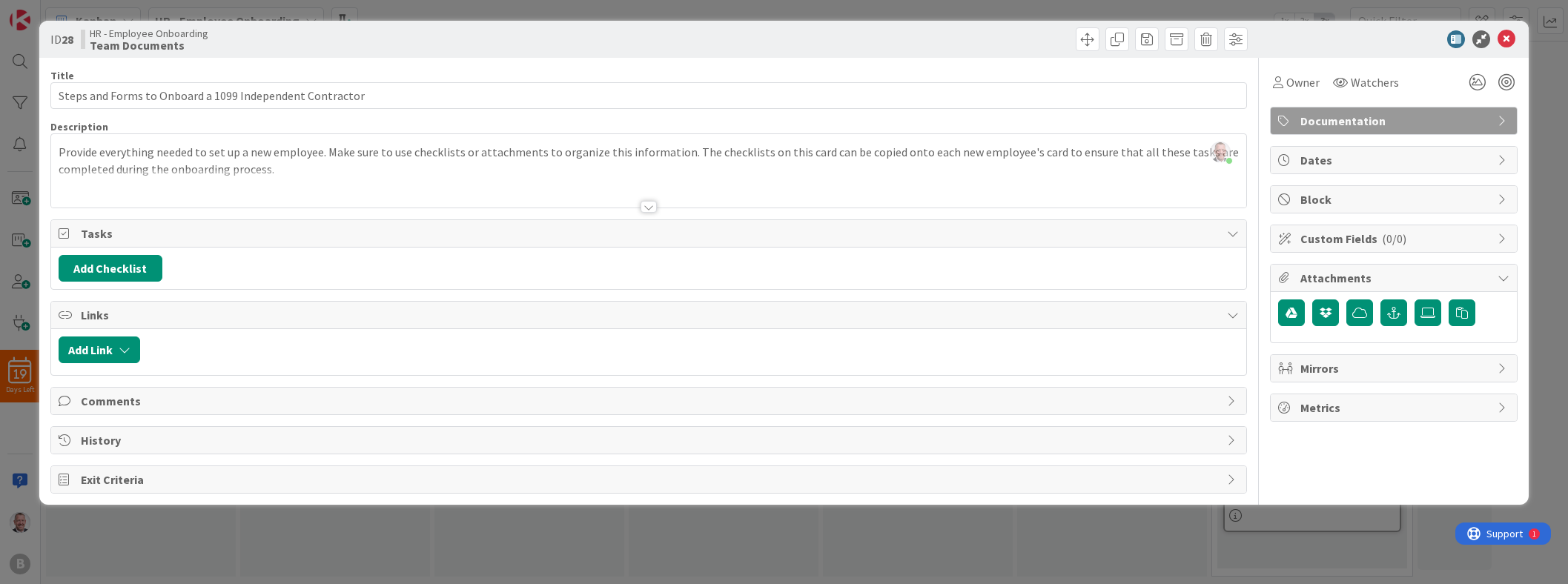
click at [685, 313] on span "Links" at bounding box center [650, 314] width 1139 height 18
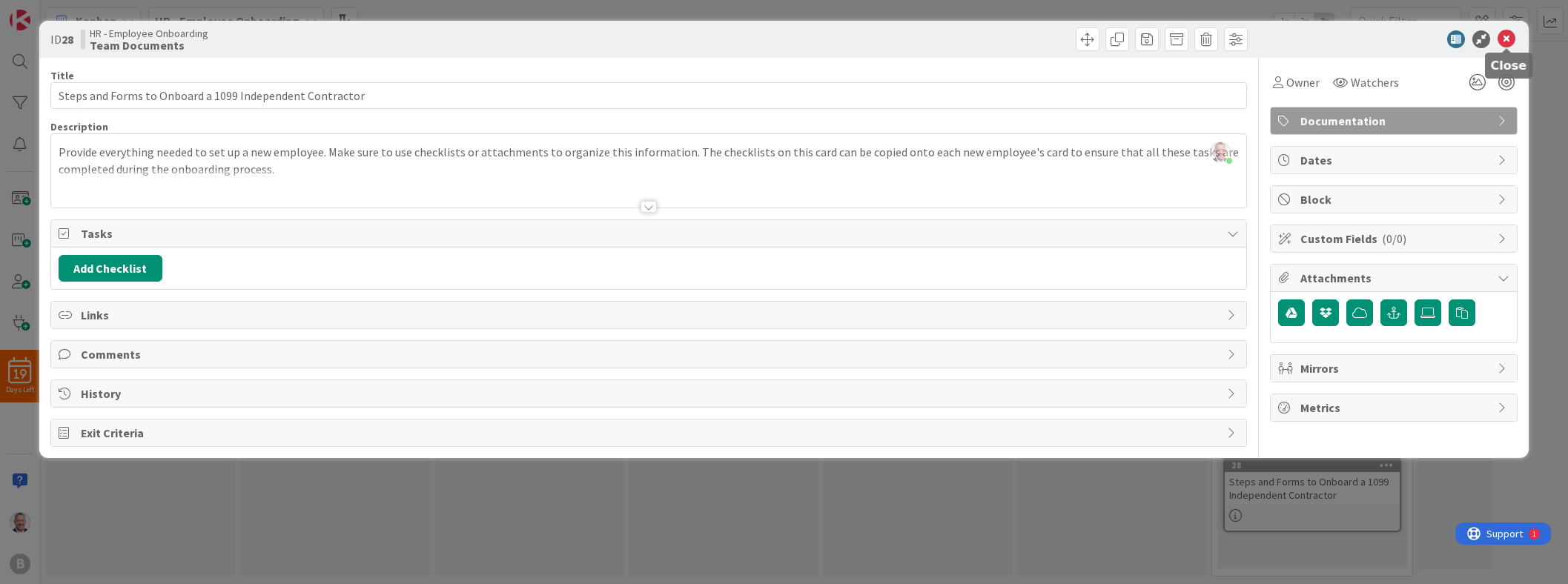
click at [776, 38] on icon at bounding box center [1506, 39] width 18 height 18
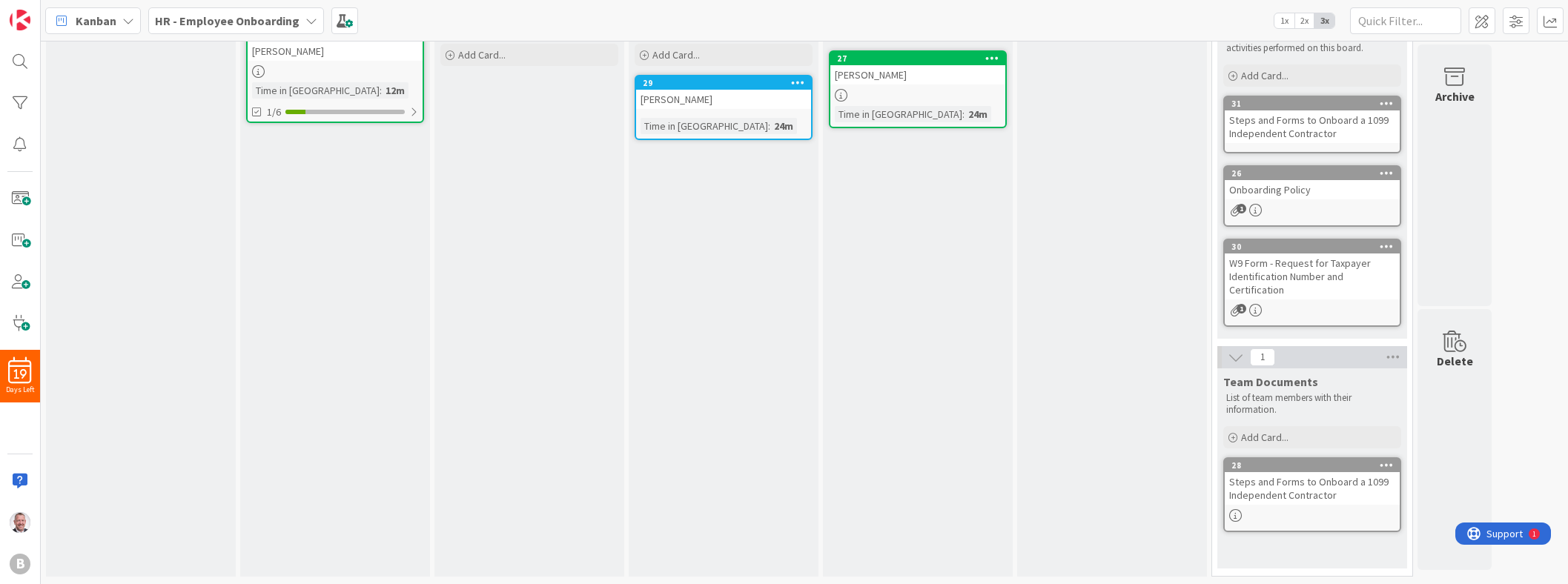
click at [776, 119] on div "Steps and Forms to Onboard a 1099 Independent Contractor" at bounding box center [1312, 126] width 175 height 33
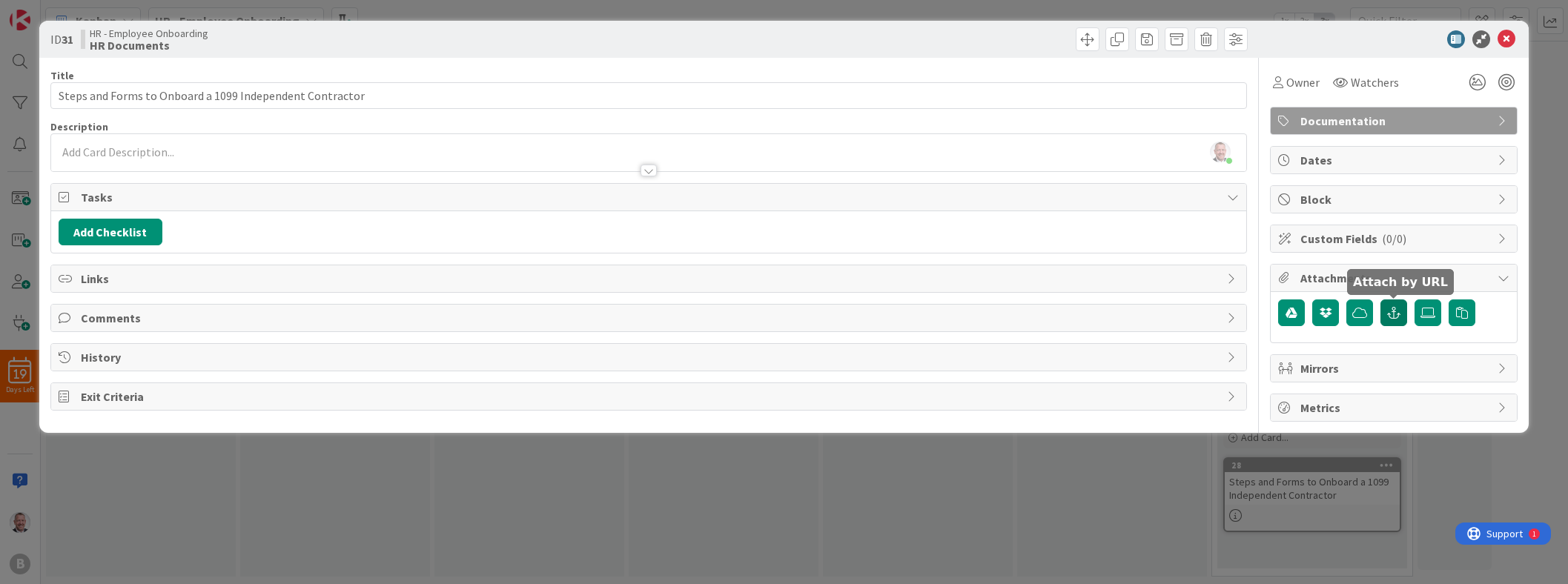
click at [776, 310] on icon "button" at bounding box center [1393, 313] width 13 height 12
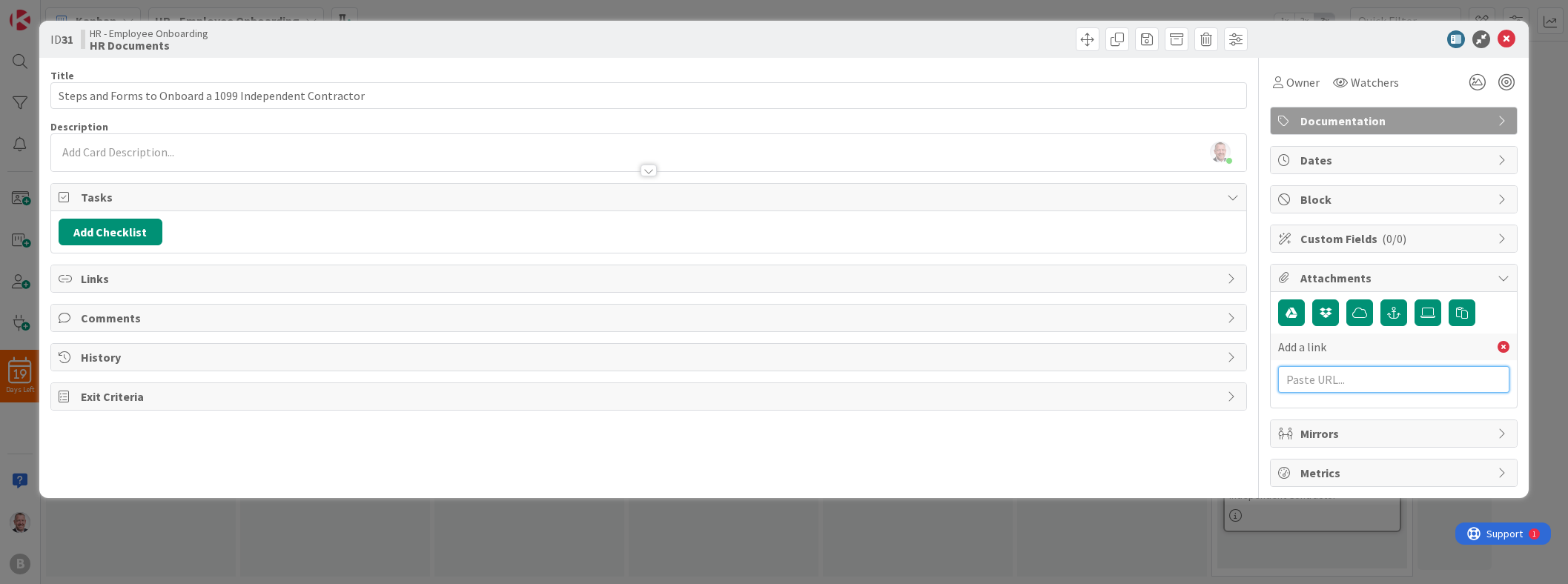
click at [776, 379] on input "text" at bounding box center [1393, 380] width 231 height 27
paste input "[URL][DOMAIN_NAME]"
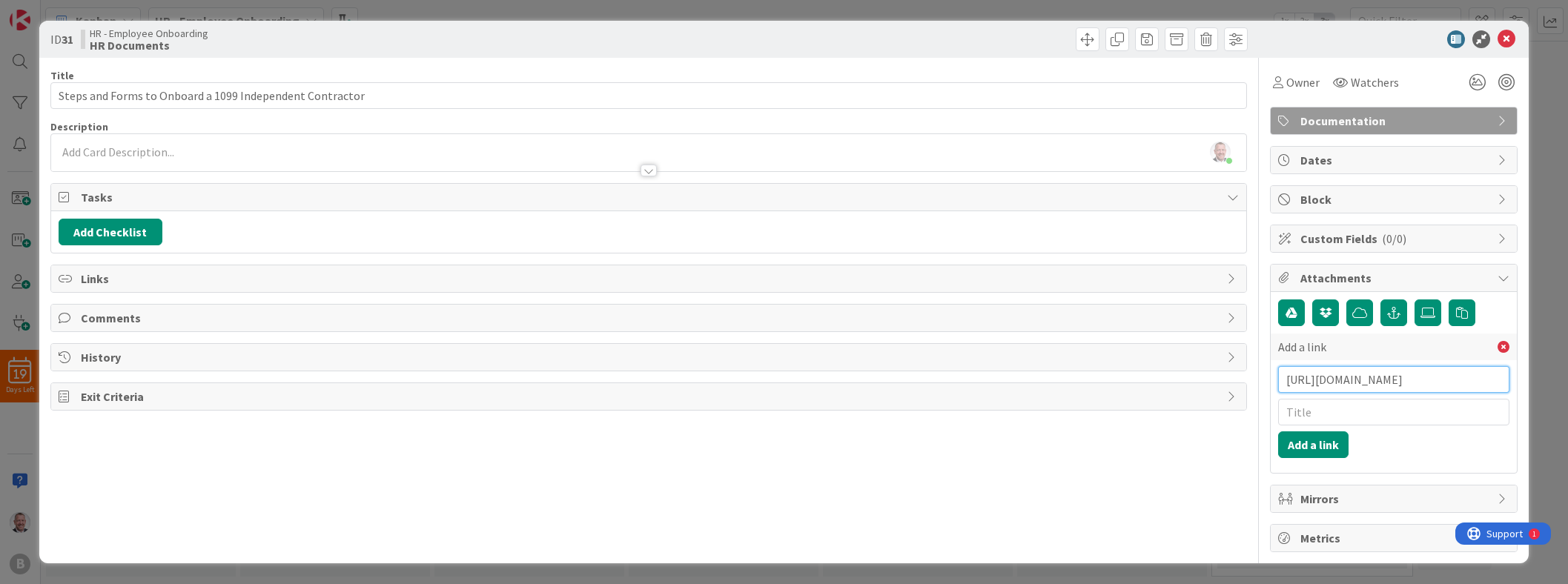
type input "[URL][DOMAIN_NAME]"
click at [776, 412] on input "text" at bounding box center [1393, 413] width 231 height 27
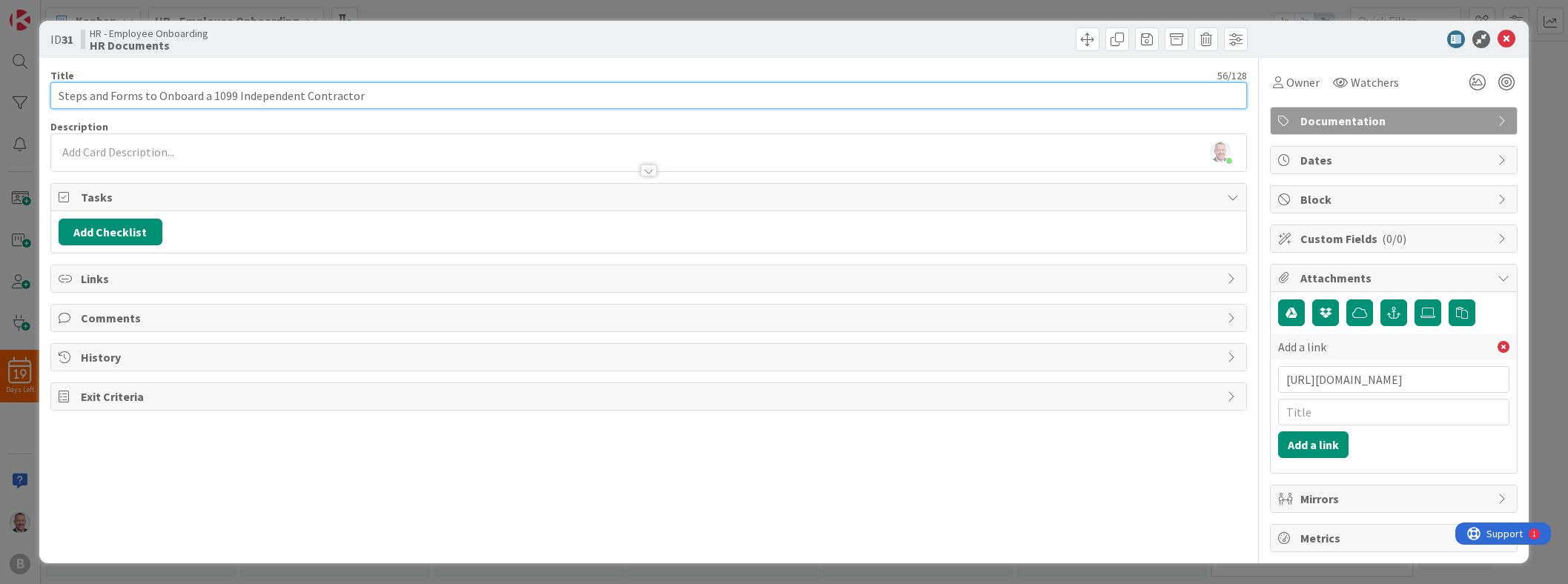
drag, startPoint x: 379, startPoint y: 96, endPoint x: 19, endPoint y: 29, distance: 366.2
click at [19, 29] on div "ID 31 HR - Employee Onboarding HR Documents Title 56 / 128 Steps and Forms to O…" at bounding box center [784, 292] width 1568 height 584
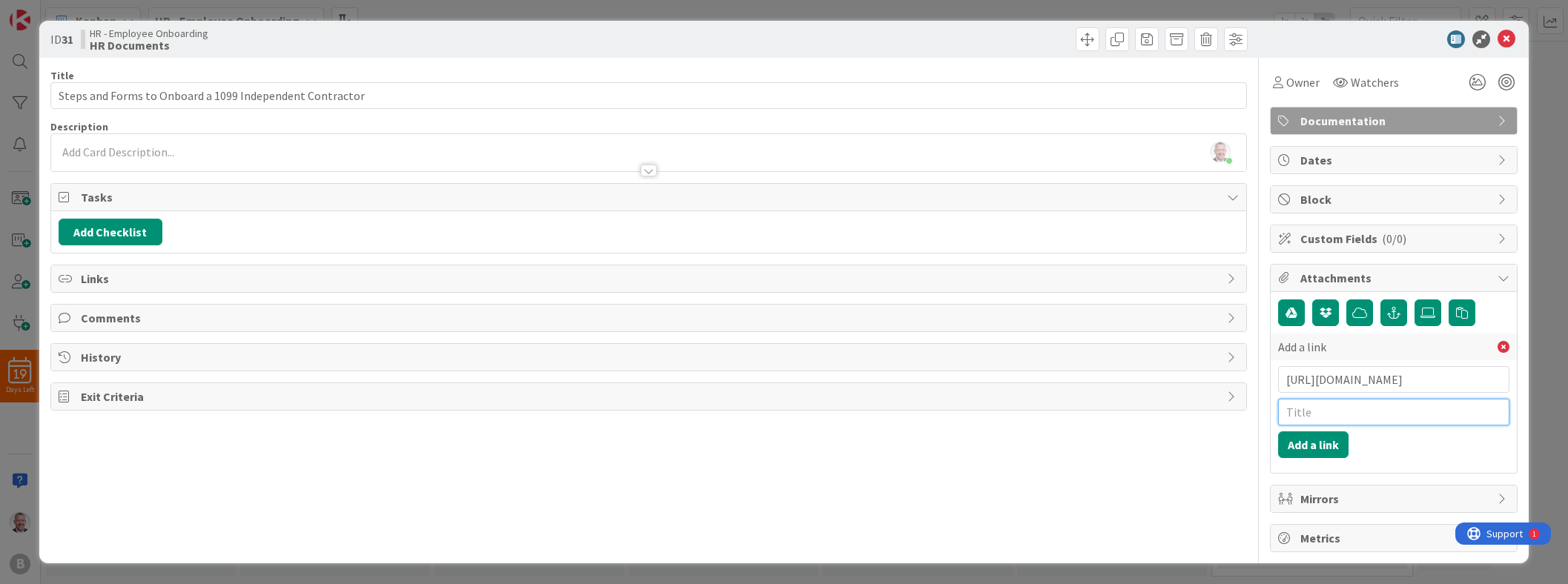
click at [776, 405] on input "text" at bounding box center [1393, 413] width 231 height 27
paste input "Steps and Forms to Onboard a 1099 Independent Contractor"
type input "Steps and Forms to Onboard a 1099 Independent Contractor"
click at [776, 442] on div "Add a link [URL][DOMAIN_NAME] Steps and Forms to Onboard a 1099 Independent Con…" at bounding box center [1393, 396] width 231 height 124
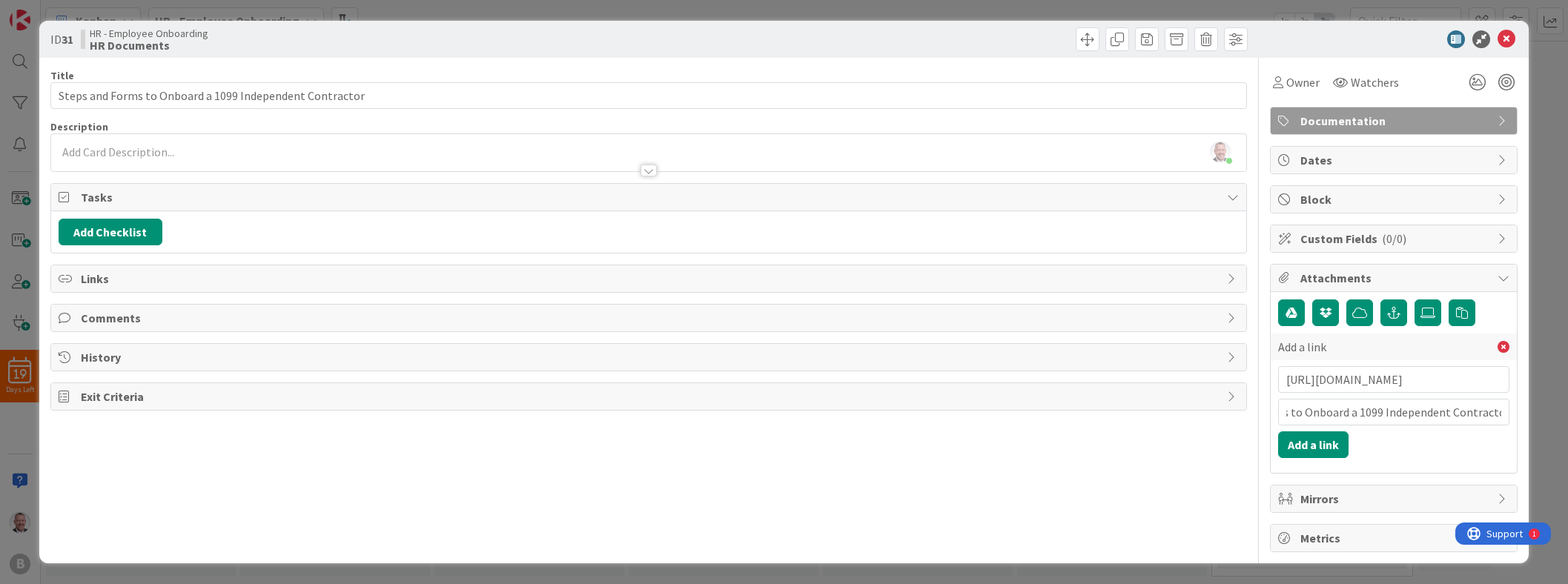
scroll to position [0, 0]
click at [776, 446] on button "Add a link" at bounding box center [1313, 445] width 71 height 27
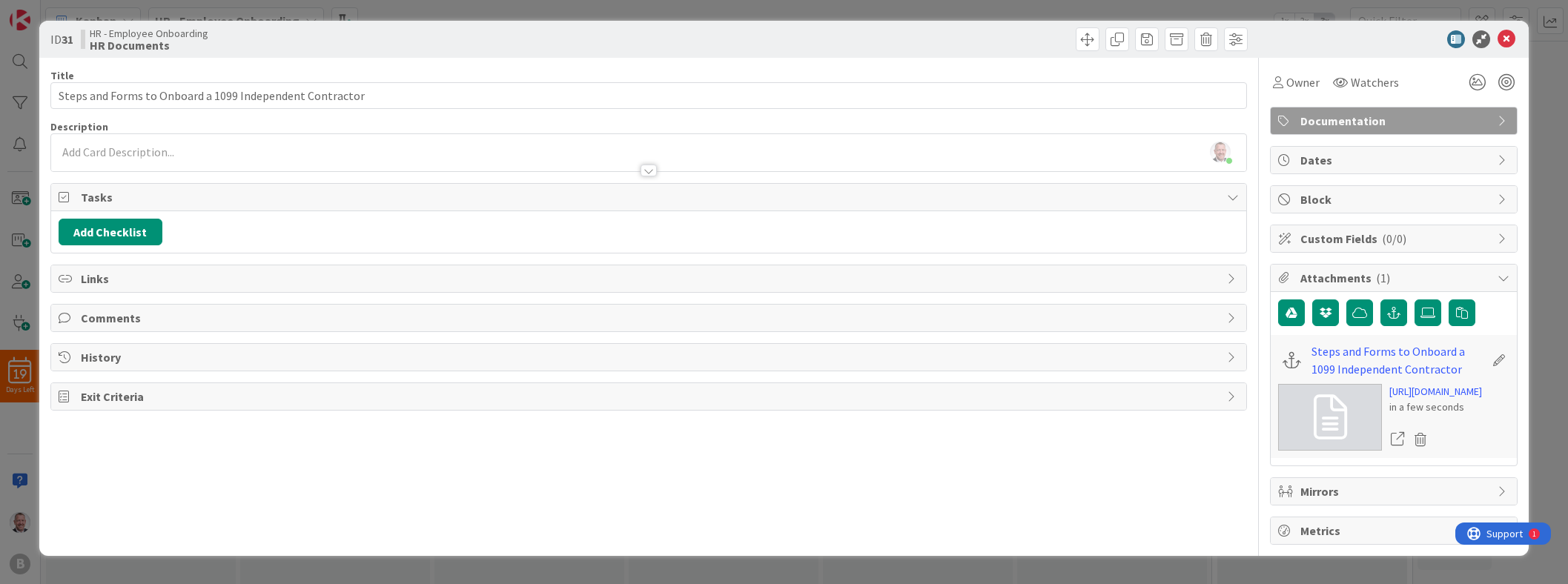
click at [776, 23] on div "ID 31 HR - Employee Onboarding HR Documents" at bounding box center [784, 39] width 1489 height 37
click at [776, 32] on icon at bounding box center [1506, 39] width 18 height 18
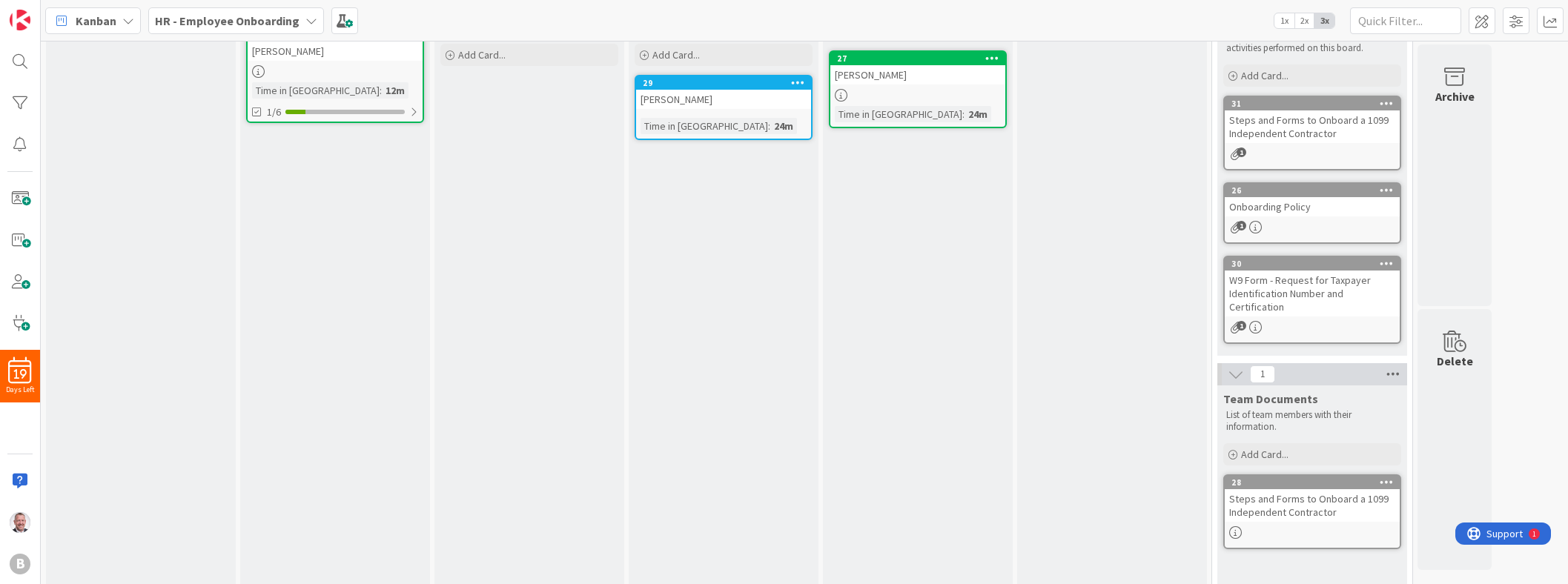
click at [776, 371] on icon at bounding box center [1392, 374] width 19 height 22
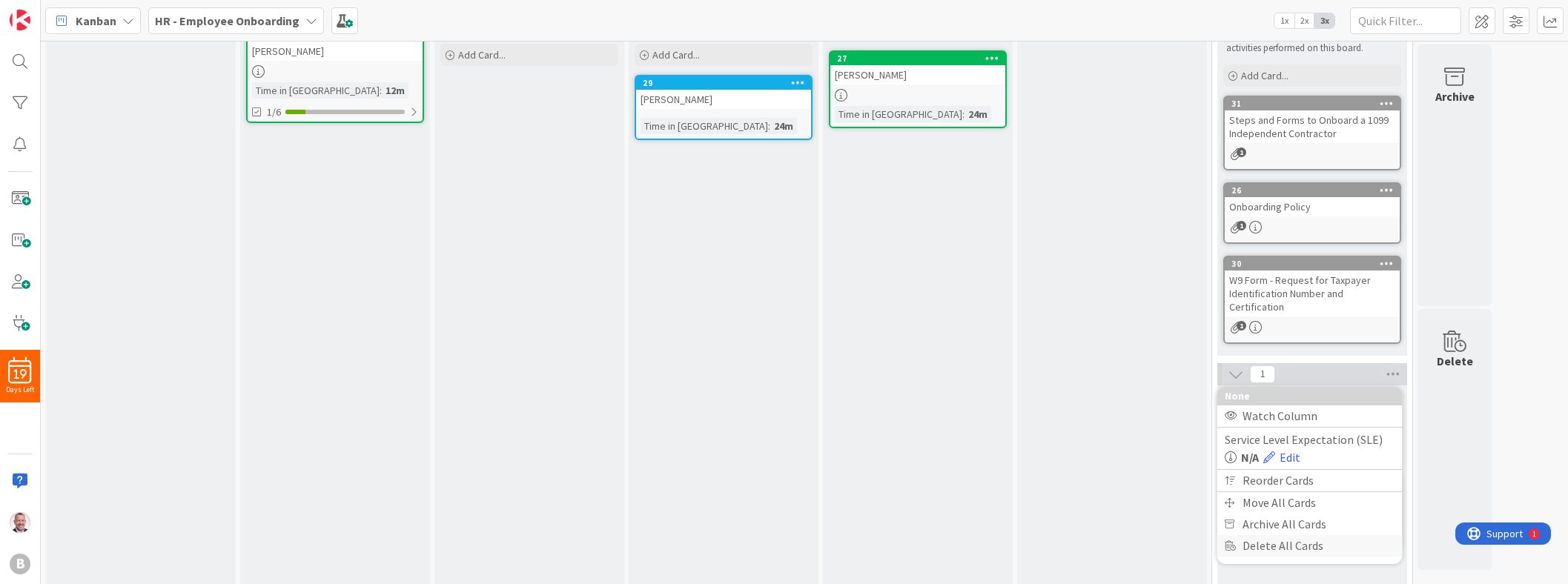
click at [776, 547] on div "Delete All Cards" at bounding box center [1309, 546] width 186 height 22
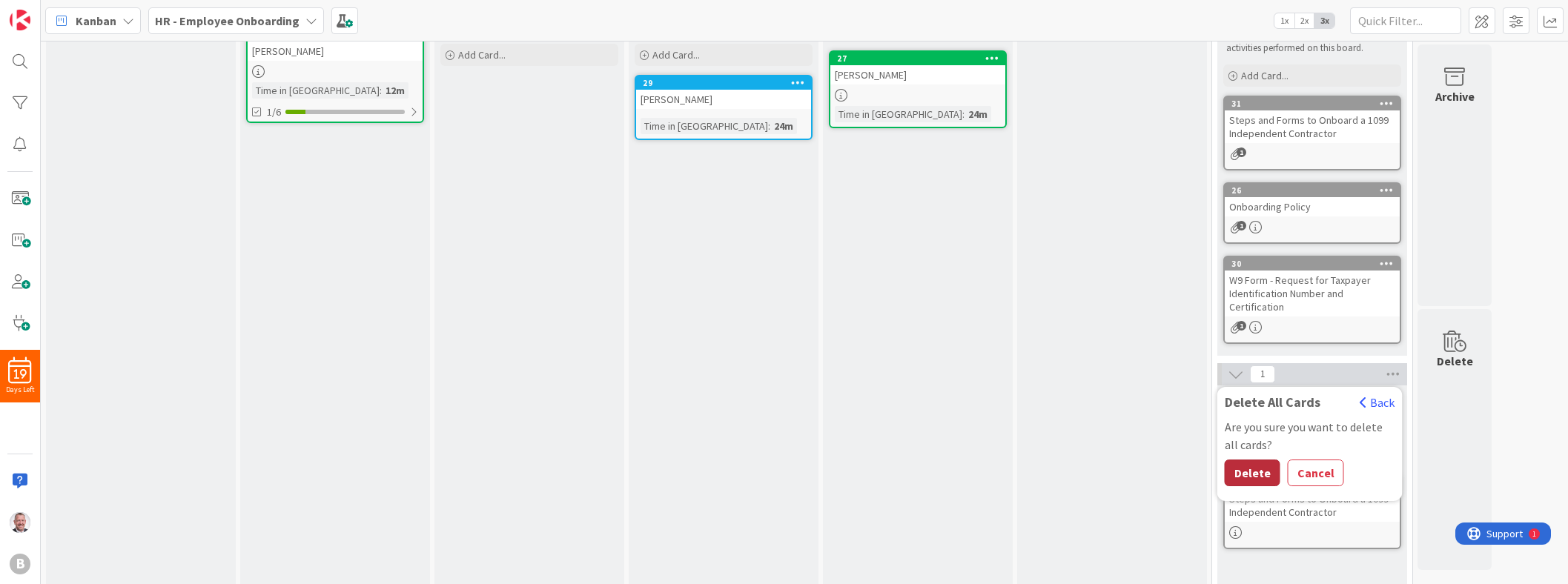
click at [776, 470] on button "Delete" at bounding box center [1252, 473] width 55 height 27
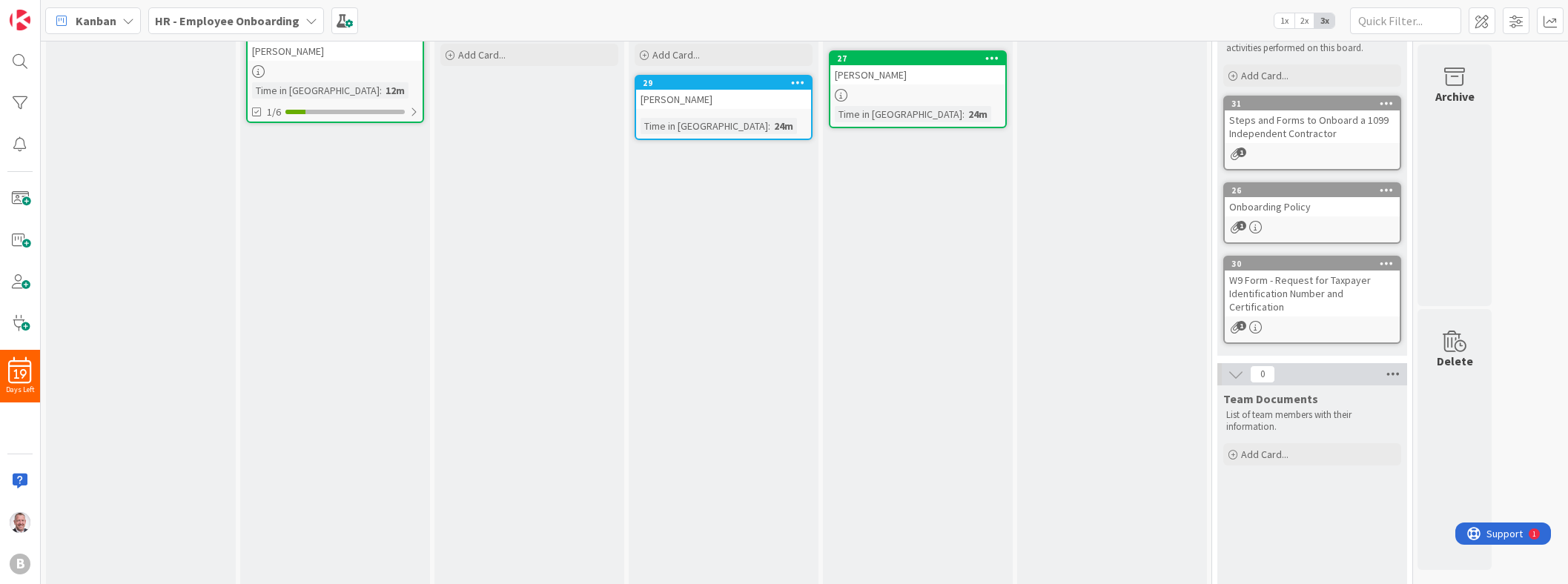
click at [776, 373] on icon at bounding box center [1392, 374] width 19 height 22
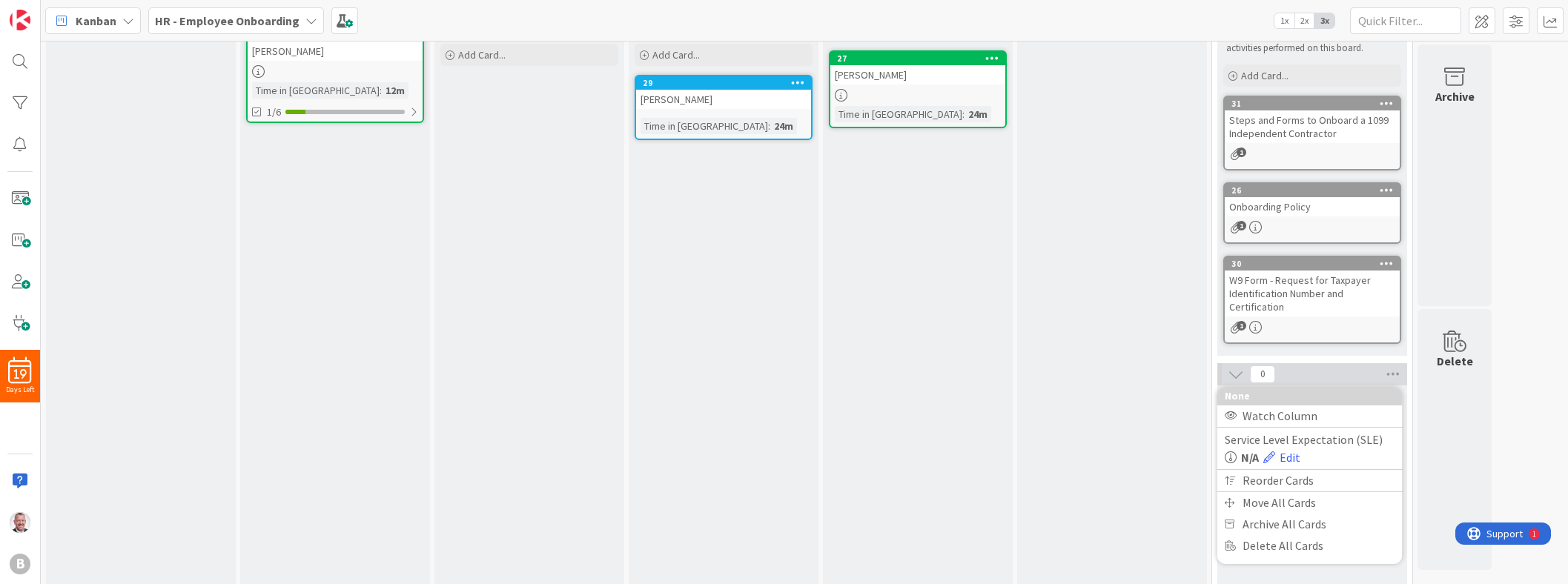
click at [776, 374] on icon at bounding box center [1235, 374] width 16 height 16
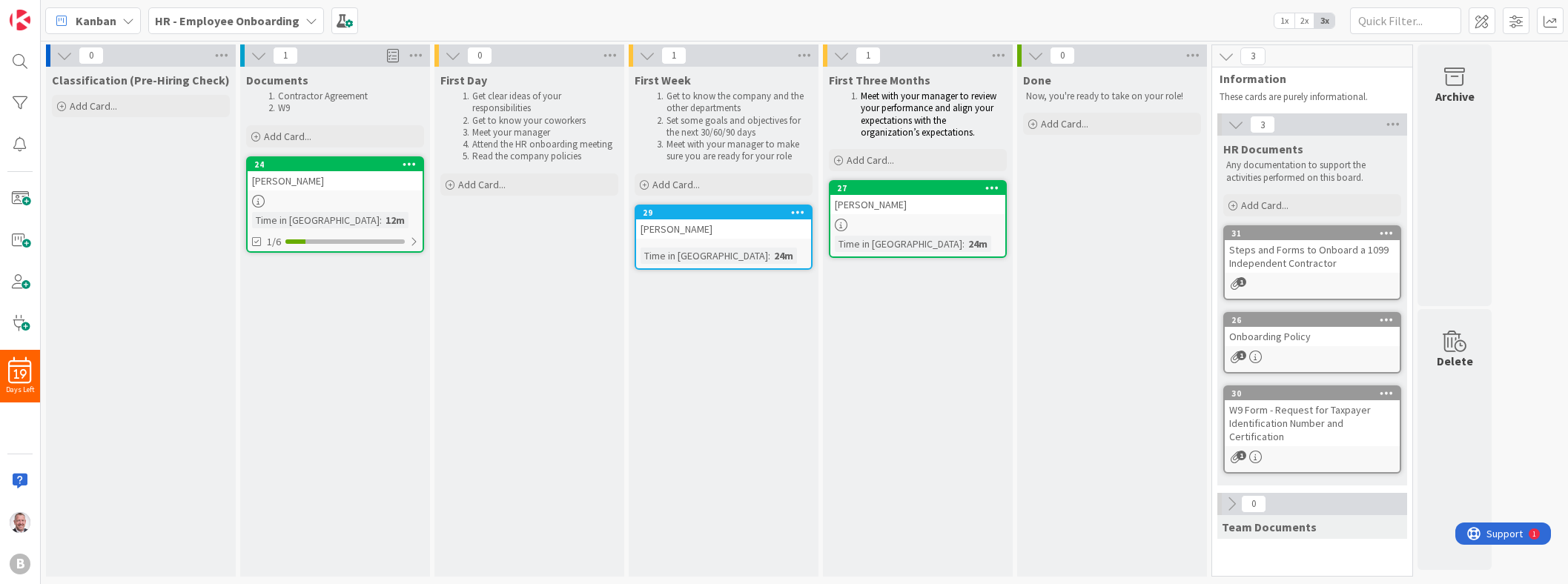
click at [776, 350] on div "0 Classification (Pre-Hiring Check) Add Card... 1 Documents Contractor Agreemen…" at bounding box center [804, 314] width 1521 height 539
click at [776, 60] on icon at bounding box center [1225, 55] width 16 height 16
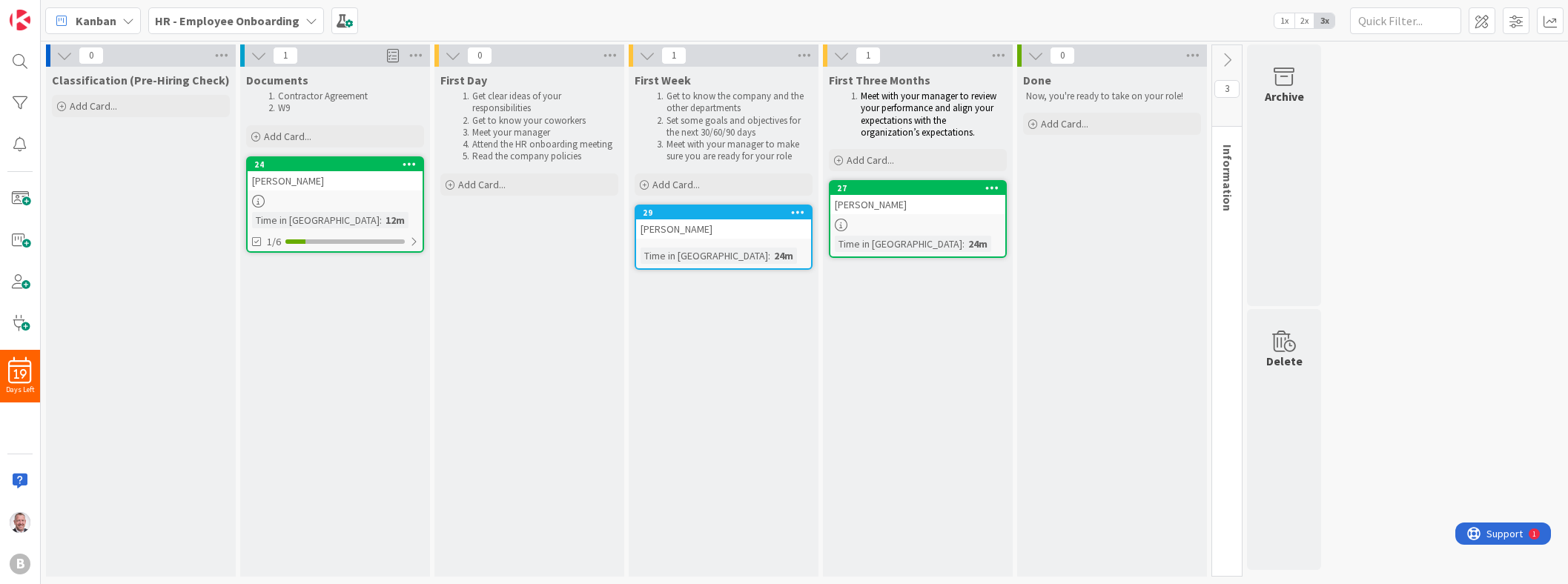
click at [776, 60] on icon at bounding box center [1226, 60] width 16 height 16
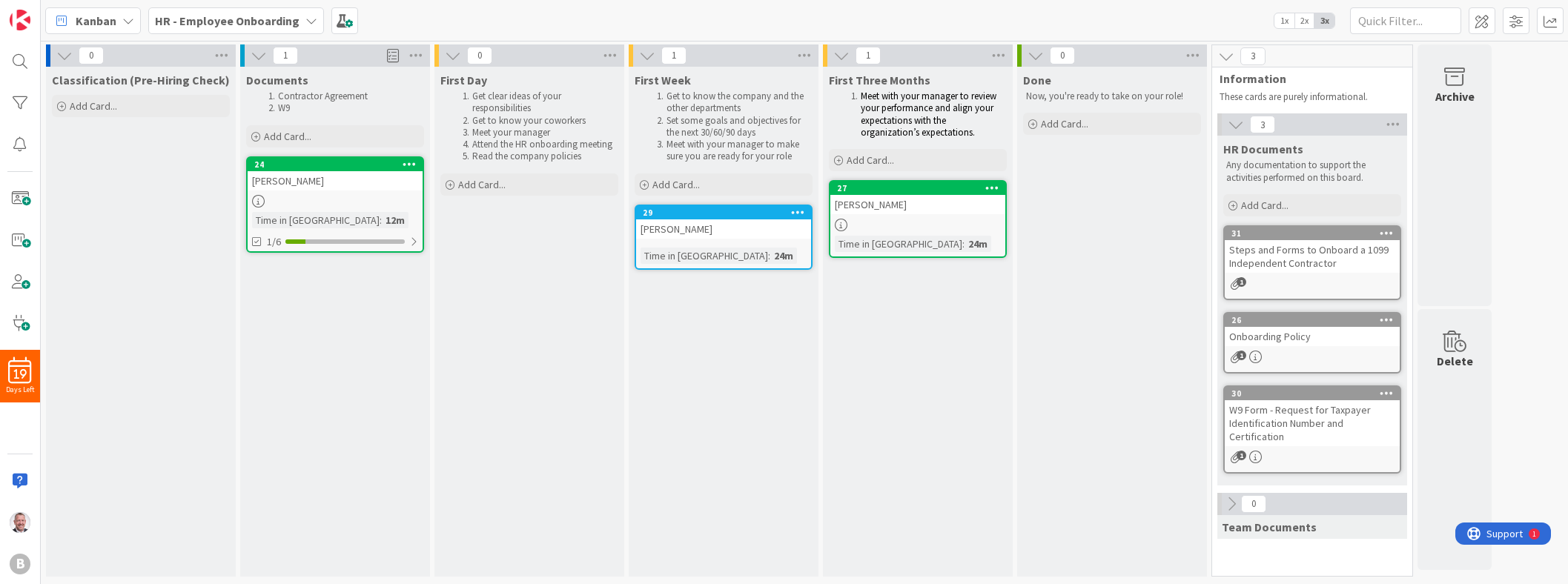
click at [776, 391] on div "Done Now, you're ready to take on your role! Add Card..." at bounding box center [1112, 321] width 190 height 510
click at [776, 289] on div "Done Now, you're ready to take on your role! Add Card..." at bounding box center [1112, 321] width 190 height 510
click at [776, 376] on div "HR Documents Any documentation to support the activities performed on this boar…" at bounding box center [1312, 310] width 190 height 350
click at [776, 355] on div "Done Now, you're ready to take on your role! Add Card..." at bounding box center [1112, 321] width 190 height 510
click at [776, 302] on icon at bounding box center [1386, 306] width 14 height 10
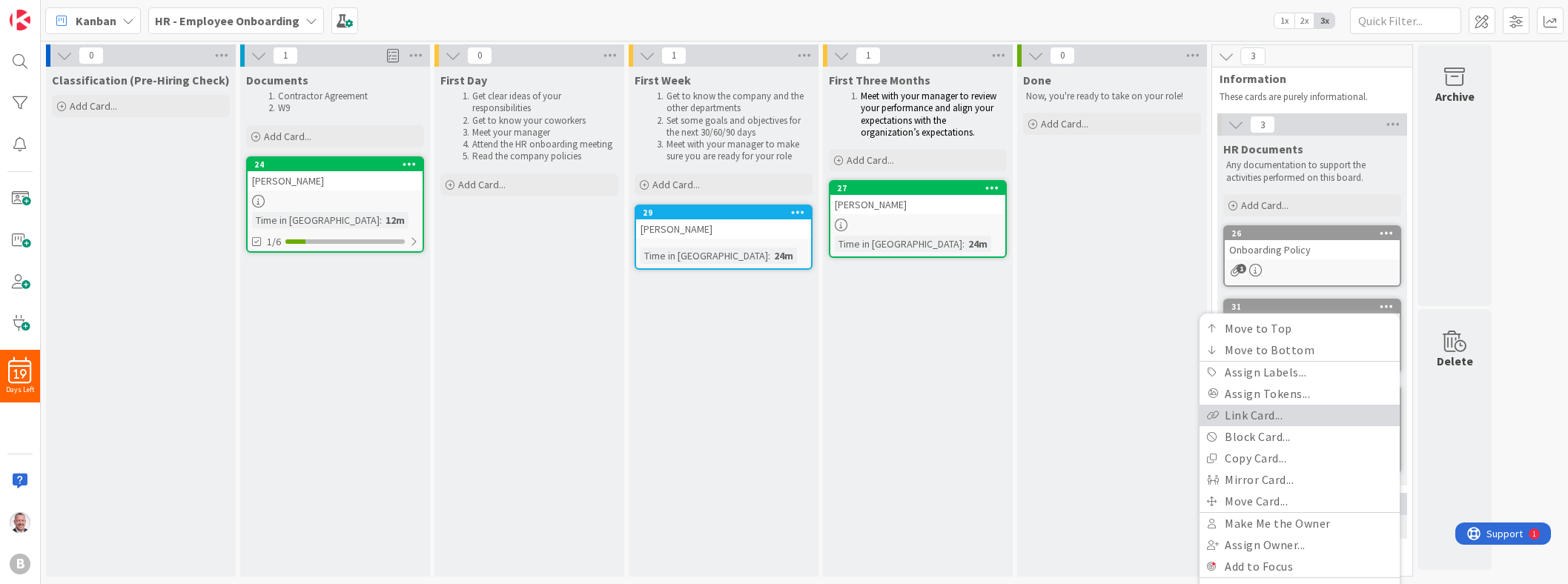
scroll to position [41, 0]
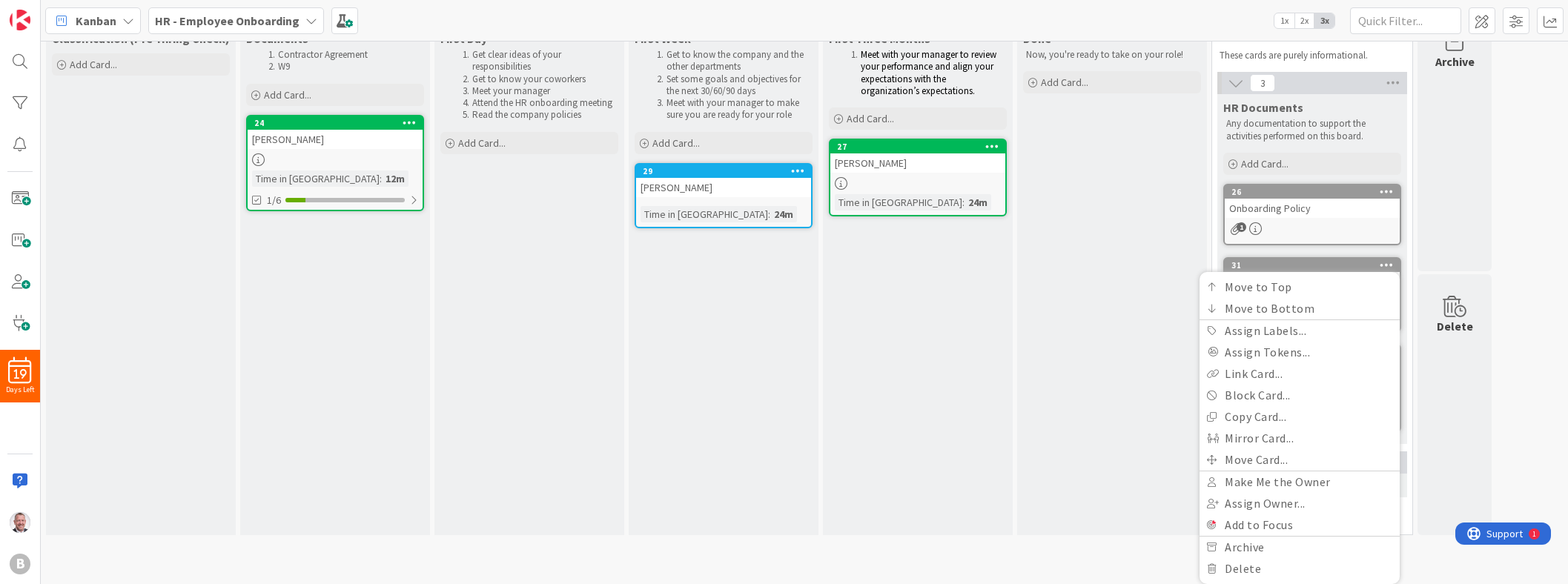
click at [776, 260] on div "Done Now, you're ready to take on your role! Add Card..." at bounding box center [1112, 280] width 190 height 510
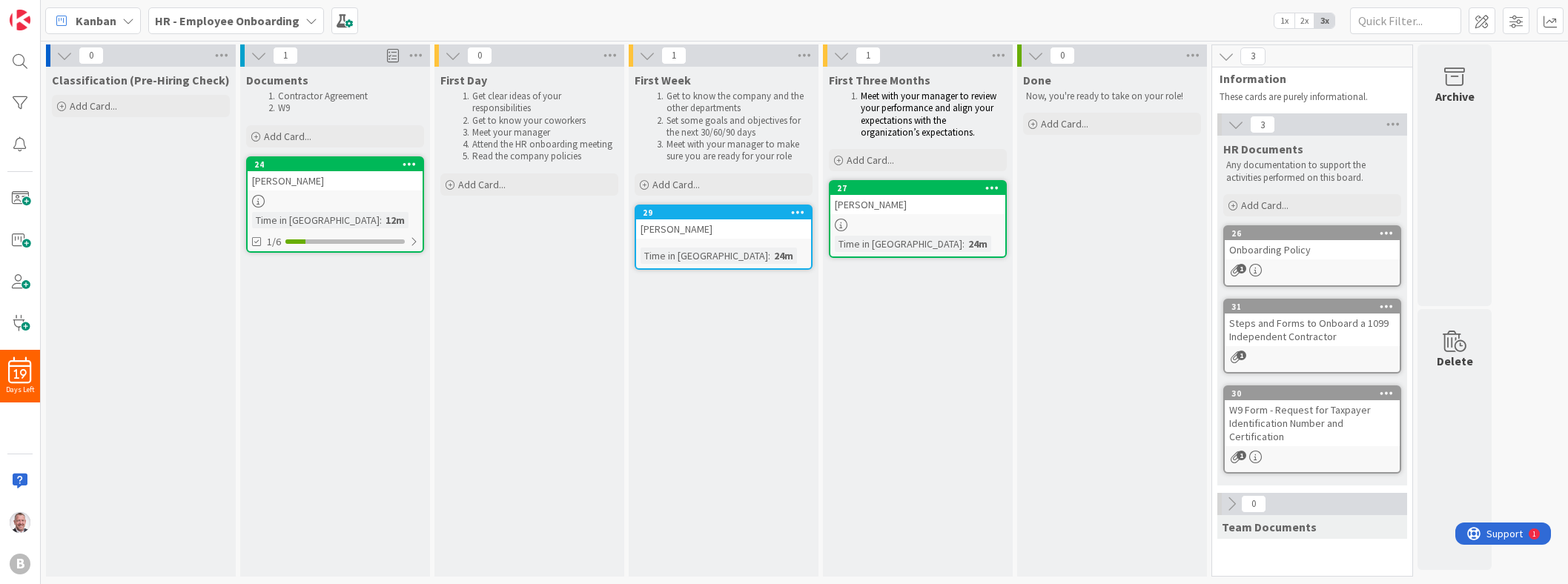
click at [776, 314] on div "Steps and Forms to Onboard a 1099 Independent Contractor" at bounding box center [1312, 329] width 175 height 33
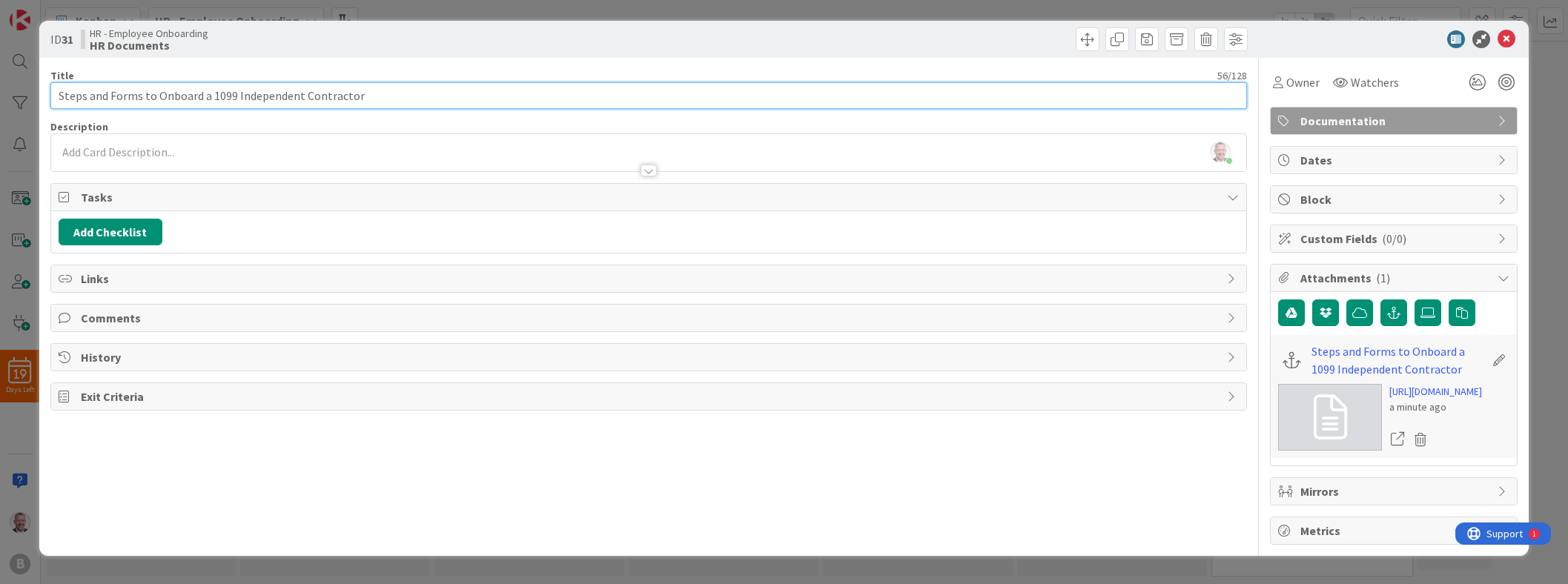
drag, startPoint x: 89, startPoint y: 95, endPoint x: 144, endPoint y: 97, distance: 55.0
click at [144, 97] on input "Steps and Forms to Onboard a 1099 Independent Contractor" at bounding box center [649, 96] width 1197 height 27
click at [94, 94] on input "Steps to Onboard a 1099 Independent Contractor" at bounding box center [649, 96] width 1197 height 27
click at [83, 97] on input "Steps to Onboard a 1099 Independent Contractor" at bounding box center [649, 96] width 1197 height 27
drag, startPoint x: 86, startPoint y: 97, endPoint x: 42, endPoint y: 93, distance: 44.2
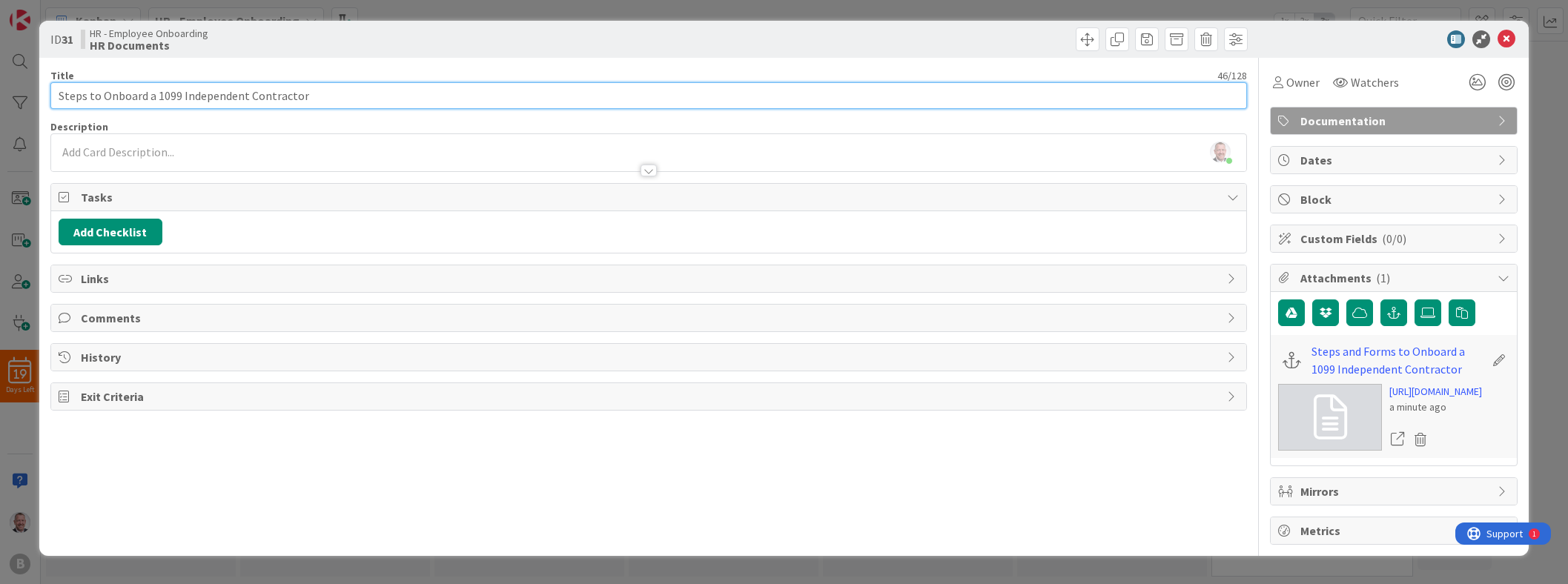
click at [42, 93] on div "ID 31 HR - Employee Onboarding HR Documents Title 46 / 128 Steps to Onboard a 1…" at bounding box center [784, 288] width 1489 height 535
click at [427, 85] on input "Guide to Onboard a 1099 Independent Contractor" at bounding box center [649, 96] width 1197 height 27
click at [146, 99] on input "Guide to Onboard a 1099 Independent Contractor" at bounding box center [649, 96] width 1197 height 27
type input "Guide to Onboarding a 1099 Independent Contractor"
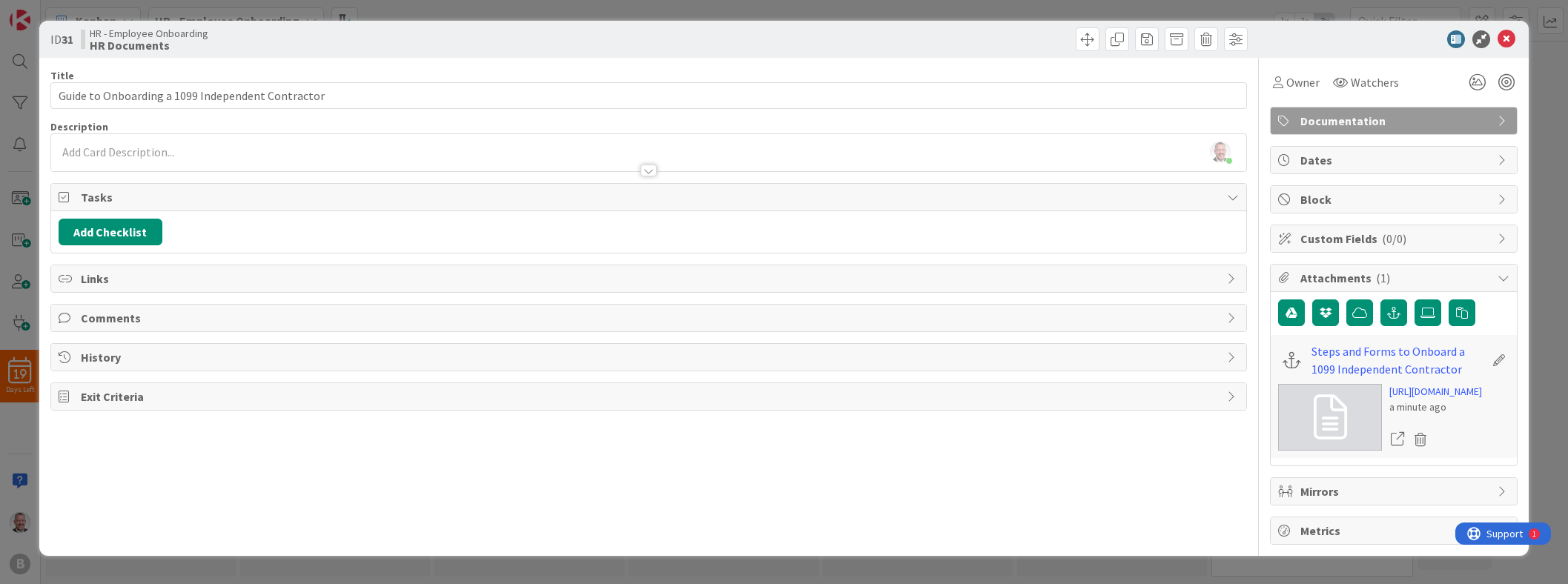
click at [608, 78] on div "Title 49 / 128" at bounding box center [649, 76] width 1197 height 13
click at [776, 42] on icon at bounding box center [1506, 39] width 18 height 18
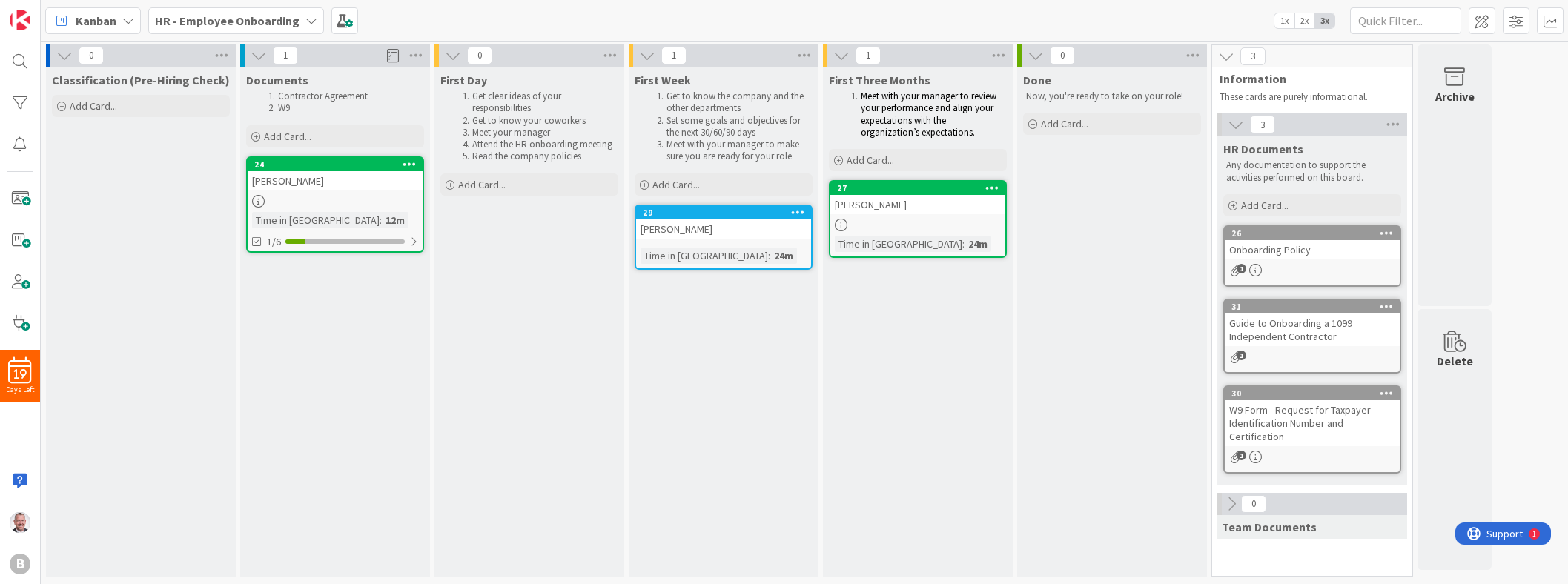
click at [776, 384] on div "First Three Months Meet with your manager to review your performance and align …" at bounding box center [918, 321] width 190 height 510
click at [294, 173] on div "[PERSON_NAME]" at bounding box center [335, 181] width 175 height 19
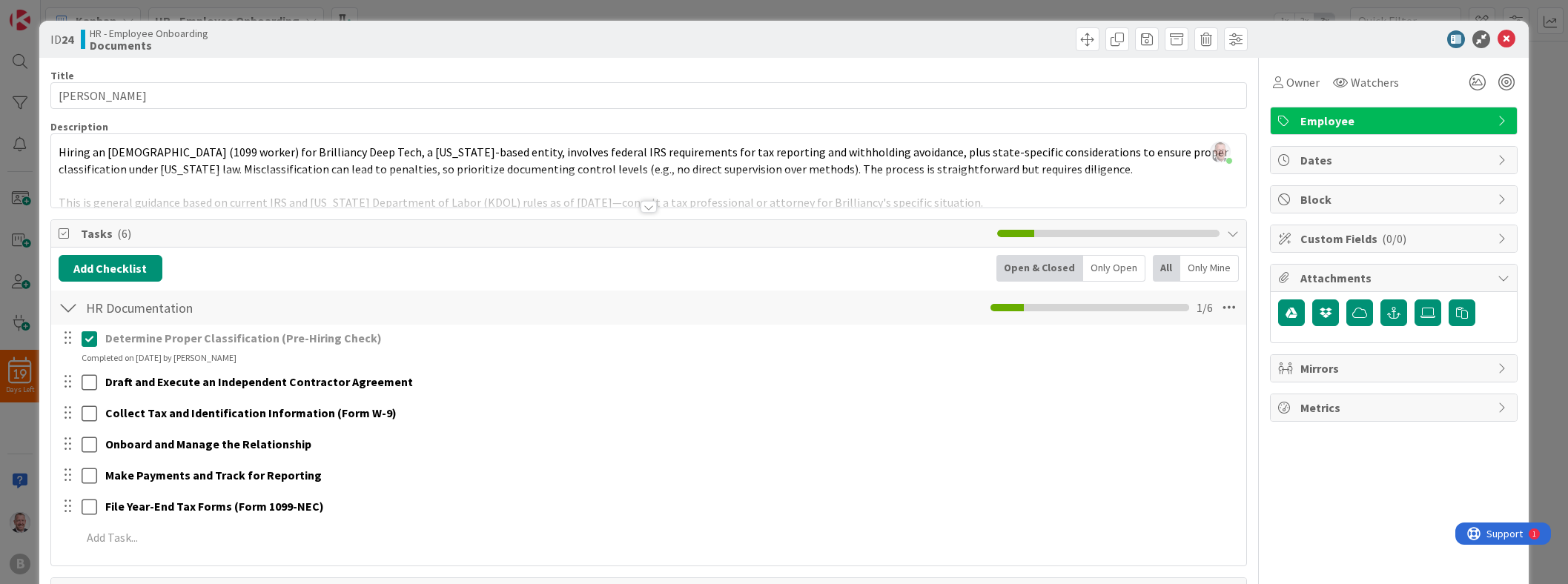
scroll to position [2, 0]
